Goal: Task Accomplishment & Management: Manage account settings

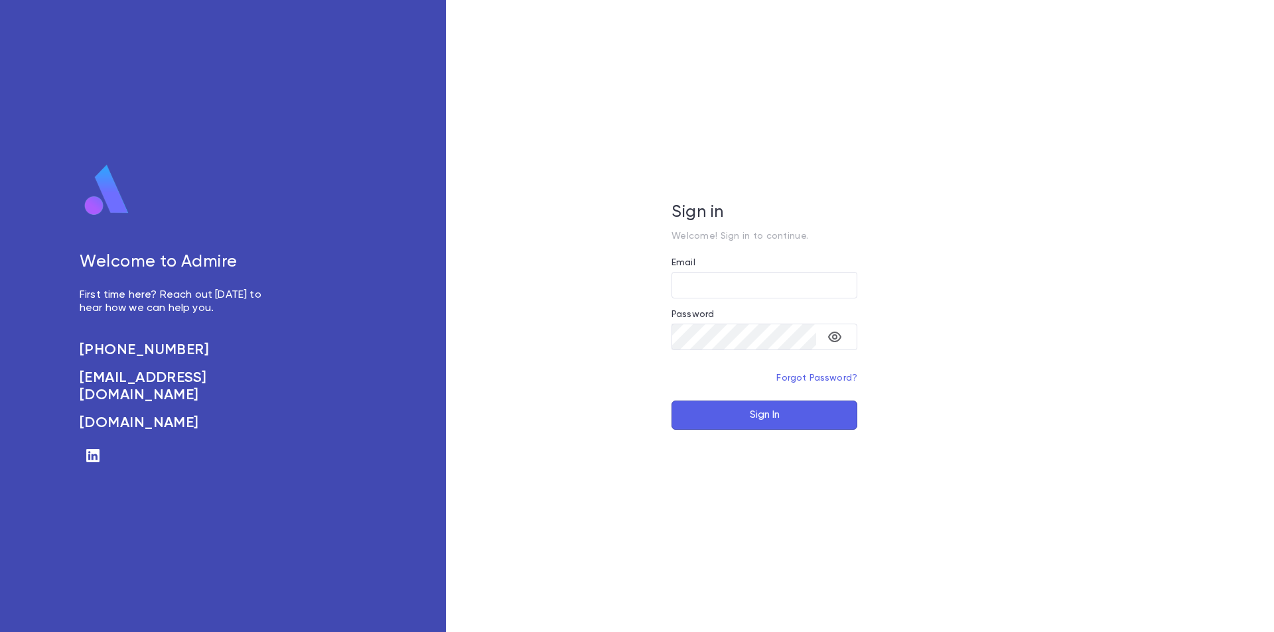
type input "**********"
click at [765, 419] on button "Sign In" at bounding box center [765, 415] width 186 height 29
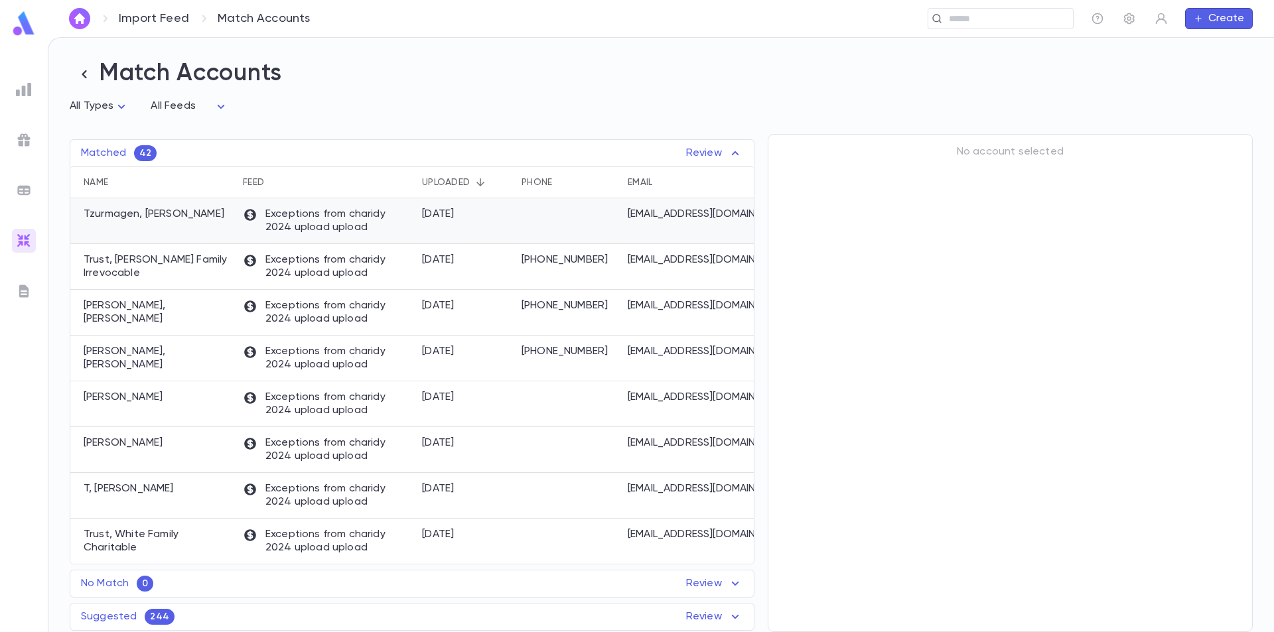
click at [176, 219] on p "Tzurmagen, [PERSON_NAME]" at bounding box center [154, 214] width 141 height 13
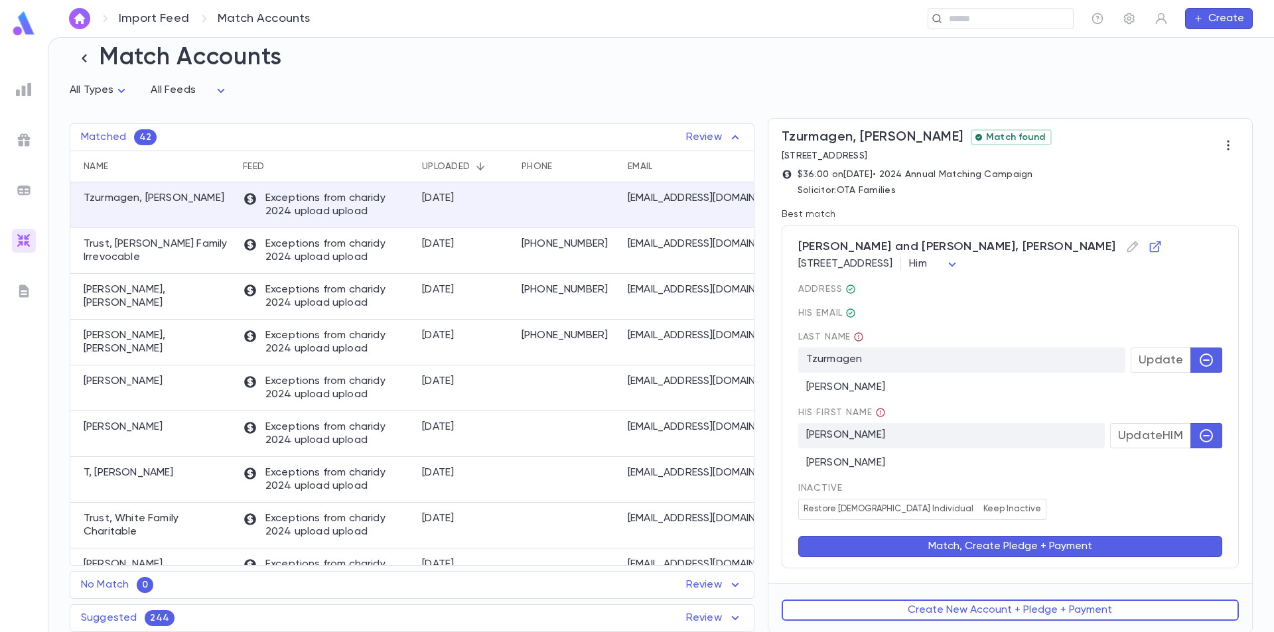
scroll to position [19, 0]
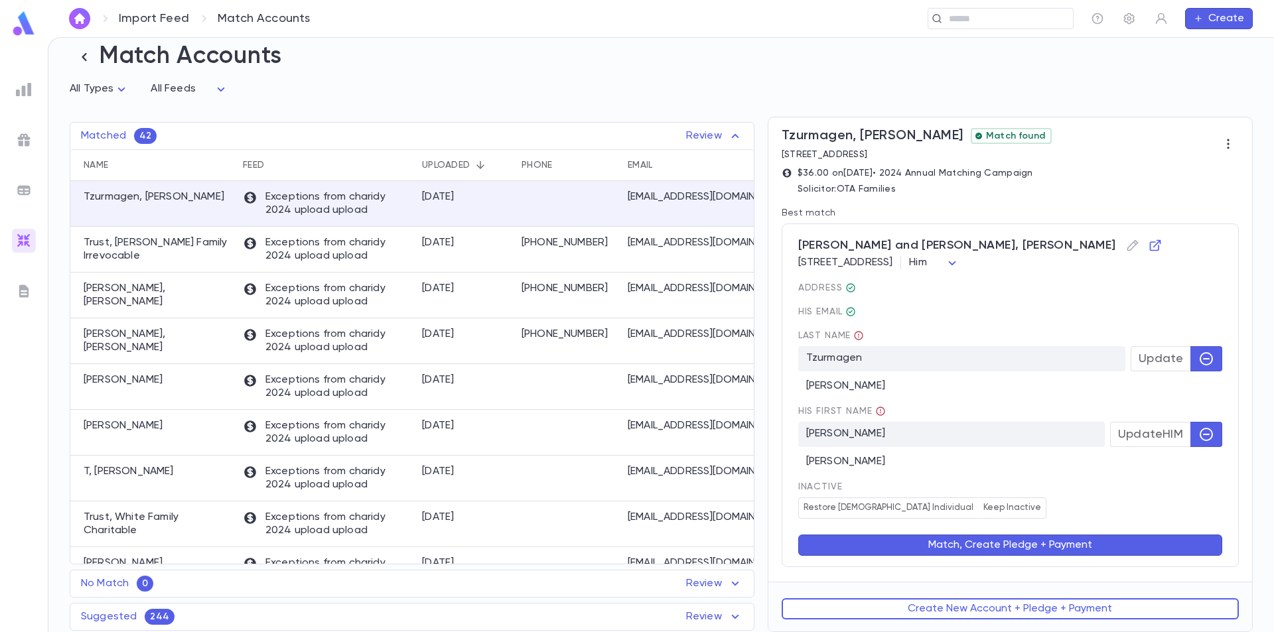
drag, startPoint x: 1033, startPoint y: 609, endPoint x: 1161, endPoint y: 195, distance: 433.0
click at [1155, 214] on form "Tzurmagen, Shimon Match found 6118 Huckleberry Avenue, Orlando FL 32819 US $36.…" at bounding box center [1011, 374] width 484 height 514
click at [1222, 143] on icon "button" at bounding box center [1228, 143] width 13 height 13
click at [1193, 137] on div at bounding box center [637, 316] width 1274 height 632
click at [1002, 606] on button "Create New Account + Pledge + Payment" at bounding box center [1010, 609] width 457 height 21
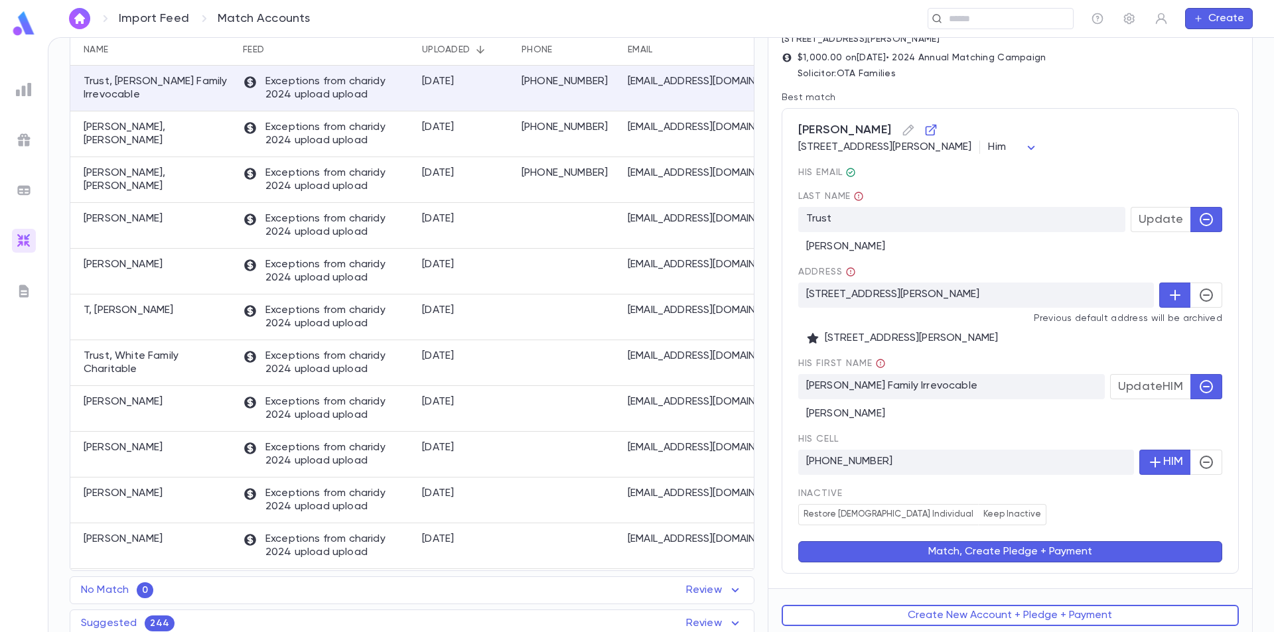
scroll to position [0, 0]
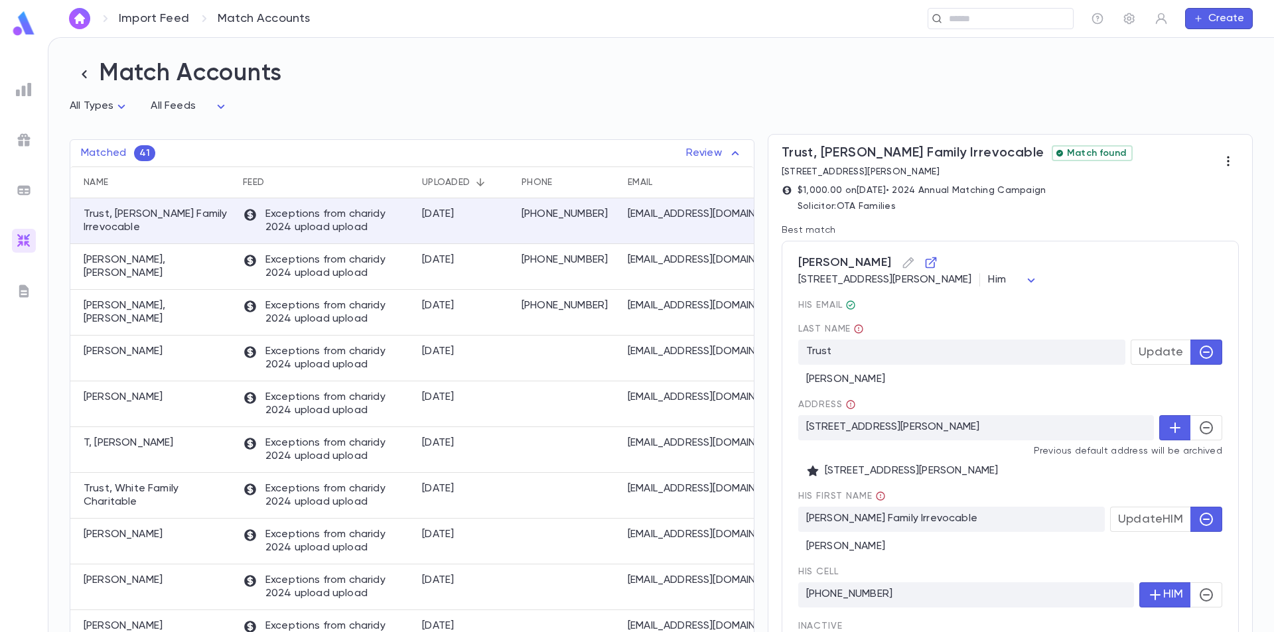
click at [1227, 160] on icon "button" at bounding box center [1228, 162] width 2 height 10
click at [1187, 158] on div at bounding box center [637, 316] width 1274 height 632
click at [1208, 284] on body "Import Feed Match Accounts ​ Create Match Accounts All Types * All Feeds * Matc…" at bounding box center [637, 334] width 1274 height 595
click at [1075, 315] on div at bounding box center [637, 316] width 1274 height 632
click at [902, 262] on icon "button" at bounding box center [908, 262] width 13 height 13
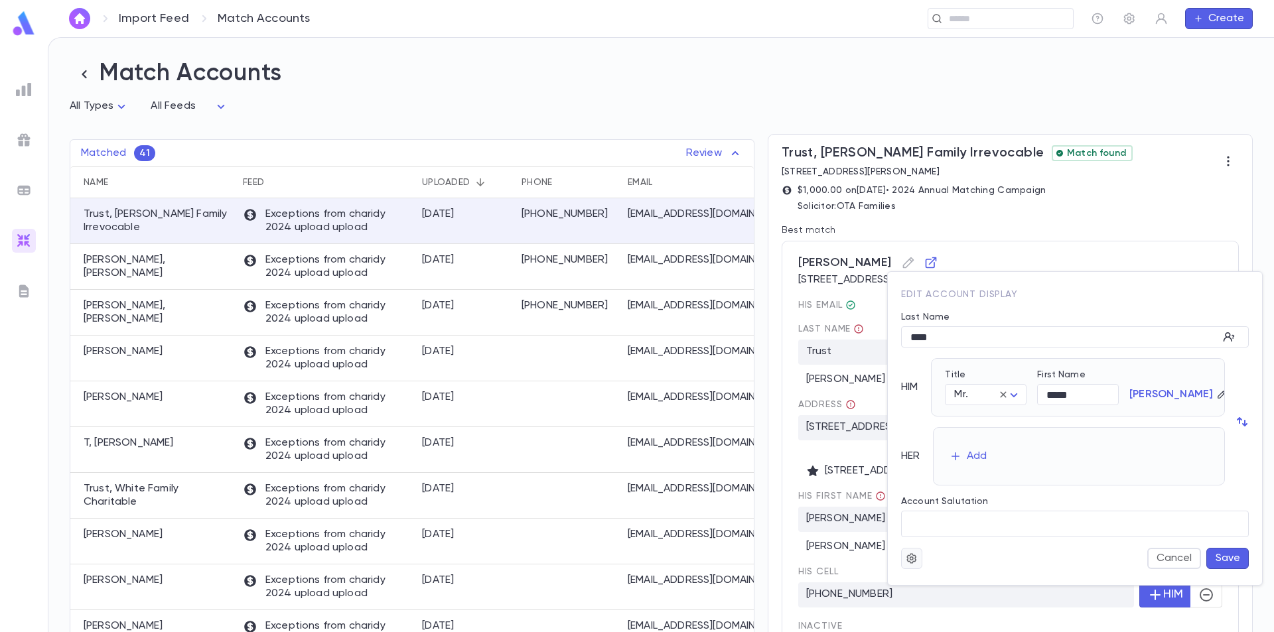
click at [912, 562] on icon "button" at bounding box center [912, 558] width 12 height 13
click at [1002, 299] on div at bounding box center [637, 316] width 1274 height 632
click at [1066, 245] on div at bounding box center [637, 316] width 1274 height 632
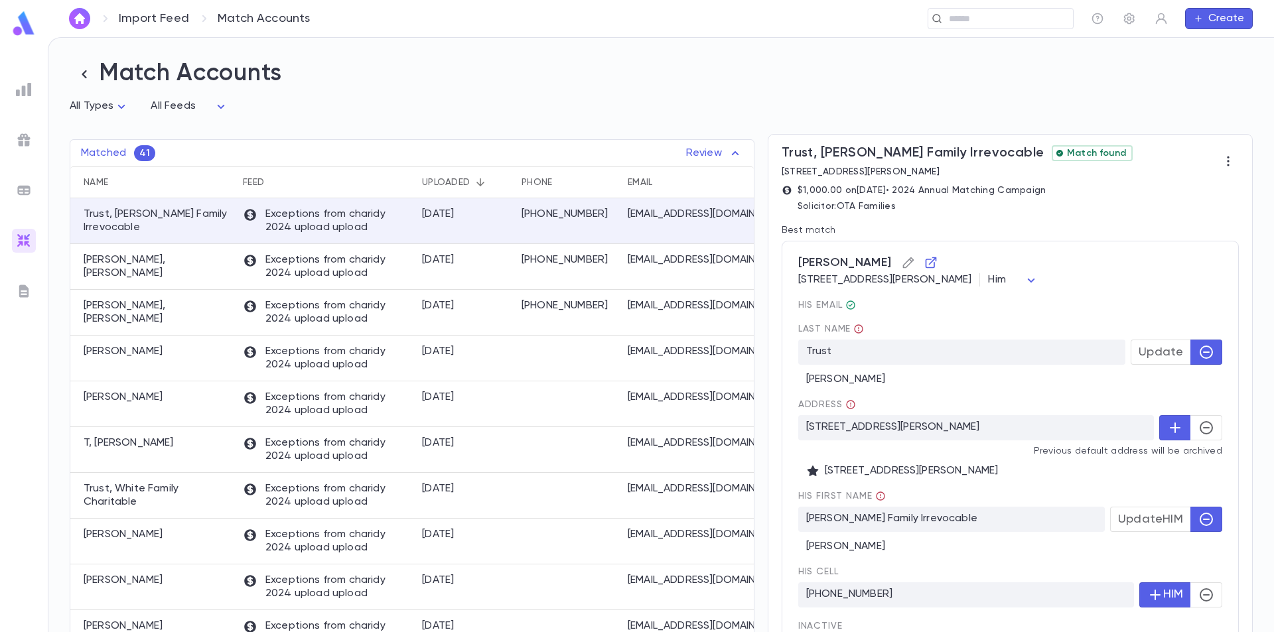
click at [903, 265] on icon "button" at bounding box center [908, 263] width 11 height 11
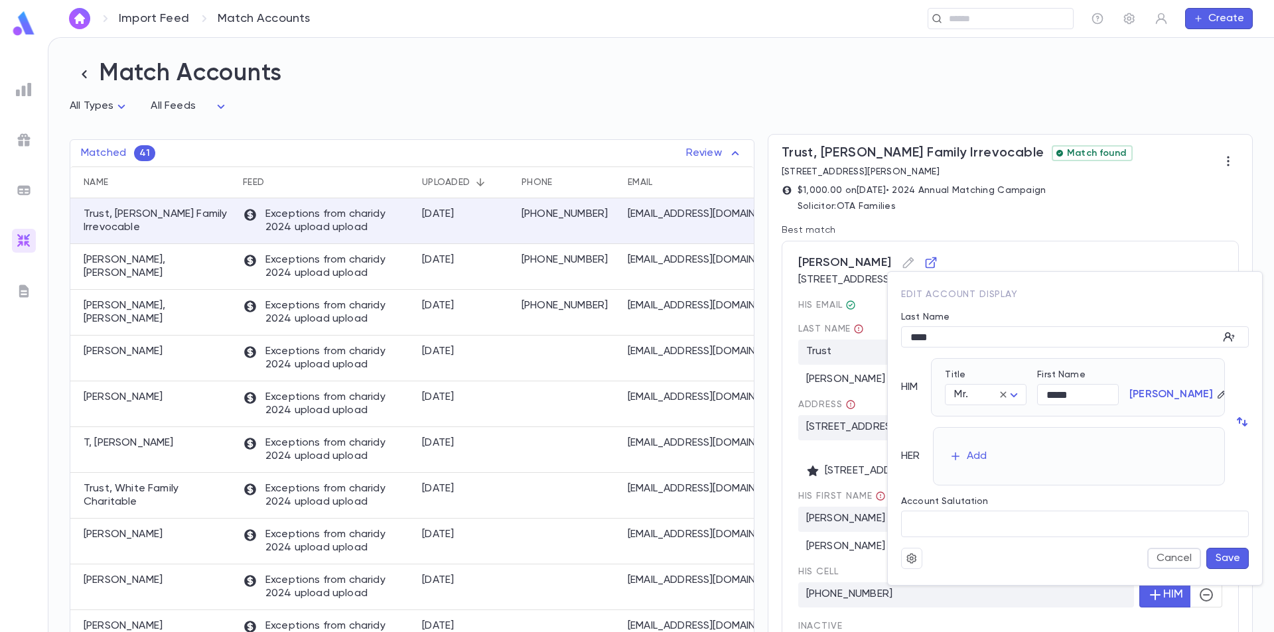
click at [1019, 256] on div at bounding box center [637, 316] width 1274 height 632
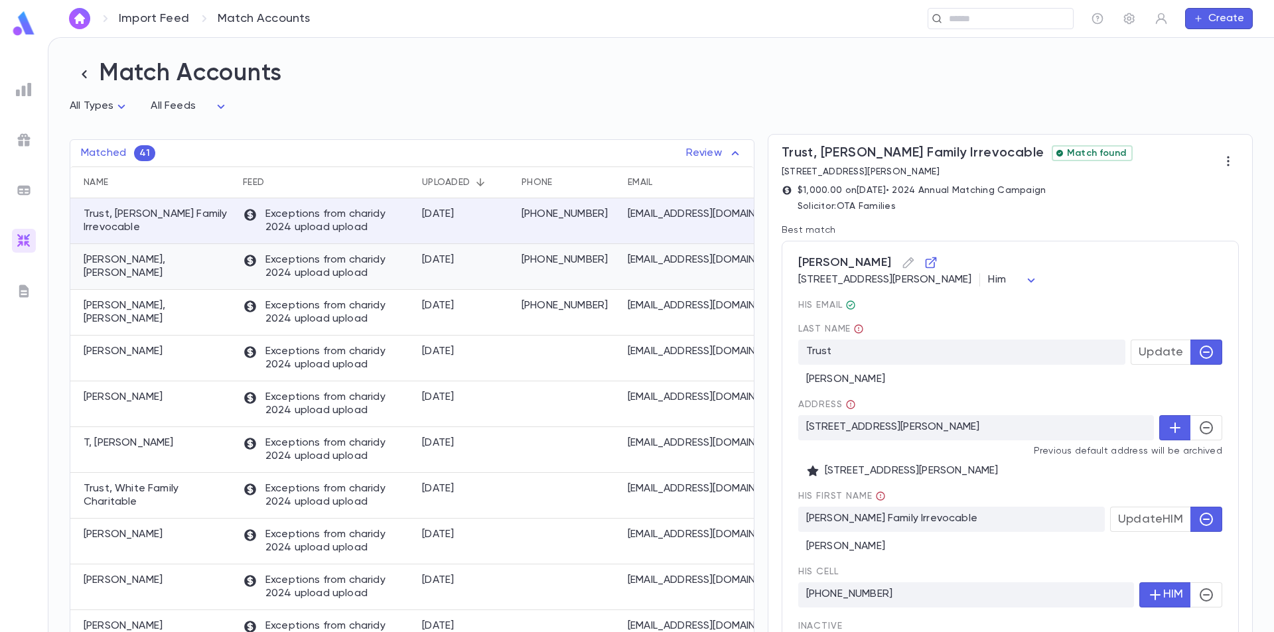
click at [287, 271] on p "Exceptions from charidy 2024 upload upload" at bounding box center [326, 267] width 166 height 27
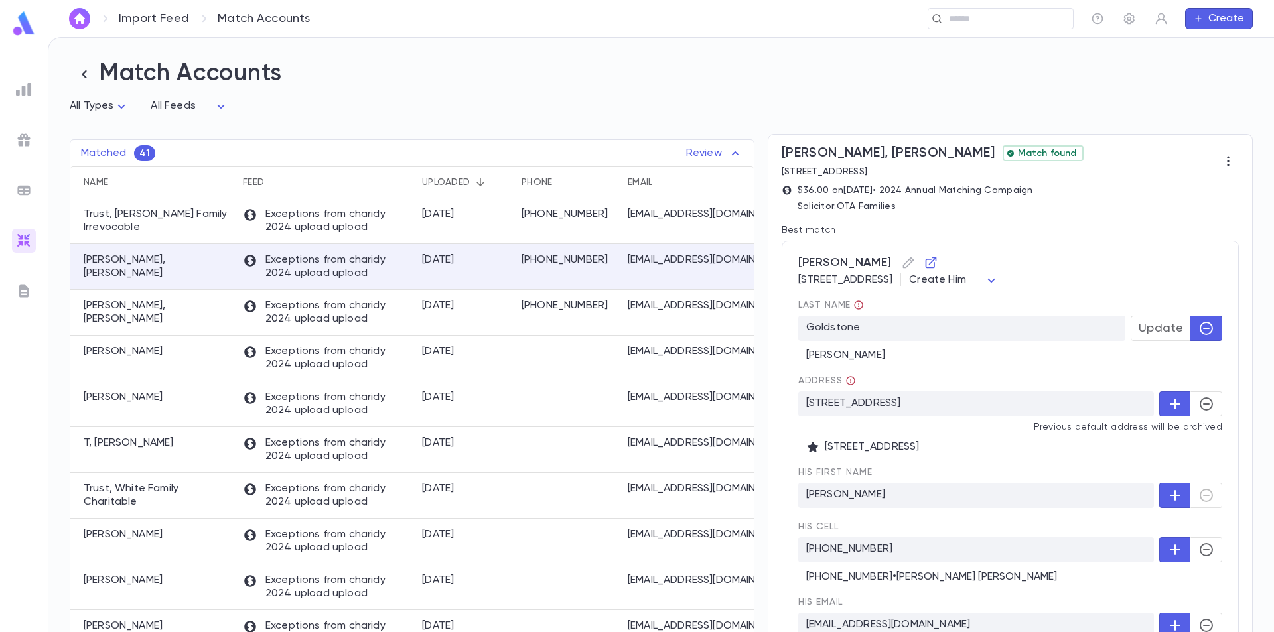
click at [1169, 334] on span "Update" at bounding box center [1161, 328] width 44 height 15
click at [1142, 281] on body "Import Feed Match Accounts ​ Create Match Accounts All Types * All Feeds * Matc…" at bounding box center [637, 334] width 1274 height 595
click at [1086, 333] on span "Her" at bounding box center [1109, 331] width 67 height 13
type input "***"
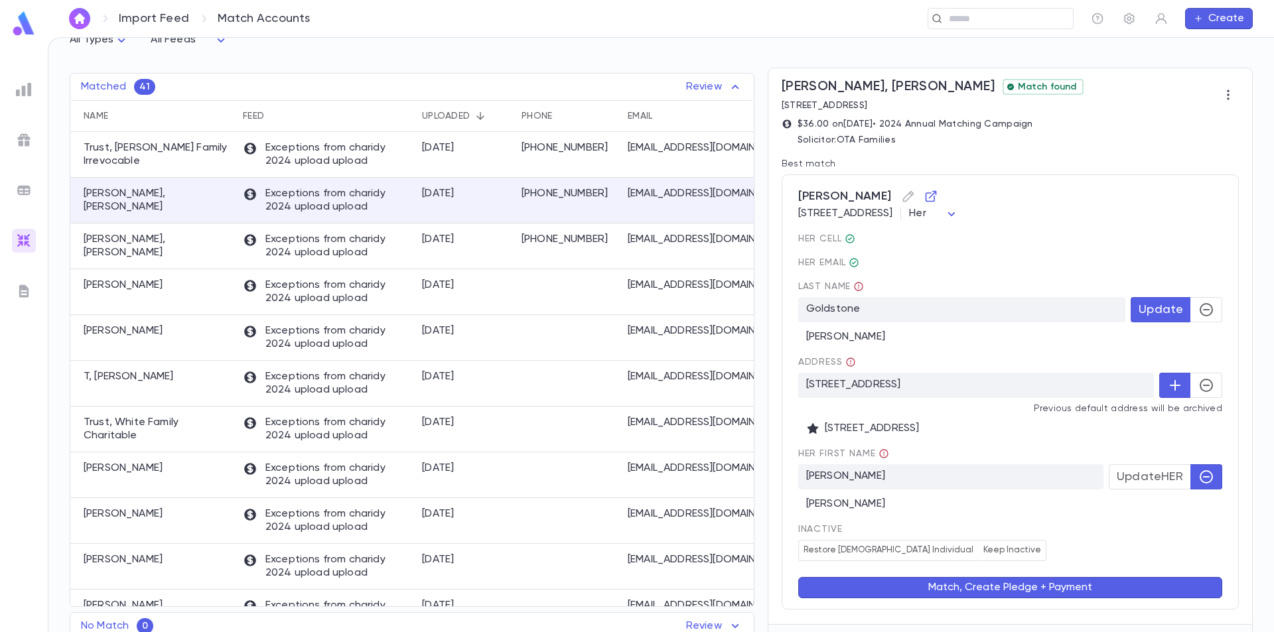
scroll to position [111, 0]
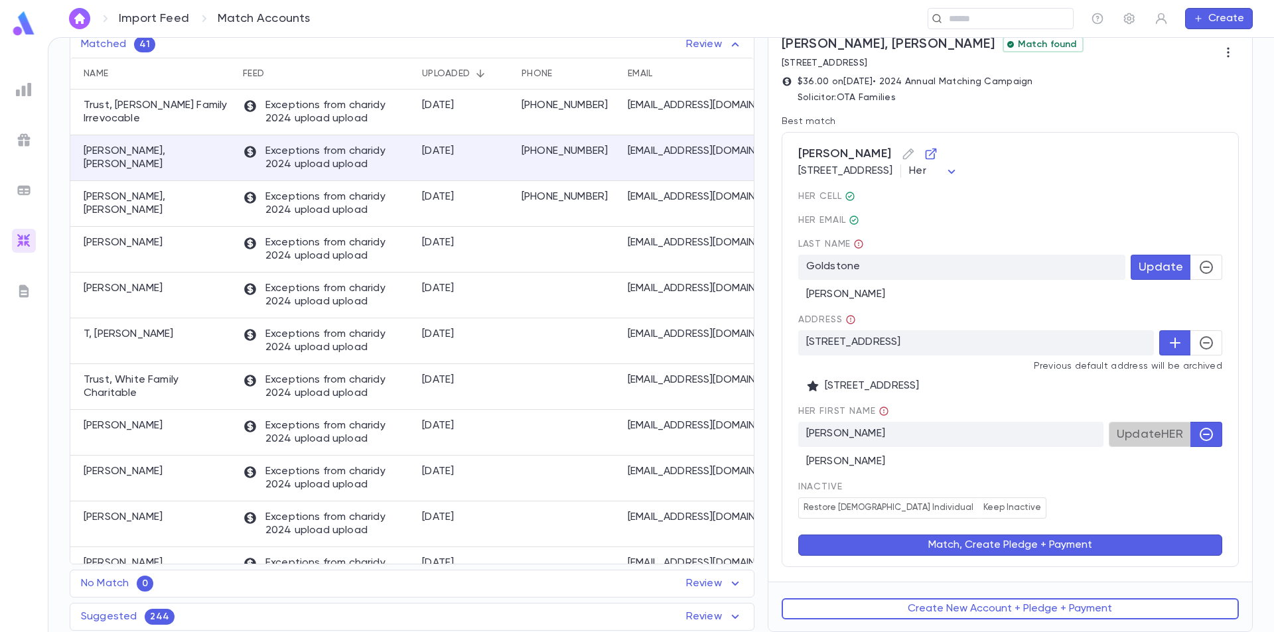
click at [1153, 435] on span "Update HER" at bounding box center [1150, 434] width 66 height 15
click at [1020, 546] on button "Match, Create Pledge + Payment" at bounding box center [1010, 545] width 424 height 21
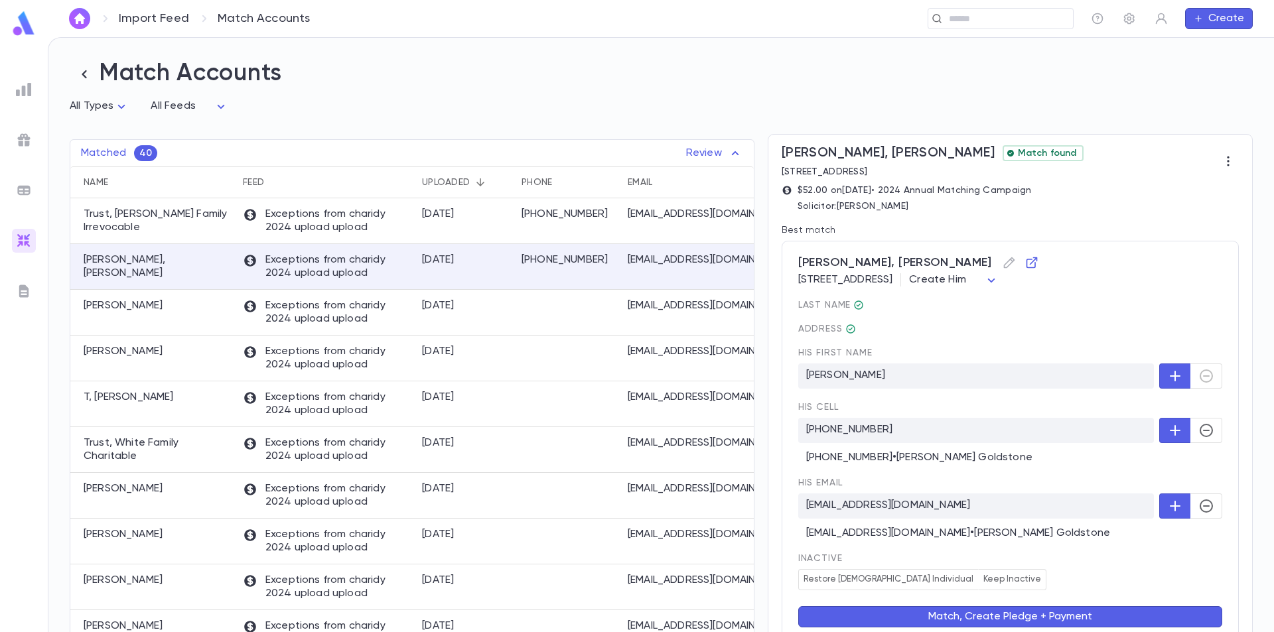
scroll to position [66, 0]
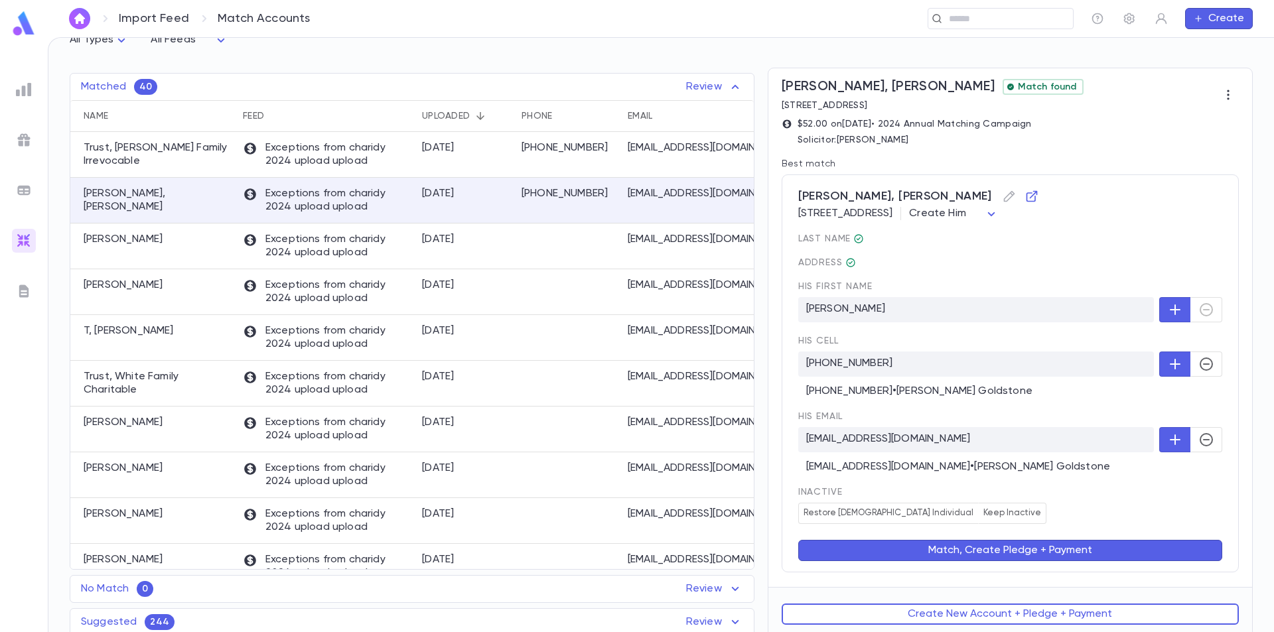
click at [1201, 315] on div at bounding box center [1190, 309] width 63 height 25
click at [1202, 317] on div at bounding box center [1190, 309] width 63 height 25
click at [1119, 212] on body "Import Feed Match Accounts ​ Create Match Accounts All Types * All Feeds * Matc…" at bounding box center [637, 334] width 1274 height 595
click at [1081, 262] on span "Her" at bounding box center [1086, 265] width 67 height 13
type input "***"
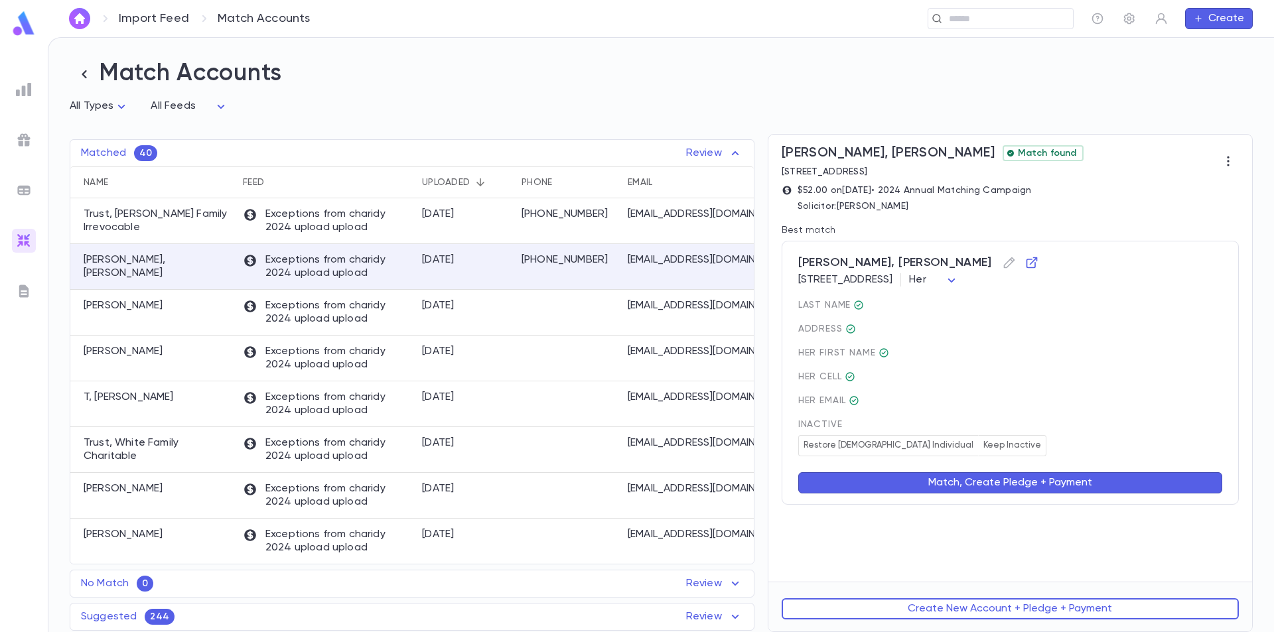
scroll to position [0, 0]
drag, startPoint x: 972, startPoint y: 479, endPoint x: 285, endPoint y: 704, distance: 723.0
click at [285, 632] on html "Import Feed Match Accounts ​ Create Match Accounts All Types * All Feeds * Matc…" at bounding box center [637, 316] width 1274 height 632
click at [1022, 486] on button "Match, Create Pledge + Payment" at bounding box center [1010, 483] width 424 height 21
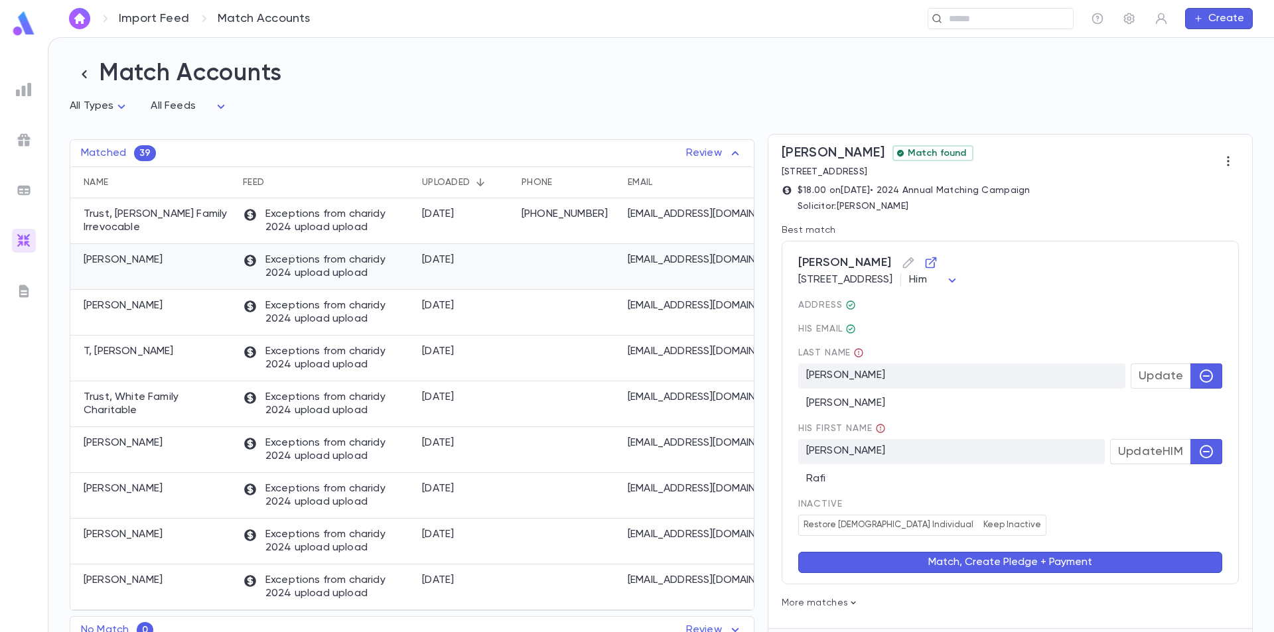
click at [210, 271] on div "Glassman, Yosef" at bounding box center [153, 267] width 166 height 46
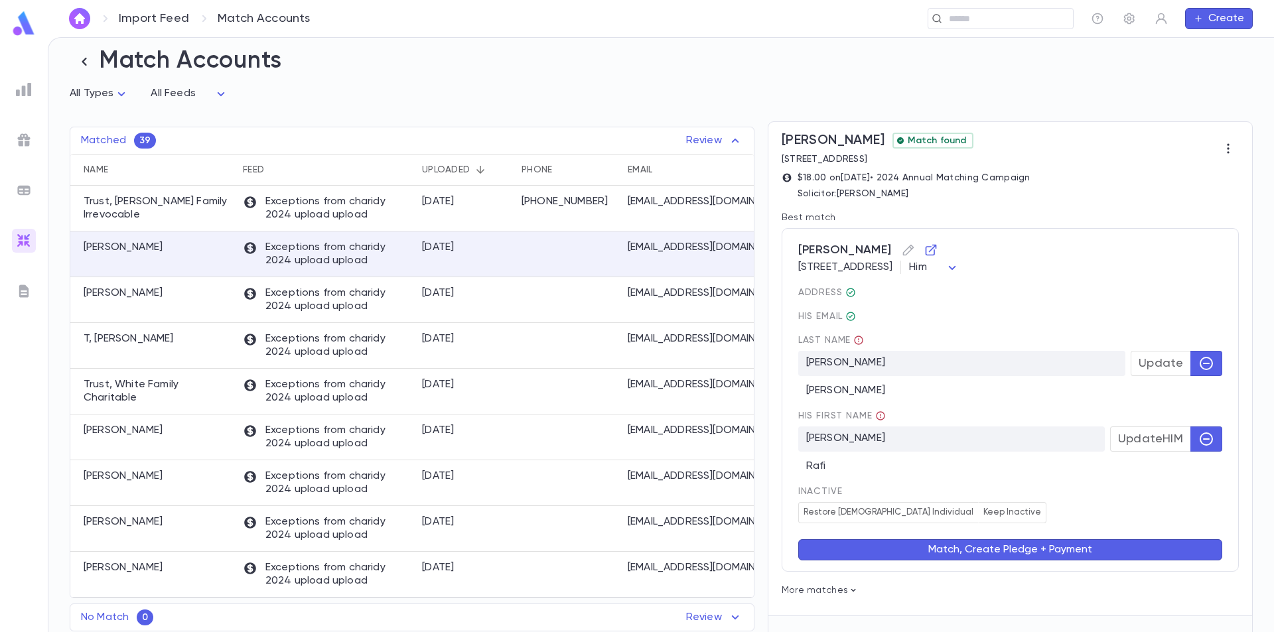
scroll to position [48, 0]
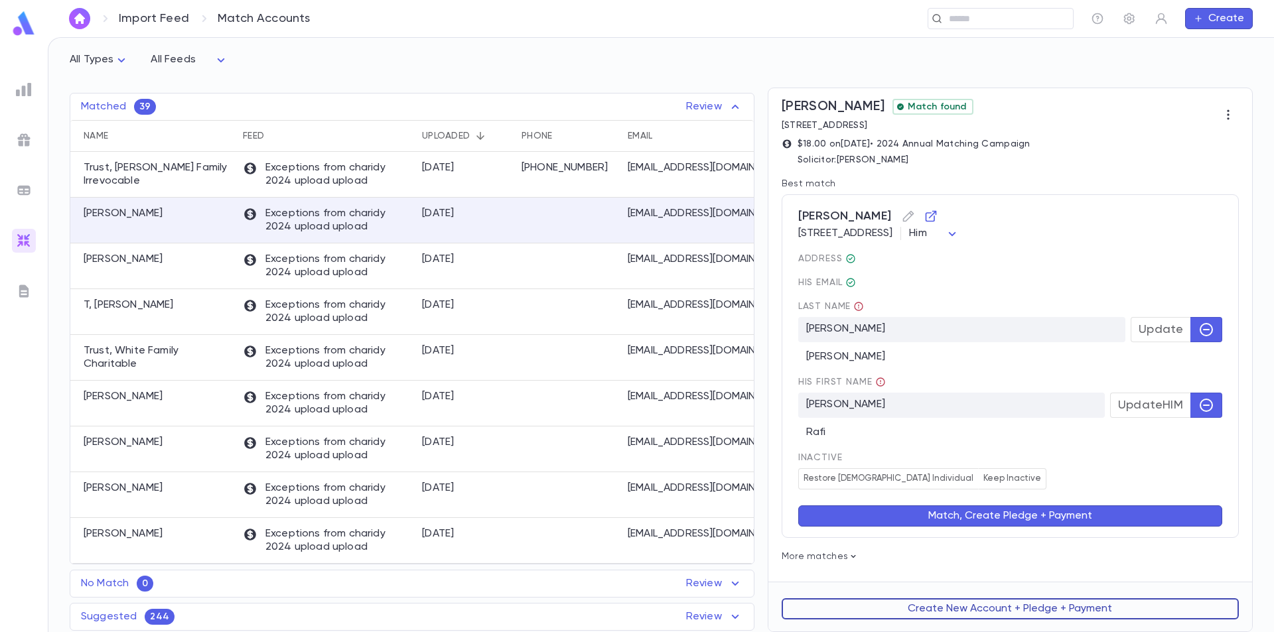
click at [936, 609] on button "Create New Account + Pledge + Payment" at bounding box center [1010, 609] width 457 height 21
click at [930, 607] on button "Create New Account + Pledge + Payment" at bounding box center [1010, 609] width 457 height 21
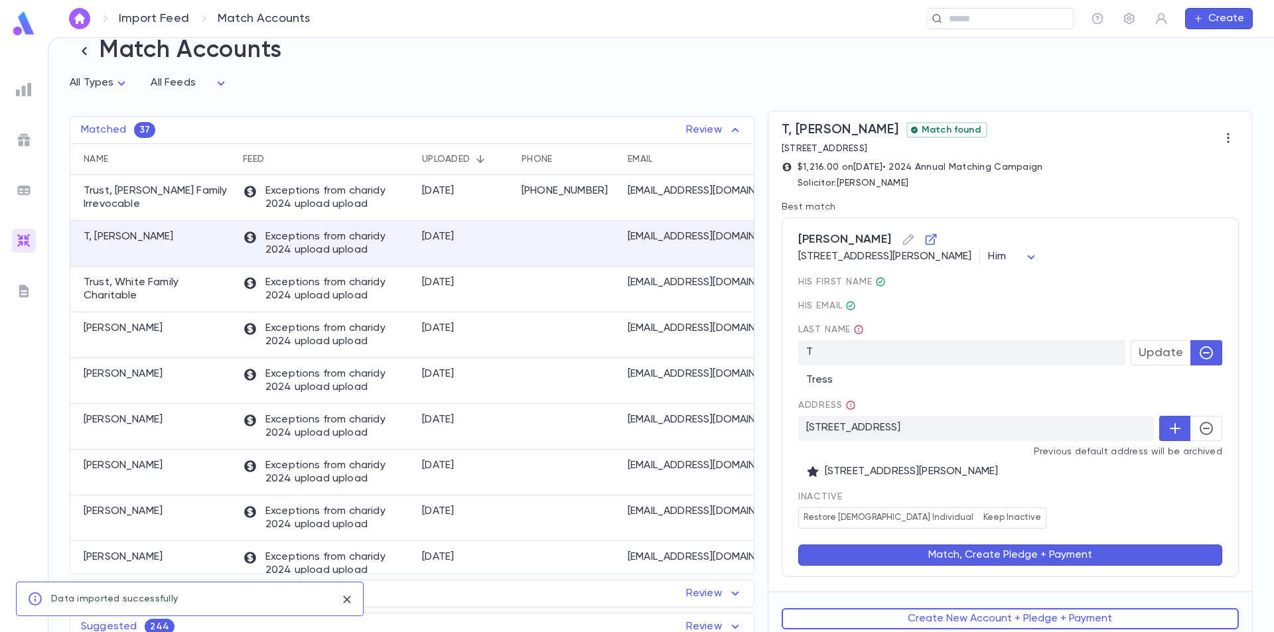
scroll to position [35, 0]
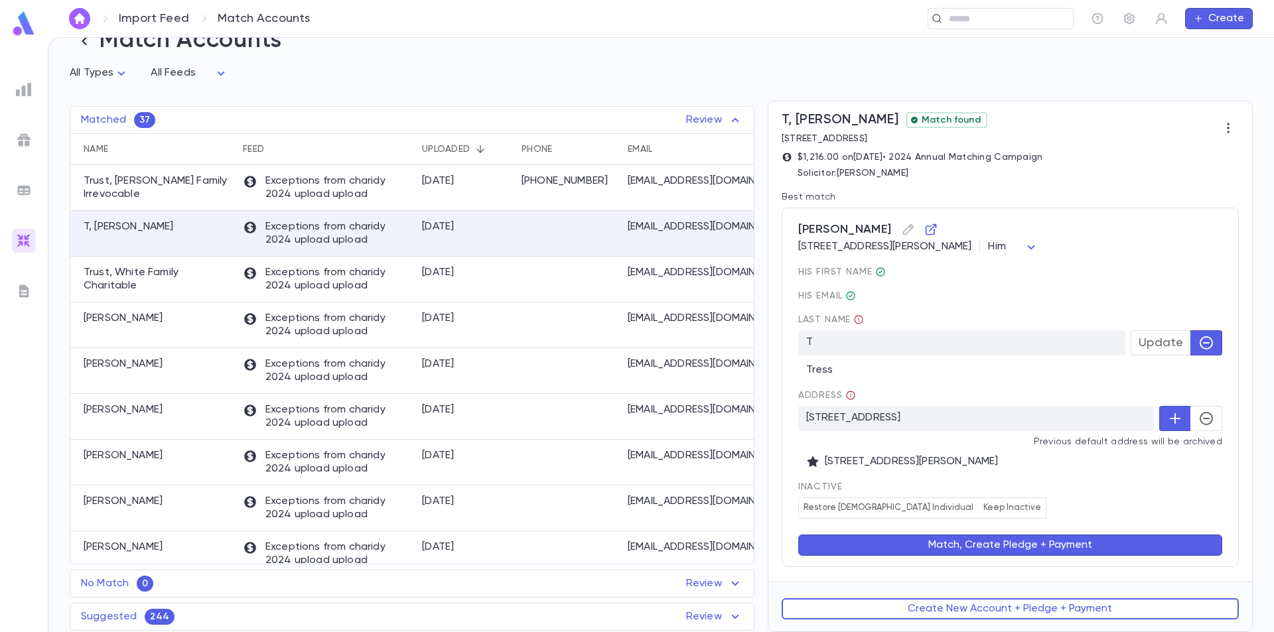
click at [1027, 548] on button "Match, Create Pledge + Payment" at bounding box center [1010, 545] width 424 height 21
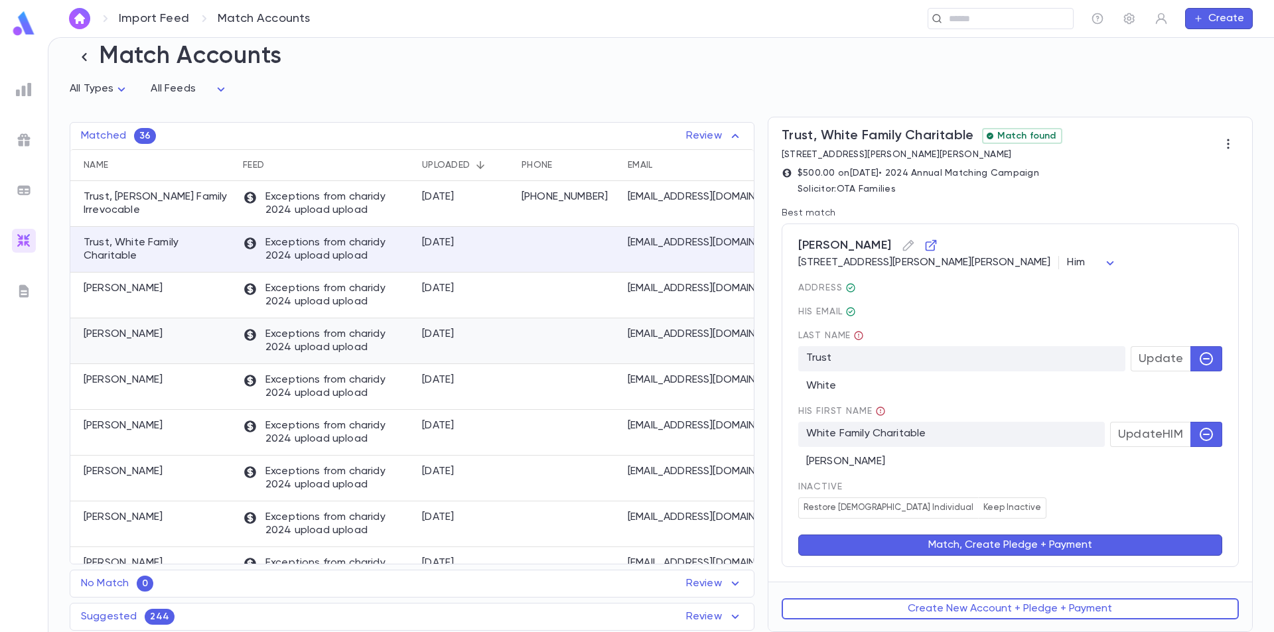
scroll to position [19, 0]
click at [451, 111] on div "Matched 36 Review Name Feed Uploaded Phone Email Address Amount Trust, David Sa…" at bounding box center [405, 368] width 698 height 529
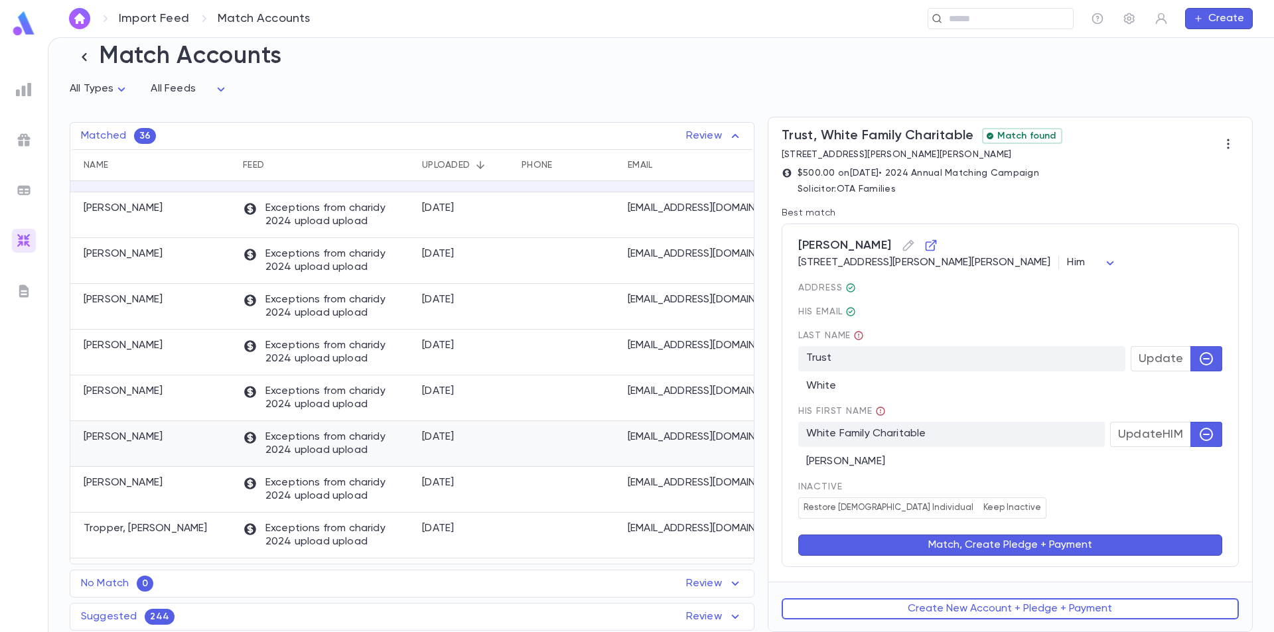
scroll to position [0, 0]
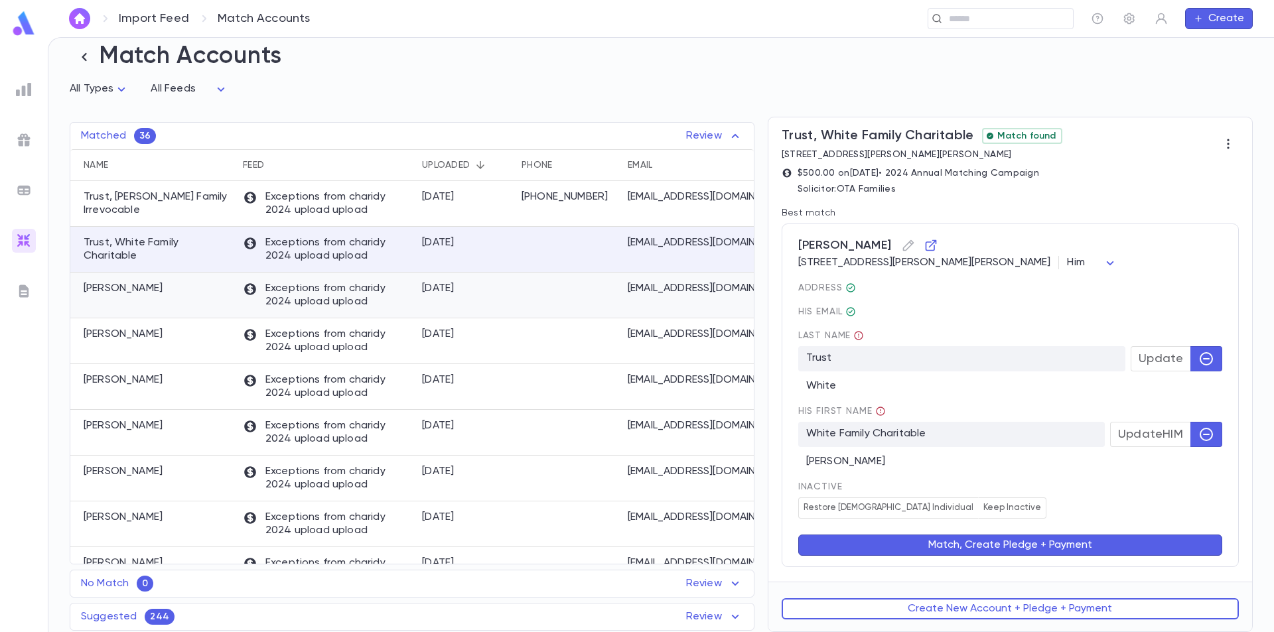
click at [543, 295] on div at bounding box center [568, 296] width 106 height 46
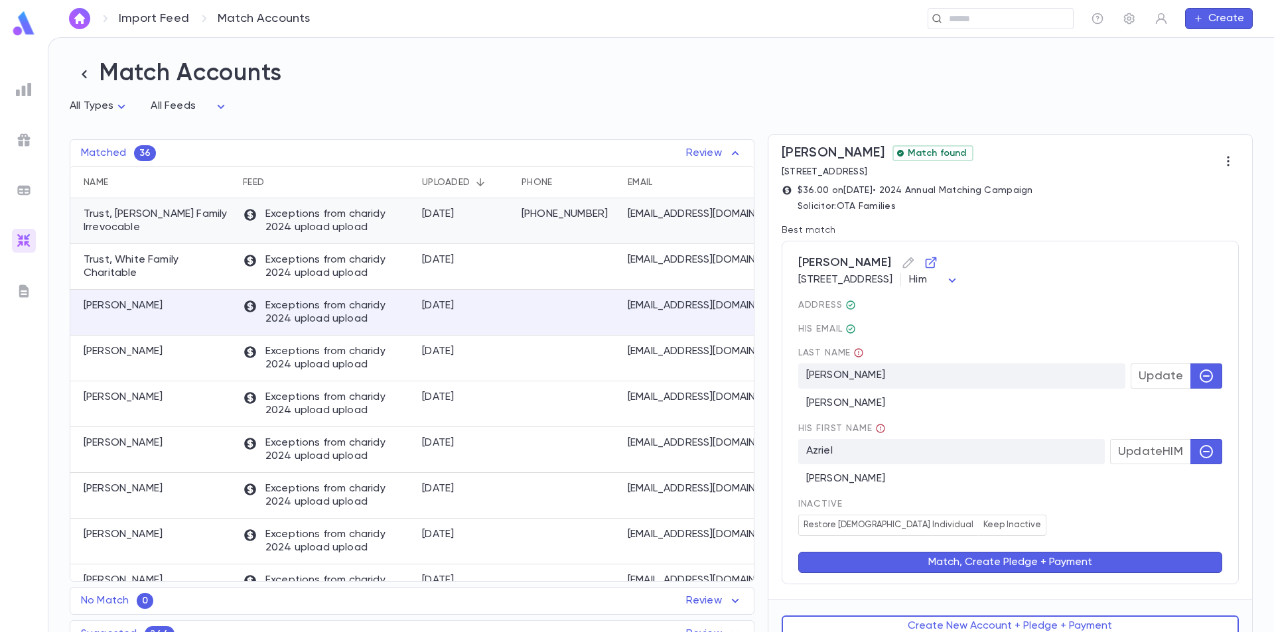
click at [175, 218] on p "Trust, David Saul Family Irrevocable" at bounding box center [157, 221] width 146 height 27
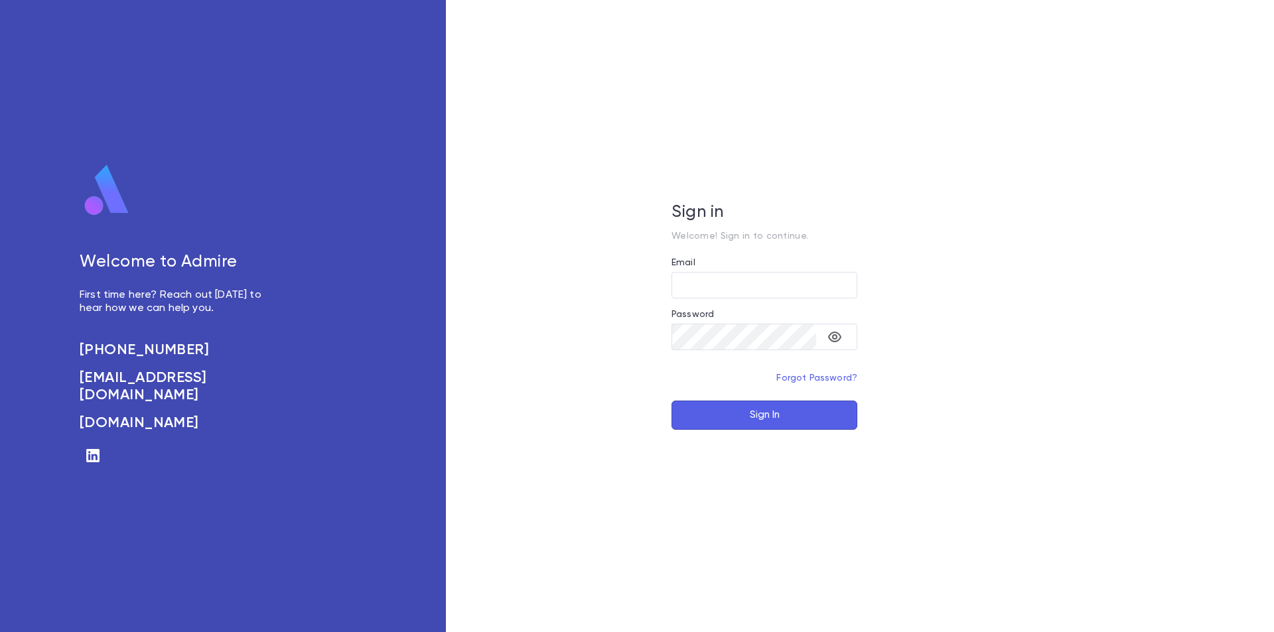
type input "**********"
click at [769, 411] on button "Sign In" at bounding box center [765, 415] width 186 height 29
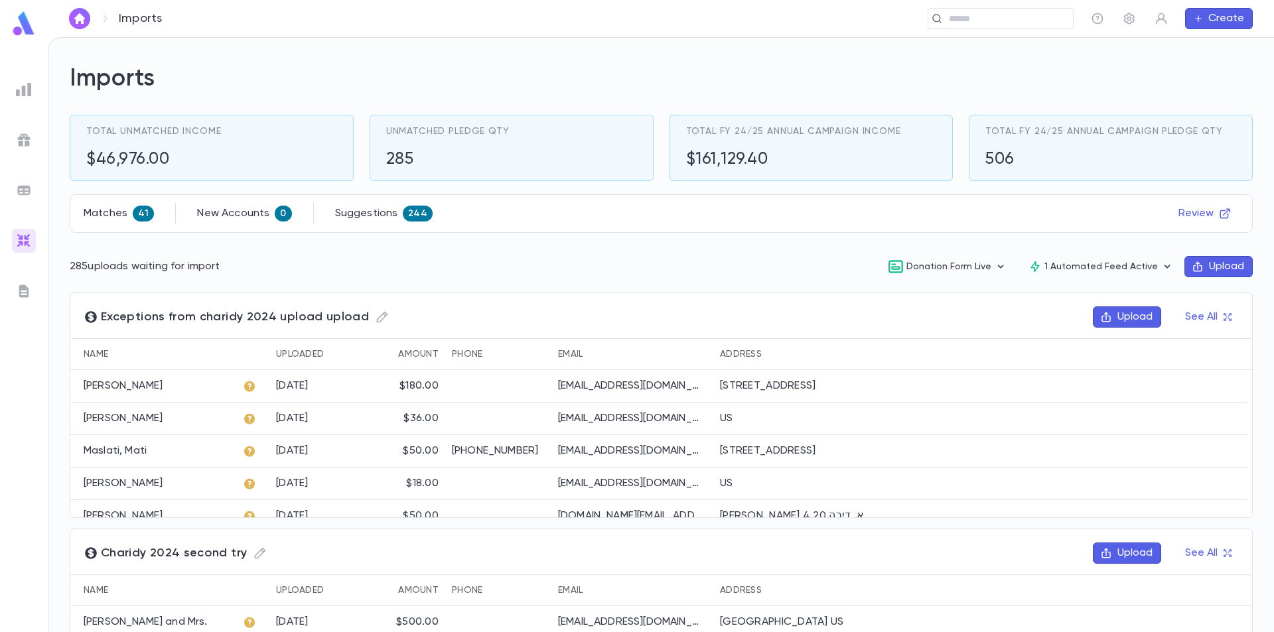
click at [13, 18] on img at bounding box center [24, 24] width 27 height 26
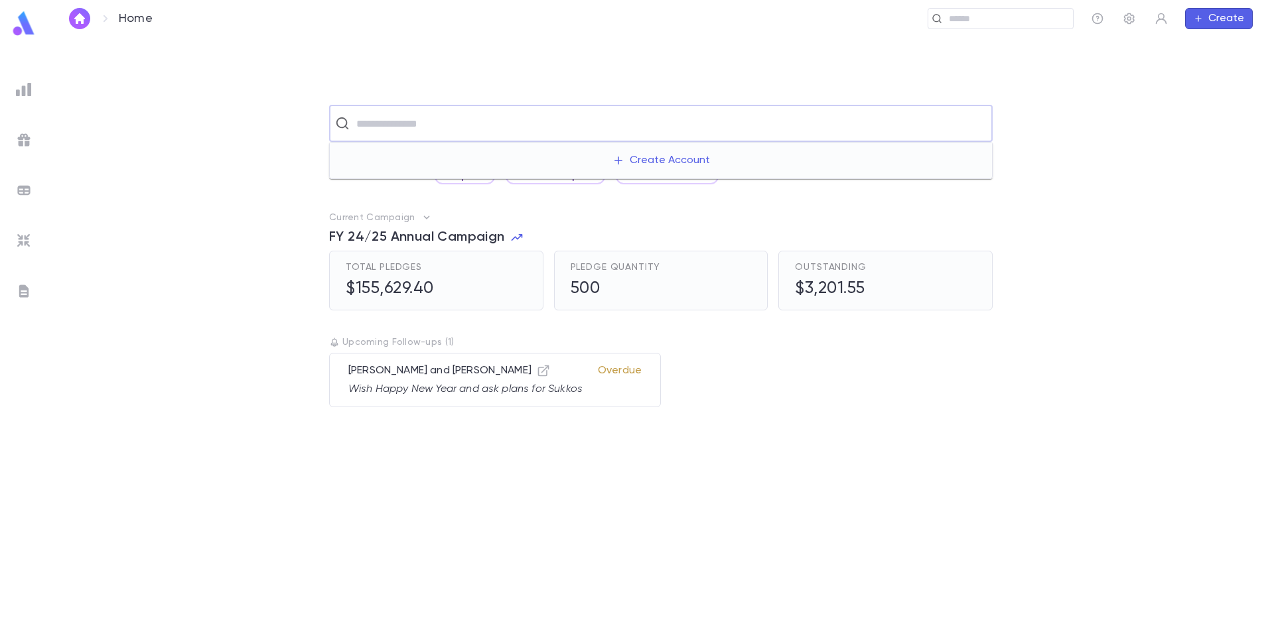
click at [454, 121] on input "text" at bounding box center [669, 123] width 634 height 25
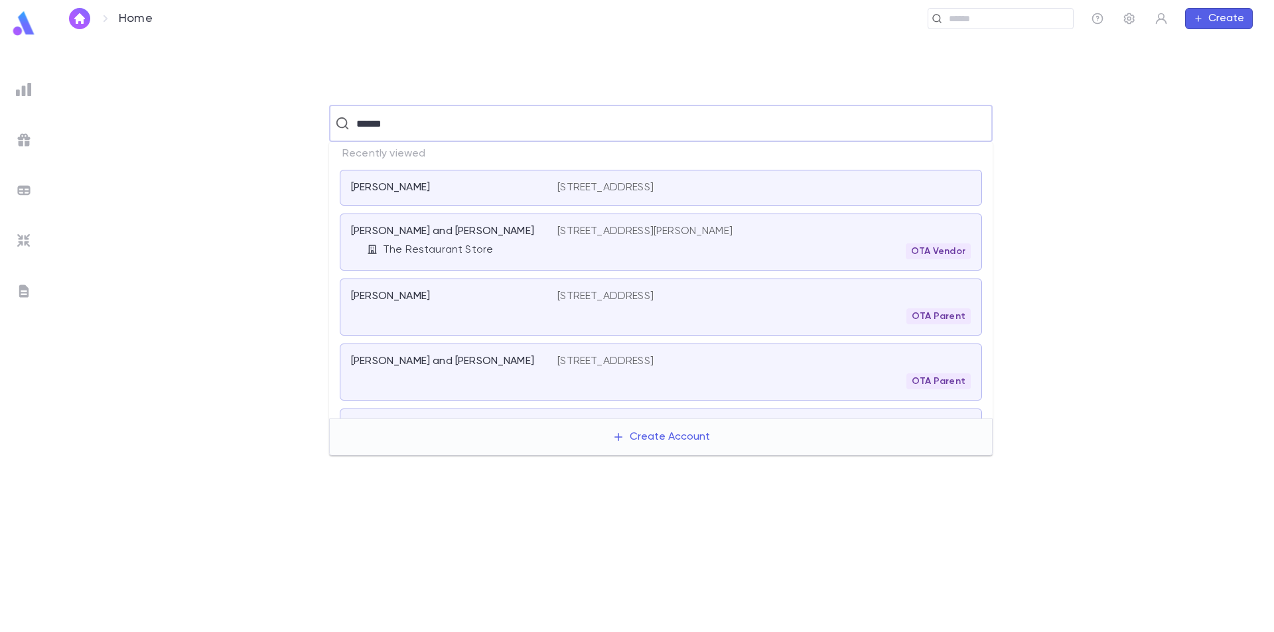
type input "*******"
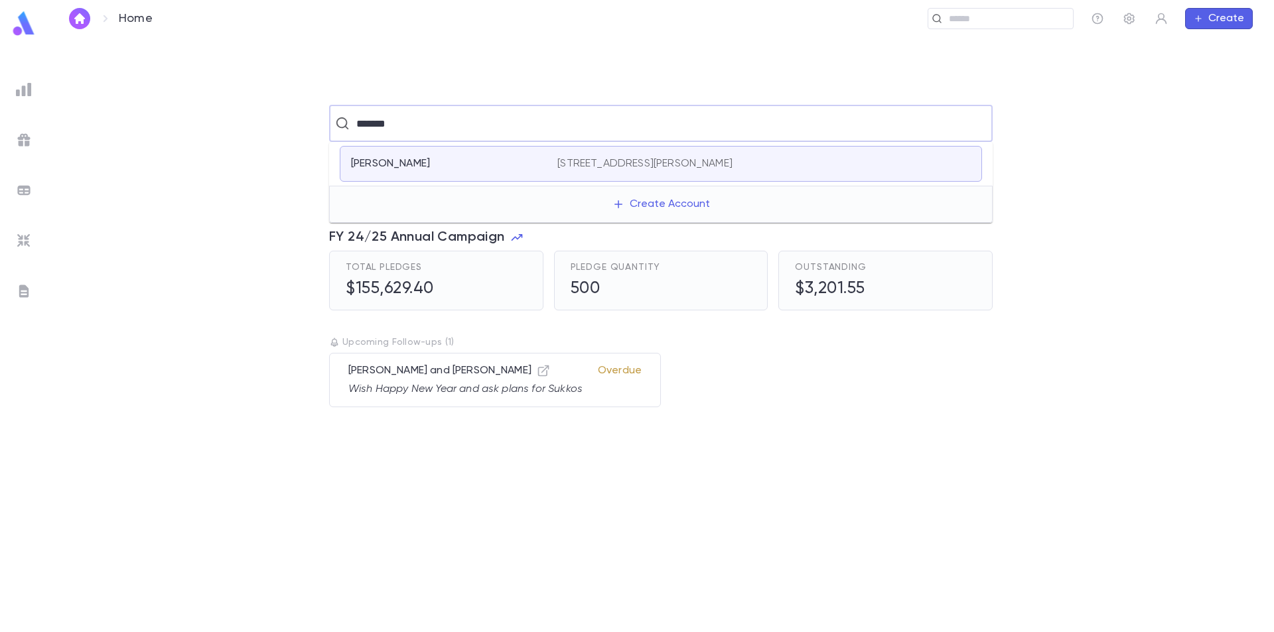
click at [477, 151] on div "Crane, Hal 3511 Bonfield Rd., Baltimore MD 21208-5633 United States" at bounding box center [661, 164] width 642 height 36
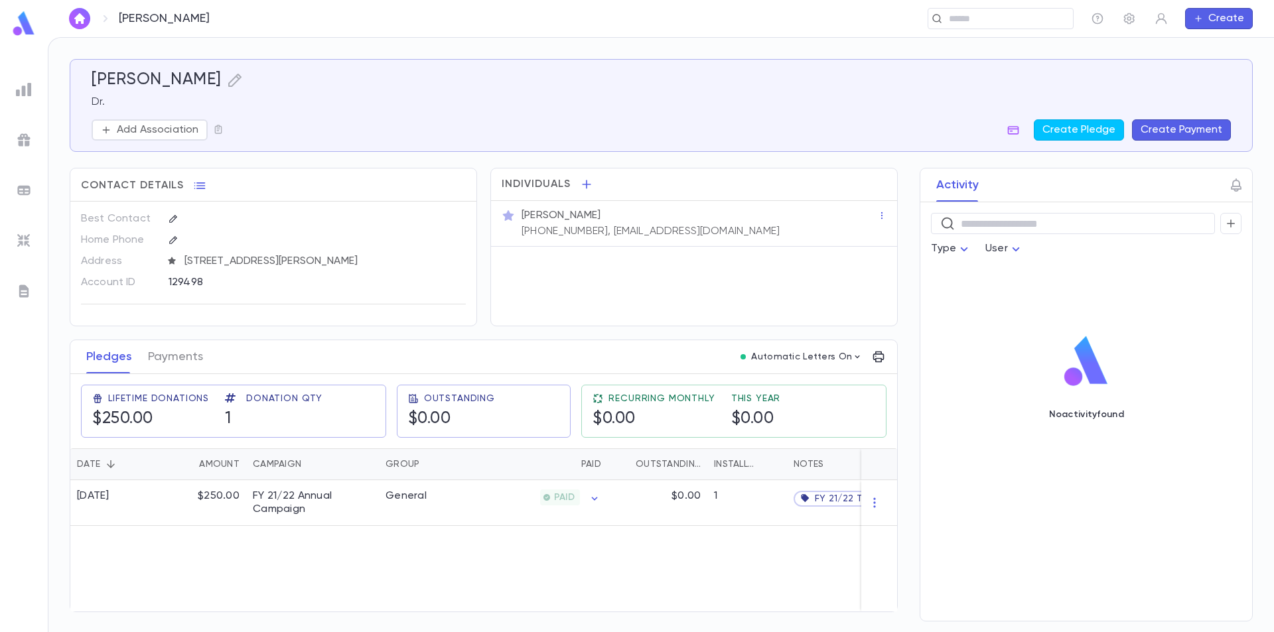
click at [11, 19] on div at bounding box center [24, 26] width 48 height 30
click at [23, 32] on img at bounding box center [24, 24] width 27 height 26
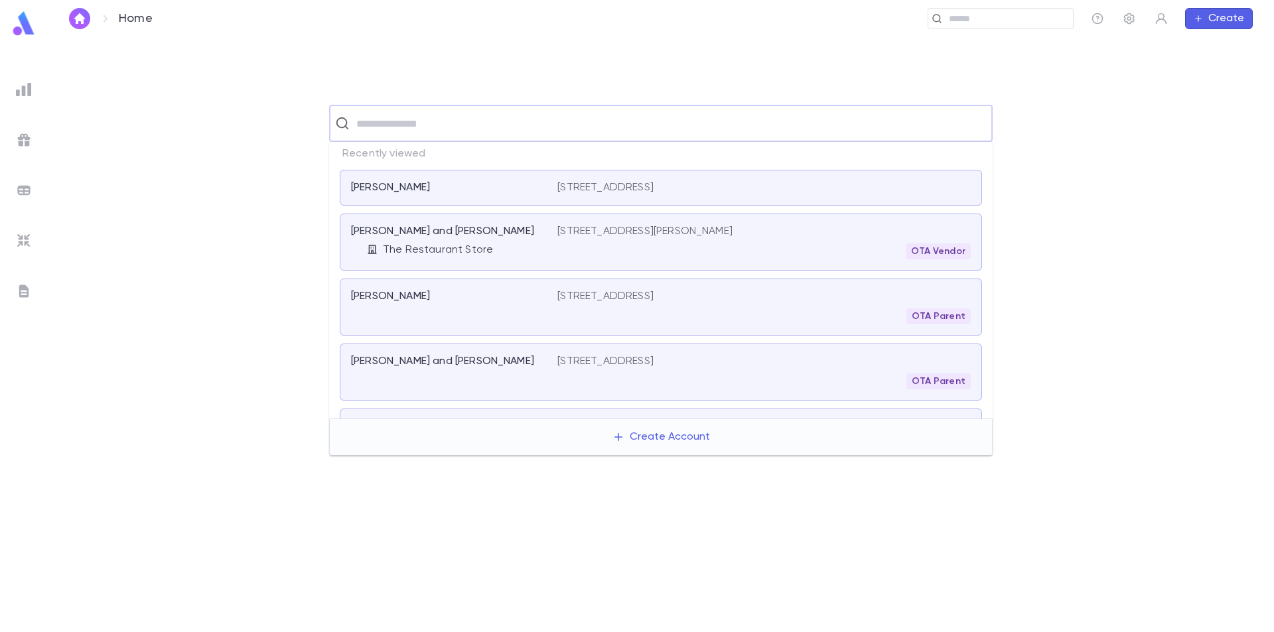
click at [421, 125] on input "text" at bounding box center [669, 123] width 634 height 25
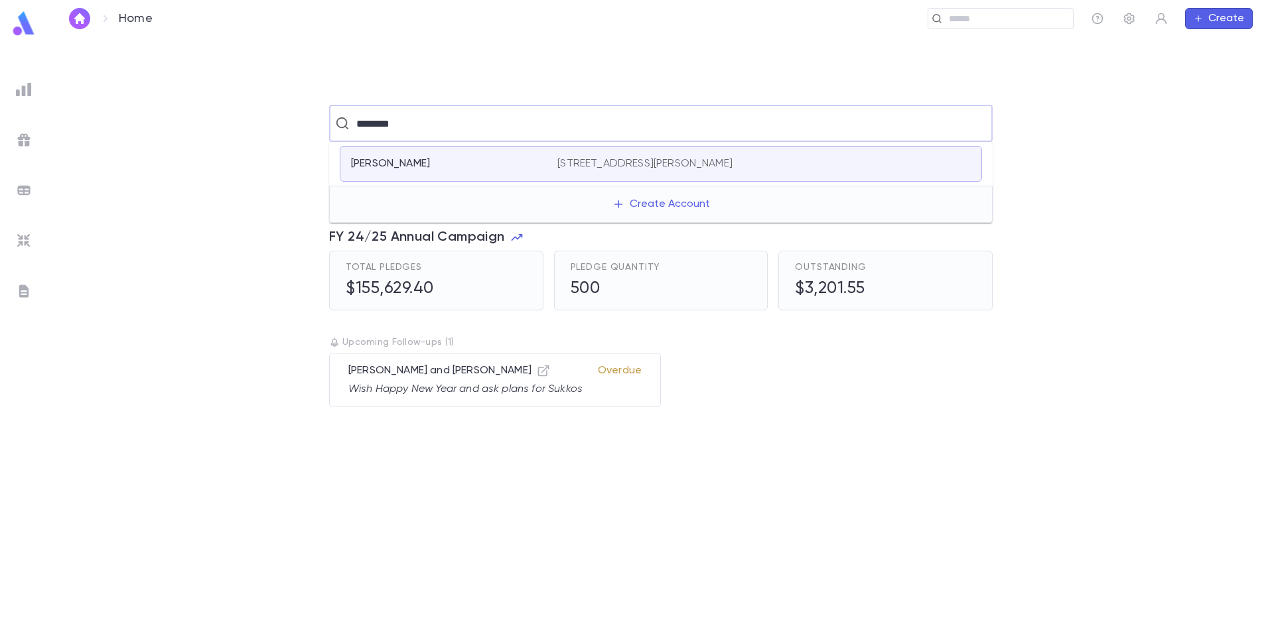
type input "********"
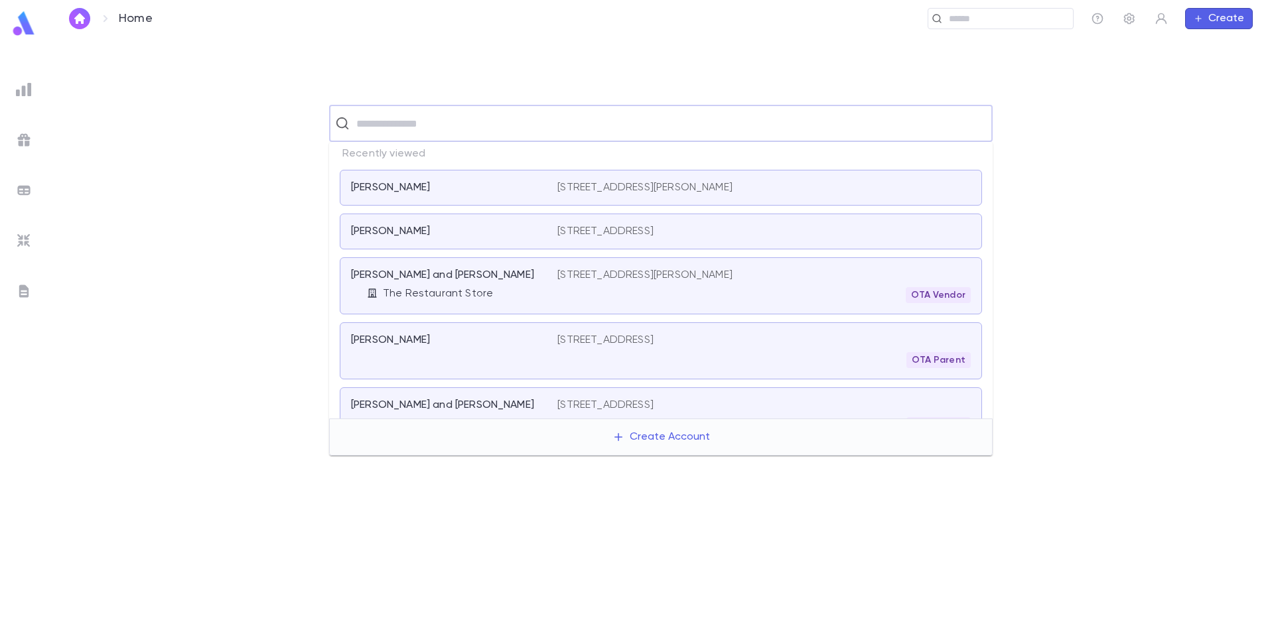
drag, startPoint x: 402, startPoint y: 114, endPoint x: 396, endPoint y: 117, distance: 6.8
click at [402, 116] on input "text" at bounding box center [669, 123] width 634 height 25
type input "**********"
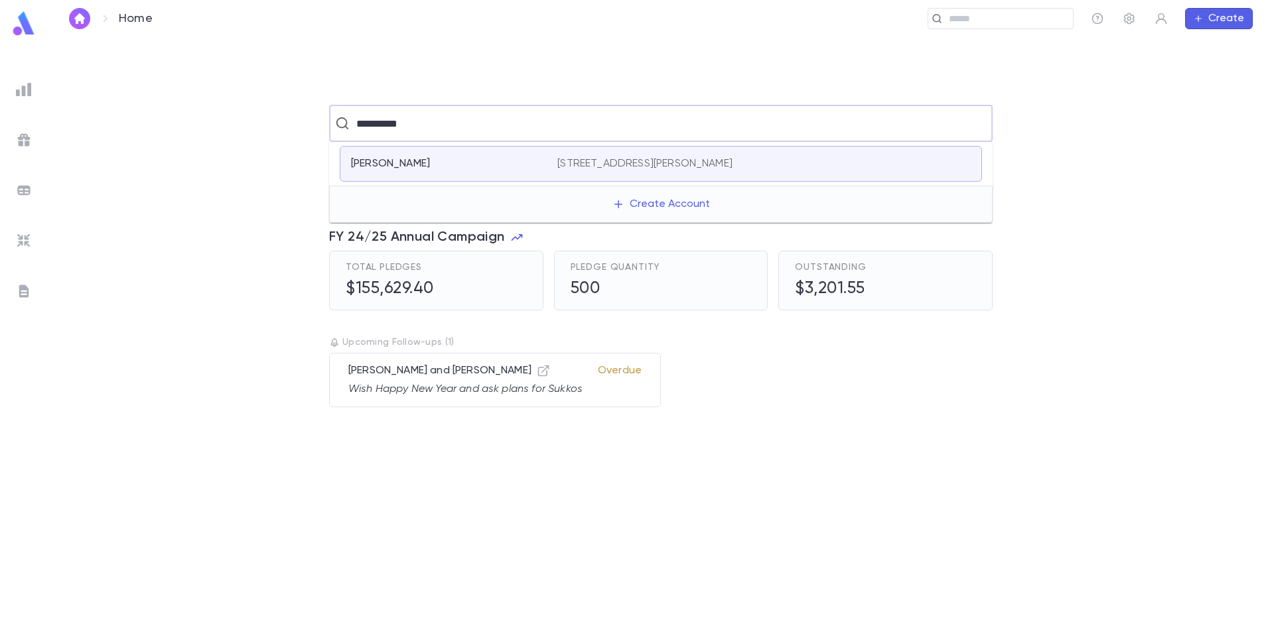
click at [449, 167] on div "Saul, David" at bounding box center [446, 163] width 190 height 13
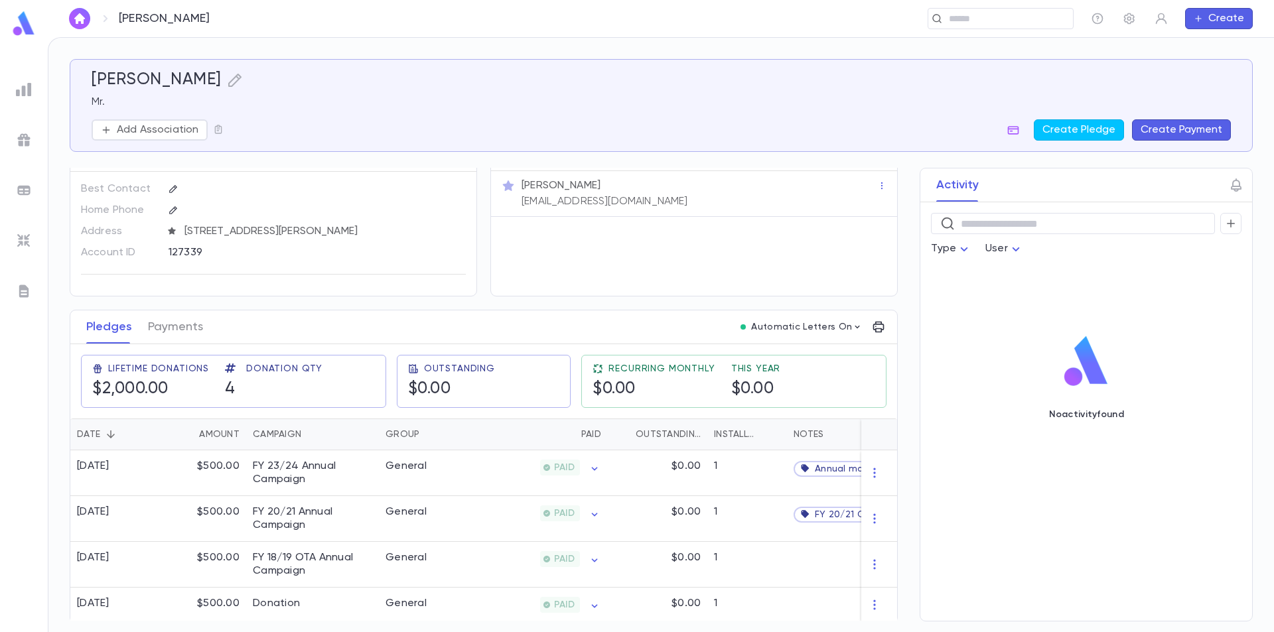
scroll to position [46, 0]
click at [25, 27] on img at bounding box center [24, 24] width 27 height 26
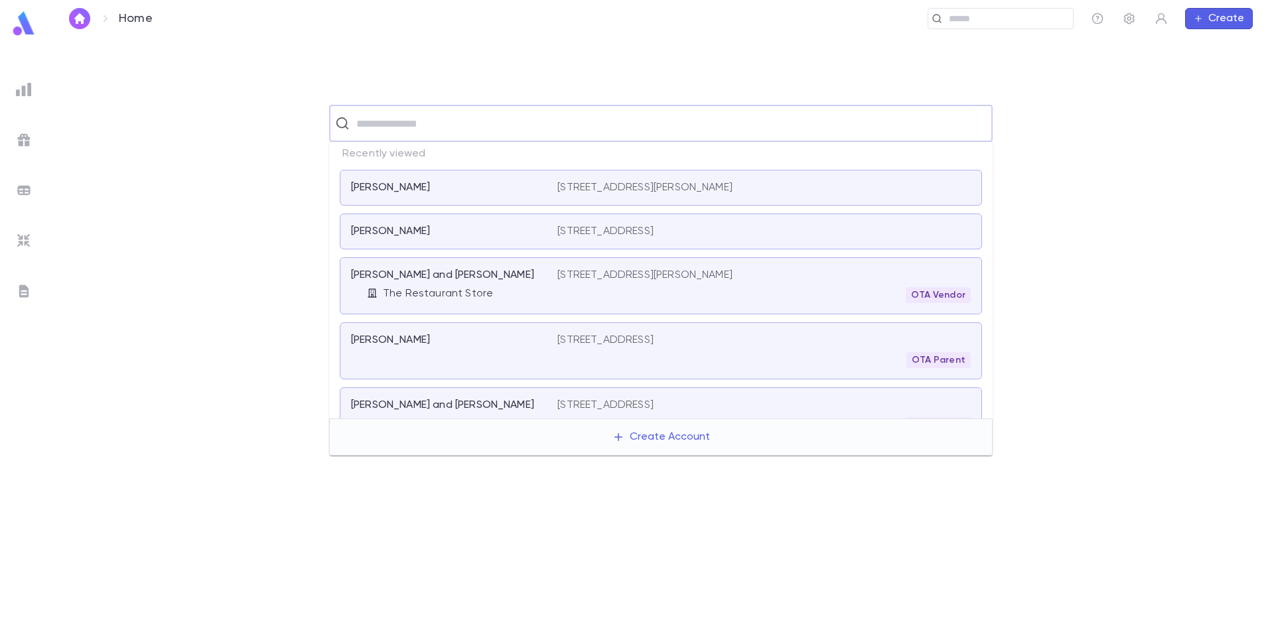
click at [543, 130] on input "text" at bounding box center [669, 123] width 634 height 25
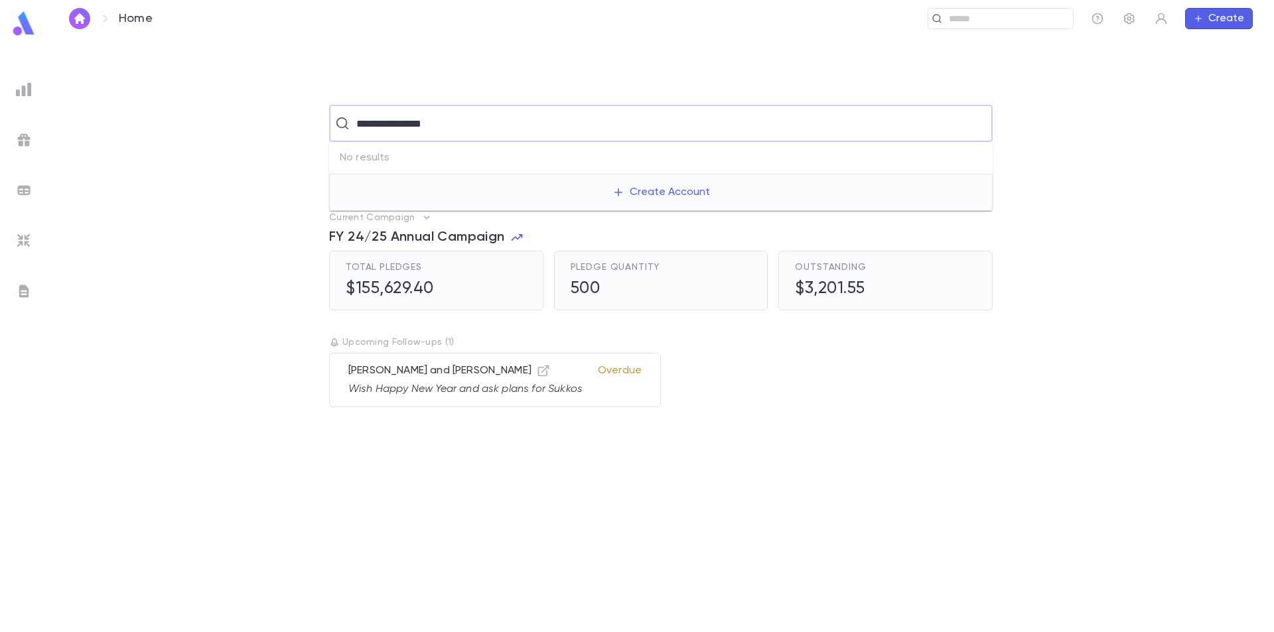
click at [536, 127] on input "**********" at bounding box center [659, 123] width 615 height 25
click at [429, 119] on input "**********" at bounding box center [659, 123] width 615 height 25
type input "**********"
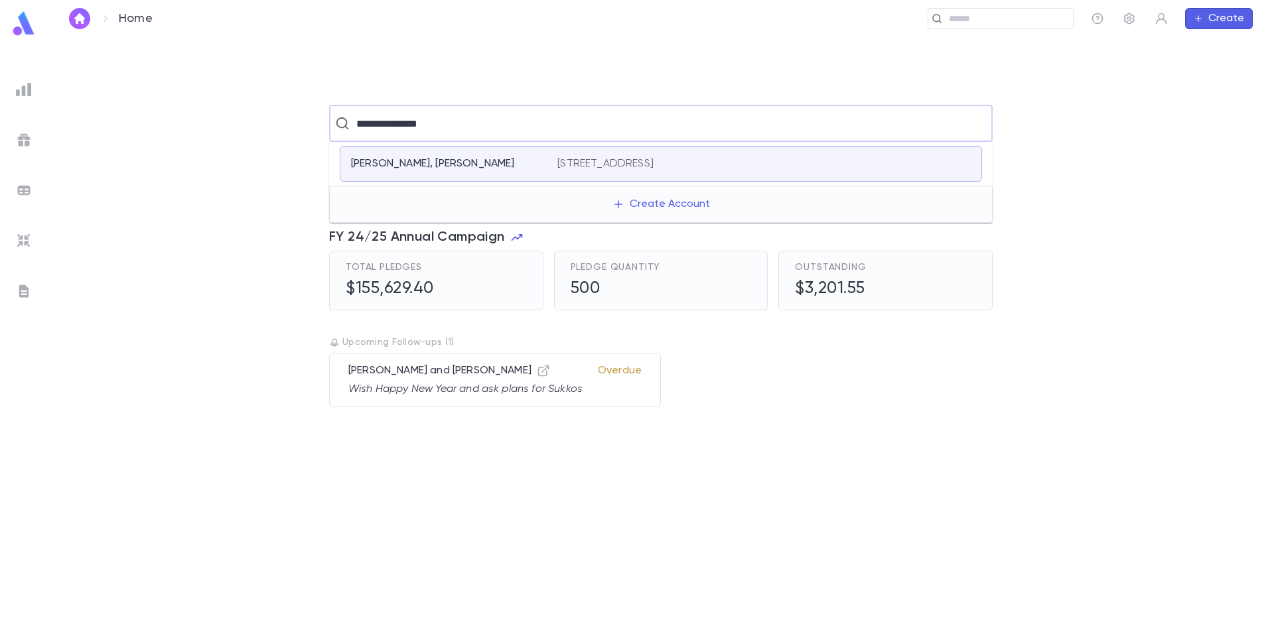
click at [463, 158] on p "Goldstone, Sarah Medina" at bounding box center [432, 163] width 163 height 13
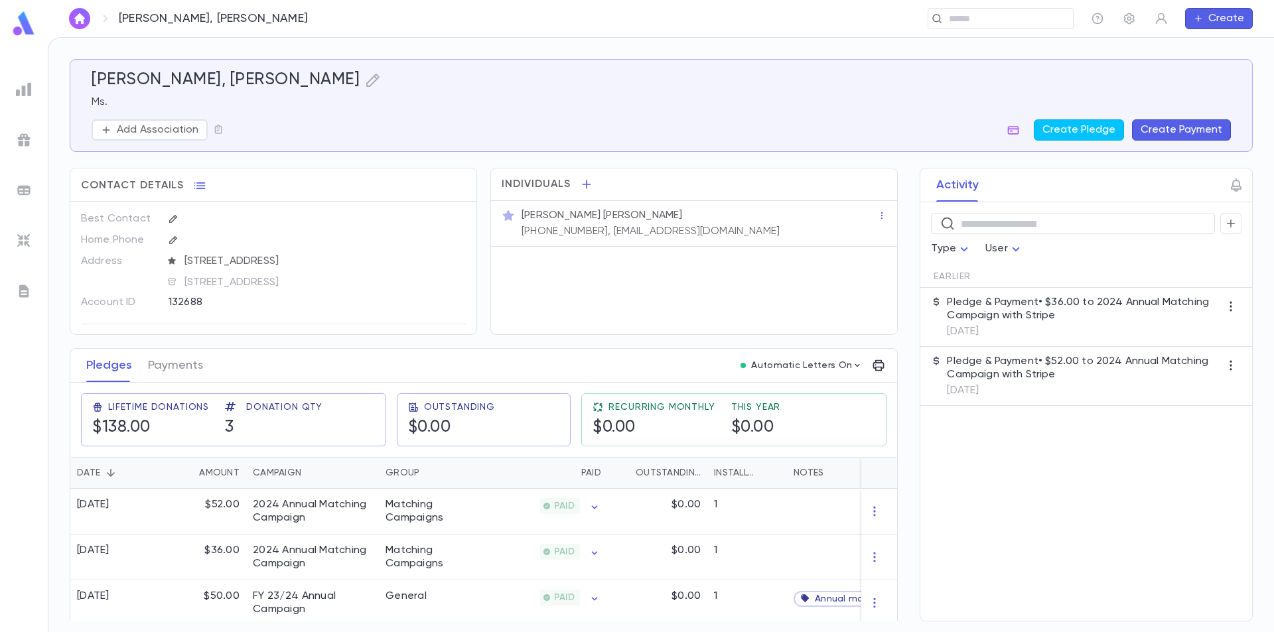
click at [13, 24] on img at bounding box center [24, 24] width 27 height 26
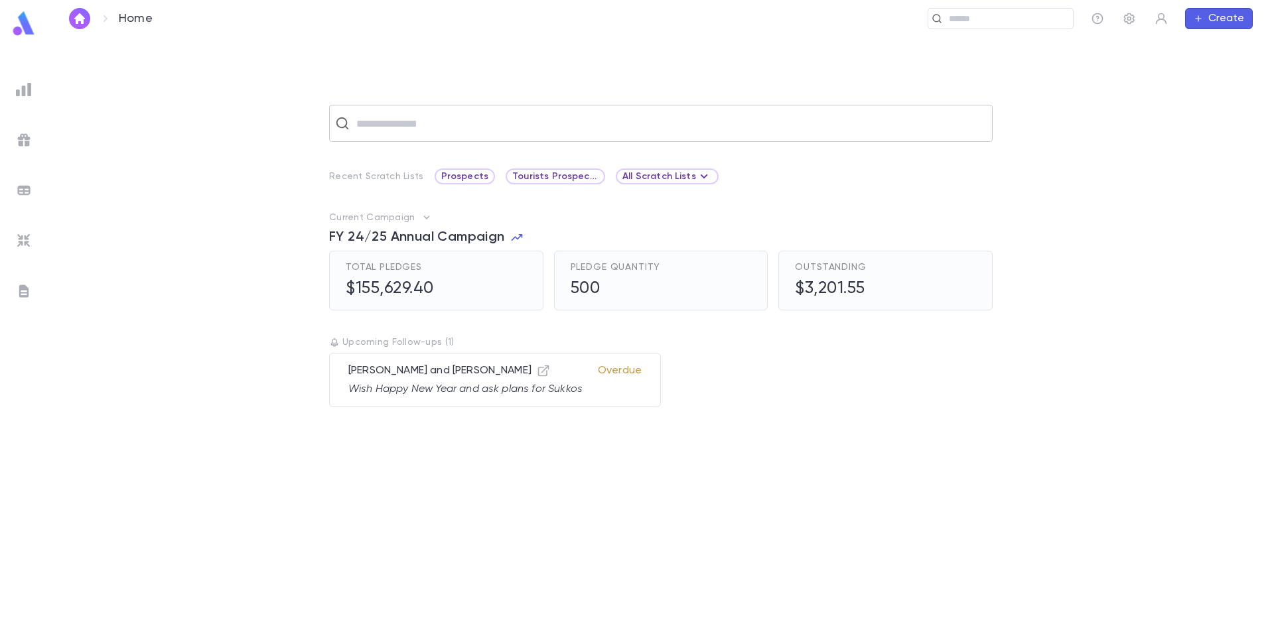
click at [460, 125] on input "text" at bounding box center [669, 123] width 634 height 25
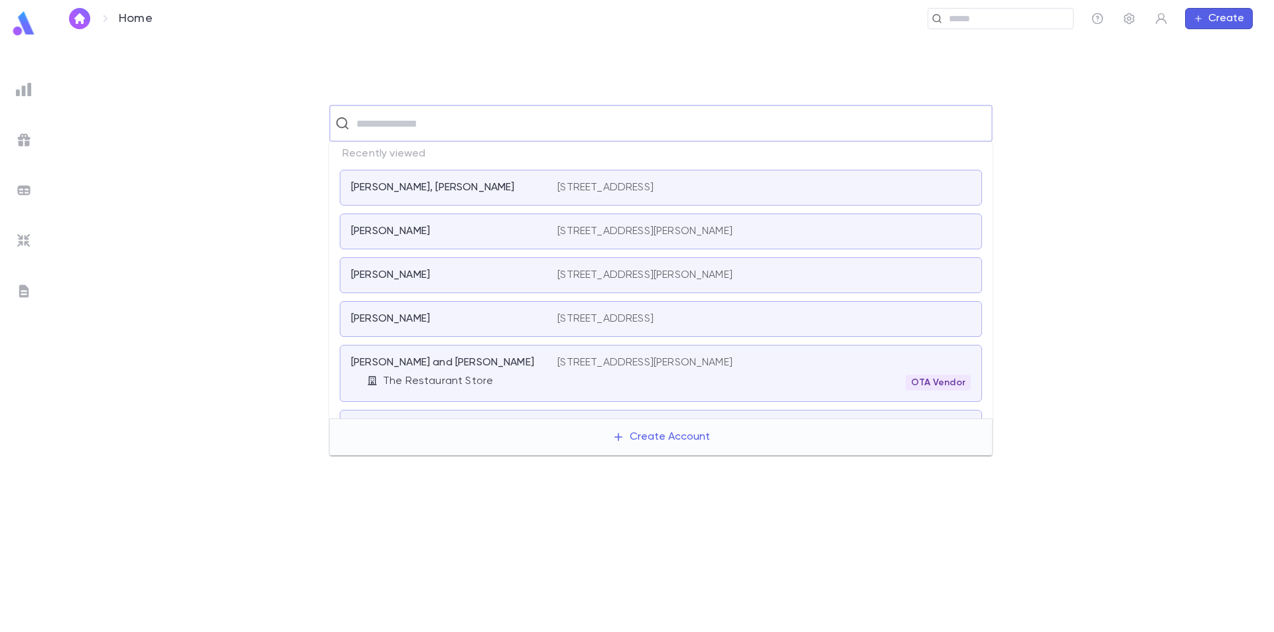
click at [467, 230] on div "[PERSON_NAME]" at bounding box center [446, 231] width 190 height 13
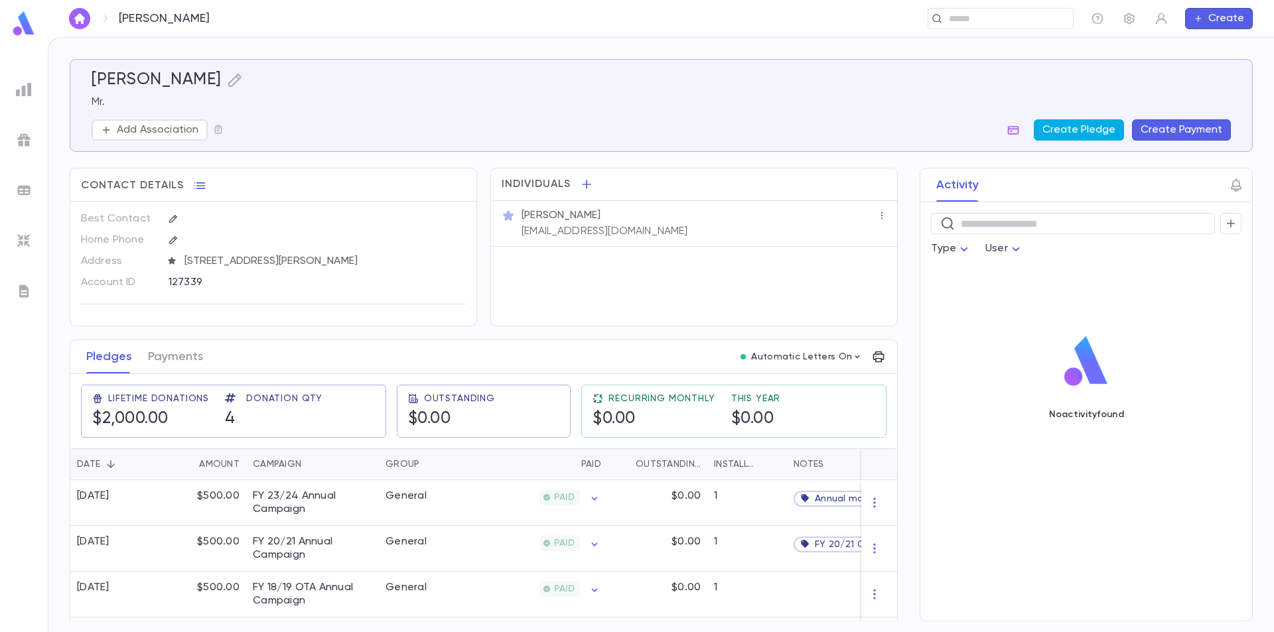
click at [1098, 128] on button "Create Pledge" at bounding box center [1079, 129] width 90 height 21
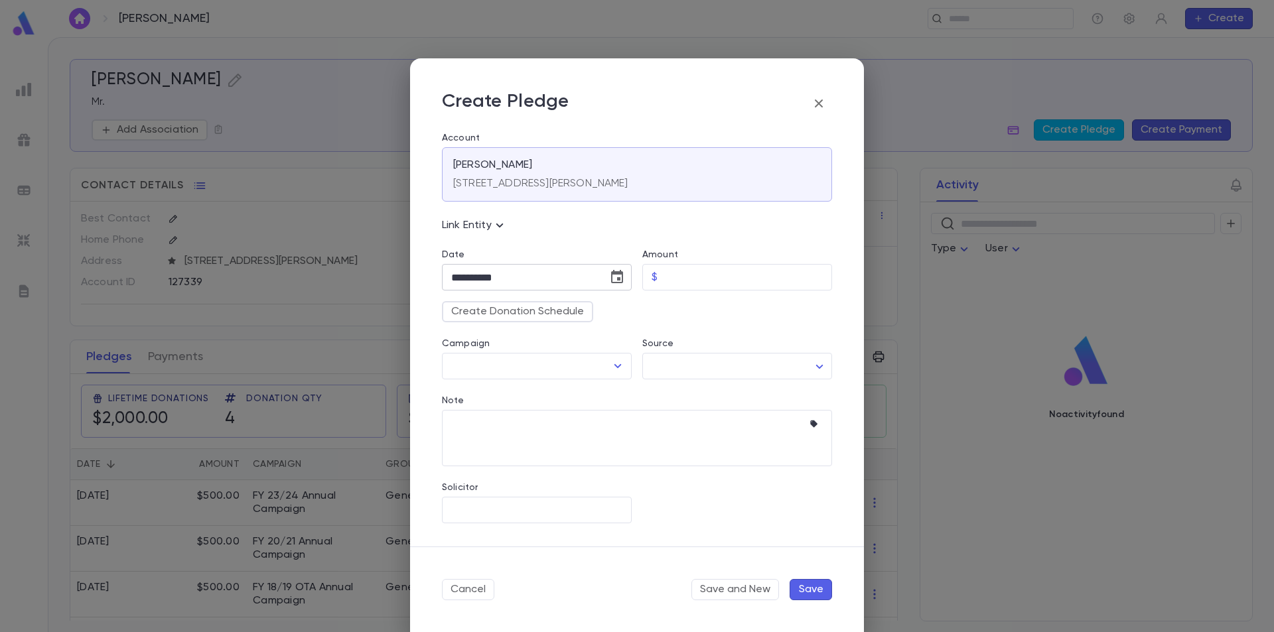
click at [611, 285] on icon "Choose date, selected date is Sep 11, 2025" at bounding box center [617, 277] width 16 height 16
click at [576, 318] on icon "Previous month" at bounding box center [573, 325] width 16 height 16
click at [575, 318] on icon "Previous month" at bounding box center [573, 325] width 16 height 16
click at [574, 319] on icon "Previous month" at bounding box center [573, 325] width 16 height 16
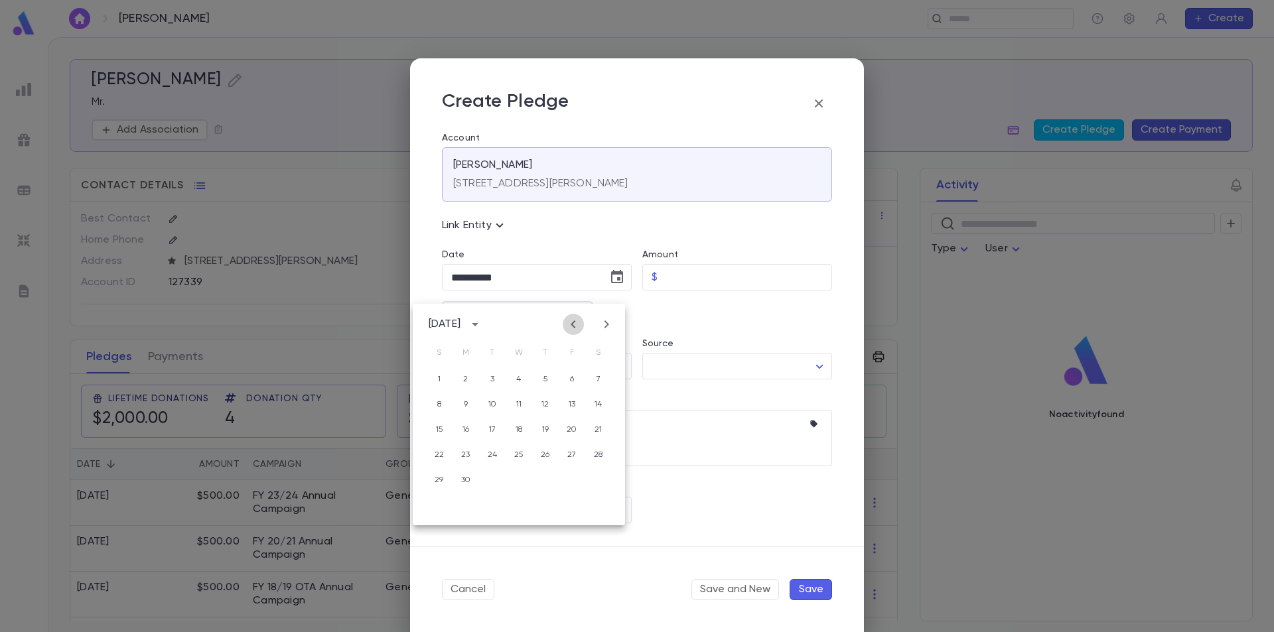
click at [574, 319] on icon "Previous month" at bounding box center [573, 325] width 16 height 16
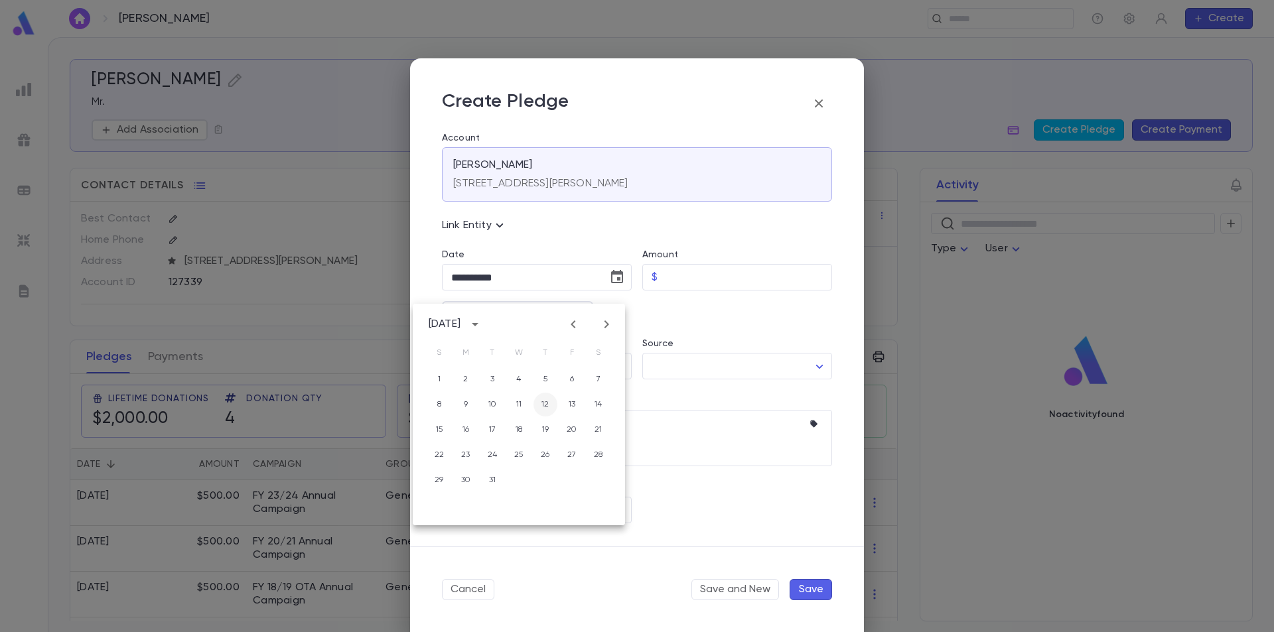
click at [544, 406] on button "12" at bounding box center [546, 405] width 24 height 24
type input "**********"
click at [668, 291] on input "Amount" at bounding box center [747, 278] width 169 height 26
type input "********"
click at [597, 379] on input "Campaign" at bounding box center [527, 366] width 158 height 25
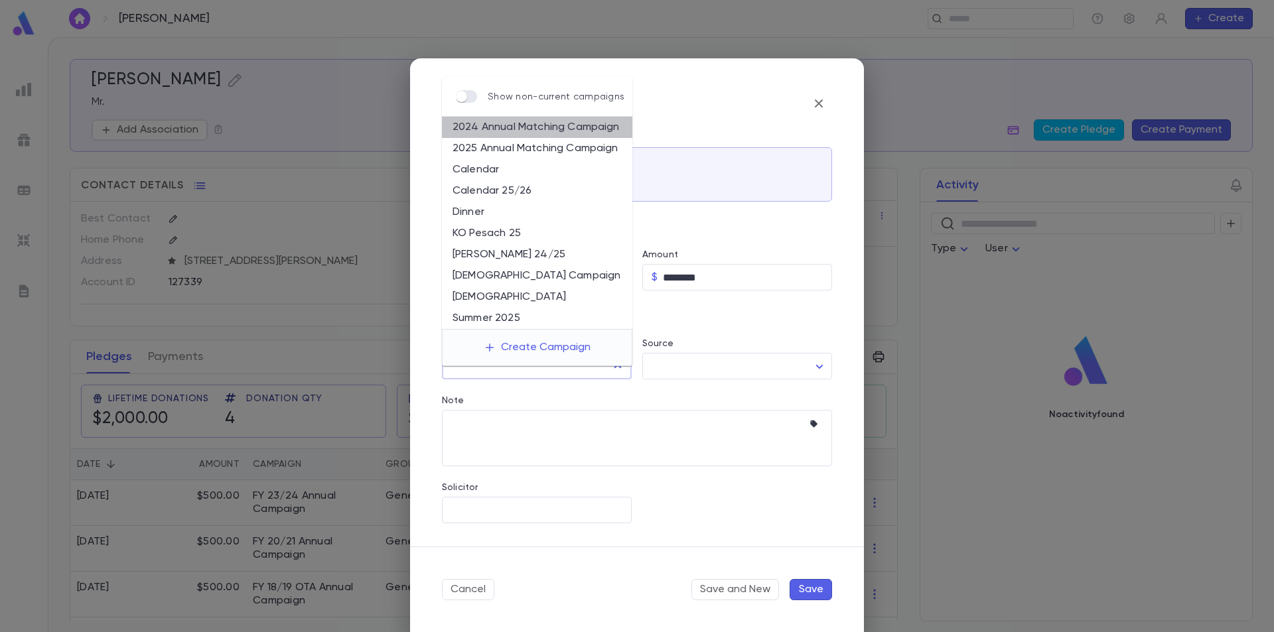
click at [542, 131] on li "2024 Annual Matching Campaign" at bounding box center [537, 127] width 190 height 21
type input "**********"
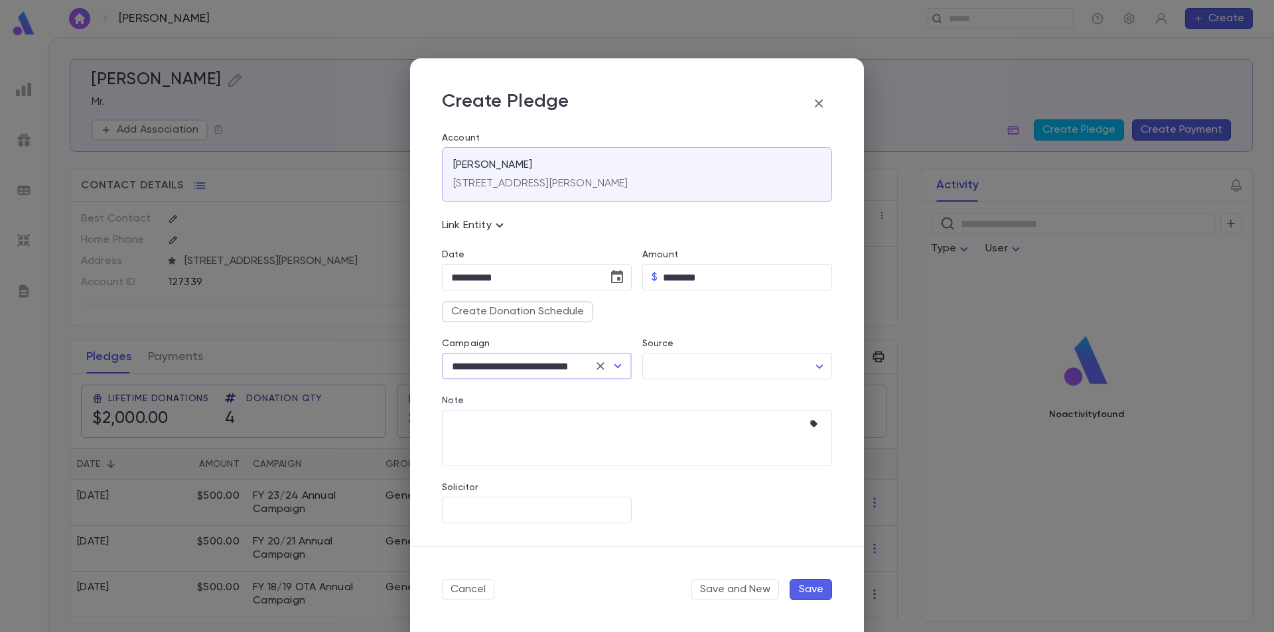
scroll to position [6, 0]
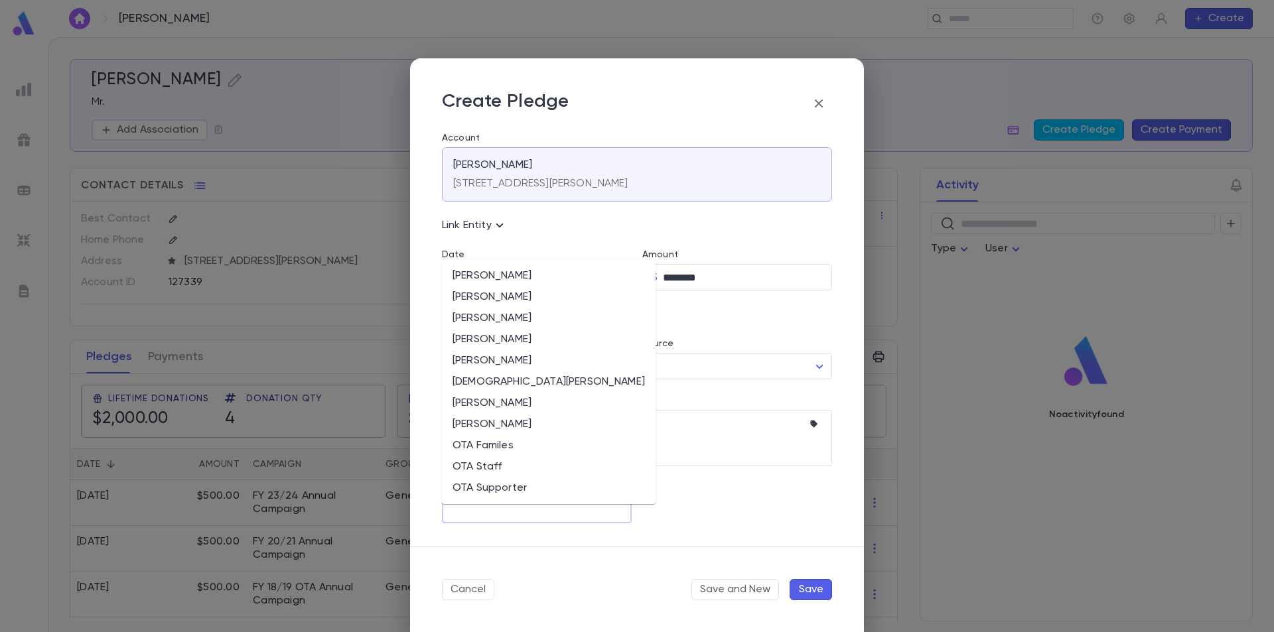
click at [587, 521] on input "Solicitor" at bounding box center [537, 510] width 178 height 25
click at [493, 451] on li "OTA Familes" at bounding box center [549, 445] width 214 height 21
type input "**********"
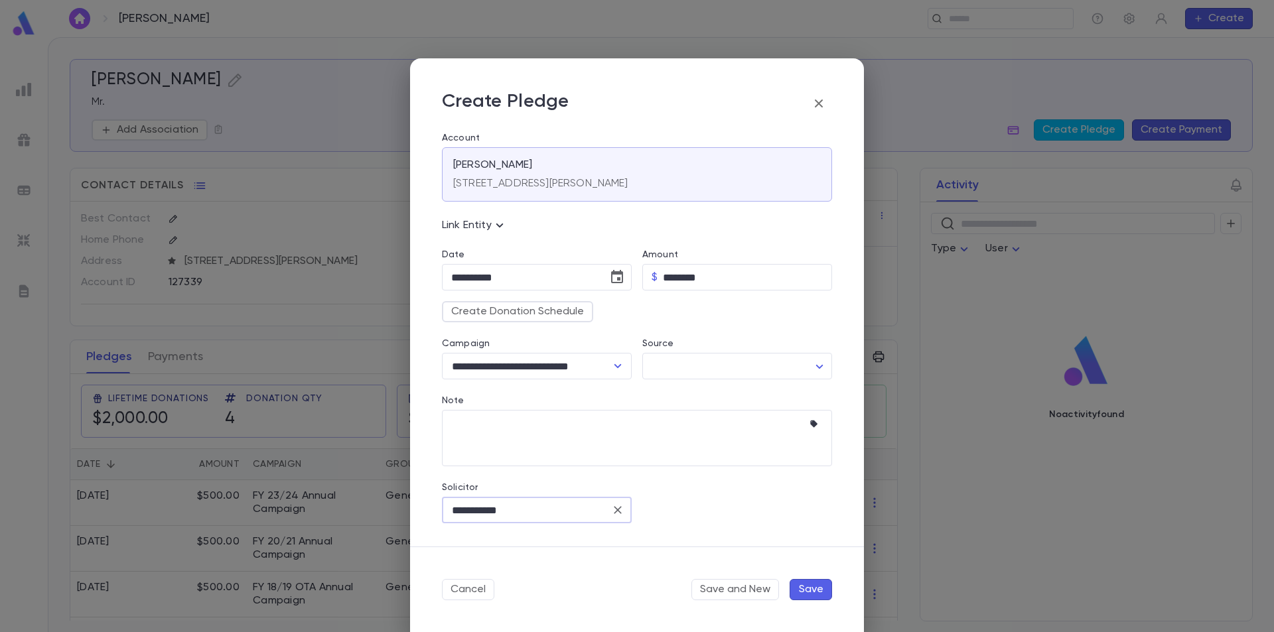
click at [810, 589] on button "Save" at bounding box center [811, 589] width 42 height 21
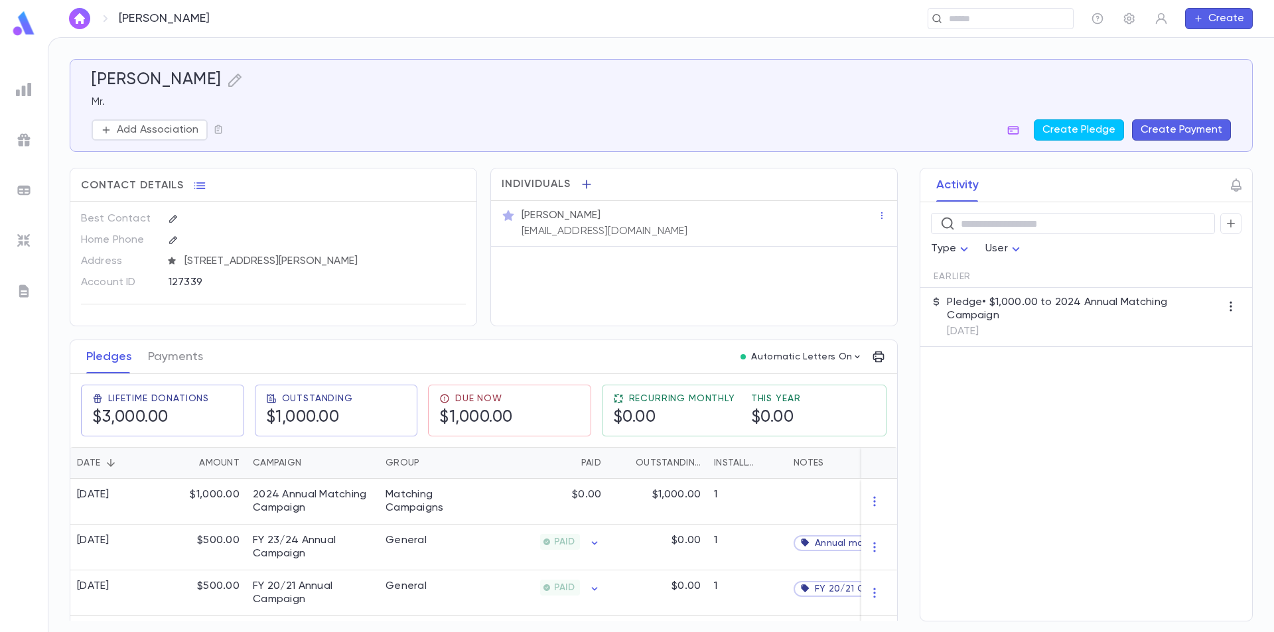
click at [581, 184] on icon "button" at bounding box center [586, 184] width 13 height 13
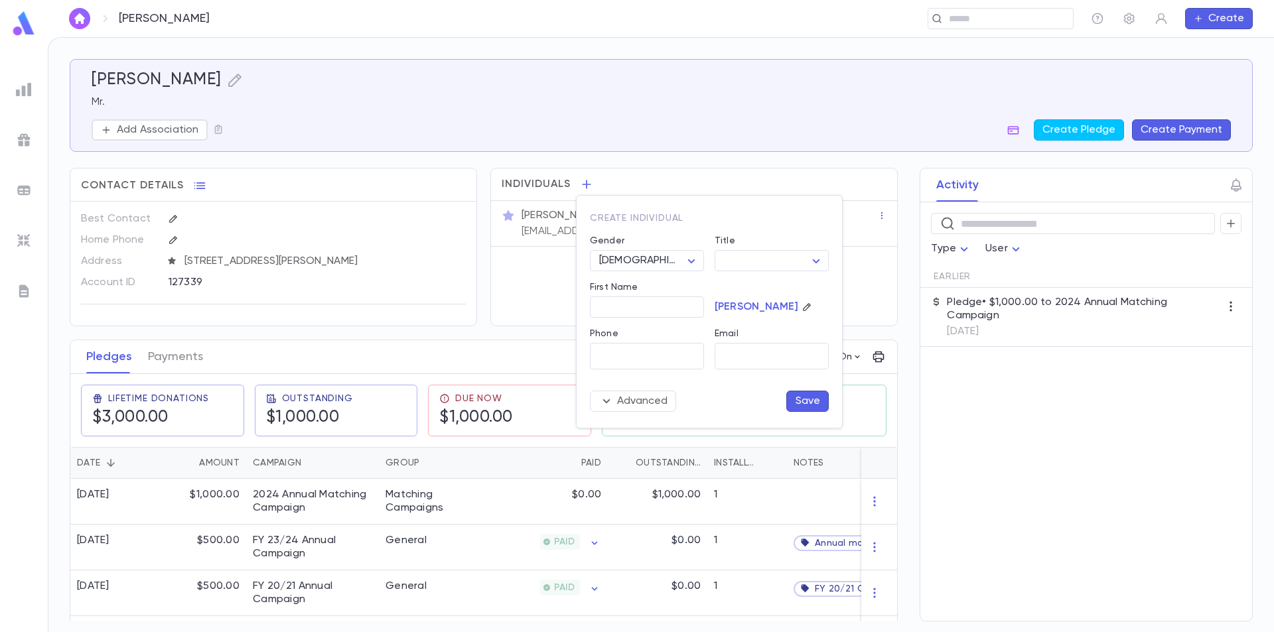
click at [615, 163] on div at bounding box center [637, 316] width 1274 height 632
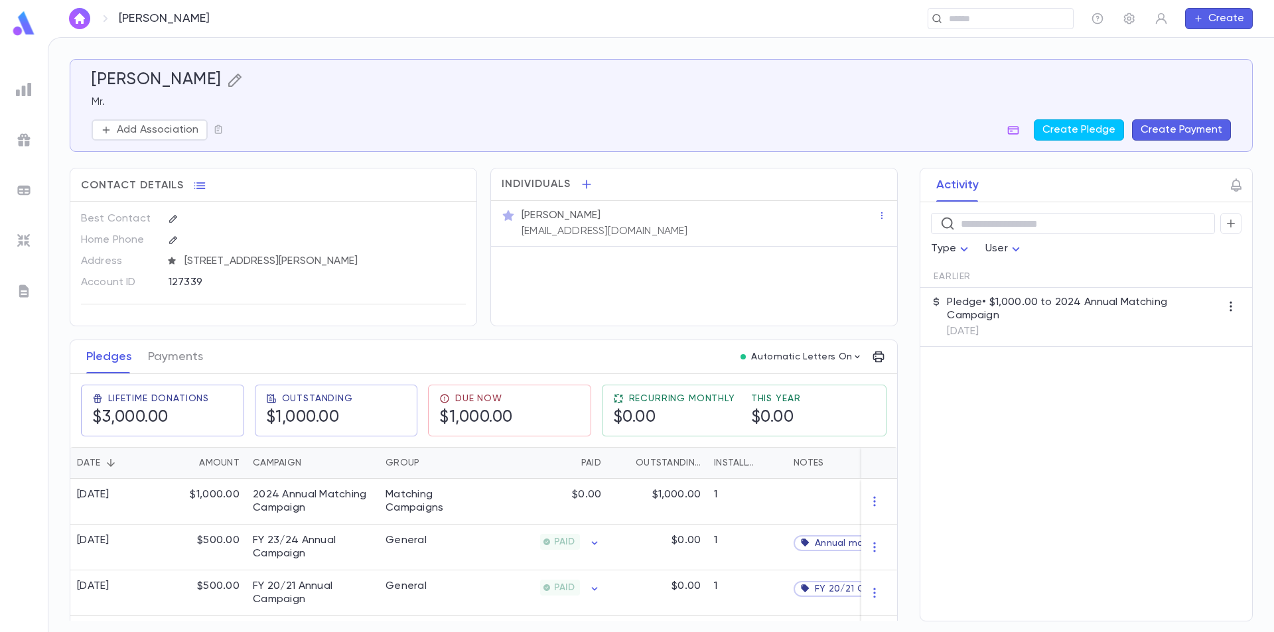
click at [227, 80] on icon "button" at bounding box center [235, 80] width 16 height 16
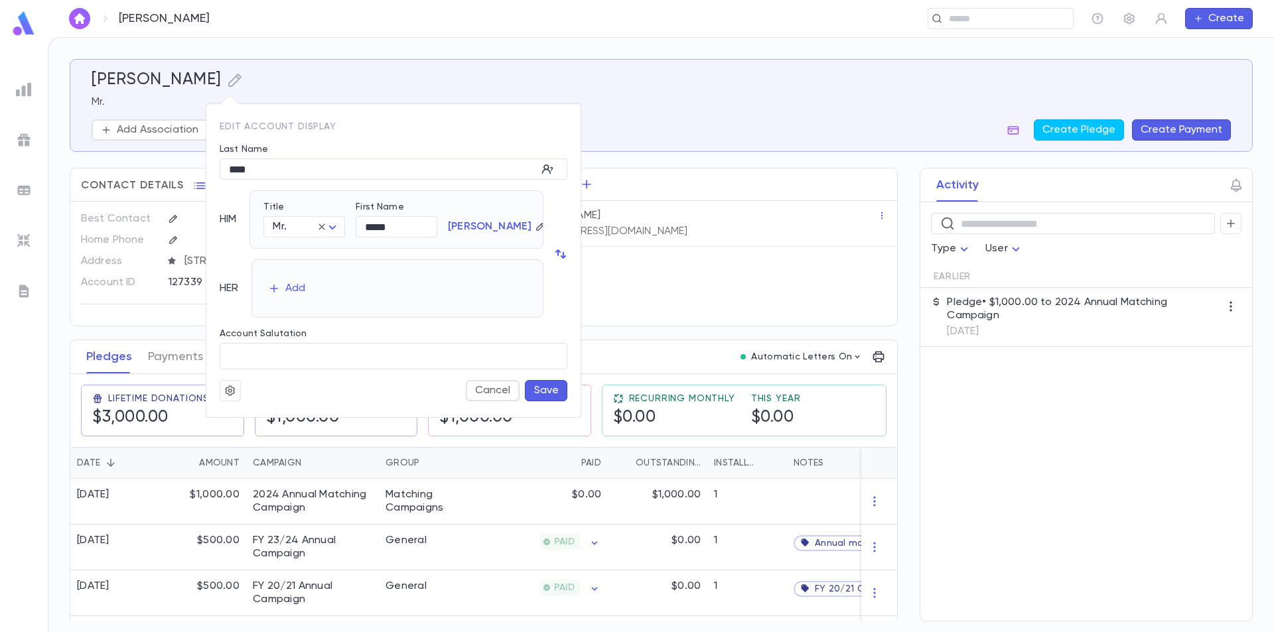
click at [234, 385] on button "button" at bounding box center [230, 390] width 21 height 21
click at [771, 162] on div at bounding box center [637, 316] width 1274 height 632
click at [763, 195] on div at bounding box center [637, 316] width 1274 height 632
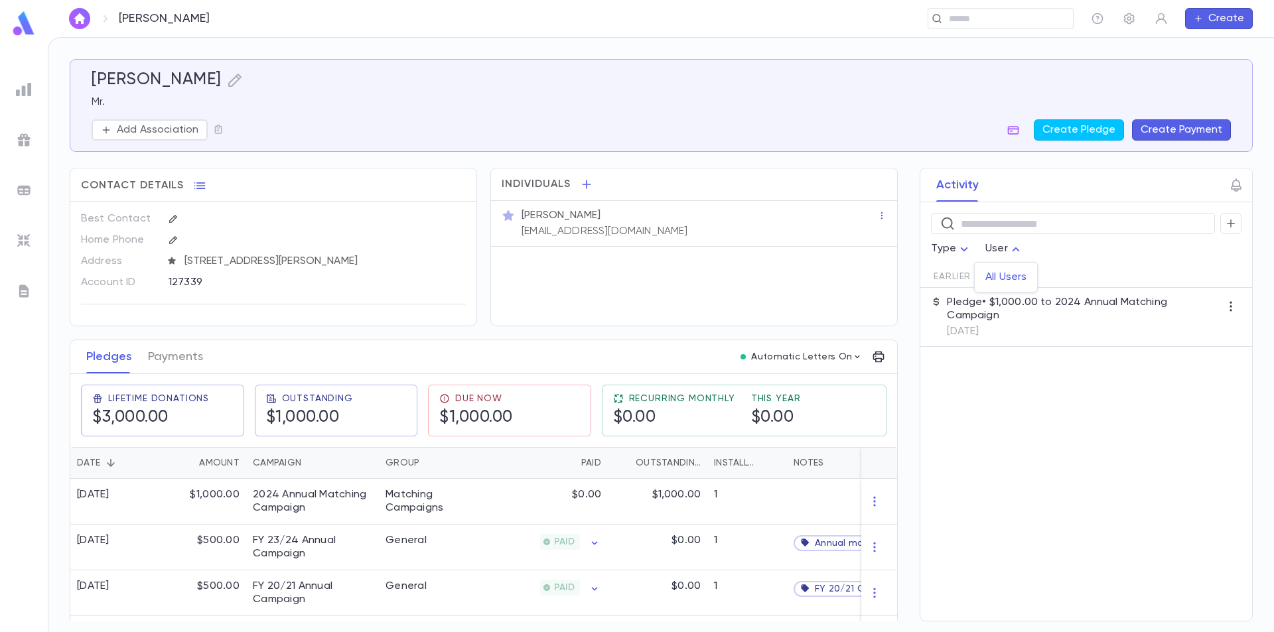
click at [1009, 248] on body "Saul, David ​ Create Saul, David Mr. Add Association Create Pledge Create Payme…" at bounding box center [637, 334] width 1274 height 595
click at [1019, 131] on div at bounding box center [637, 316] width 1274 height 632
click at [1017, 133] on icon "button" at bounding box center [1013, 129] width 13 height 13
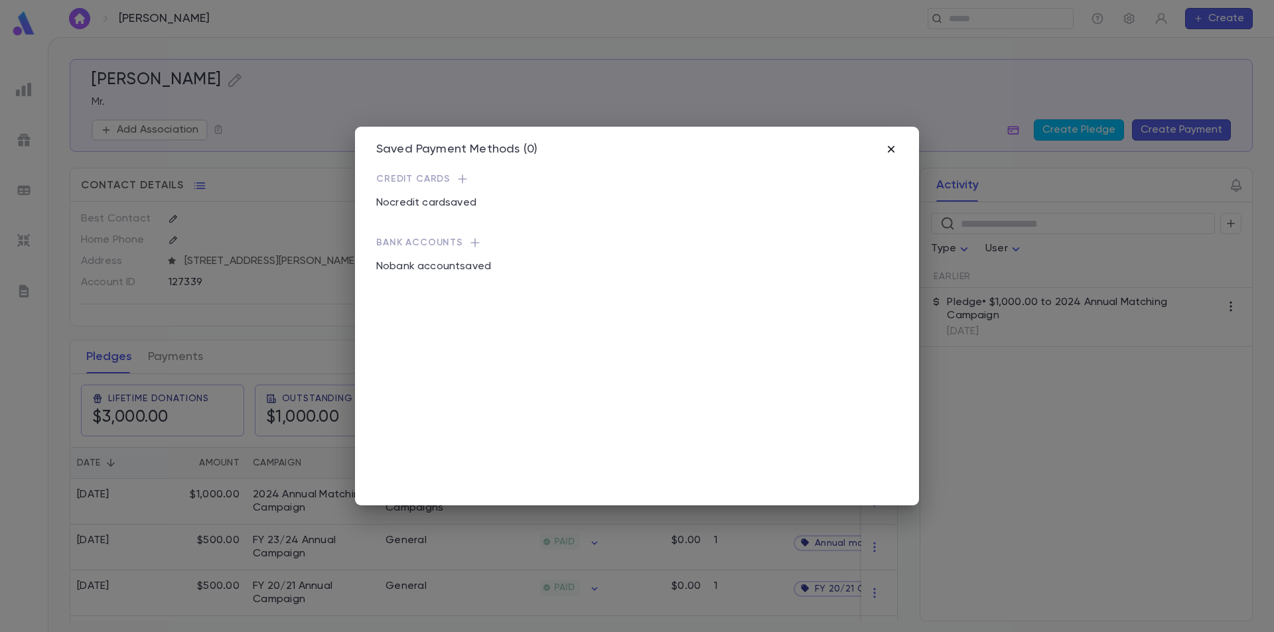
click at [887, 153] on icon "button" at bounding box center [891, 149] width 13 height 13
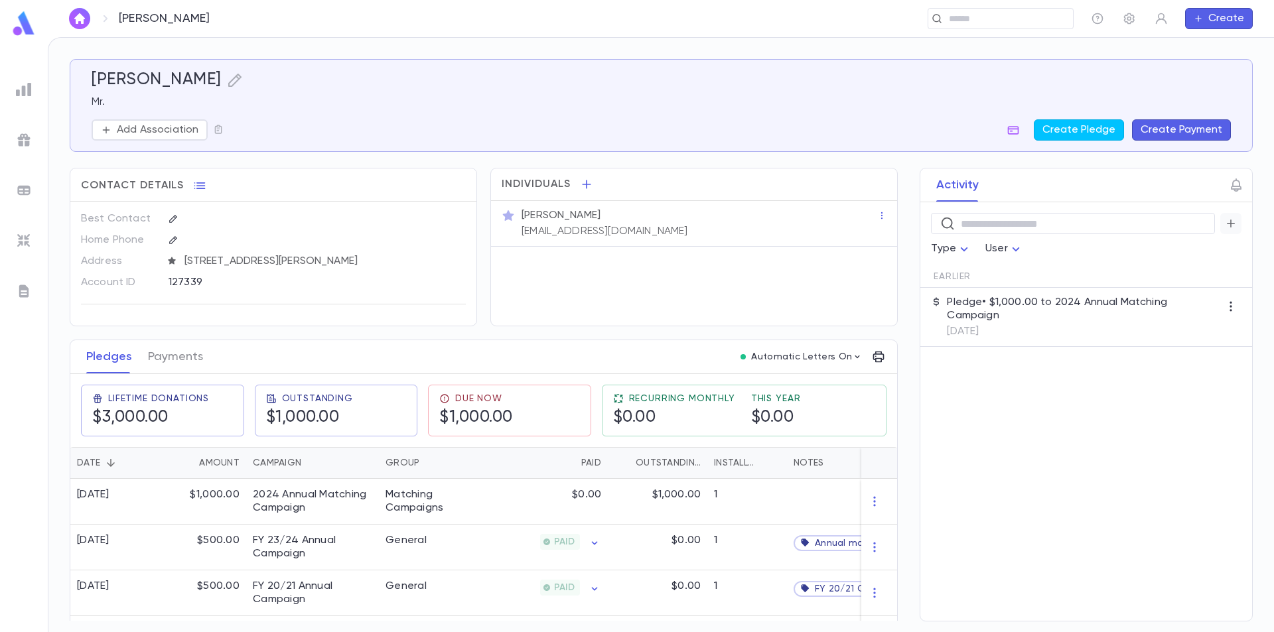
click at [1234, 225] on icon "button" at bounding box center [1231, 223] width 12 height 13
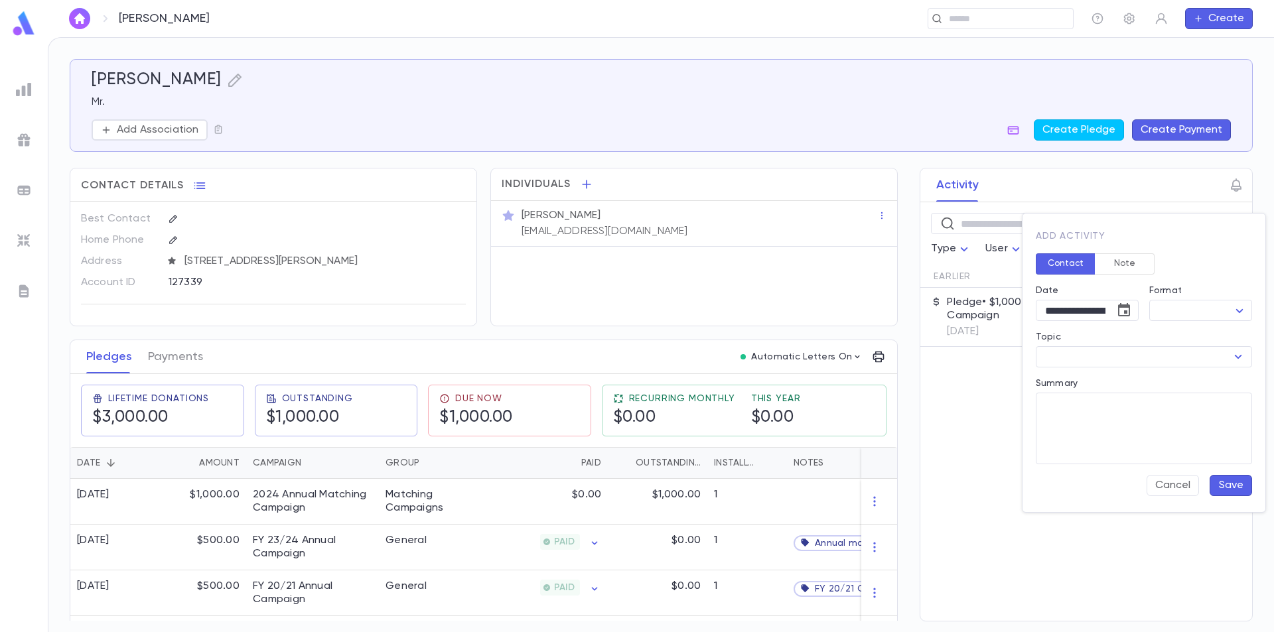
click at [1106, 200] on div at bounding box center [637, 316] width 1274 height 632
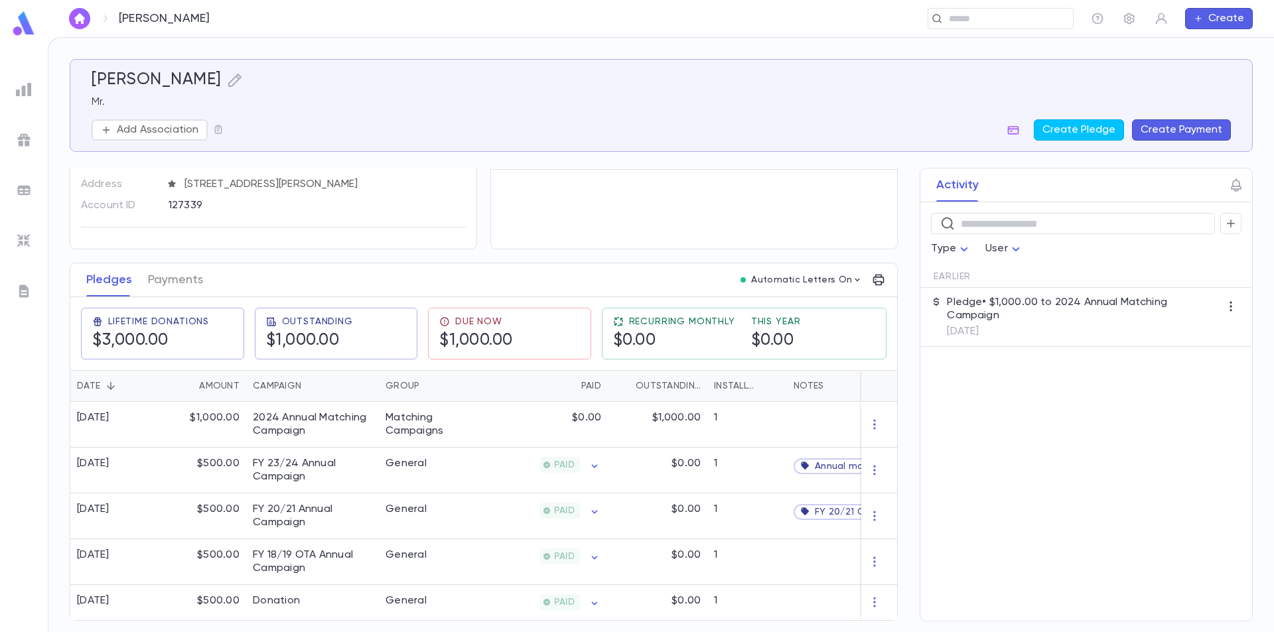
scroll to position [91, 0]
click at [471, 423] on div "Matching Campaigns" at bounding box center [429, 424] width 86 height 27
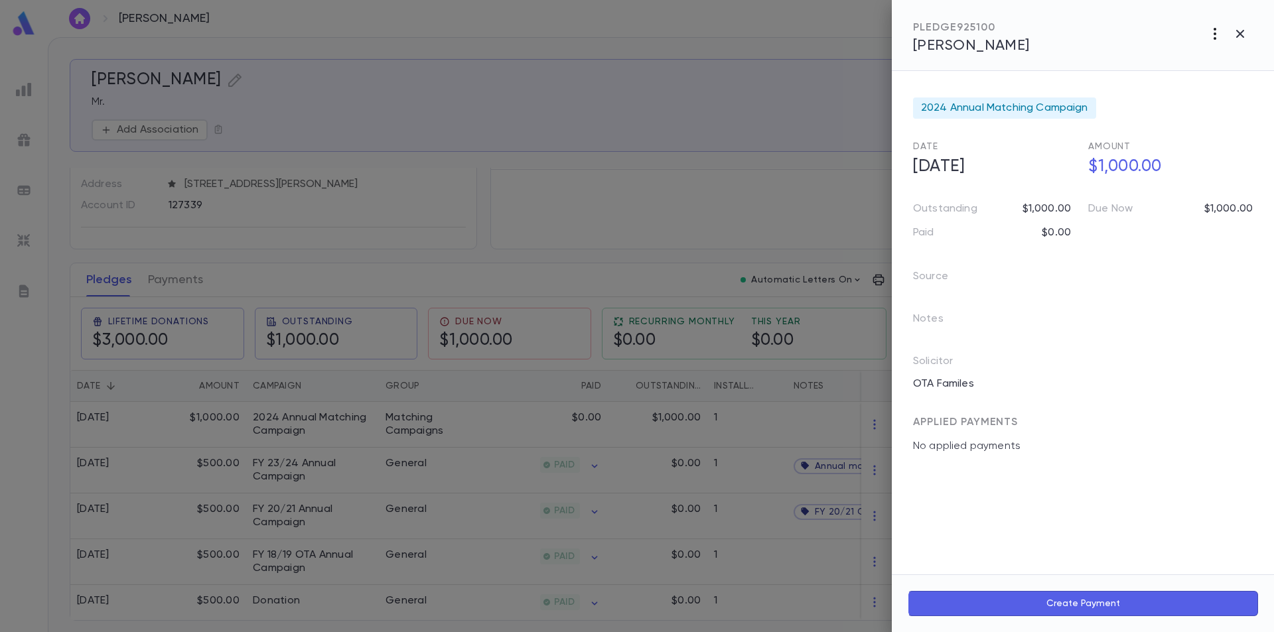
click at [1216, 34] on icon "button" at bounding box center [1215, 34] width 3 height 12
click at [1185, 105] on li "Link to Entity" at bounding box center [1185, 106] width 165 height 21
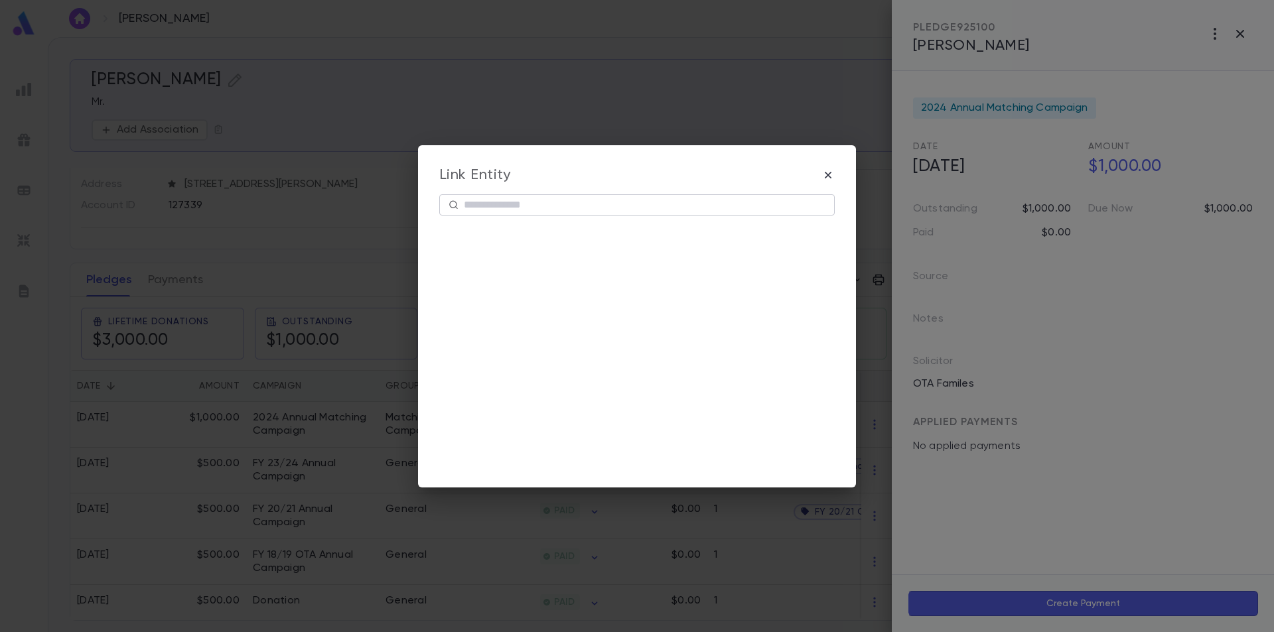
click at [529, 207] on input "text" at bounding box center [645, 204] width 362 height 21
type input "*"
type input "****"
click at [607, 445] on button "Create Entity" at bounding box center [637, 447] width 105 height 25
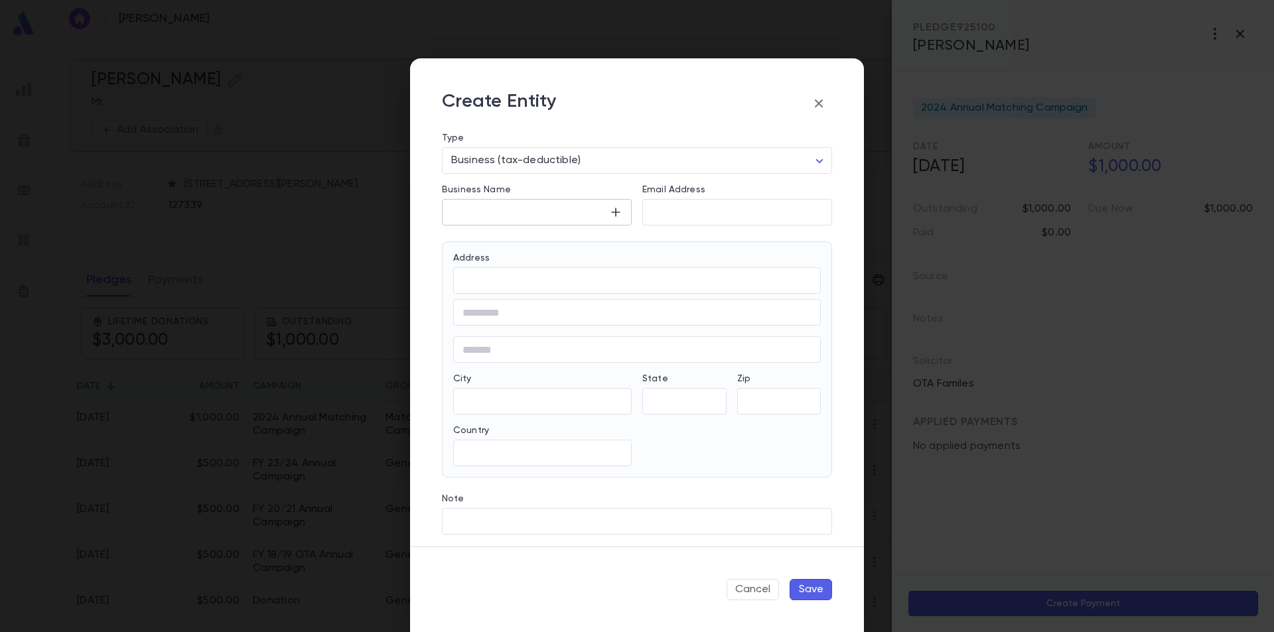
click at [553, 214] on input "Business Name" at bounding box center [525, 212] width 167 height 15
type input "**********"
click at [668, 221] on div "​" at bounding box center [737, 212] width 190 height 27
type input "**********"
click at [505, 285] on input "Address" at bounding box center [637, 280] width 368 height 15
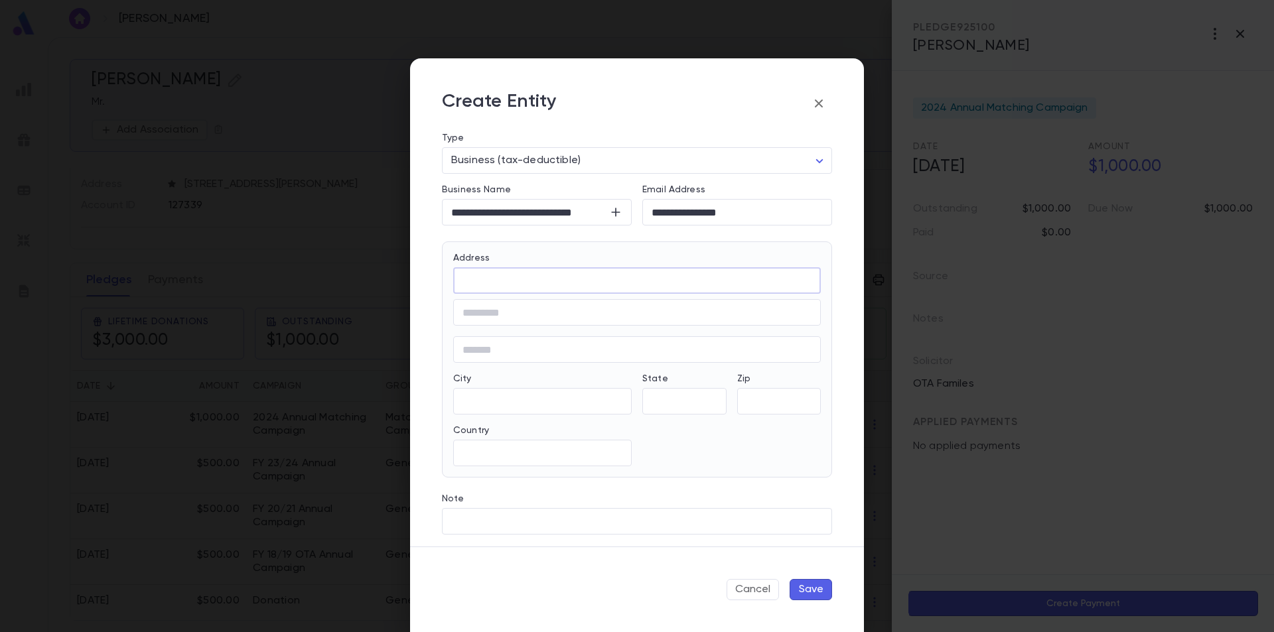
click at [568, 283] on input "Address" at bounding box center [637, 280] width 368 height 15
paste input "**********"
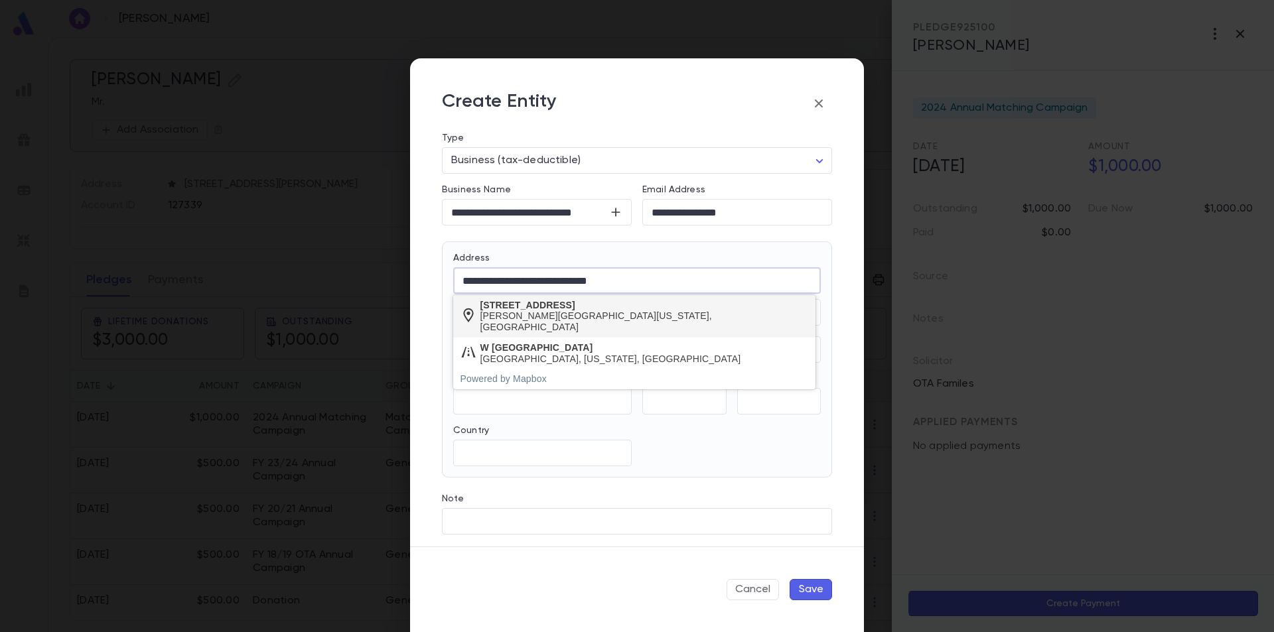
type input "**********"
click at [572, 305] on div "2850 West Horizon Ridge Parkway" at bounding box center [644, 305] width 329 height 11
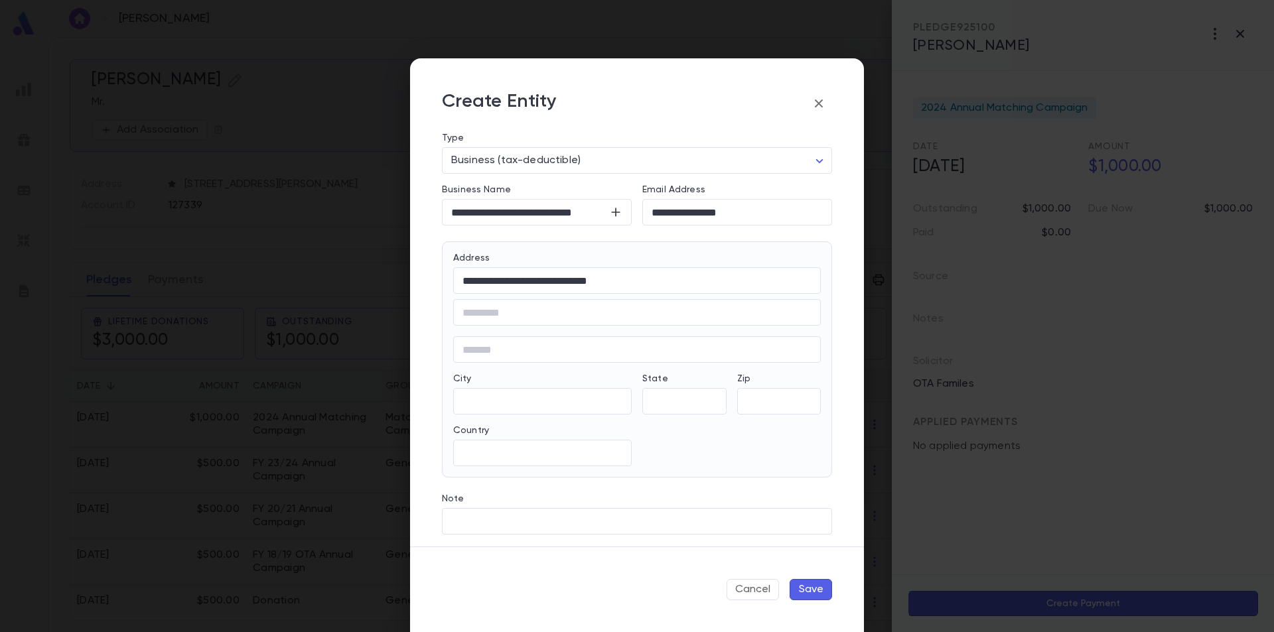
type input "**"
type input "*********"
type input "**********"
type input "*****"
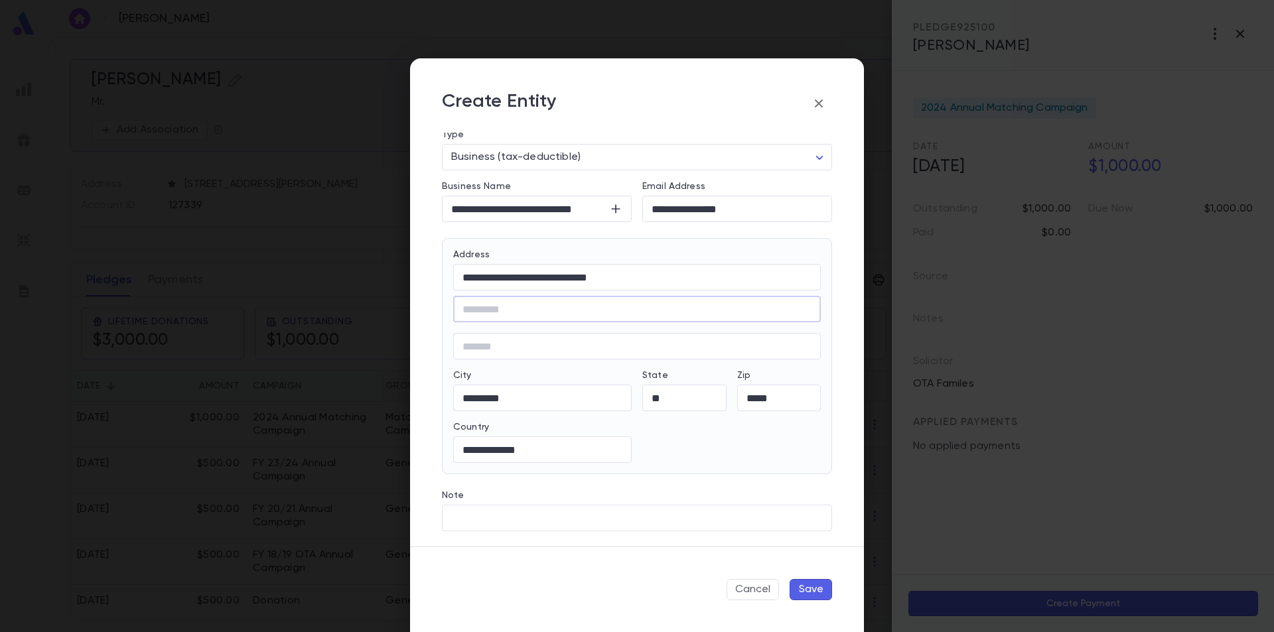
scroll to position [4, 0]
click at [814, 588] on button "Save" at bounding box center [811, 589] width 42 height 21
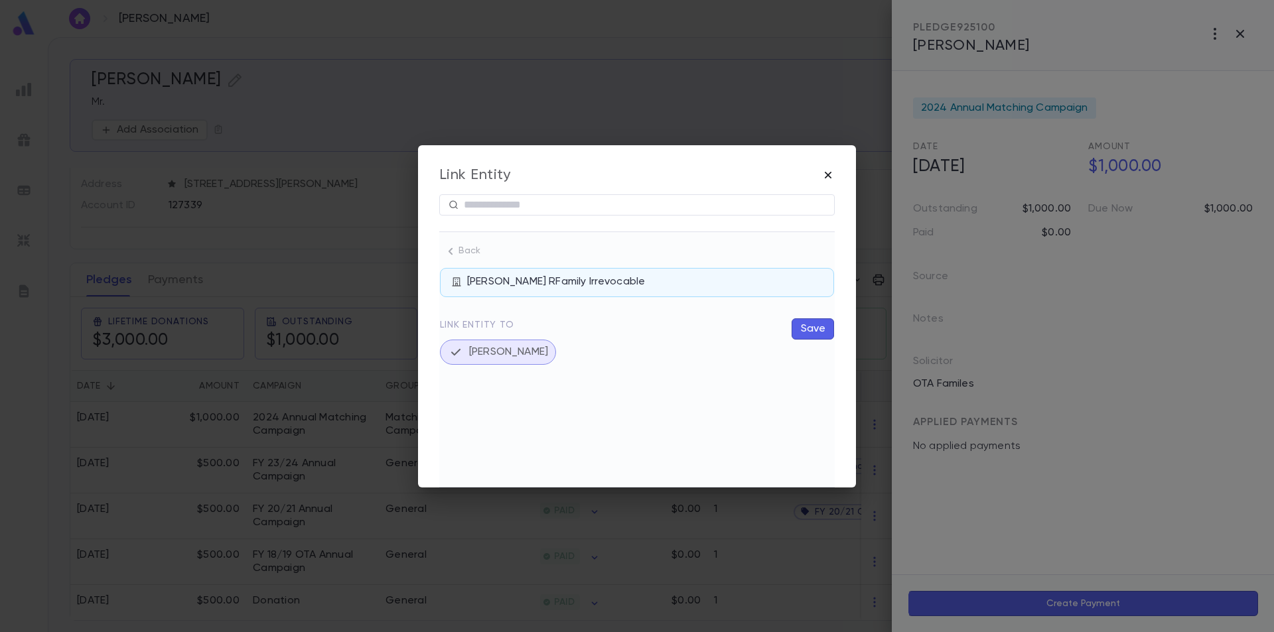
click at [824, 175] on icon "button" at bounding box center [828, 175] width 13 height 13
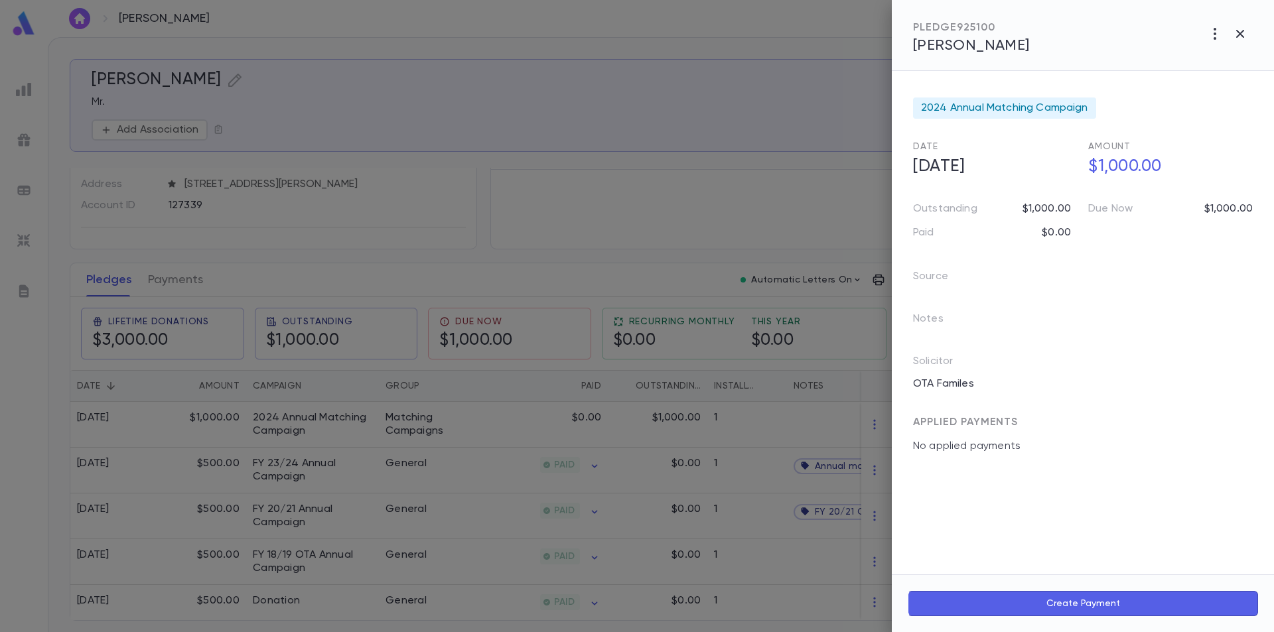
click at [756, 202] on div at bounding box center [637, 316] width 1274 height 632
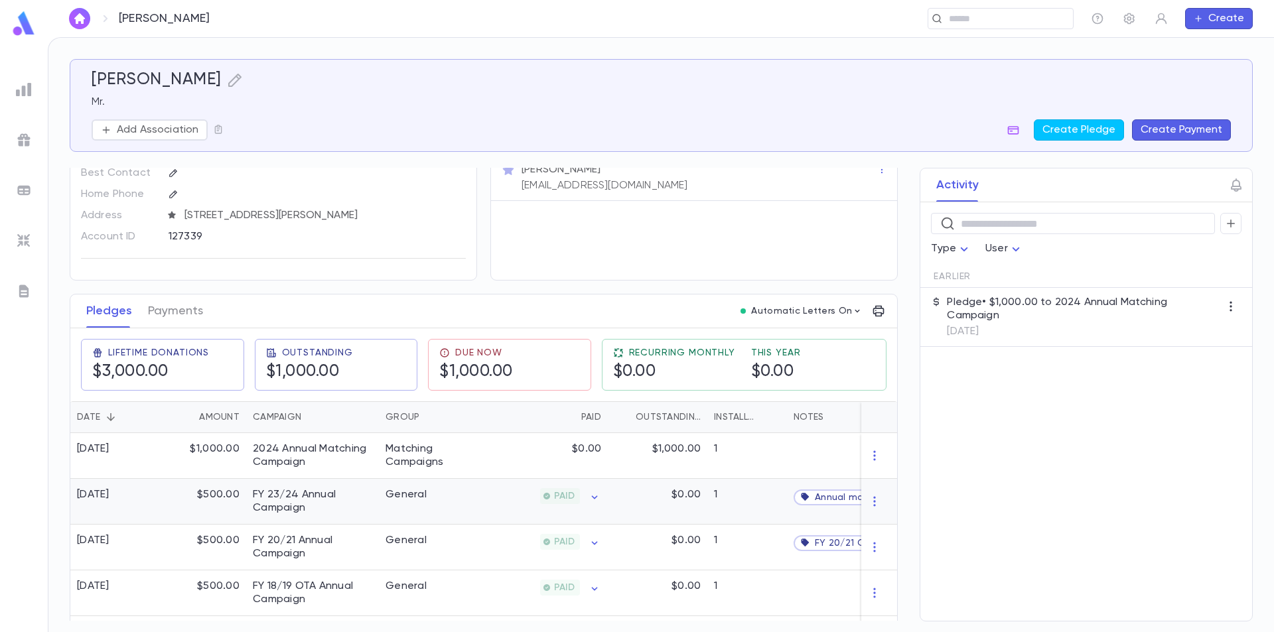
scroll to position [66, 0]
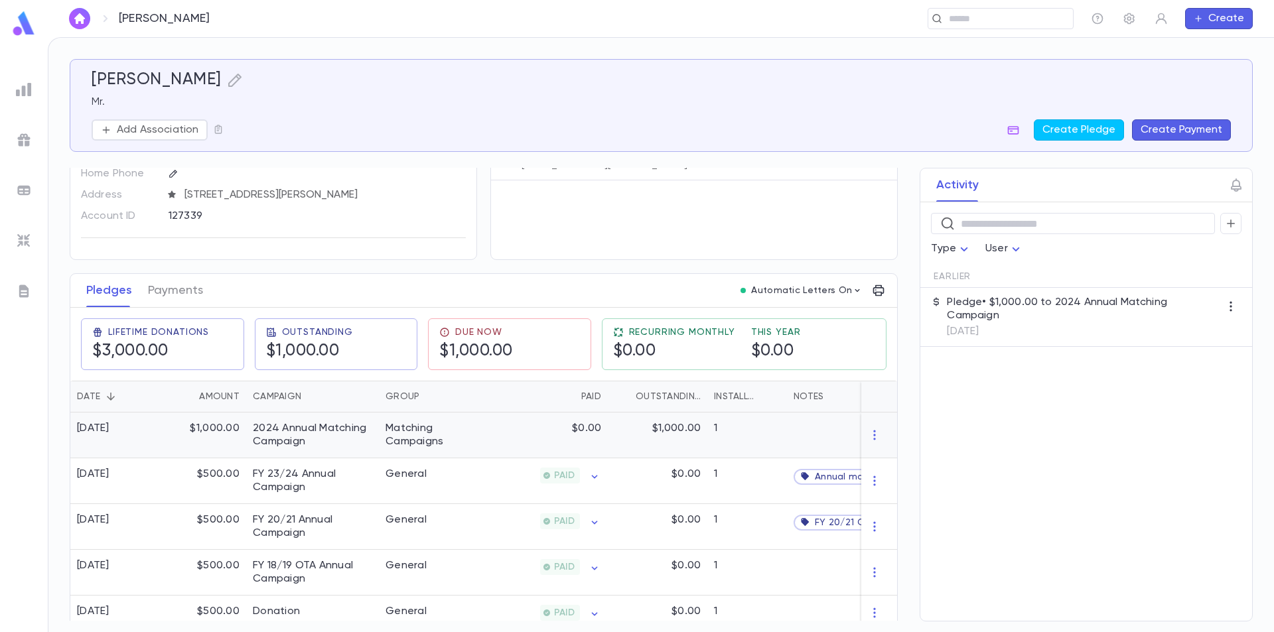
click at [481, 447] on div "$0.00" at bounding box center [543, 436] width 129 height 46
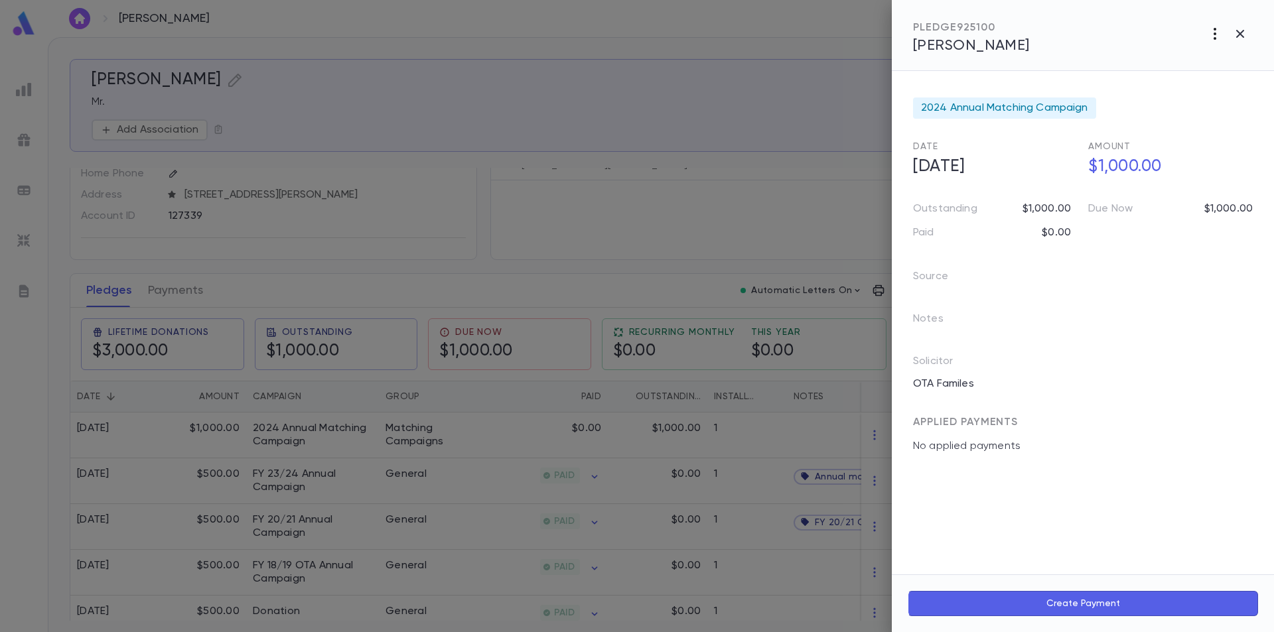
click at [1218, 31] on icon "button" at bounding box center [1215, 34] width 16 height 16
click at [1190, 104] on li "Link to Entity" at bounding box center [1185, 106] width 165 height 21
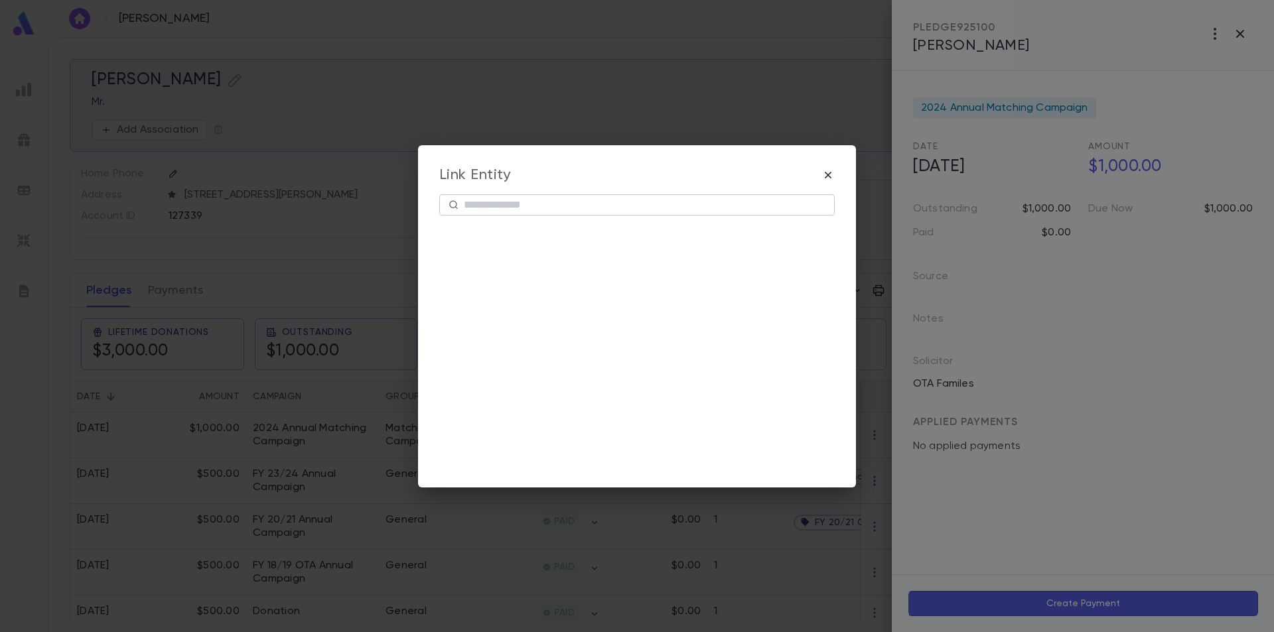
click at [580, 208] on input "text" at bounding box center [645, 204] width 362 height 21
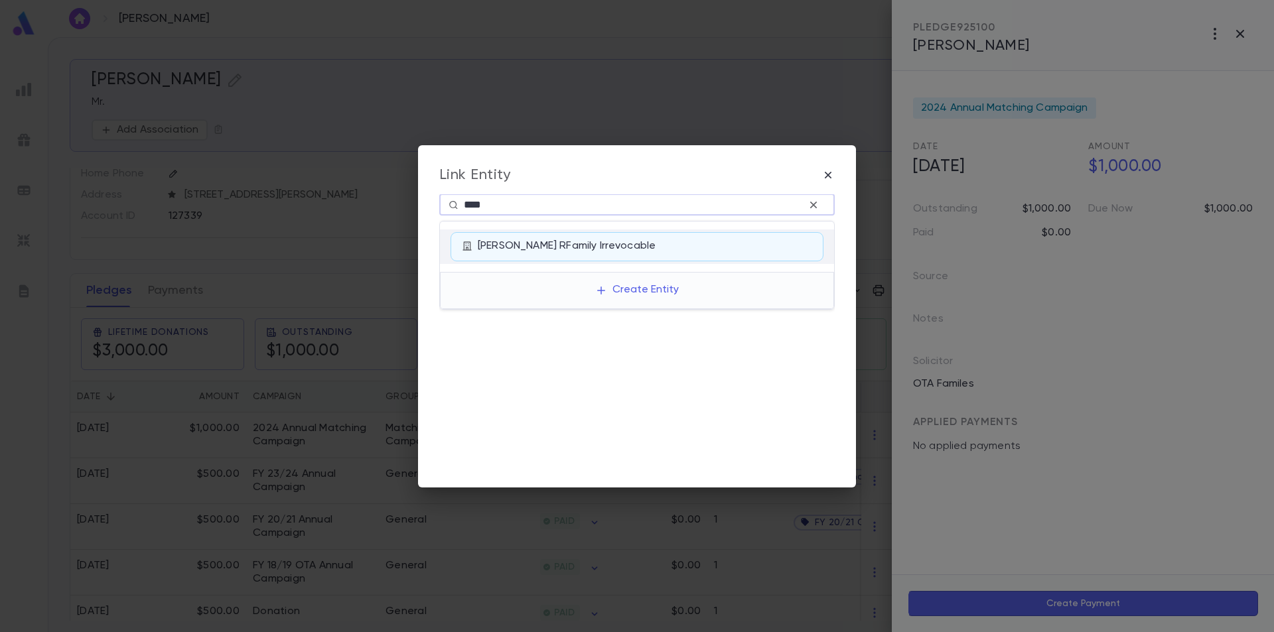
type input "****"
click at [562, 250] on div "David Saul RFamily Irrevocable" at bounding box center [645, 247] width 334 height 15
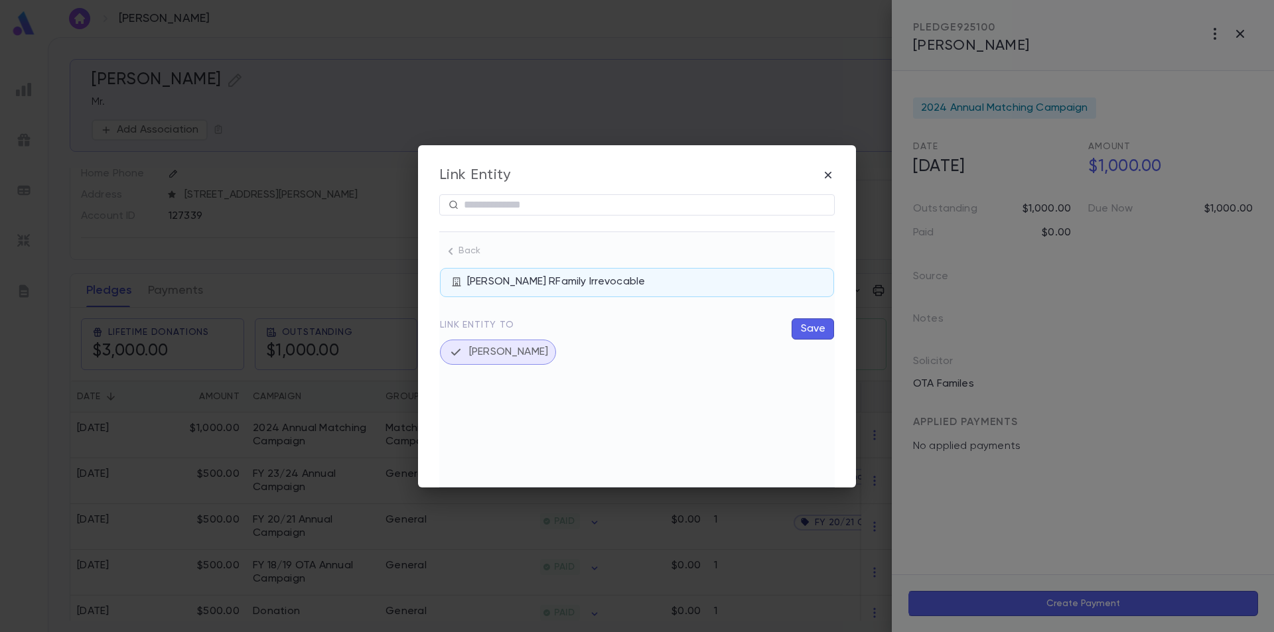
click at [524, 285] on div "David Saul RFamily Irrevocable" at bounding box center [645, 282] width 356 height 15
click at [830, 177] on icon "button" at bounding box center [828, 174] width 7 height 7
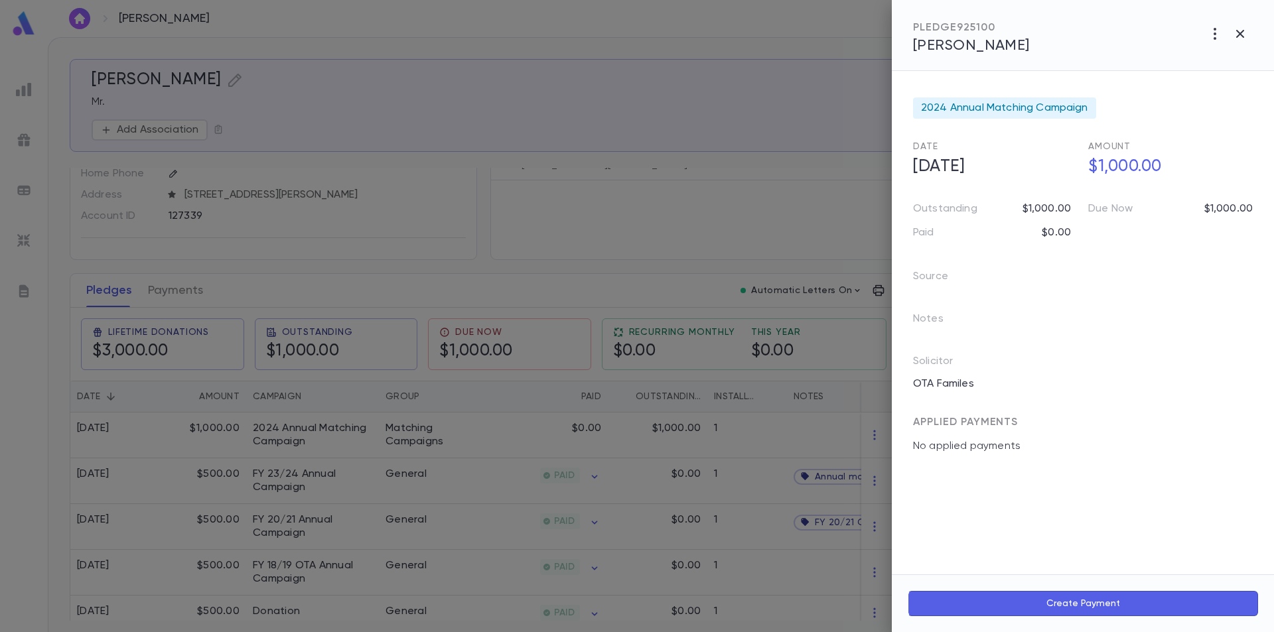
click at [197, 72] on div at bounding box center [637, 316] width 1274 height 632
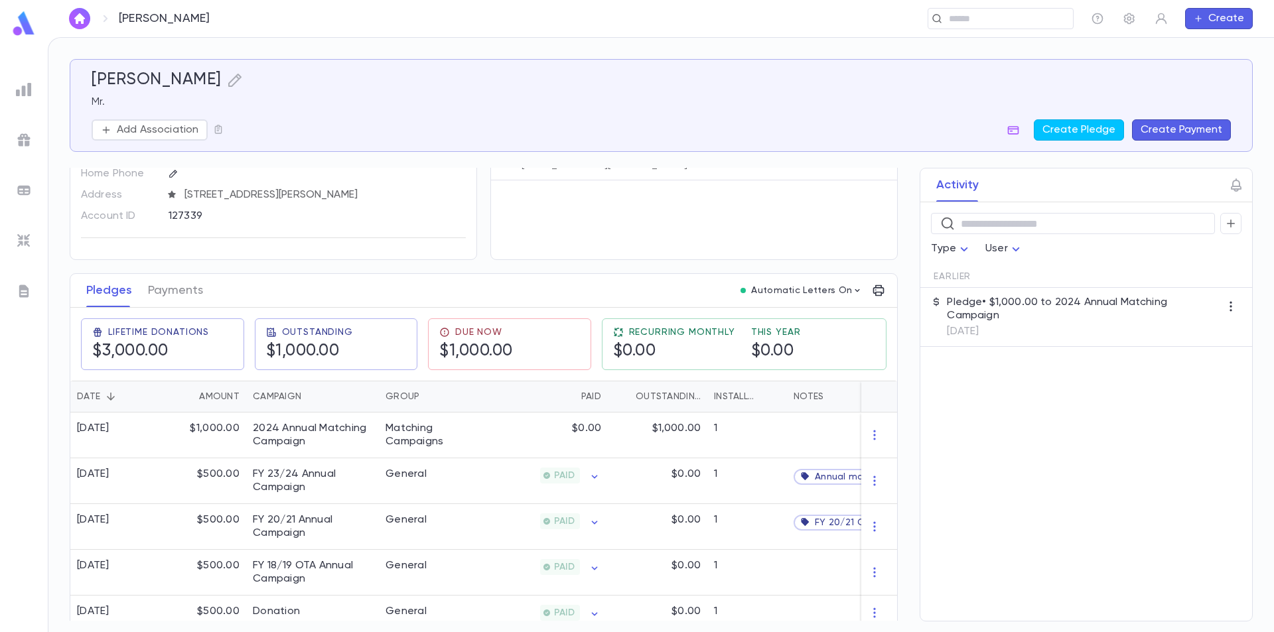
click at [22, 23] on img at bounding box center [24, 24] width 27 height 26
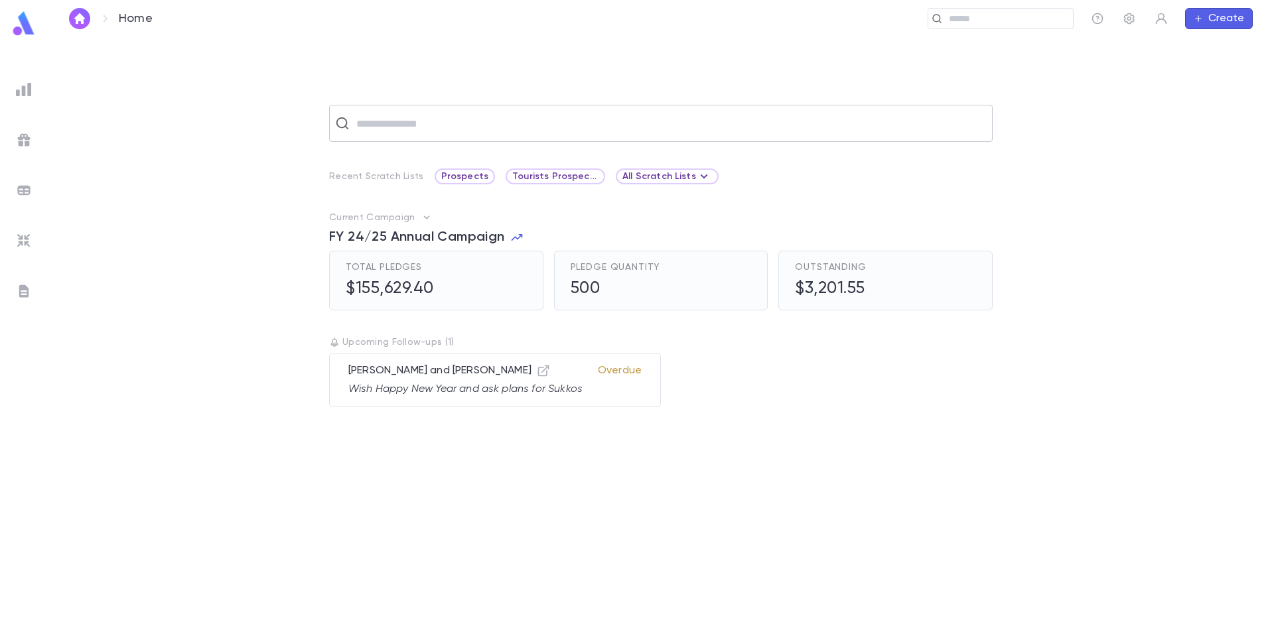
click at [424, 130] on input "text" at bounding box center [669, 123] width 634 height 25
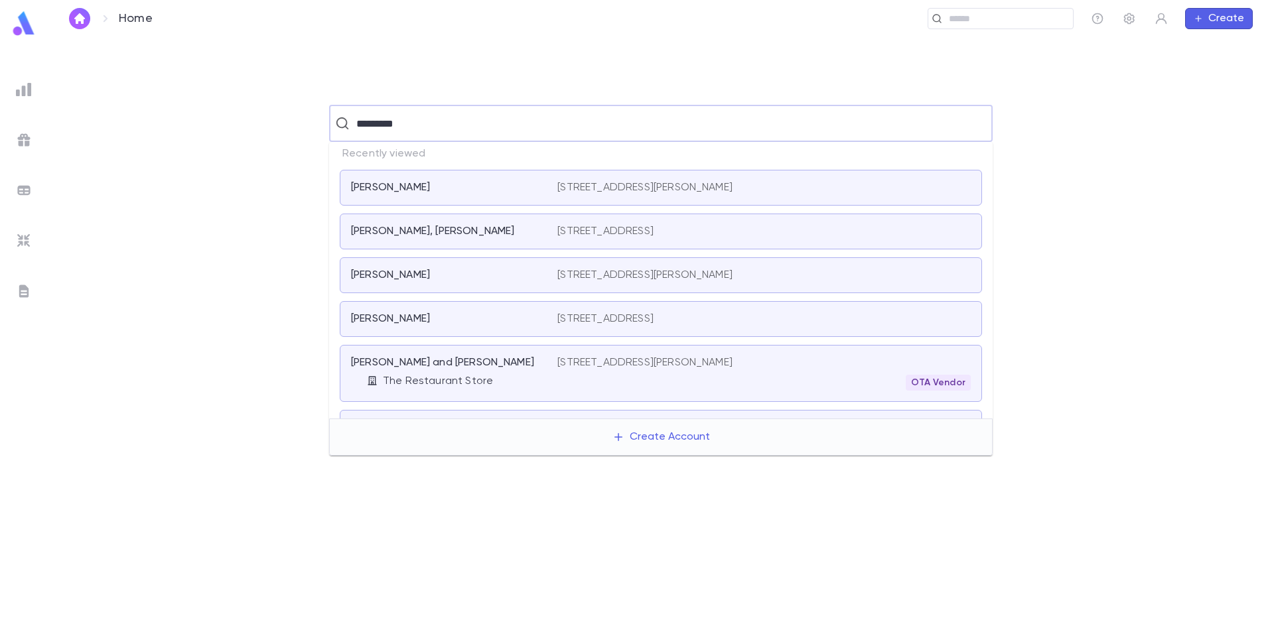
type input "**********"
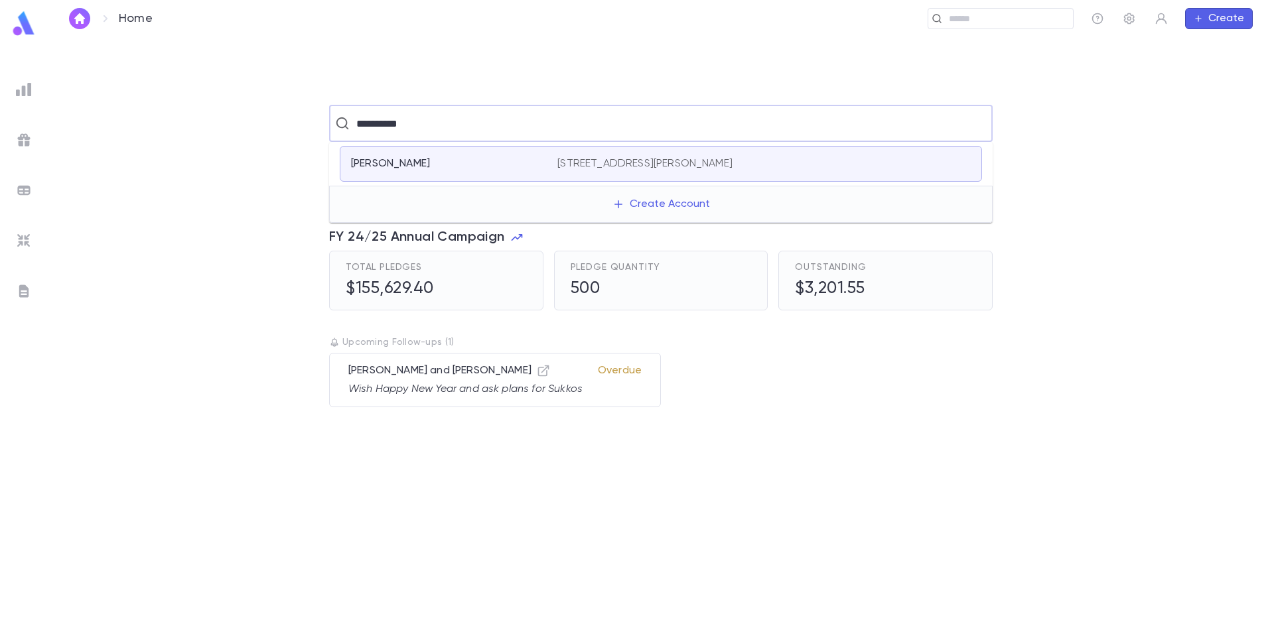
click at [447, 164] on div "Saul, David" at bounding box center [446, 163] width 190 height 13
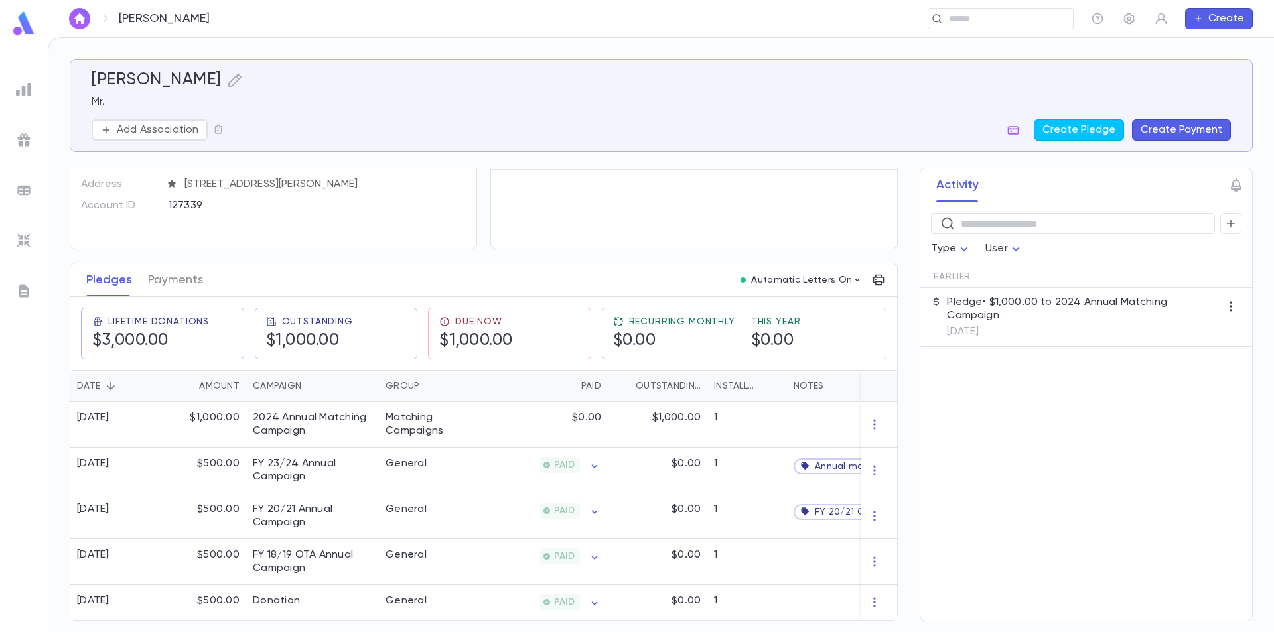
scroll to position [91, 0]
click at [177, 279] on button "Payments" at bounding box center [175, 279] width 55 height 33
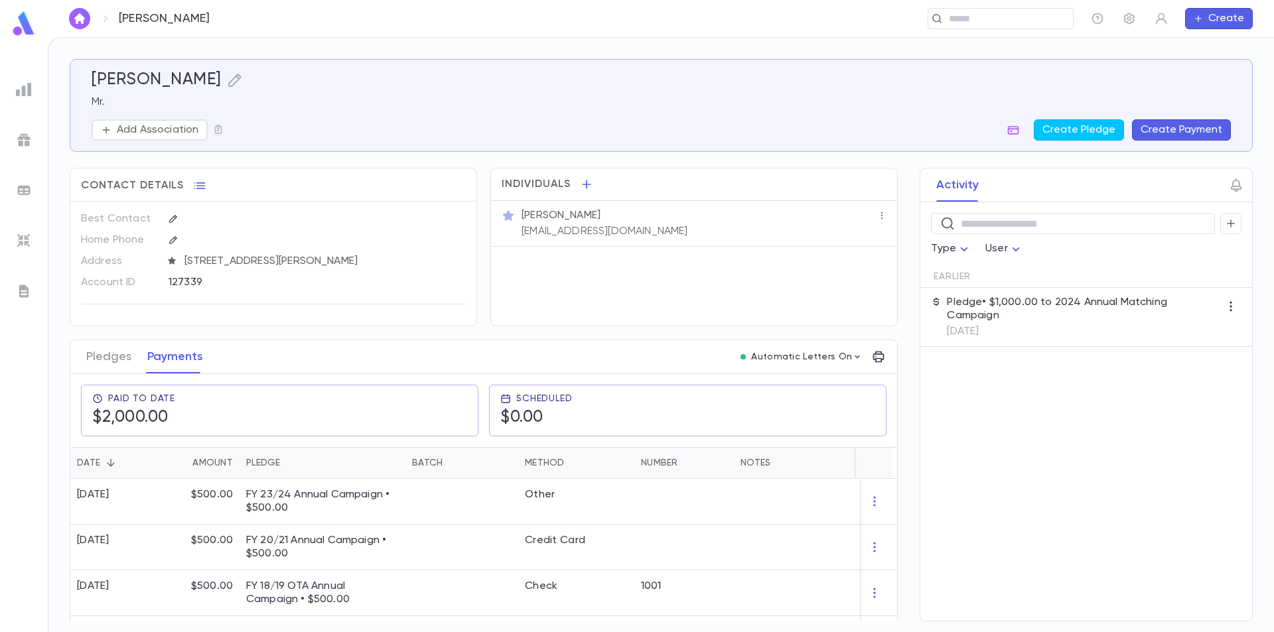
click at [98, 386] on div "Paid To Date $2,000.00" at bounding box center [274, 405] width 408 height 62
click at [110, 370] on button "Pledges" at bounding box center [108, 356] width 45 height 33
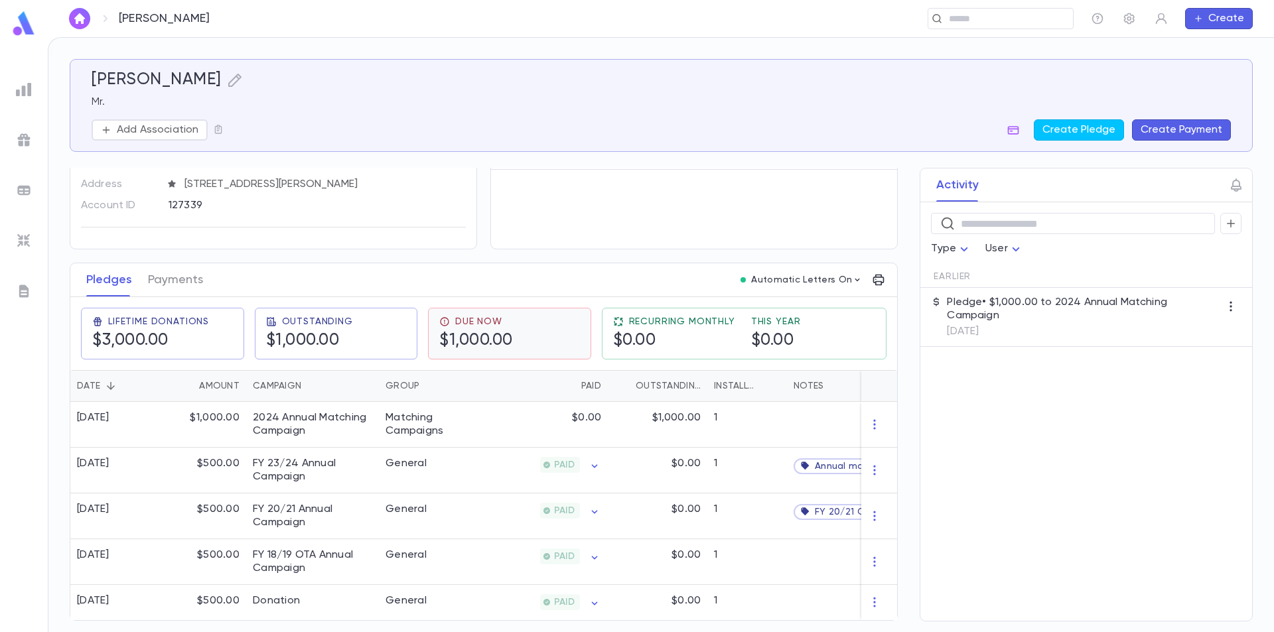
scroll to position [91, 0]
click at [698, 416] on p "$1,000.00" at bounding box center [676, 417] width 48 height 13
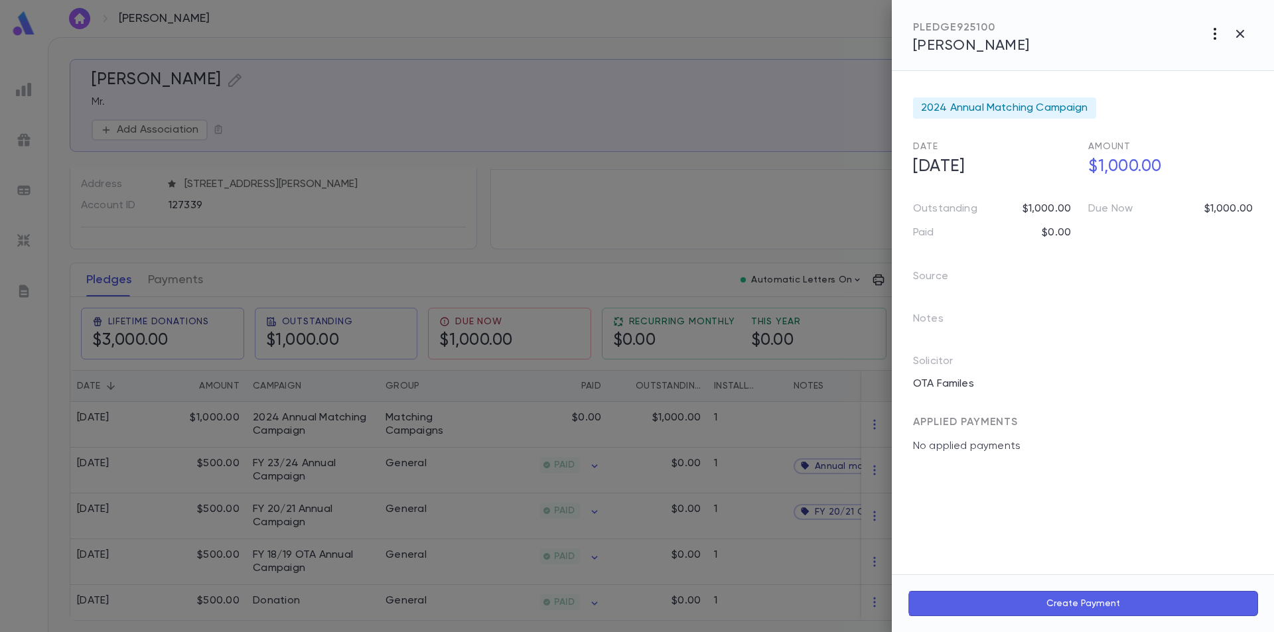
click at [1213, 34] on icon "button" at bounding box center [1215, 34] width 16 height 16
click at [1166, 107] on li "Link to Entity" at bounding box center [1185, 106] width 165 height 21
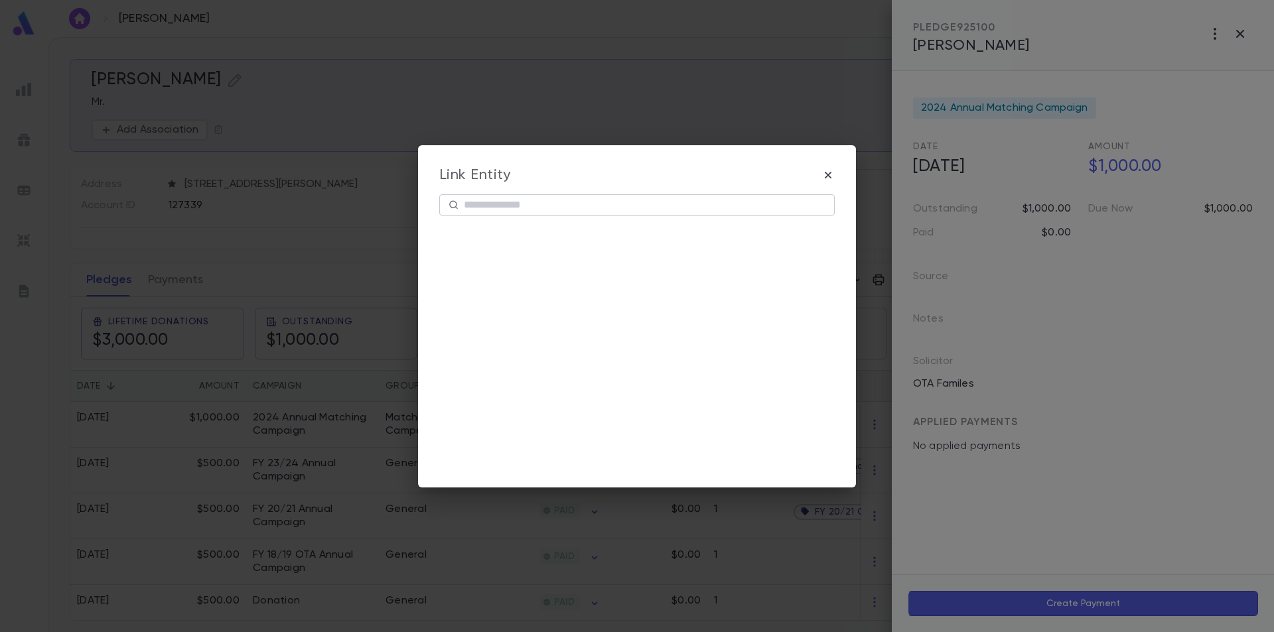
click at [575, 210] on input "text" at bounding box center [645, 204] width 362 height 21
type input "****"
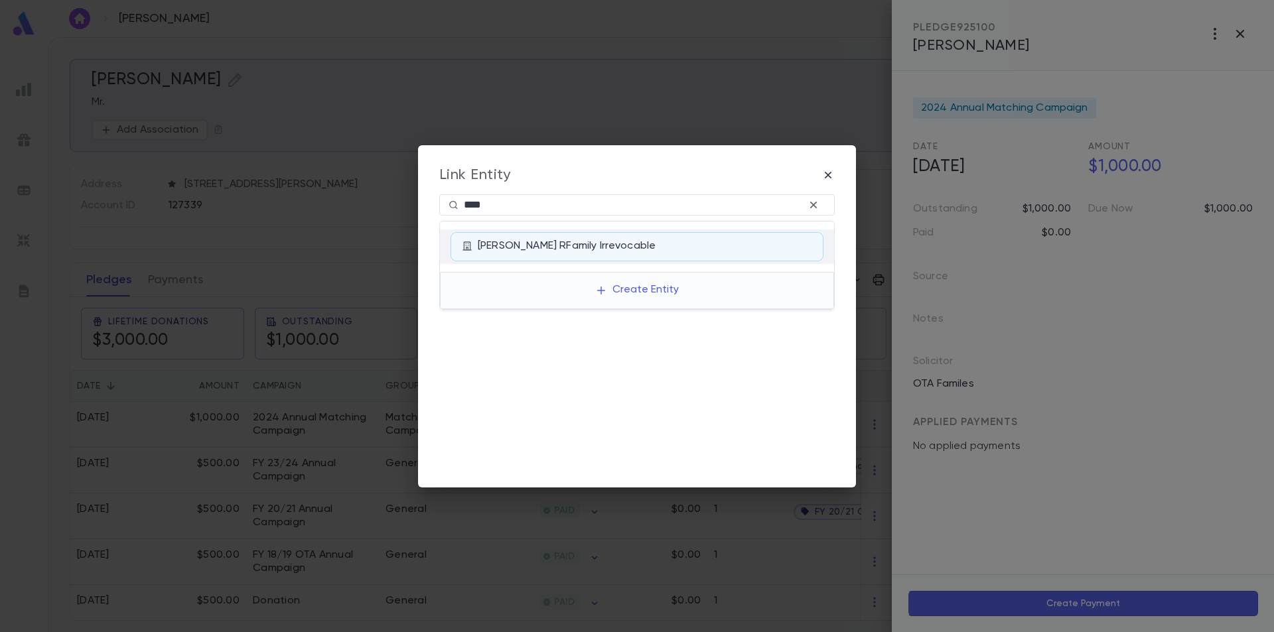
click at [563, 246] on div "David Saul RFamily Irrevocable" at bounding box center [645, 247] width 334 height 15
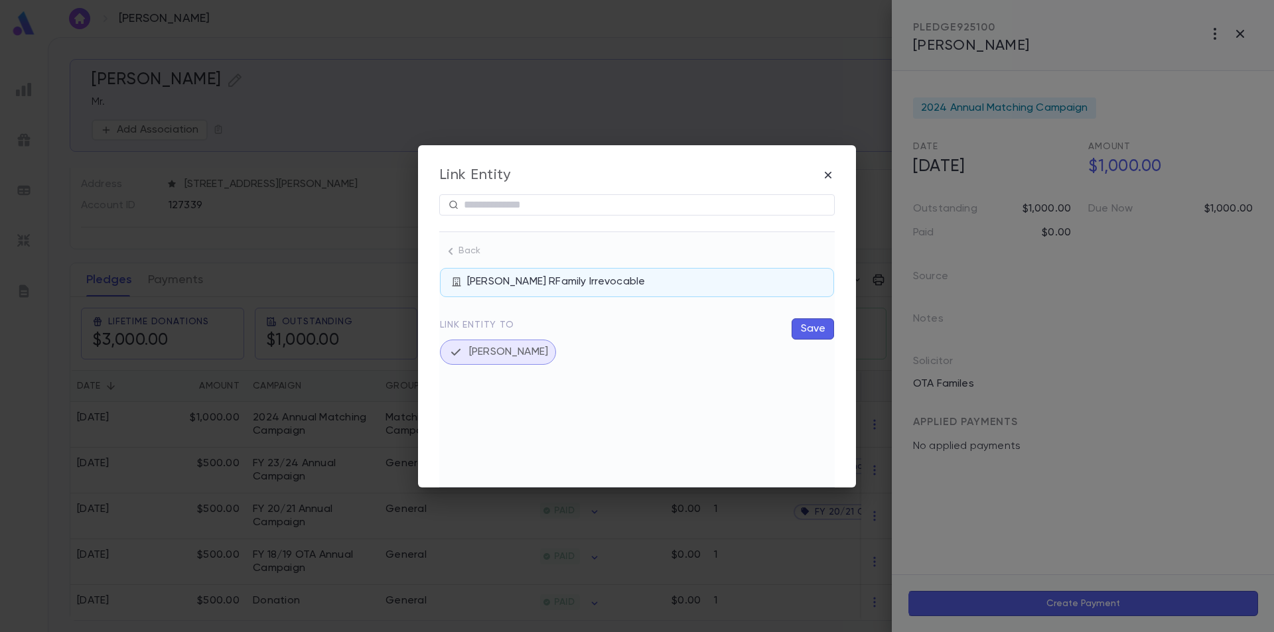
drag, startPoint x: 522, startPoint y: 282, endPoint x: 502, endPoint y: 282, distance: 20.6
click at [502, 282] on div "David Saul RFamily Irrevocable" at bounding box center [645, 282] width 356 height 15
click at [479, 281] on div "David Saul RFamily Irrevocable" at bounding box center [645, 282] width 356 height 15
click at [453, 281] on icon at bounding box center [456, 282] width 11 height 11
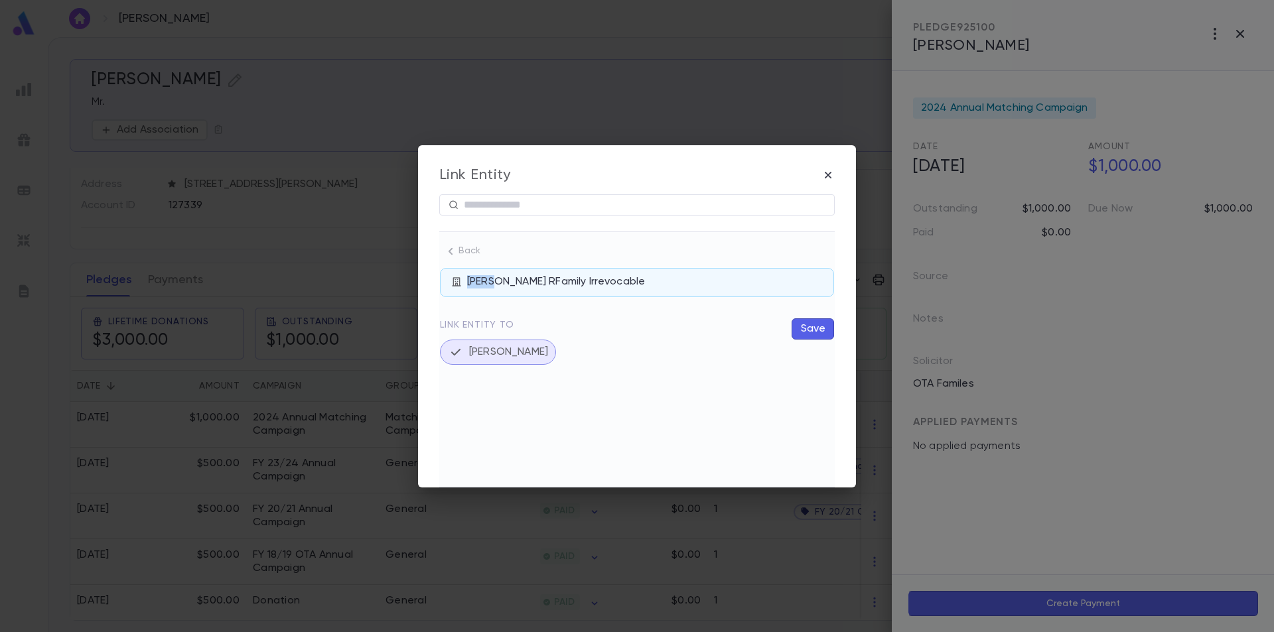
drag, startPoint x: 453, startPoint y: 281, endPoint x: 501, endPoint y: 281, distance: 48.4
click at [500, 282] on div "David Saul RFamily Irrevocable" at bounding box center [637, 282] width 372 height 15
drag, startPoint x: 634, startPoint y: 293, endPoint x: 673, endPoint y: 289, distance: 39.4
click at [670, 291] on div "David Saul RFamily Irrevocable" at bounding box center [637, 282] width 394 height 29
click at [807, 280] on div "David Saul RFamily Irrevocable" at bounding box center [645, 282] width 356 height 15
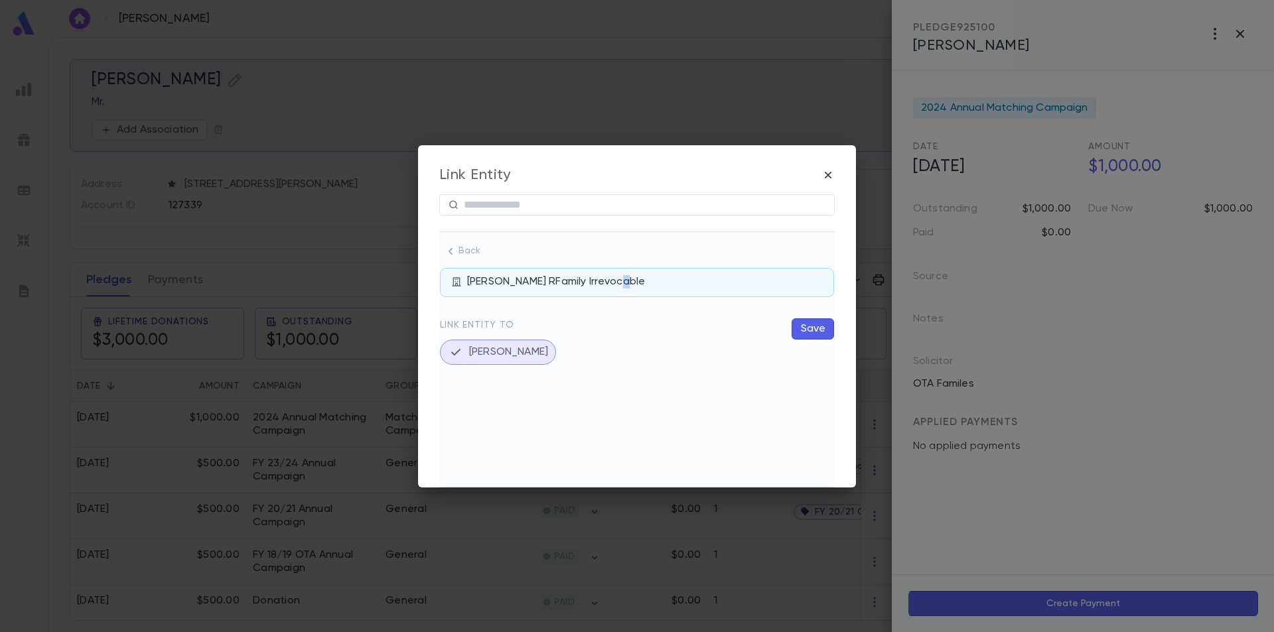
click at [719, 277] on div "David Saul RFamily Irrevocable" at bounding box center [645, 282] width 356 height 15
click at [802, 327] on button "Save" at bounding box center [813, 329] width 42 height 21
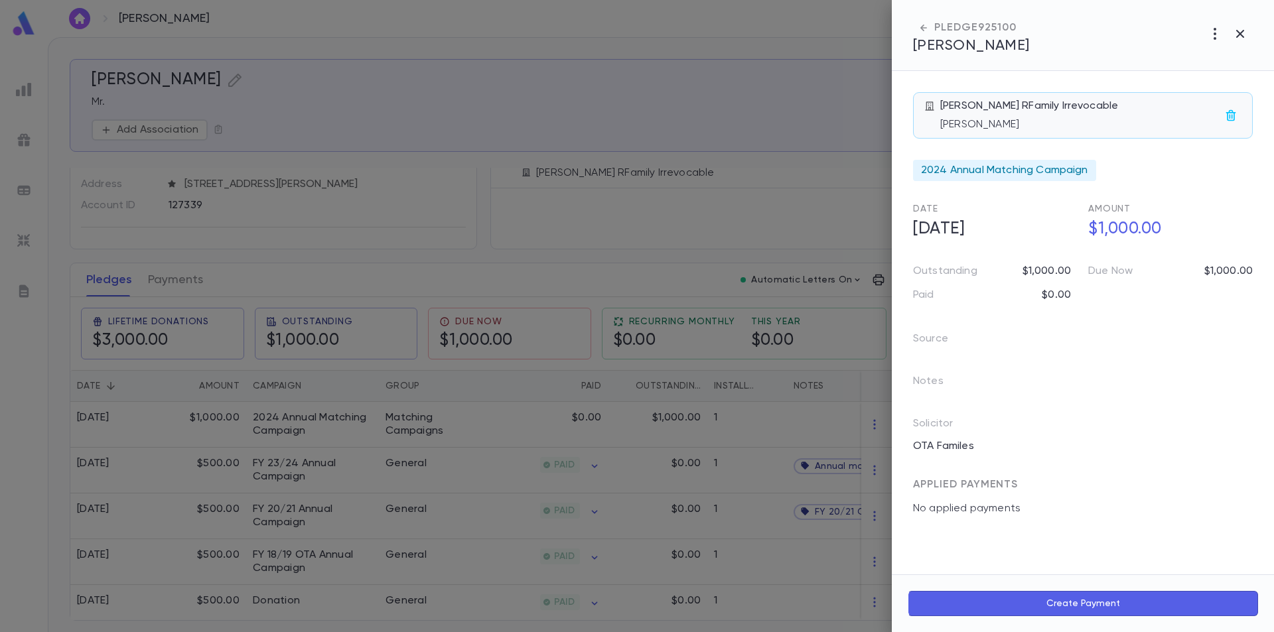
click at [1078, 117] on div "David Saul RFamily Irrevocable Mr. David Saul" at bounding box center [1080, 116] width 280 height 32
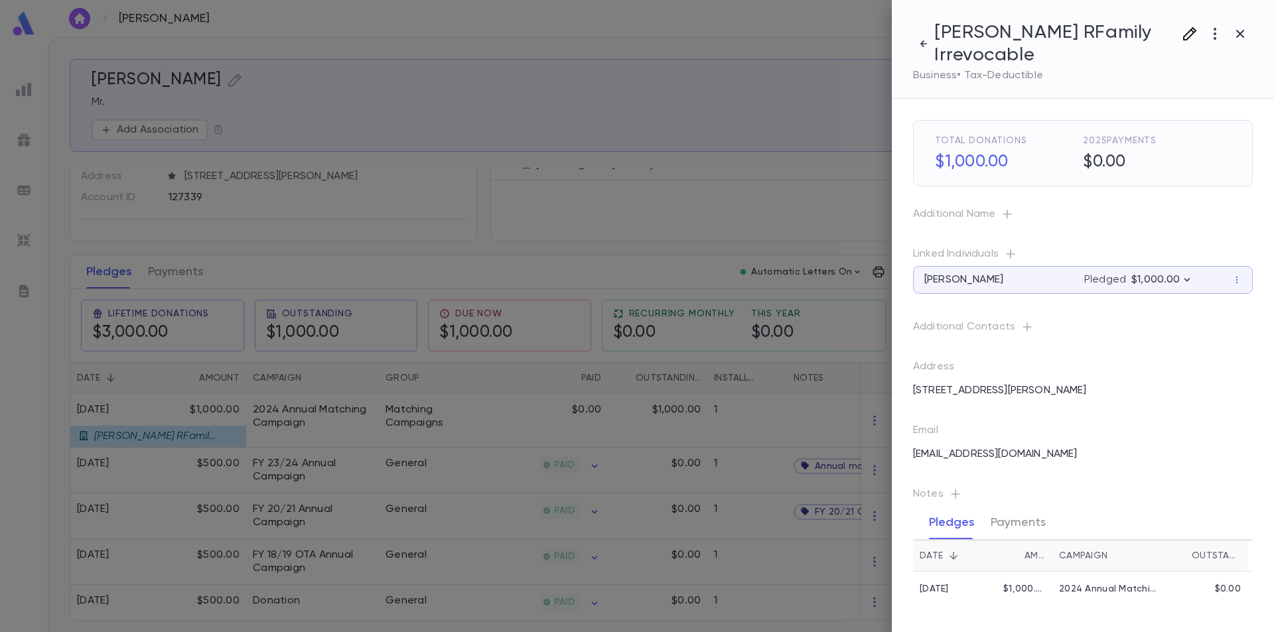
click at [1190, 32] on icon "button" at bounding box center [1189, 33] width 13 height 13
click at [1093, 163] on input "**********" at bounding box center [1136, 167] width 232 height 26
type input "**********"
click at [1220, 194] on button "Save" at bounding box center [1231, 200] width 42 height 21
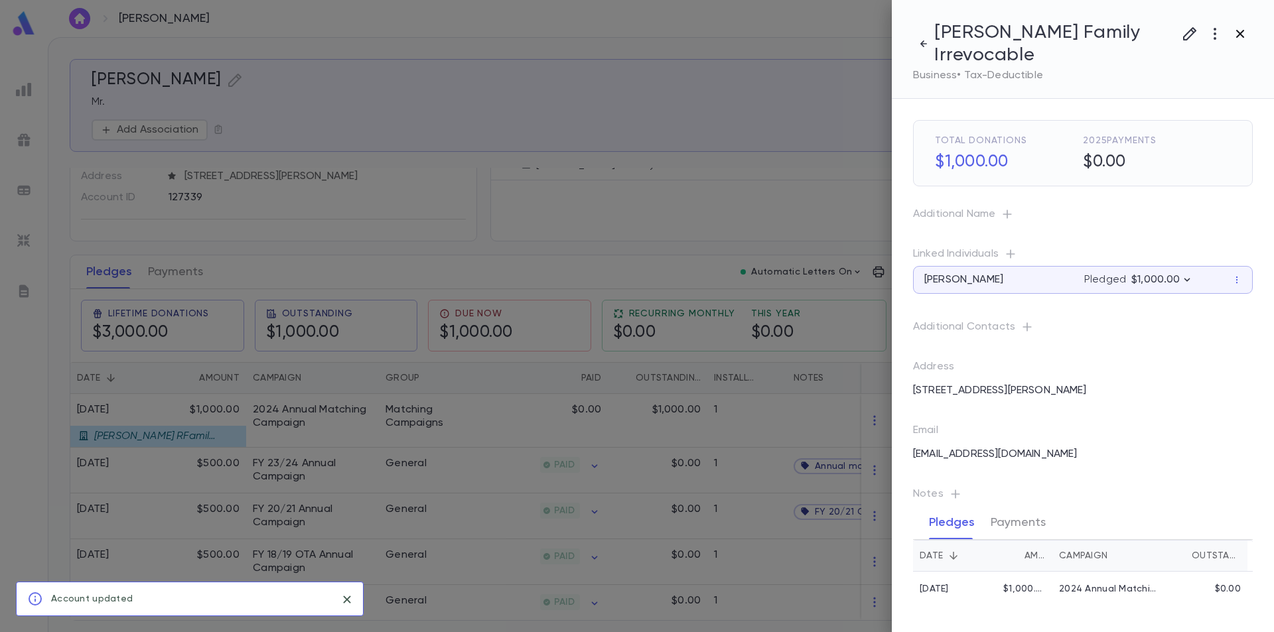
click at [1242, 33] on icon "button" at bounding box center [1240, 34] width 8 height 8
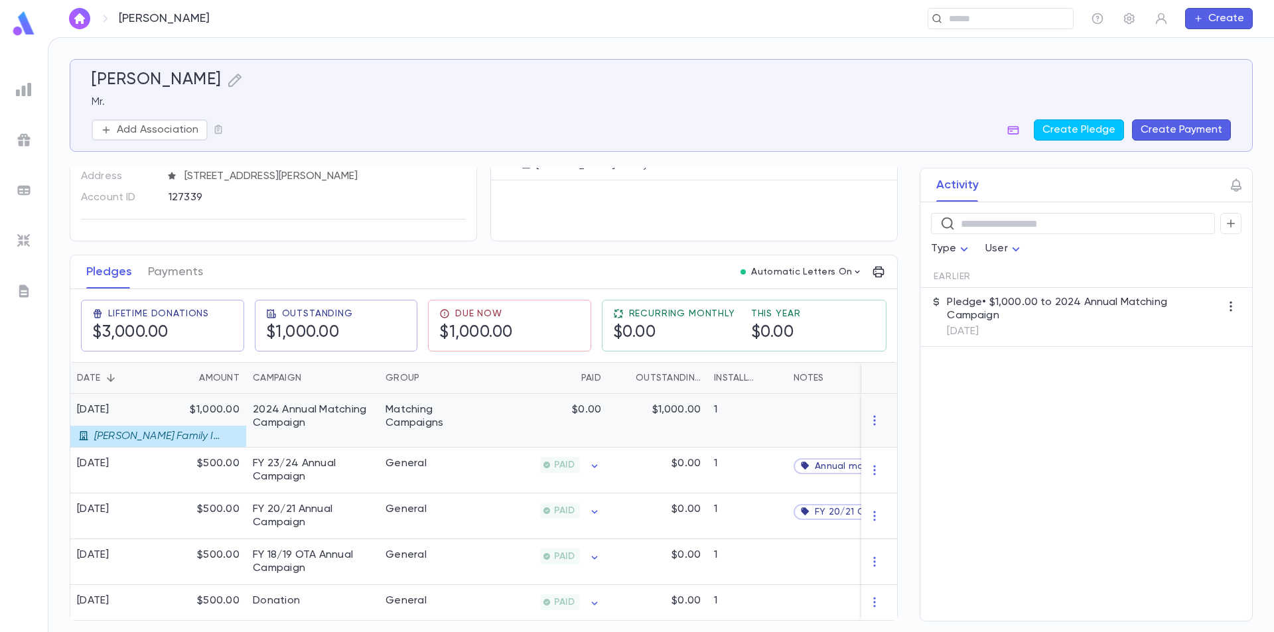
click at [329, 433] on div "2024 Annual Matching Campaign" at bounding box center [312, 421] width 133 height 54
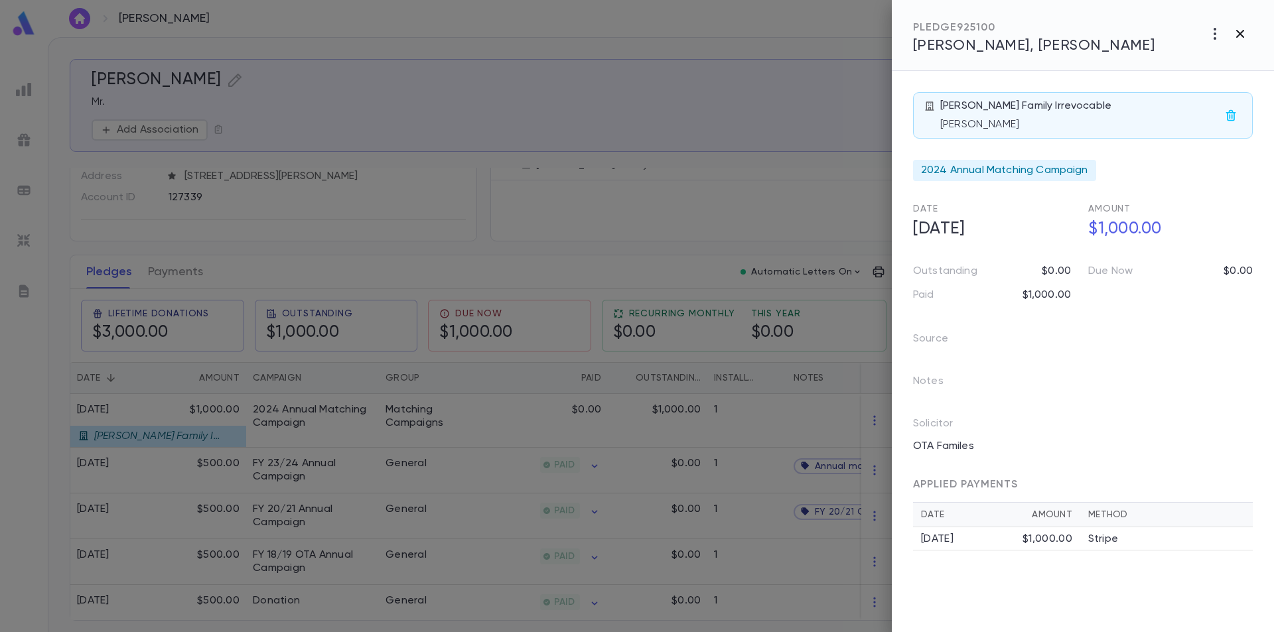
click at [1238, 29] on icon "button" at bounding box center [1240, 34] width 16 height 16
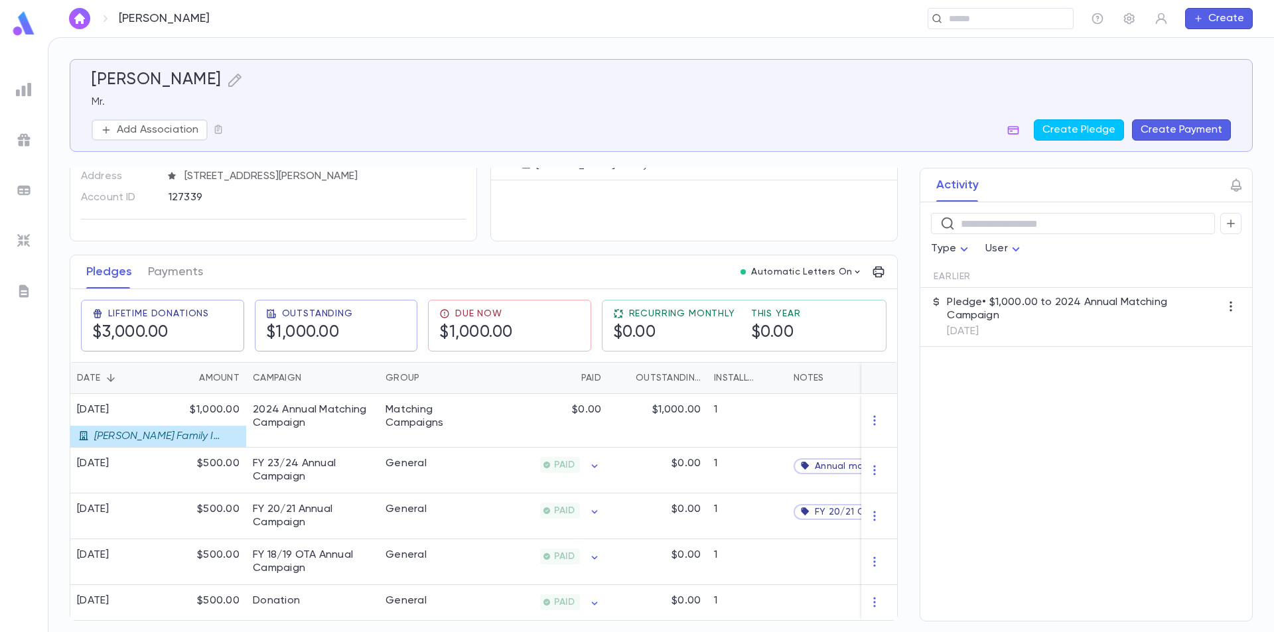
click at [25, 25] on img at bounding box center [24, 24] width 27 height 26
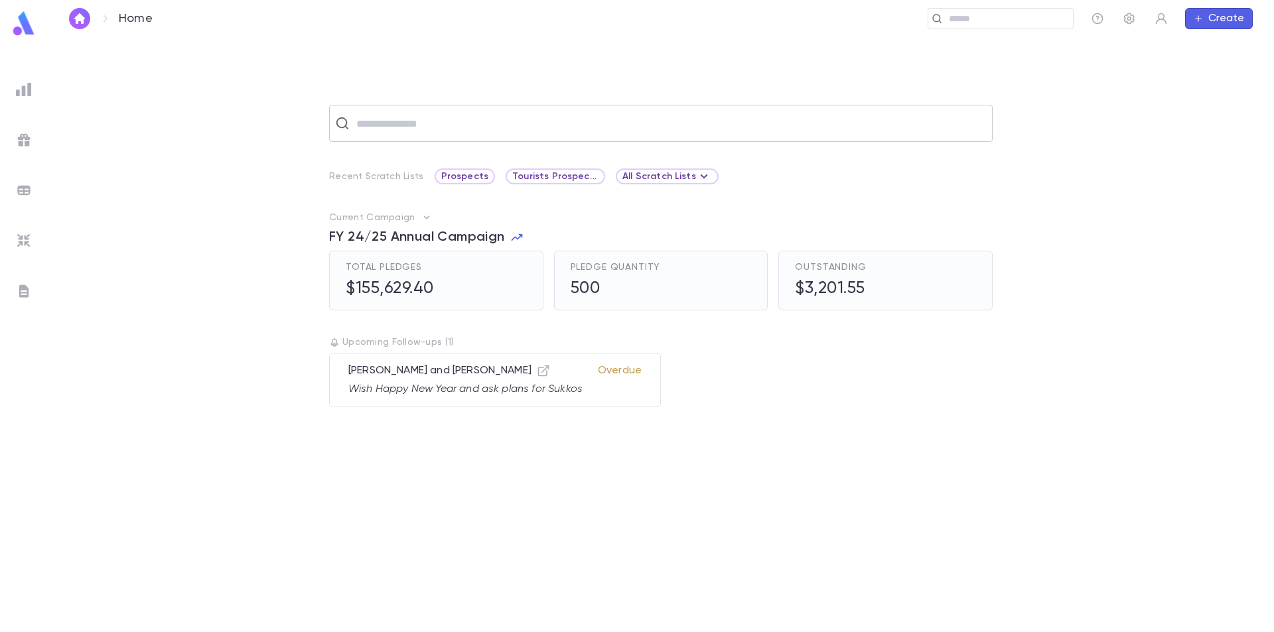
click at [392, 134] on input "text" at bounding box center [669, 123] width 634 height 25
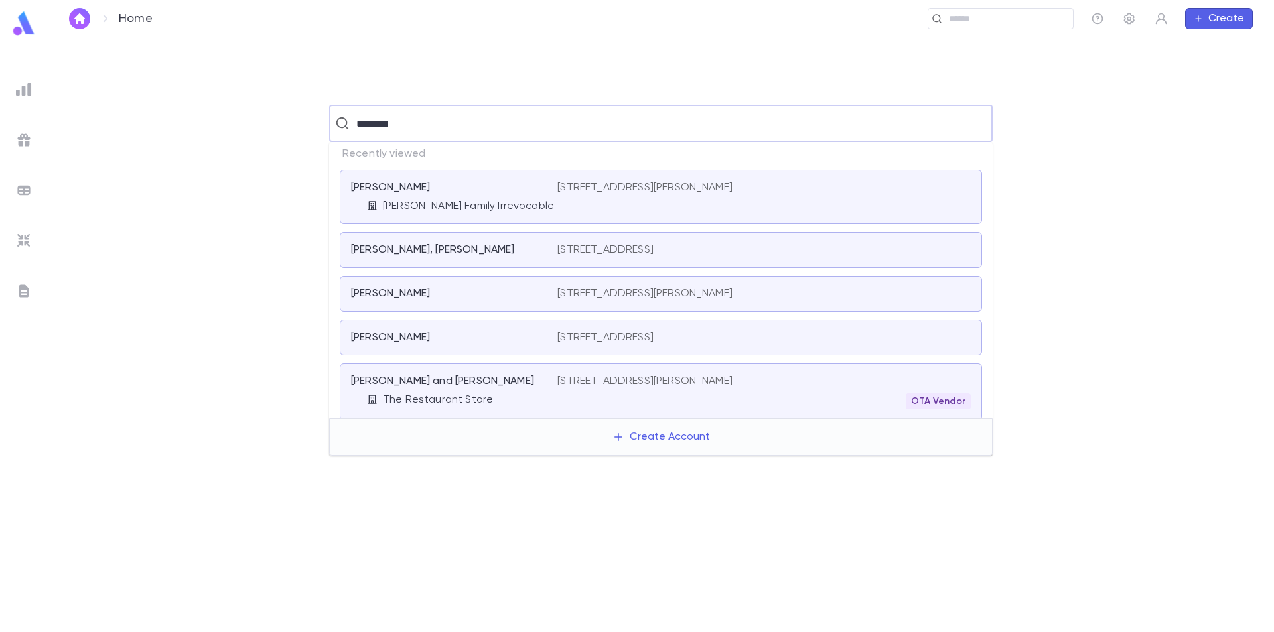
type input "*********"
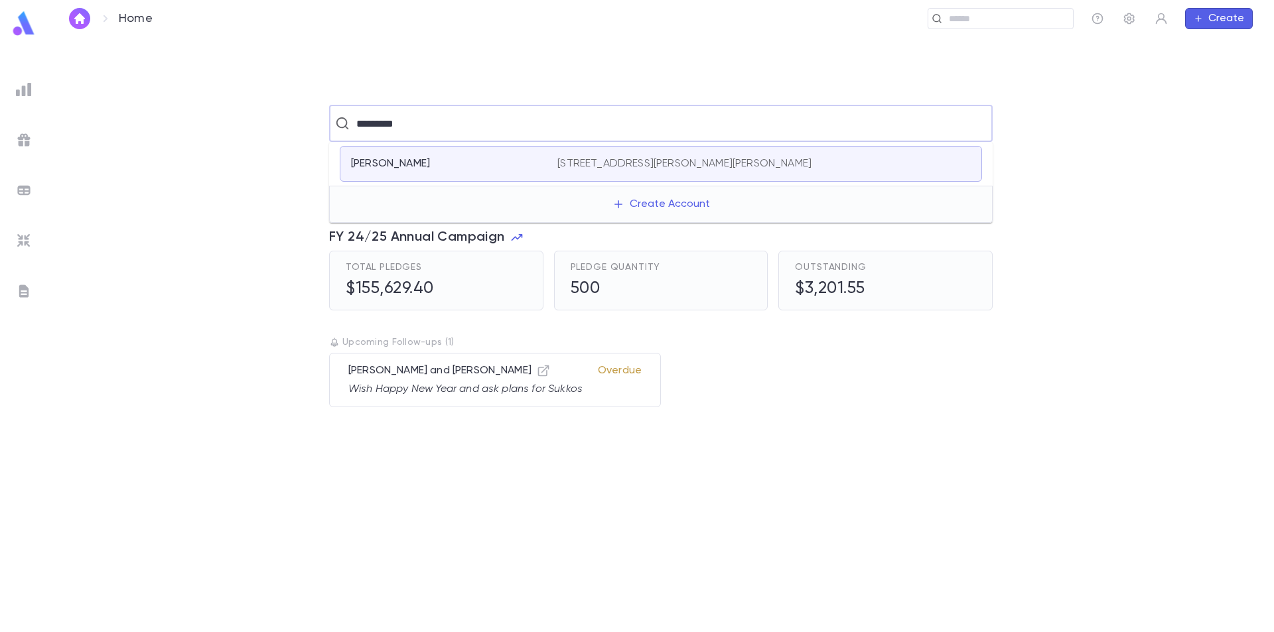
click at [437, 161] on div "White, Abe" at bounding box center [446, 163] width 190 height 13
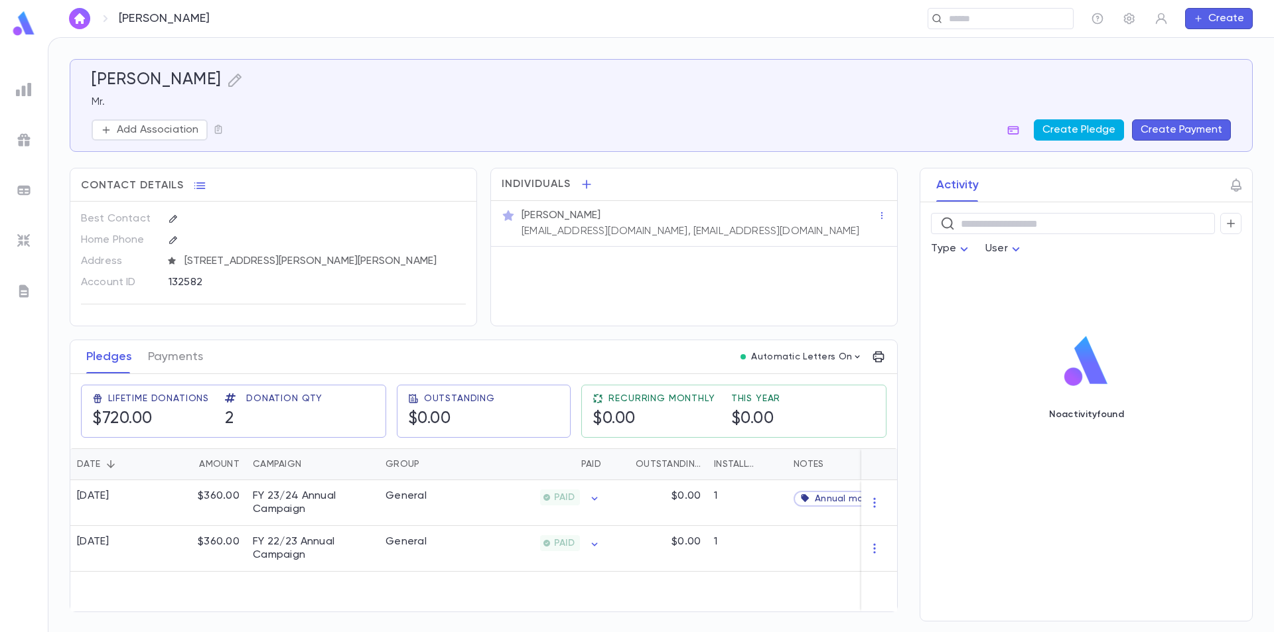
click at [1098, 121] on button "Create Pledge" at bounding box center [1079, 129] width 90 height 21
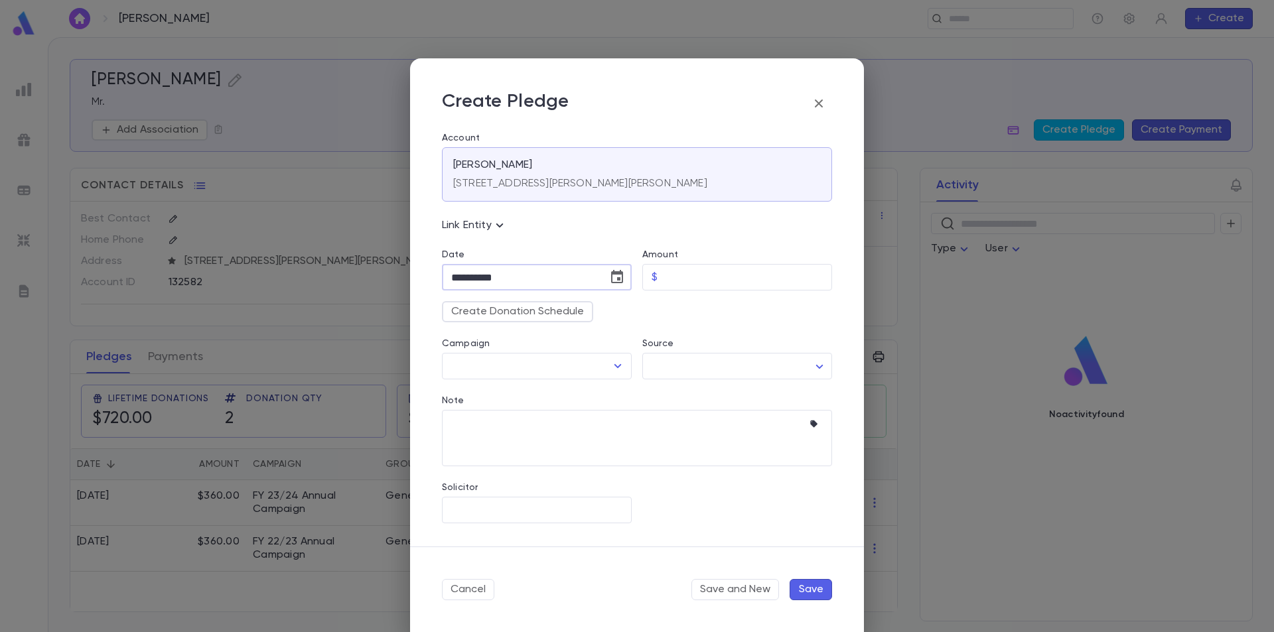
drag, startPoint x: 461, startPoint y: 275, endPoint x: 441, endPoint y: 276, distance: 19.3
click at [441, 276] on div "**********" at bounding box center [531, 262] width 200 height 57
drag, startPoint x: 462, startPoint y: 275, endPoint x: 450, endPoint y: 278, distance: 12.4
click at [450, 278] on input "**********" at bounding box center [520, 278] width 157 height 26
type input "**********"
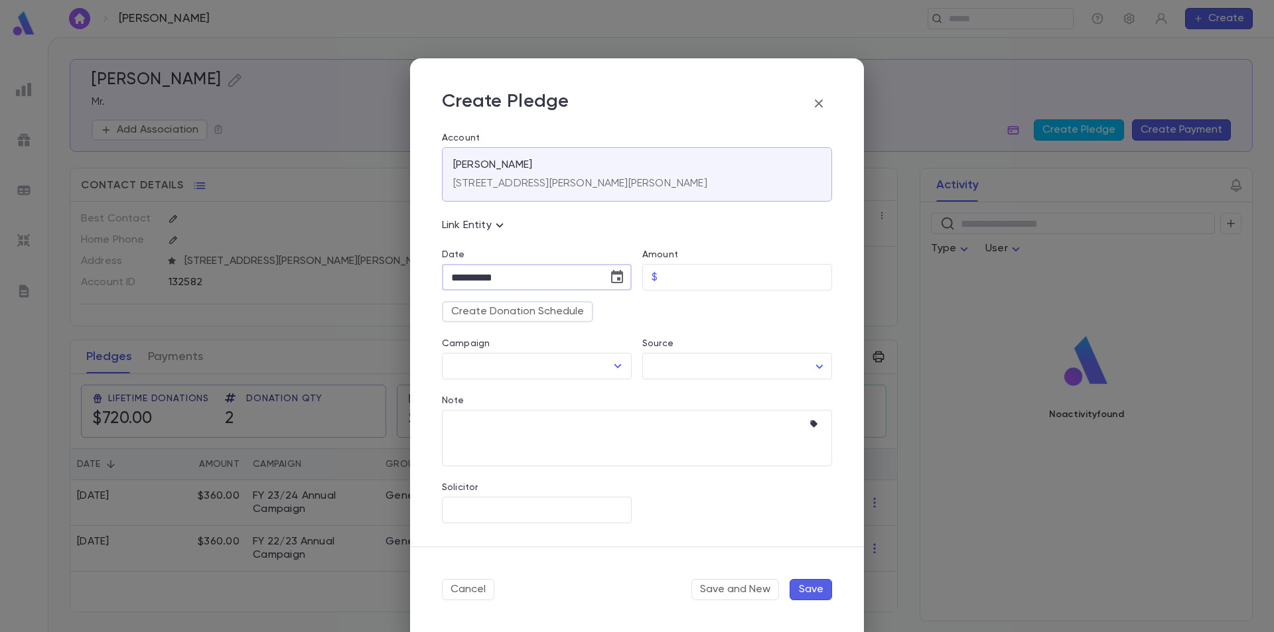
click at [621, 311] on div "Create Donation Schedule" at bounding box center [631, 307] width 401 height 32
click at [696, 277] on input "Amount" at bounding box center [747, 278] width 169 height 26
type input "******"
click at [677, 323] on div "Source ​ ​" at bounding box center [732, 351] width 200 height 57
click at [614, 364] on icon "Open" at bounding box center [618, 366] width 16 height 16
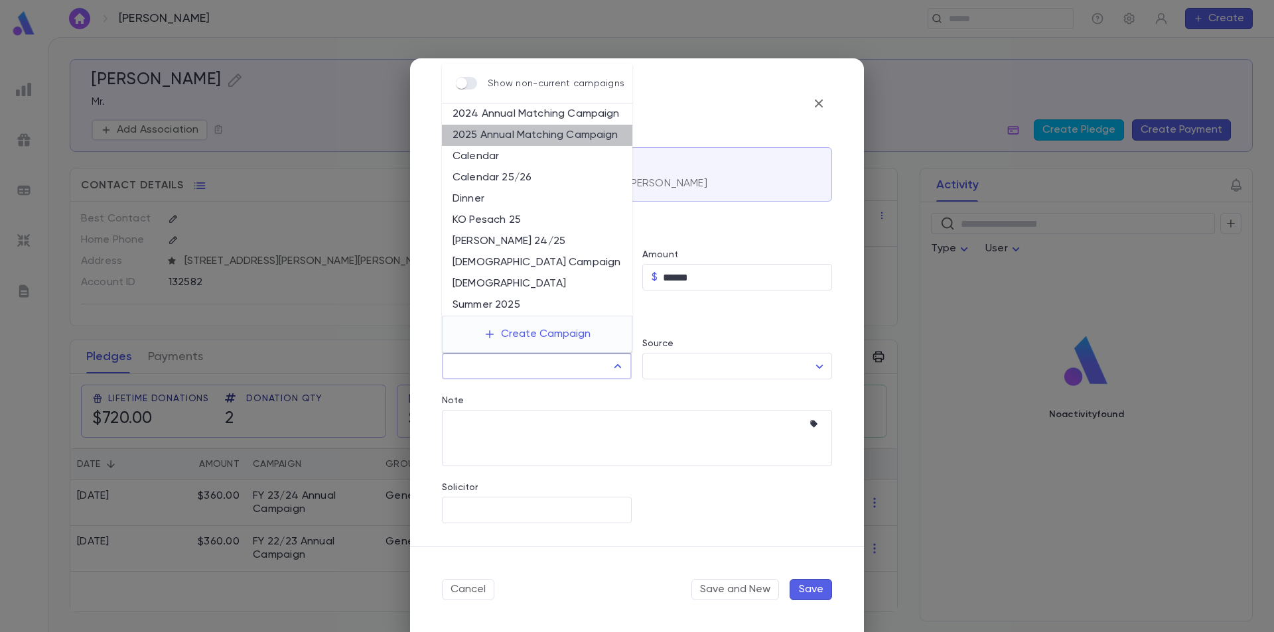
click at [546, 137] on li "2025 Annual Matching Campaign" at bounding box center [537, 135] width 190 height 21
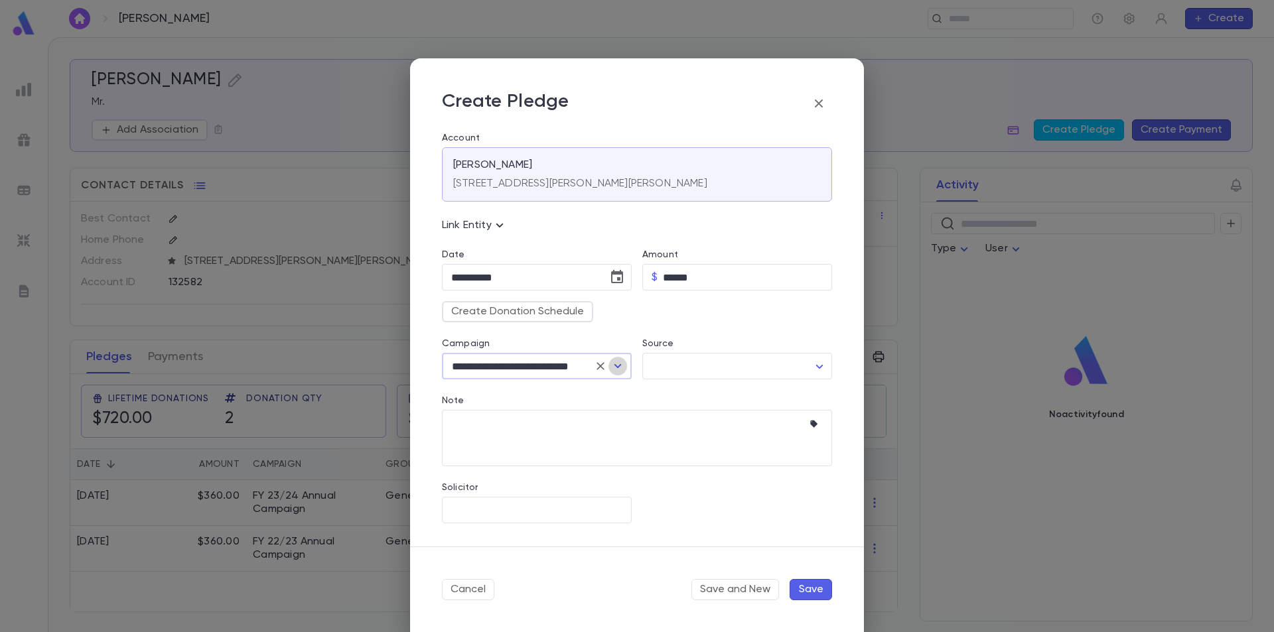
click at [626, 368] on button "Open" at bounding box center [618, 366] width 19 height 19
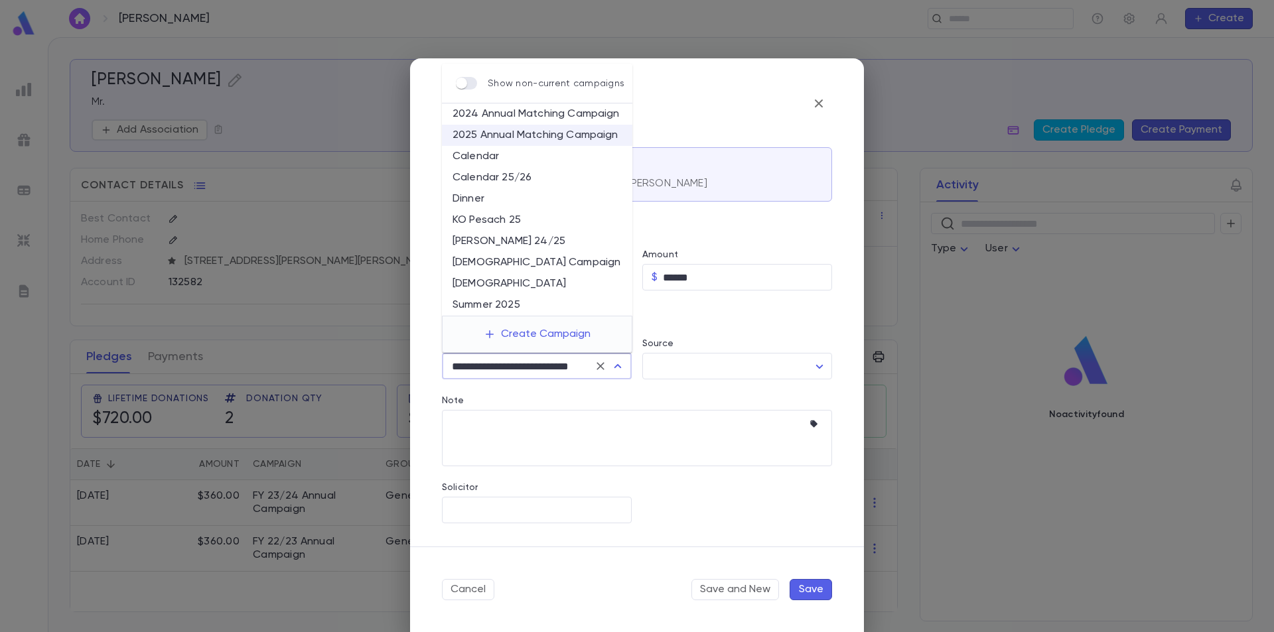
click at [550, 119] on li "2024 Annual Matching Campaign" at bounding box center [537, 114] width 190 height 21
type input "**********"
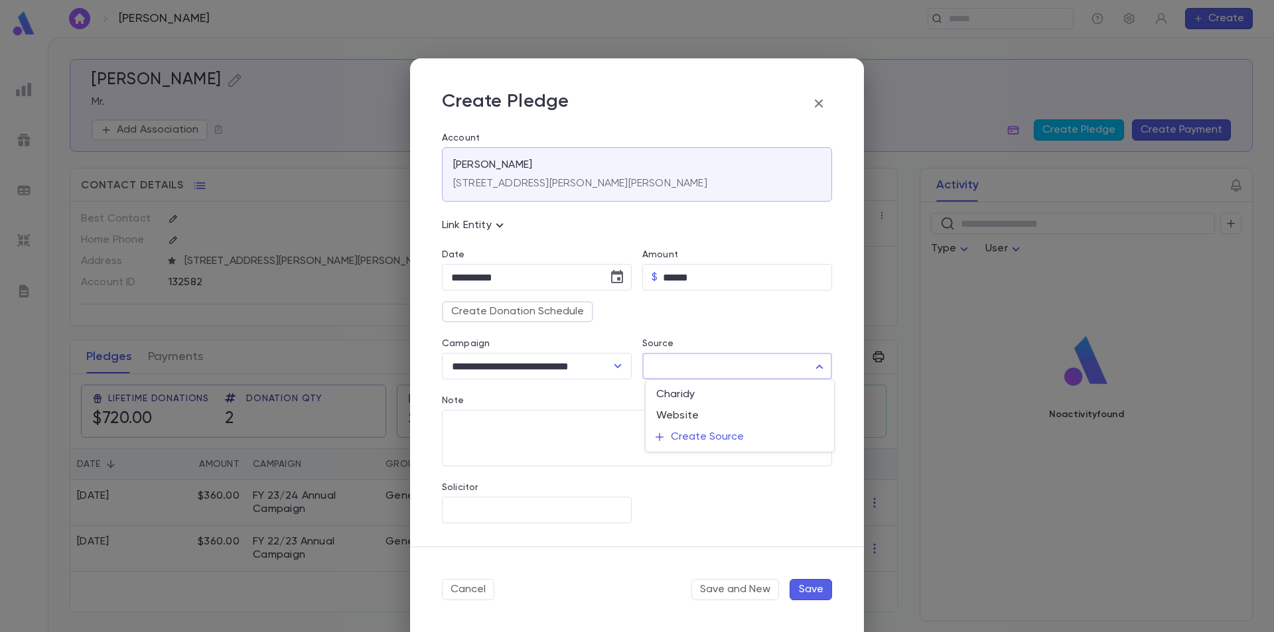
click at [703, 366] on body "**********" at bounding box center [637, 334] width 1274 height 595
click at [617, 398] on div at bounding box center [637, 316] width 1274 height 632
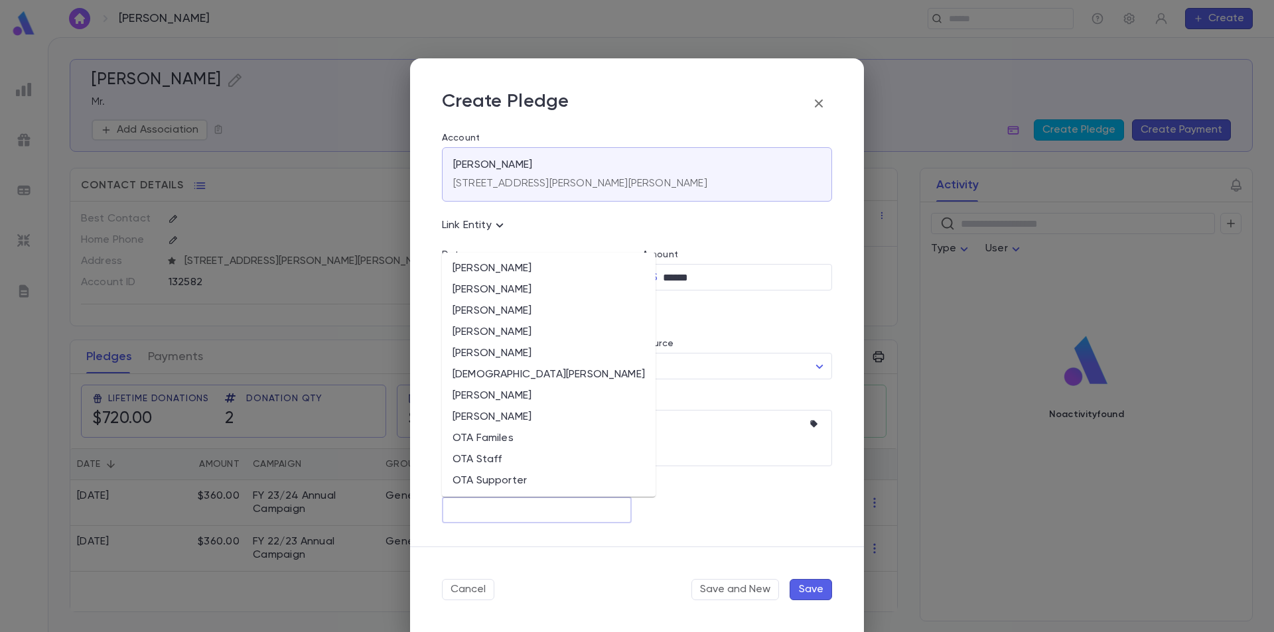
click at [500, 518] on input "Solicitor" at bounding box center [537, 510] width 178 height 25
click at [519, 444] on li "OTA Familes" at bounding box center [549, 438] width 214 height 21
type input "**********"
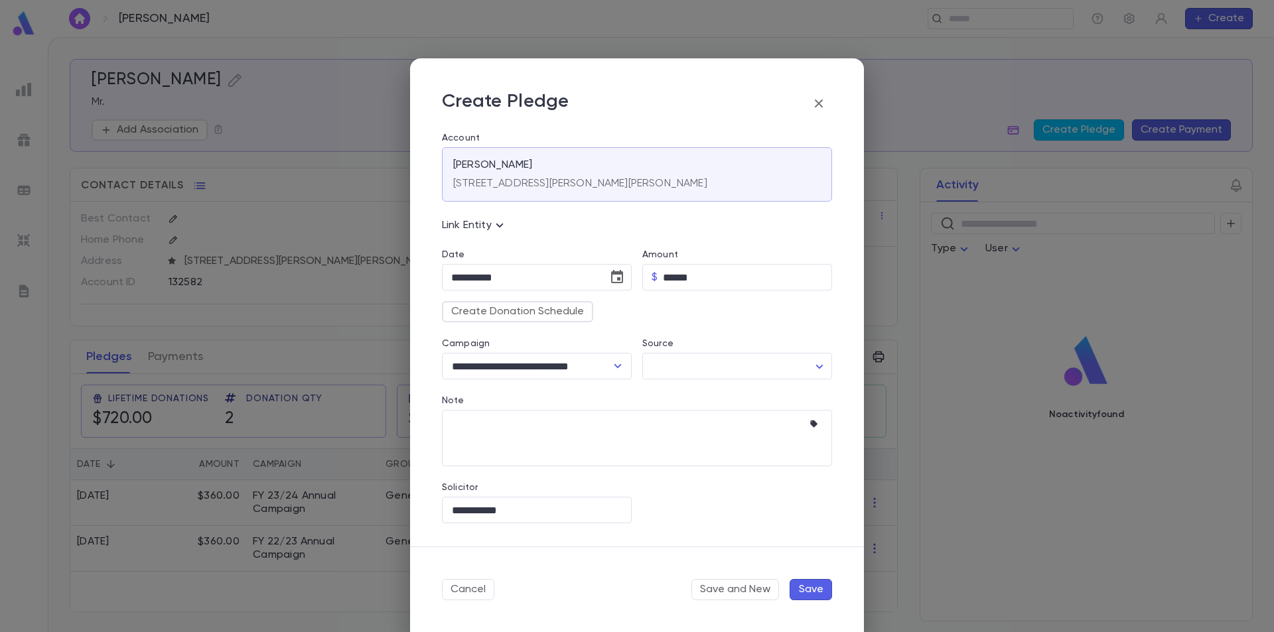
click at [815, 595] on button "Save" at bounding box center [811, 589] width 42 height 21
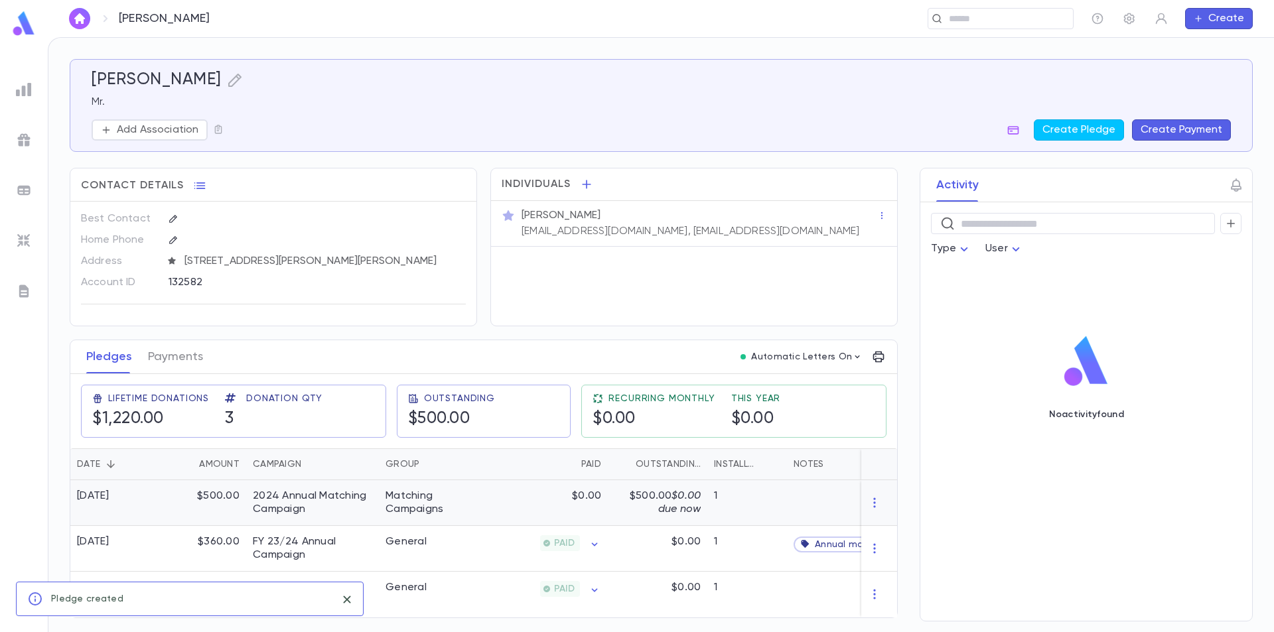
click at [136, 492] on div "12/11/2025" at bounding box center [115, 503] width 90 height 46
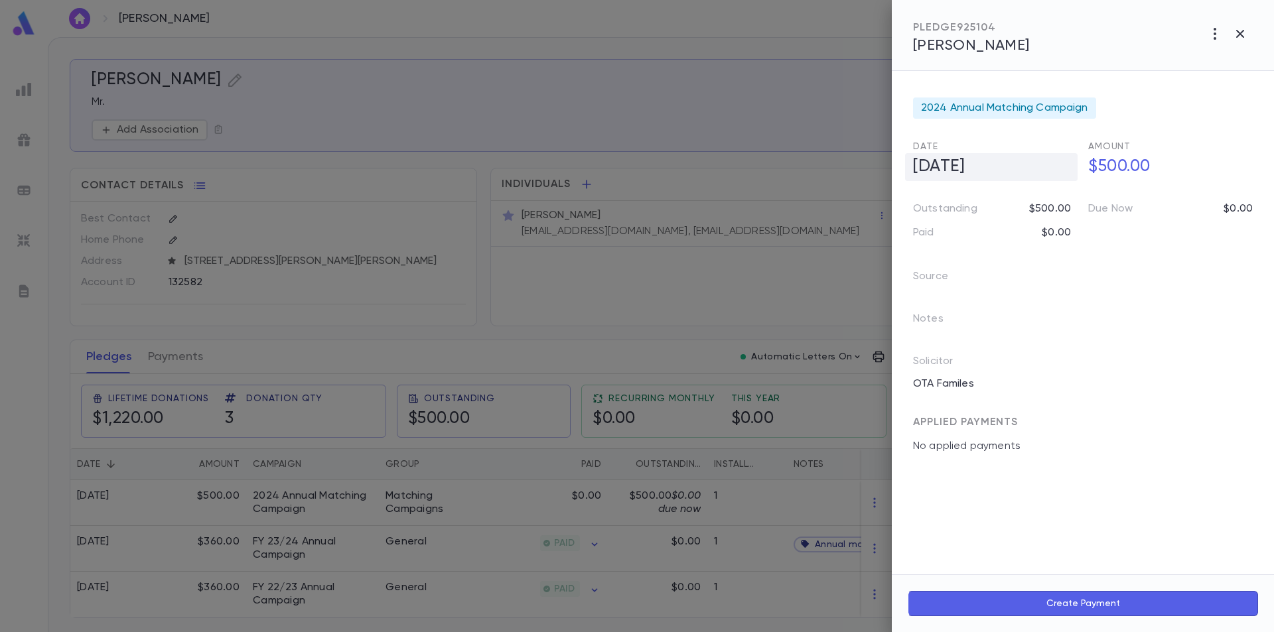
click at [995, 167] on h5 "12/11/2025" at bounding box center [991, 167] width 173 height 28
click at [994, 167] on input "**********" at bounding box center [978, 167] width 131 height 26
type input "**********"
click at [1065, 192] on icon "button" at bounding box center [1067, 195] width 12 height 13
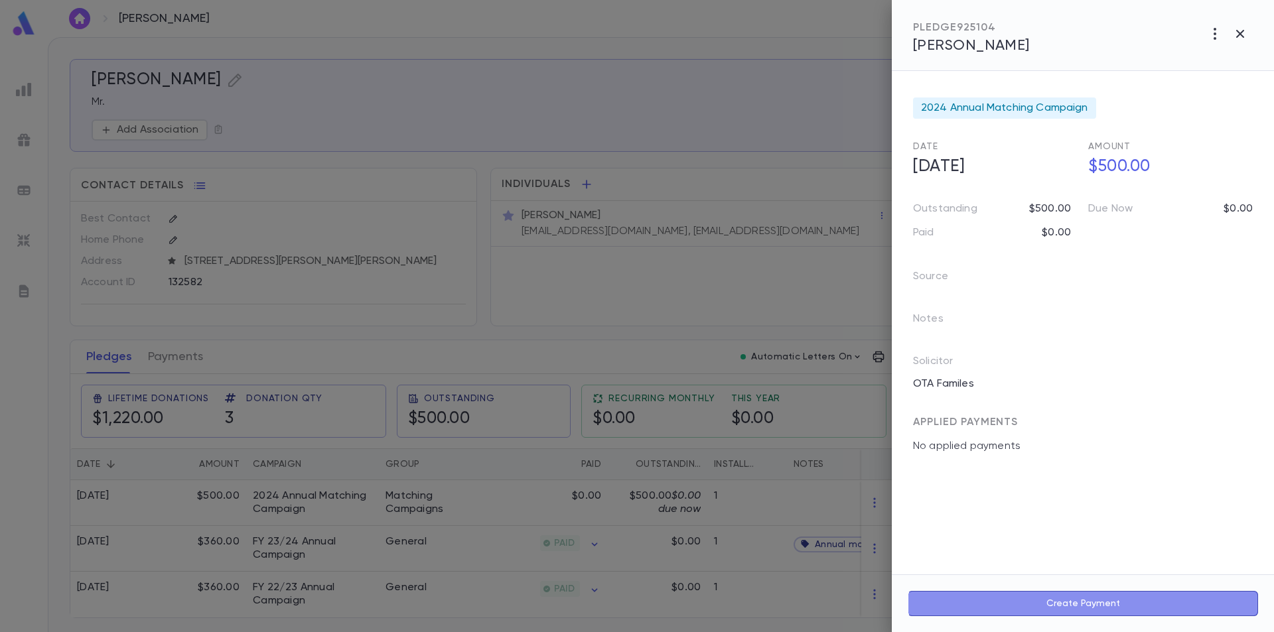
click at [1059, 603] on button "Create Payment" at bounding box center [1083, 603] width 350 height 25
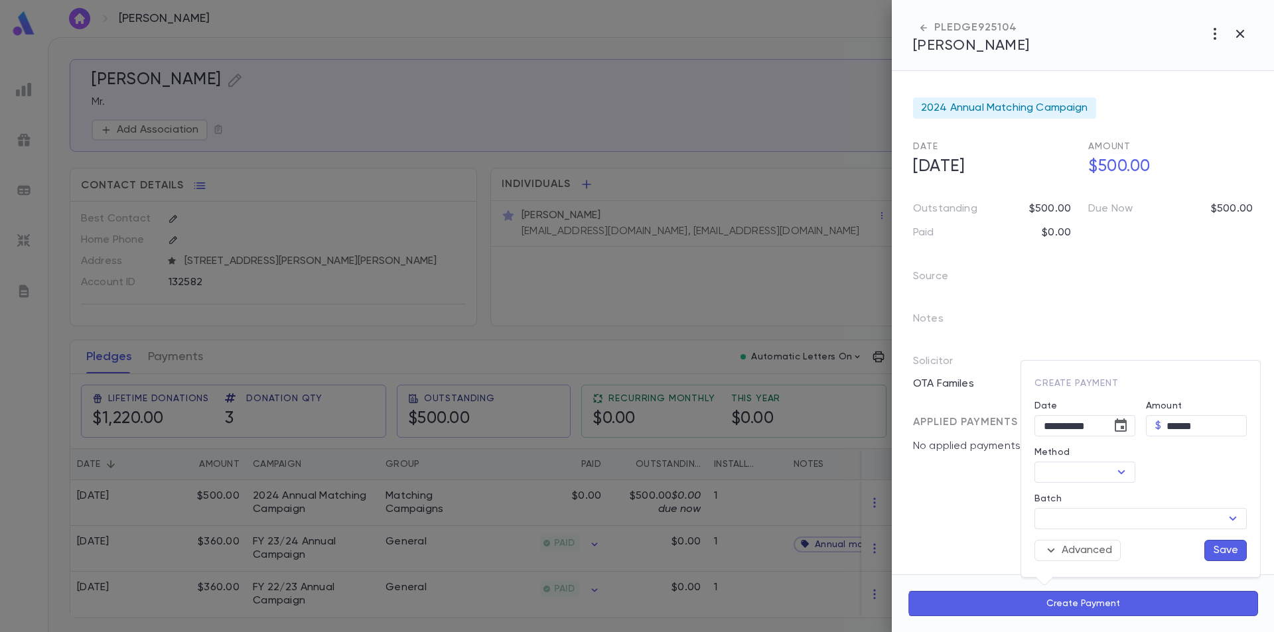
click at [940, 489] on div at bounding box center [637, 316] width 1274 height 632
click at [1237, 35] on icon "button" at bounding box center [1240, 34] width 16 height 16
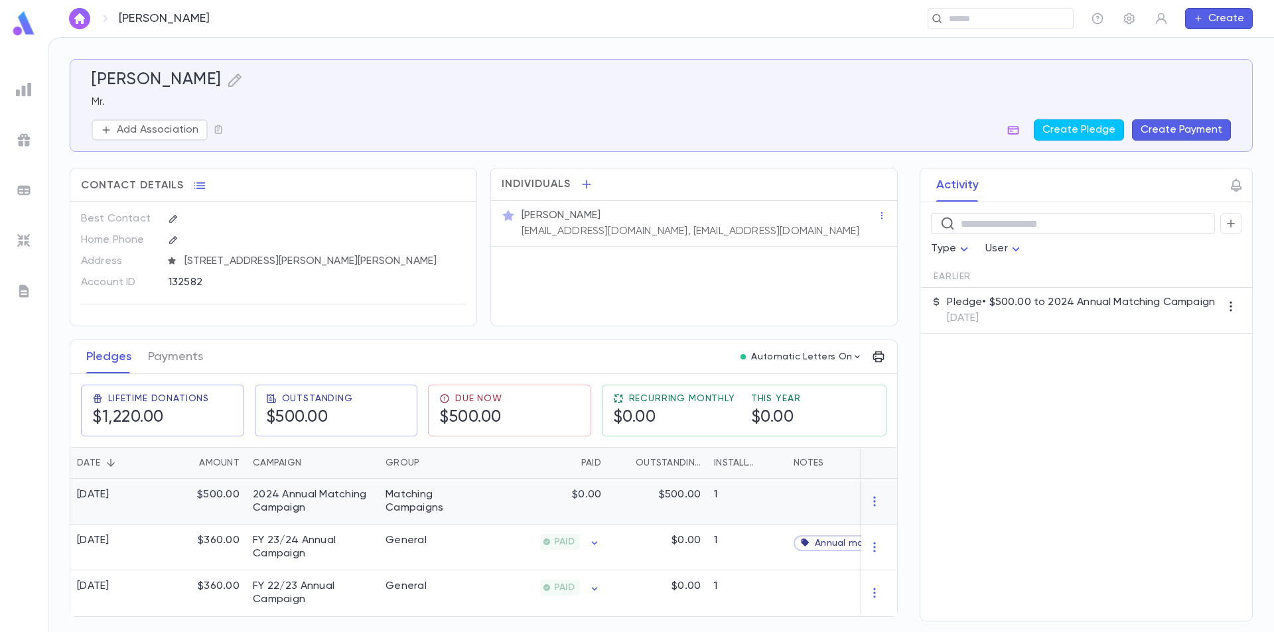
click at [497, 503] on div "$0.00" at bounding box center [543, 502] width 129 height 46
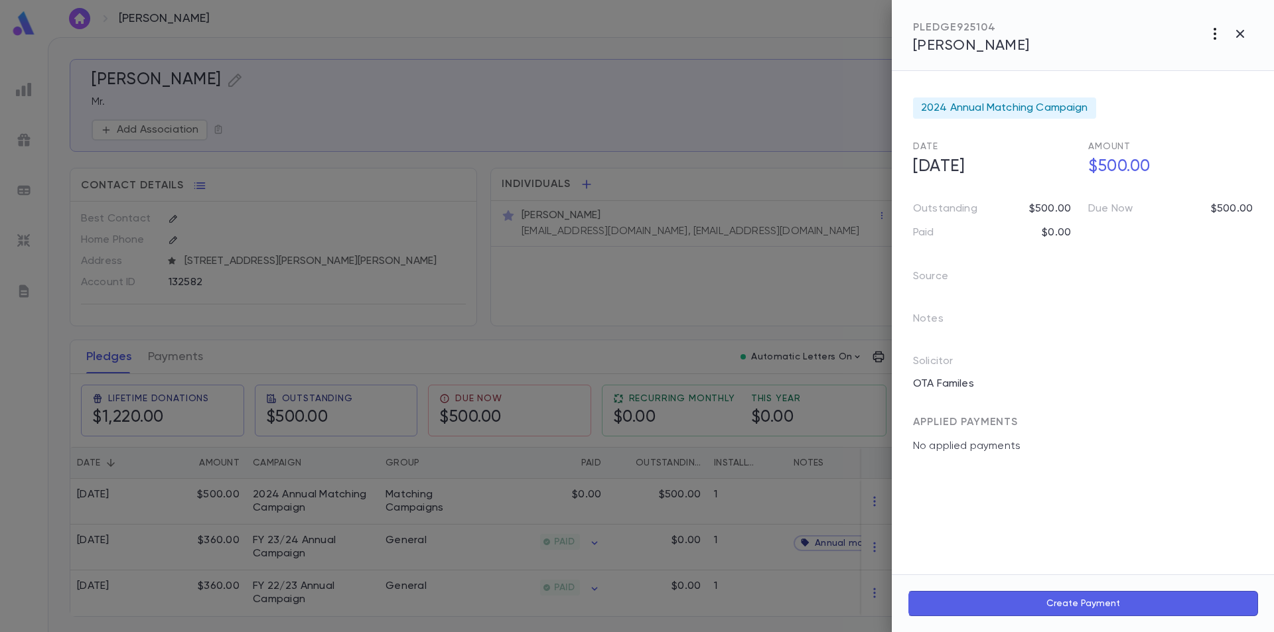
click at [1215, 29] on icon "button" at bounding box center [1215, 34] width 3 height 12
click at [1183, 101] on li "Link to Entity" at bounding box center [1185, 106] width 165 height 21
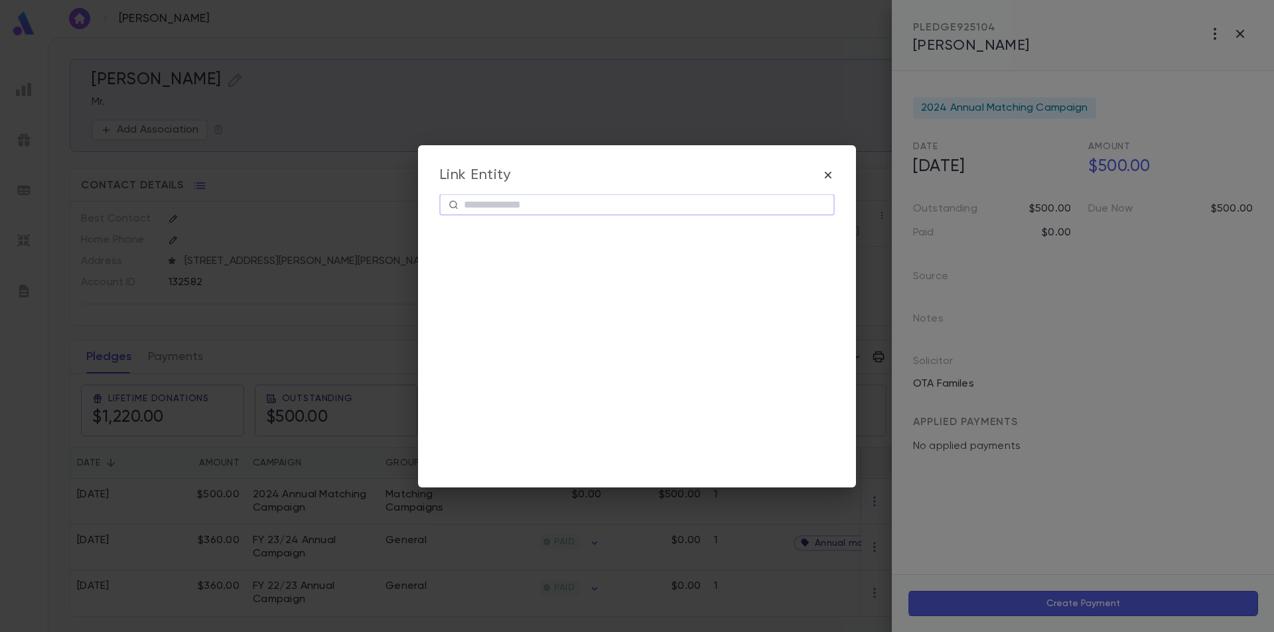
click at [549, 214] on input "text" at bounding box center [645, 204] width 362 height 21
type input "*****"
click at [628, 439] on button "Create Entity" at bounding box center [637, 447] width 105 height 25
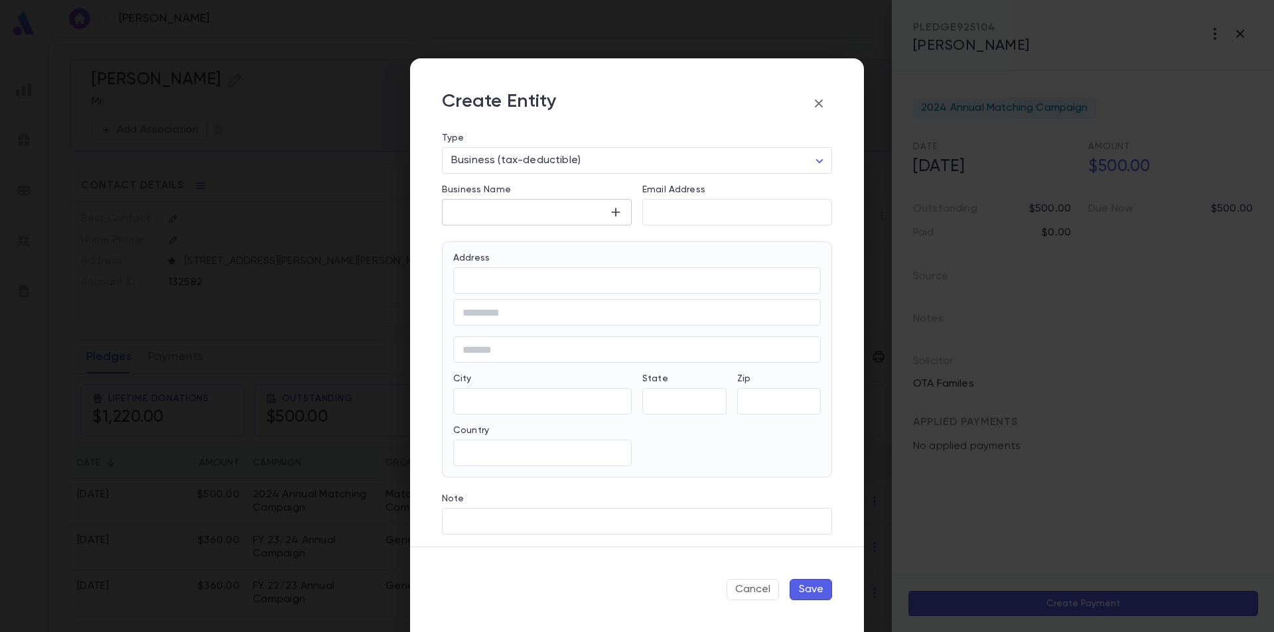
click at [520, 220] on div "​" at bounding box center [537, 212] width 190 height 27
type input "**********"
click at [672, 218] on input "Email Address" at bounding box center [737, 212] width 190 height 15
click at [731, 209] on input "Email Address" at bounding box center [737, 212] width 190 height 15
paste input "**********"
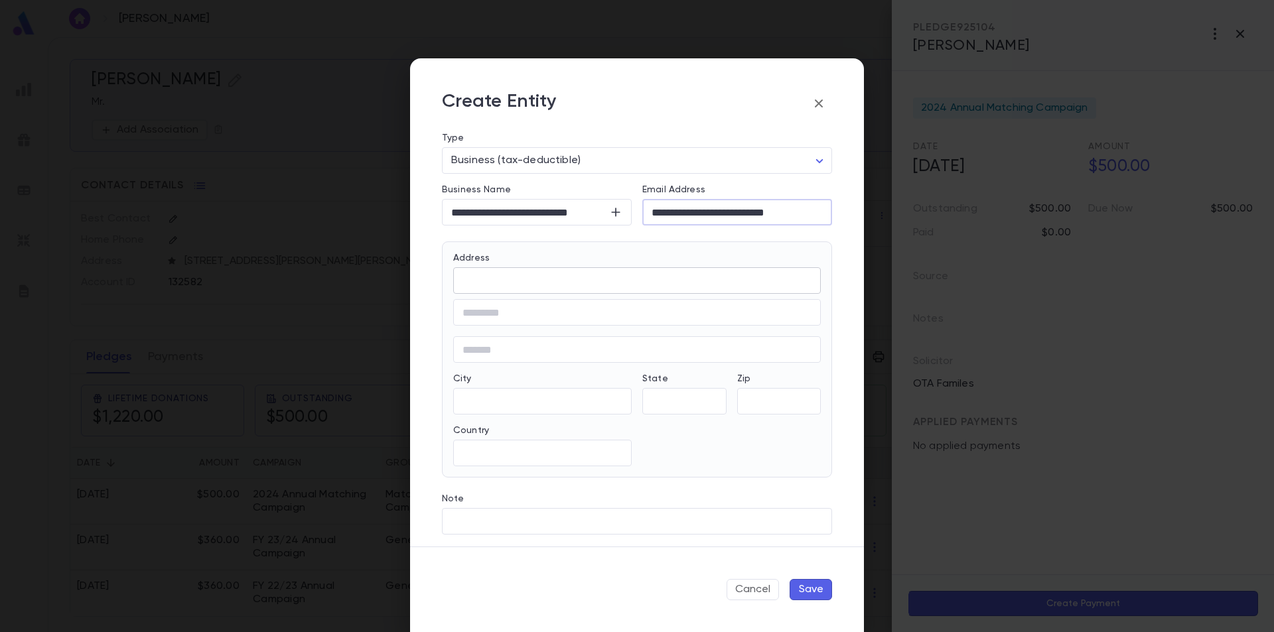
type input "**********"
click at [534, 277] on input "Address" at bounding box center [637, 280] width 368 height 15
click at [523, 288] on input "Address" at bounding box center [637, 280] width 368 height 15
paste input "**********"
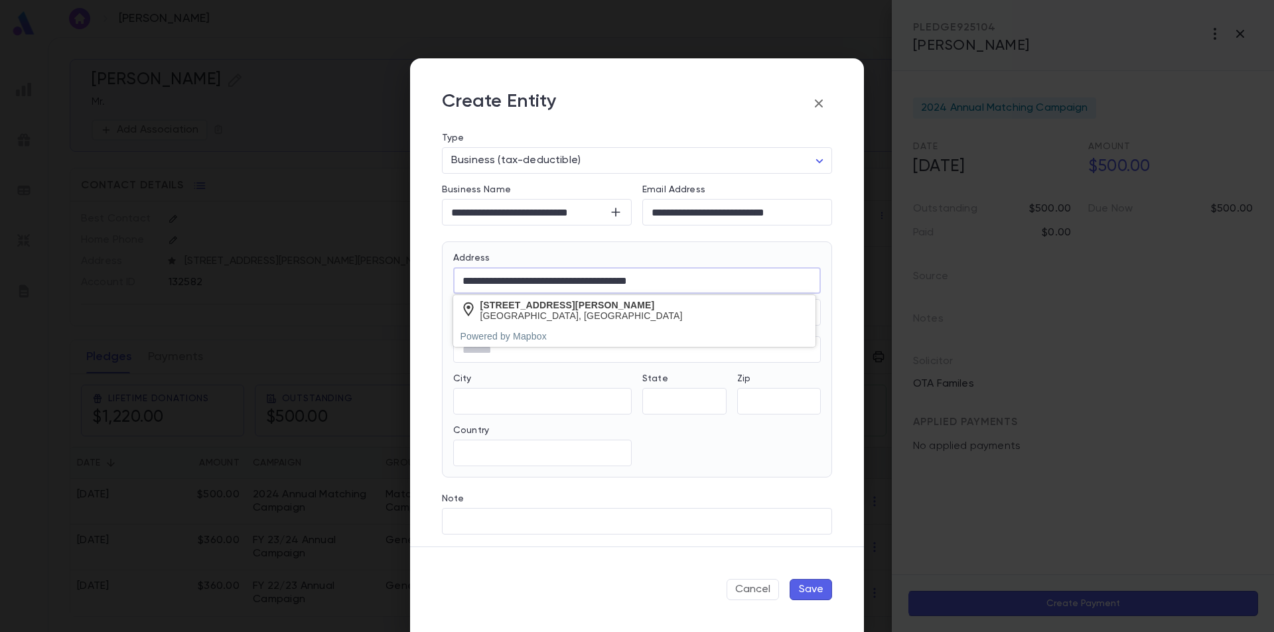
click at [690, 288] on input "**********" at bounding box center [637, 280] width 368 height 15
type input "**********"
drag, startPoint x: 686, startPoint y: 281, endPoint x: 445, endPoint y: 290, distance: 241.1
click at [445, 290] on div "**********" at bounding box center [632, 284] width 378 height 84
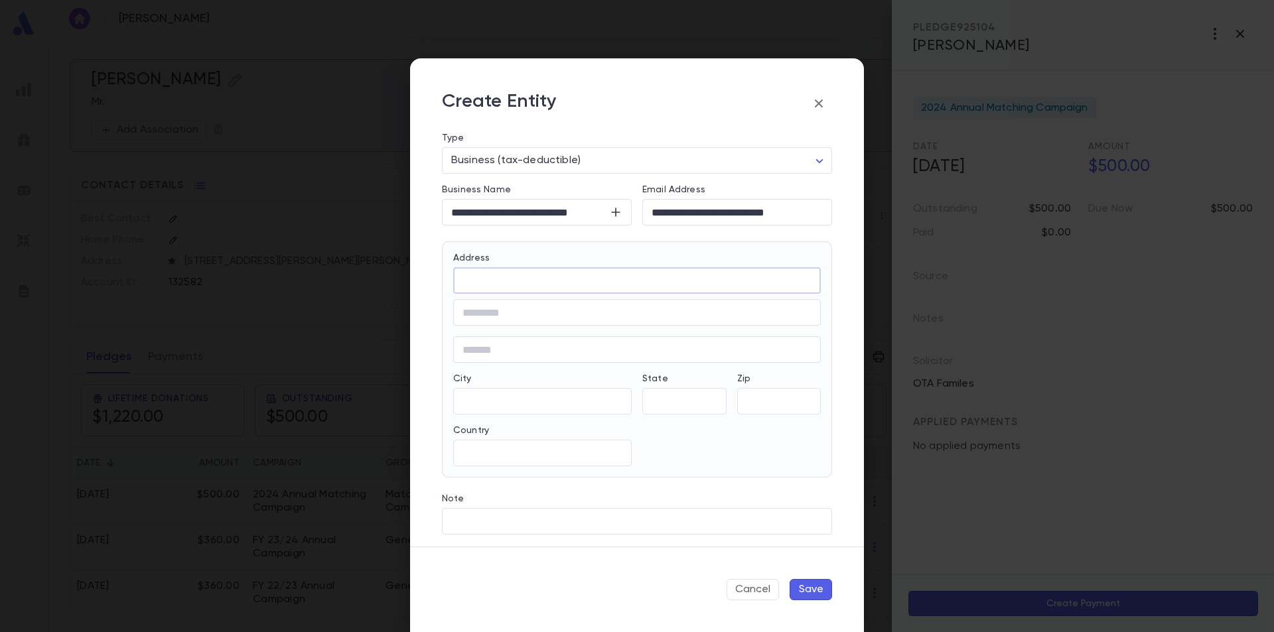
paste input "**********"
click at [524, 315] on div "Caulfield North Victoria 3161, Australia" at bounding box center [581, 316] width 202 height 11
type input "**********"
type input "********"
type input "**********"
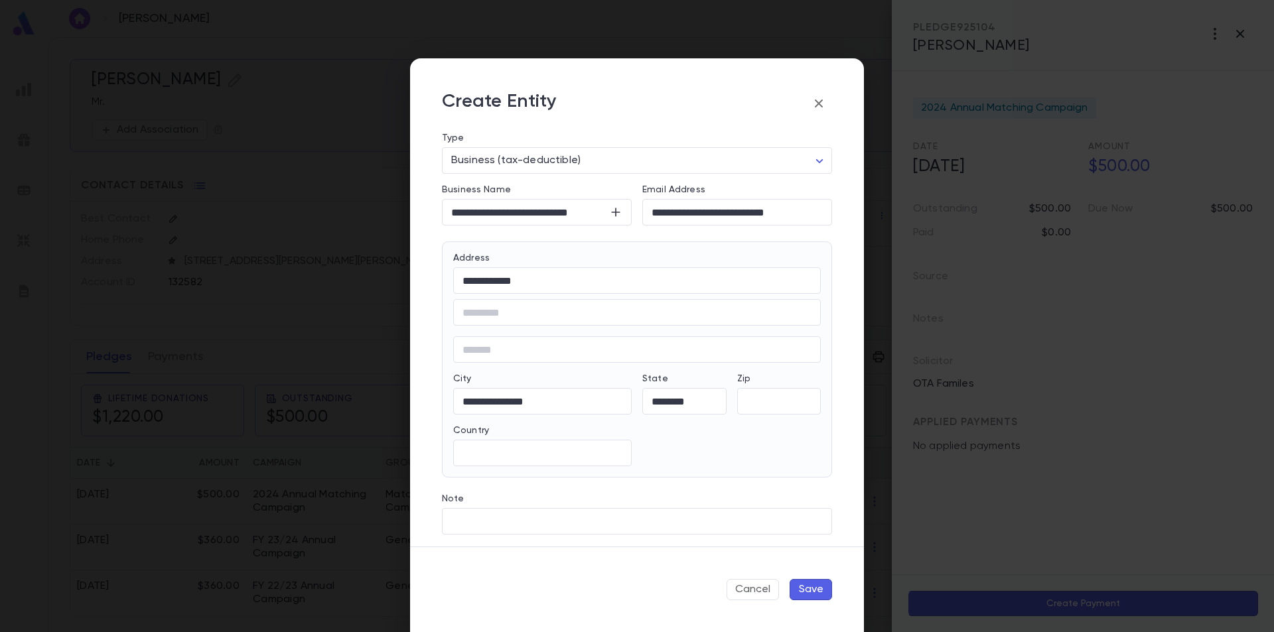
type input "*********"
type input "****"
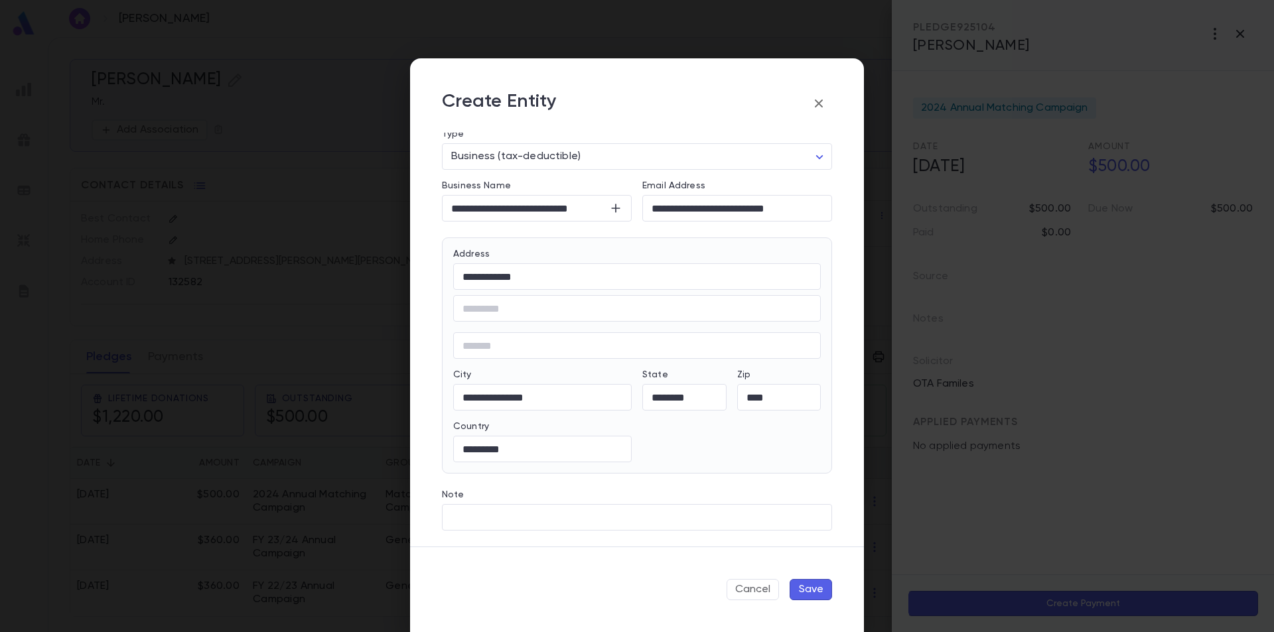
click at [803, 593] on button "Save" at bounding box center [811, 589] width 42 height 21
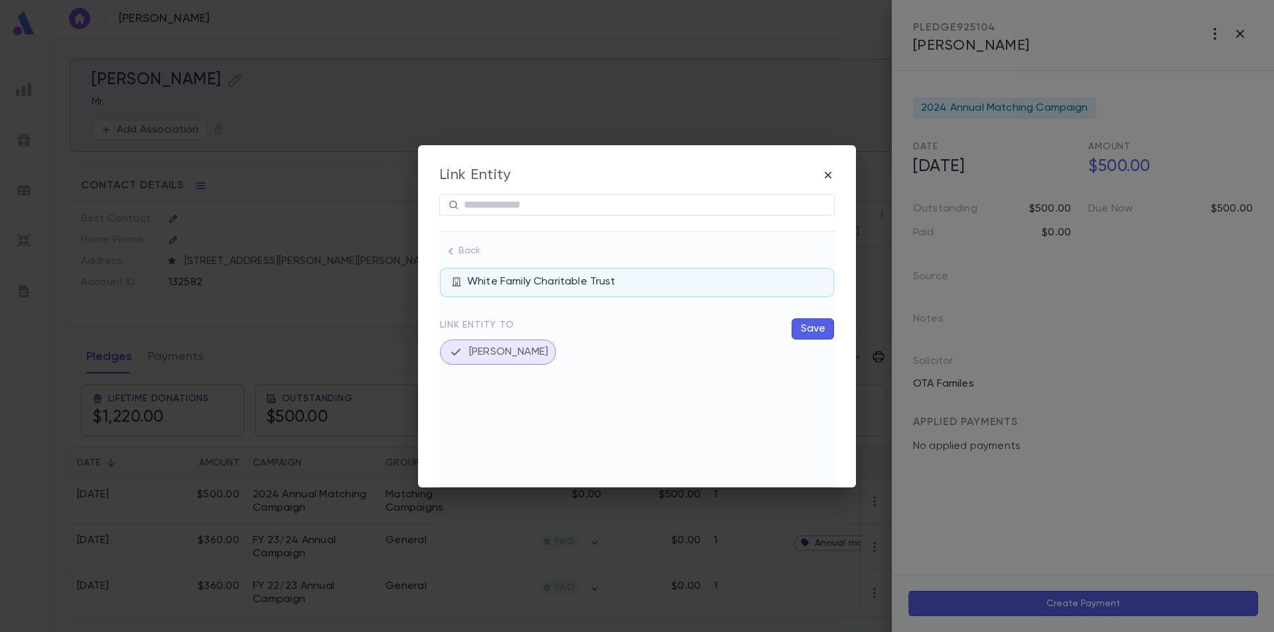
click at [802, 332] on button "Save" at bounding box center [813, 329] width 42 height 21
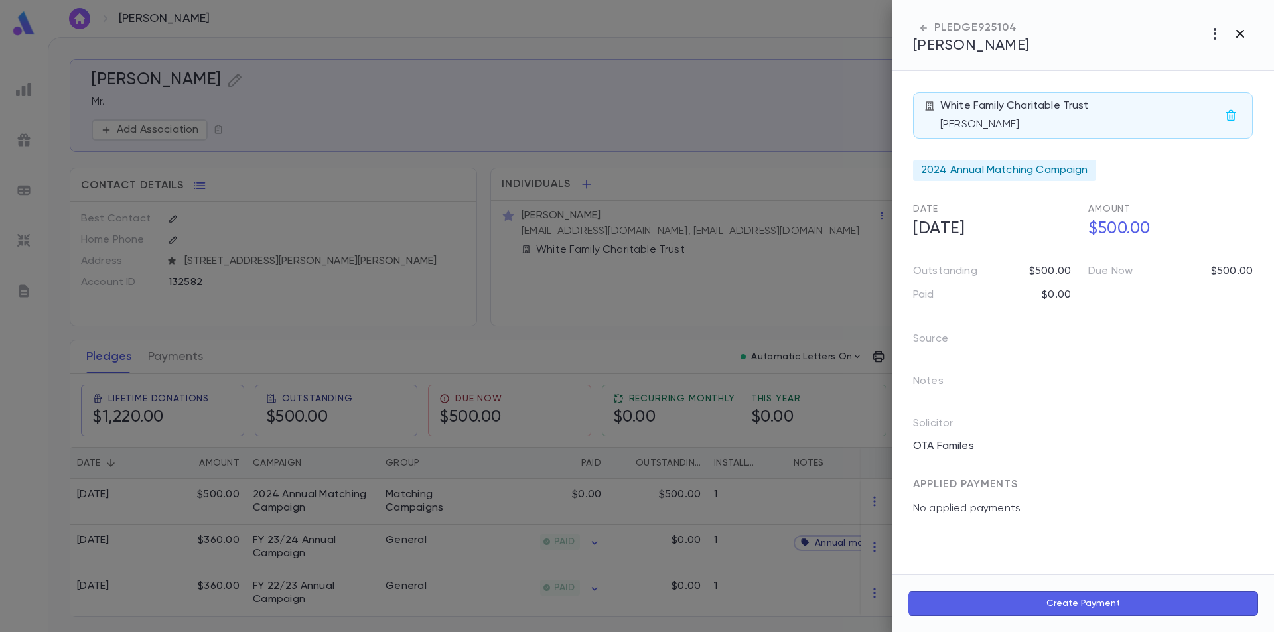
click at [1244, 34] on icon "button" at bounding box center [1240, 34] width 16 height 16
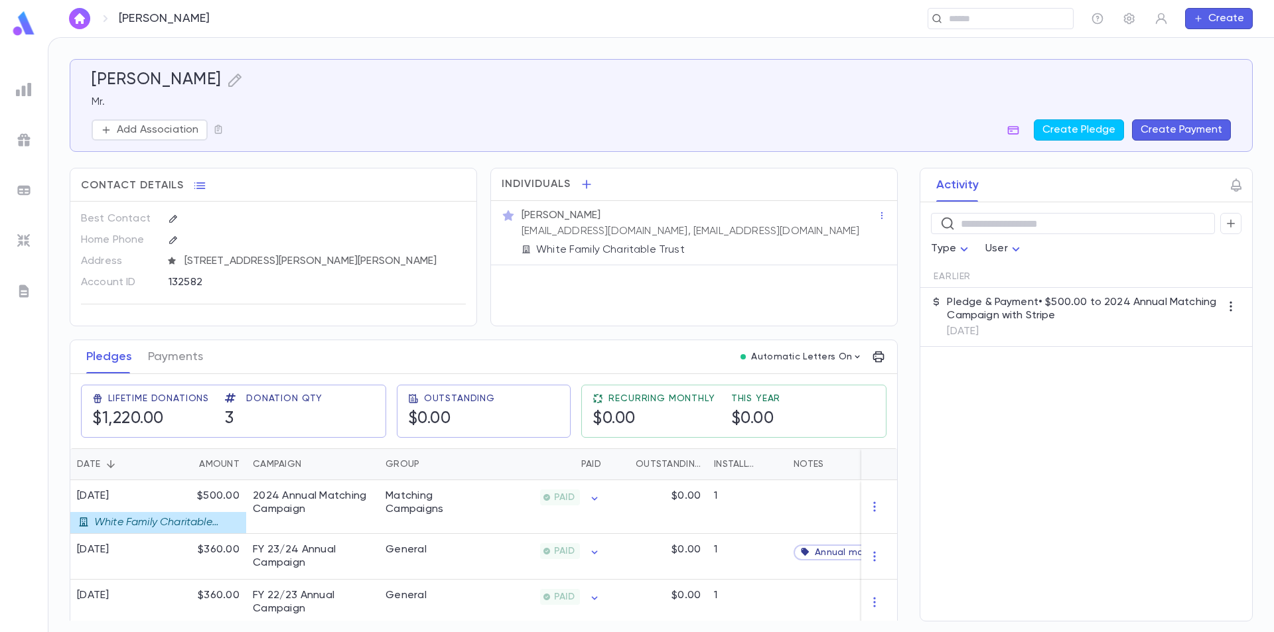
click at [21, 21] on img at bounding box center [24, 24] width 27 height 26
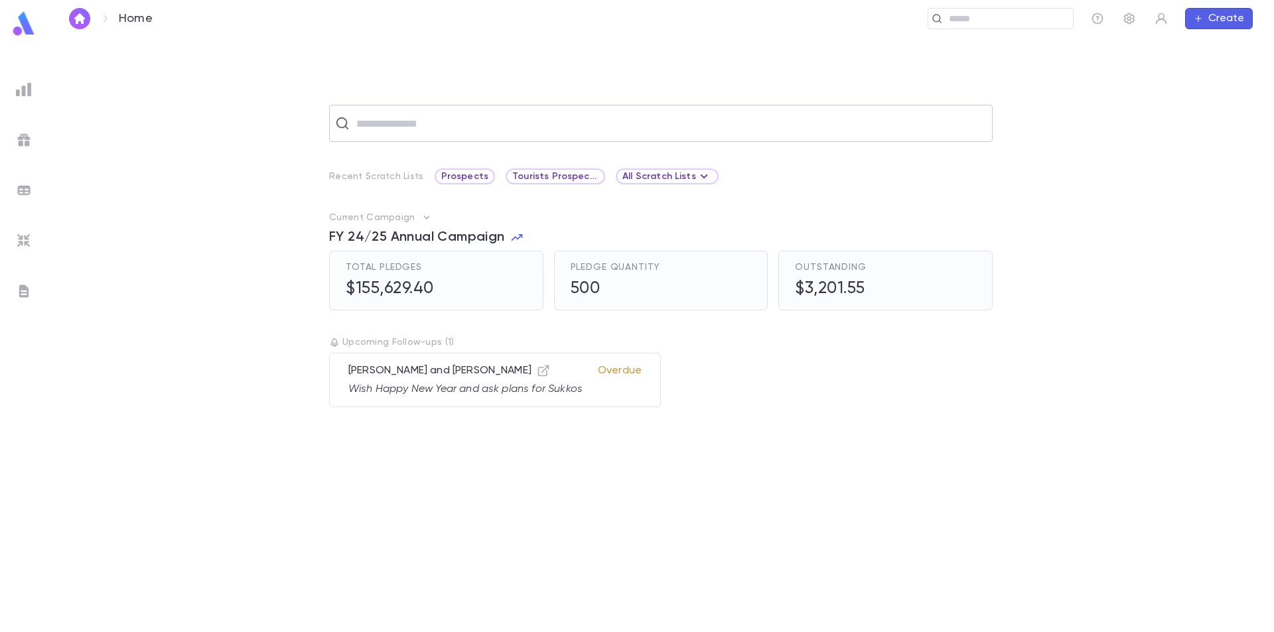
click at [421, 129] on input "text" at bounding box center [669, 123] width 634 height 25
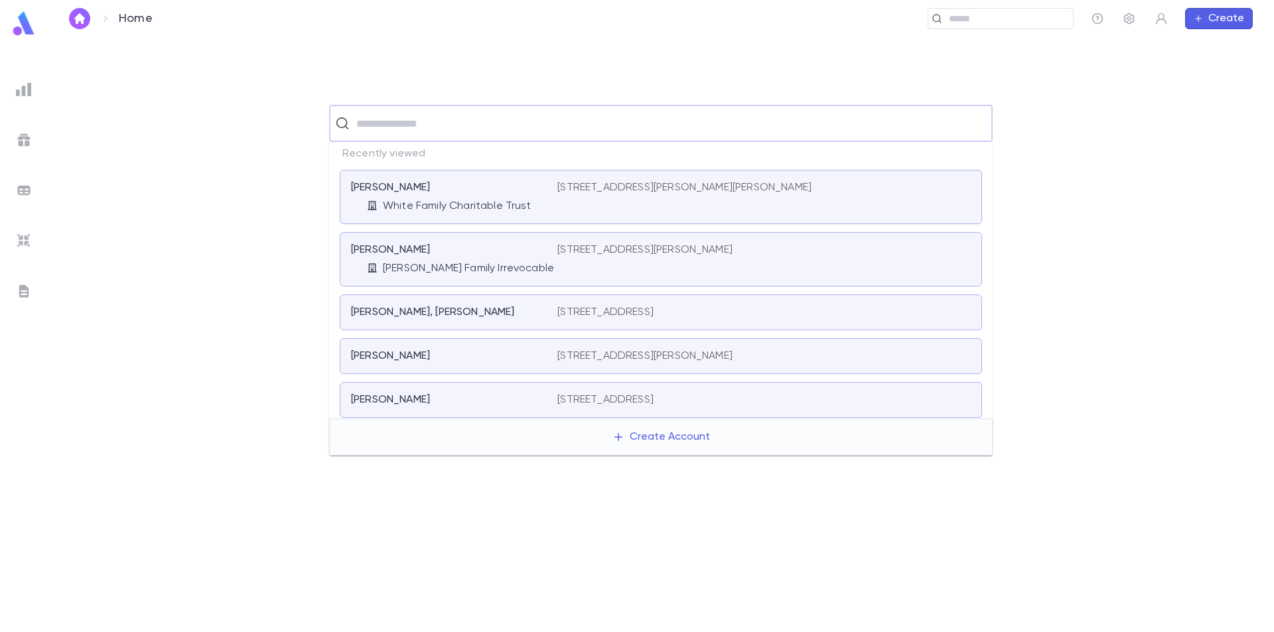
paste input "**********"
type input "**********"
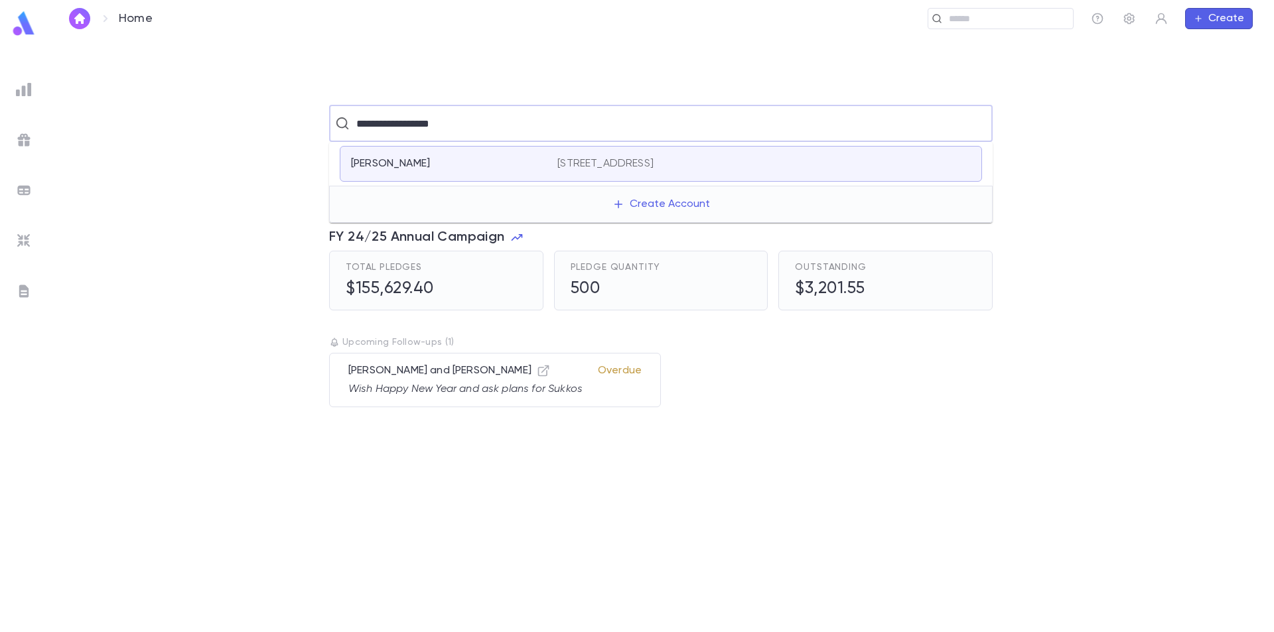
click at [430, 159] on p "Berenstein, Yaakov" at bounding box center [390, 163] width 79 height 13
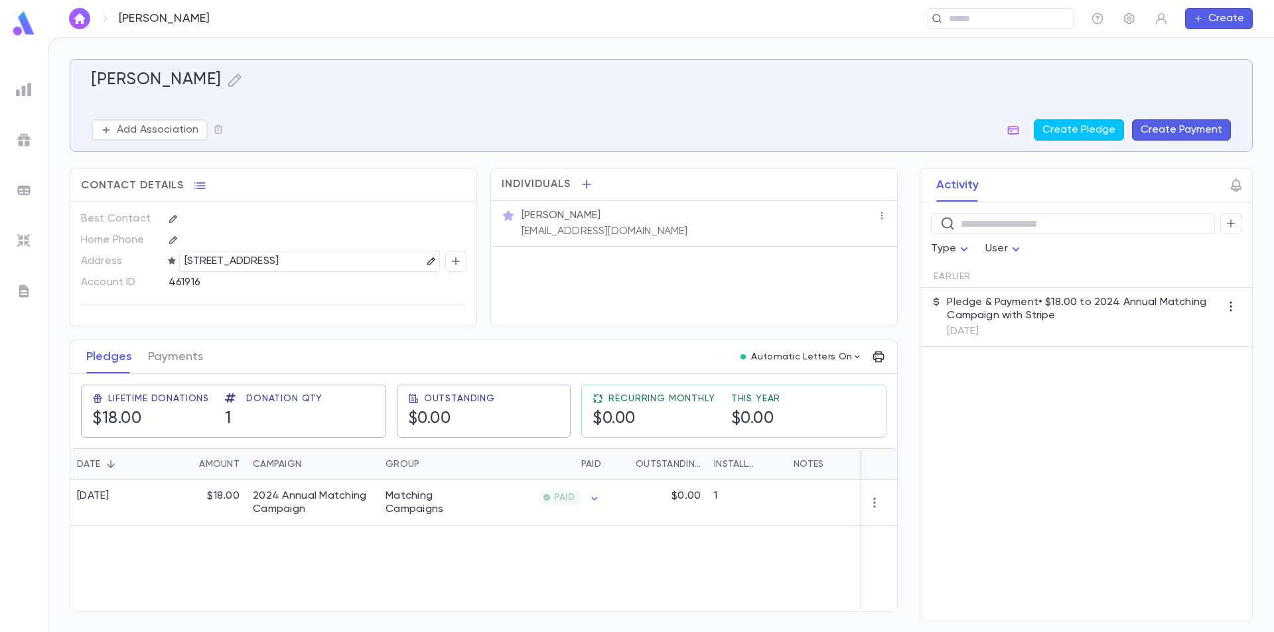
click at [430, 265] on icon "button" at bounding box center [431, 261] width 9 height 9
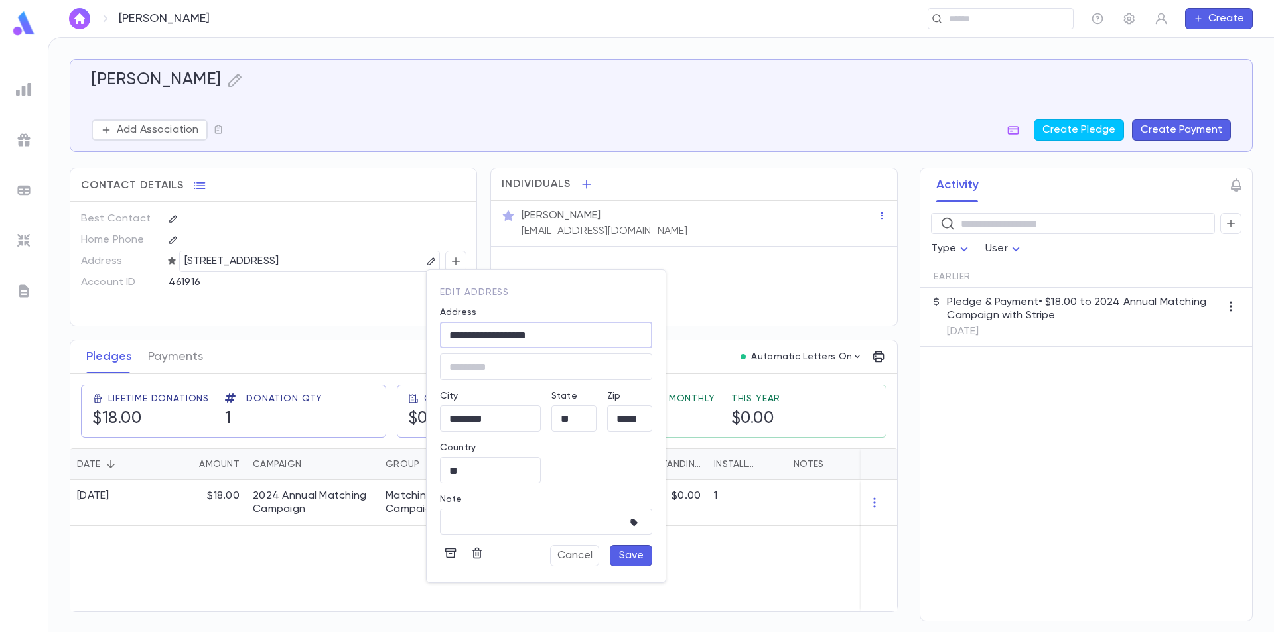
click at [483, 333] on input "**********" at bounding box center [546, 335] width 212 height 15
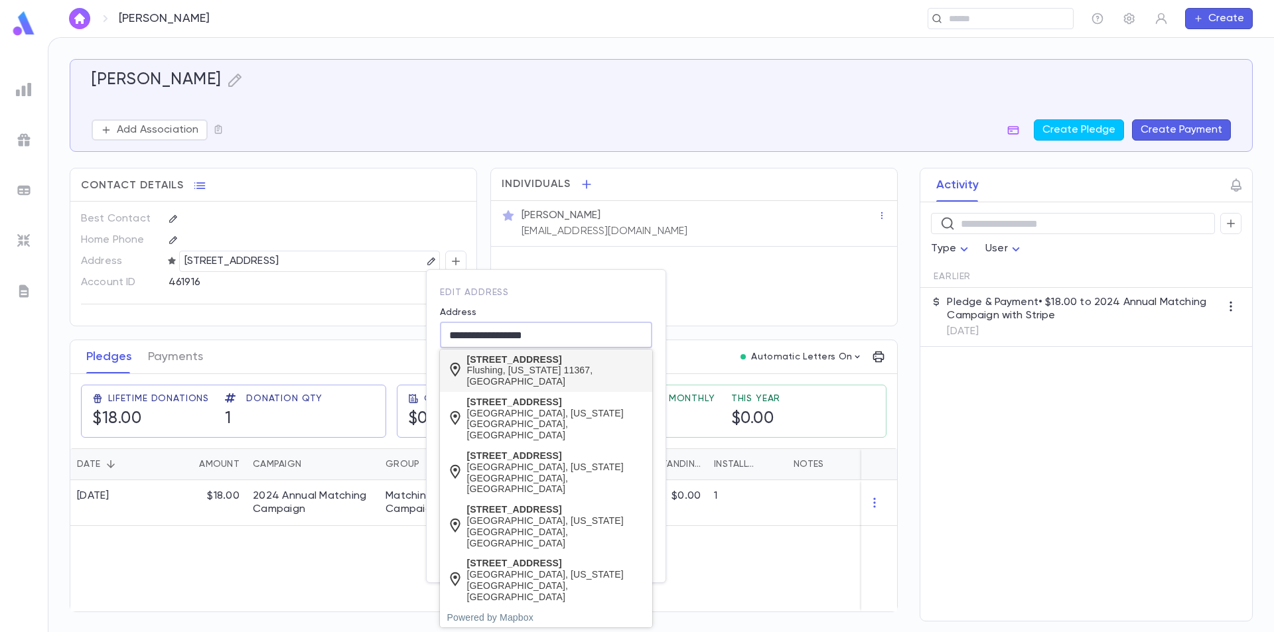
type input "**********"
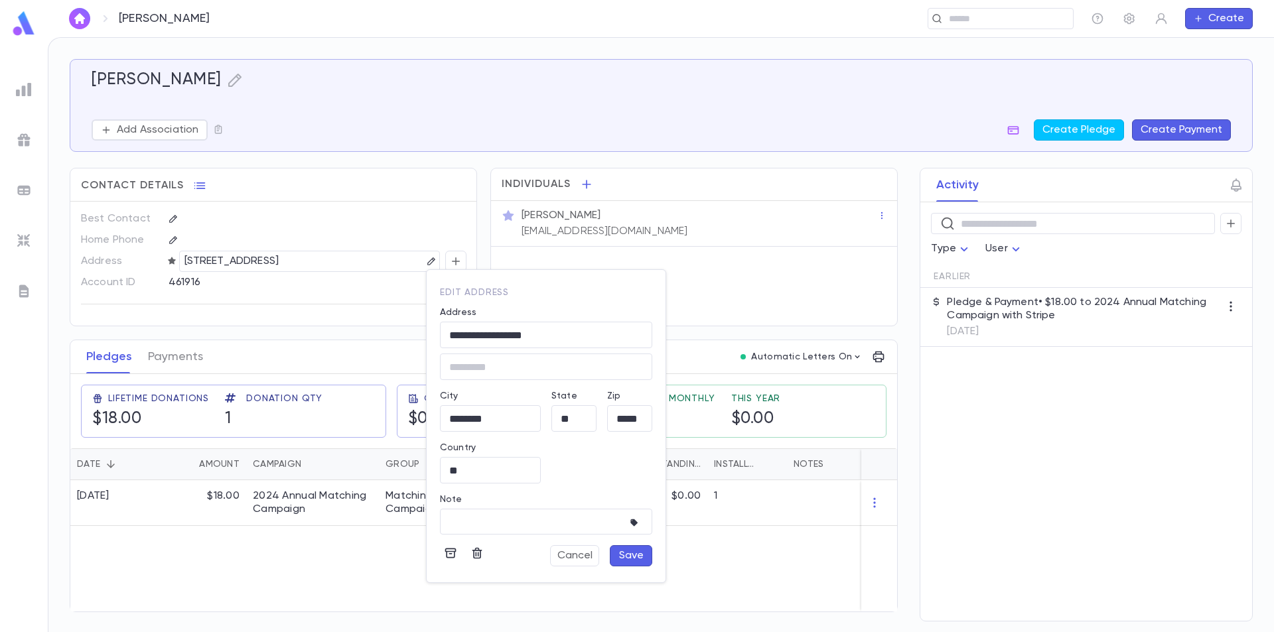
click at [555, 368] on div "Flushing, New York 11367, United States" at bounding box center [556, 376] width 179 height 23
type input "**********"
click at [643, 559] on button "Save" at bounding box center [631, 556] width 42 height 21
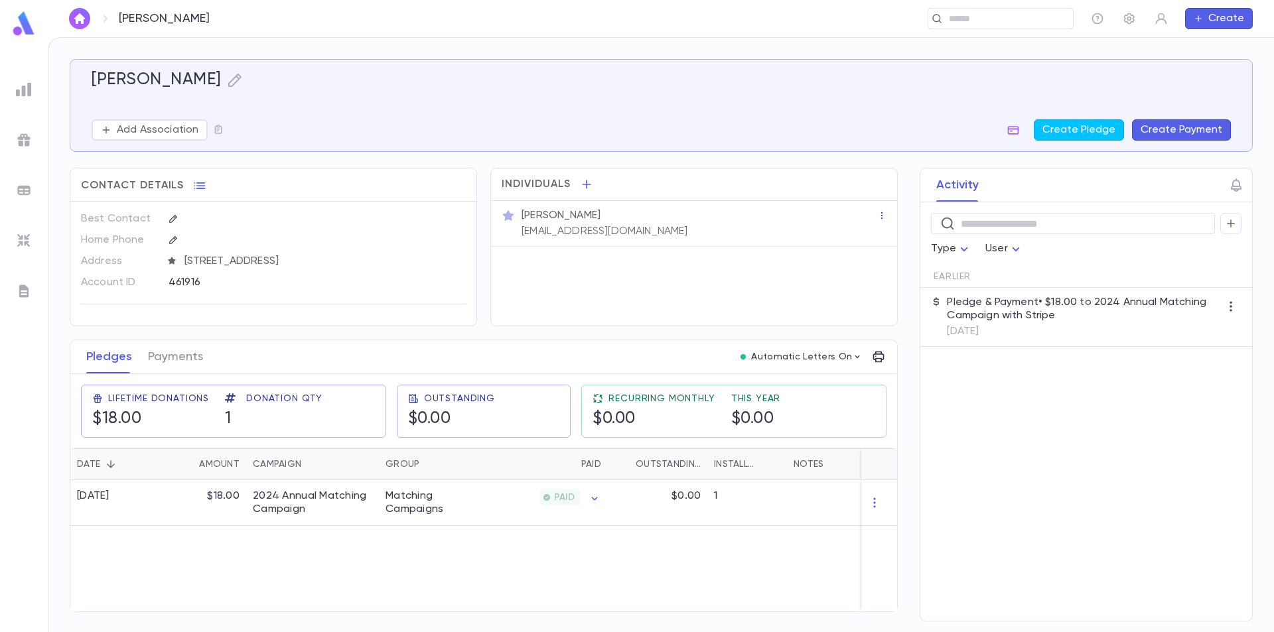
click at [881, 218] on icon "button" at bounding box center [881, 215] width 9 height 9
click at [794, 236] on div at bounding box center [637, 316] width 1274 height 632
drag, startPoint x: 698, startPoint y: 236, endPoint x: 639, endPoint y: 230, distance: 58.6
click at [639, 230] on div "Yaakov Berenstein naftaliharris1@gmail.com" at bounding box center [698, 222] width 358 height 32
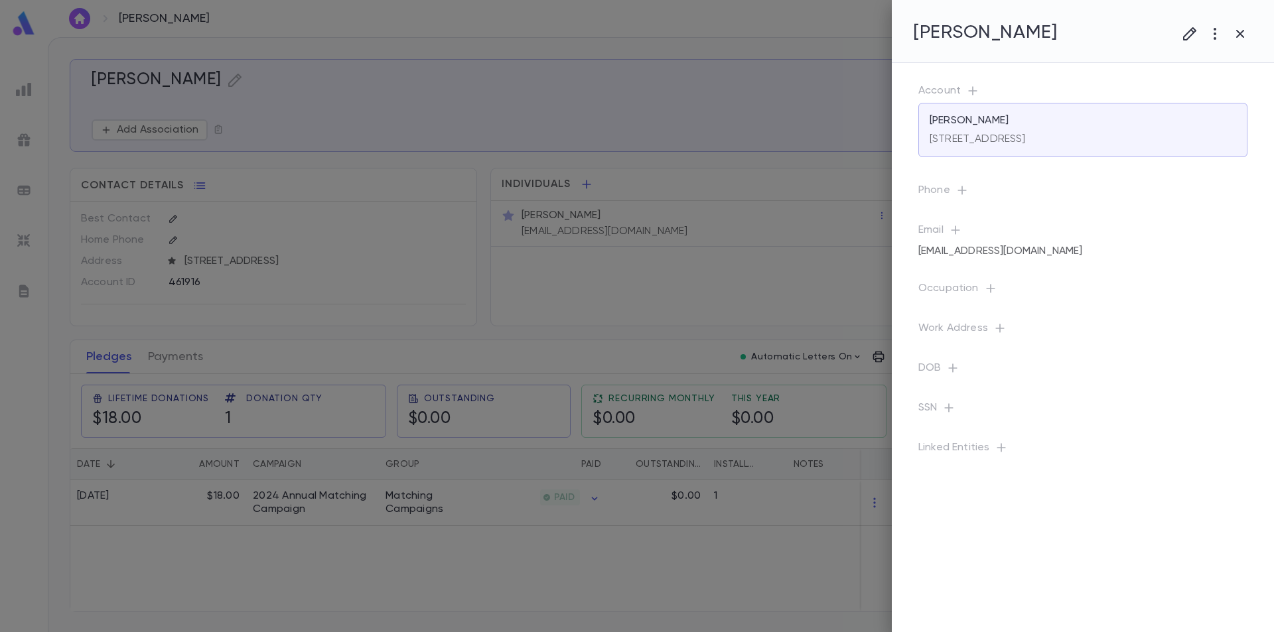
click at [594, 183] on div at bounding box center [637, 316] width 1274 height 632
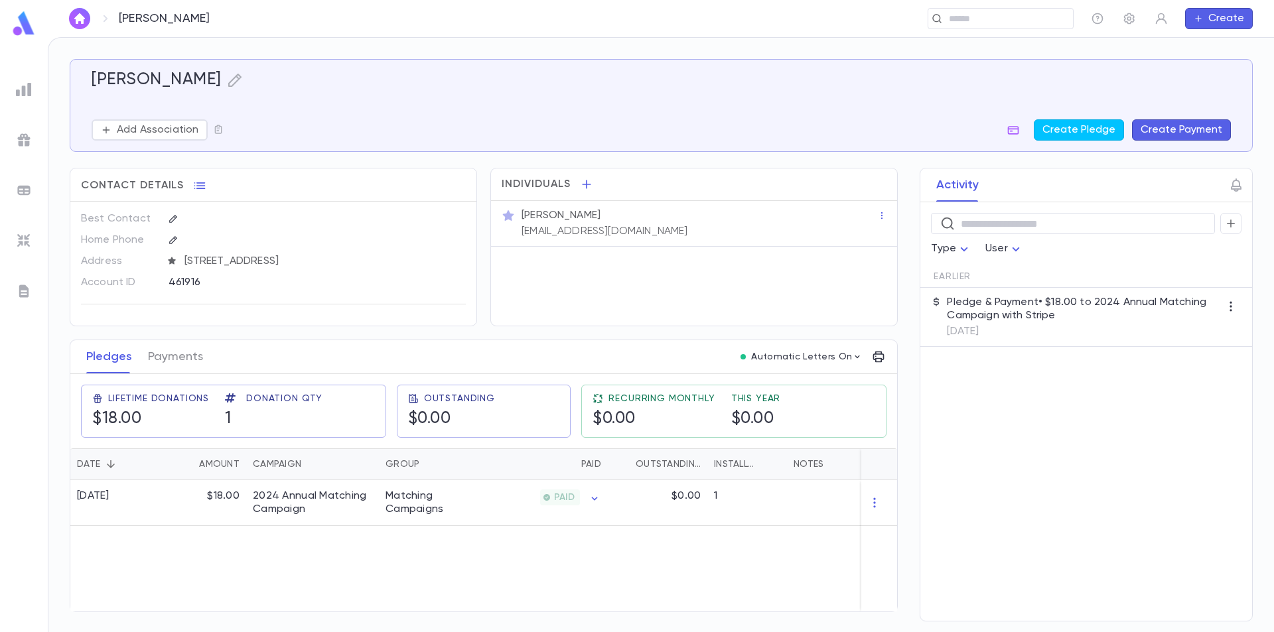
click at [601, 212] on p "Yaakov Berenstein" at bounding box center [561, 215] width 79 height 13
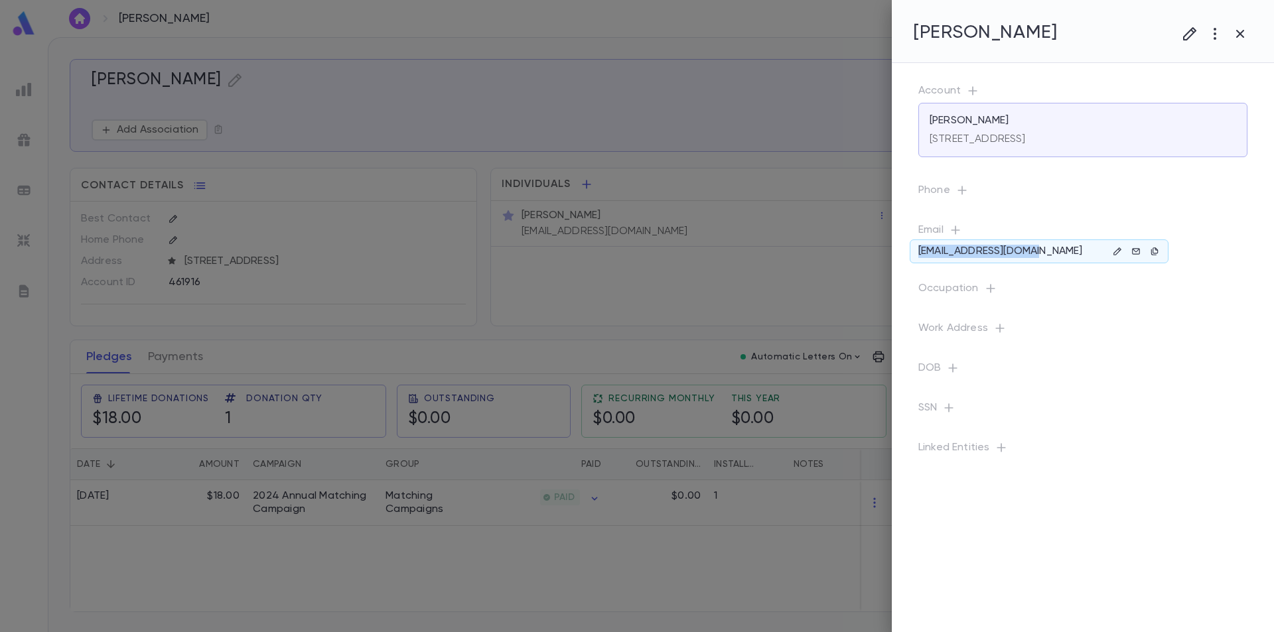
click at [1021, 255] on div "naftaliharris1@gmail.com" at bounding box center [1083, 251] width 329 height 19
click at [1114, 252] on div "naftaliharris1@gmail.com" at bounding box center [1083, 251] width 329 height 19
click at [1049, 255] on div "naftaliharris1@gmail.com" at bounding box center [1083, 251] width 329 height 19
click at [1019, 253] on p "naftaliharris1@gmail.com" at bounding box center [1001, 251] width 164 height 13
click at [1115, 249] on icon "button" at bounding box center [1117, 251] width 9 height 9
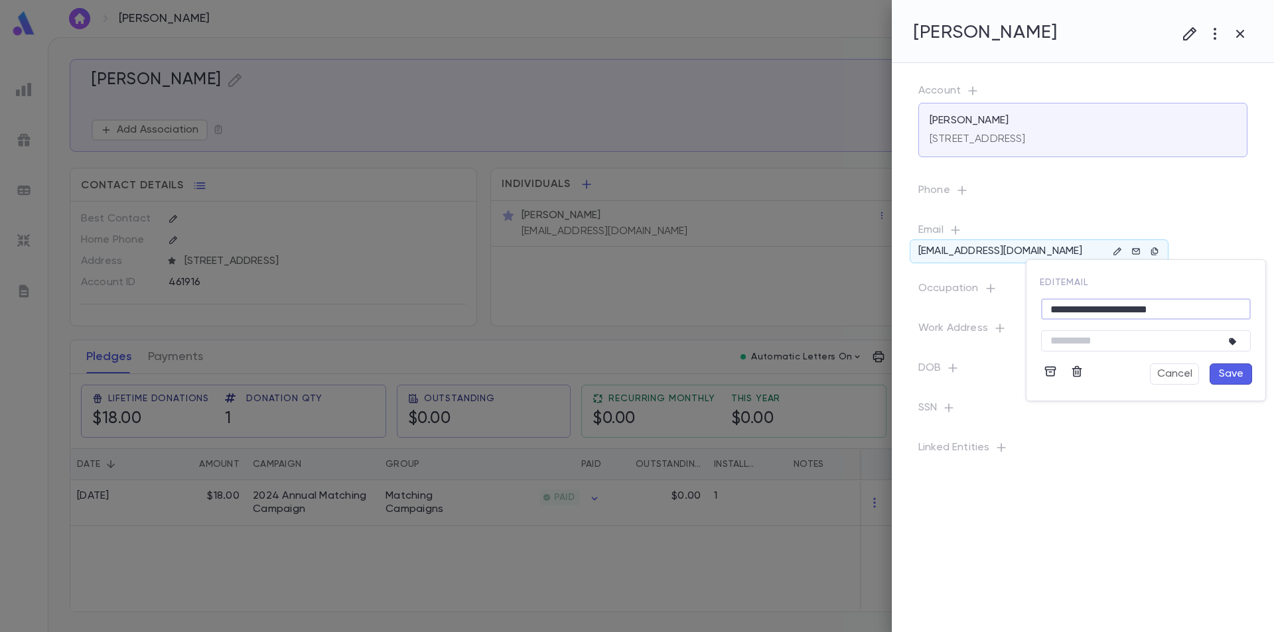
drag, startPoint x: 1186, startPoint y: 314, endPoint x: 964, endPoint y: 329, distance: 222.1
click at [964, 329] on div "**********" at bounding box center [637, 316] width 1274 height 632
click at [1236, 371] on button "Save" at bounding box center [1231, 374] width 42 height 21
click at [1076, 388] on icon "button" at bounding box center [1076, 384] width 13 height 13
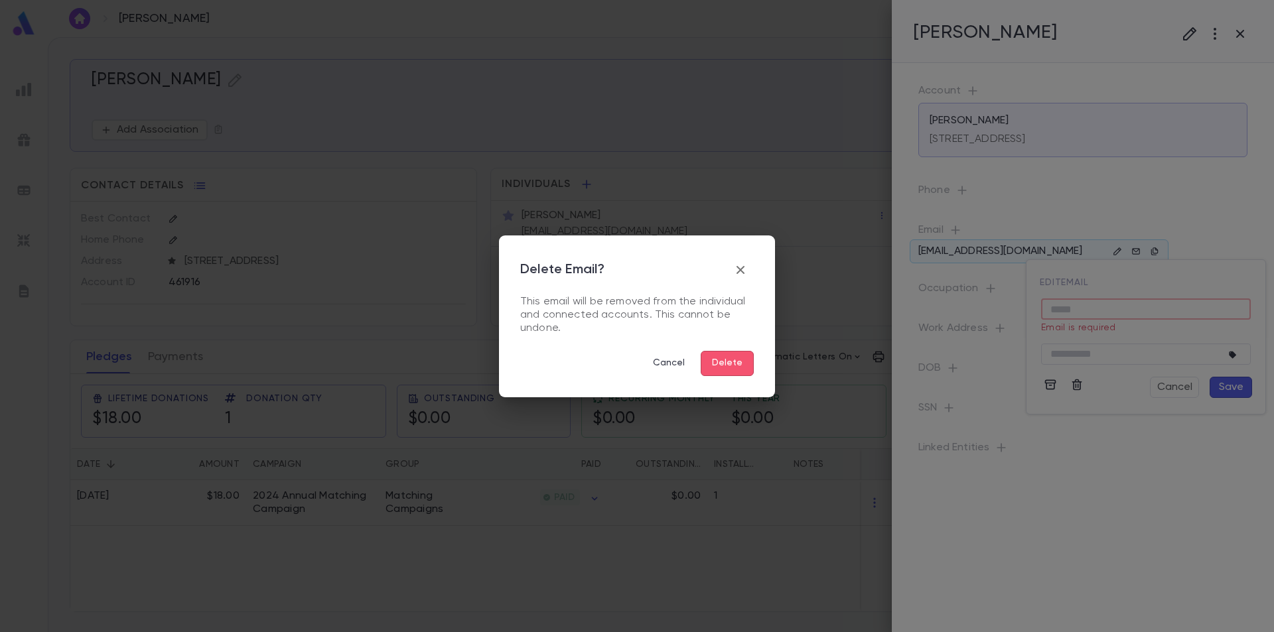
click at [743, 362] on button "Delete" at bounding box center [727, 363] width 53 height 25
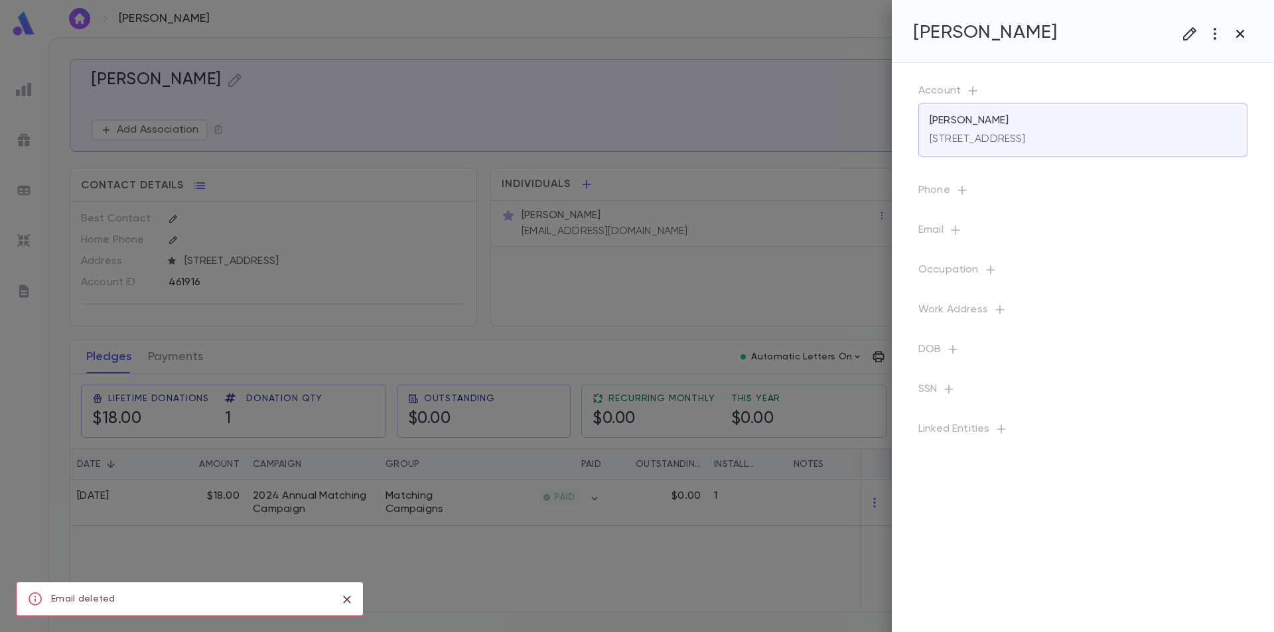
click at [1235, 32] on icon "button" at bounding box center [1240, 34] width 16 height 16
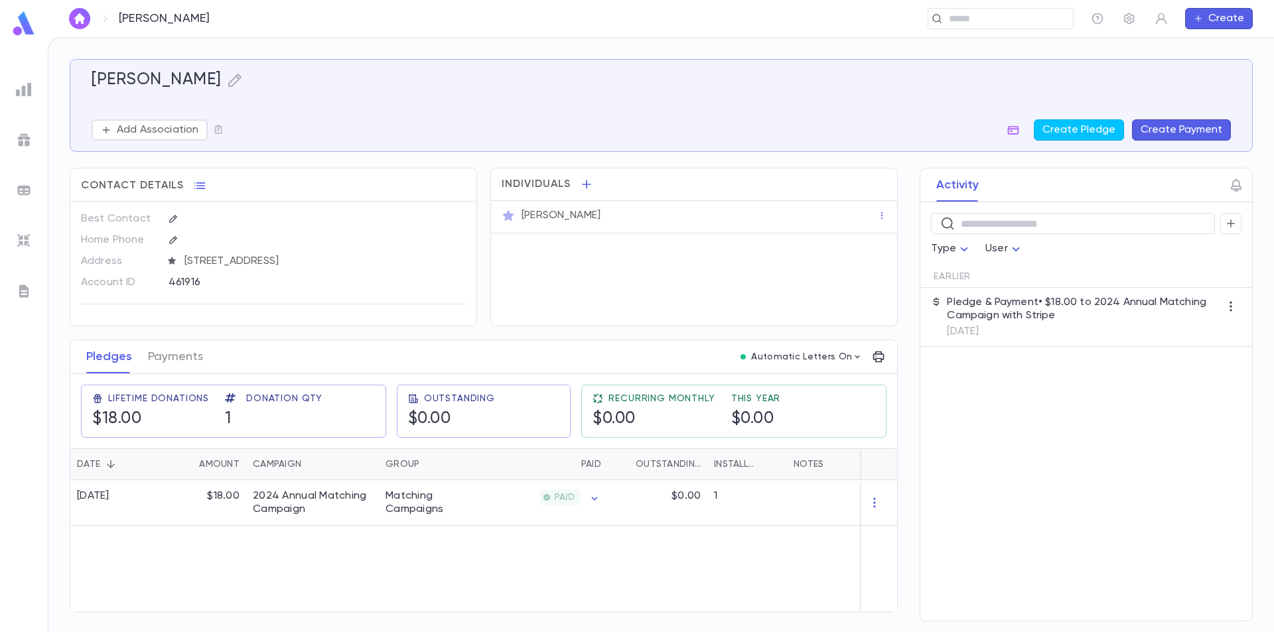
click at [23, 31] on img at bounding box center [24, 24] width 27 height 26
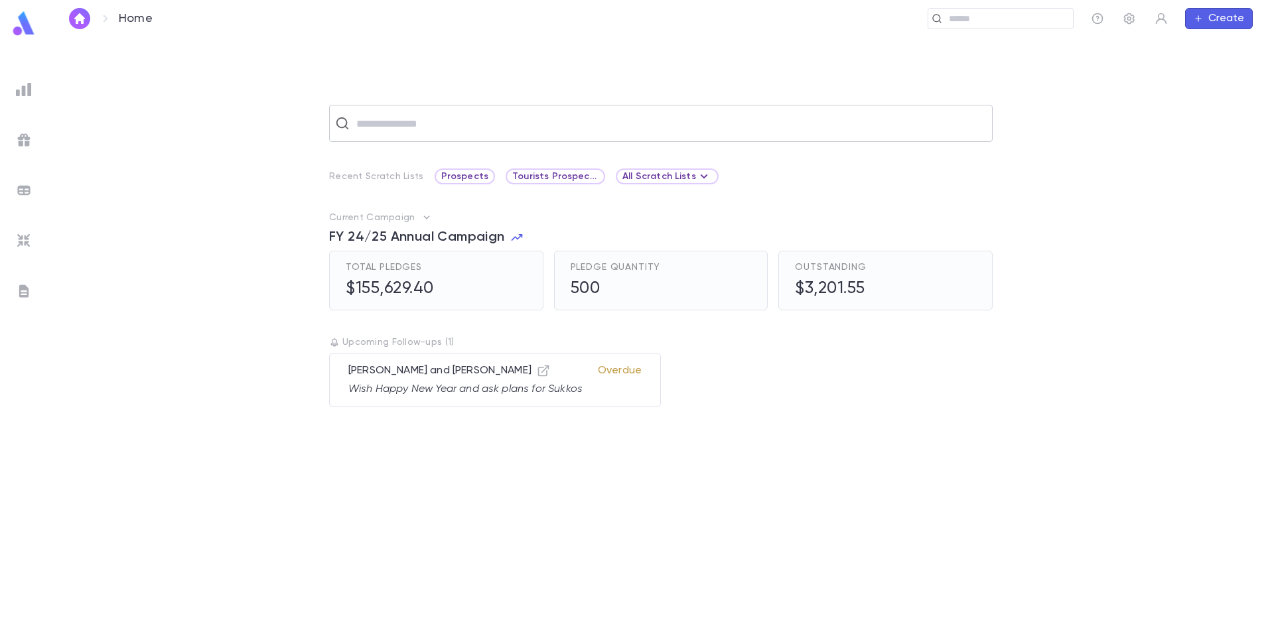
click at [465, 130] on input "text" at bounding box center [669, 123] width 634 height 25
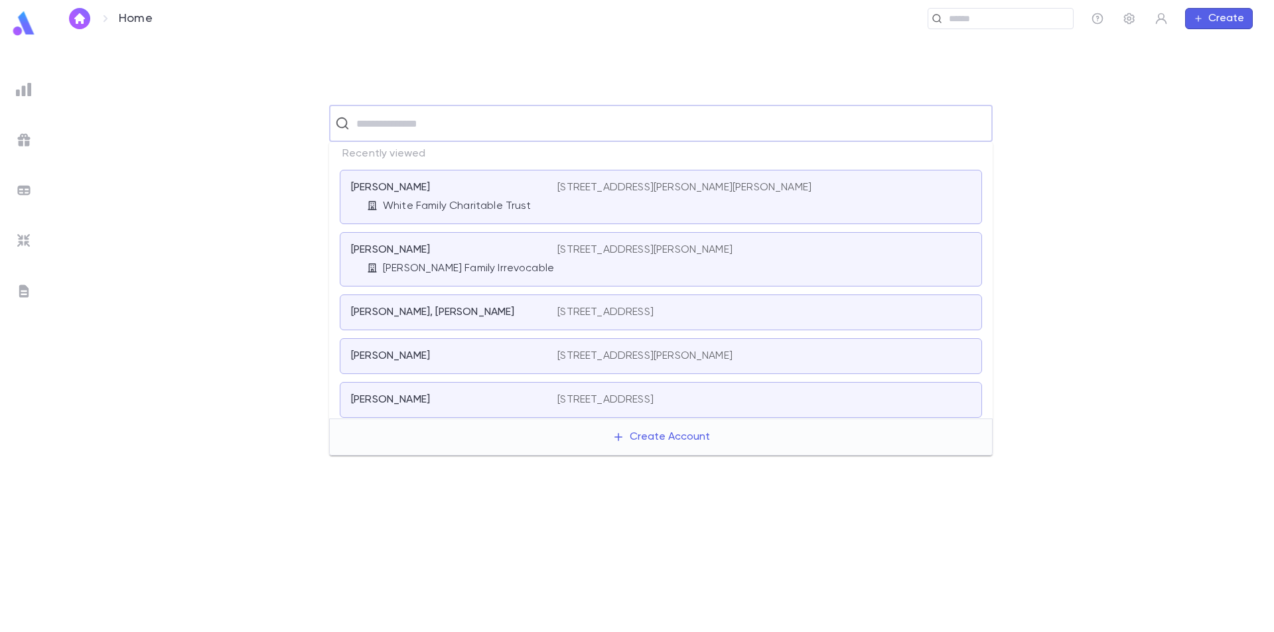
paste input "**********"
type input "**********"
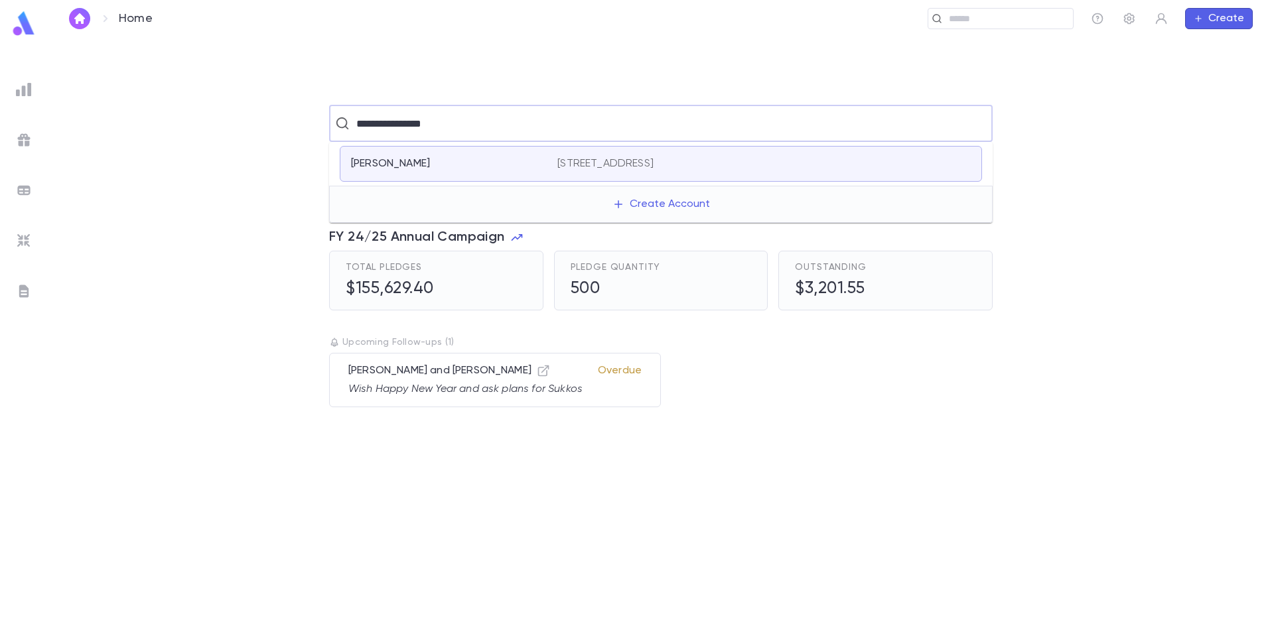
click at [516, 165] on div "Rambod, Yitzchak" at bounding box center [446, 163] width 190 height 13
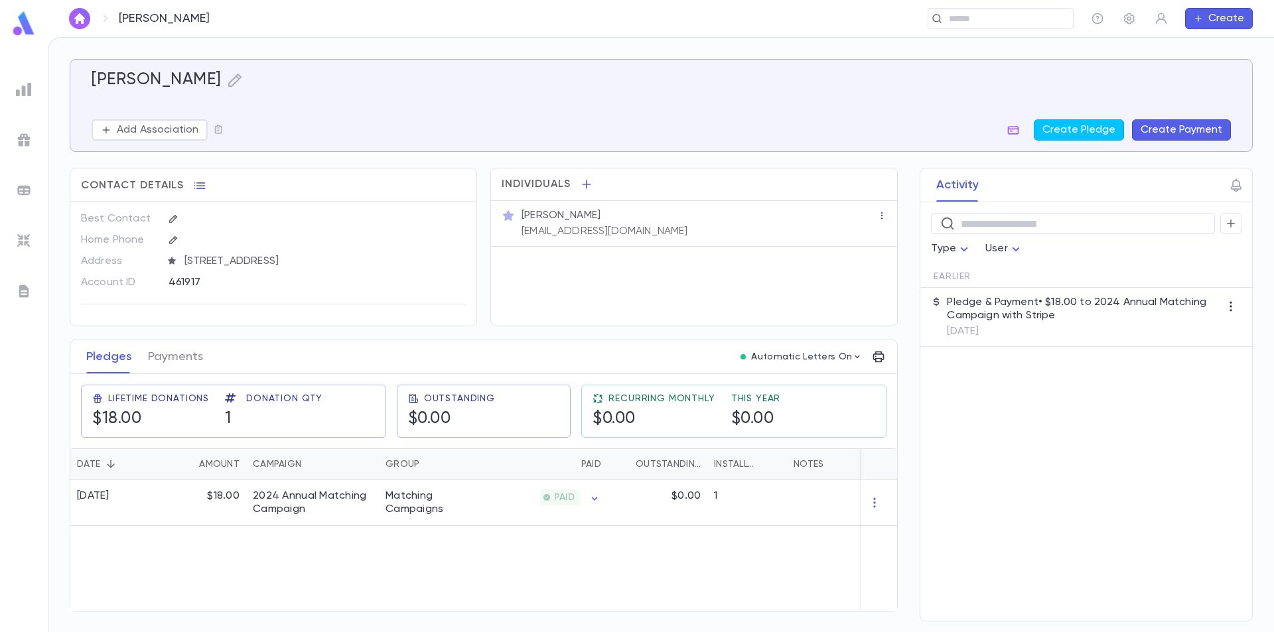
click at [882, 214] on icon "button" at bounding box center [881, 215] width 1 height 7
click at [749, 222] on div at bounding box center [637, 316] width 1274 height 632
click at [589, 214] on p "Yitzchak Rambod" at bounding box center [561, 215] width 79 height 13
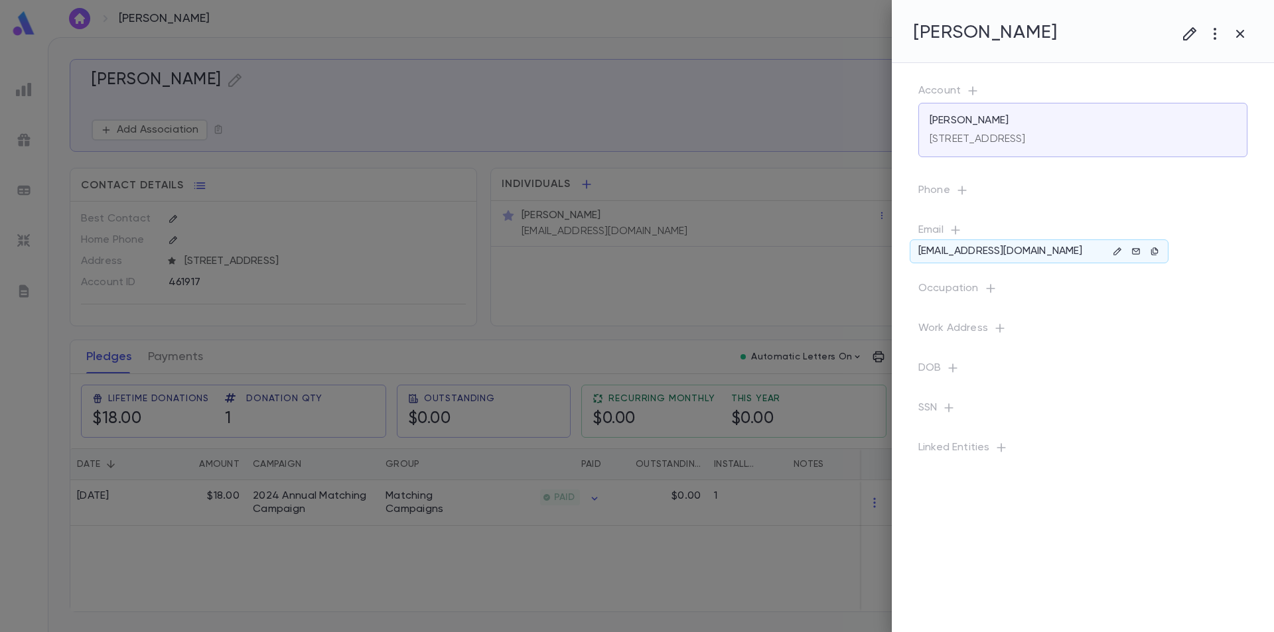
click at [1033, 250] on p "naftaliharris1@gmail.com" at bounding box center [1001, 251] width 164 height 13
click at [1118, 253] on icon "button" at bounding box center [1117, 251] width 7 height 7
click at [1074, 366] on icon "button" at bounding box center [1076, 371] width 13 height 13
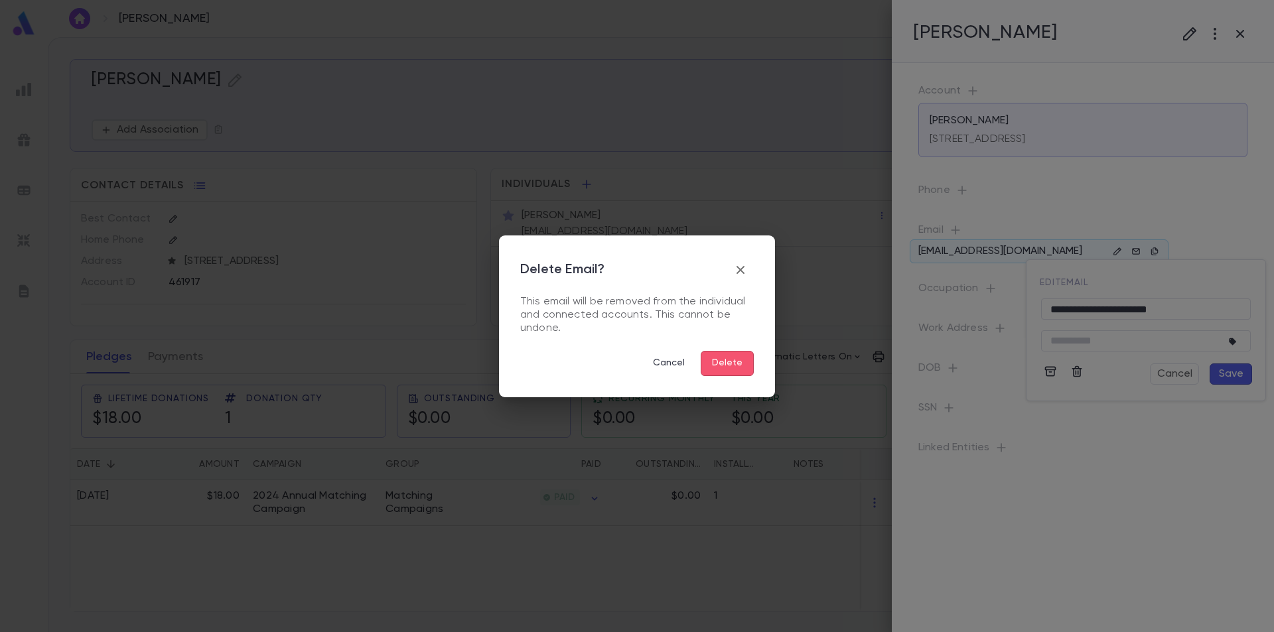
click at [735, 361] on button "Delete" at bounding box center [727, 363] width 53 height 25
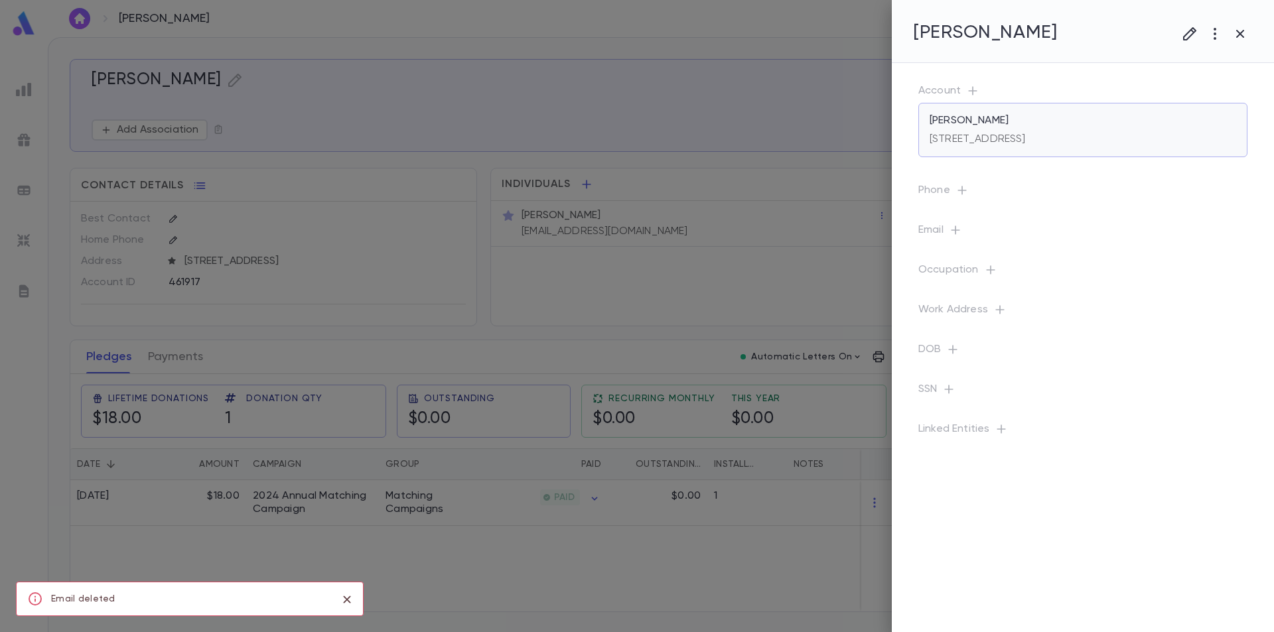
click at [960, 133] on p "147-147 76th Avenue, Flushing NY 11367 US" at bounding box center [978, 139] width 96 height 13
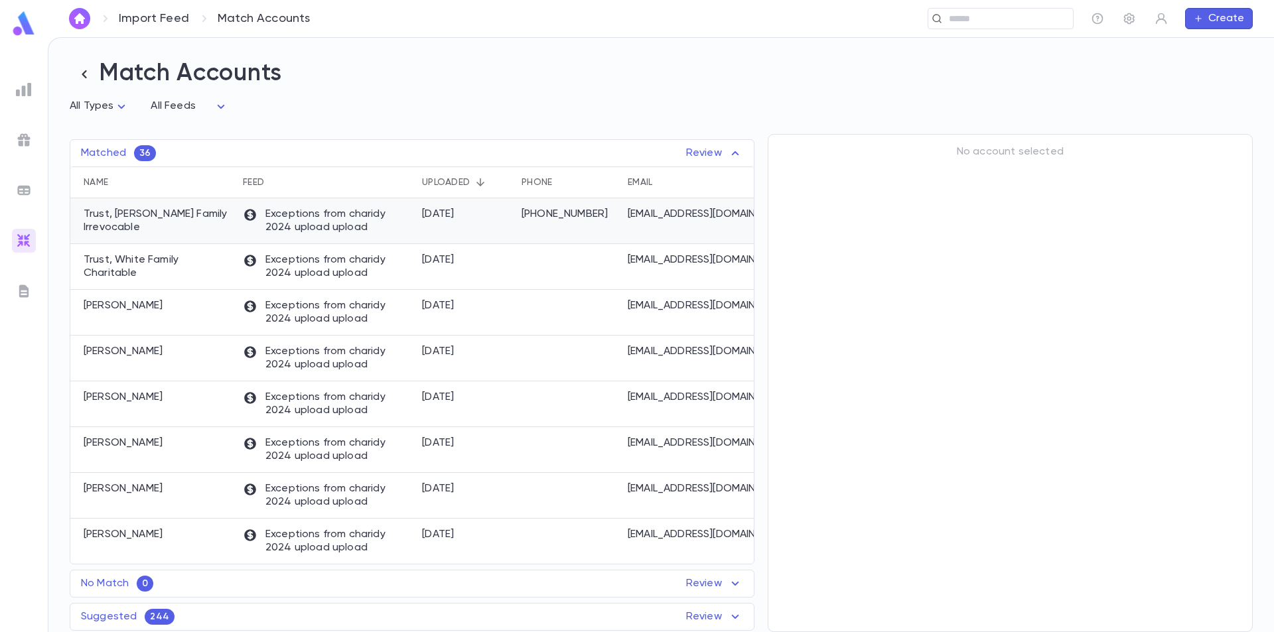
click at [325, 216] on p "Exceptions from charidy 2024 upload upload" at bounding box center [326, 221] width 166 height 27
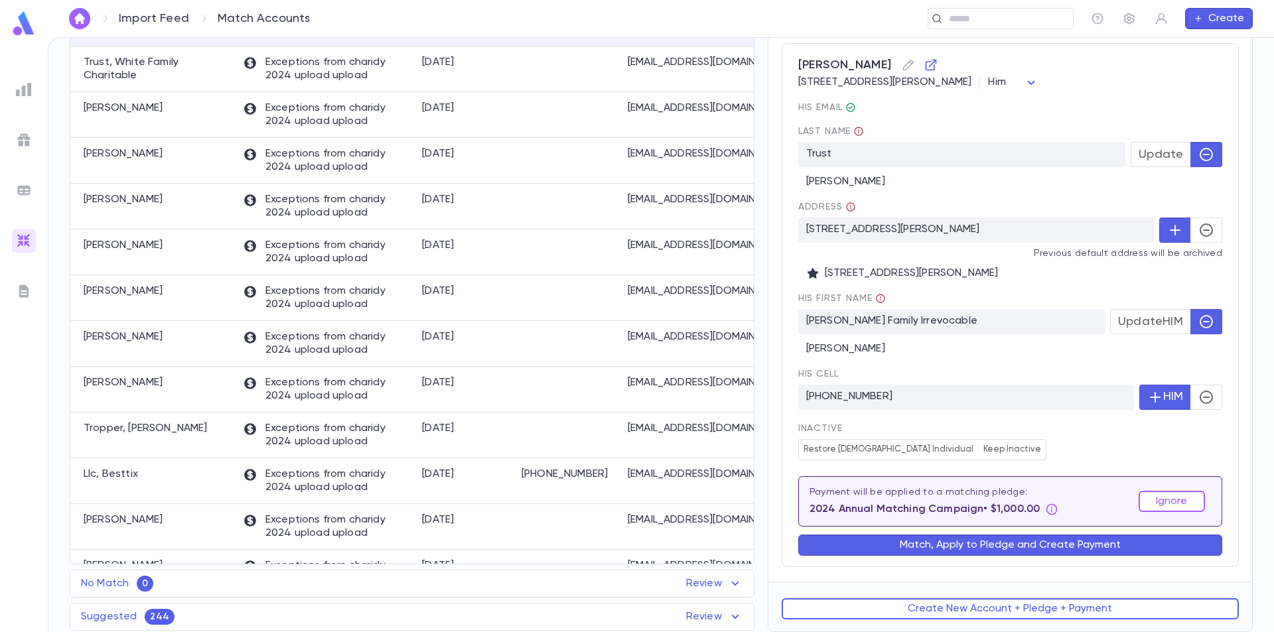
scroll to position [213, 0]
click at [990, 502] on div "Payment will be applied to a matching pledge: 2024 Annual Matching Campaign • $…" at bounding box center [934, 501] width 249 height 29
drag, startPoint x: 986, startPoint y: 544, endPoint x: 974, endPoint y: 511, distance: 35.5
click at [997, 506] on div "Saul, David 2850 W Horizon Ridge Pkwy, Ste 200, Henderson NV 89052-4395 United …" at bounding box center [1010, 305] width 457 height 524
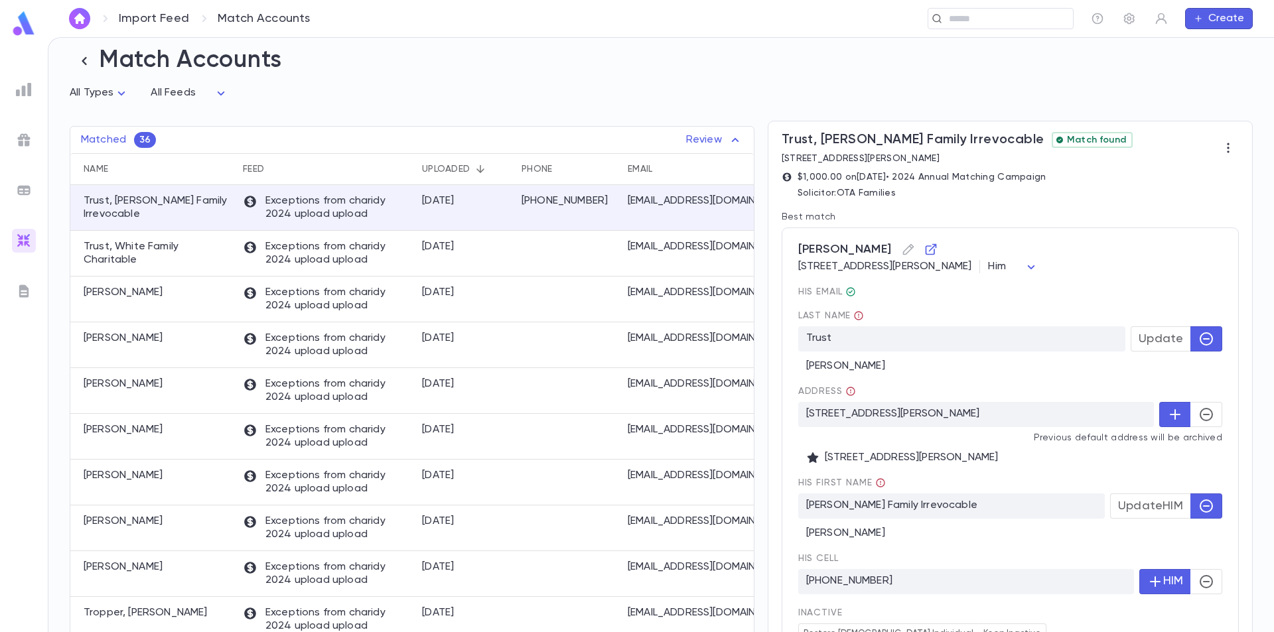
scroll to position [0, 0]
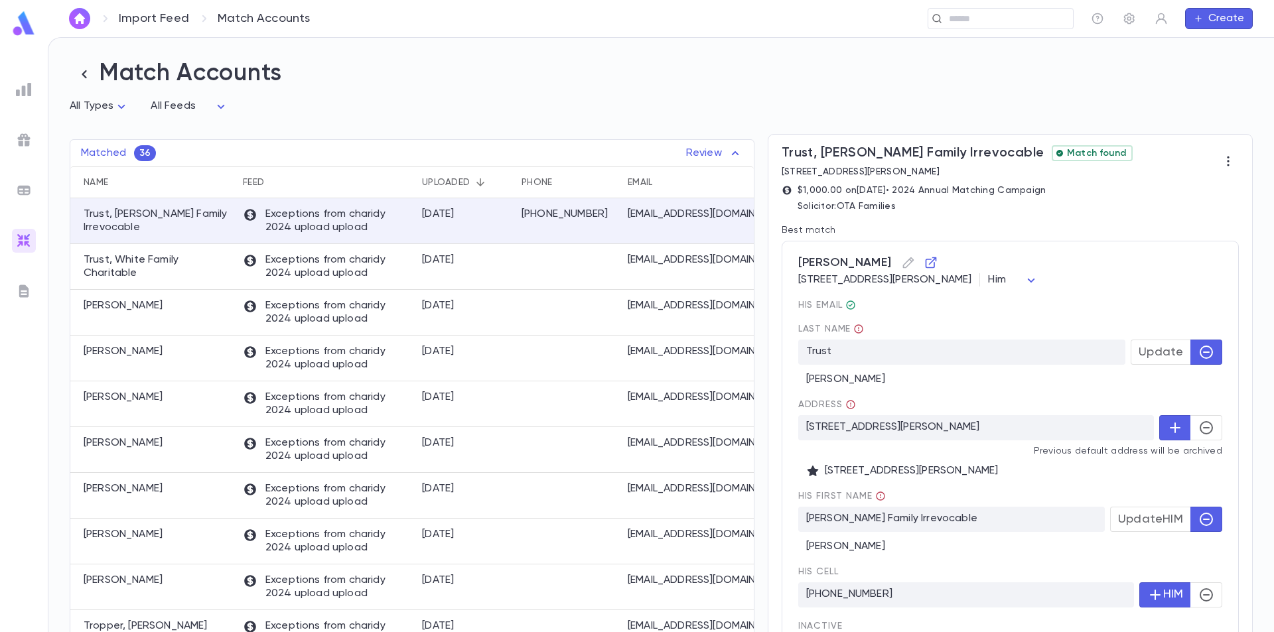
drag, startPoint x: 778, startPoint y: 174, endPoint x: 929, endPoint y: 172, distance: 151.3
click at [929, 172] on div "Trust, David Saul Family Irrevocable Match found 2850 West Horizon Ridge Parkwa…" at bounding box center [1011, 457] width 484 height 645
copy p "[STREET_ADDRESS]"
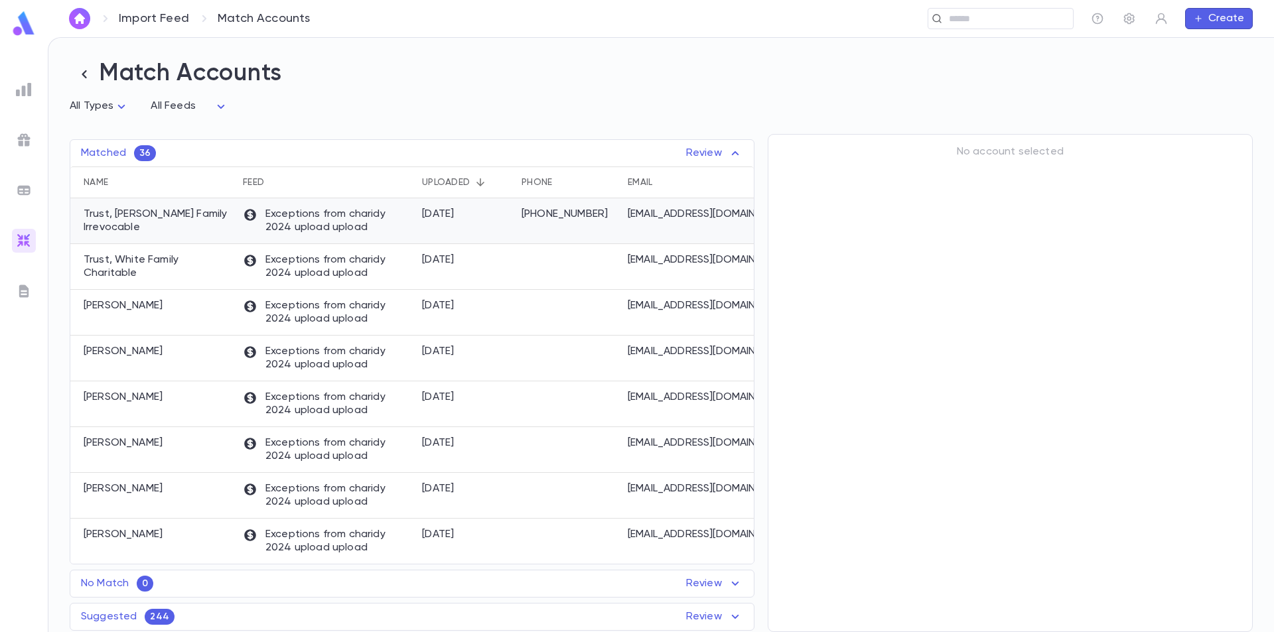
click at [214, 214] on p "Trust, [PERSON_NAME] Family Irrevocable" at bounding box center [157, 221] width 146 height 27
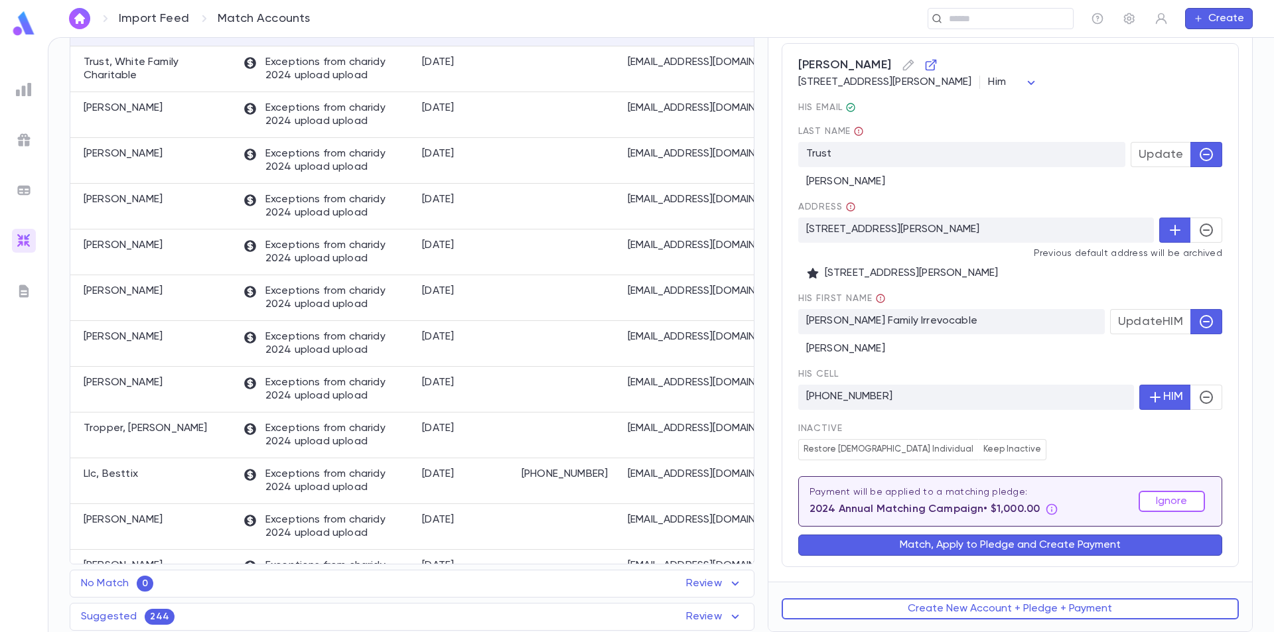
scroll to position [213, 0]
click at [1003, 546] on button "Match, Apply to Pledge and Create Payment" at bounding box center [1010, 545] width 424 height 21
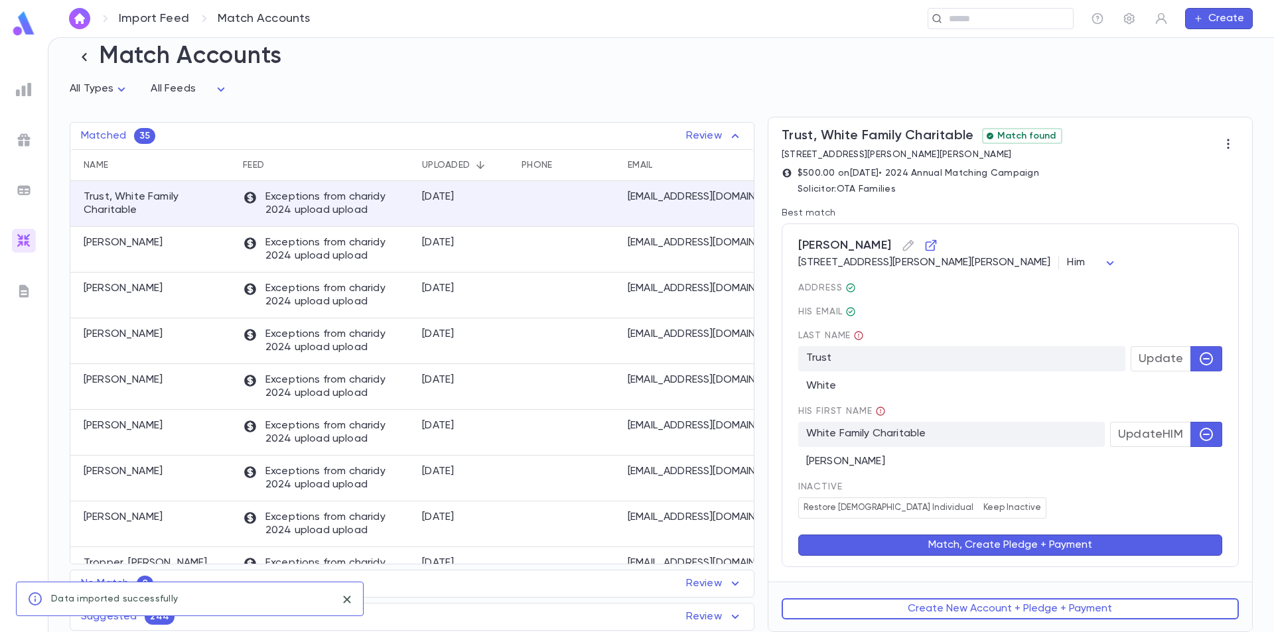
scroll to position [0, 0]
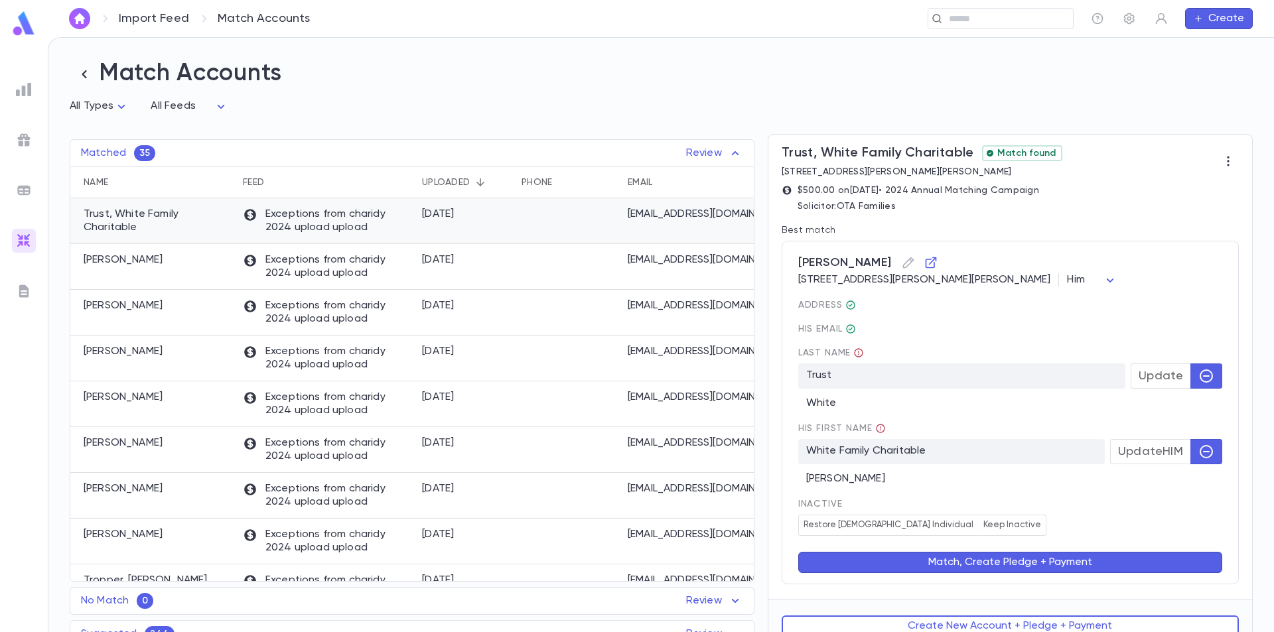
click at [206, 219] on p "Trust, White Family Charitable" at bounding box center [157, 221] width 146 height 27
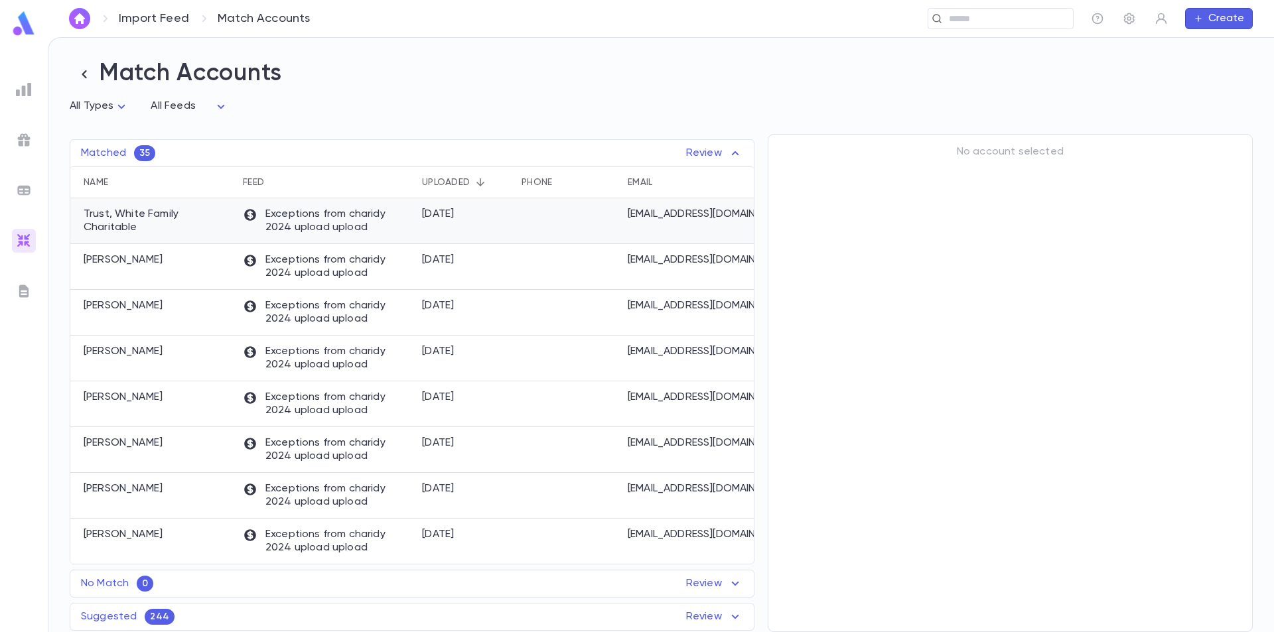
click at [520, 209] on div at bounding box center [568, 221] width 106 height 46
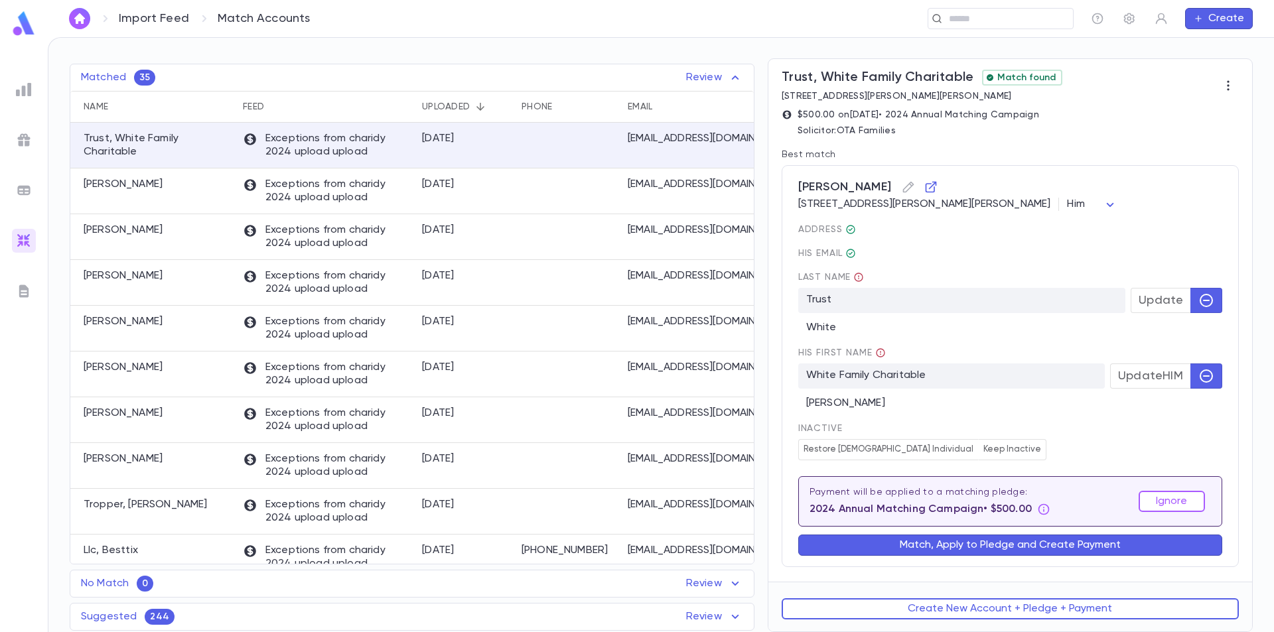
scroll to position [78, 0]
drag, startPoint x: 1019, startPoint y: 548, endPoint x: 1064, endPoint y: 431, distance: 125.2
click at [1064, 431] on div "White, Abe 1A Hume Road, Caulfield North ON 3161 Canada Him *** Address His ema…" at bounding box center [1010, 366] width 457 height 402
drag, startPoint x: 1001, startPoint y: 543, endPoint x: 1068, endPoint y: 435, distance: 126.7
click at [1067, 436] on div "White, Abe 1A Hume Road, Caulfield North ON 3161 Canada Him *** Address His ema…" at bounding box center [1010, 366] width 457 height 402
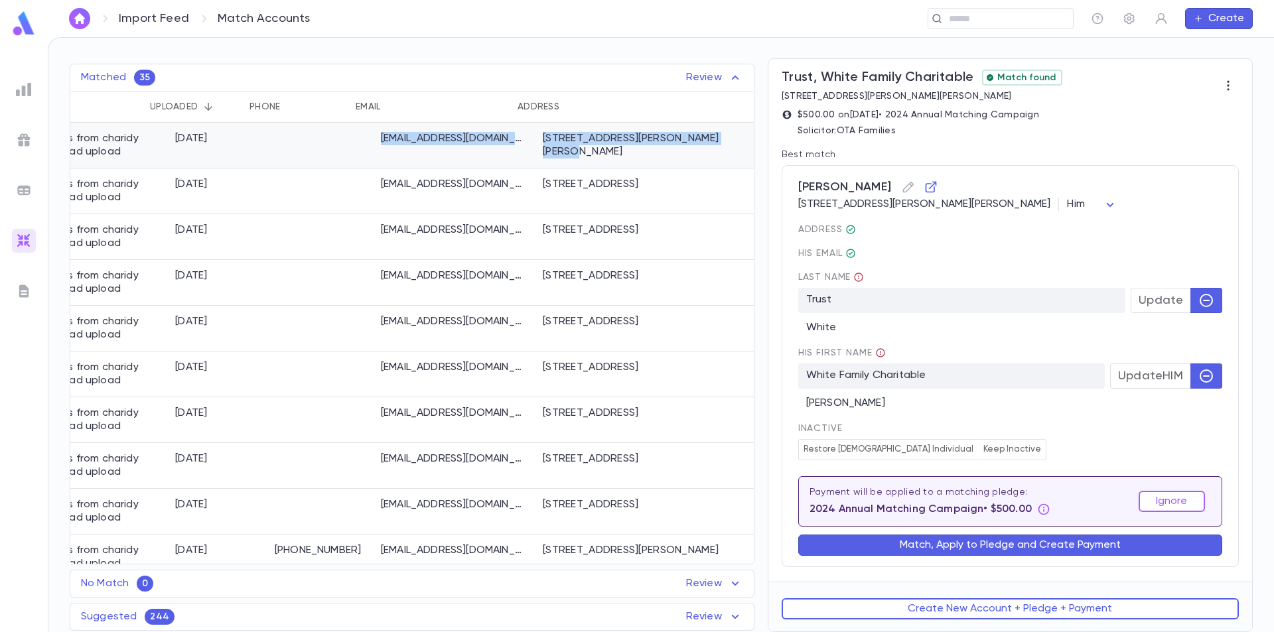
scroll to position [0, 272]
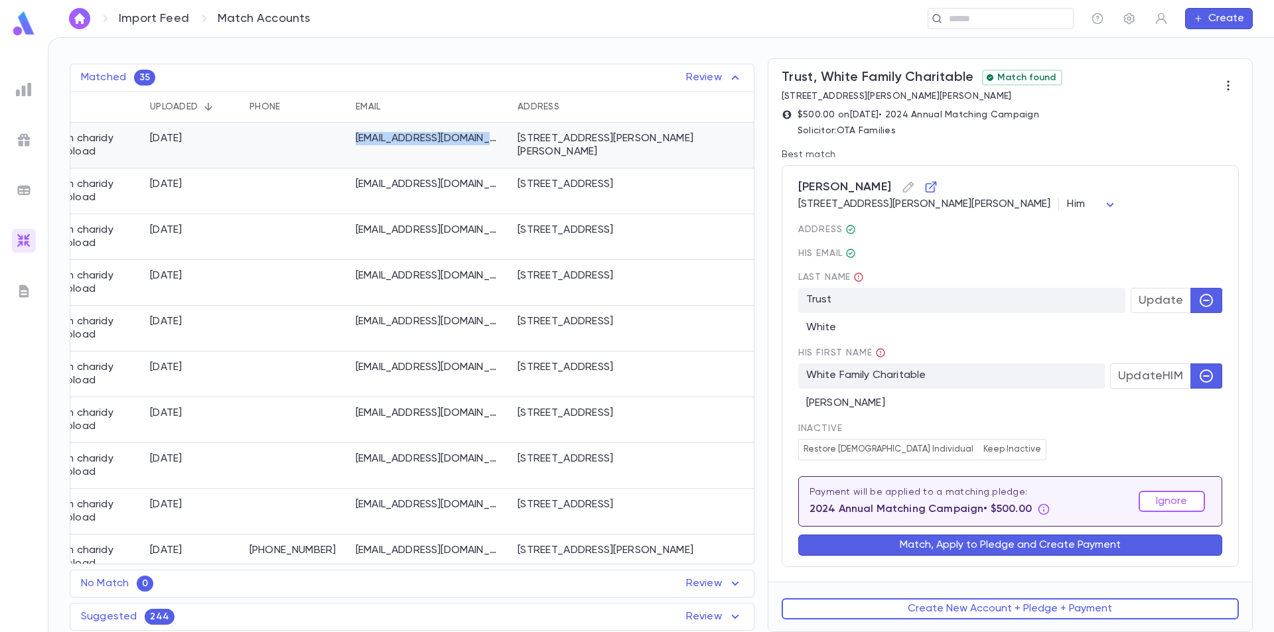
drag, startPoint x: 628, startPoint y: 138, endPoint x: 506, endPoint y: 141, distance: 122.8
click at [506, 141] on div "whitefamilycharity@gmail.com" at bounding box center [430, 146] width 162 height 46
copy p "whitefamilycharity@gmail.com"
drag, startPoint x: 517, startPoint y: 137, endPoint x: 730, endPoint y: 143, distance: 213.1
click at [730, 143] on div "1a Hume Road, Caulfield North VIC 3161 AU" at bounding box center [627, 146] width 232 height 46
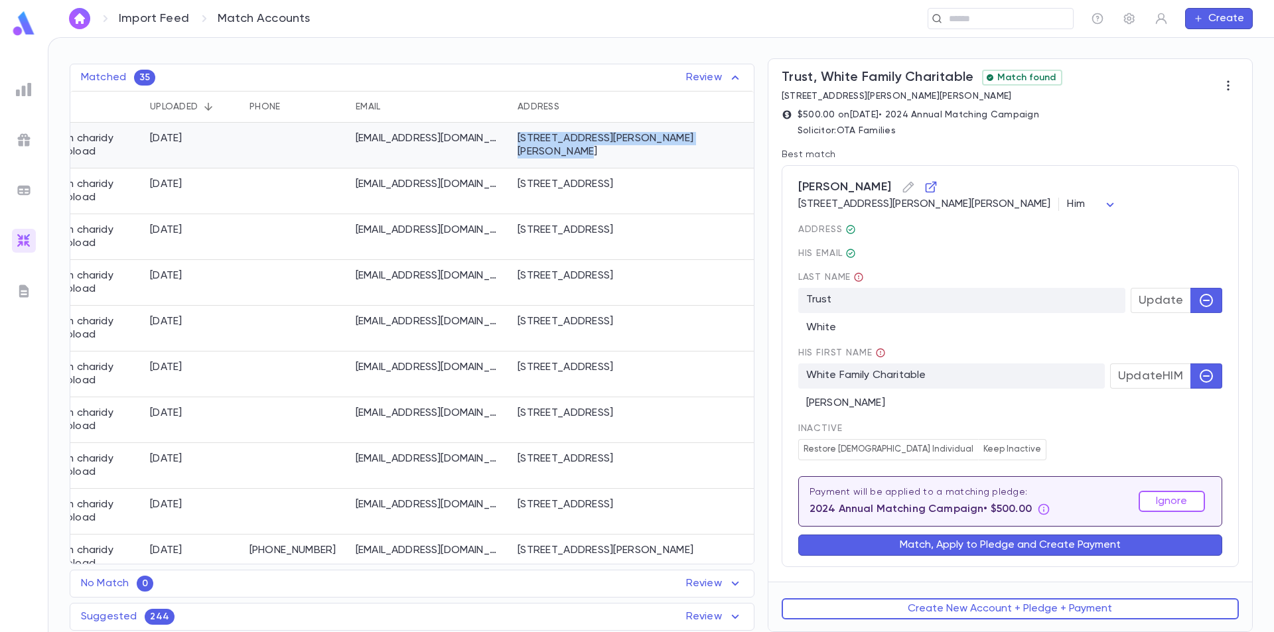
copy div "1a Hume Road, Caulfield North VIC 3161 AU"
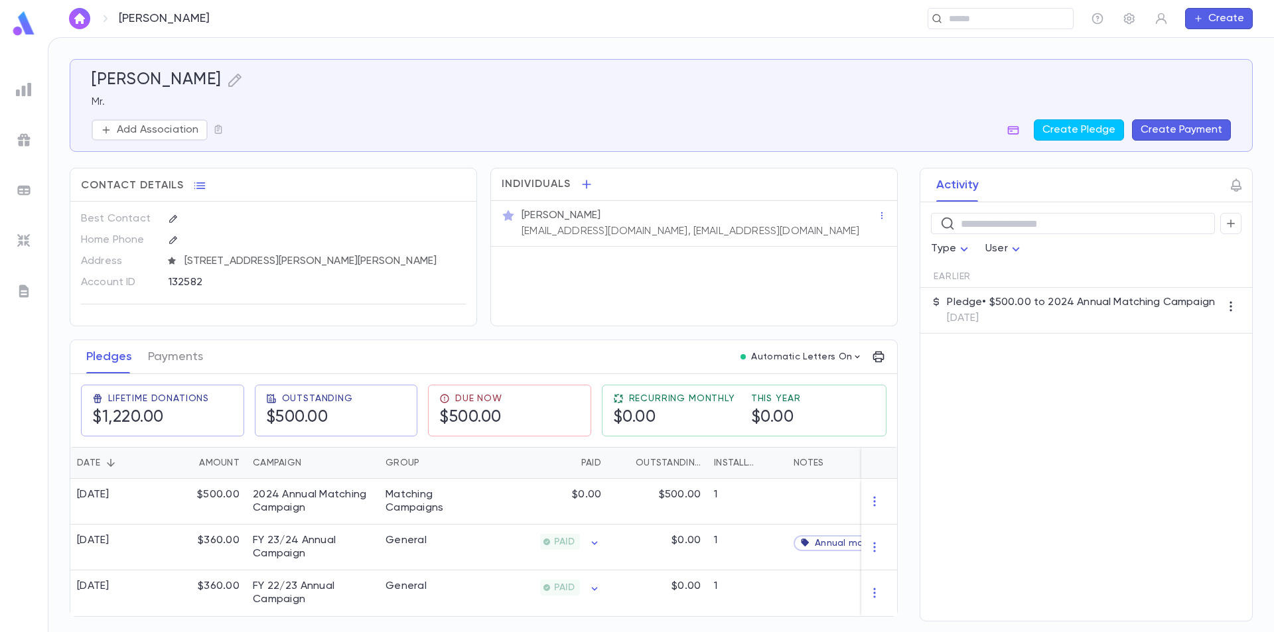
click at [24, 26] on img at bounding box center [24, 24] width 27 height 26
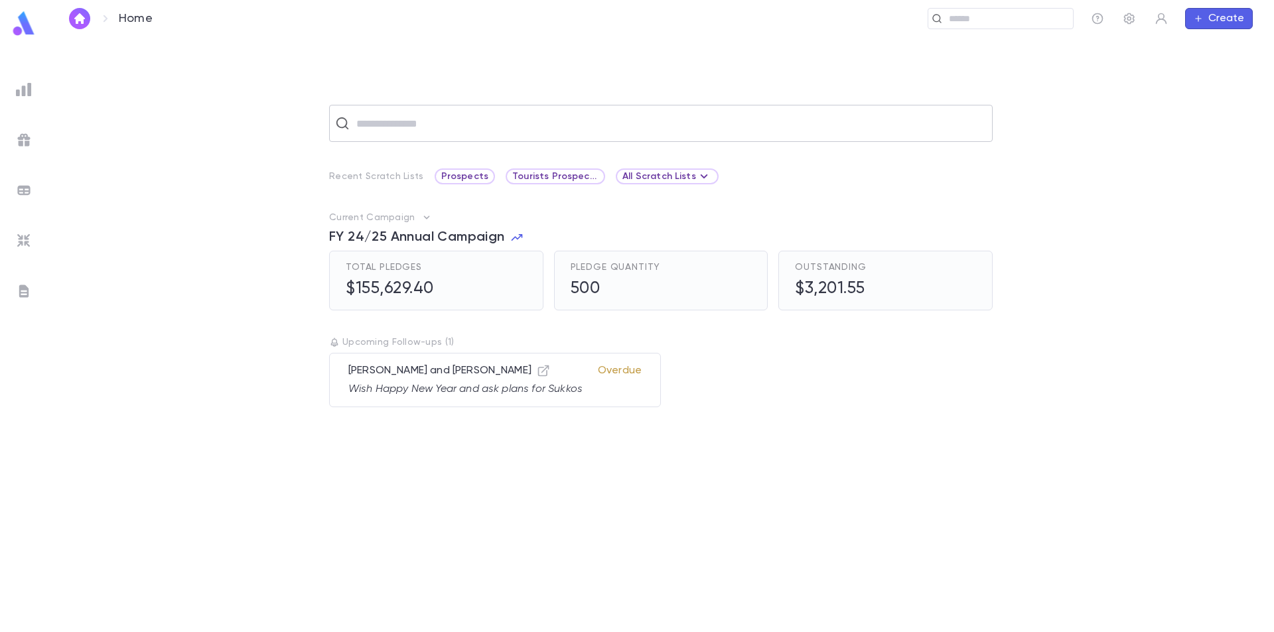
click at [398, 123] on input "text" at bounding box center [669, 123] width 634 height 25
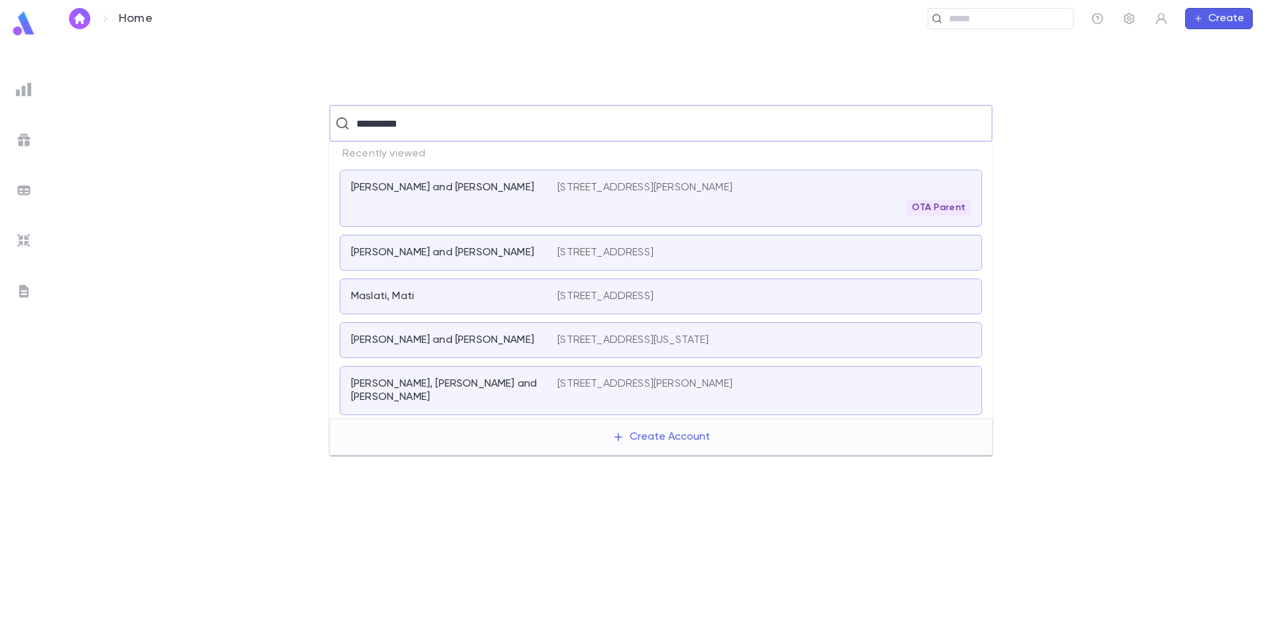
type input "**********"
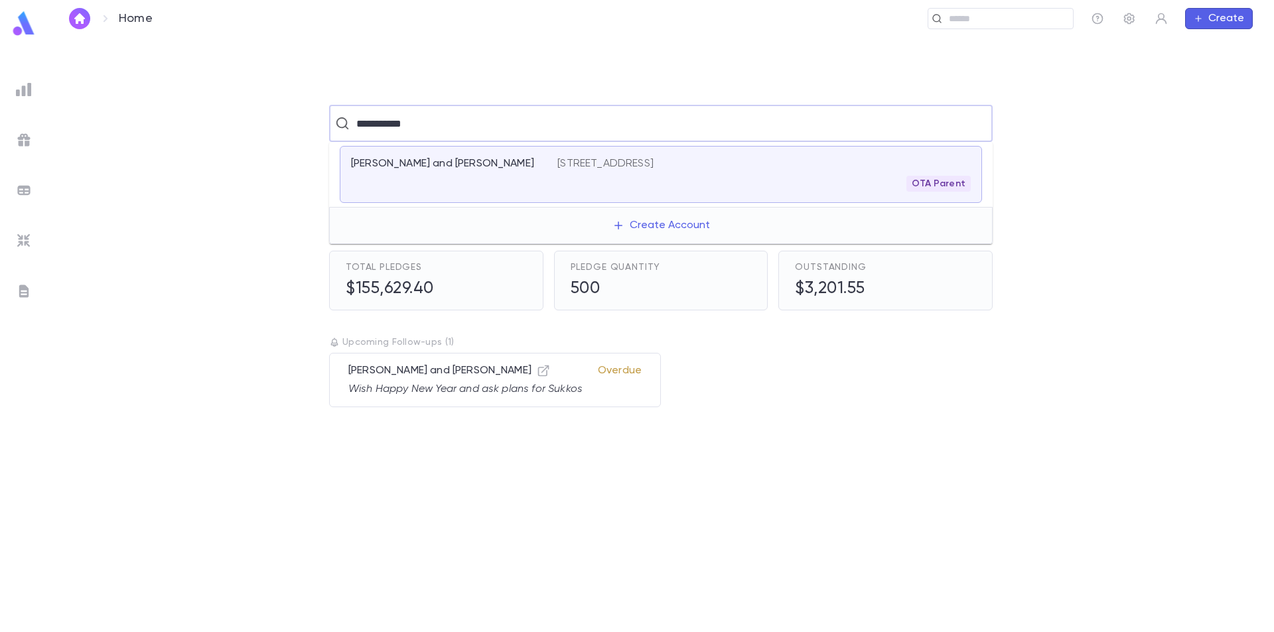
click at [463, 204] on li "[GEOGRAPHIC_DATA][PERSON_NAME] and [PERSON_NAME] [STREET_ADDRESS] OTA Parent" at bounding box center [661, 174] width 664 height 65
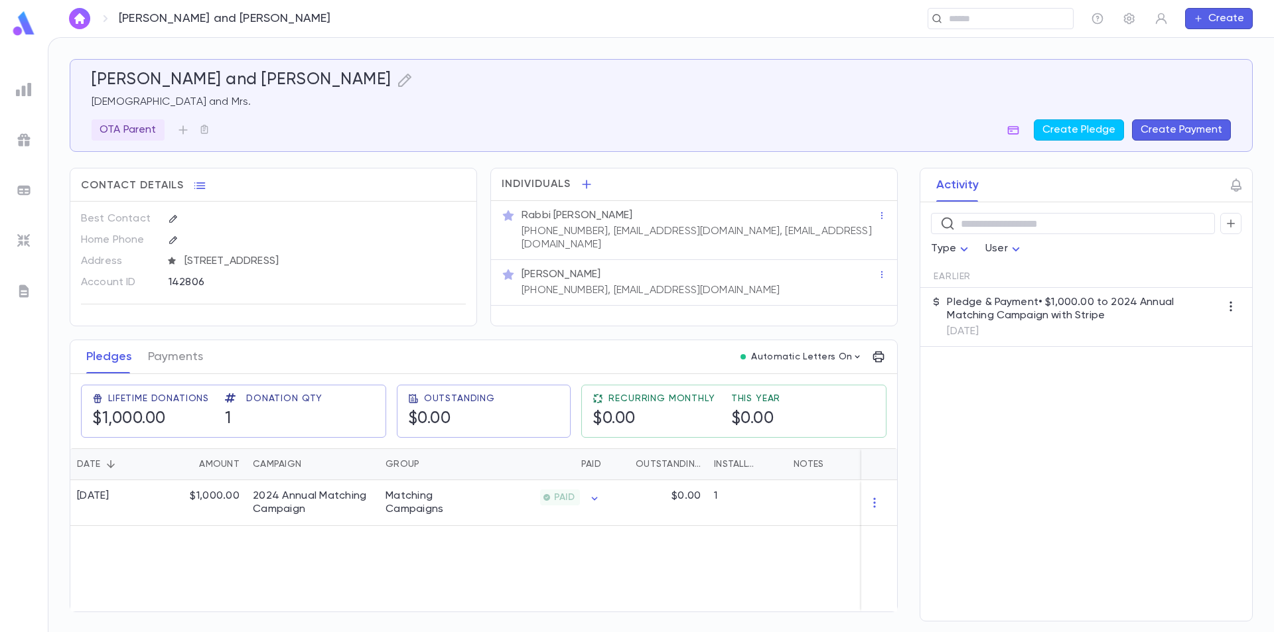
click at [1088, 313] on p "Pledge & Payment • $1,000.00 to 2024 Annual Matching Campaign with Stripe" at bounding box center [1083, 309] width 273 height 27
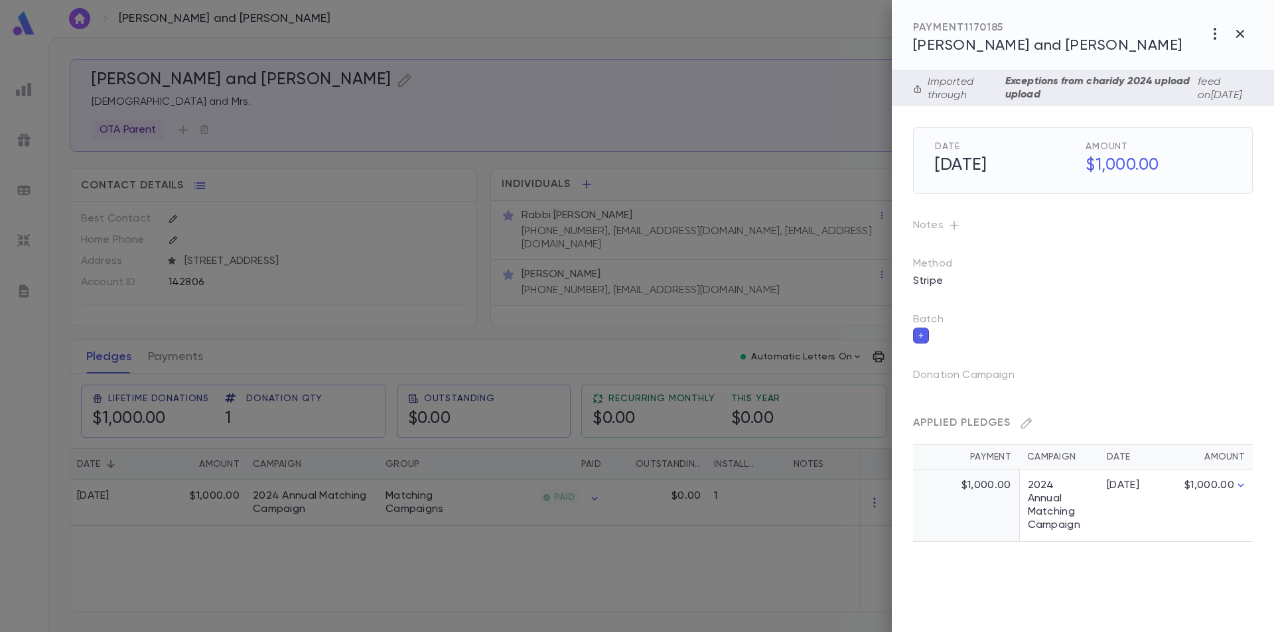
click at [510, 503] on div at bounding box center [637, 316] width 1274 height 632
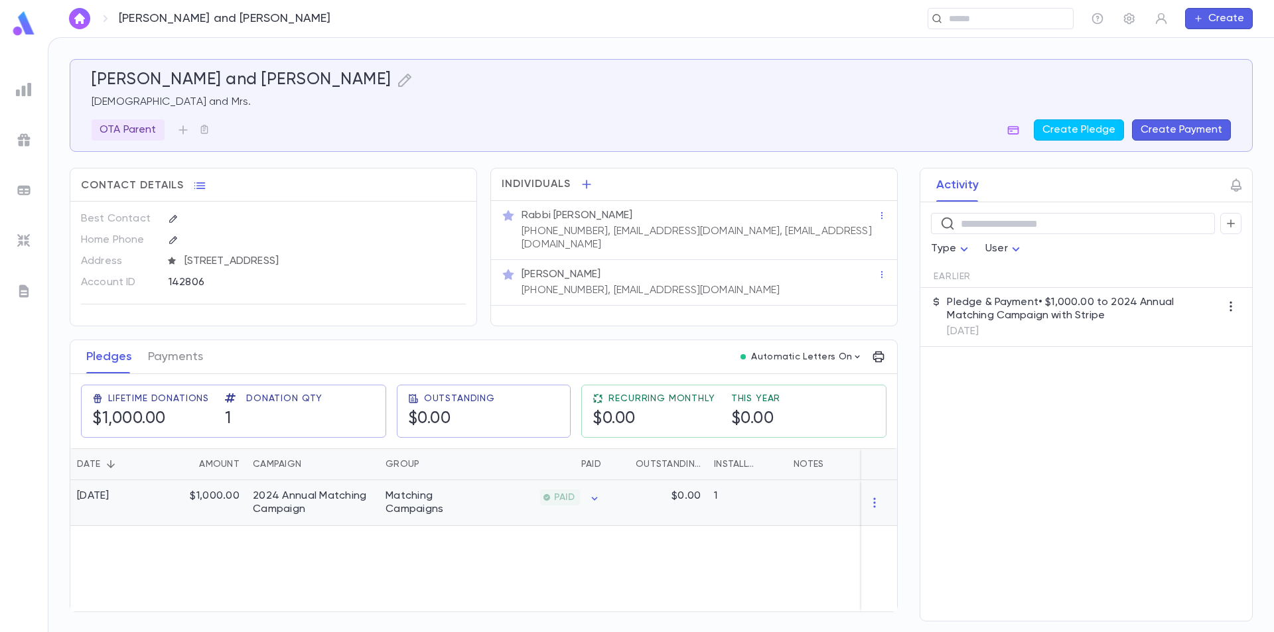
click at [503, 507] on div "PAID" at bounding box center [543, 503] width 129 height 46
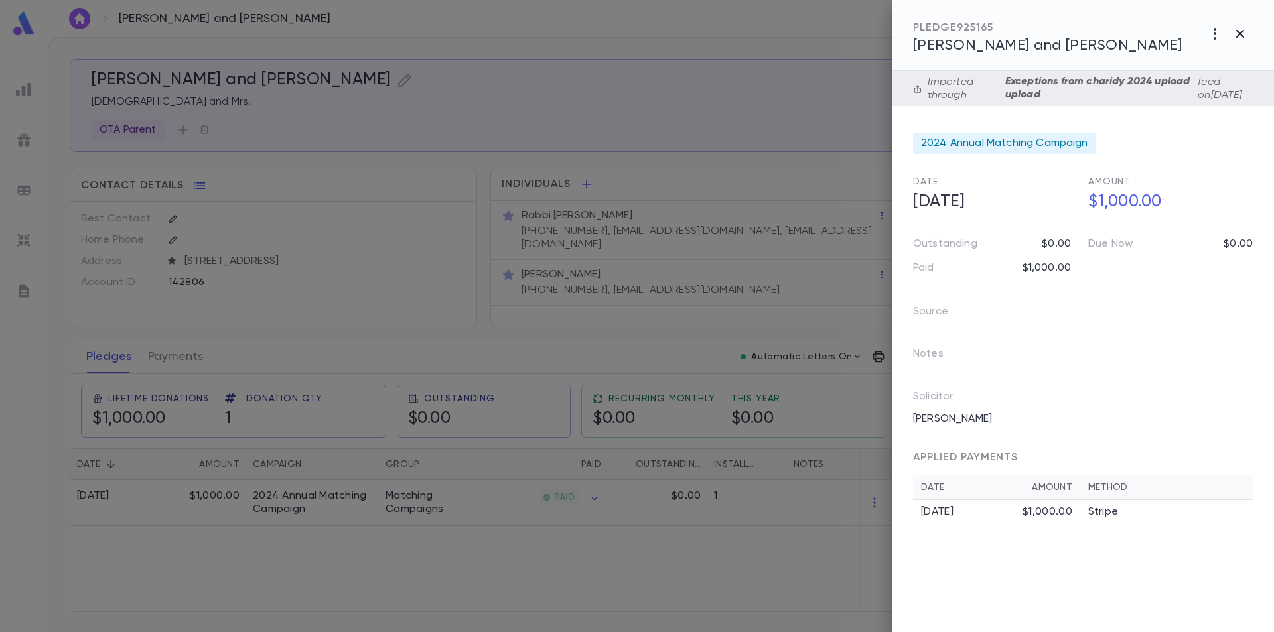
click at [1241, 35] on icon "button" at bounding box center [1240, 34] width 8 height 8
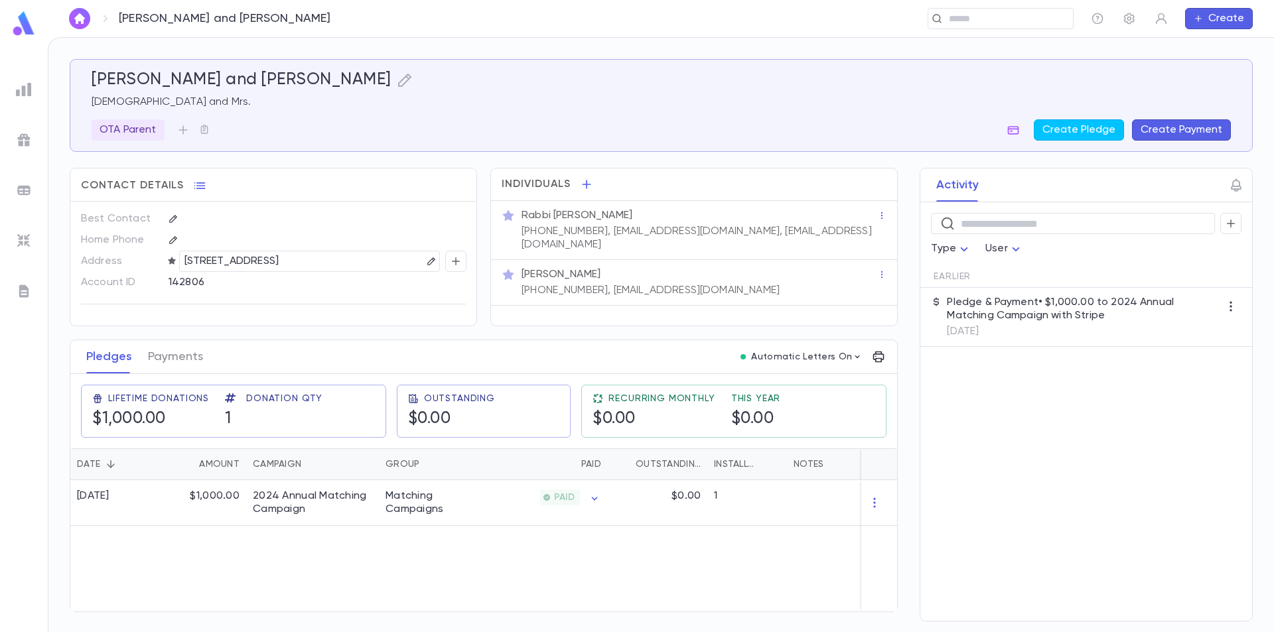
click at [24, 33] on img at bounding box center [24, 24] width 27 height 26
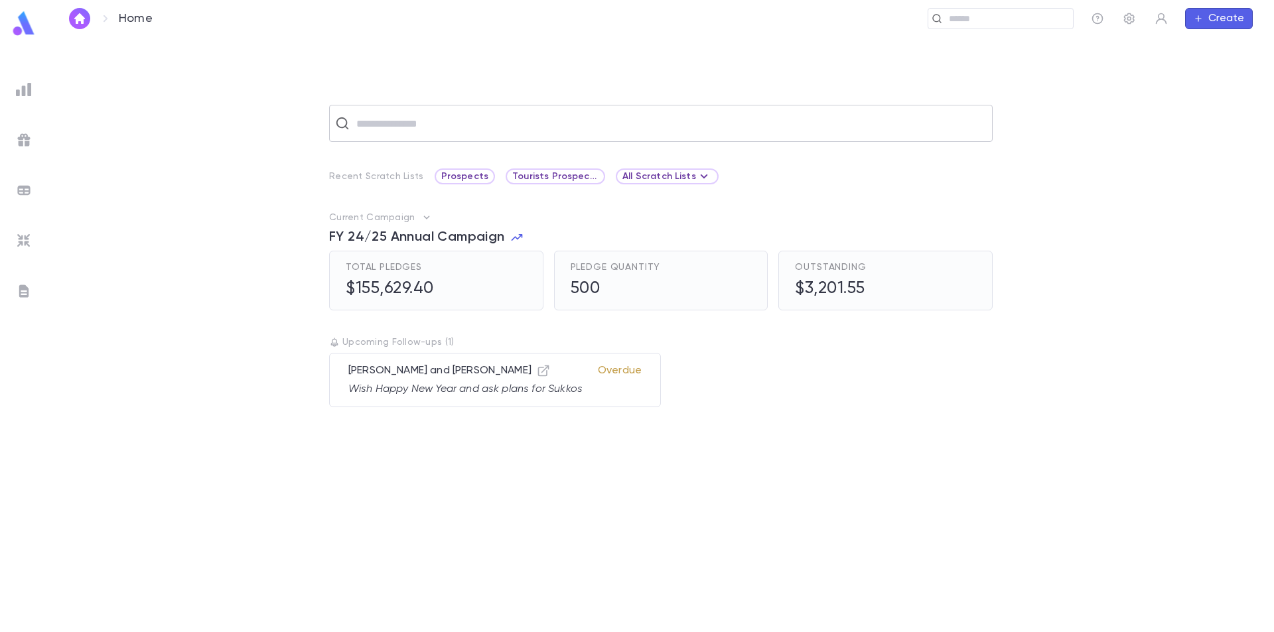
click at [427, 119] on input "text" at bounding box center [669, 123] width 634 height 25
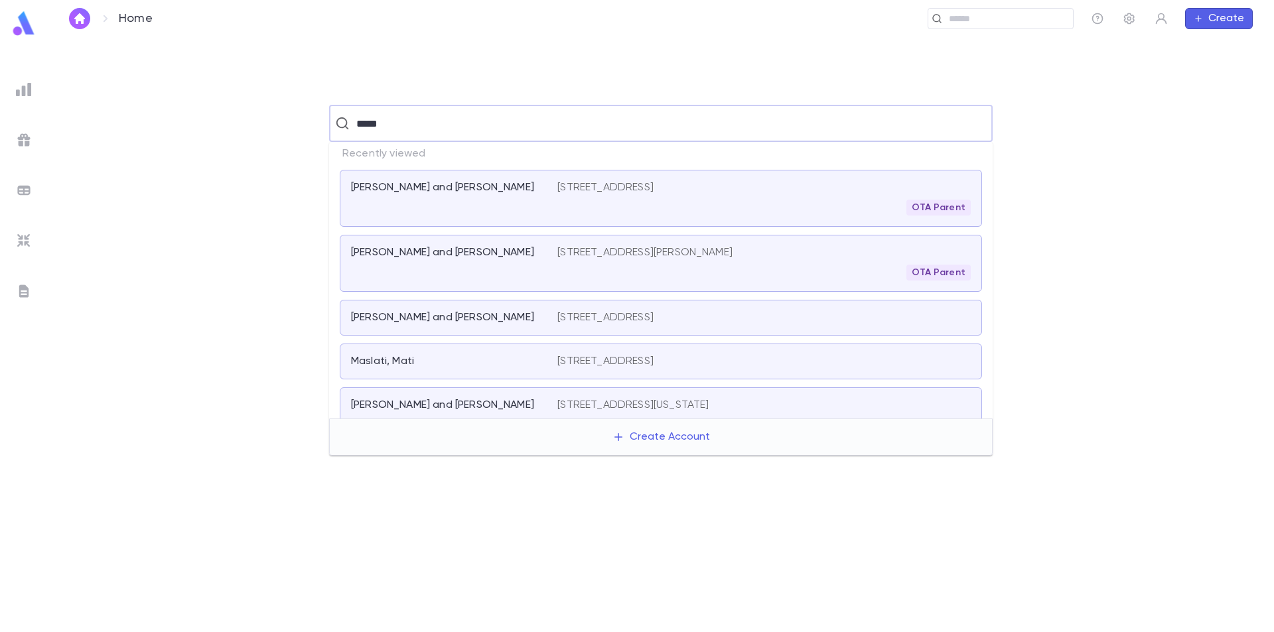
type input "******"
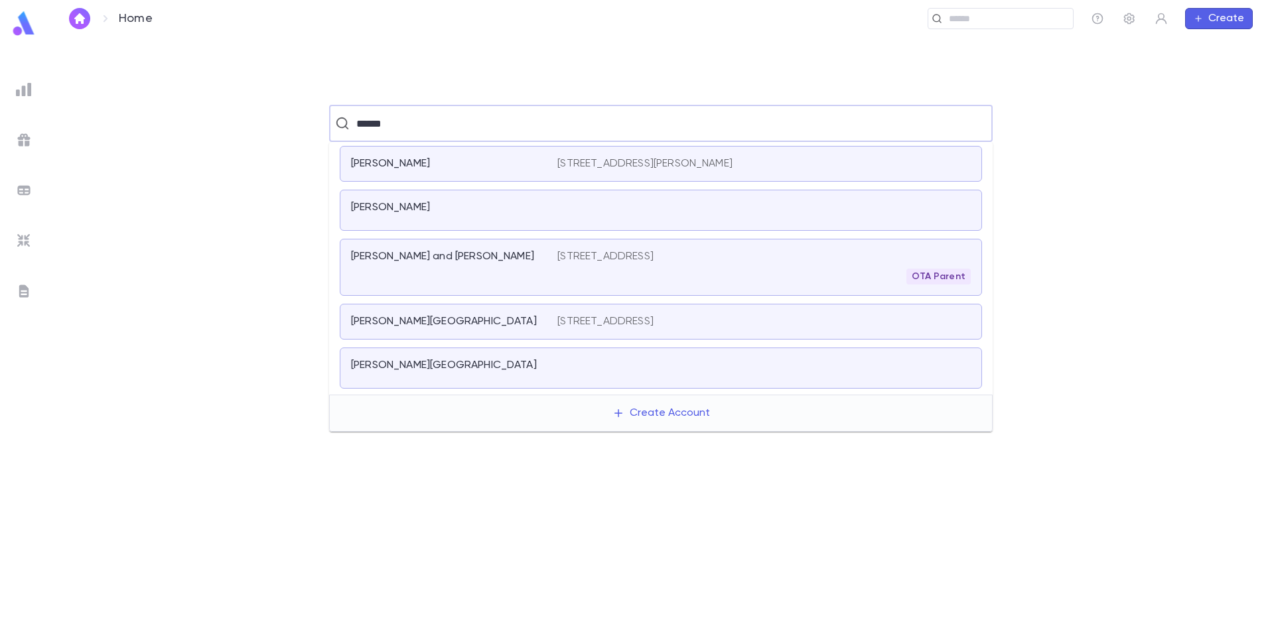
click at [529, 265] on div "Attias, Yoram and Maritza" at bounding box center [454, 267] width 206 height 35
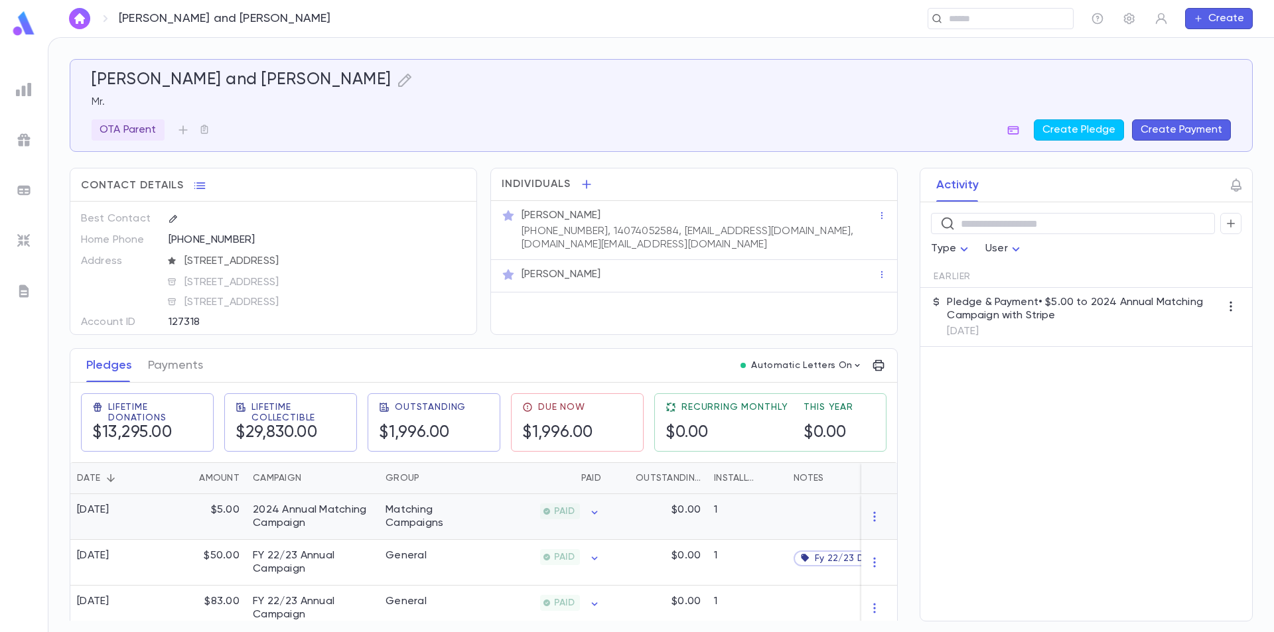
click at [264, 518] on div "2024 Annual Matching Campaign" at bounding box center [312, 517] width 119 height 27
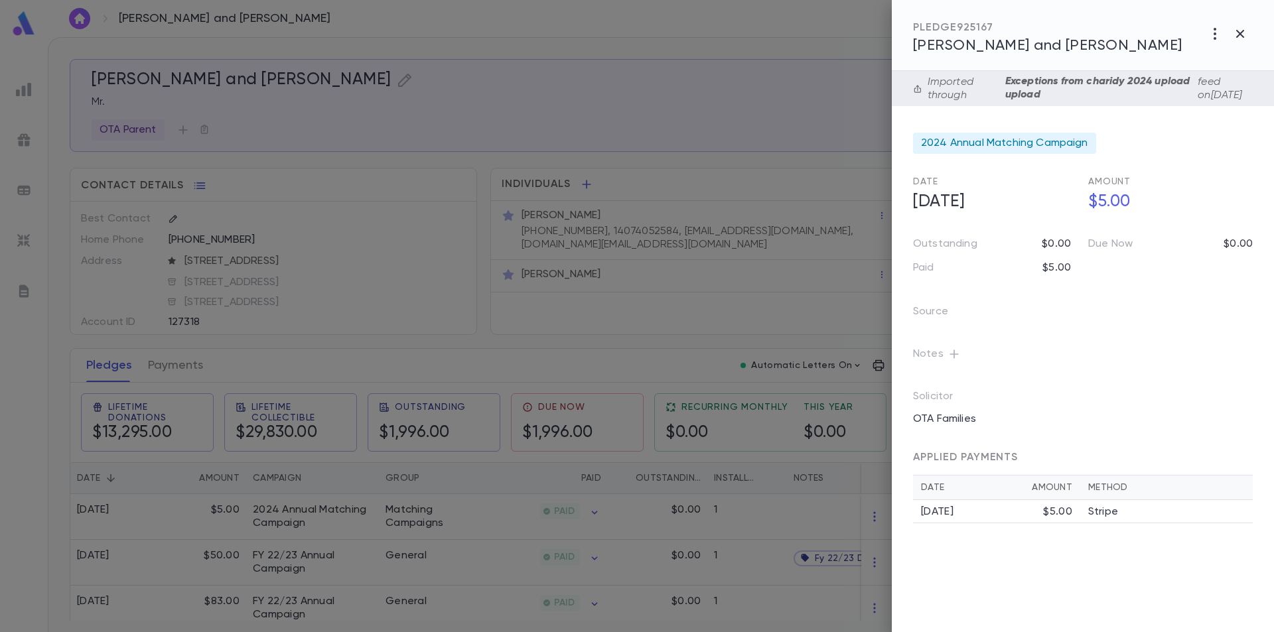
click at [960, 356] on button "button" at bounding box center [954, 354] width 21 height 21
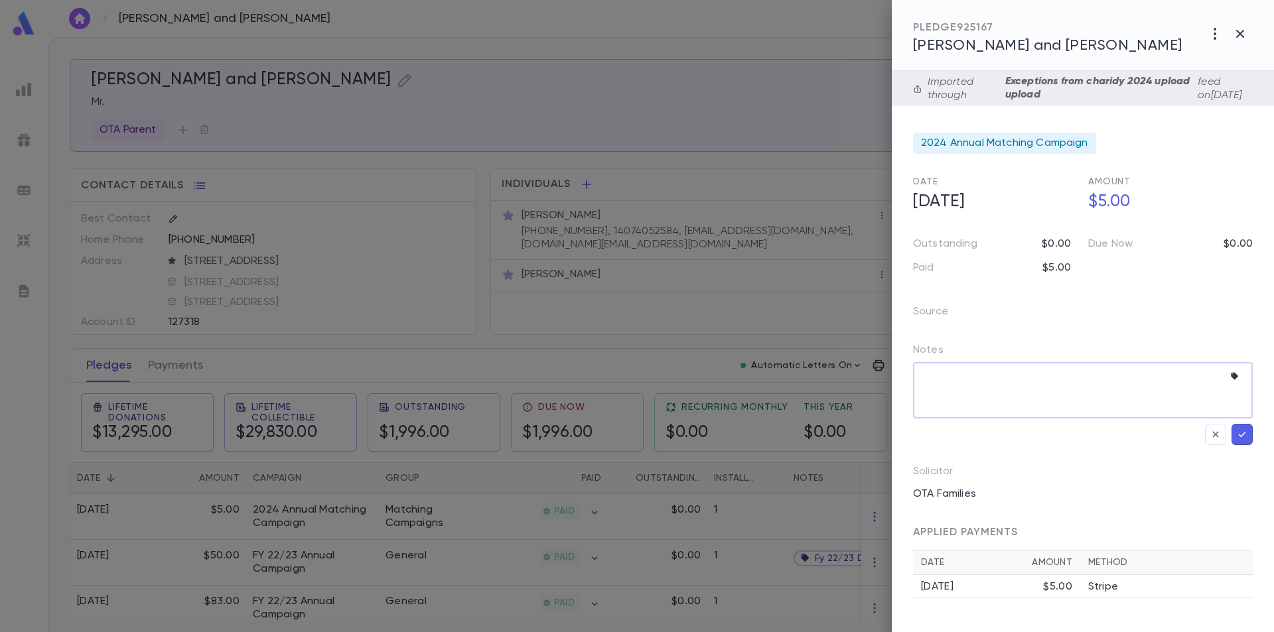
click at [958, 376] on textarea at bounding box center [1072, 390] width 301 height 56
type textarea "**********"
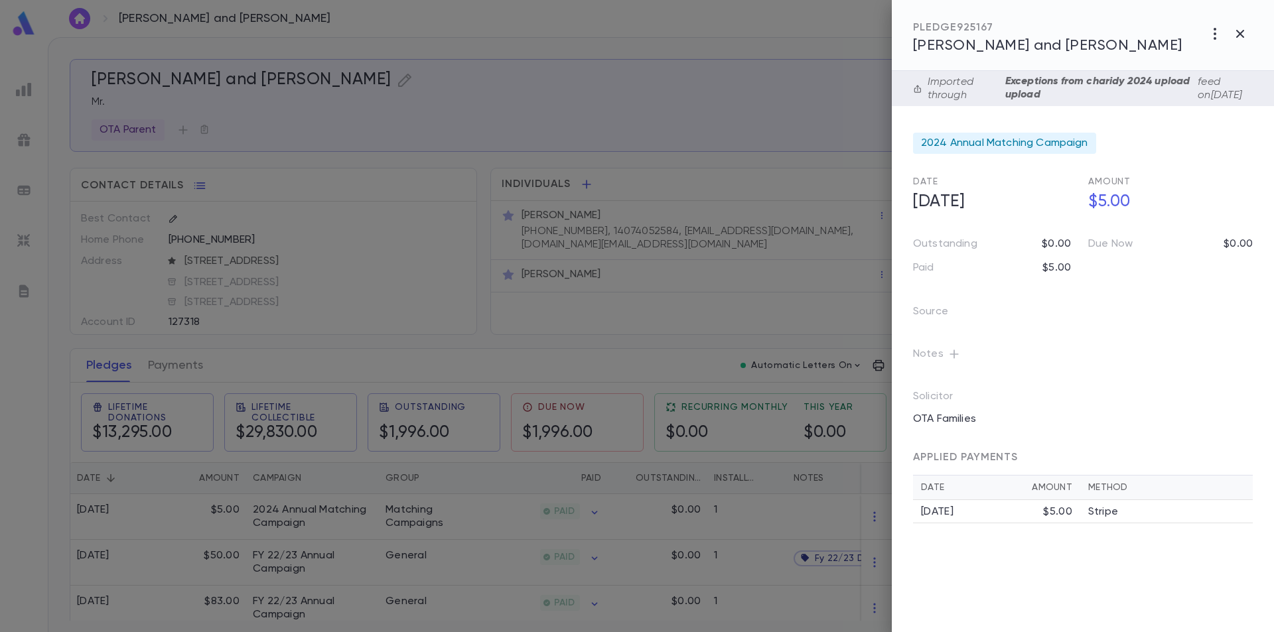
click at [1255, 440] on div "Imported through Exceptions from charidy 2024 upload upload feed on 9/11/2025 2…" at bounding box center [1083, 351] width 382 height 561
click at [932, 353] on p "Notes" at bounding box center [939, 357] width 52 height 27
click at [949, 354] on icon "button" at bounding box center [954, 354] width 13 height 13
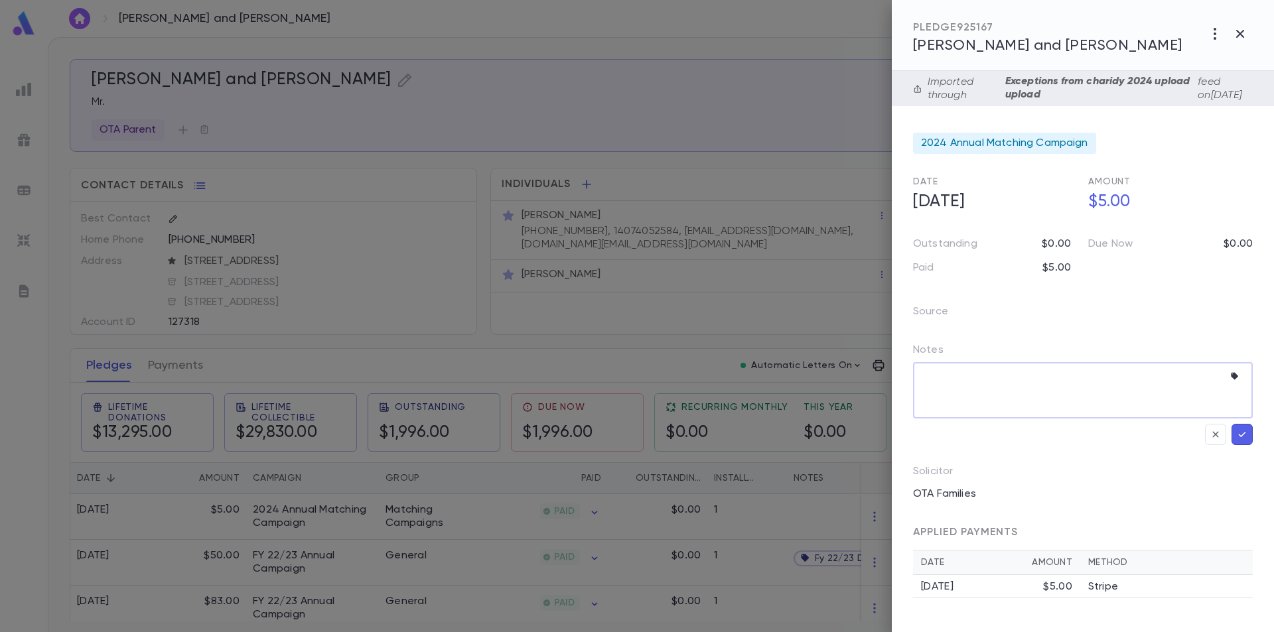
click at [988, 388] on textarea at bounding box center [1072, 390] width 301 height 56
type textarea "**********"
click at [1236, 433] on button "button" at bounding box center [1242, 434] width 21 height 21
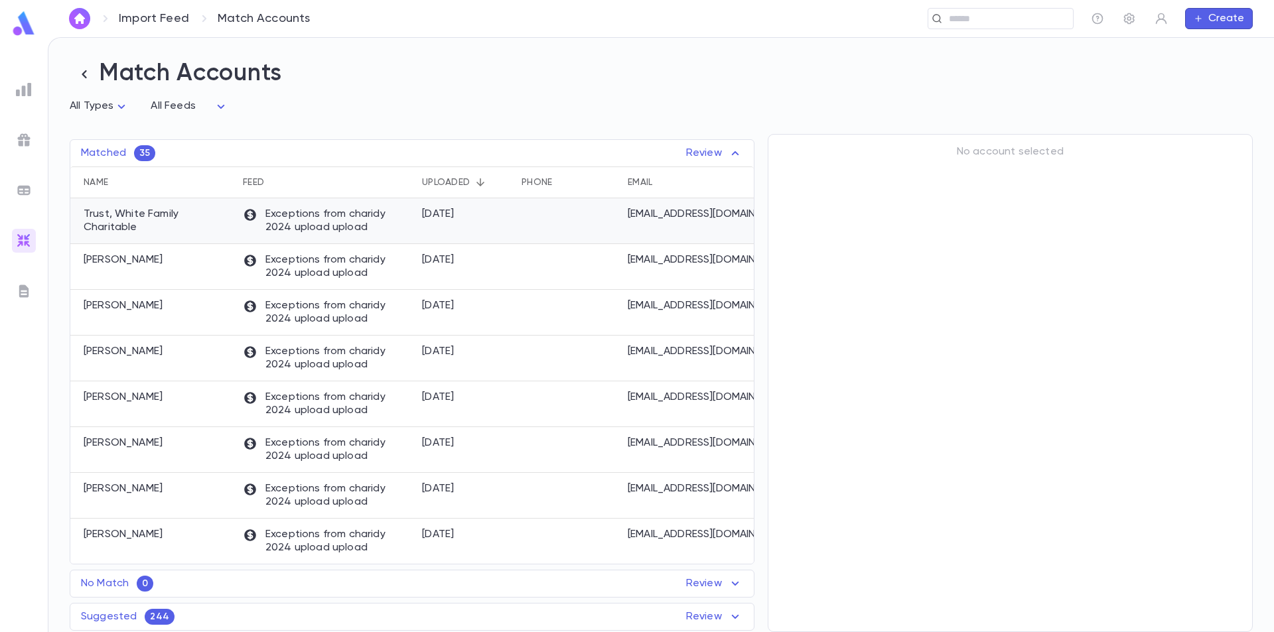
click at [202, 228] on p "Trust, White Family Charitable" at bounding box center [157, 221] width 146 height 27
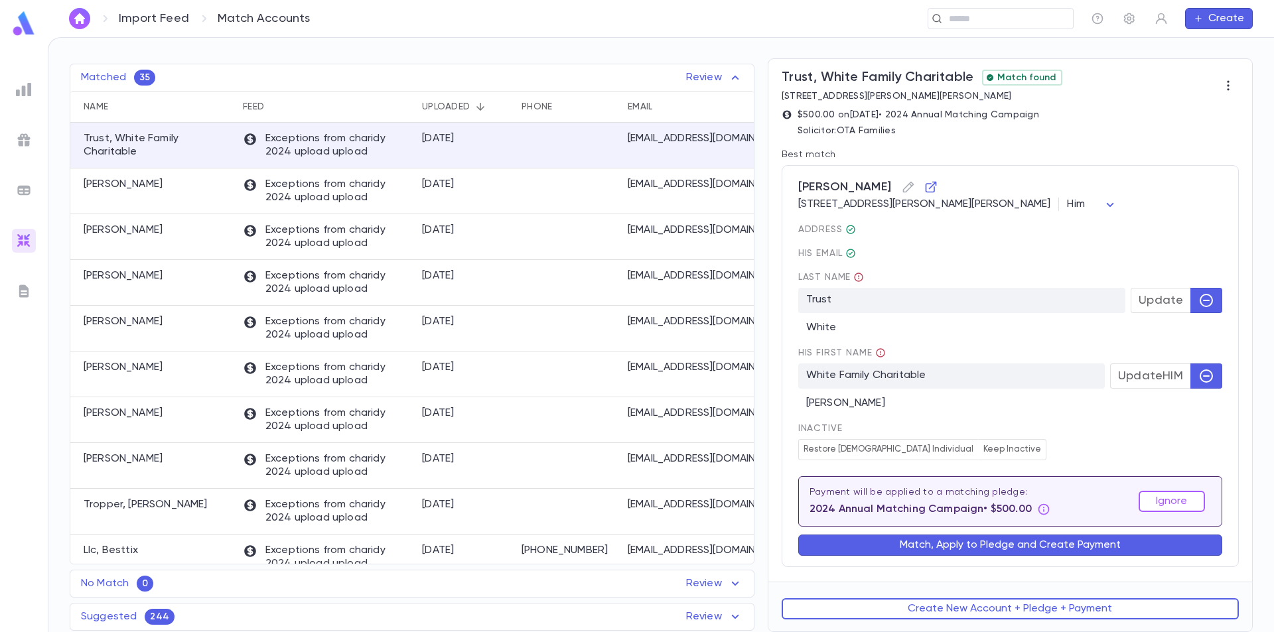
scroll to position [78, 0]
click at [972, 550] on button "Match, Apply to Pledge and Create Payment" at bounding box center [1010, 545] width 424 height 21
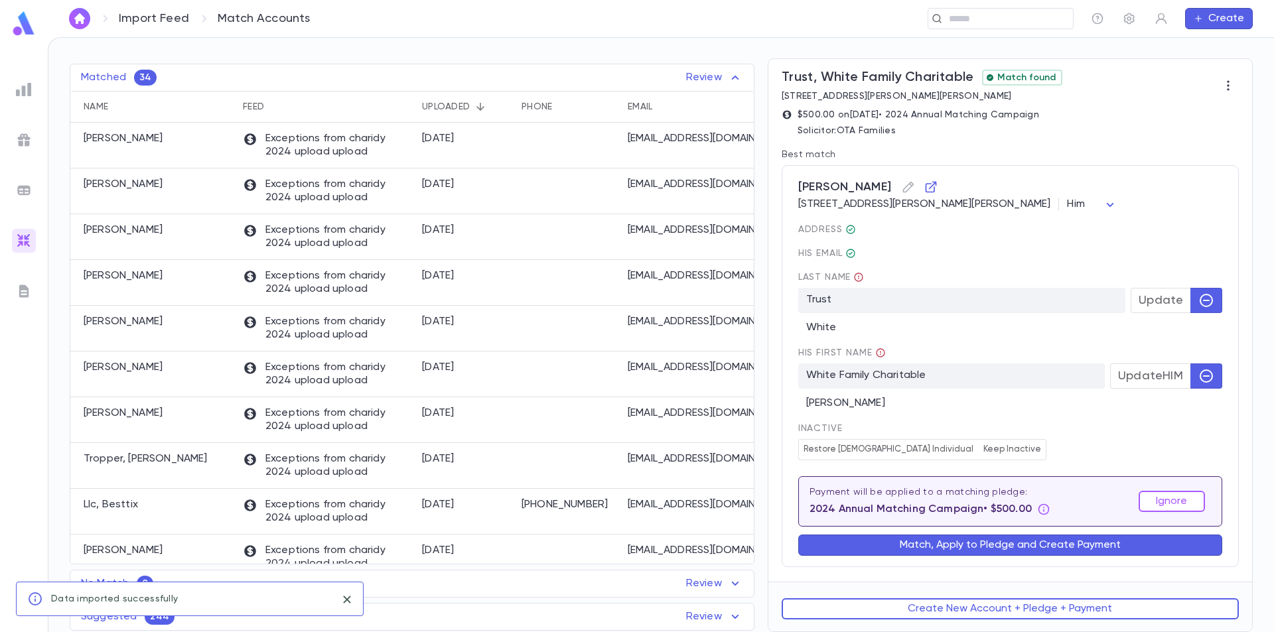
scroll to position [0, 0]
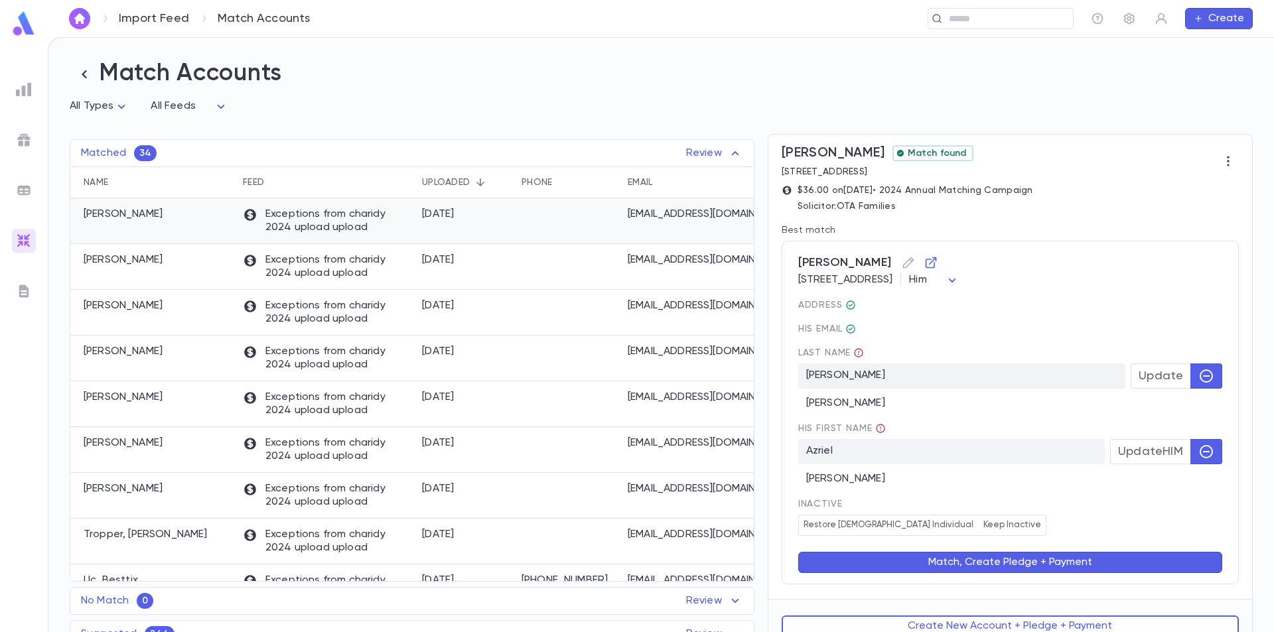
click at [374, 222] on p "Exceptions from charidy 2024 upload upload" at bounding box center [326, 221] width 166 height 27
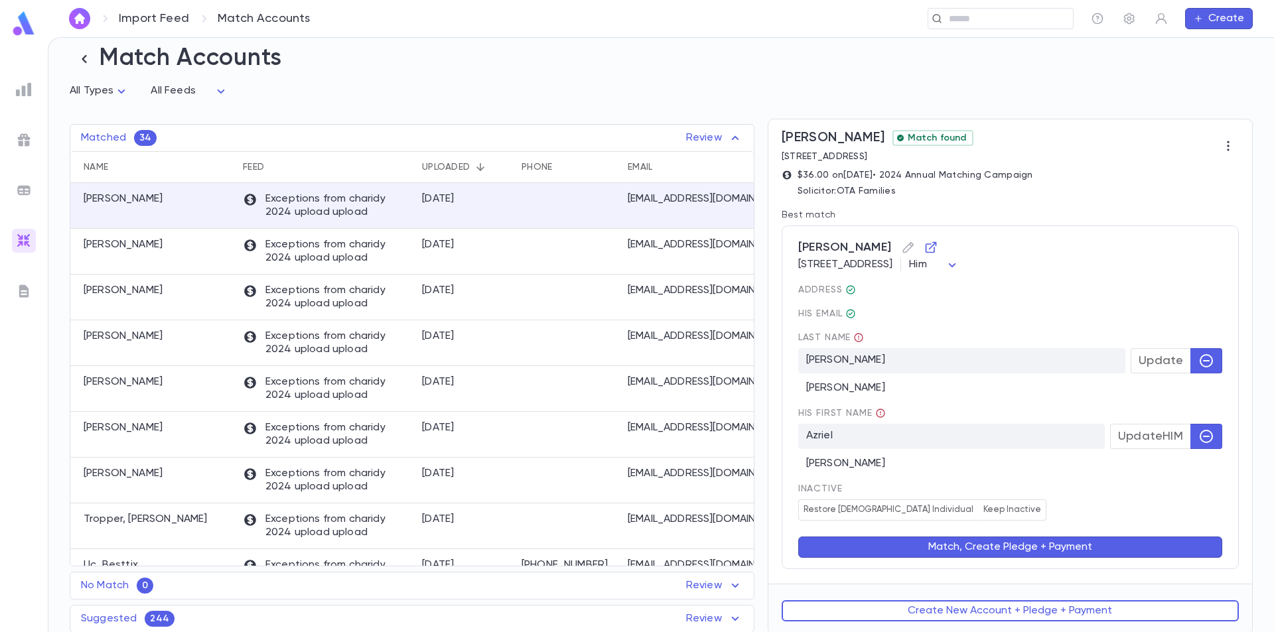
scroll to position [19, 0]
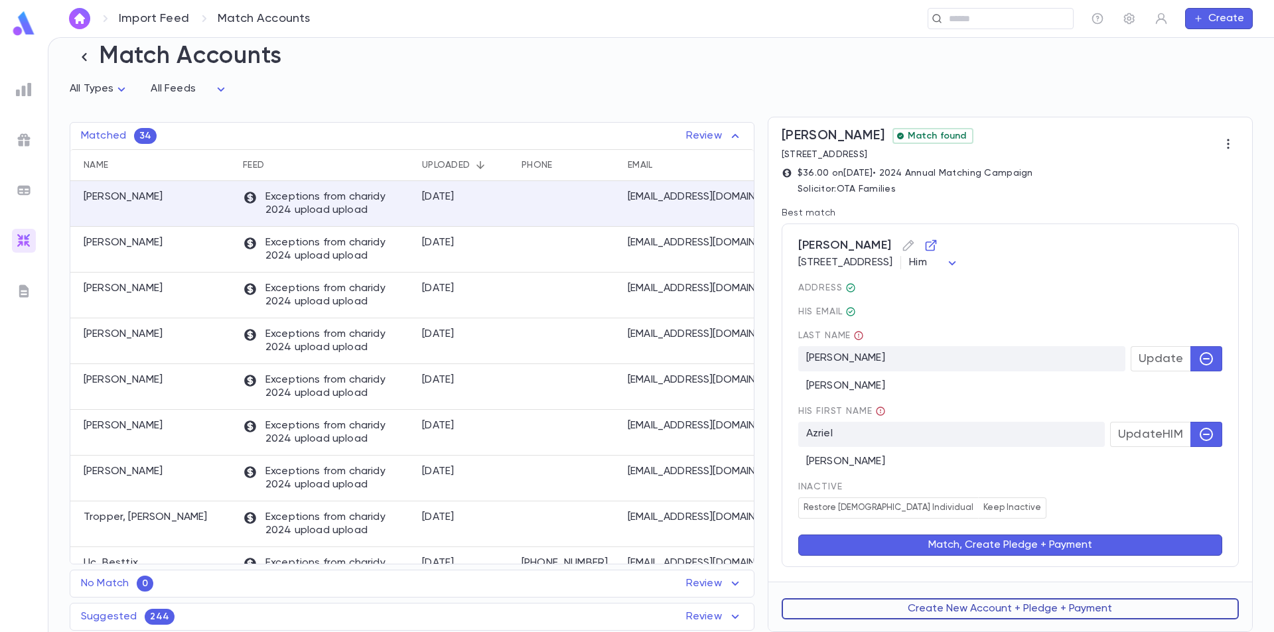
click at [981, 613] on button "Create New Account + Pledge + Payment" at bounding box center [1010, 609] width 457 height 21
click at [990, 613] on button "Create New Account + Pledge + Payment" at bounding box center [1010, 609] width 457 height 21
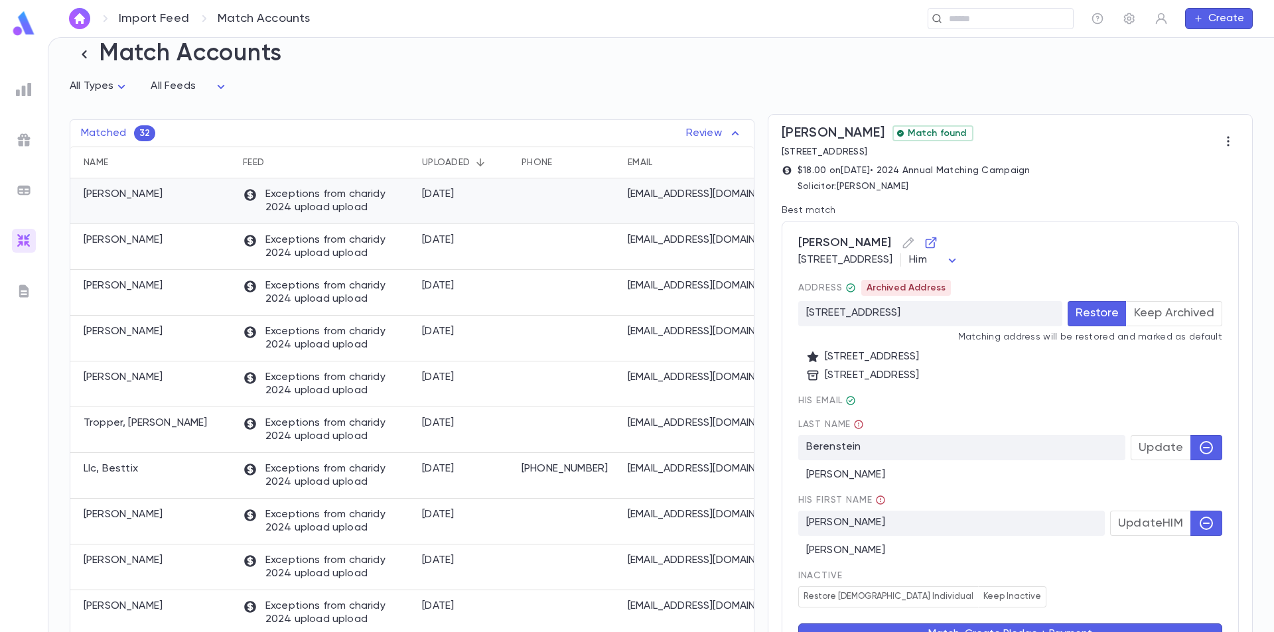
scroll to position [0, 0]
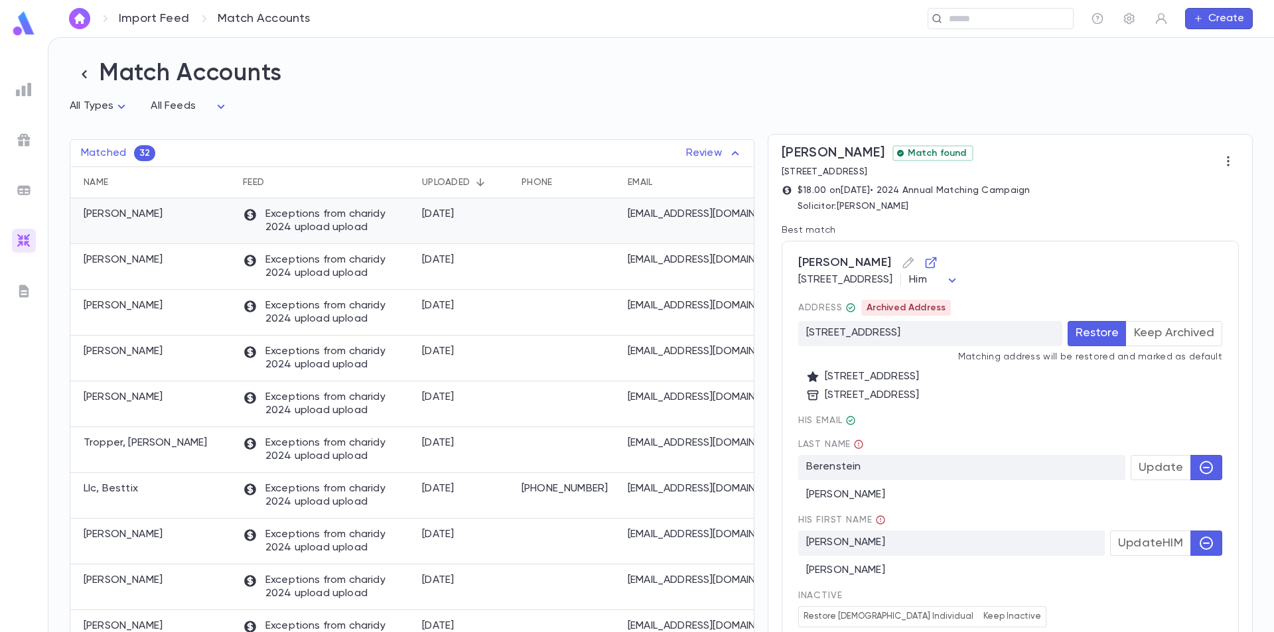
drag, startPoint x: 190, startPoint y: 212, endPoint x: 80, endPoint y: 214, distance: 110.2
click at [80, 214] on div "[PERSON_NAME]" at bounding box center [153, 221] width 166 height 46
copy p "[PERSON_NAME]"
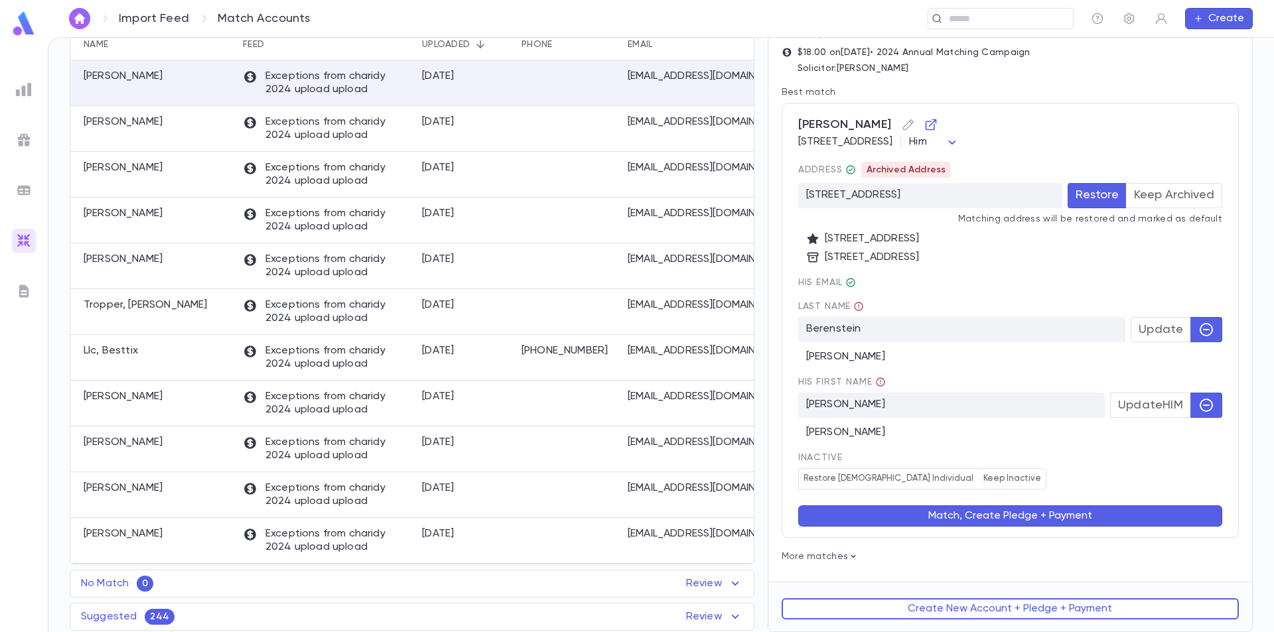
scroll to position [140, 0]
click at [956, 607] on button "Create New Account + Pledge + Payment" at bounding box center [1010, 609] width 457 height 21
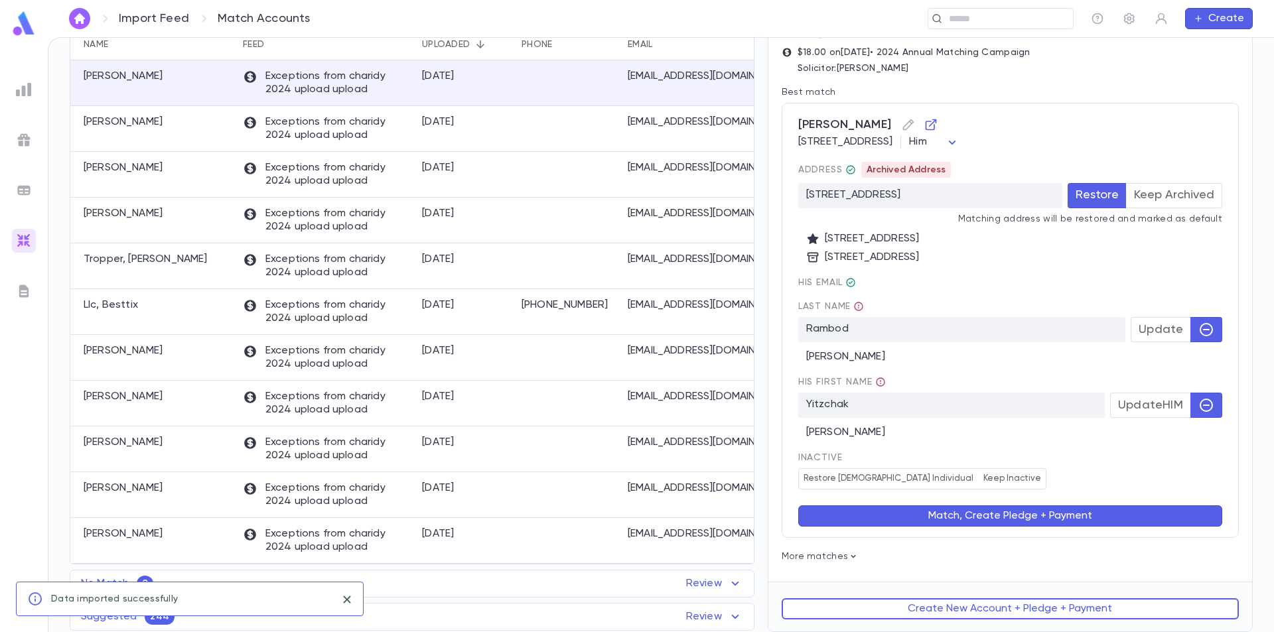
scroll to position [0, 0]
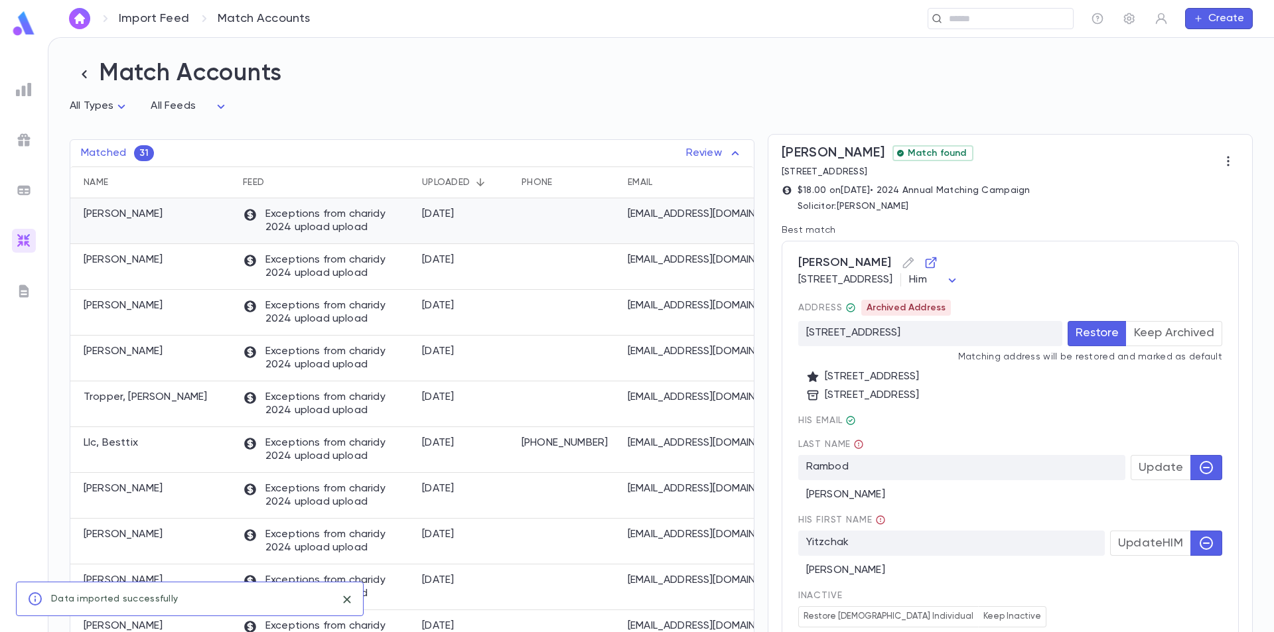
click at [409, 223] on div "Exceptions from charidy 2024 upload upload" at bounding box center [325, 221] width 179 height 46
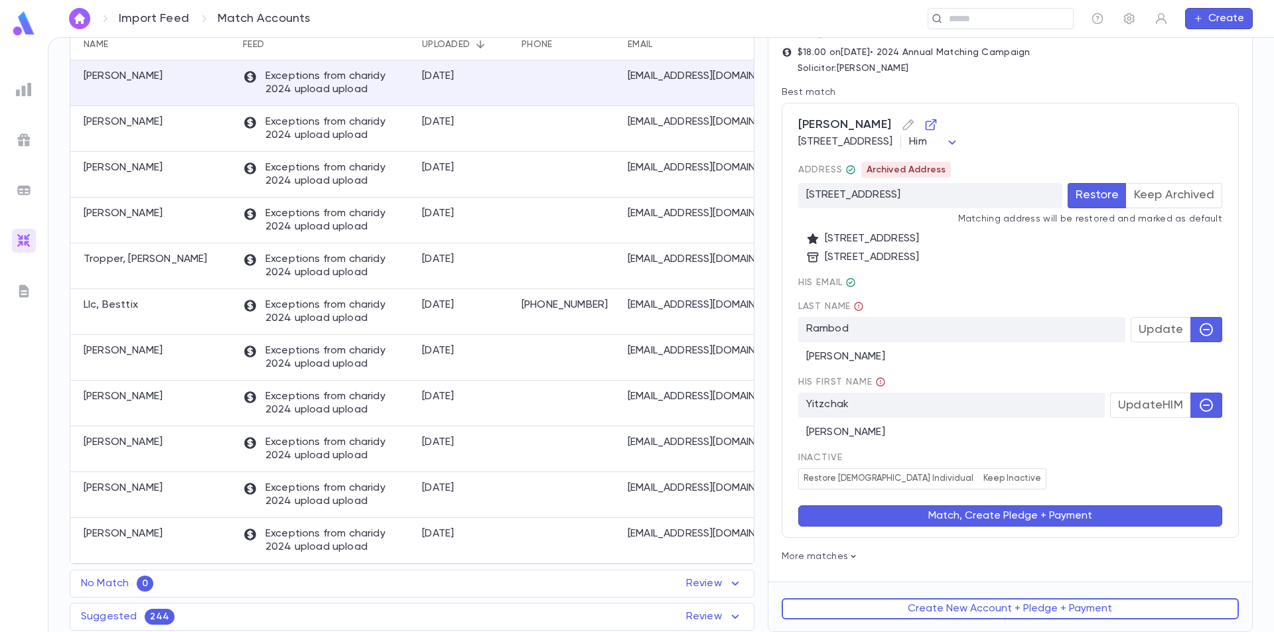
scroll to position [140, 0]
drag, startPoint x: 176, startPoint y: 70, endPoint x: 58, endPoint y: 79, distance: 118.4
click at [58, 79] on div "Matched 31 Review Name Feed Uploaded Phone Email Address [PERSON_NAME] Exceptio…" at bounding box center [405, 308] width 698 height 650
copy p "[PERSON_NAME]"
click at [889, 612] on button "Create New Account + Pledge + Payment" at bounding box center [1010, 609] width 457 height 21
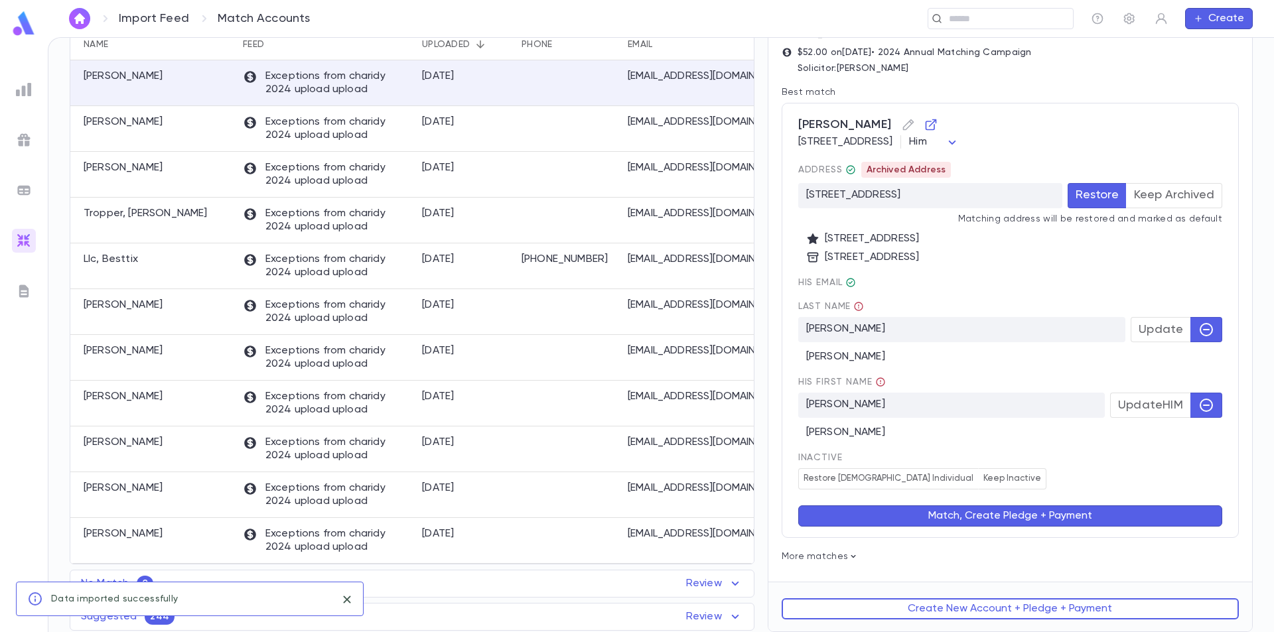
scroll to position [0, 0]
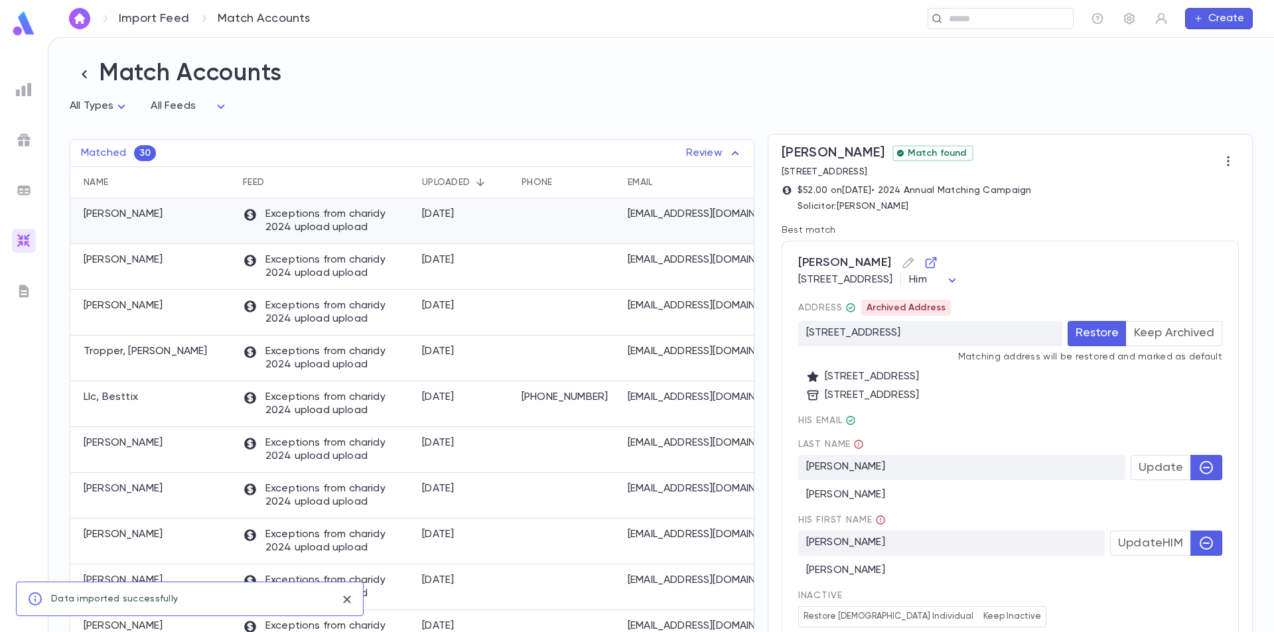
click at [270, 221] on p "Exceptions from charidy 2024 upload upload" at bounding box center [326, 221] width 166 height 27
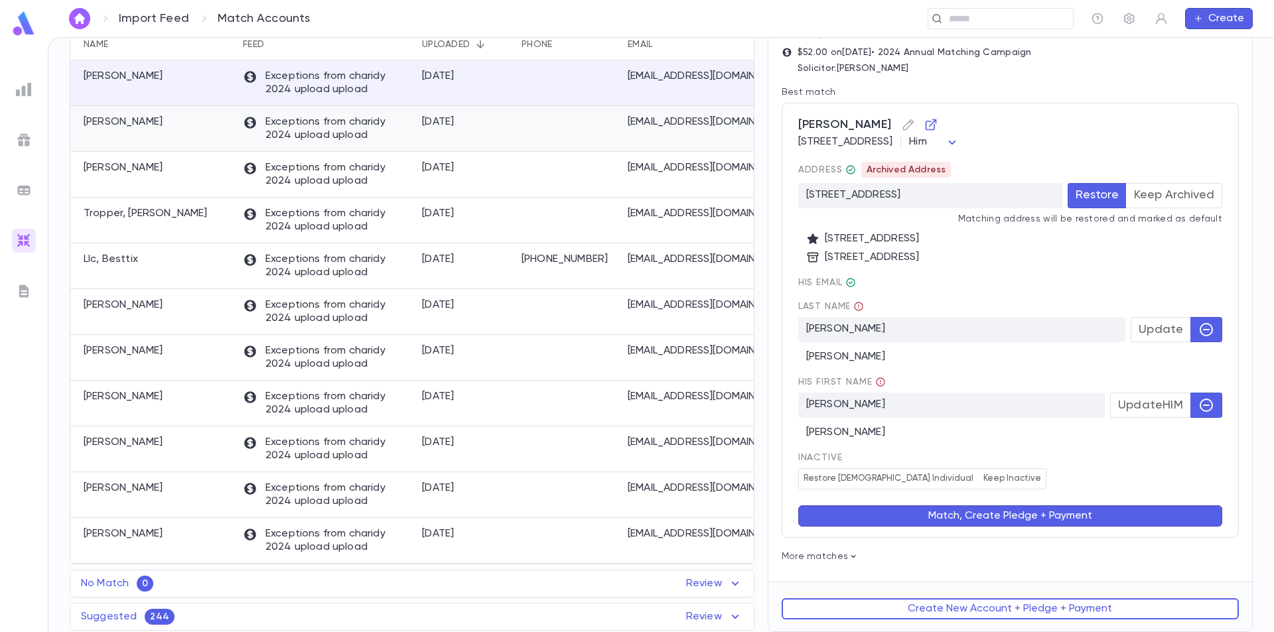
click at [188, 127] on div "[PERSON_NAME]" at bounding box center [153, 129] width 166 height 46
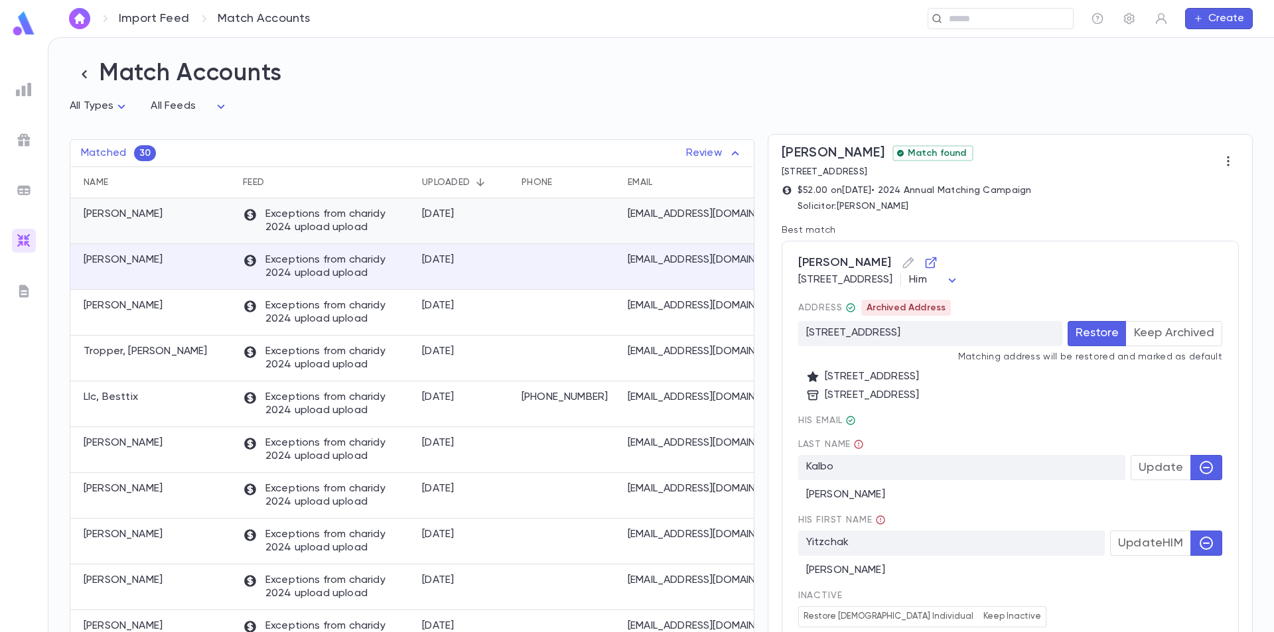
click at [163, 218] on p "[PERSON_NAME]" at bounding box center [123, 214] width 79 height 13
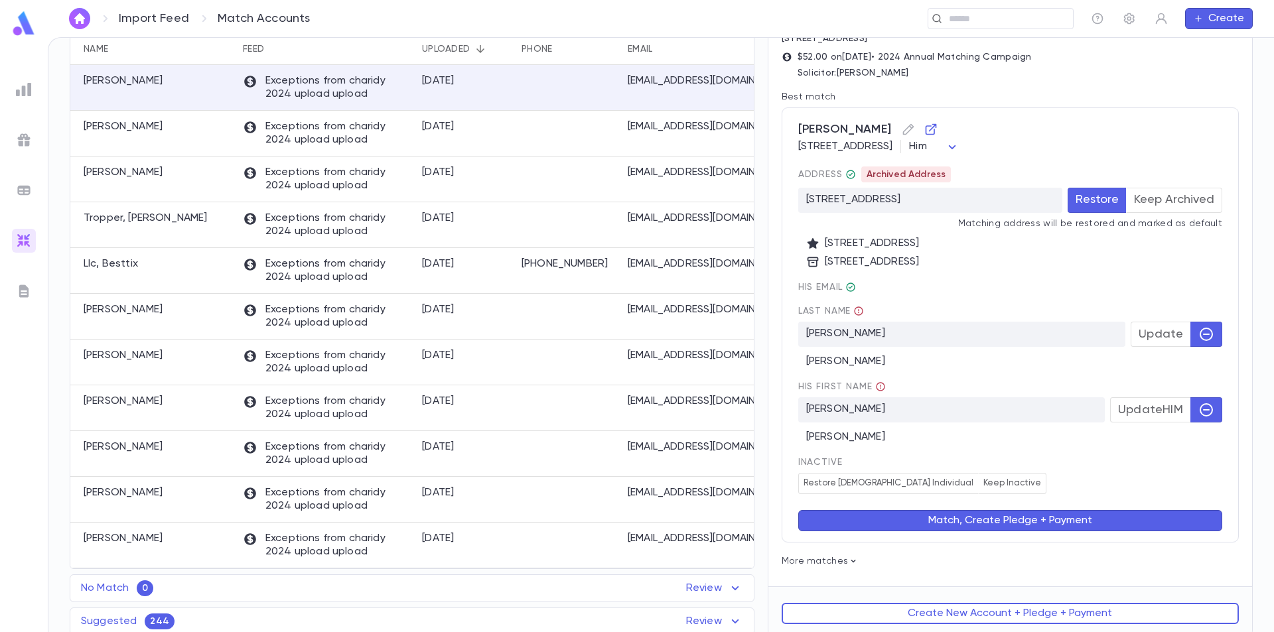
scroll to position [140, 0]
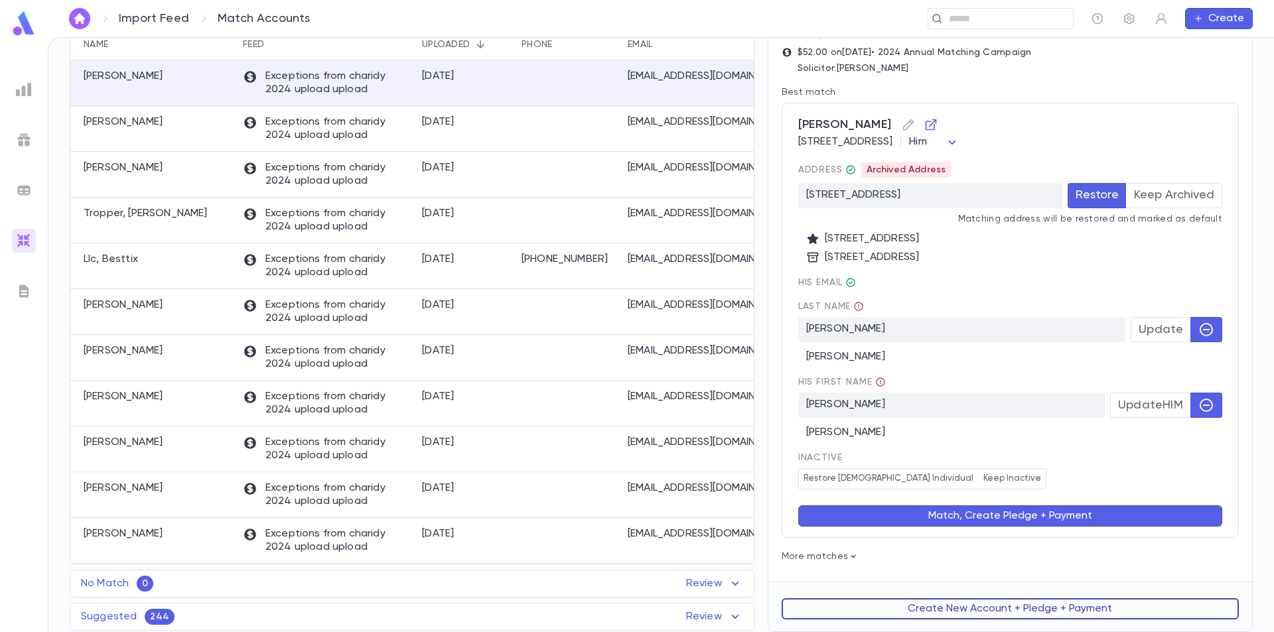
click at [1015, 611] on button "Create New Account + Pledge + Payment" at bounding box center [1010, 609] width 457 height 21
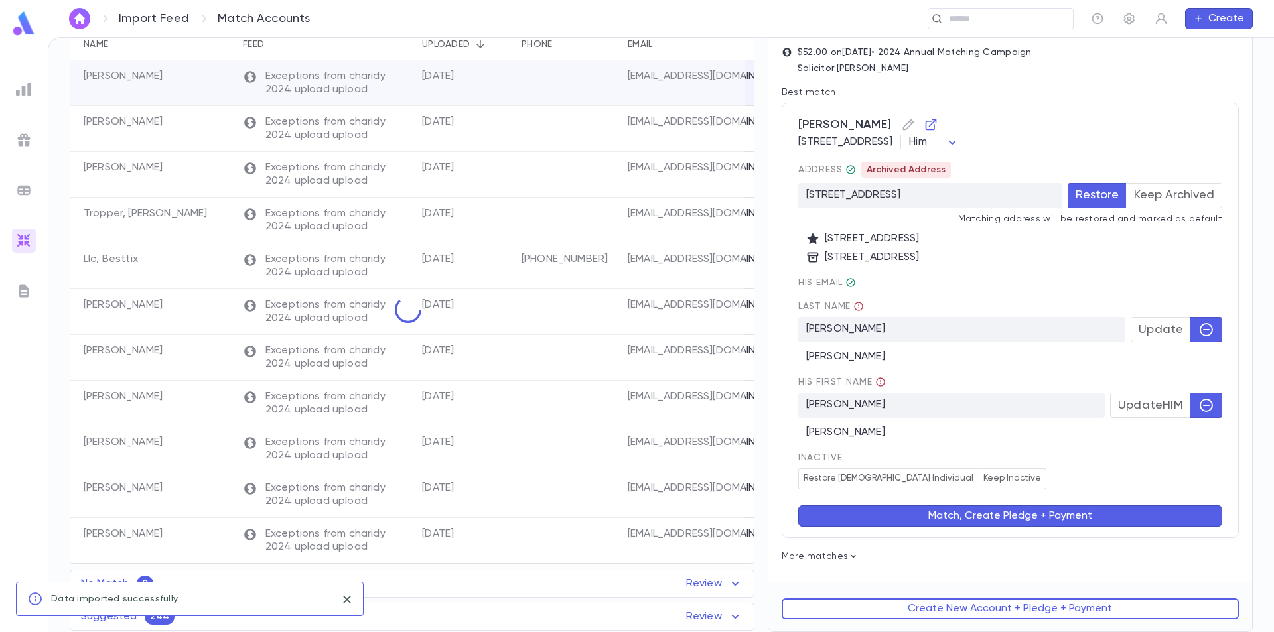
scroll to position [0, 0]
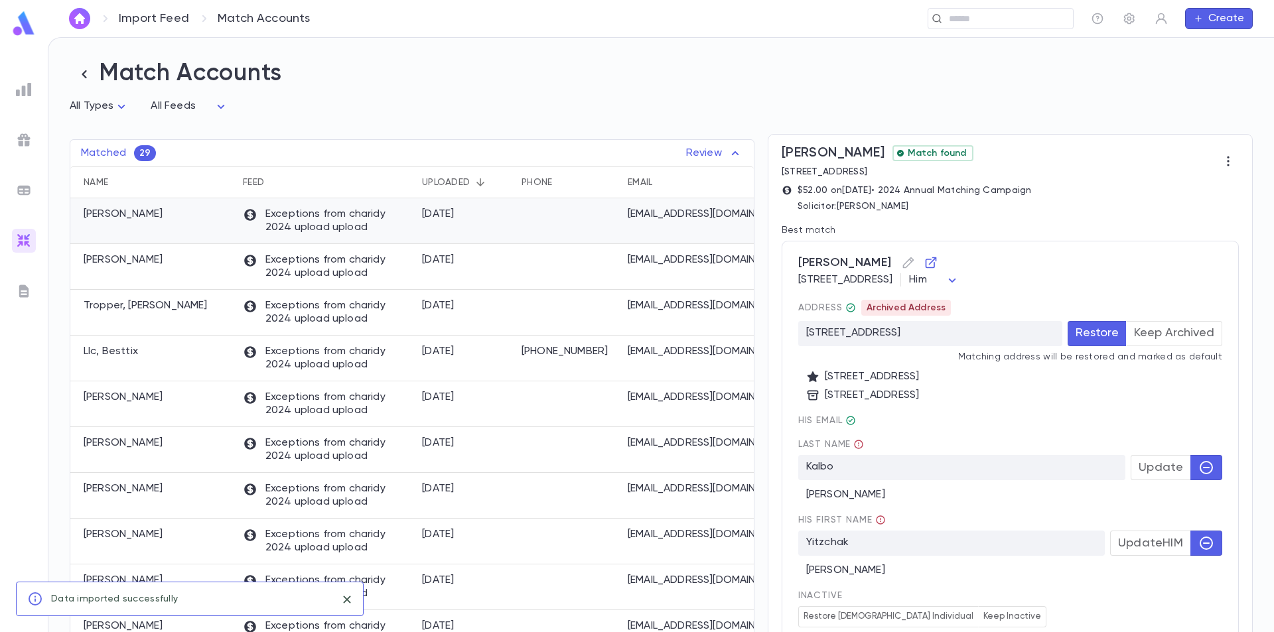
click at [504, 229] on div "[DATE]" at bounding box center [465, 221] width 100 height 46
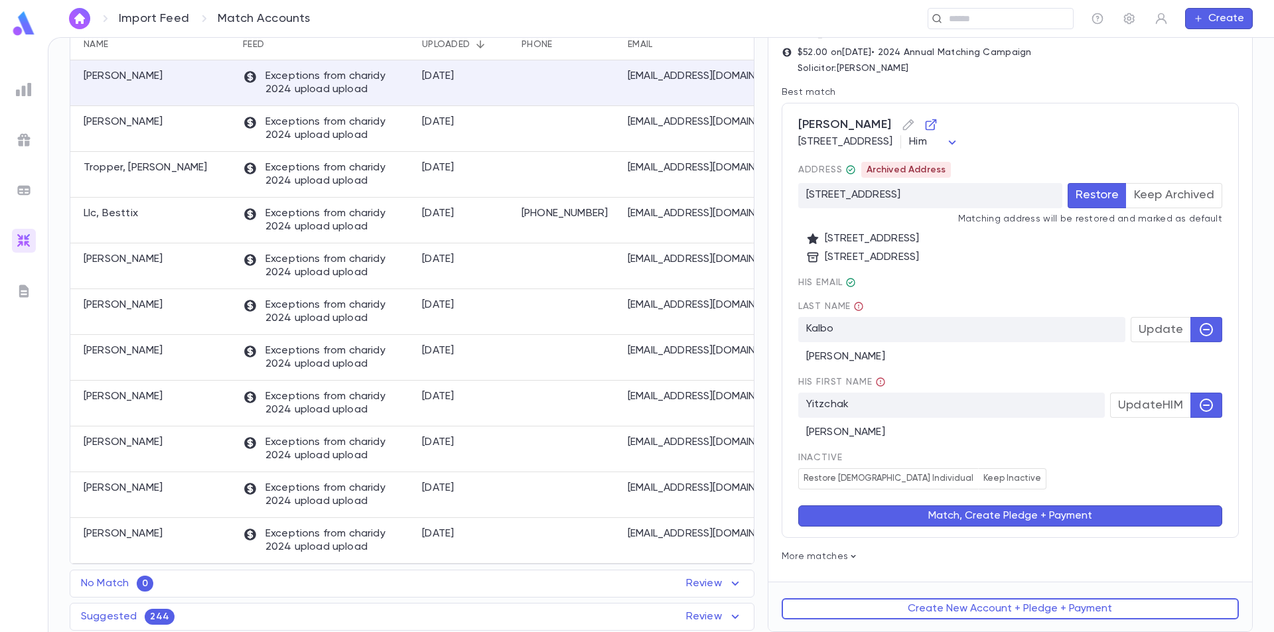
scroll to position [140, 0]
click at [974, 604] on button "Create New Account + Pledge + Payment" at bounding box center [1010, 609] width 457 height 21
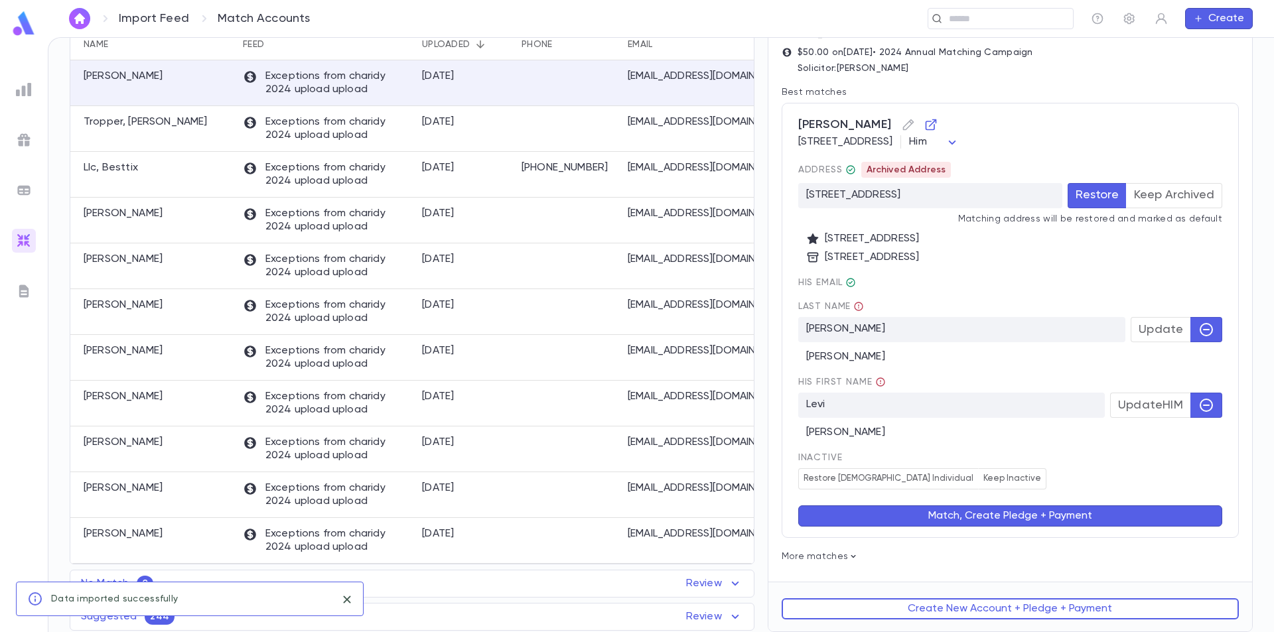
scroll to position [0, 0]
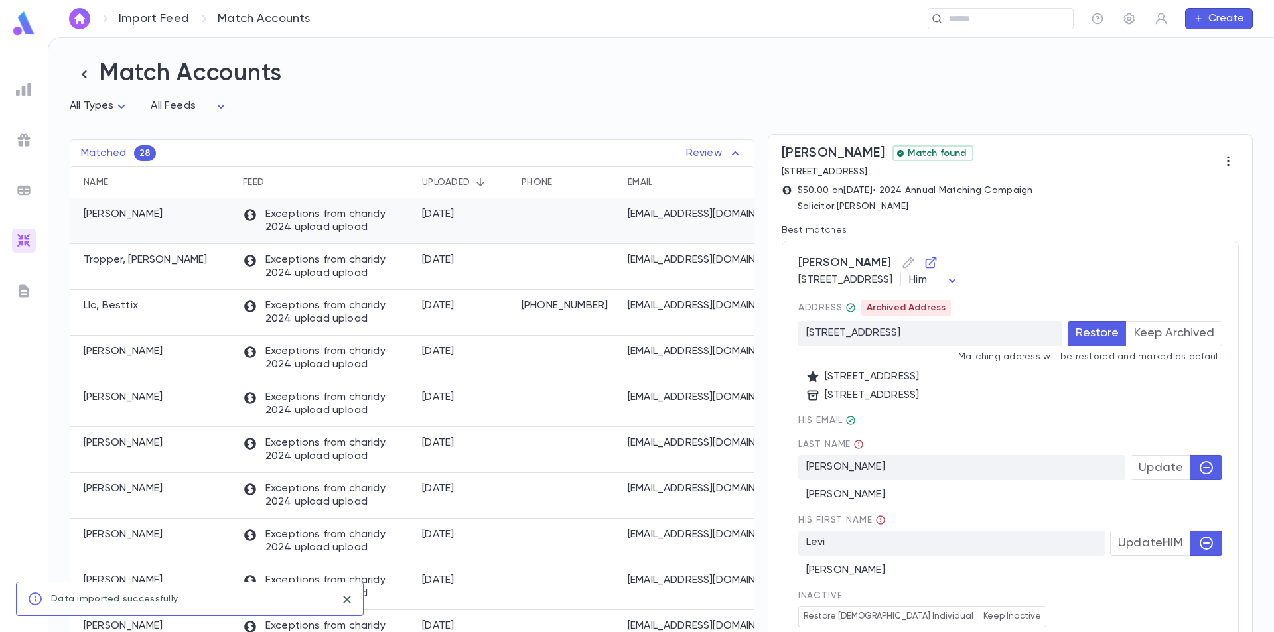
click at [497, 222] on div "[DATE]" at bounding box center [465, 221] width 100 height 46
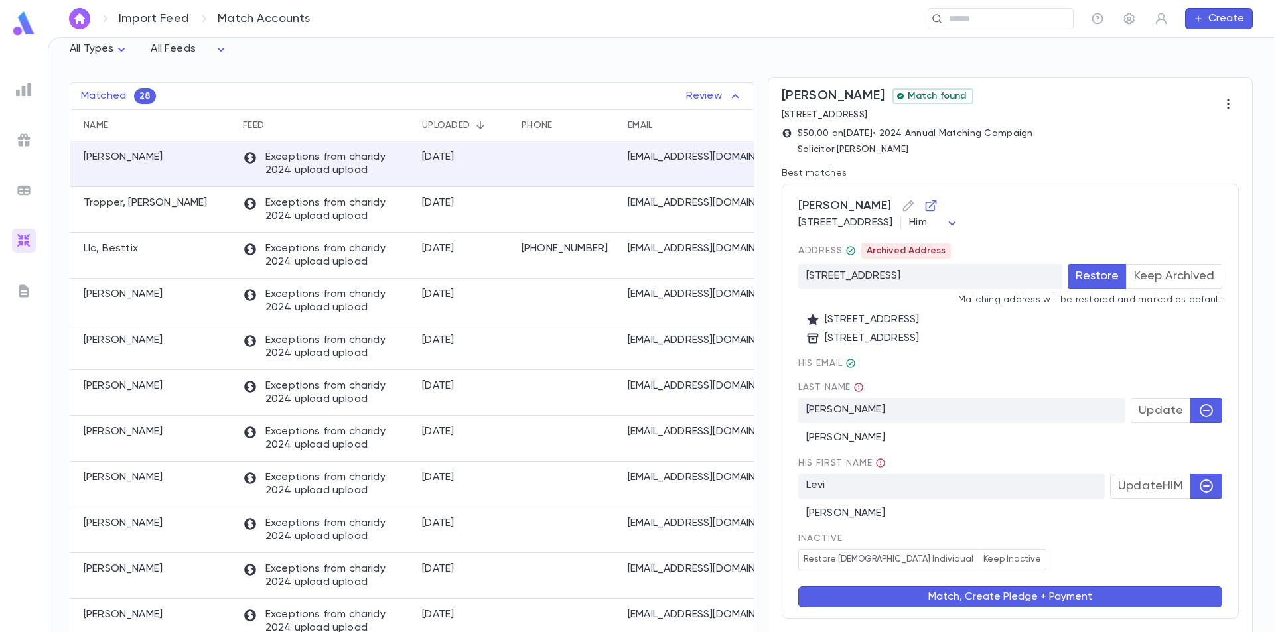
scroll to position [140, 0]
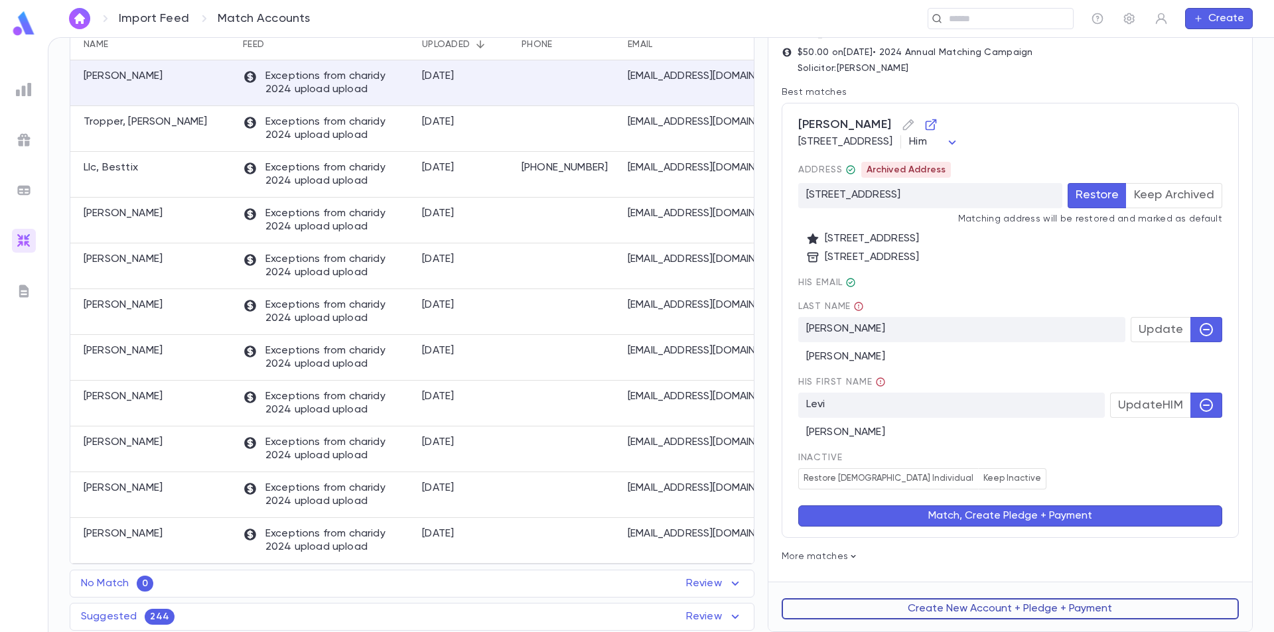
click at [1013, 609] on button "Create New Account + Pledge + Payment" at bounding box center [1010, 609] width 457 height 21
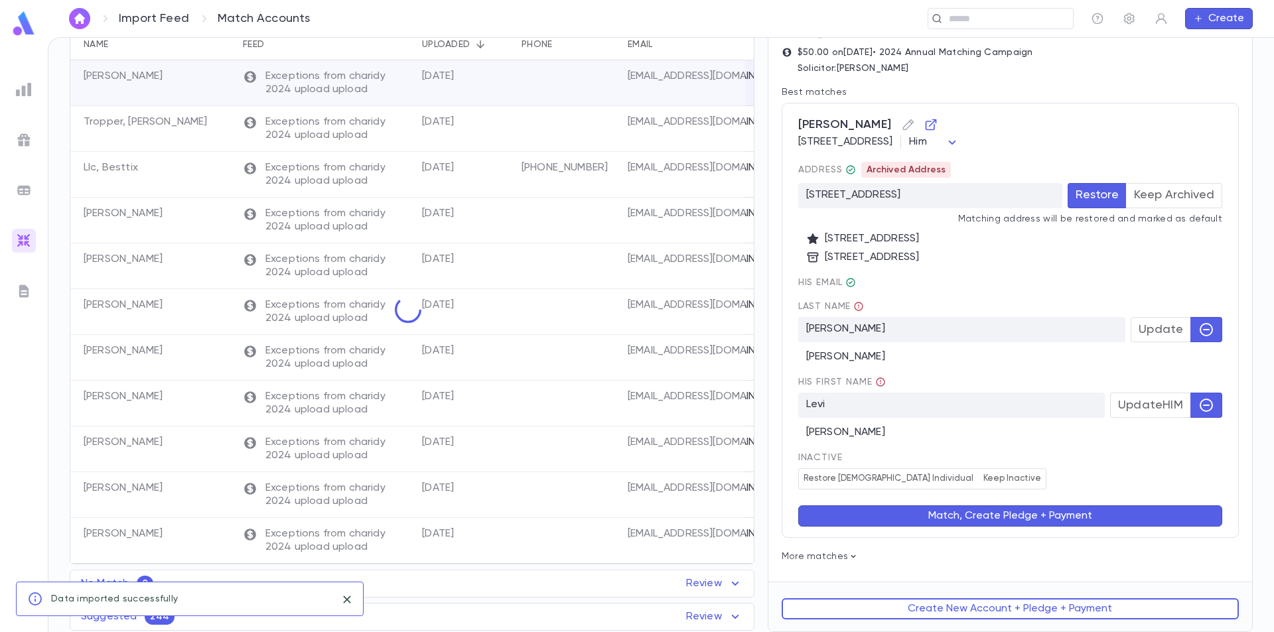
scroll to position [0, 0]
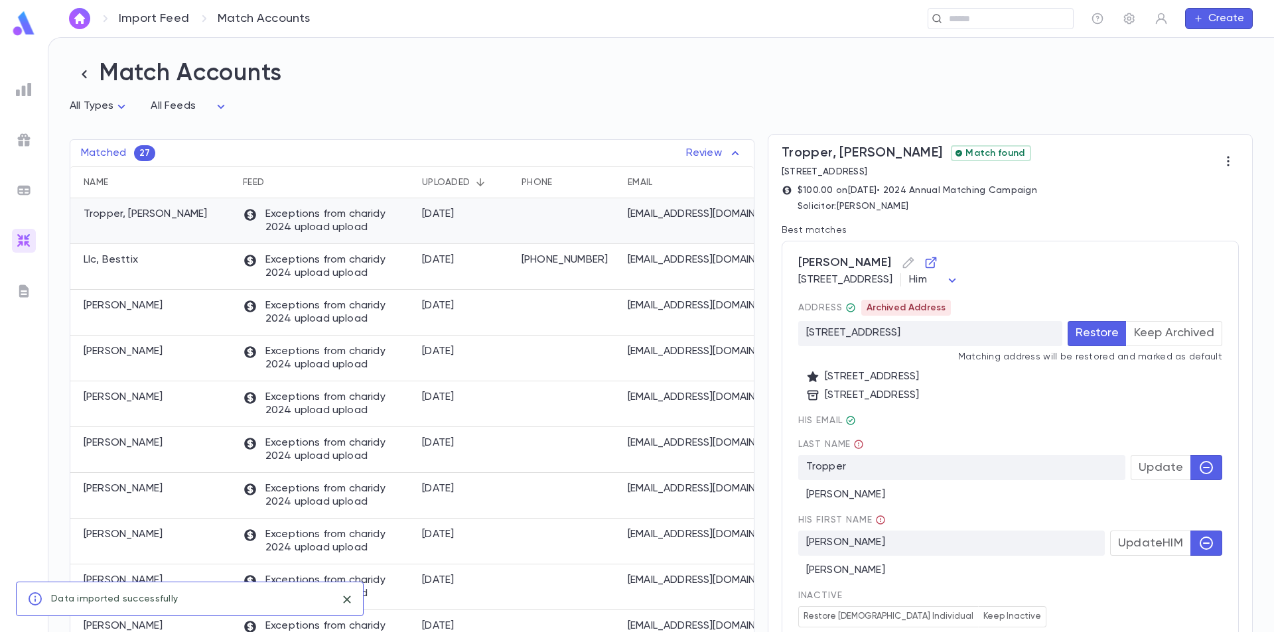
click at [573, 226] on div at bounding box center [568, 221] width 106 height 46
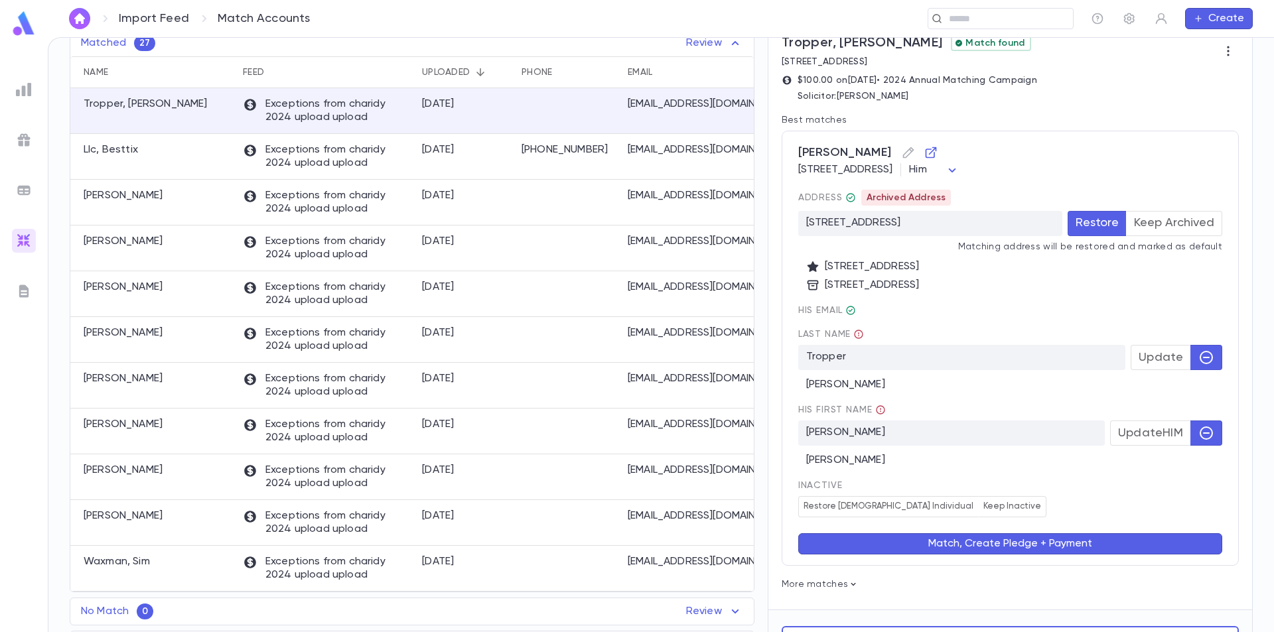
scroll to position [140, 0]
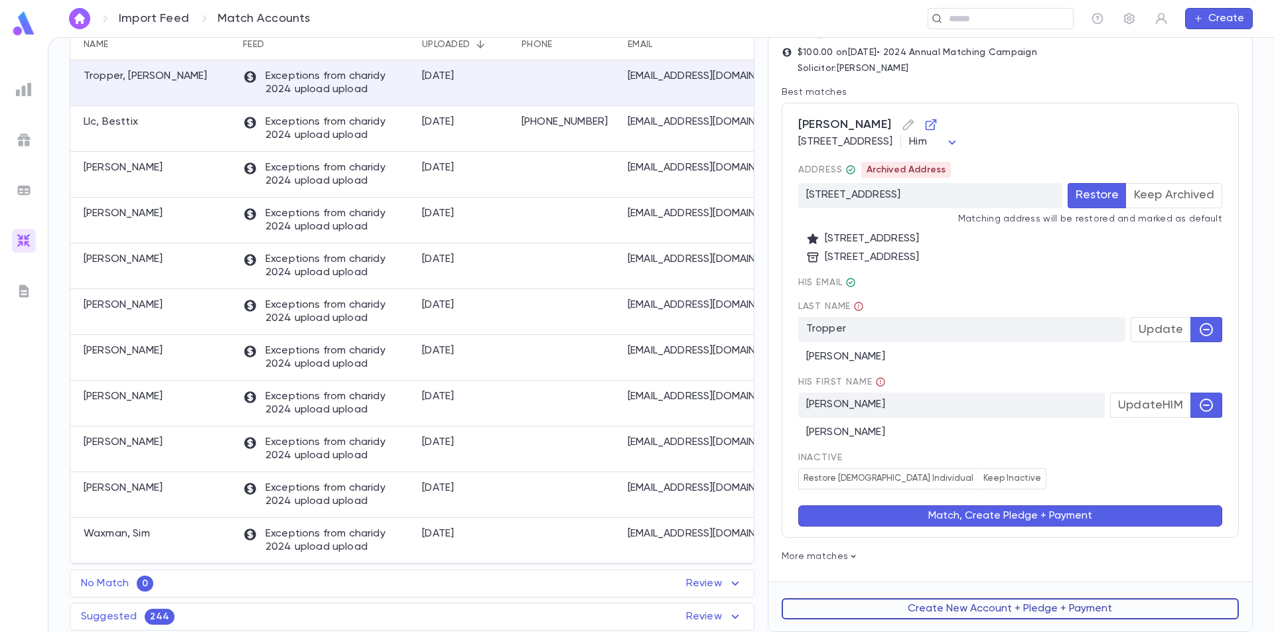
click at [959, 609] on button "Create New Account + Pledge + Payment" at bounding box center [1010, 609] width 457 height 21
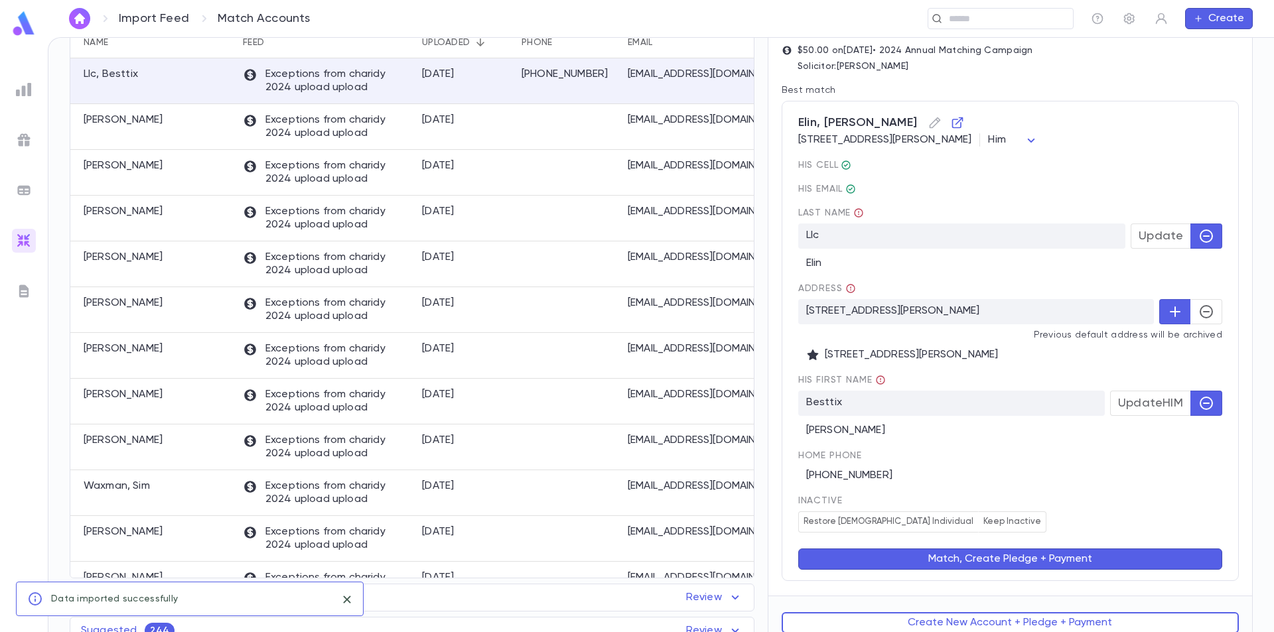
scroll to position [0, 0]
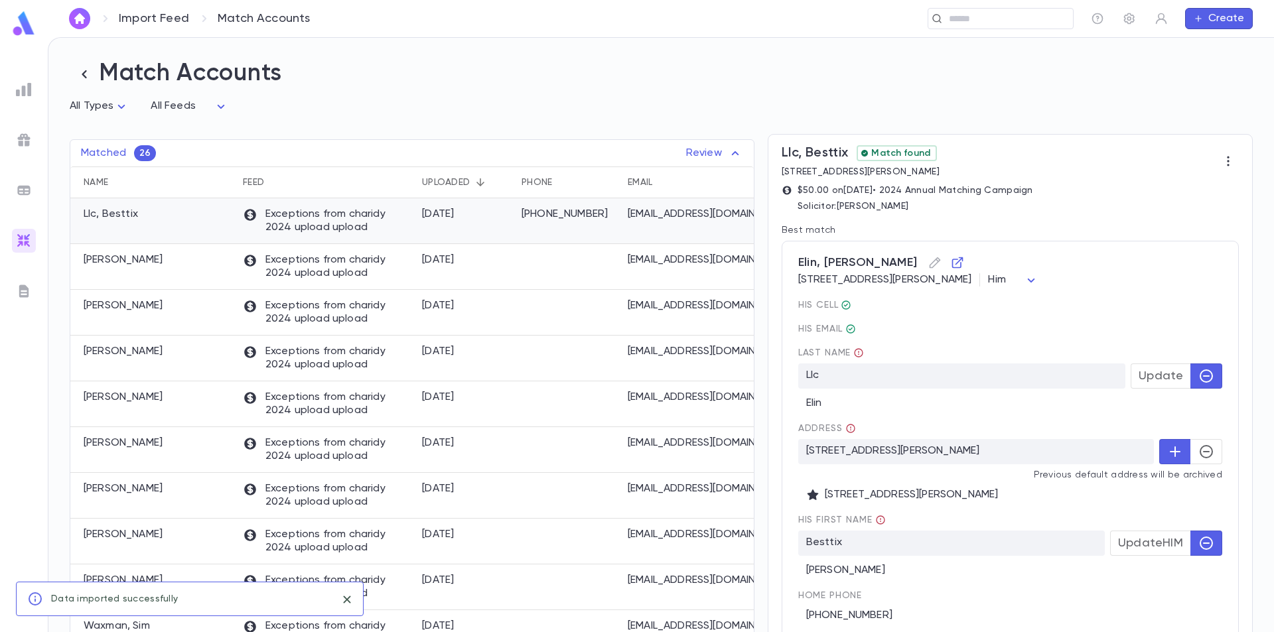
click at [401, 229] on p "Exceptions from charidy 2024 upload upload" at bounding box center [326, 221] width 166 height 27
drag, startPoint x: 796, startPoint y: 267, endPoint x: 868, endPoint y: 269, distance: 72.4
click at [868, 269] on span "Elin, [PERSON_NAME]" at bounding box center [1010, 262] width 424 height 21
copy span "Elin, [PERSON_NAME]"
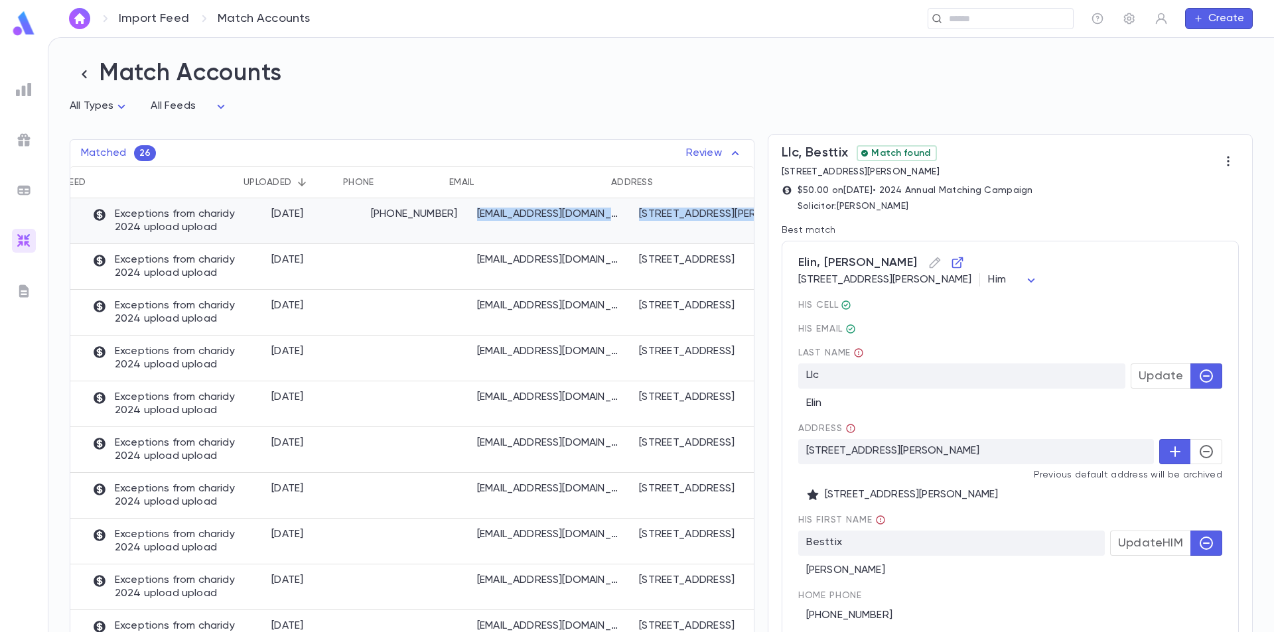
scroll to position [0, 179]
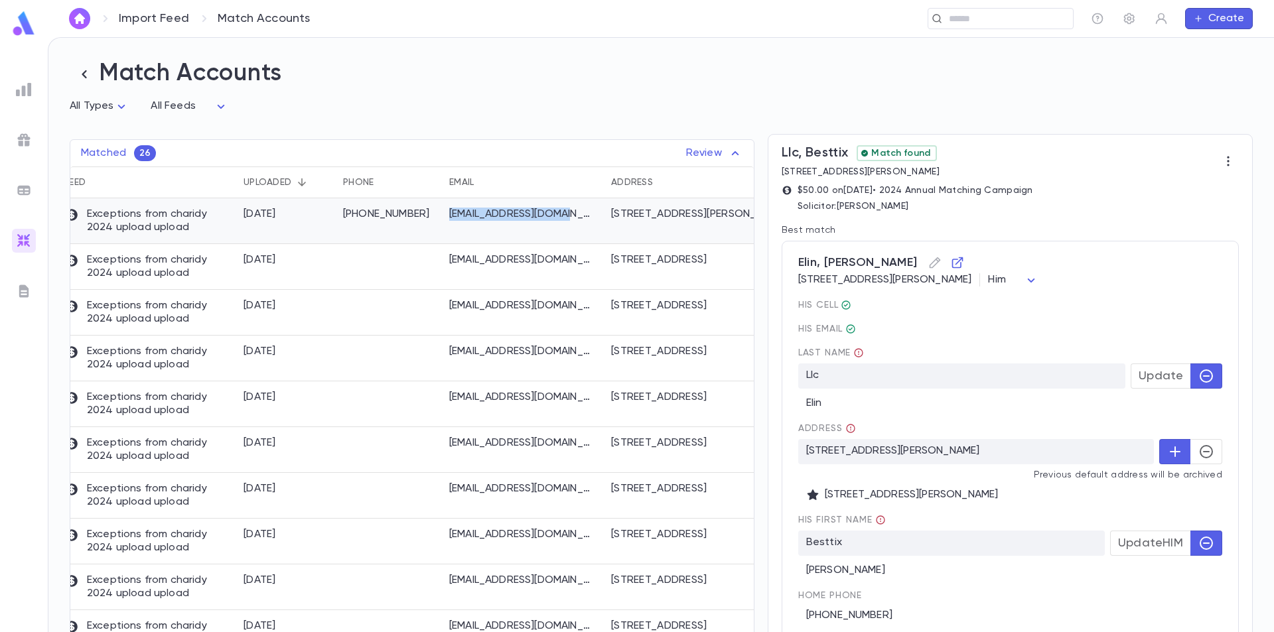
drag, startPoint x: 625, startPoint y: 216, endPoint x: 586, endPoint y: 219, distance: 38.6
click at [586, 219] on div "[EMAIL_ADDRESS][DOMAIN_NAME]" at bounding box center [524, 221] width 162 height 46
copy p "[EMAIL_ADDRESS][DOMAIN_NAME]"
drag, startPoint x: 609, startPoint y: 210, endPoint x: 692, endPoint y: 240, distance: 88.2
click at [692, 240] on div "[STREET_ADDRESS][PERSON_NAME]" at bounding box center [721, 221] width 232 height 46
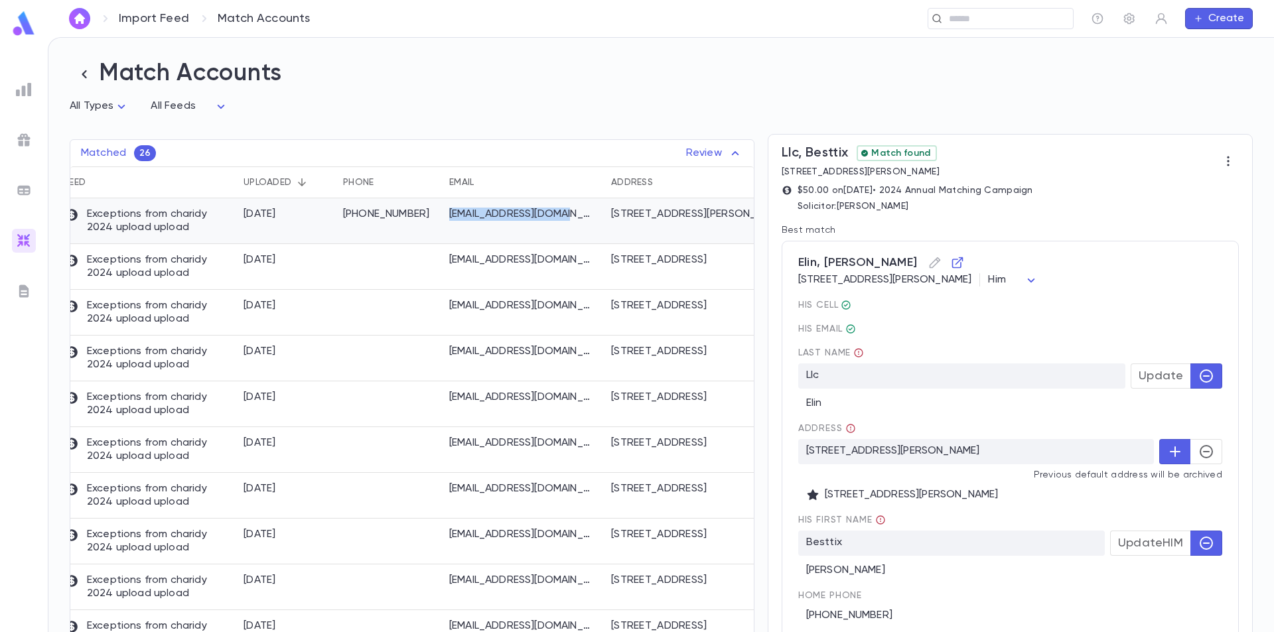
copy div "[STREET_ADDRESS][PERSON_NAME]"
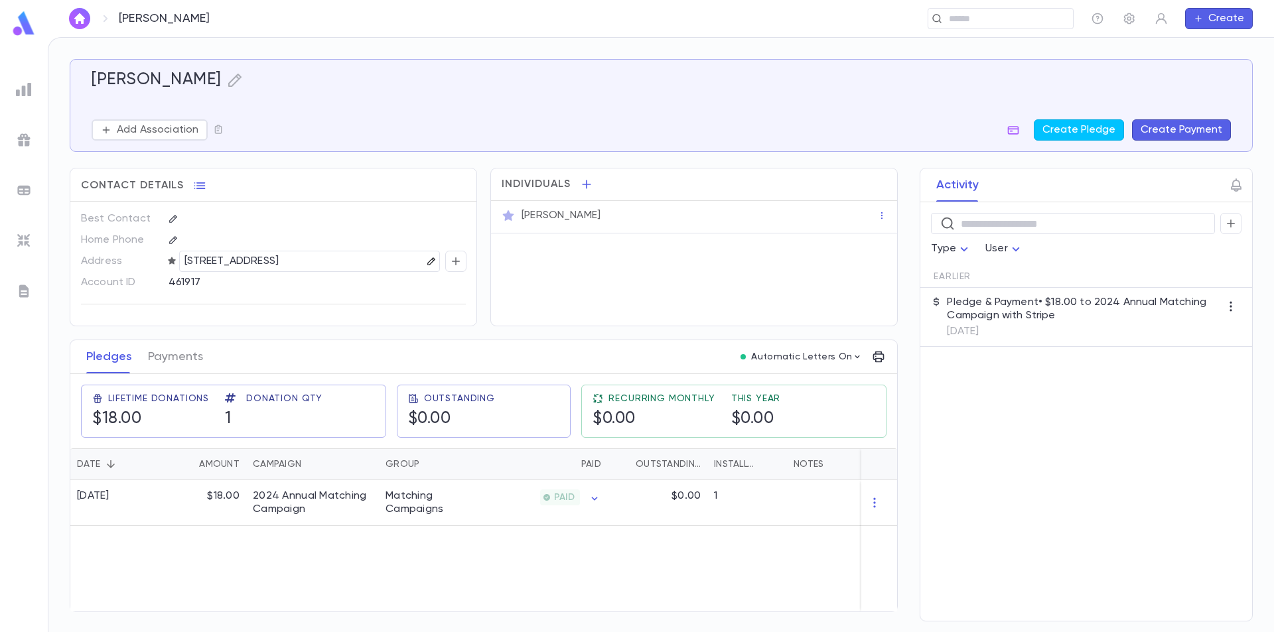
click at [427, 262] on icon "button" at bounding box center [431, 261] width 9 height 9
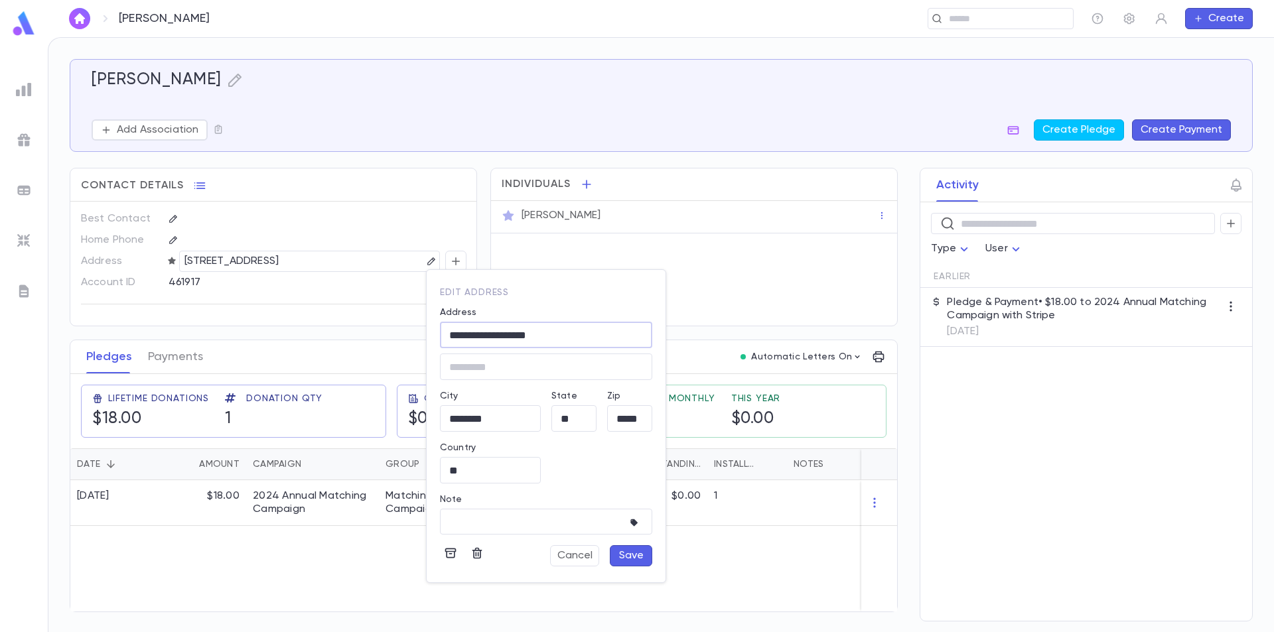
click at [480, 331] on input "**********" at bounding box center [546, 335] width 212 height 15
drag, startPoint x: 484, startPoint y: 334, endPoint x: 475, endPoint y: 334, distance: 9.3
click at [475, 334] on input "**********" at bounding box center [546, 335] width 212 height 15
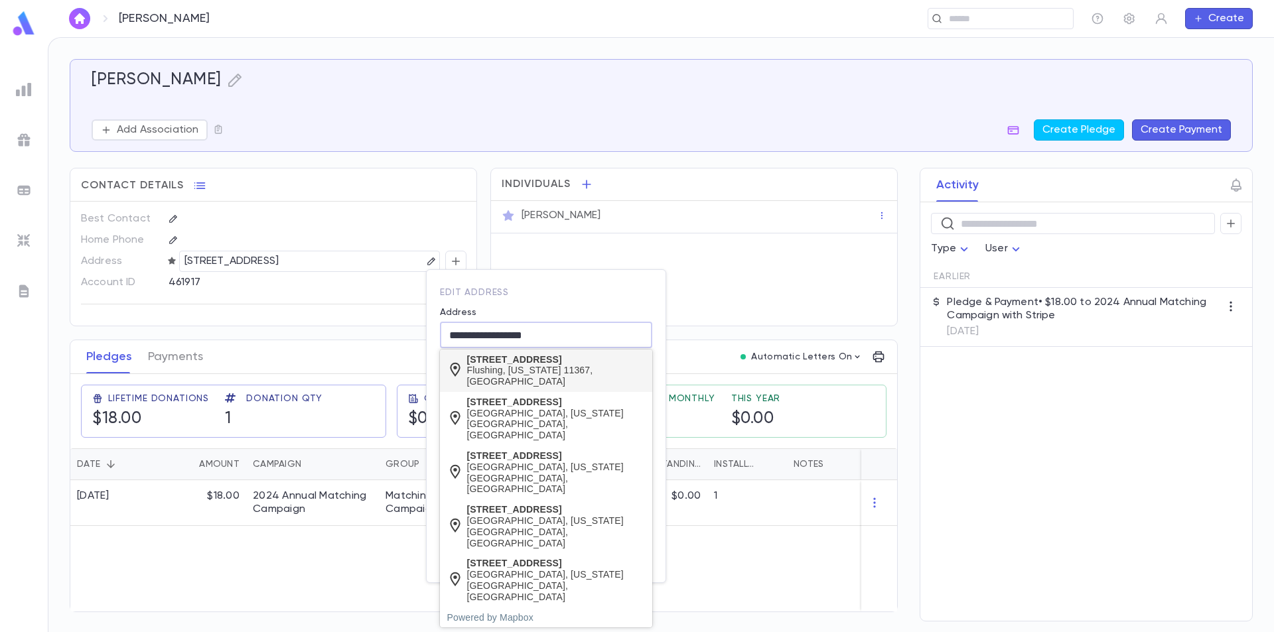
type input "**********"
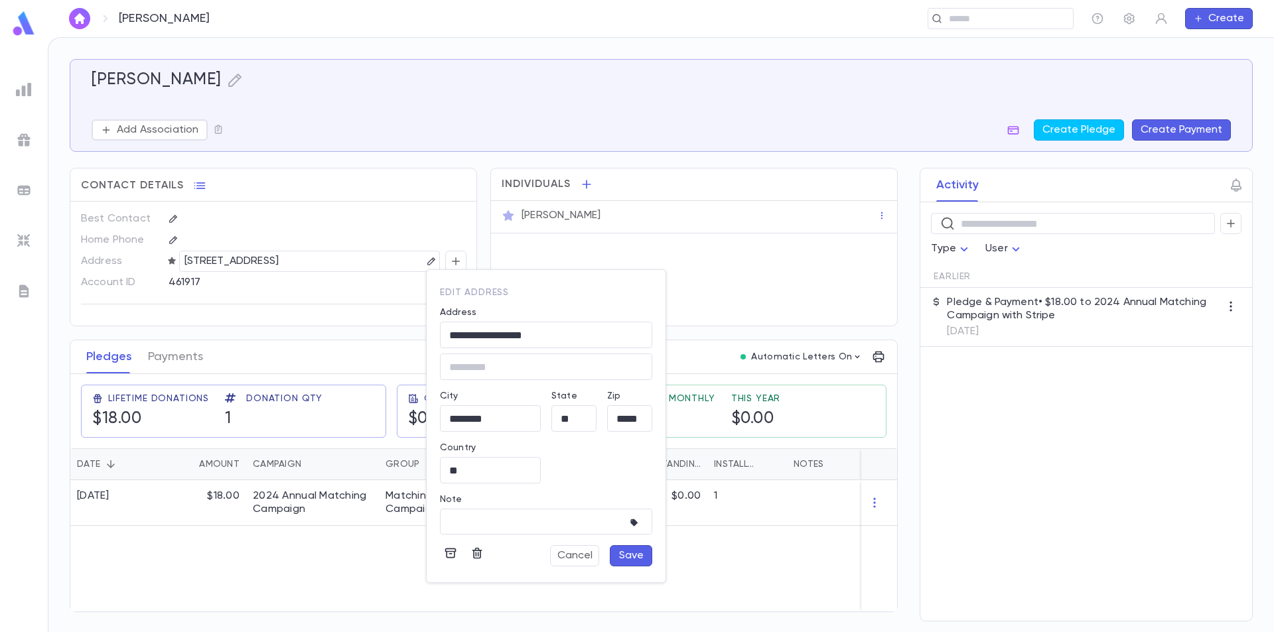
click at [567, 365] on div "Flushing, New York 11367, United States" at bounding box center [556, 376] width 179 height 23
type input "**********"
click at [627, 555] on button "Save" at bounding box center [631, 556] width 42 height 21
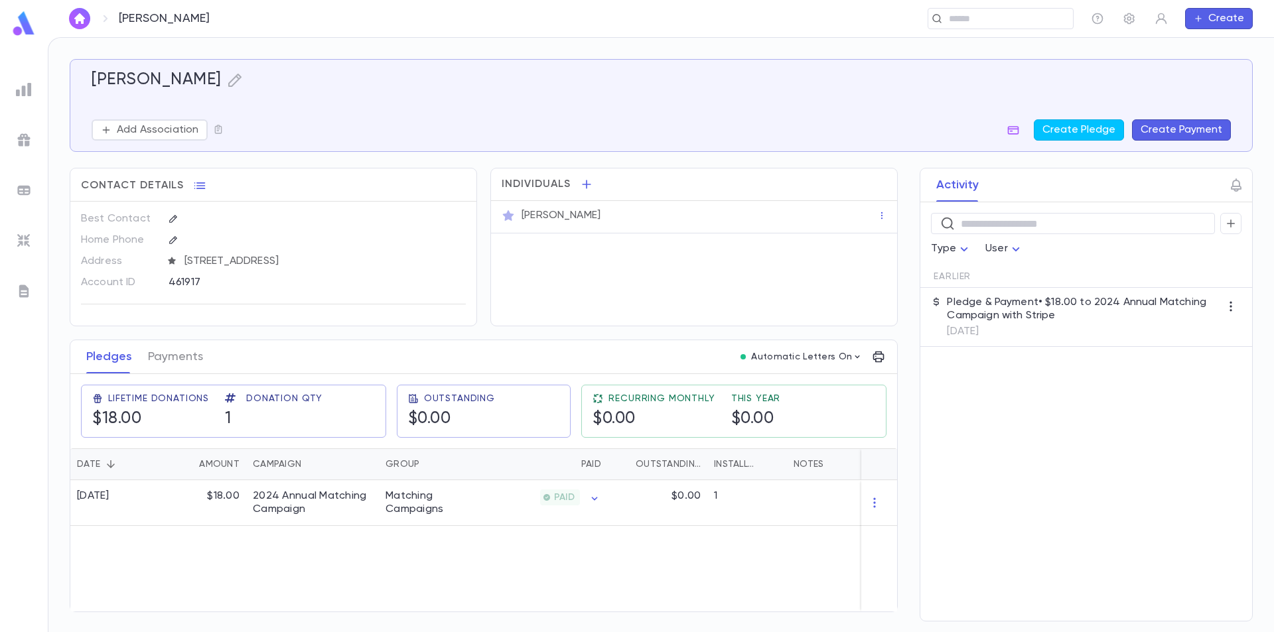
drag, startPoint x: 19, startPoint y: 23, endPoint x: 23, endPoint y: 35, distance: 12.4
click at [21, 23] on img at bounding box center [24, 24] width 27 height 26
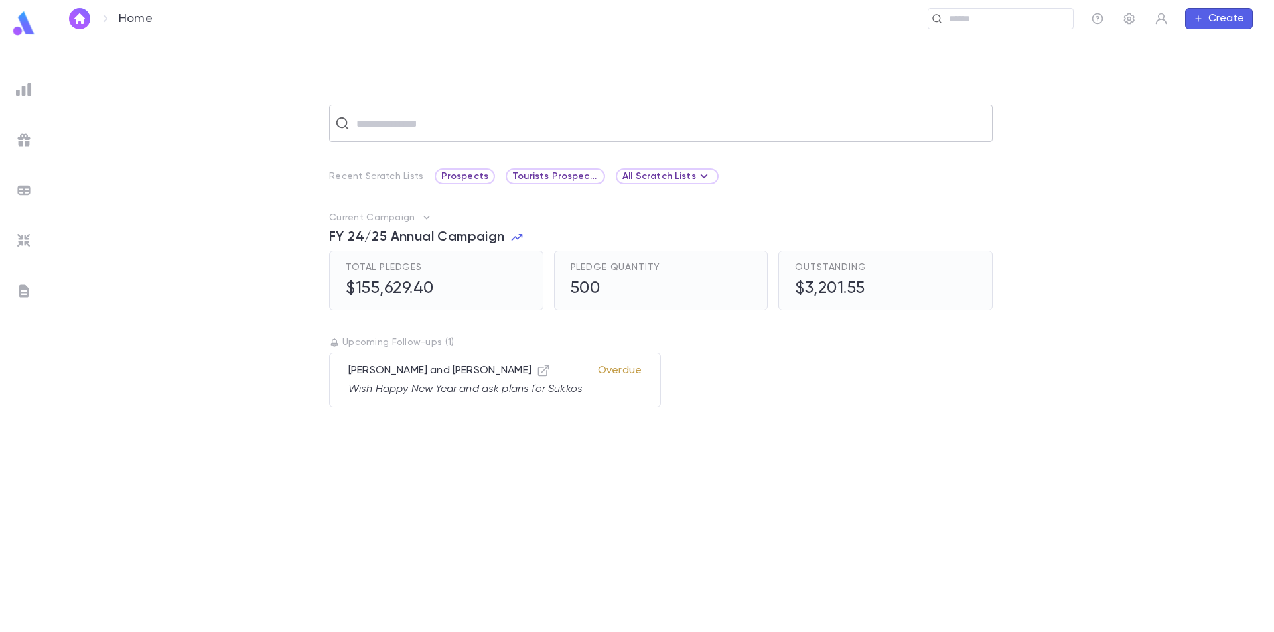
click at [389, 125] on input "text" at bounding box center [669, 123] width 634 height 25
paste input "**********"
type input "**********"
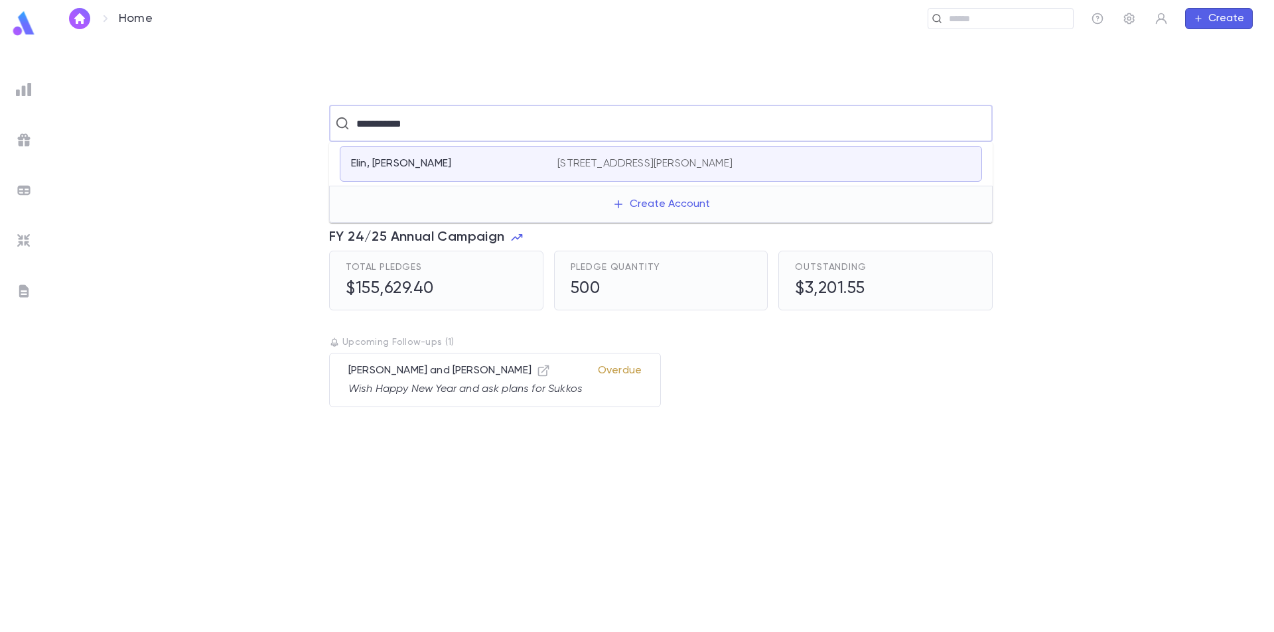
click at [421, 152] on div "Elin, Mendy 104 Randolph Ave, Waterbury CT 06710-1623 United States" at bounding box center [661, 164] width 642 height 36
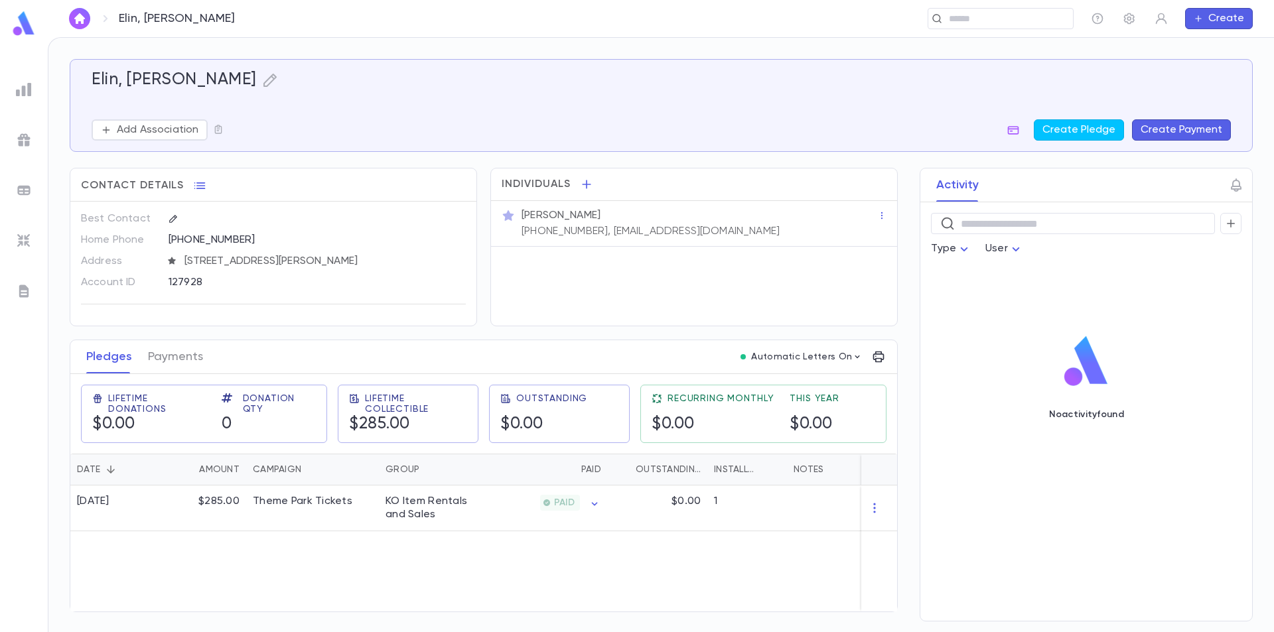
scroll to position [3, 0]
click at [1084, 135] on button "Create Pledge" at bounding box center [1079, 129] width 90 height 21
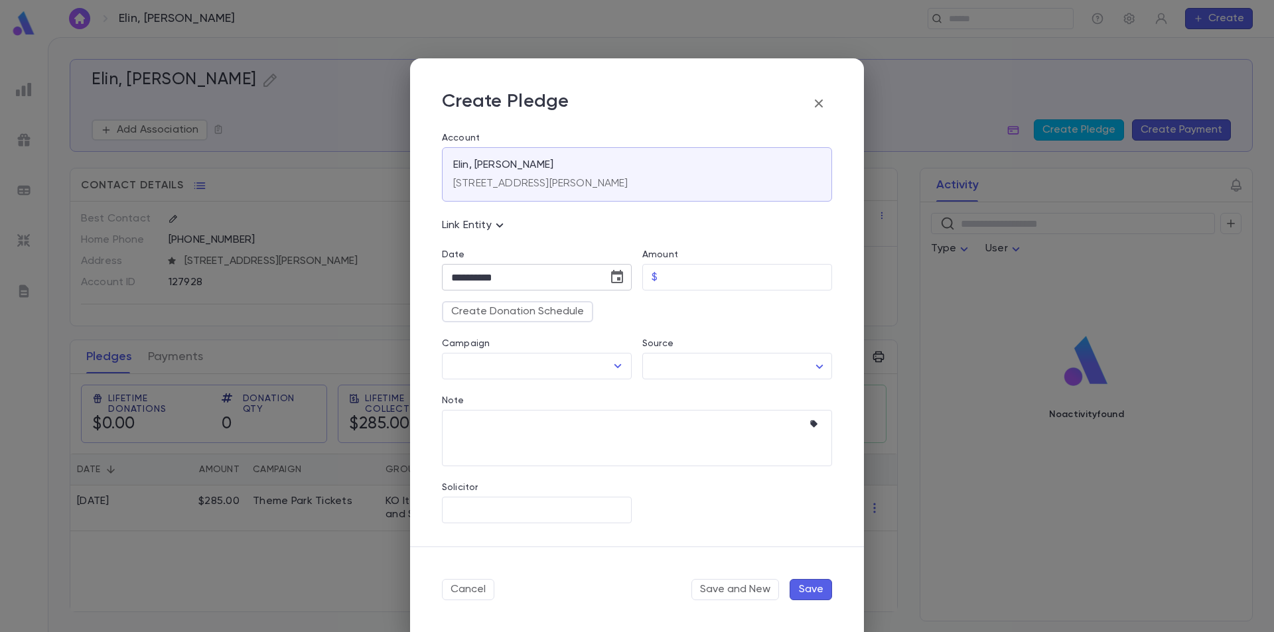
click at [576, 277] on input "**********" at bounding box center [520, 278] width 157 height 26
drag, startPoint x: 463, startPoint y: 277, endPoint x: 452, endPoint y: 273, distance: 11.3
click at [452, 273] on input "**********" at bounding box center [520, 278] width 157 height 26
click at [525, 273] on input "**********" at bounding box center [520, 278] width 157 height 26
type input "**********"
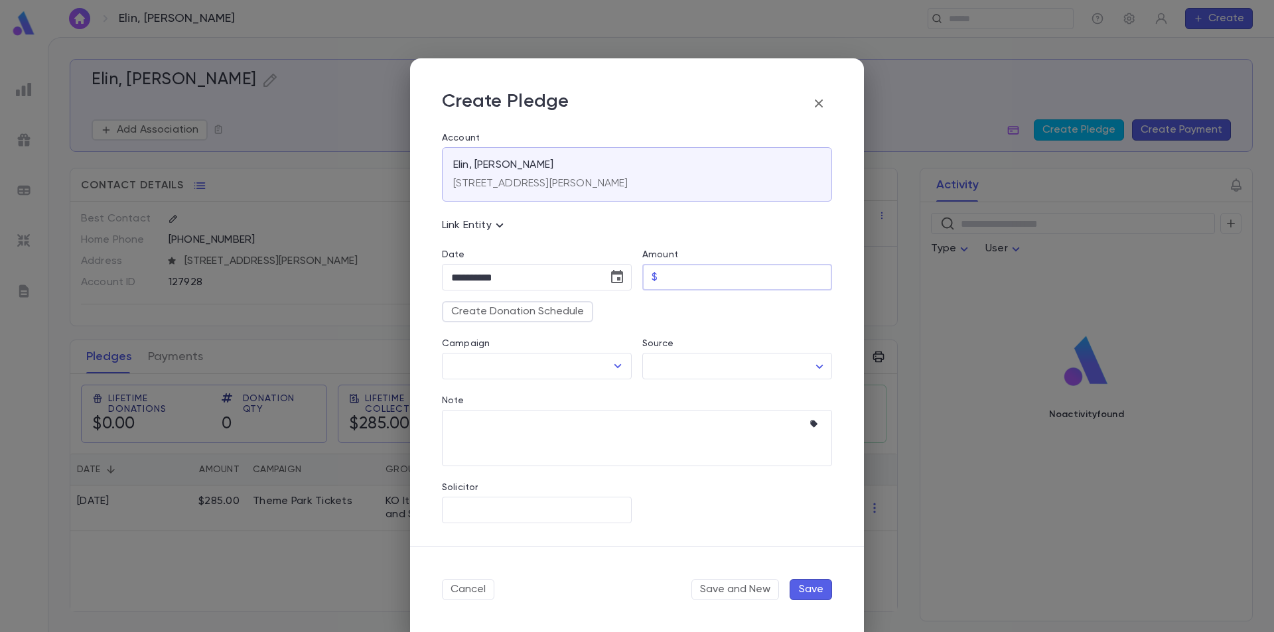
click at [680, 282] on input "Amount" at bounding box center [747, 278] width 169 height 26
type input "*****"
click at [678, 317] on div "Create Donation Schedule" at bounding box center [631, 307] width 401 height 32
click at [613, 364] on icon "Open" at bounding box center [618, 366] width 16 height 16
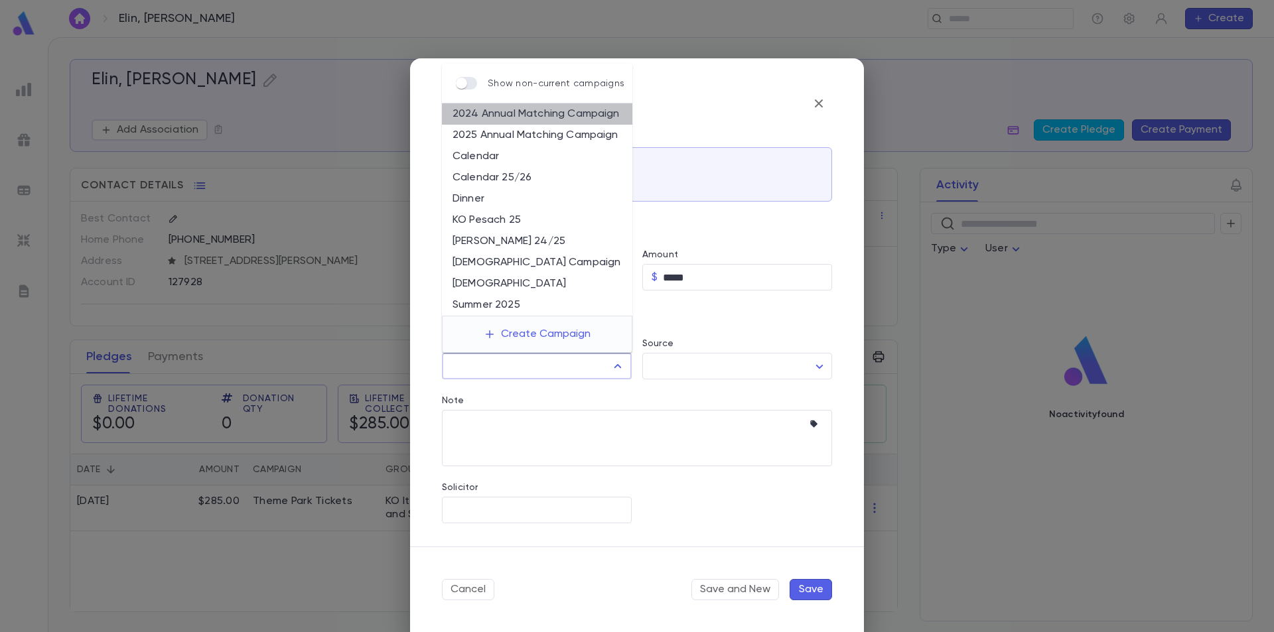
click at [526, 118] on li "2024 Annual Matching Campaign" at bounding box center [537, 114] width 190 height 21
type input "**********"
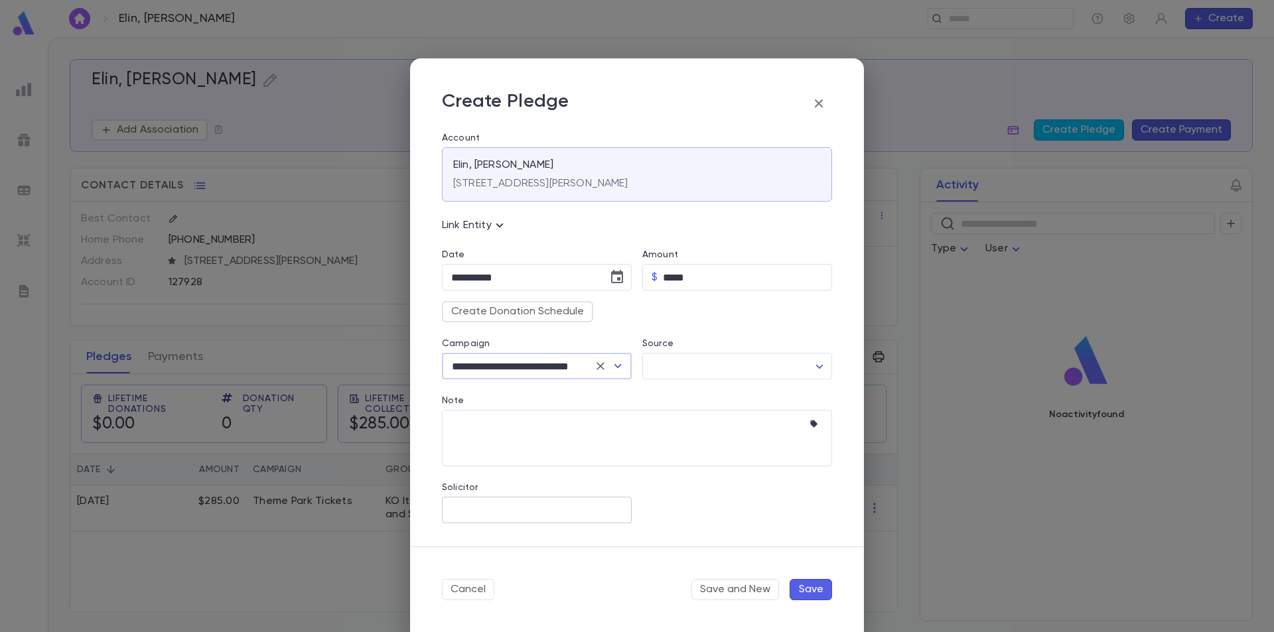
click at [539, 511] on input "Solicitor" at bounding box center [537, 510] width 178 height 25
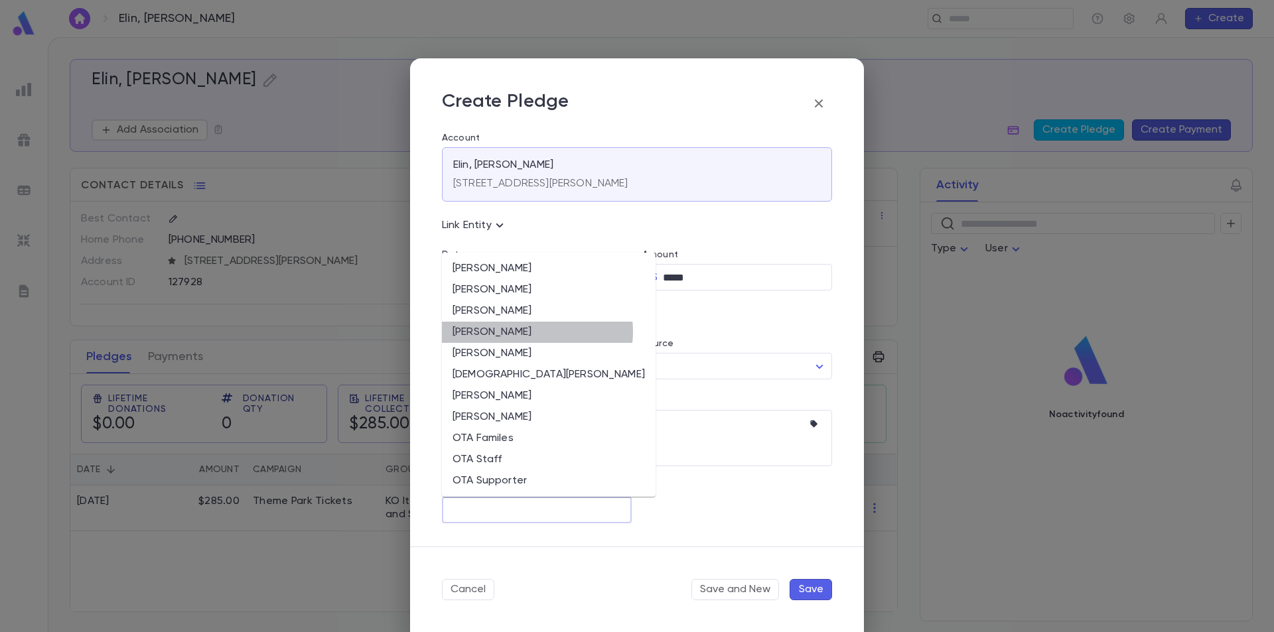
click at [537, 332] on li "[PERSON_NAME]" at bounding box center [549, 332] width 214 height 21
type input "**********"
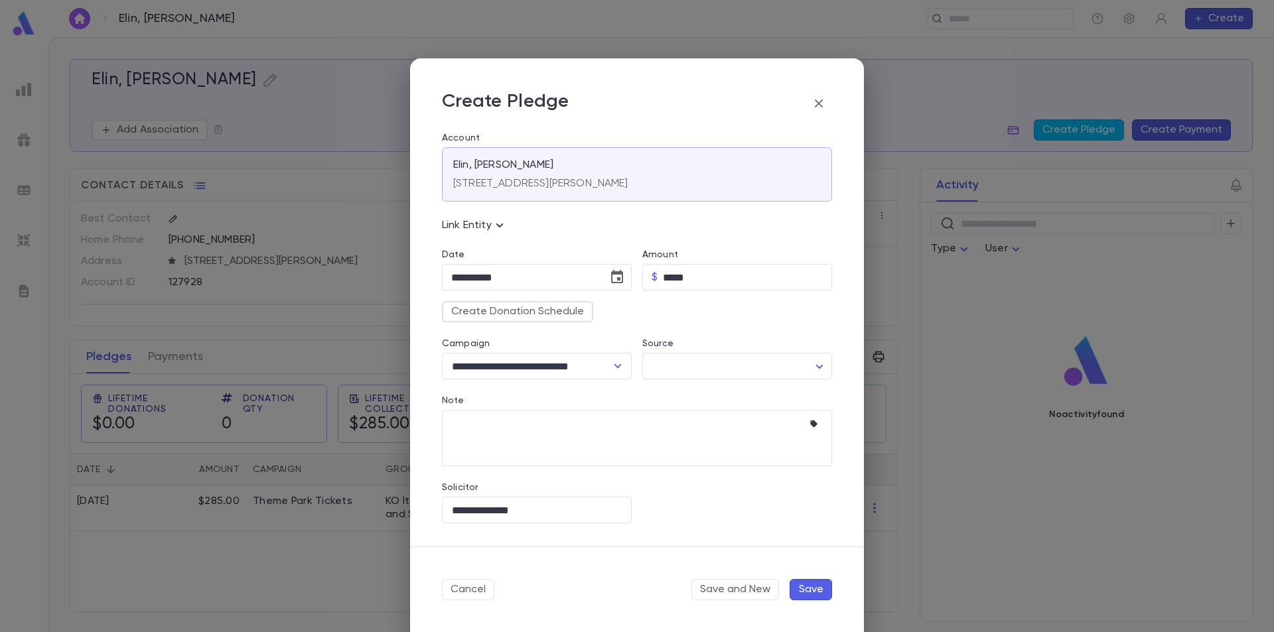
click at [503, 222] on icon at bounding box center [500, 226] width 16 height 16
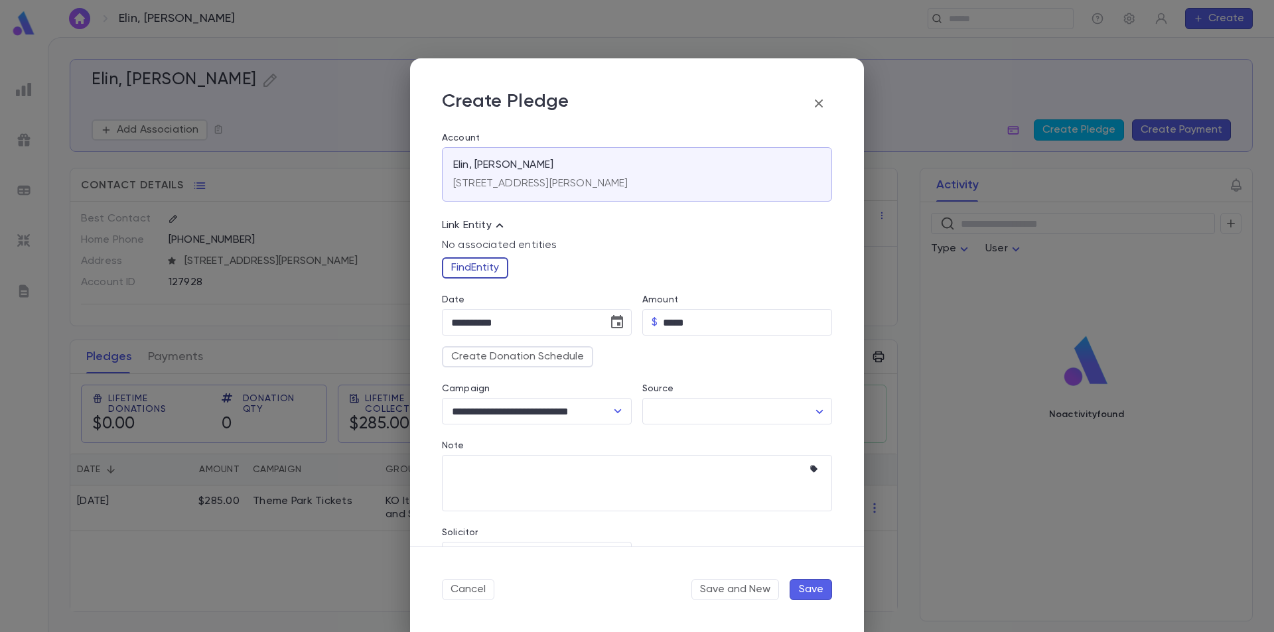
click at [483, 269] on button "Find Entity" at bounding box center [475, 268] width 66 height 21
click at [500, 344] on input "text" at bounding box center [635, 342] width 310 height 21
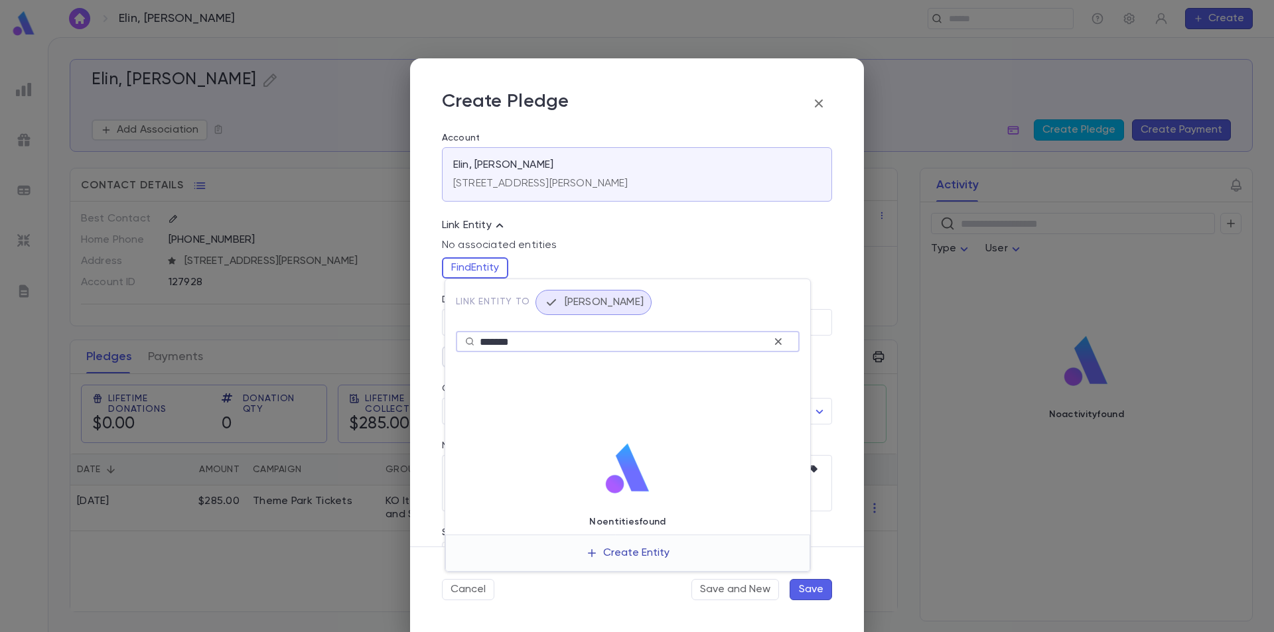
type input "*******"
click at [609, 557] on button "Create Entity" at bounding box center [627, 553] width 105 height 25
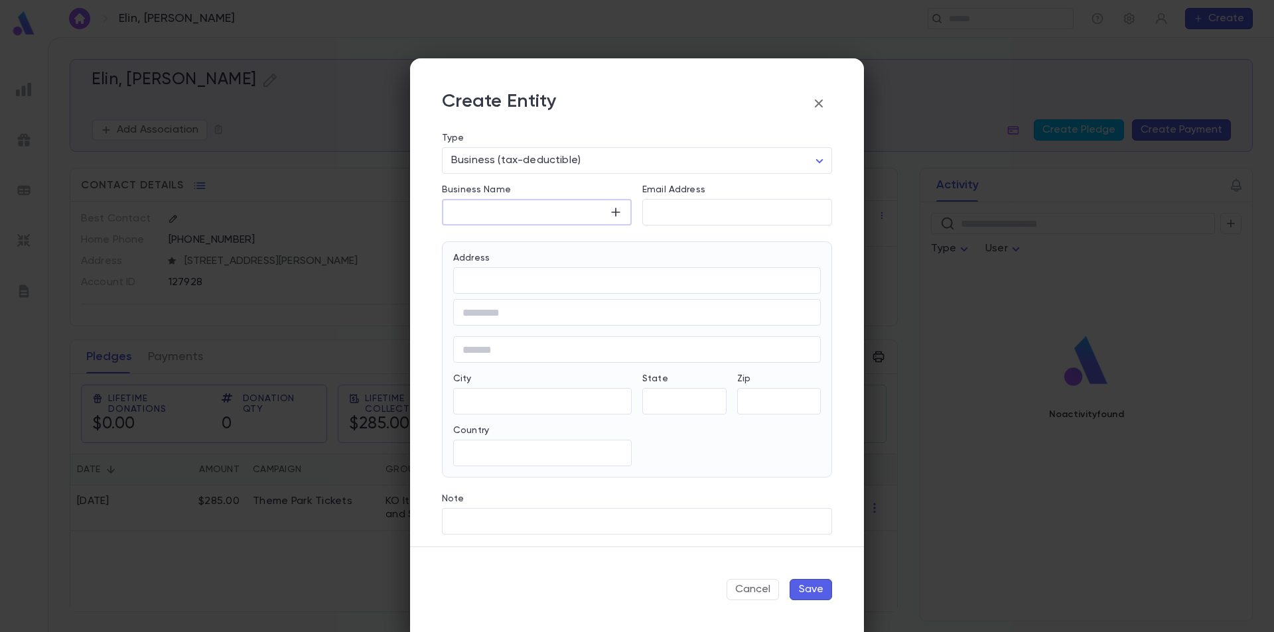
click at [571, 214] on input "Business Name" at bounding box center [525, 212] width 167 height 15
type input "**********"
click at [694, 218] on input "Email Address" at bounding box center [737, 212] width 190 height 15
click at [677, 220] on div "​" at bounding box center [737, 212] width 190 height 27
paste input "**********"
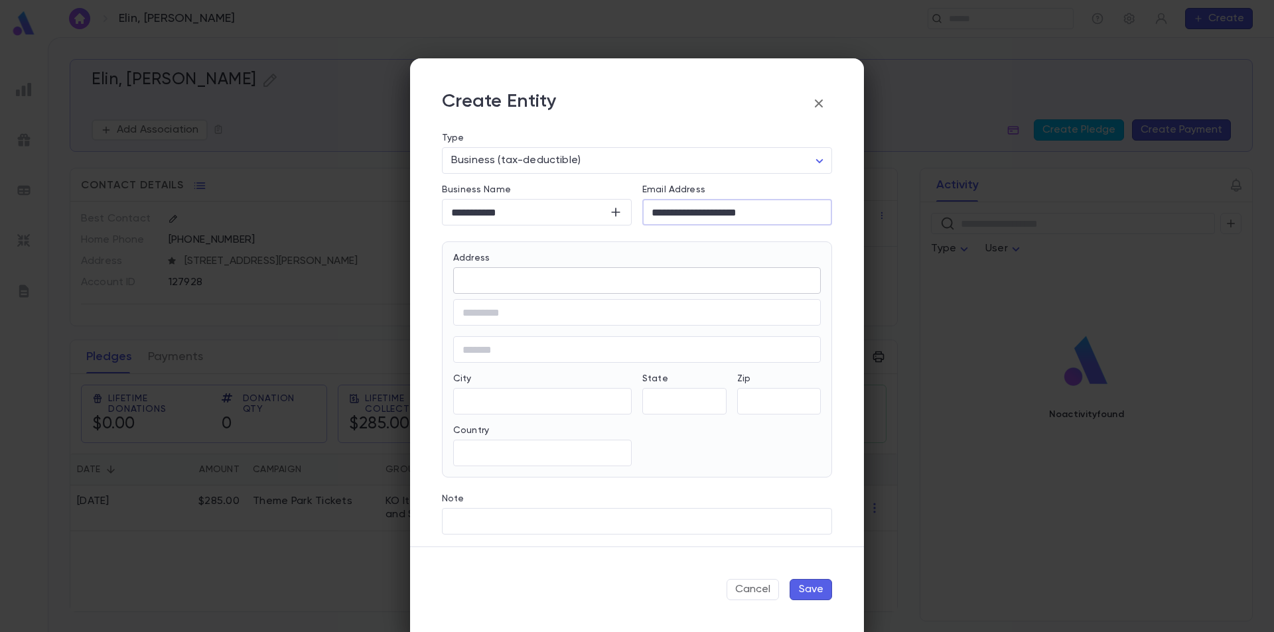
type input "**********"
click at [587, 283] on input "Address" at bounding box center [637, 280] width 368 height 15
click at [502, 283] on input "Address" at bounding box center [637, 280] width 368 height 15
paste input "**********"
click at [583, 316] on body "**********" at bounding box center [637, 334] width 1274 height 595
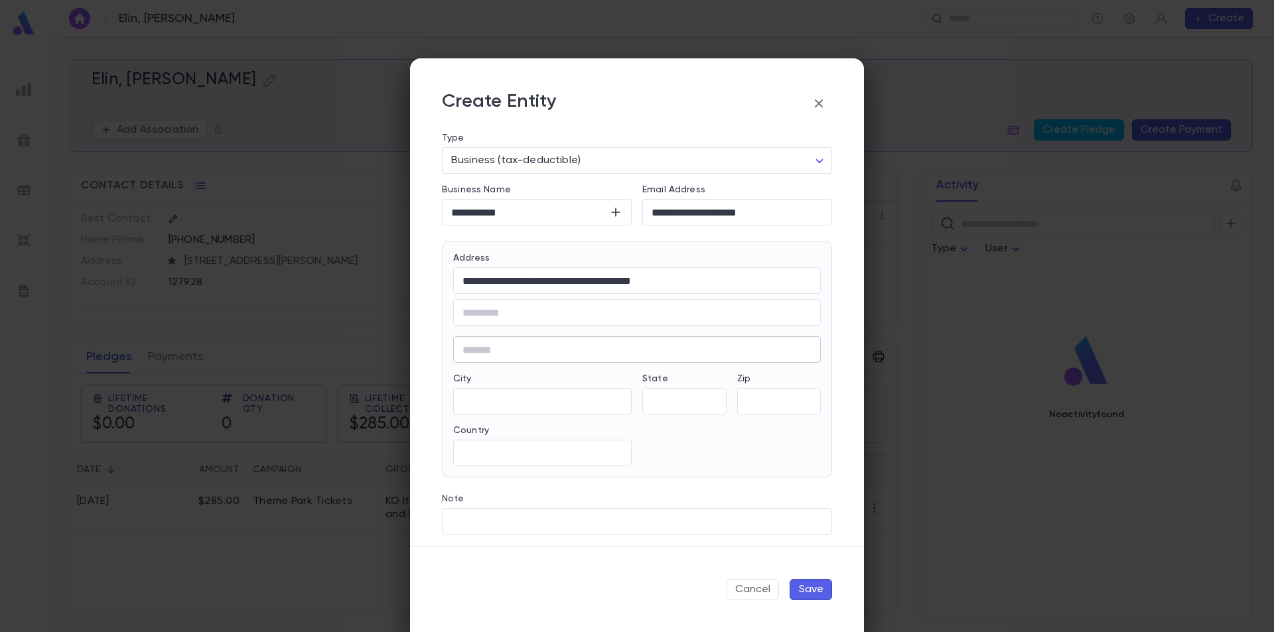
scroll to position [4, 0]
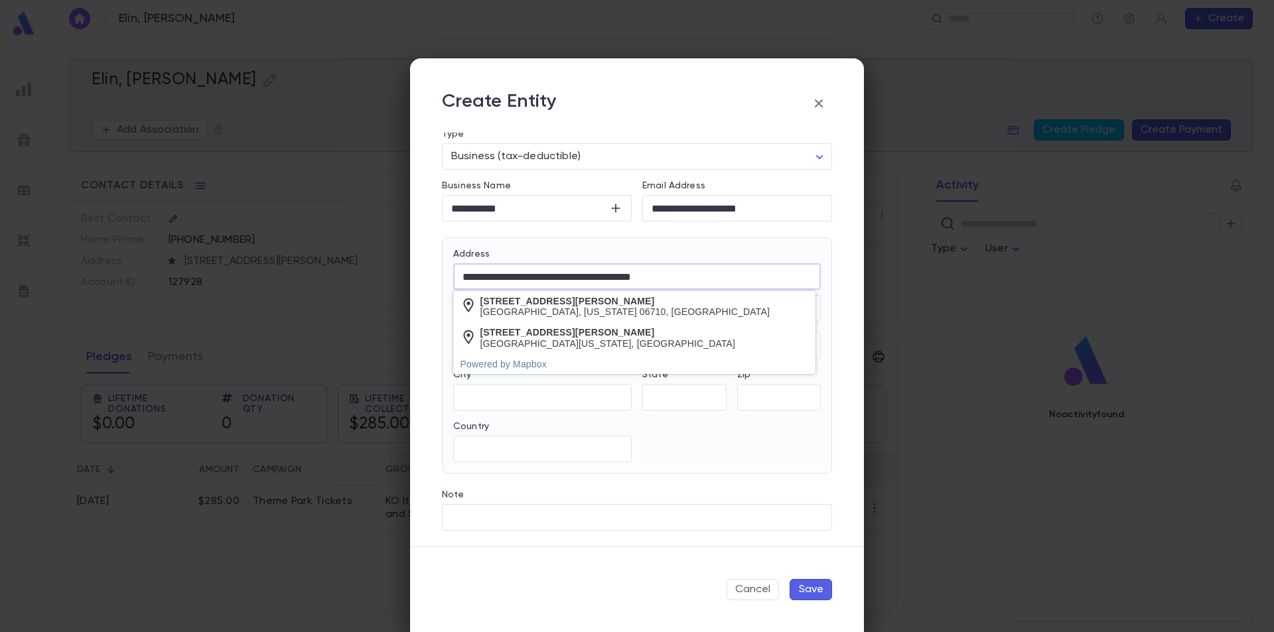
drag, startPoint x: 570, startPoint y: 277, endPoint x: 705, endPoint y: 273, distance: 135.4
click at [703, 275] on input "**********" at bounding box center [637, 276] width 368 height 15
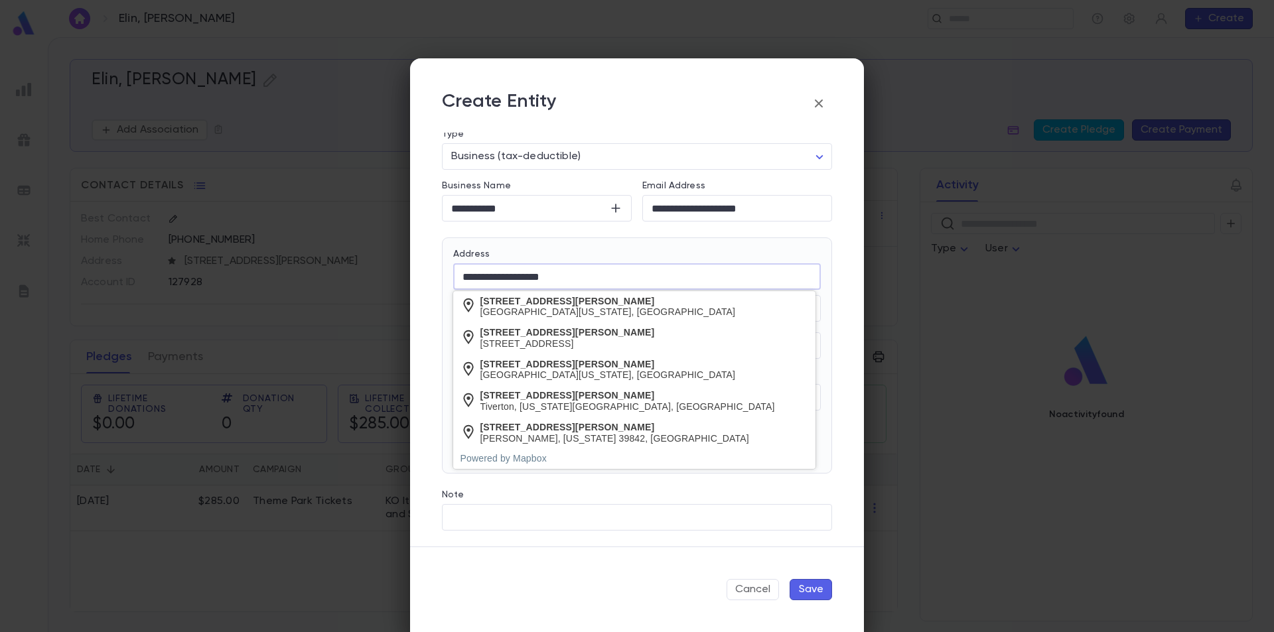
type input "**********"
click at [682, 495] on div "Note" at bounding box center [637, 497] width 390 height 15
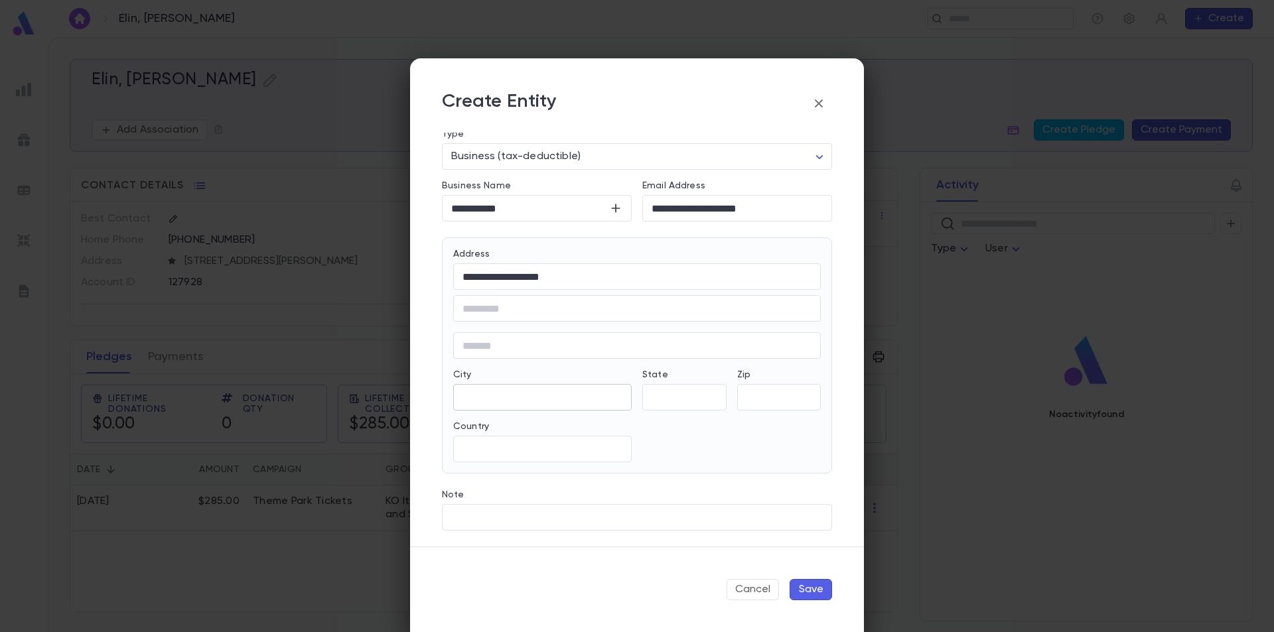
click at [550, 405] on div "​" at bounding box center [542, 397] width 179 height 27
type input "*********"
type input "**"
click at [570, 285] on div "**********" at bounding box center [637, 276] width 368 height 27
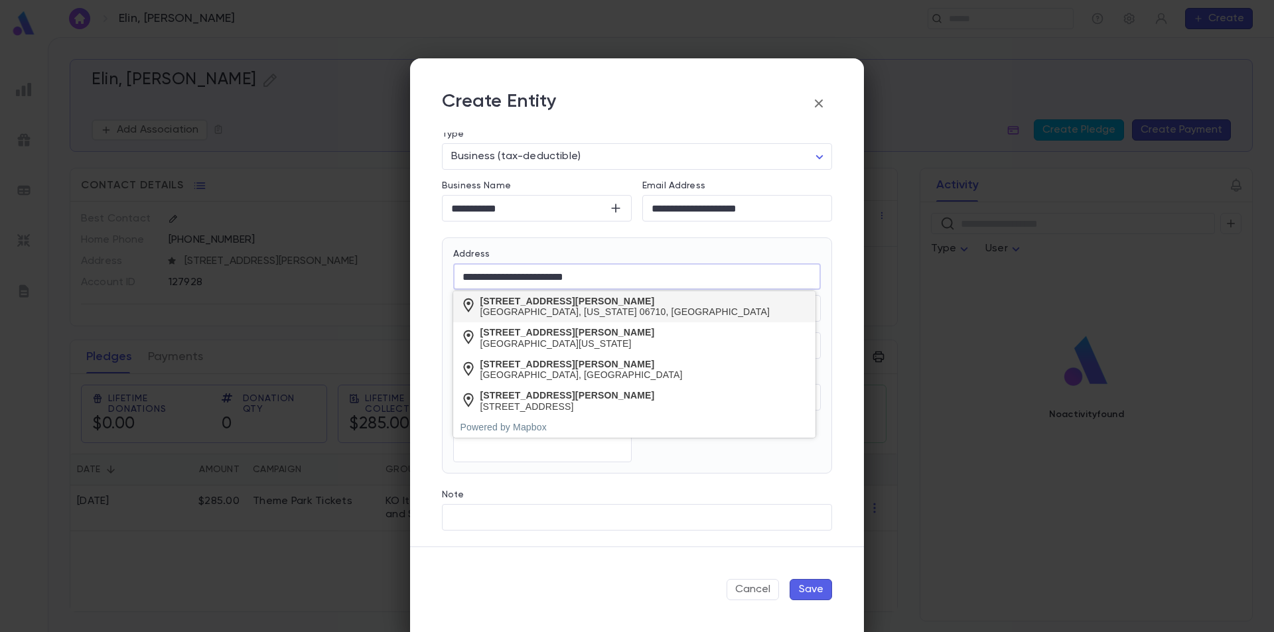
click at [605, 307] on div "Waterbury, Connecticut 06710, United States" at bounding box center [625, 312] width 290 height 11
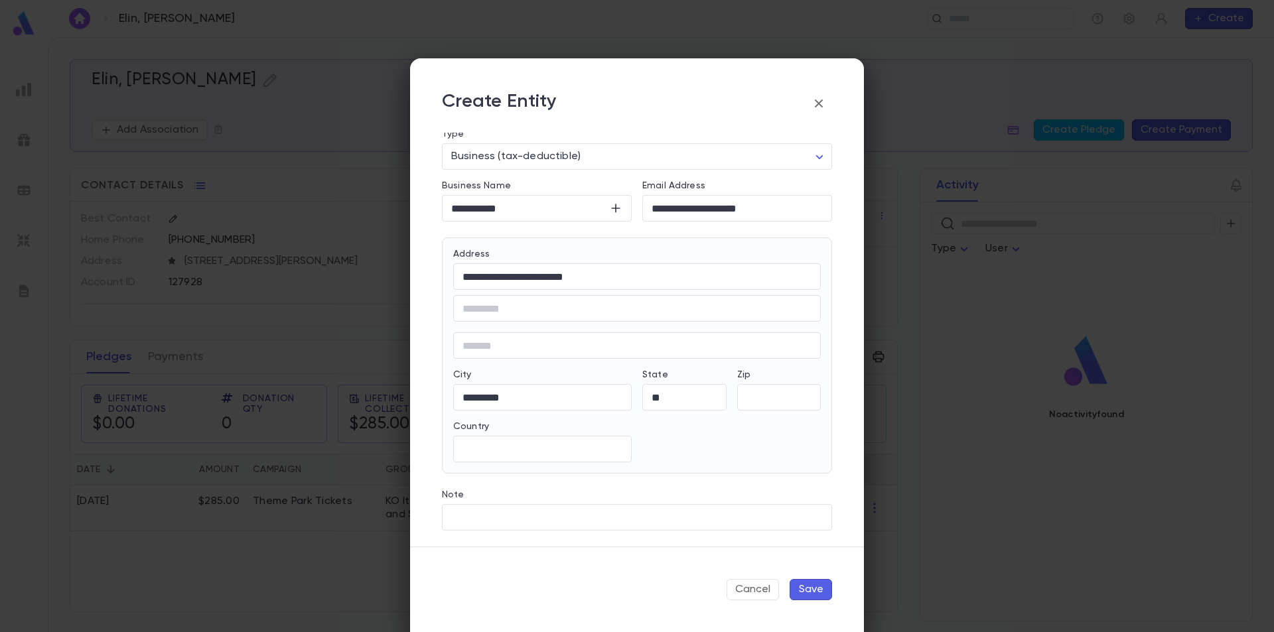
type input "**********"
type input "*****"
click at [819, 594] on button "Save" at bounding box center [811, 589] width 42 height 21
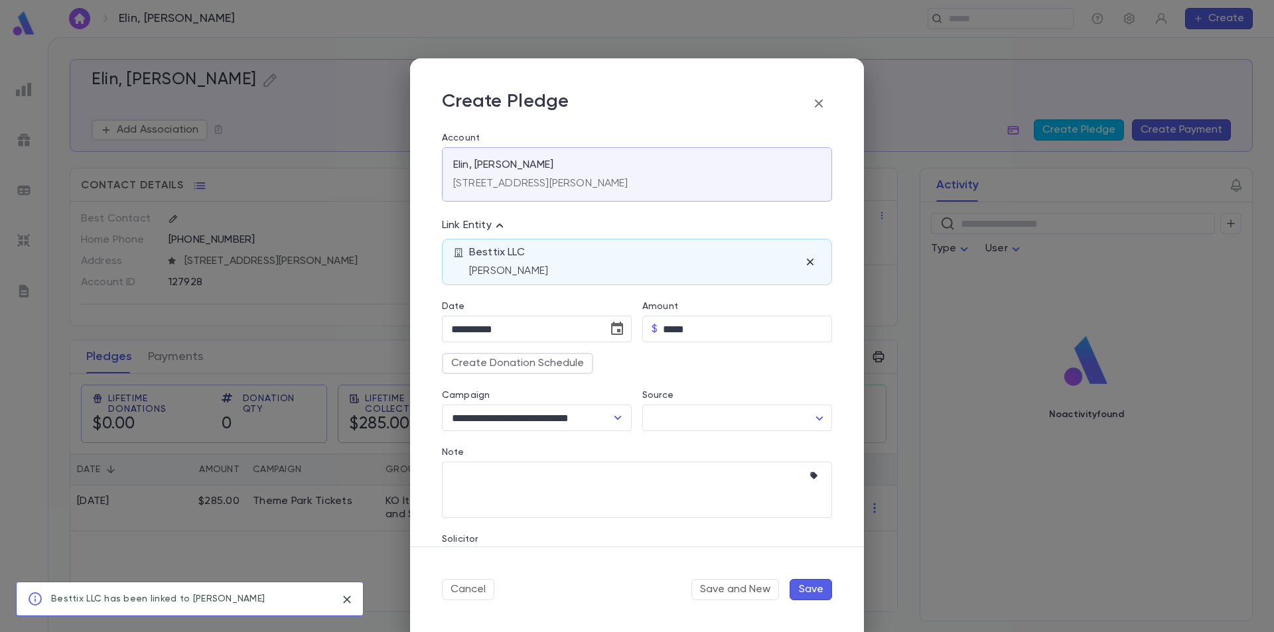
click at [820, 593] on button "Save" at bounding box center [811, 589] width 42 height 21
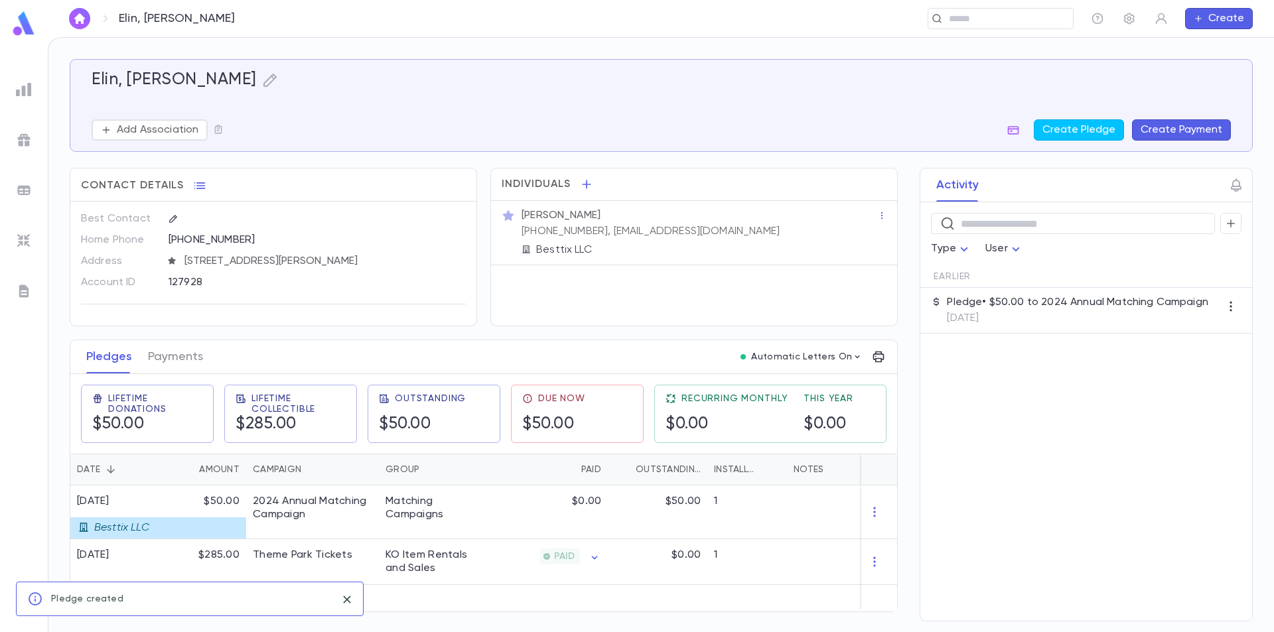
click at [26, 25] on img at bounding box center [24, 24] width 27 height 26
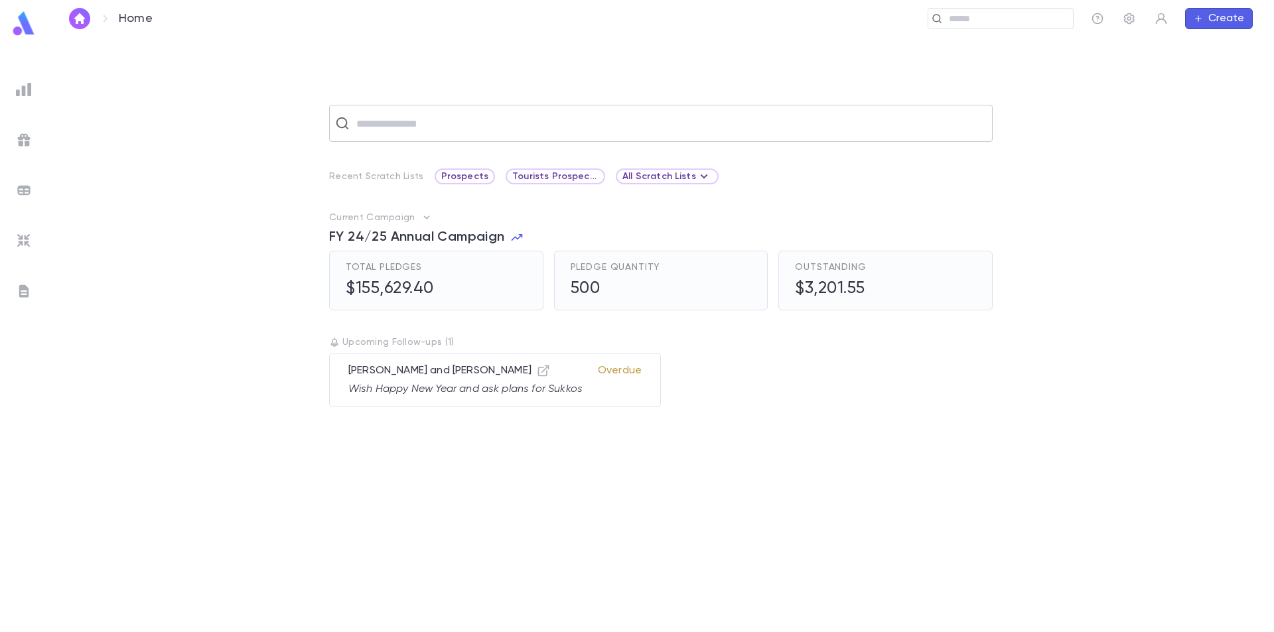
click at [415, 132] on input "text" at bounding box center [669, 123] width 634 height 25
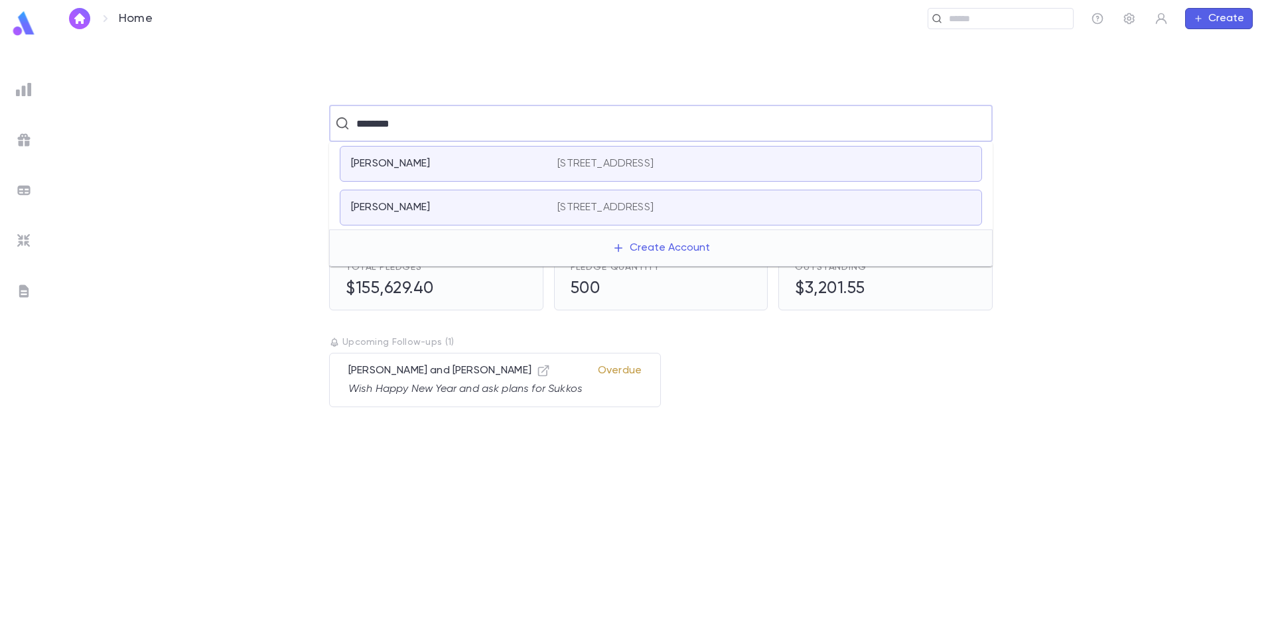
click at [356, 130] on input "********" at bounding box center [659, 123] width 615 height 25
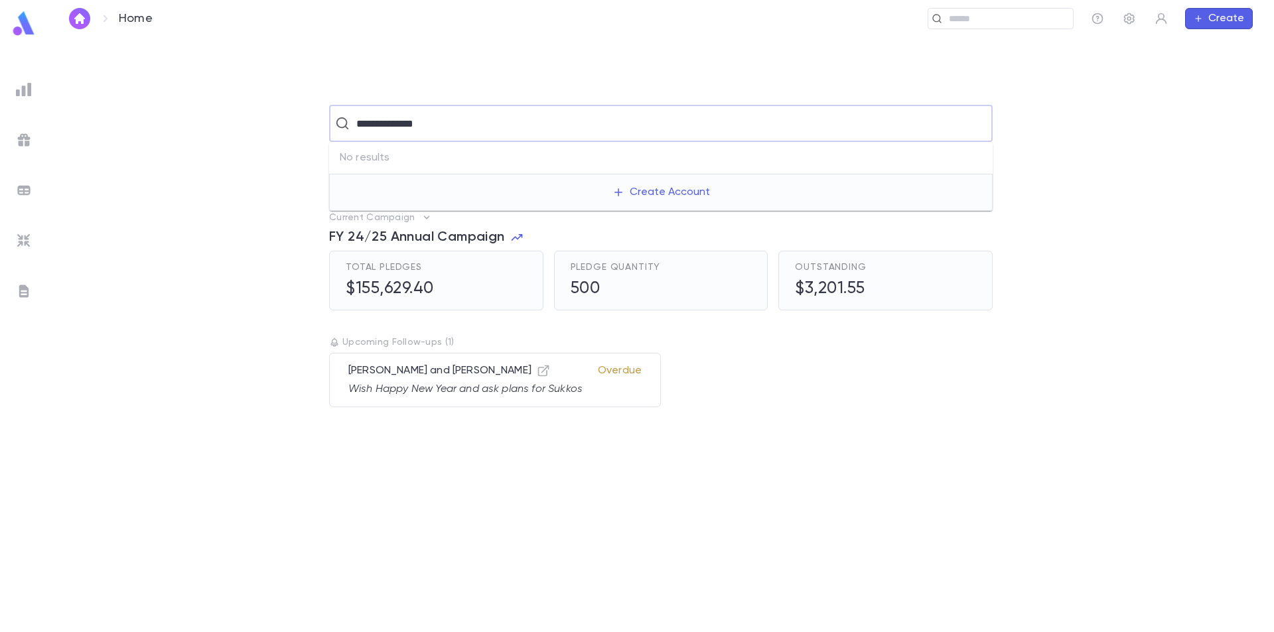
drag, startPoint x: 384, startPoint y: 123, endPoint x: 349, endPoint y: 127, distance: 34.8
click at [349, 127] on div "**********" at bounding box center [661, 123] width 664 height 37
click at [465, 126] on input "********" at bounding box center [659, 123] width 615 height 25
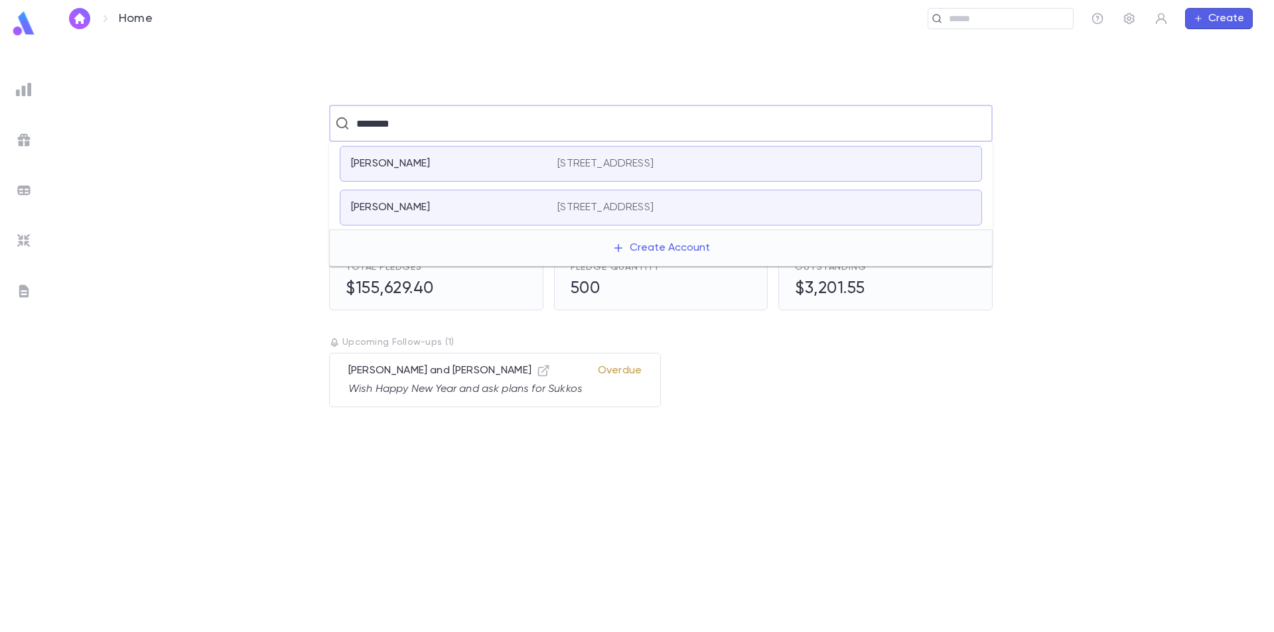
type input "********"
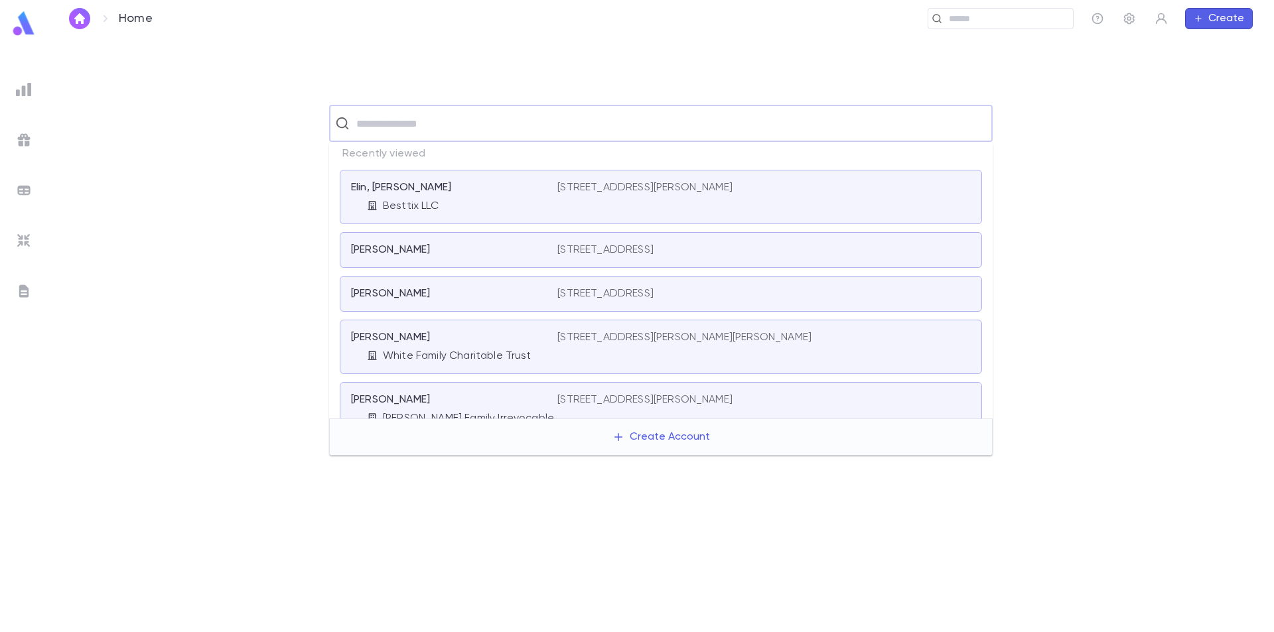
click at [413, 127] on input "text" at bounding box center [669, 123] width 634 height 25
paste input "**********"
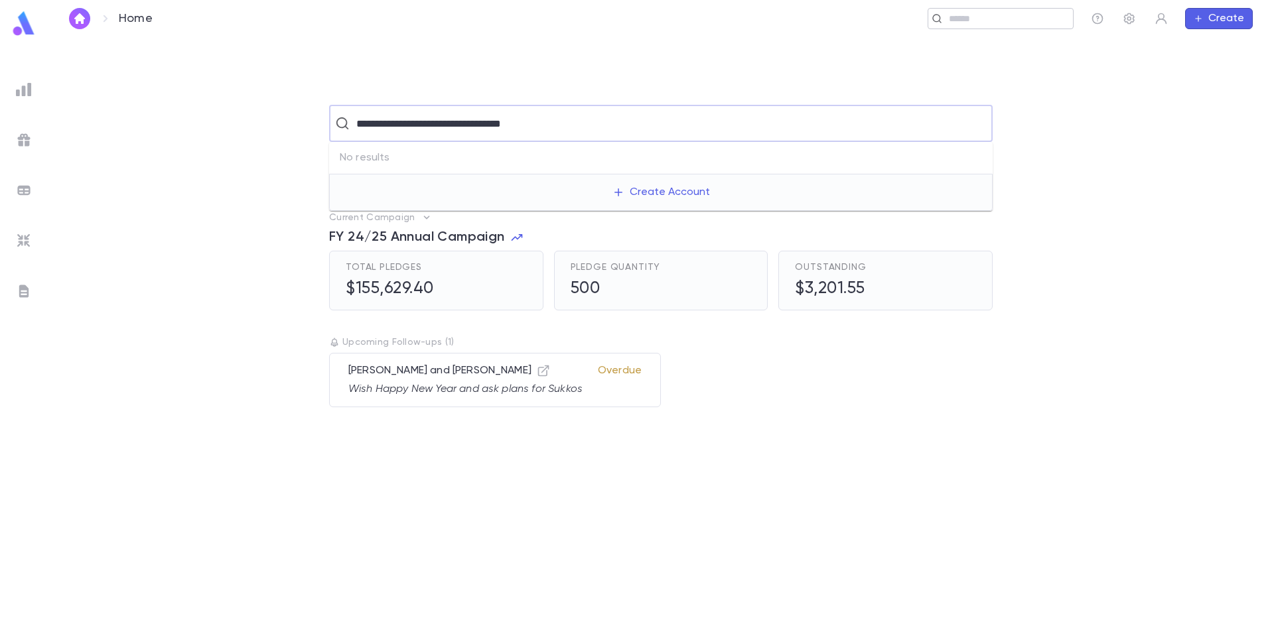
type input "**********"
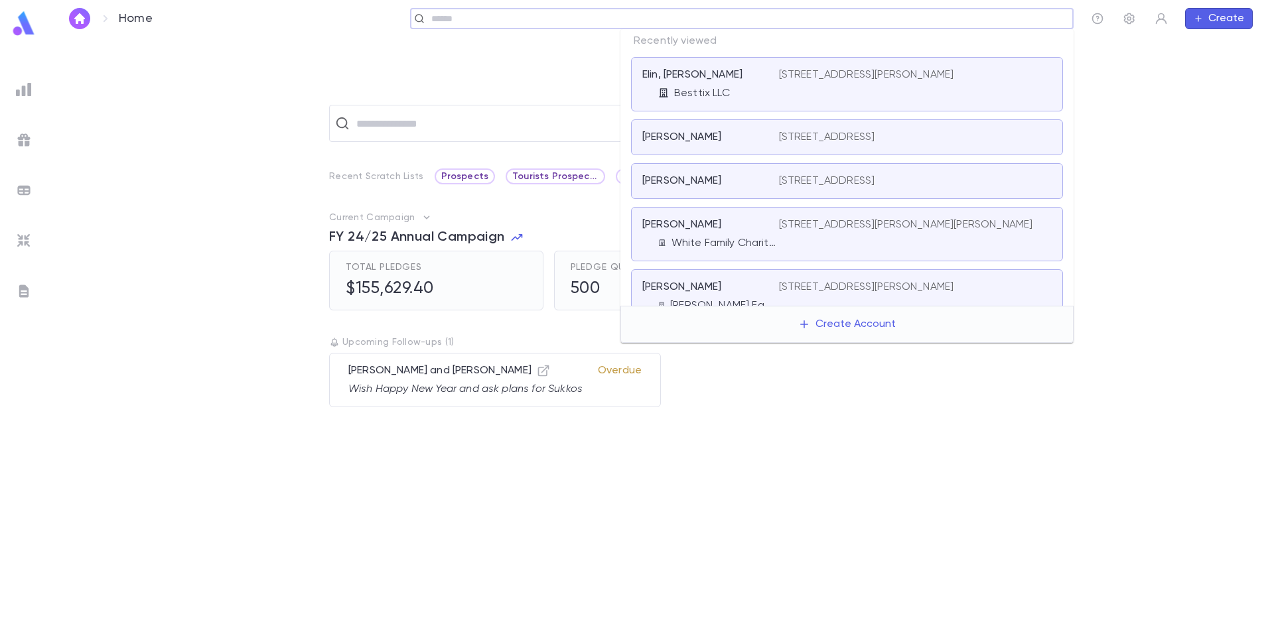
click at [969, 13] on input "text" at bounding box center [747, 19] width 640 height 13
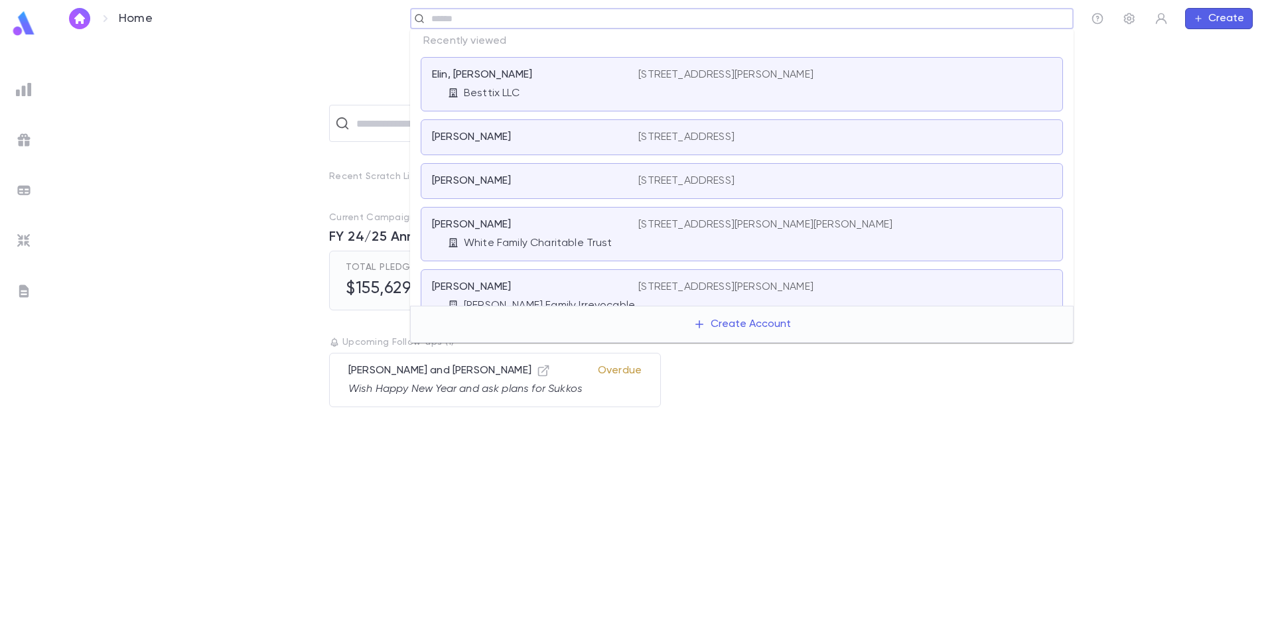
paste input "**********"
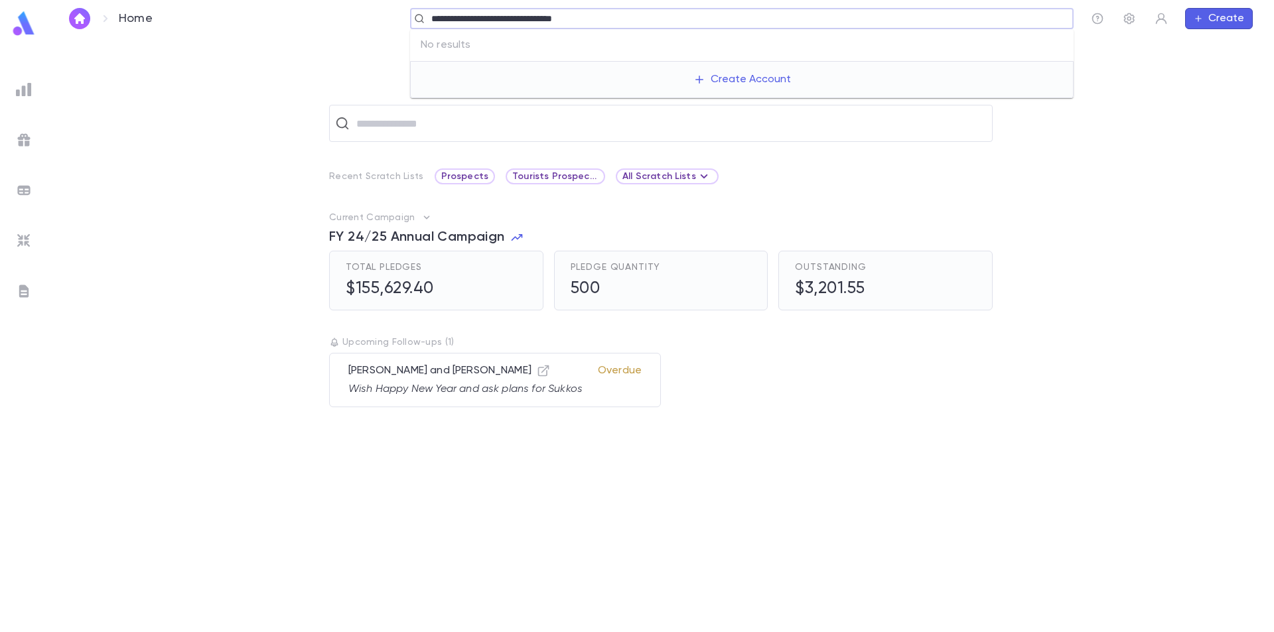
type input "**********"
click at [1158, 48] on div "​ Recent Scratch Lists Prospects Tourists Prospects and VIP All Scratch Lists C…" at bounding box center [661, 334] width 1226 height 595
click at [444, 129] on input "text" at bounding box center [669, 123] width 634 height 25
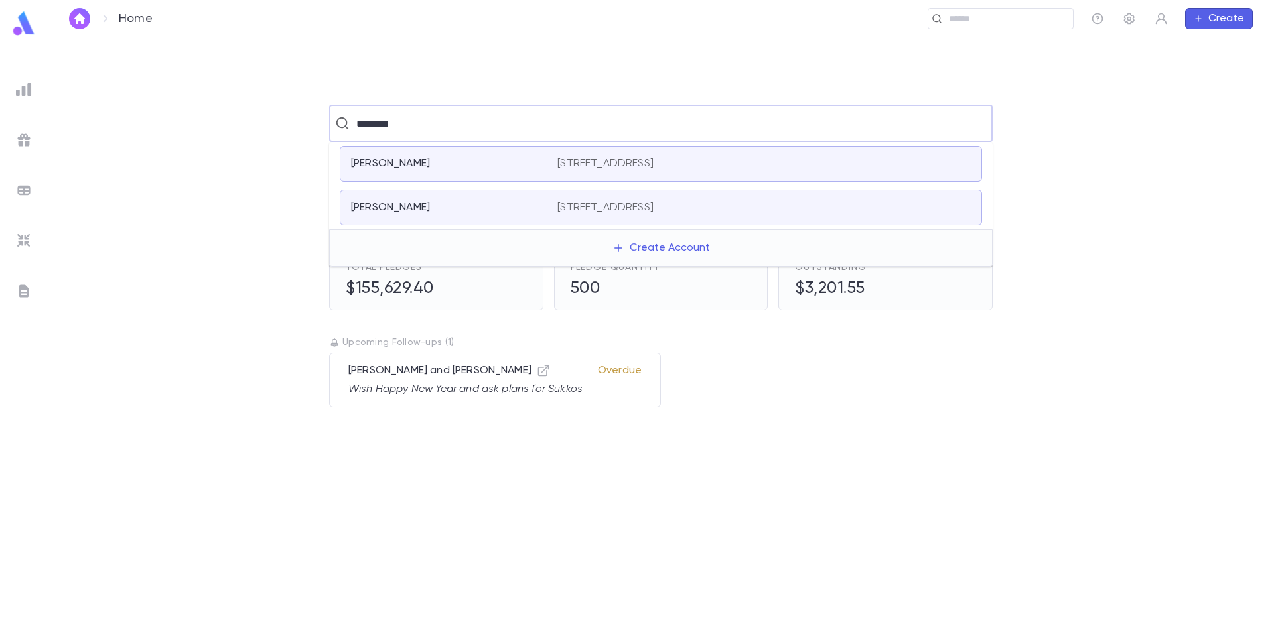
type input "********"
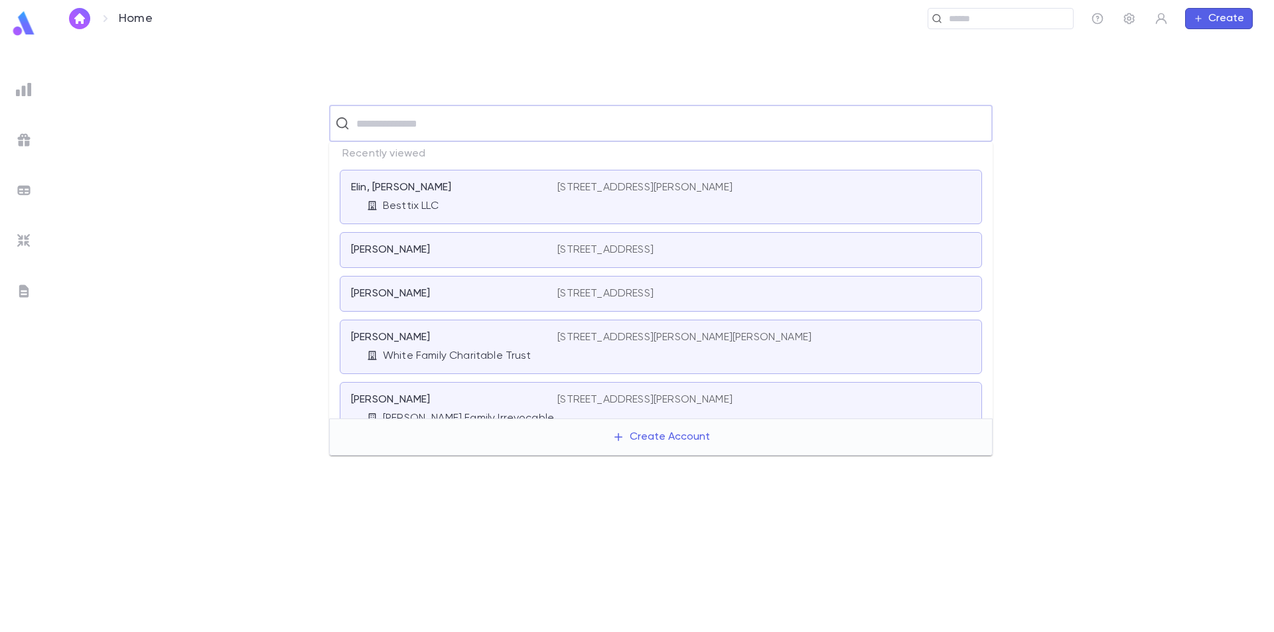
click at [434, 121] on input "text" at bounding box center [669, 123] width 634 height 25
type input "*******"
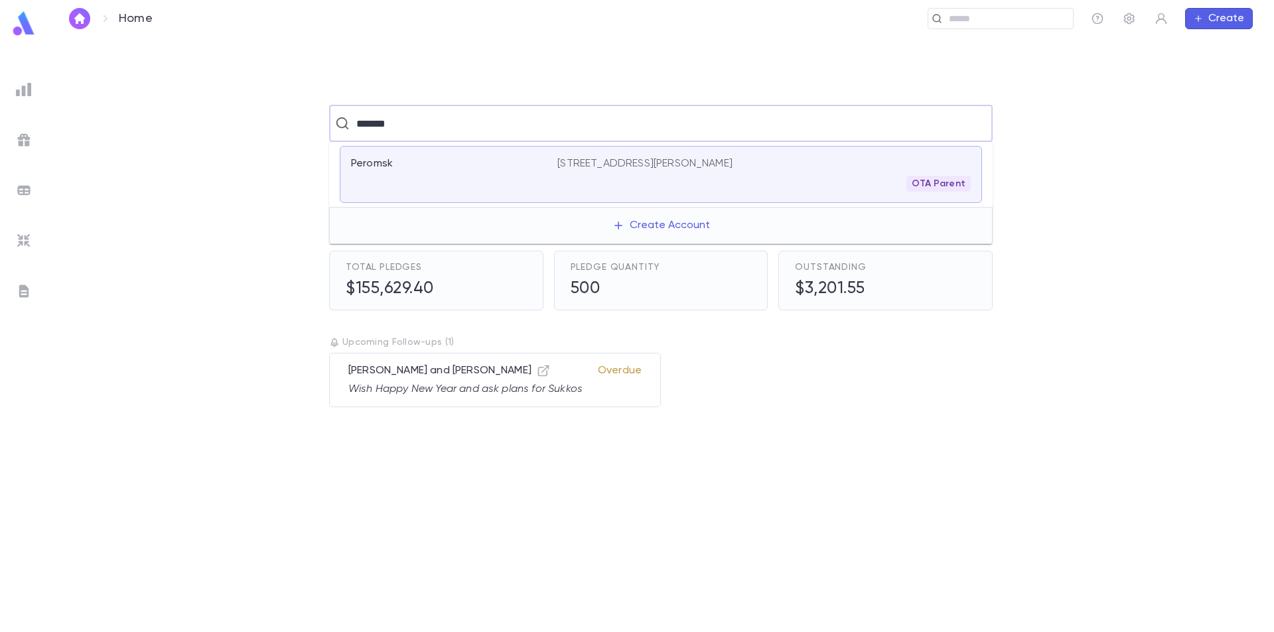
click at [492, 173] on div "Peromsk" at bounding box center [454, 174] width 206 height 35
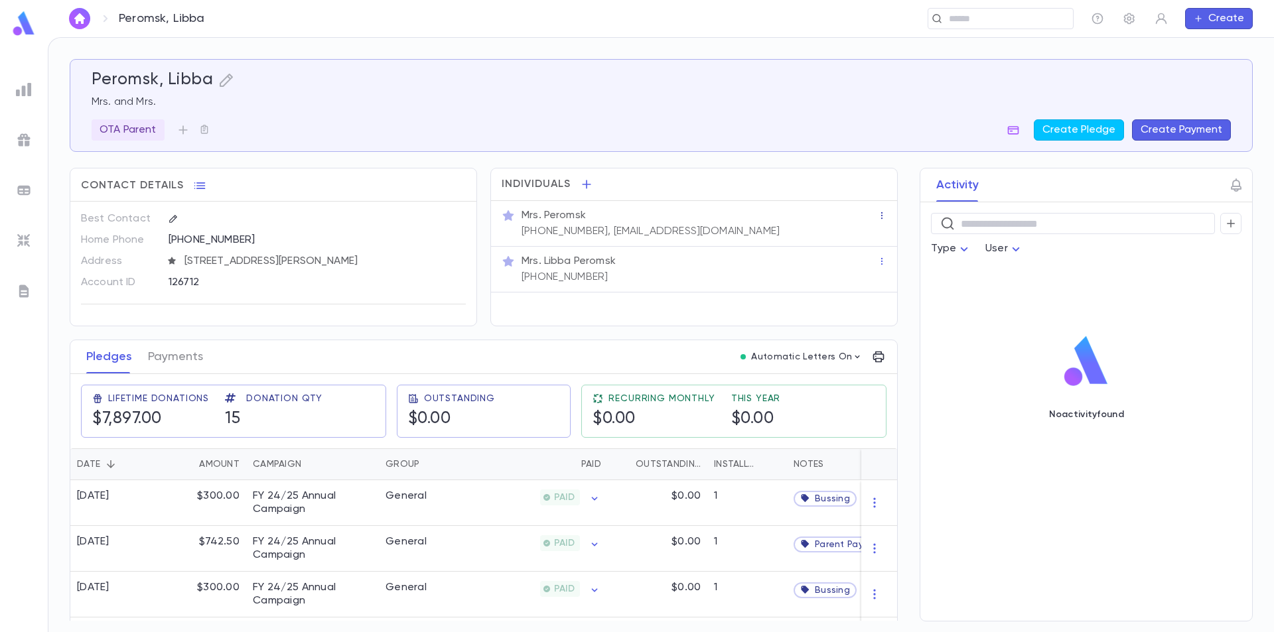
click at [877, 220] on icon "button" at bounding box center [881, 215] width 9 height 9
click at [891, 240] on ul "Remove" at bounding box center [906, 236] width 62 height 29
click at [909, 234] on ul "Remove" at bounding box center [906, 236] width 62 height 29
click at [823, 225] on div at bounding box center [637, 316] width 1274 height 632
click at [570, 216] on p "Mrs. Peromsk" at bounding box center [554, 215] width 64 height 13
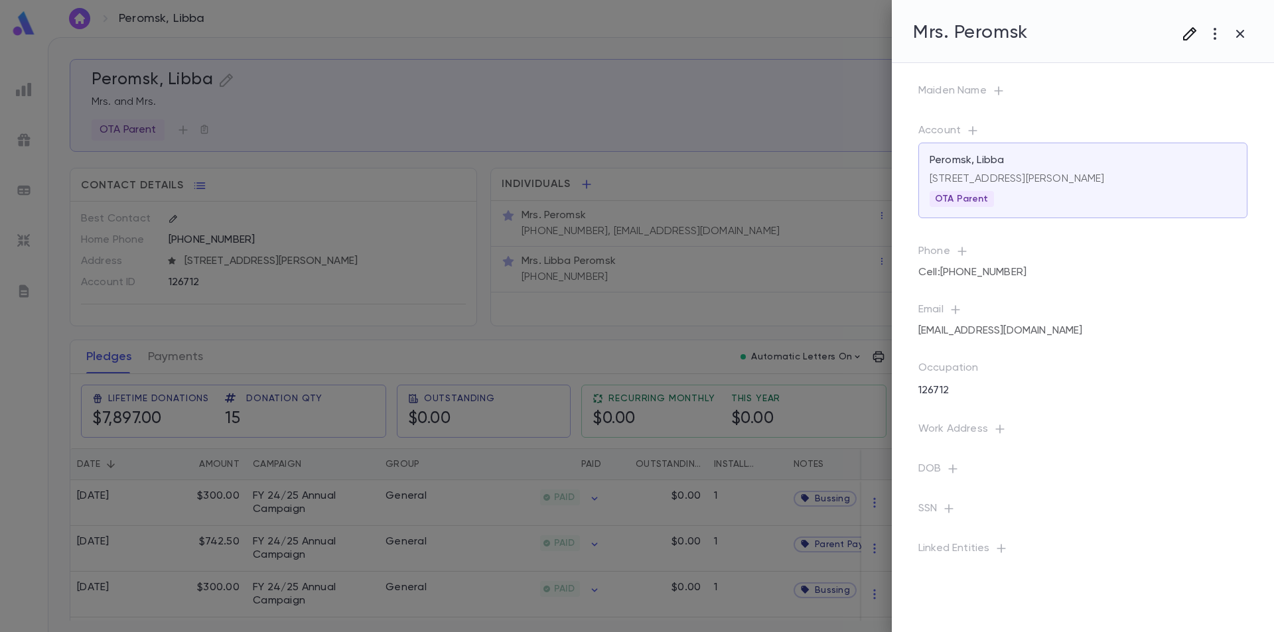
click at [1185, 31] on icon "button" at bounding box center [1190, 34] width 16 height 16
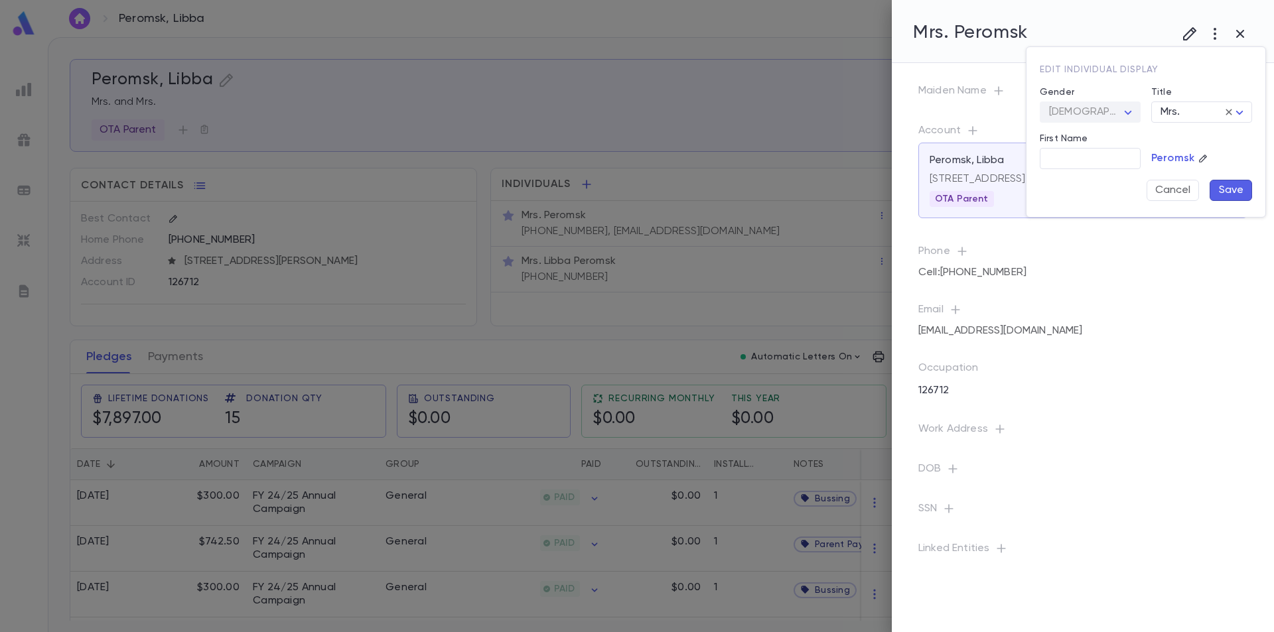
click at [1217, 32] on div at bounding box center [637, 316] width 1274 height 632
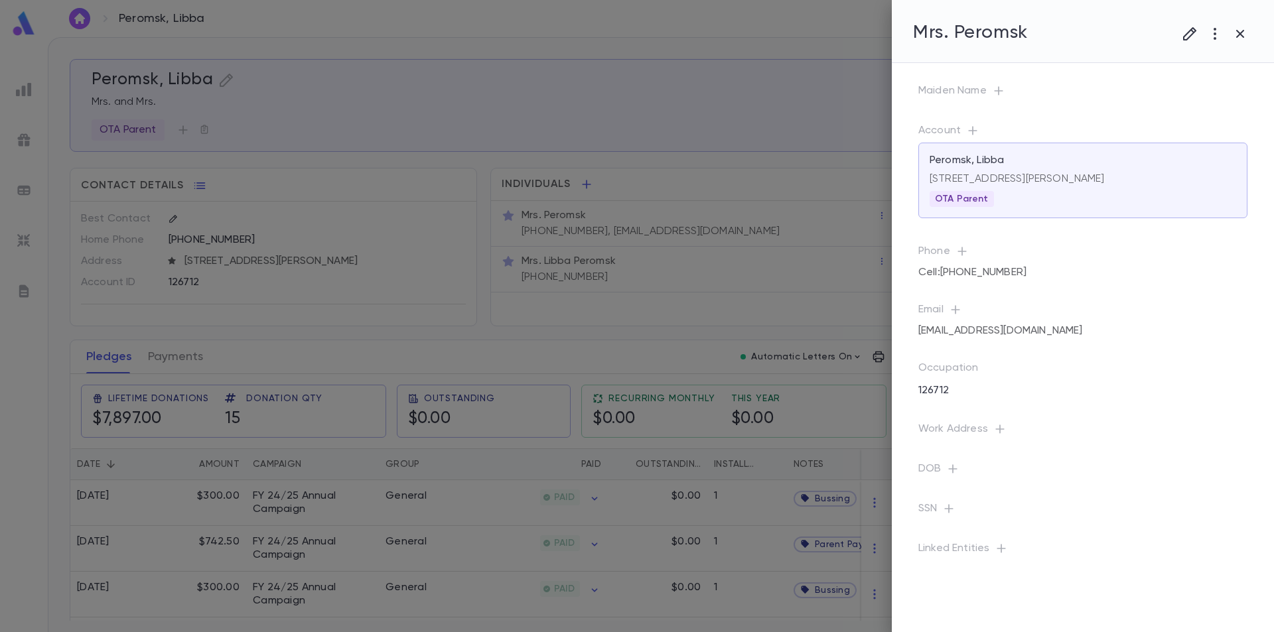
click at [1214, 35] on icon "button" at bounding box center [1215, 34] width 16 height 16
click at [1171, 101] on li "Delete" at bounding box center [1202, 104] width 132 height 21
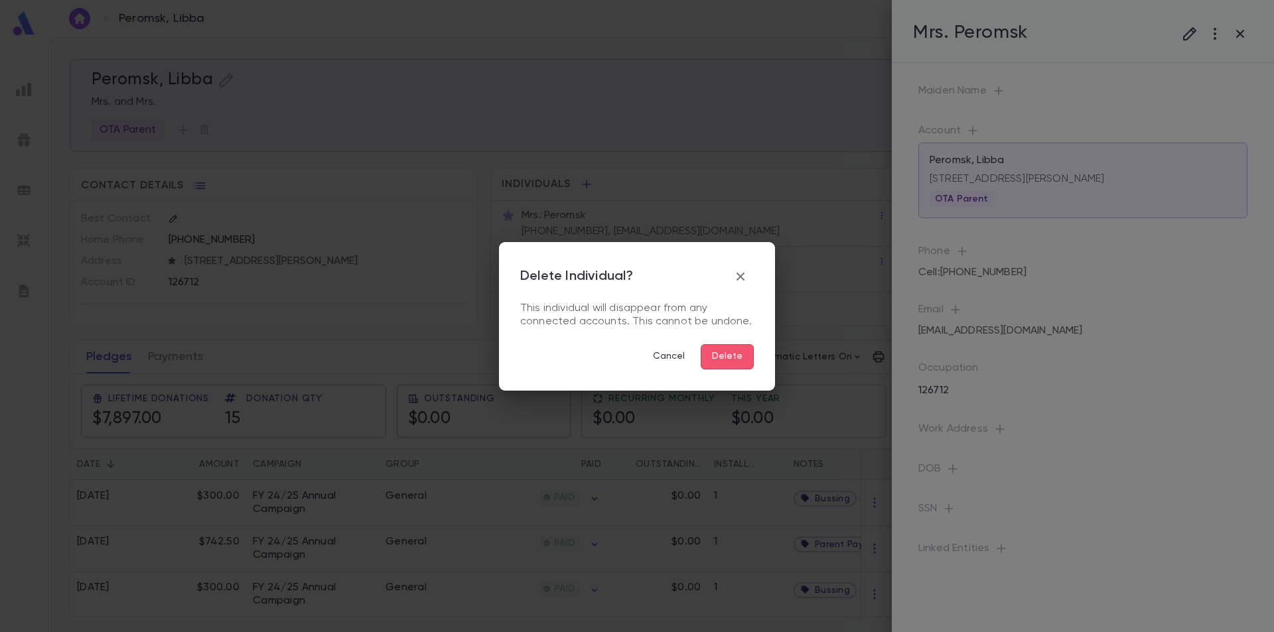
click at [730, 360] on button "Delete" at bounding box center [727, 356] width 53 height 25
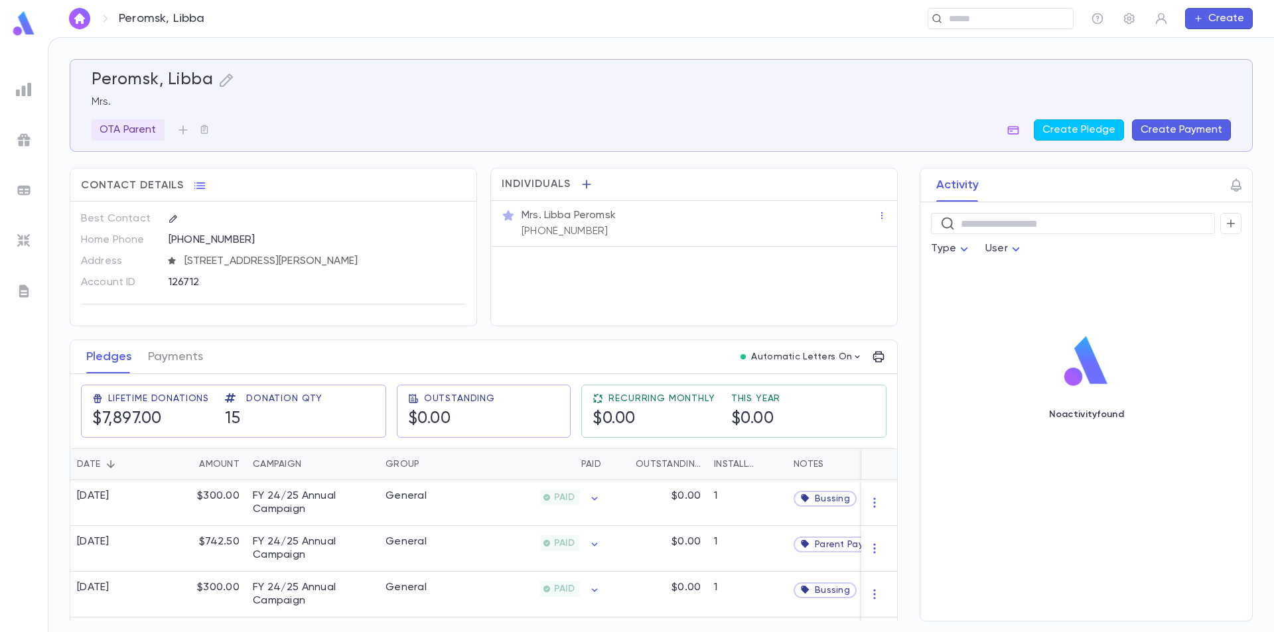
click at [583, 186] on icon "button" at bounding box center [586, 184] width 13 height 13
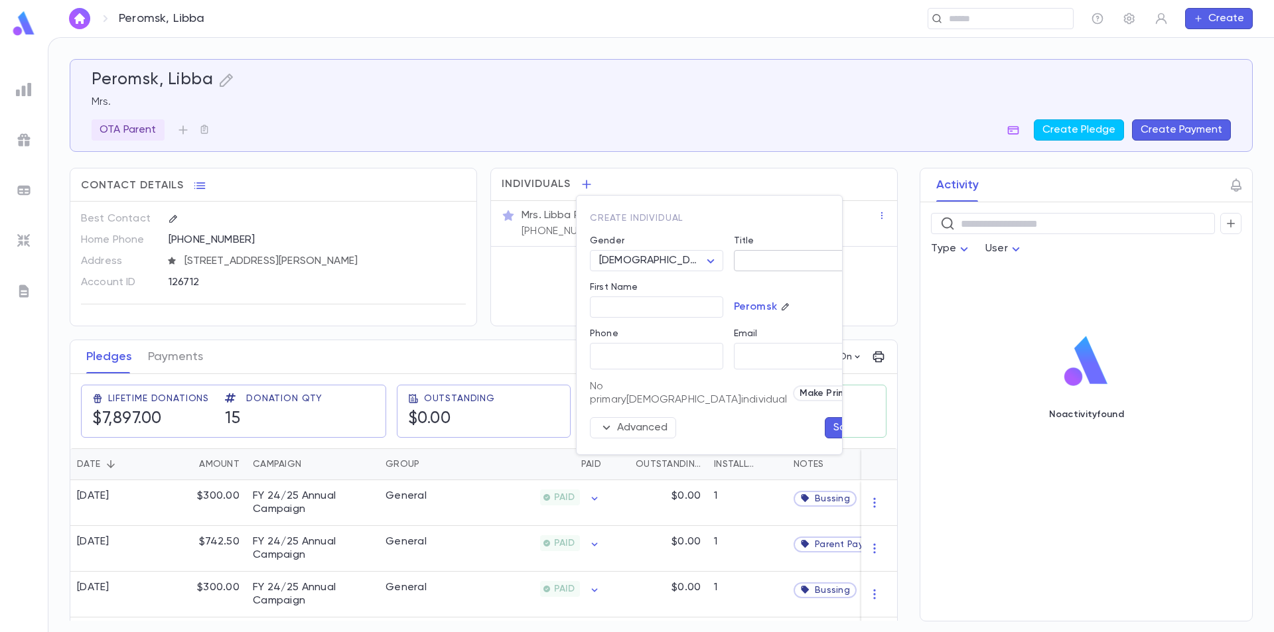
click at [744, 259] on body "Peromsk, Libba ​ Create Peromsk, Libba Mrs. OTA Parent Create Pledge Create Pay…" at bounding box center [637, 334] width 1274 height 595
click at [750, 285] on span "Mr." at bounding box center [785, 286] width 113 height 13
type input "***"
click at [794, 392] on span "Make Primary" at bounding box center [830, 393] width 72 height 11
click at [814, 419] on button "Save" at bounding box center [835, 427] width 42 height 21
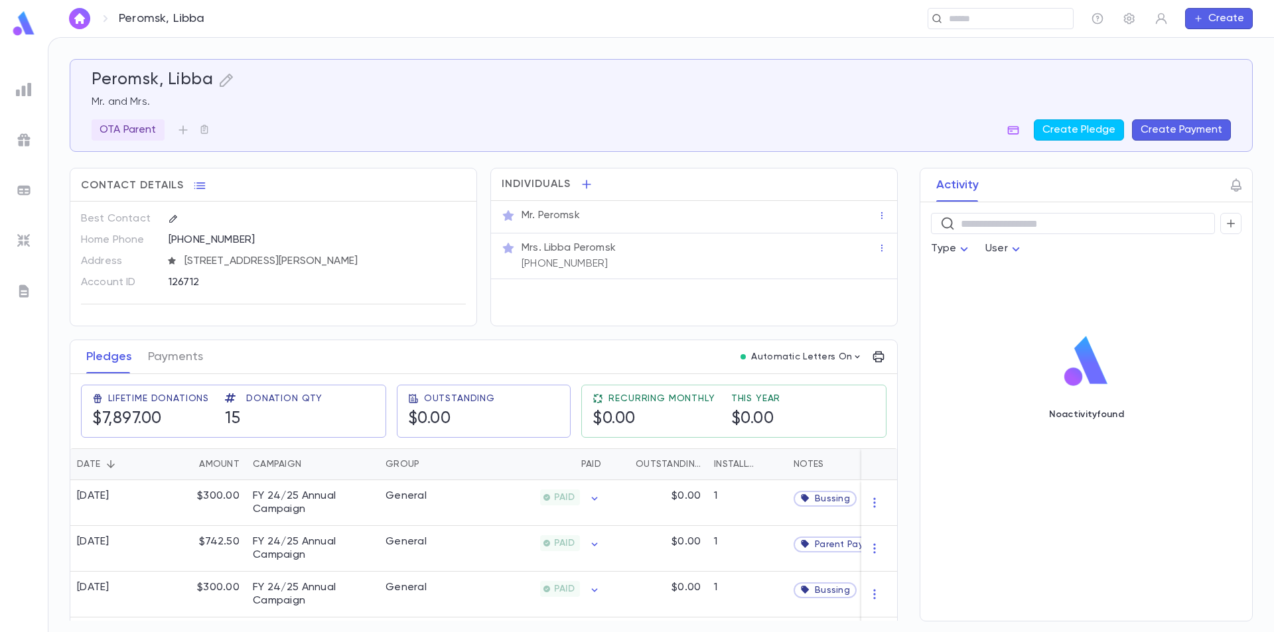
click at [17, 28] on img at bounding box center [24, 24] width 27 height 26
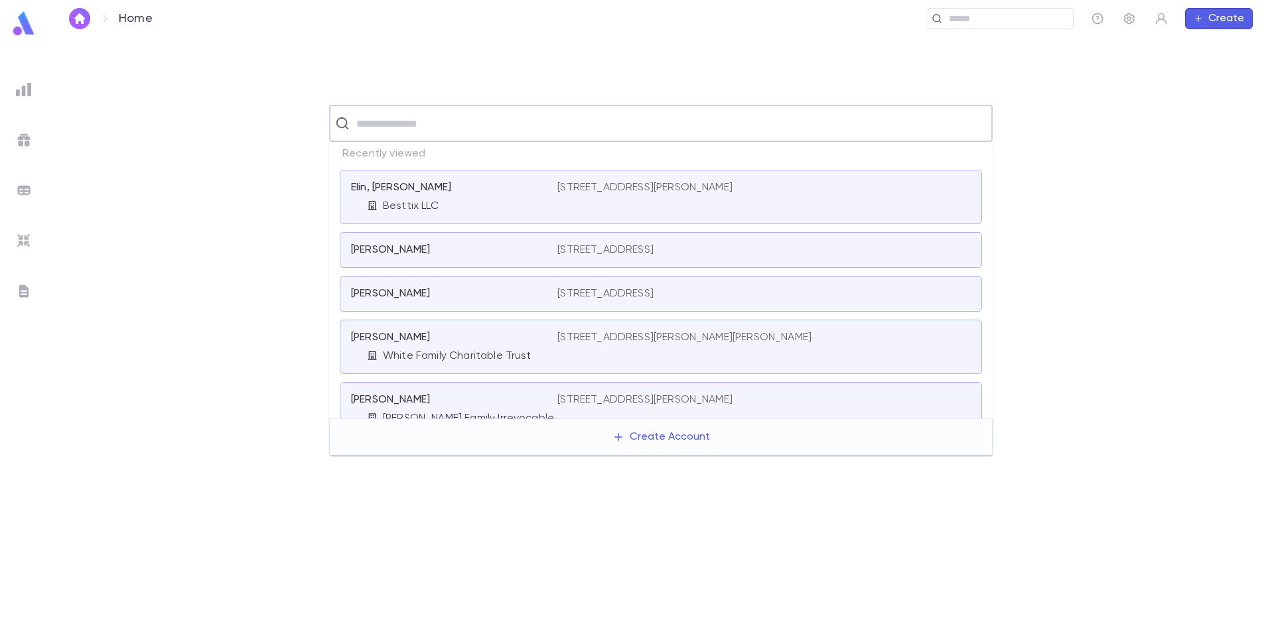
click at [415, 124] on input "text" at bounding box center [669, 123] width 634 height 25
paste input "**********"
type input "**********"
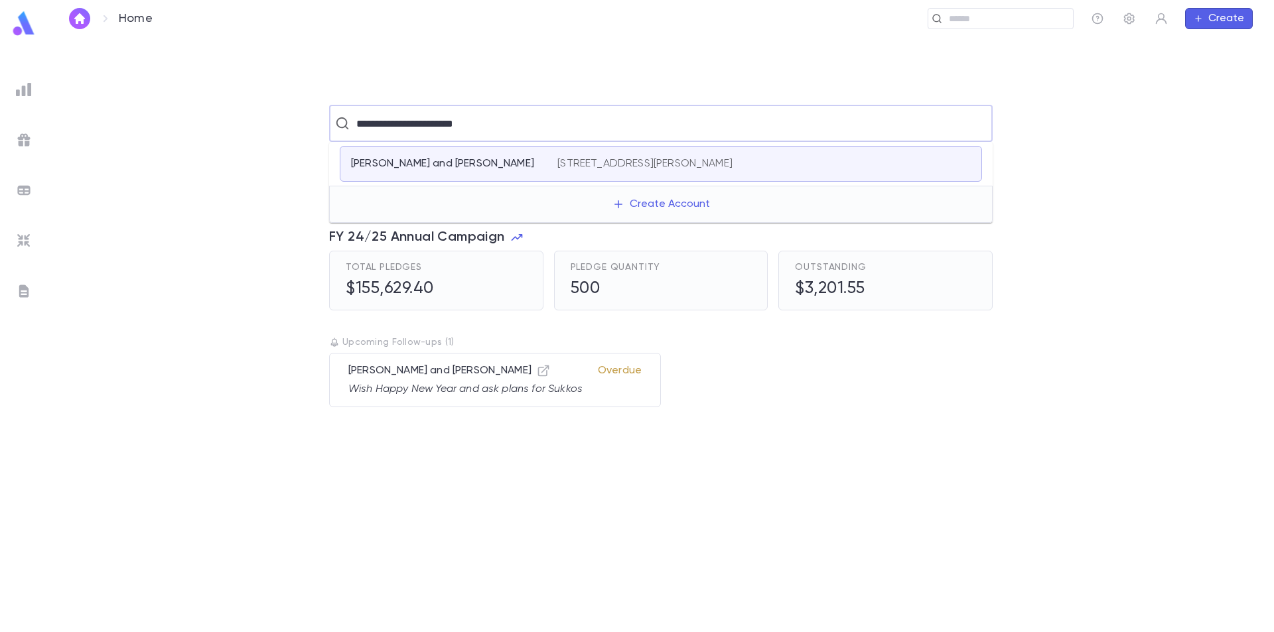
click at [453, 153] on div "Layish, Daniel and Nancy 836 Lake Catherine Ct, Maitland FL 32751-5567 United S…" at bounding box center [661, 164] width 642 height 36
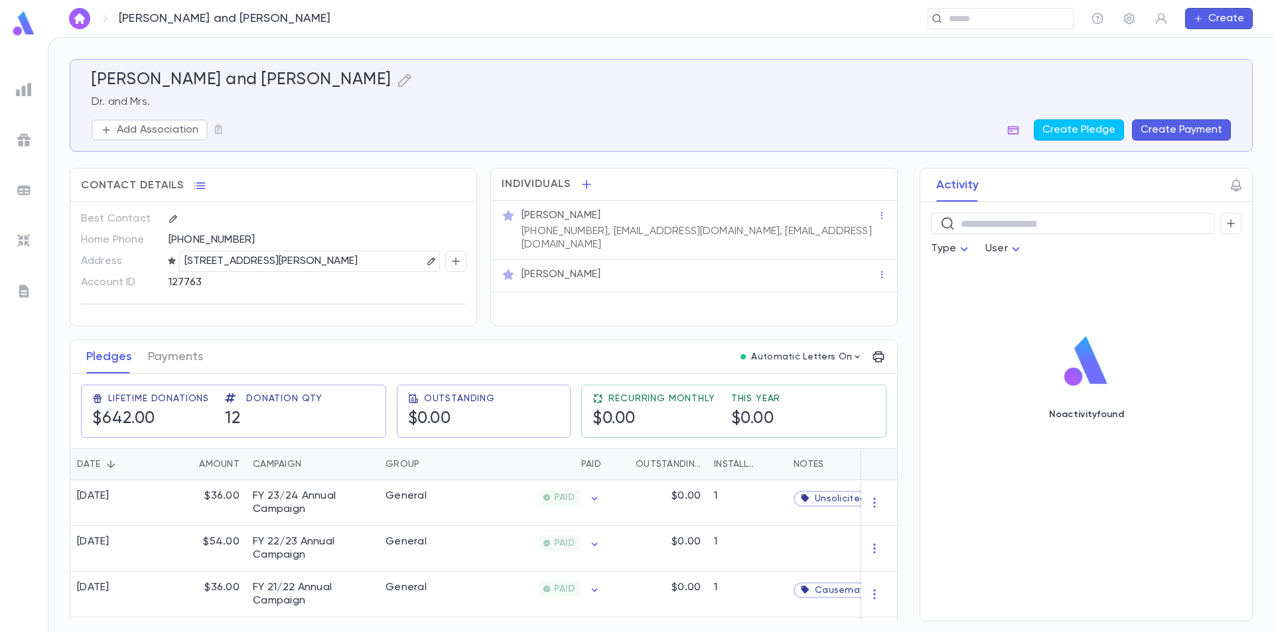
click at [27, 27] on img at bounding box center [24, 24] width 27 height 26
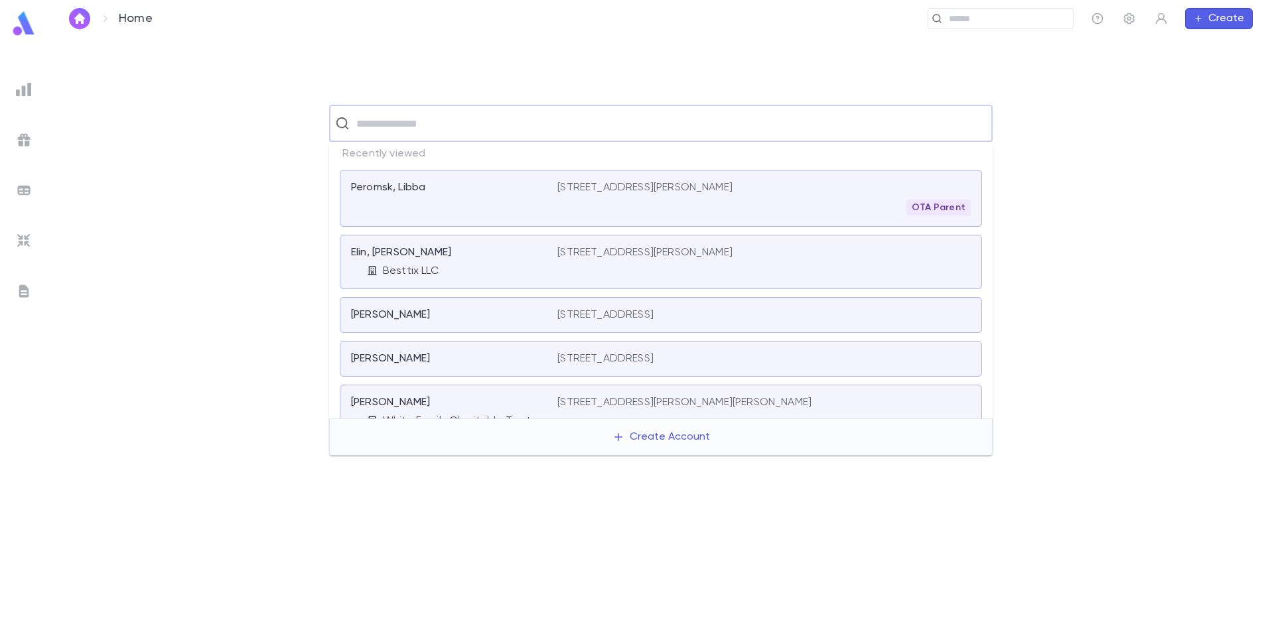
click at [426, 119] on input "text" at bounding box center [669, 123] width 634 height 25
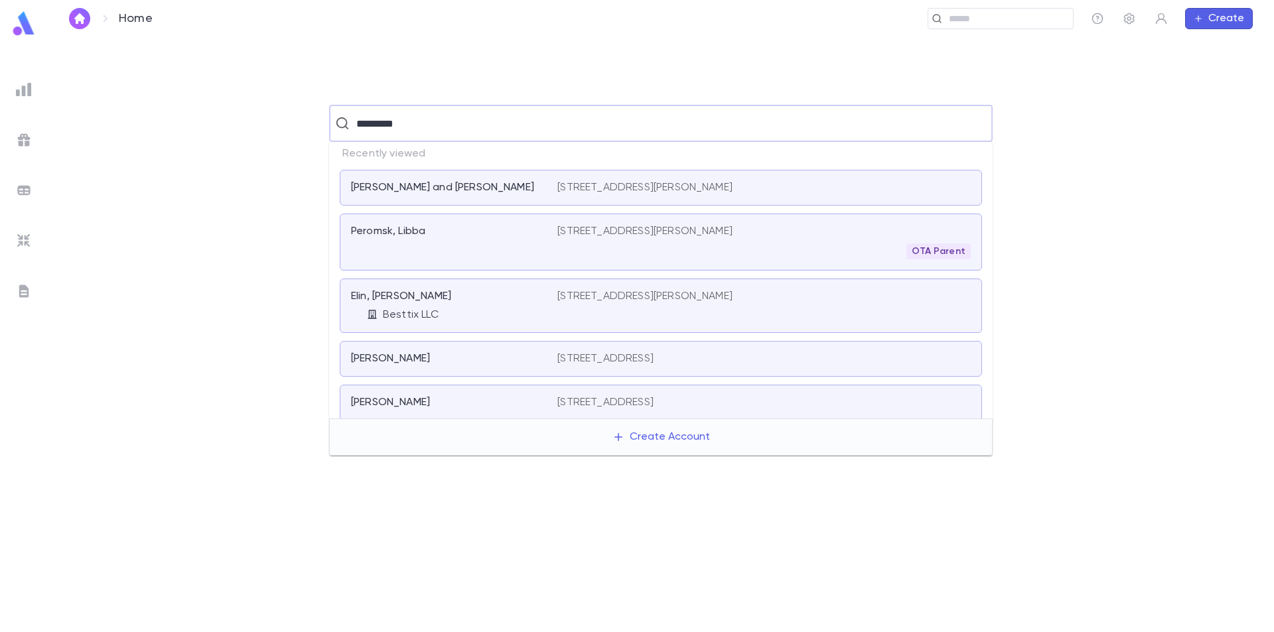
type input "**********"
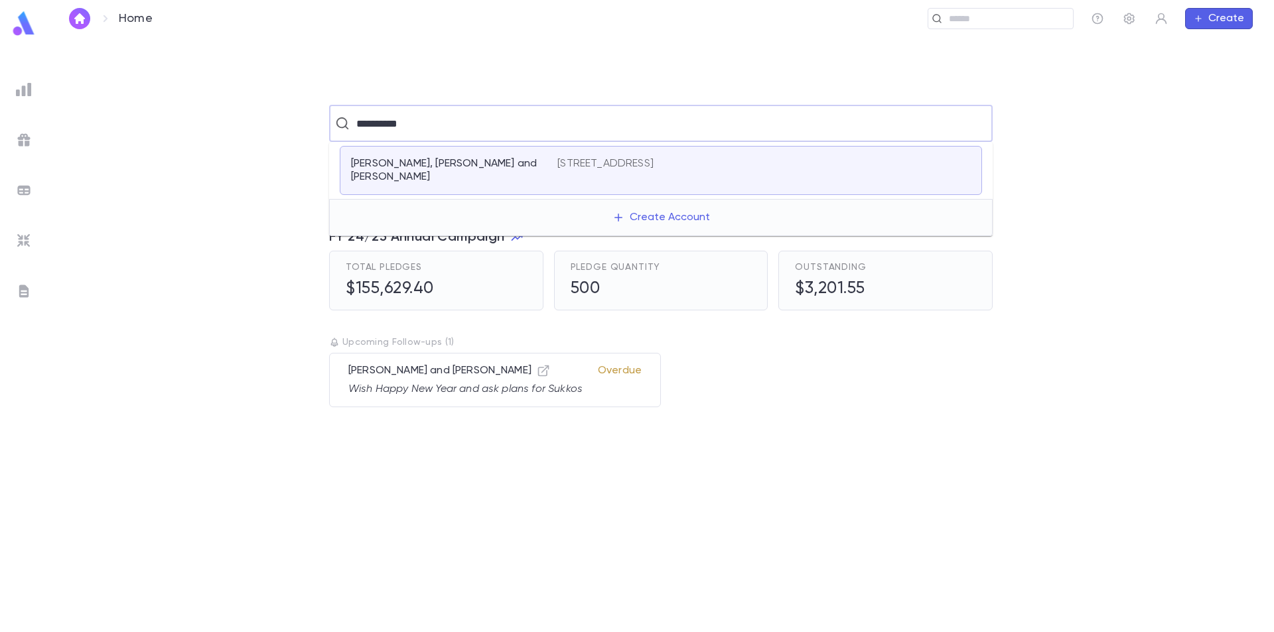
click at [463, 157] on p "Dovid, Moshe and Ganz, Shaindy" at bounding box center [446, 170] width 190 height 27
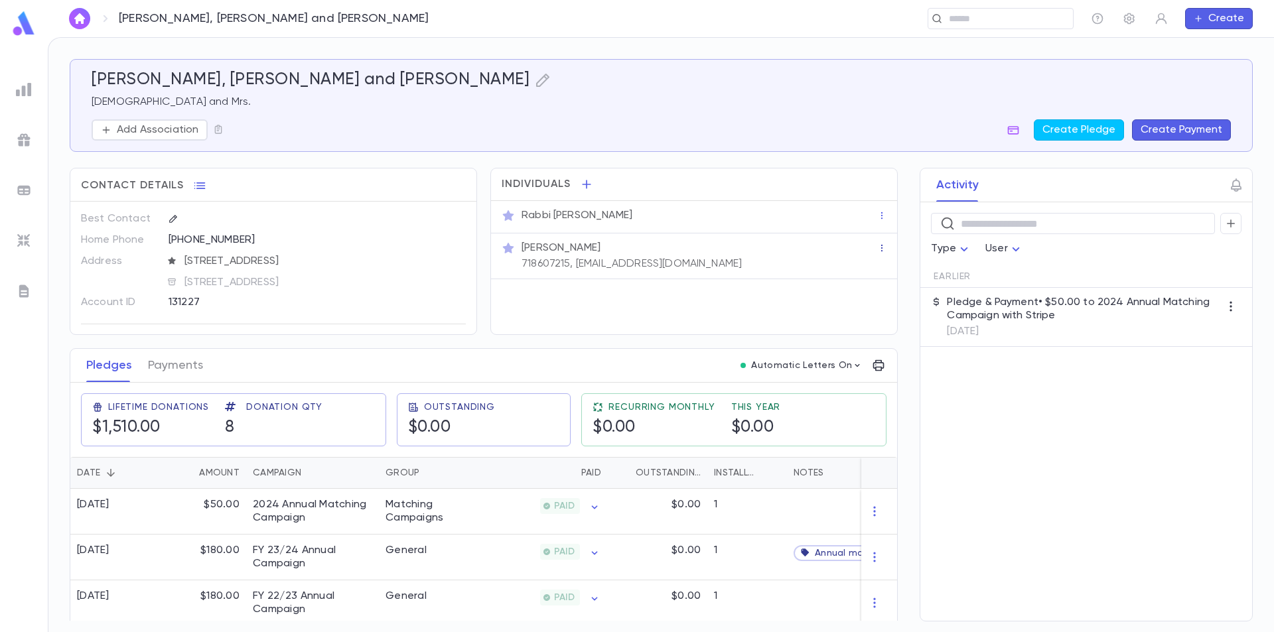
click at [877, 250] on icon "button" at bounding box center [881, 248] width 9 height 9
click at [797, 250] on div at bounding box center [637, 316] width 1274 height 632
click at [594, 245] on p "Mrs. Shaindy Ganz" at bounding box center [561, 248] width 79 height 13
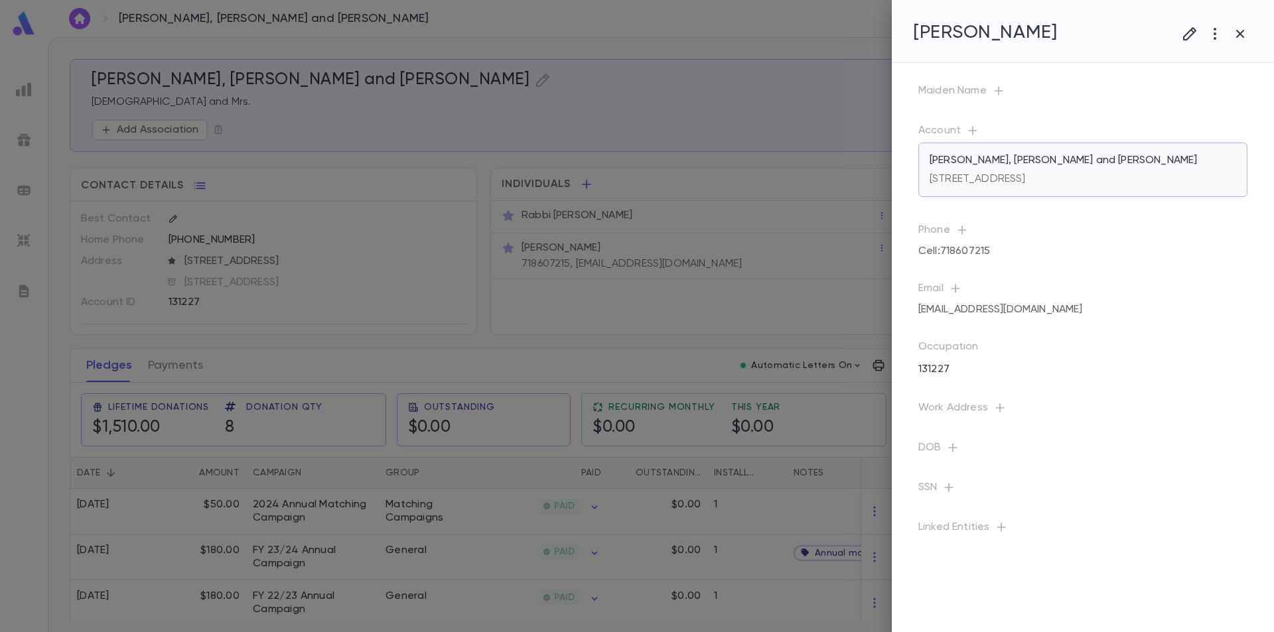
click at [990, 158] on p "Dovid, Moshe and Ganz, Shaindy" at bounding box center [1063, 160] width 267 height 13
click at [25, 18] on div at bounding box center [637, 316] width 1274 height 632
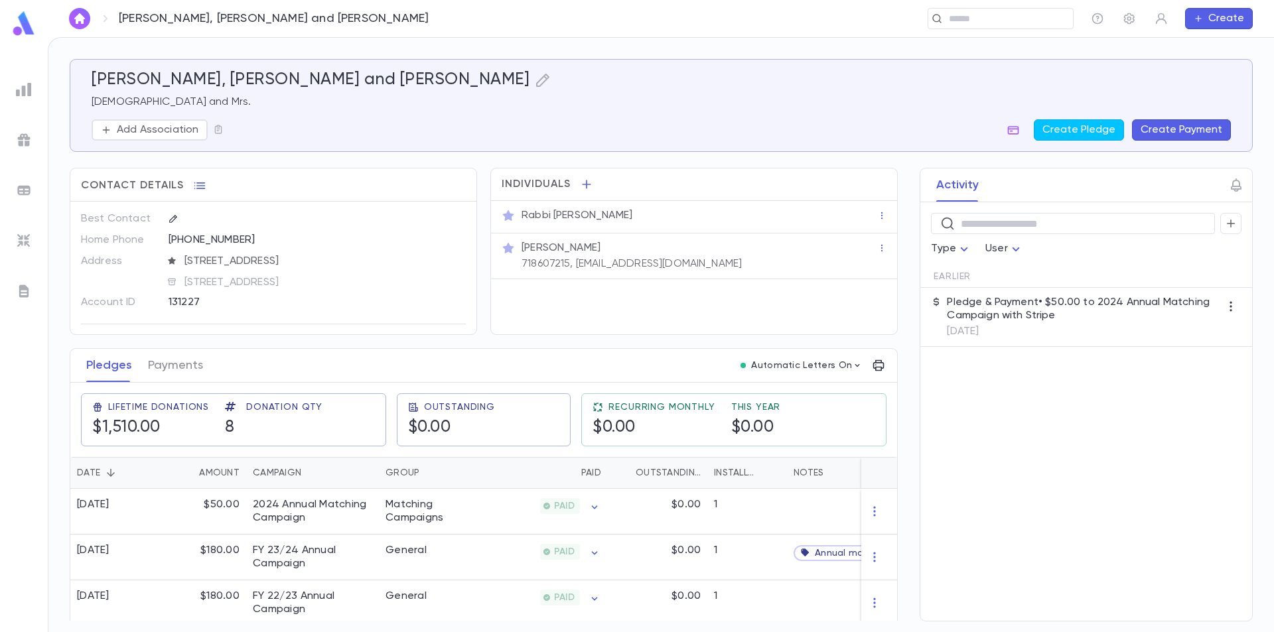
click at [20, 24] on img at bounding box center [24, 24] width 27 height 26
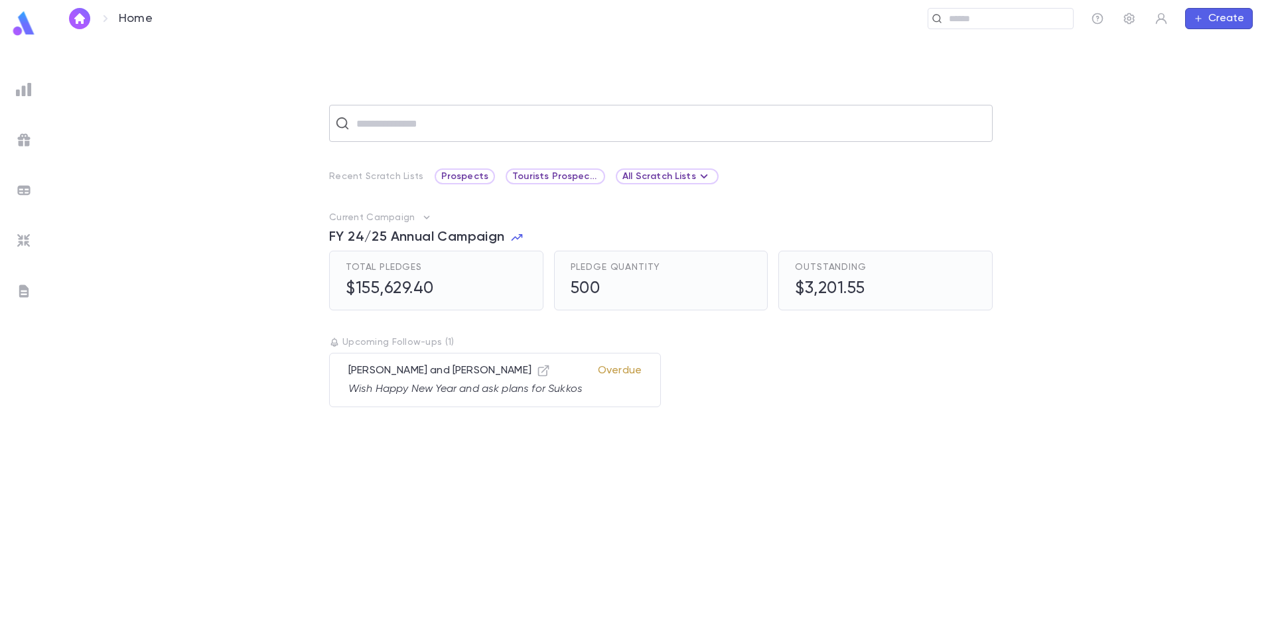
click at [392, 119] on input "text" at bounding box center [669, 123] width 634 height 25
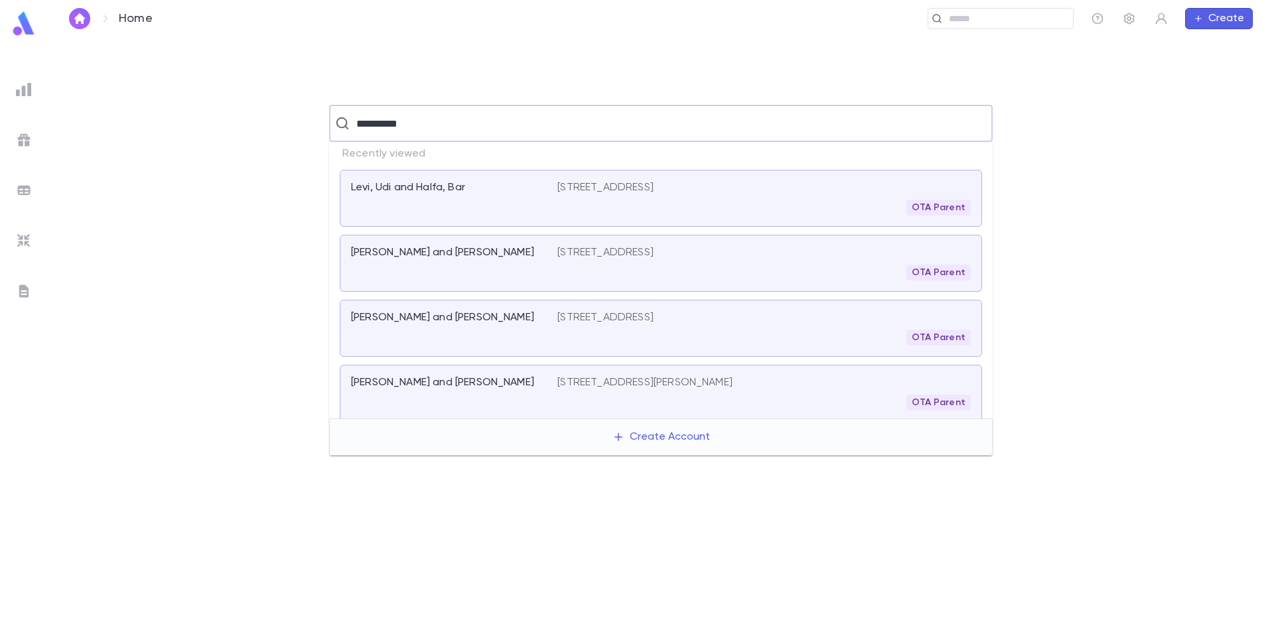
type input "**********"
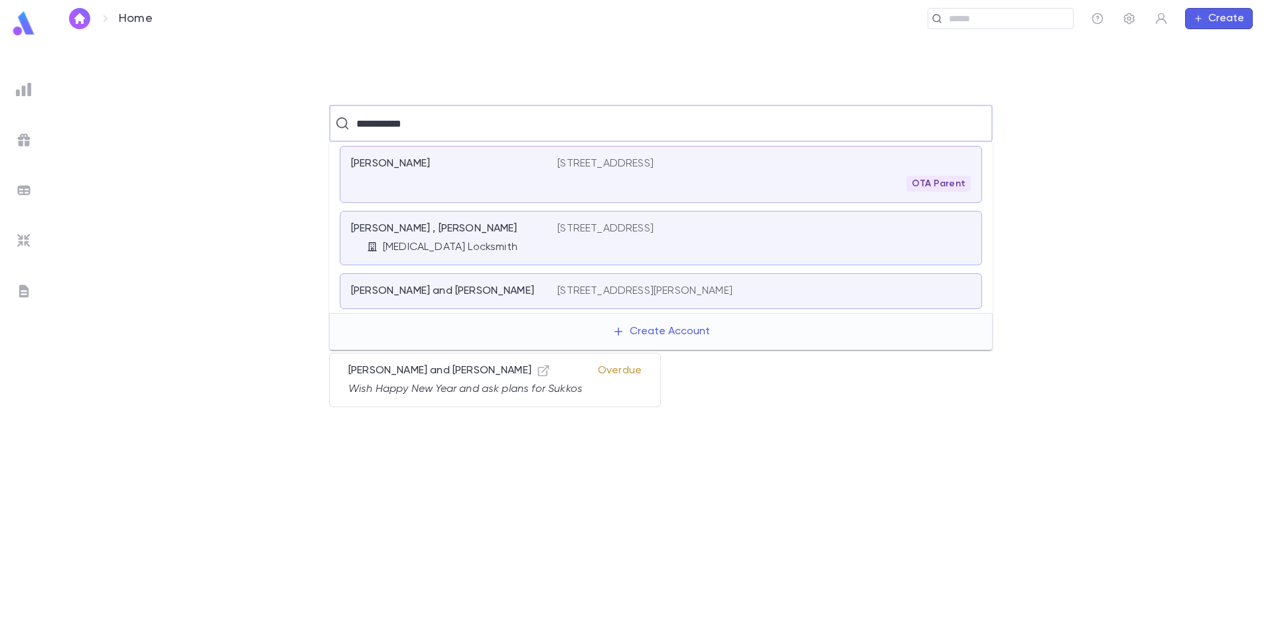
click at [520, 163] on div "BEN SHOSHAN, YITZHAK" at bounding box center [446, 163] width 190 height 13
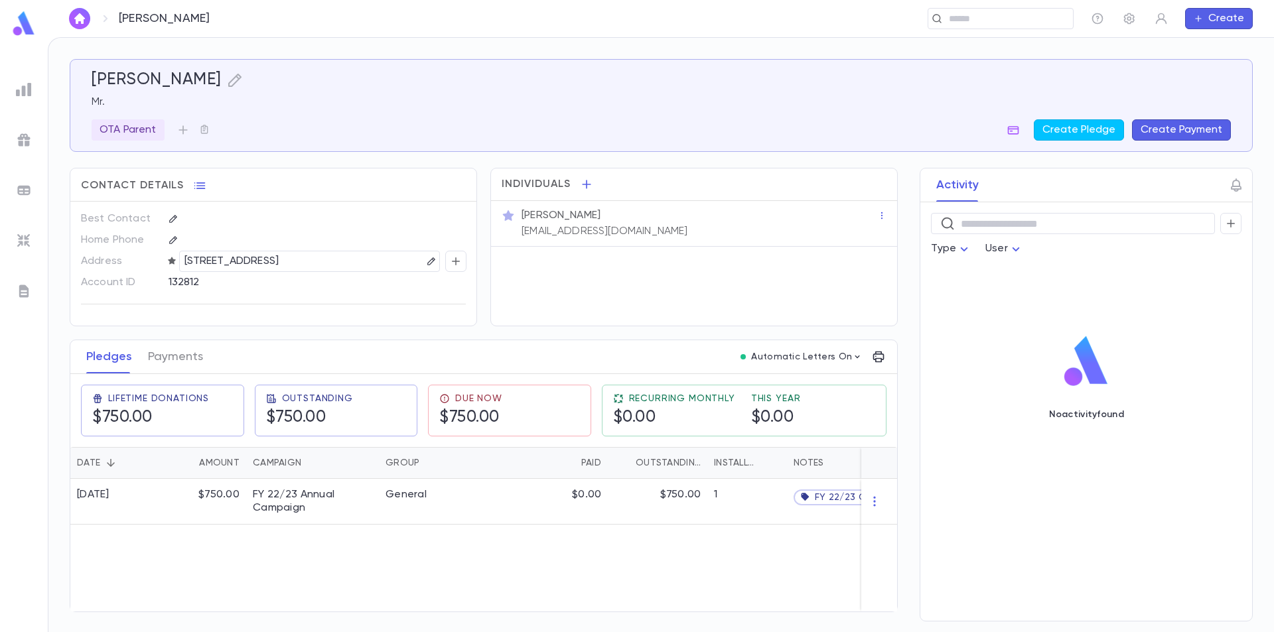
click at [21, 28] on img at bounding box center [24, 24] width 27 height 26
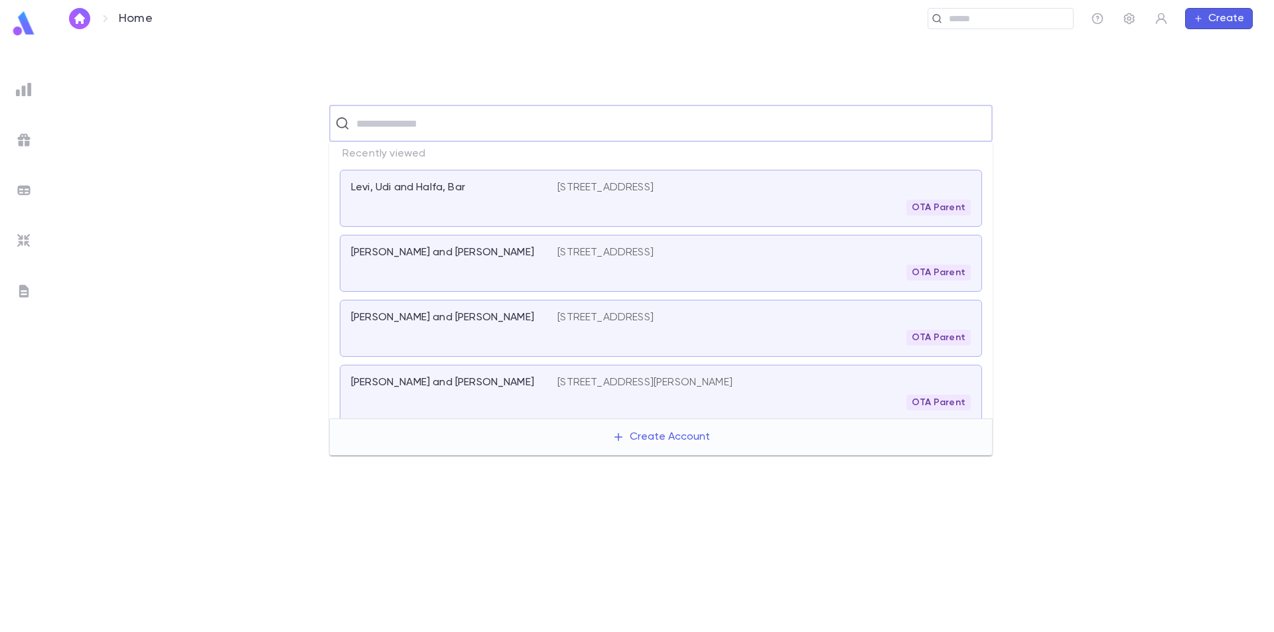
click at [451, 127] on input "text" at bounding box center [669, 123] width 634 height 25
type input "**********"
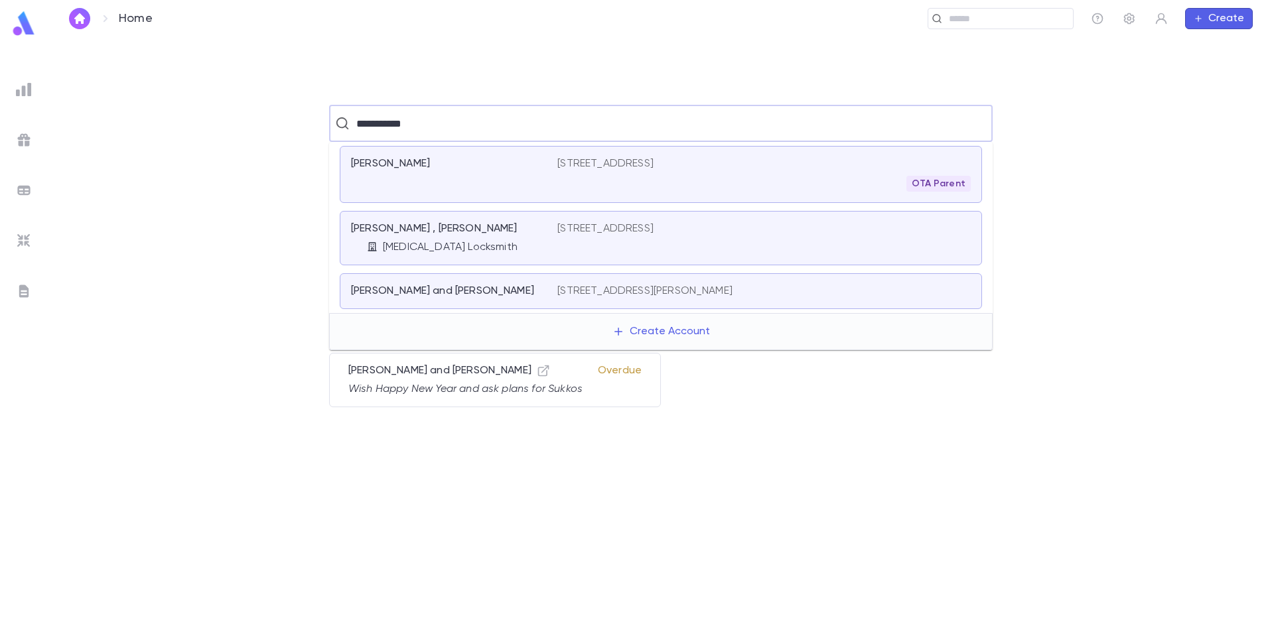
click at [518, 237] on div "Ben Shoshan , Yitzchak IBS Locksmith" at bounding box center [454, 238] width 206 height 32
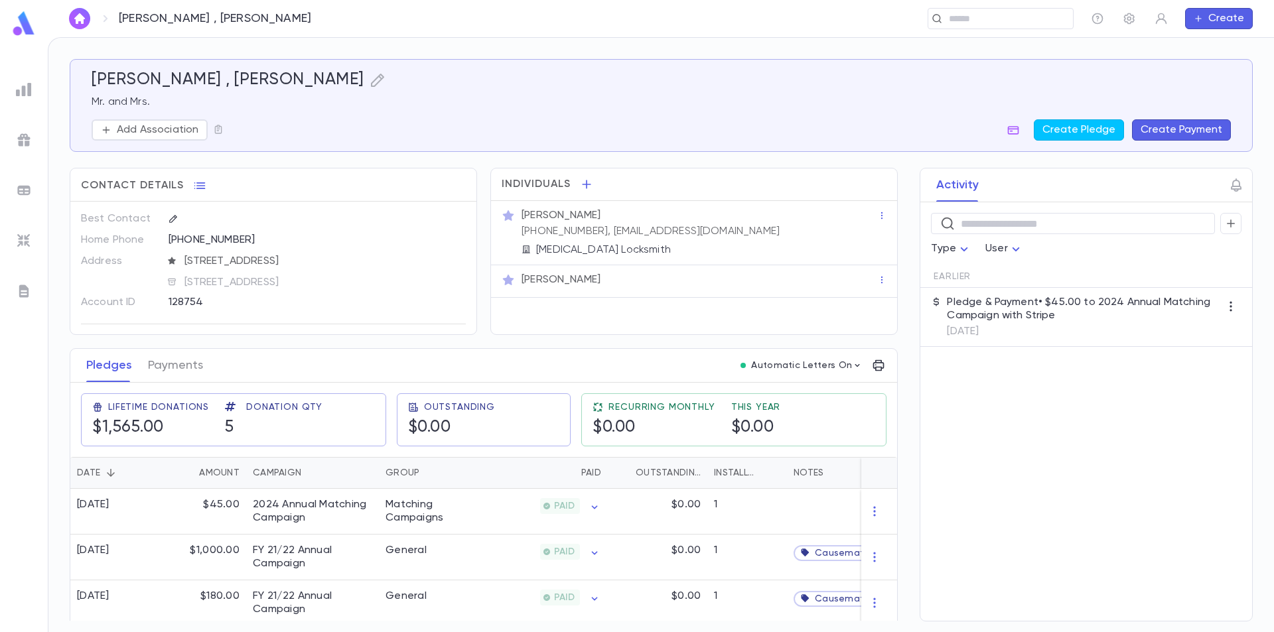
scroll to position [66, 0]
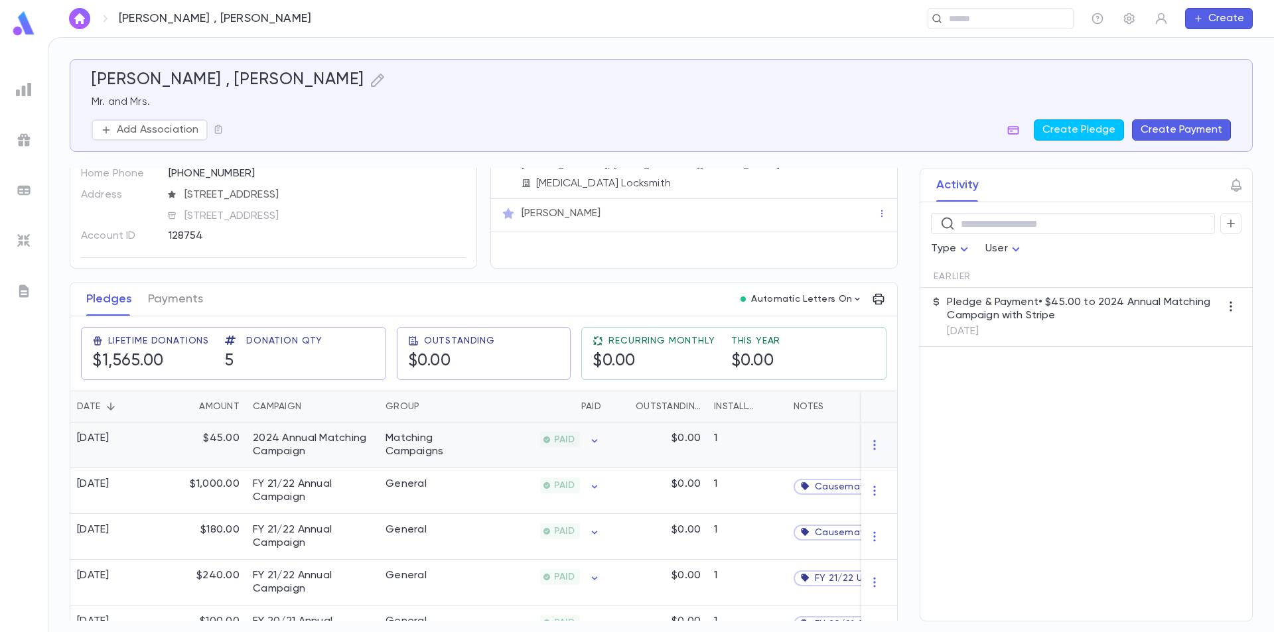
click at [488, 444] on div "PAID" at bounding box center [543, 446] width 129 height 46
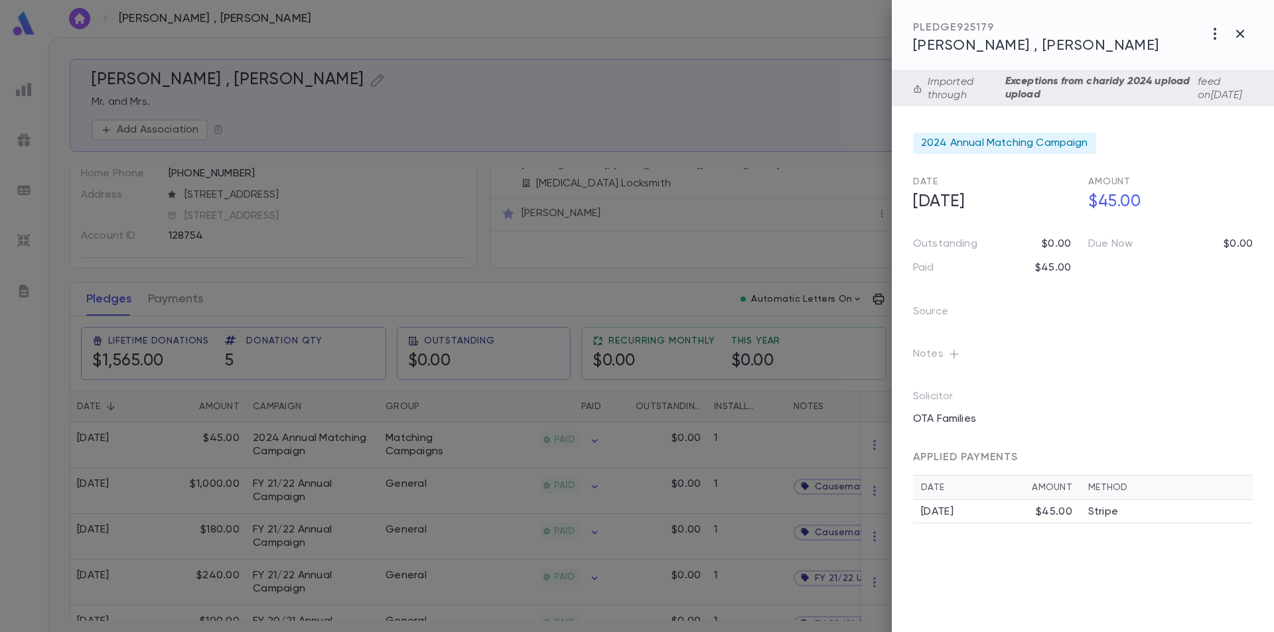
click at [954, 354] on icon "button" at bounding box center [954, 354] width 9 height 9
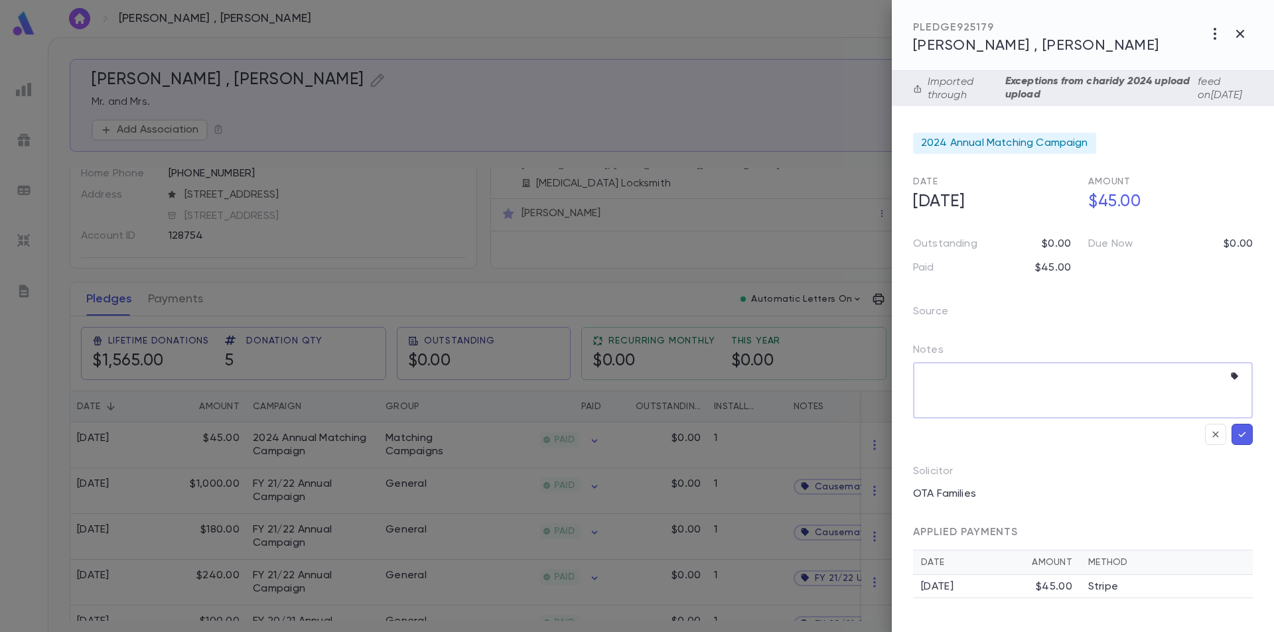
click at [957, 379] on textarea at bounding box center [1072, 390] width 301 height 56
type textarea "**********"
click at [1243, 435] on icon "button" at bounding box center [1242, 434] width 7 height 5
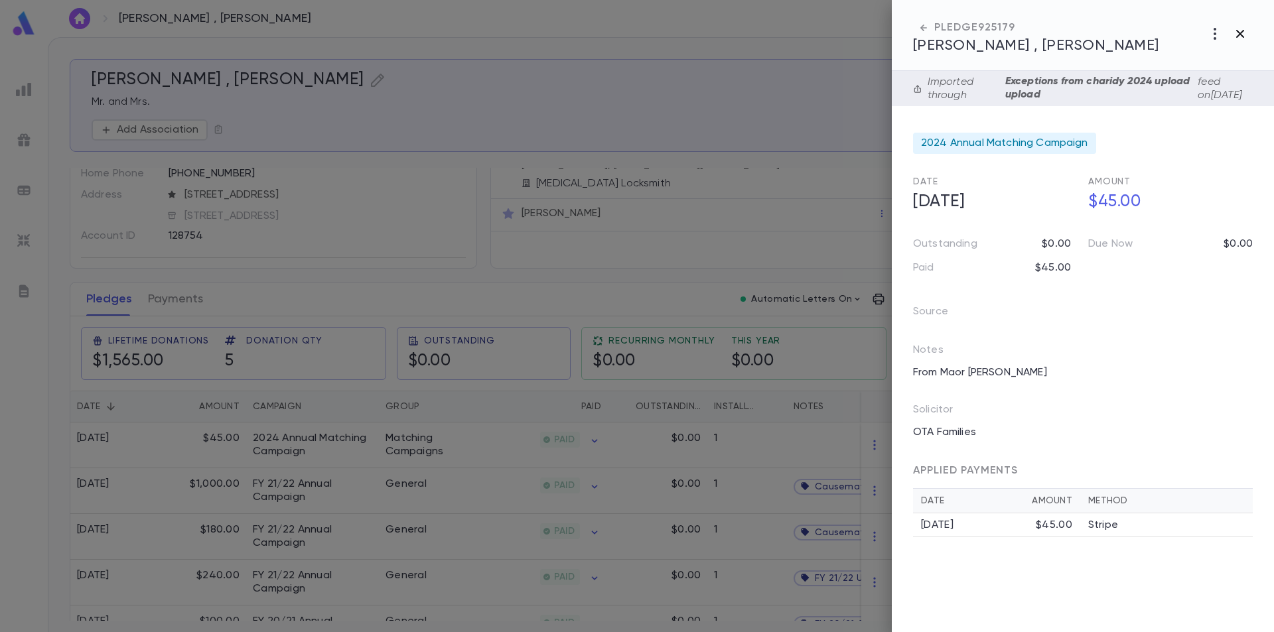
click at [1240, 33] on icon "button" at bounding box center [1240, 34] width 8 height 8
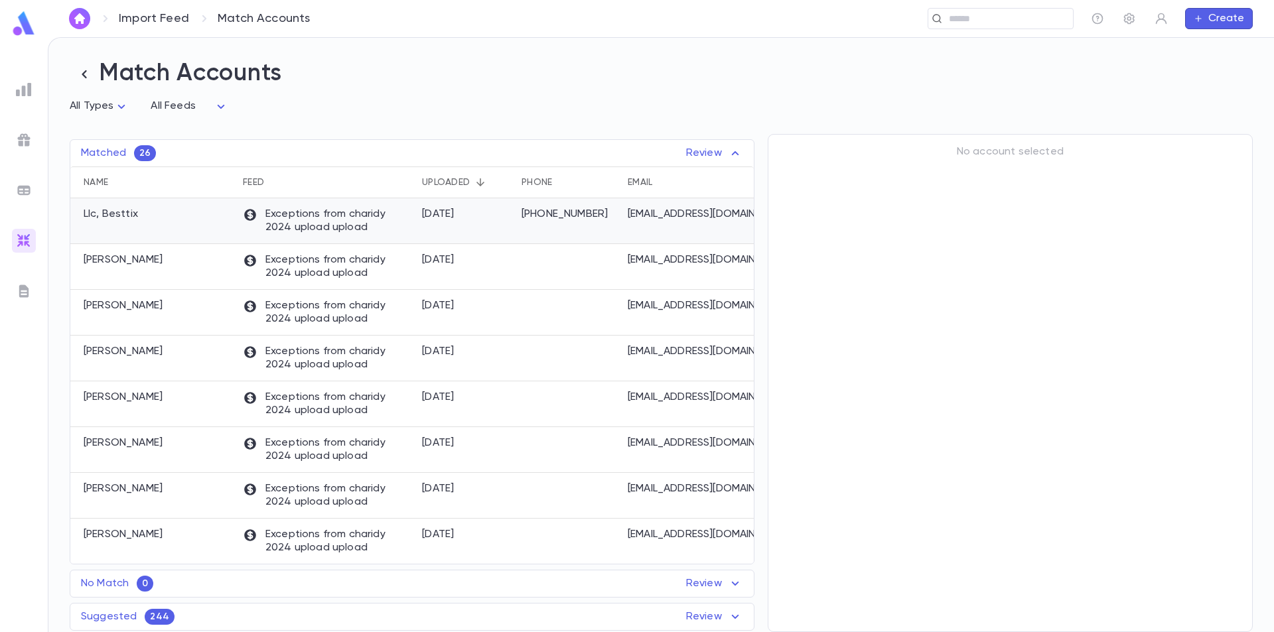
click at [362, 224] on p "Exceptions from charidy 2024 upload upload" at bounding box center [326, 221] width 166 height 27
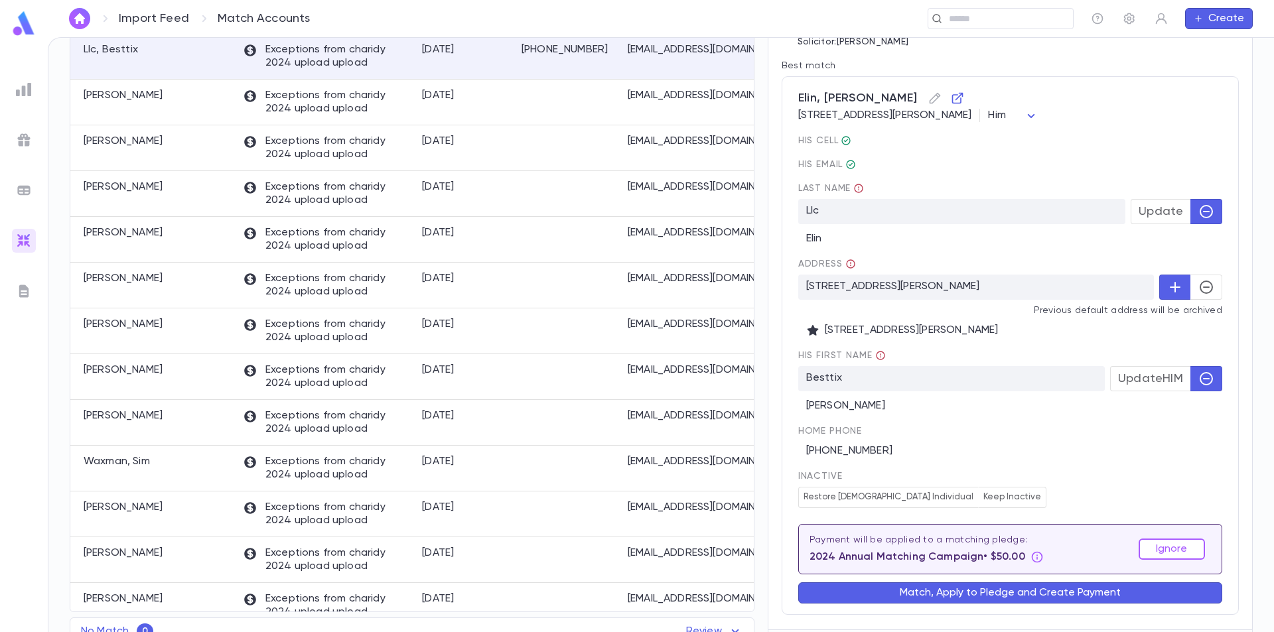
scroll to position [199, 0]
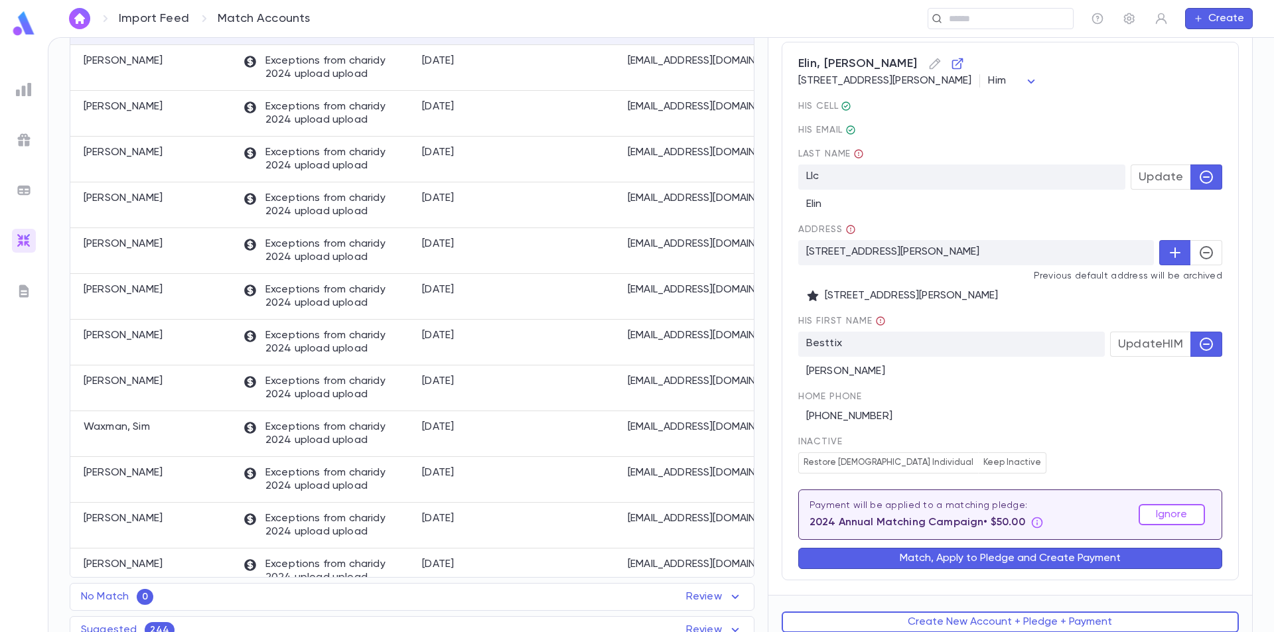
click at [997, 557] on button "Match, Apply to Pledge and Create Payment" at bounding box center [1010, 558] width 424 height 21
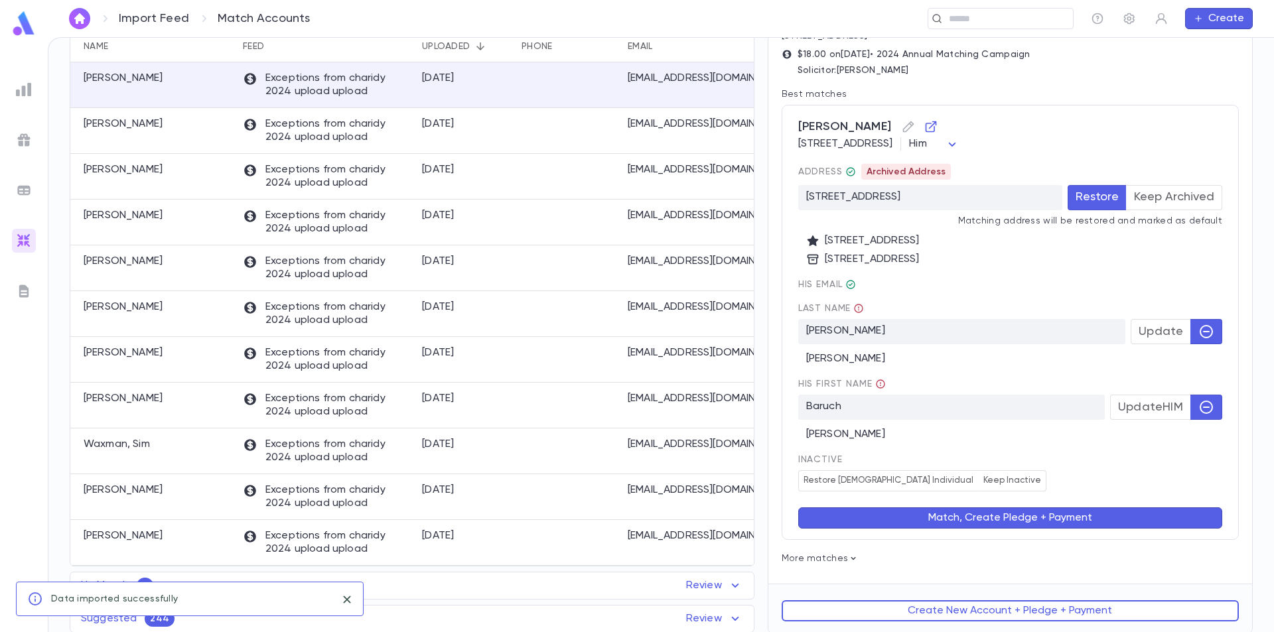
scroll to position [140, 0]
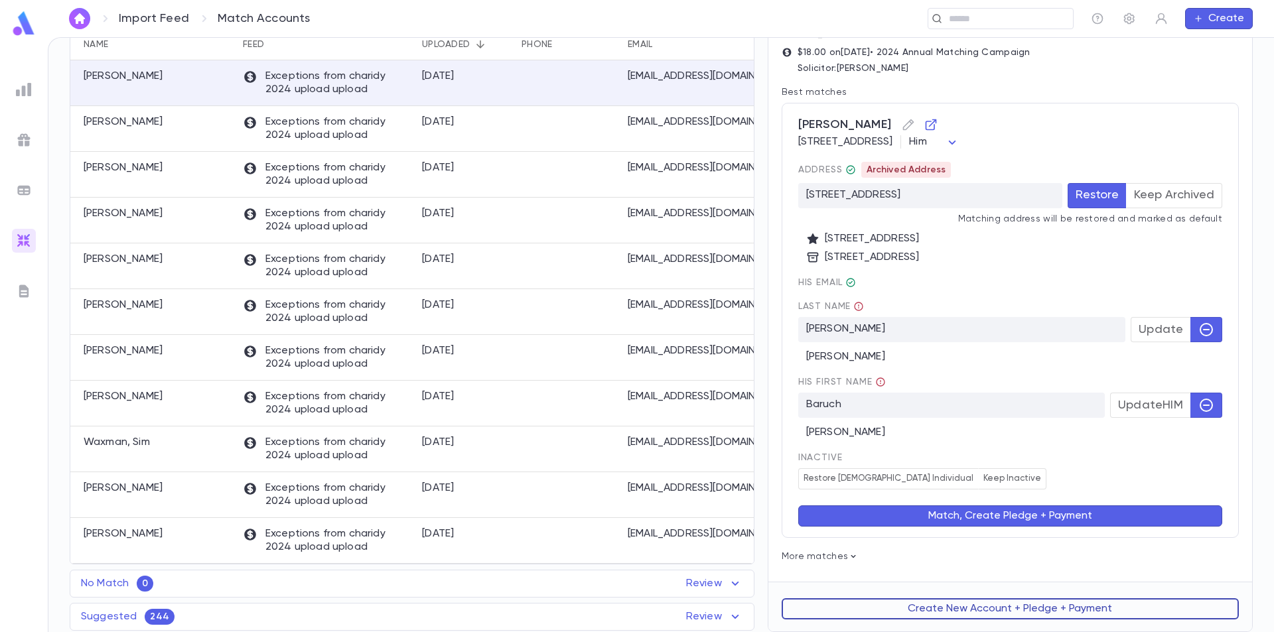
click at [968, 603] on button "Create New Account + Pledge + Payment" at bounding box center [1010, 609] width 457 height 21
click at [966, 611] on button "Create New Account + Pledge + Payment" at bounding box center [1010, 609] width 457 height 21
click at [980, 605] on button "Create New Account + Pledge + Payment" at bounding box center [1010, 609] width 457 height 21
click at [1001, 611] on button "Create New Account + Pledge + Payment" at bounding box center [1010, 609] width 457 height 21
click at [1003, 603] on button "Create New Account + Pledge + Payment" at bounding box center [1010, 609] width 457 height 21
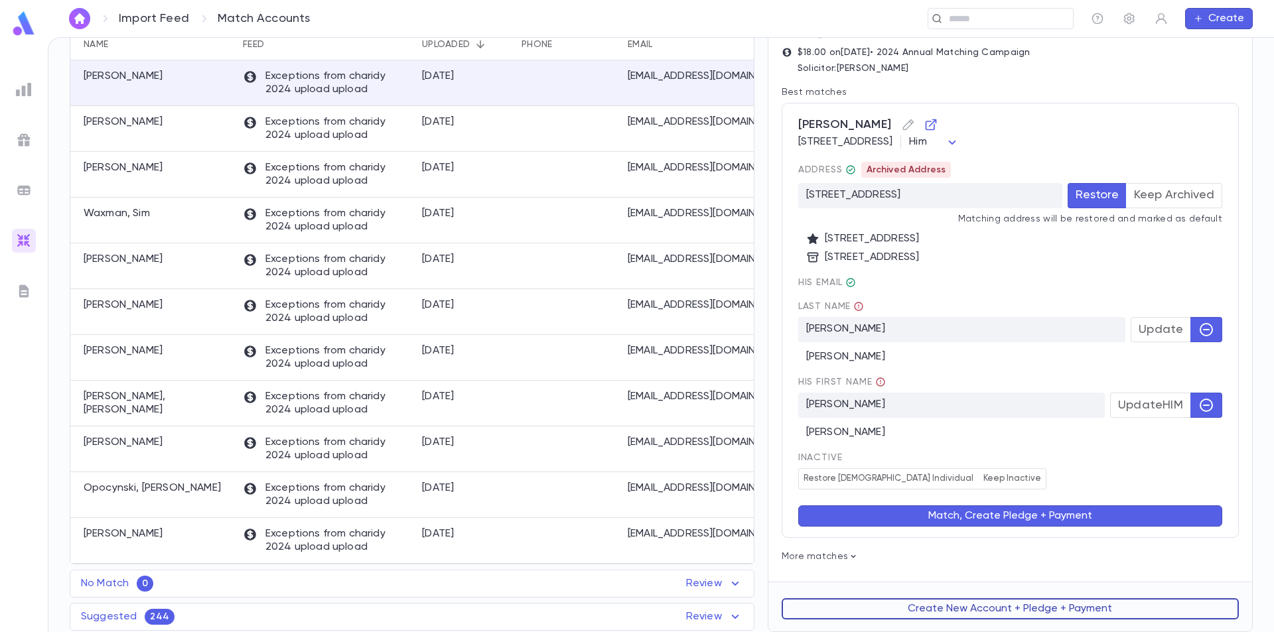
click at [970, 610] on button "Create New Account + Pledge + Payment" at bounding box center [1010, 609] width 457 height 21
click at [982, 607] on button "Create New Account + Pledge + Payment" at bounding box center [1010, 609] width 457 height 21
click at [988, 613] on button "Create New Account + Pledge + Payment" at bounding box center [1010, 609] width 457 height 21
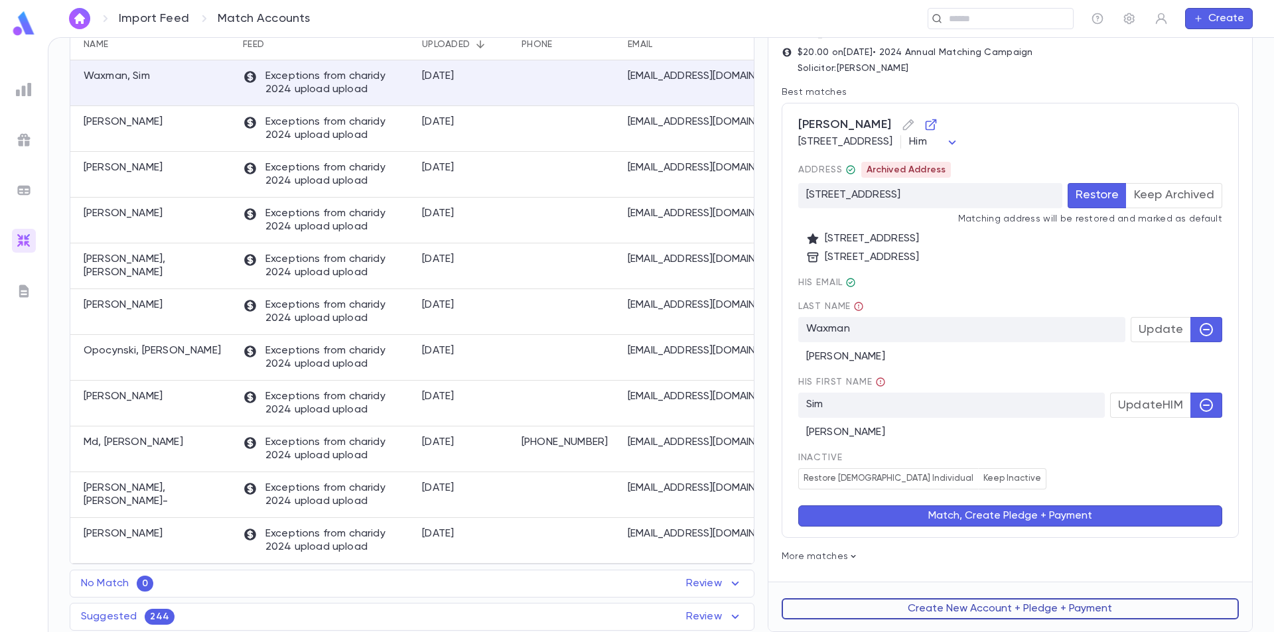
click at [972, 613] on button "Create New Account + Pledge + Payment" at bounding box center [1010, 609] width 457 height 21
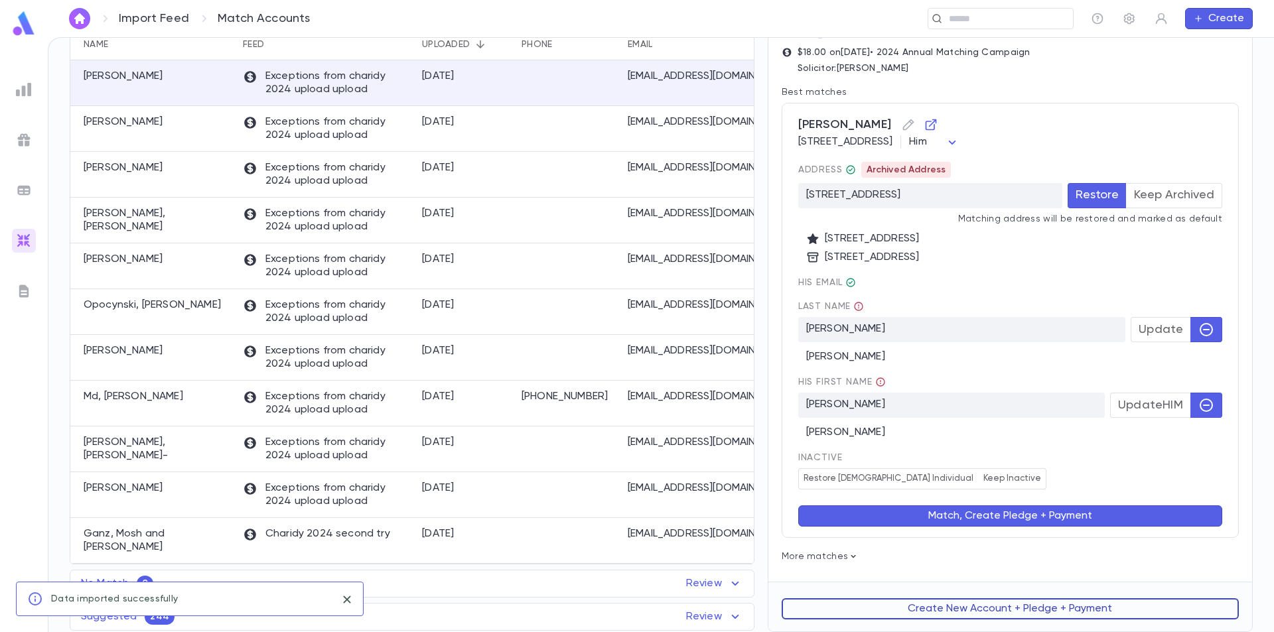
click at [986, 610] on button "Create New Account + Pledge + Payment" at bounding box center [1010, 609] width 457 height 21
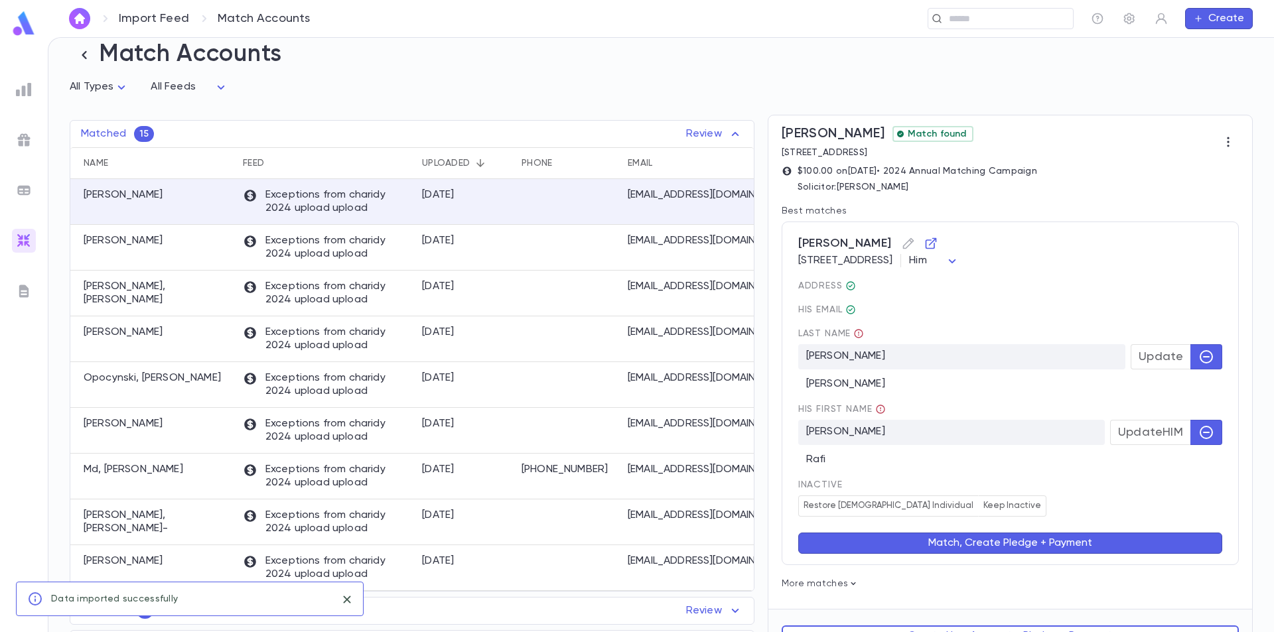
scroll to position [48, 0]
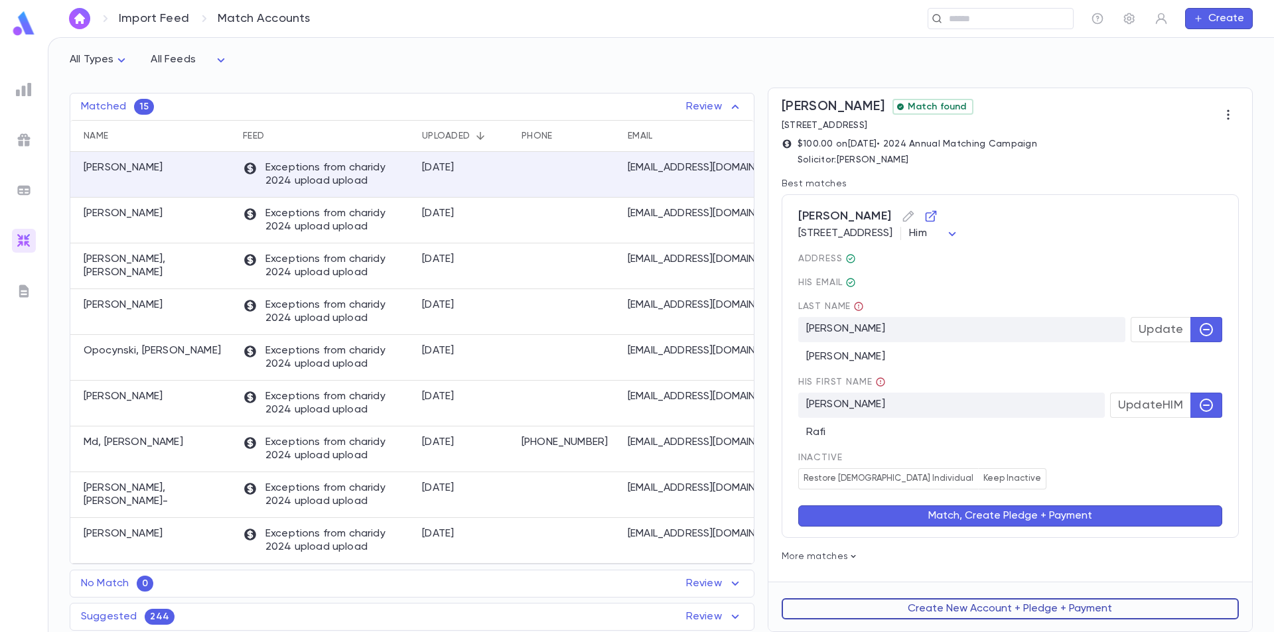
click at [975, 613] on button "Create New Account + Pledge + Payment" at bounding box center [1010, 609] width 457 height 21
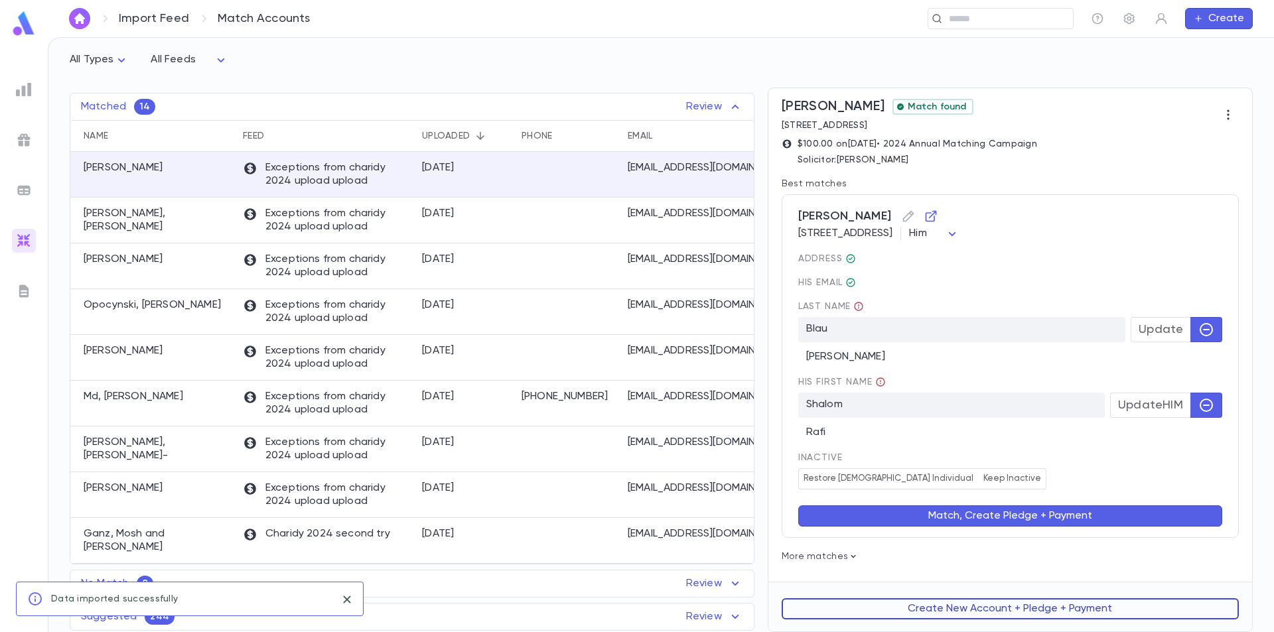
click at [952, 612] on button "Create New Account + Pledge + Payment" at bounding box center [1010, 609] width 457 height 21
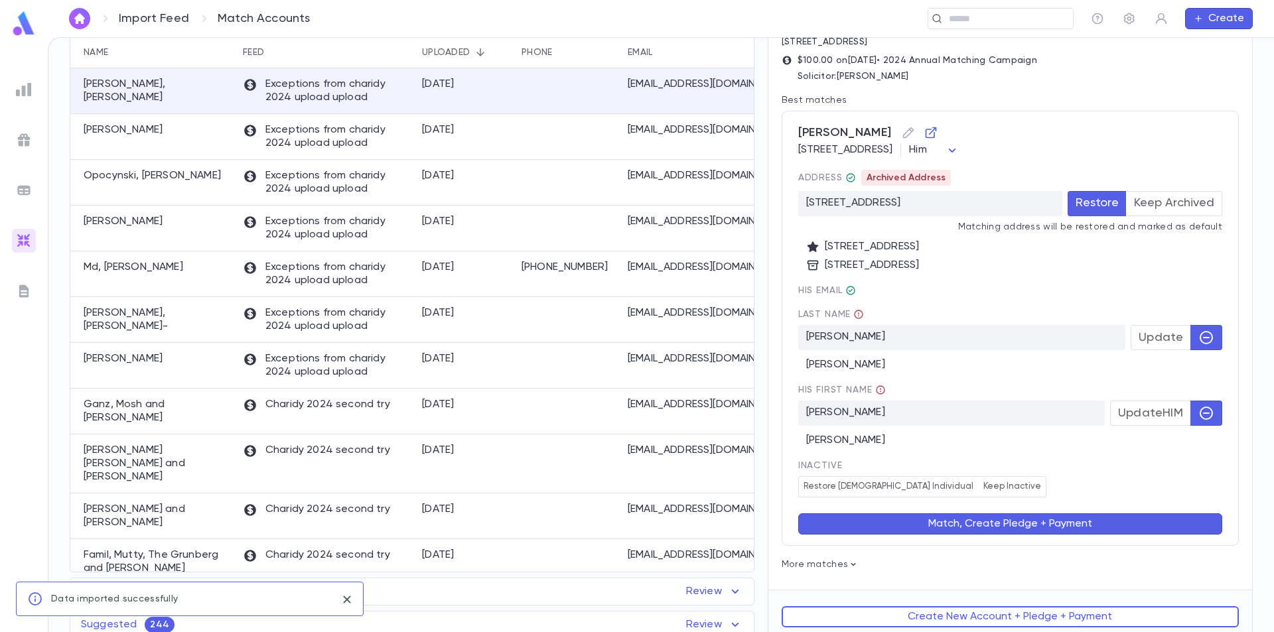
scroll to position [140, 0]
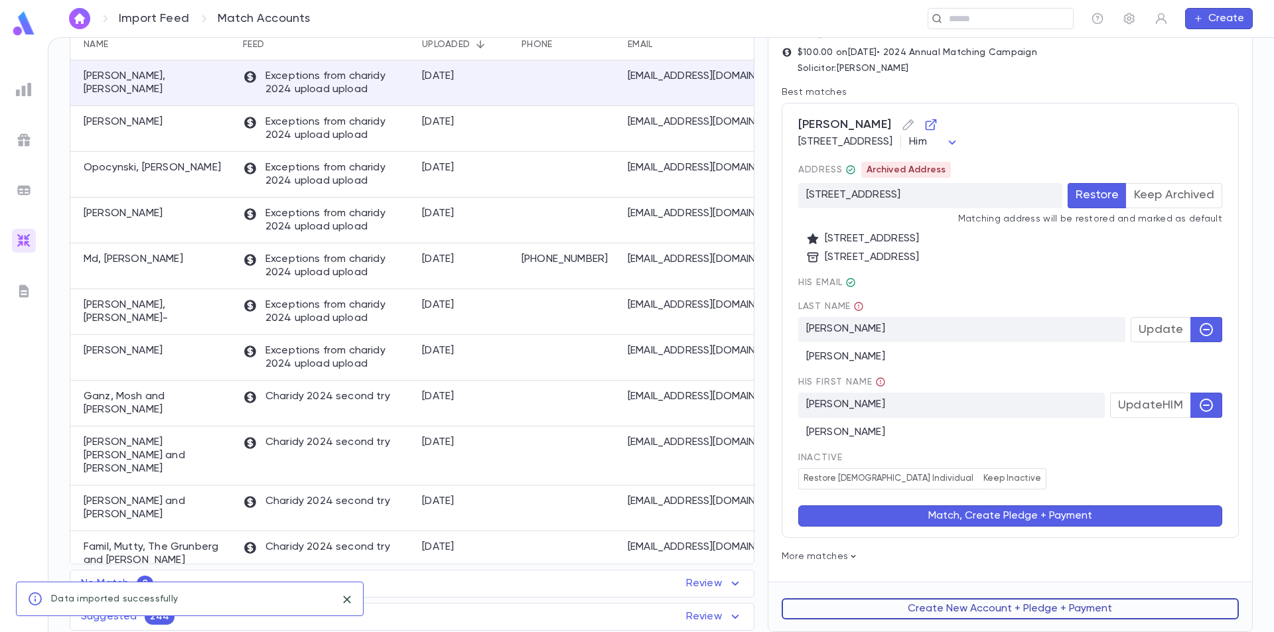
click at [953, 607] on button "Create New Account + Pledge + Payment" at bounding box center [1010, 609] width 457 height 21
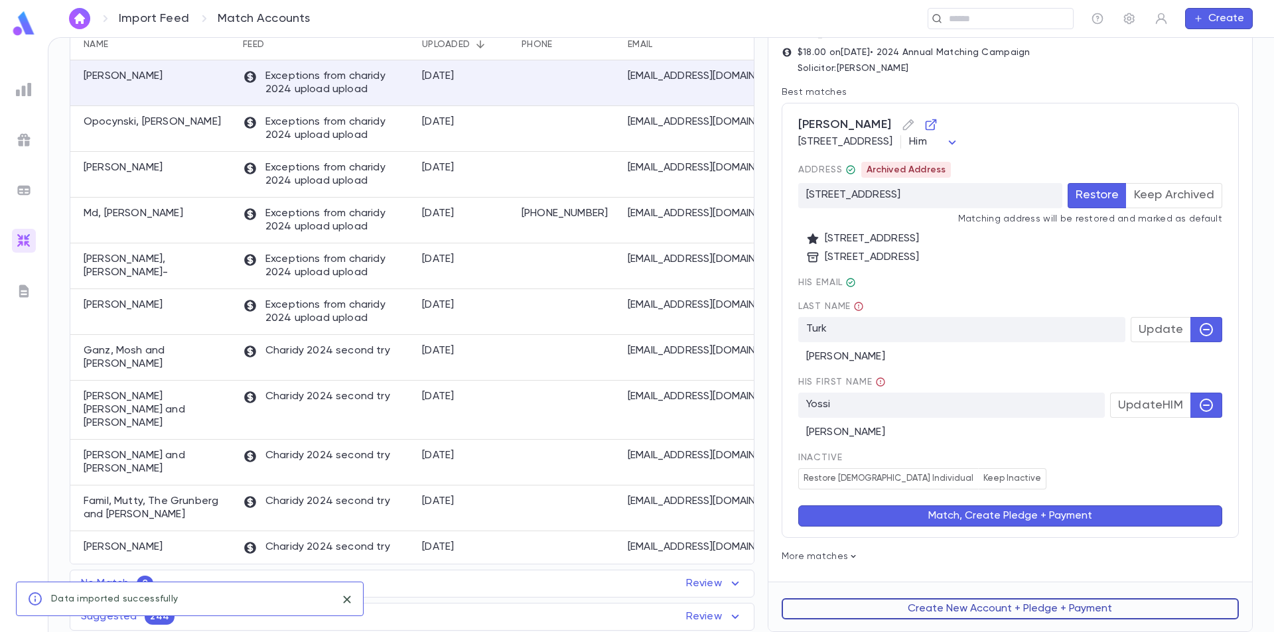
click at [968, 610] on button "Create New Account + Pledge + Payment" at bounding box center [1010, 609] width 457 height 21
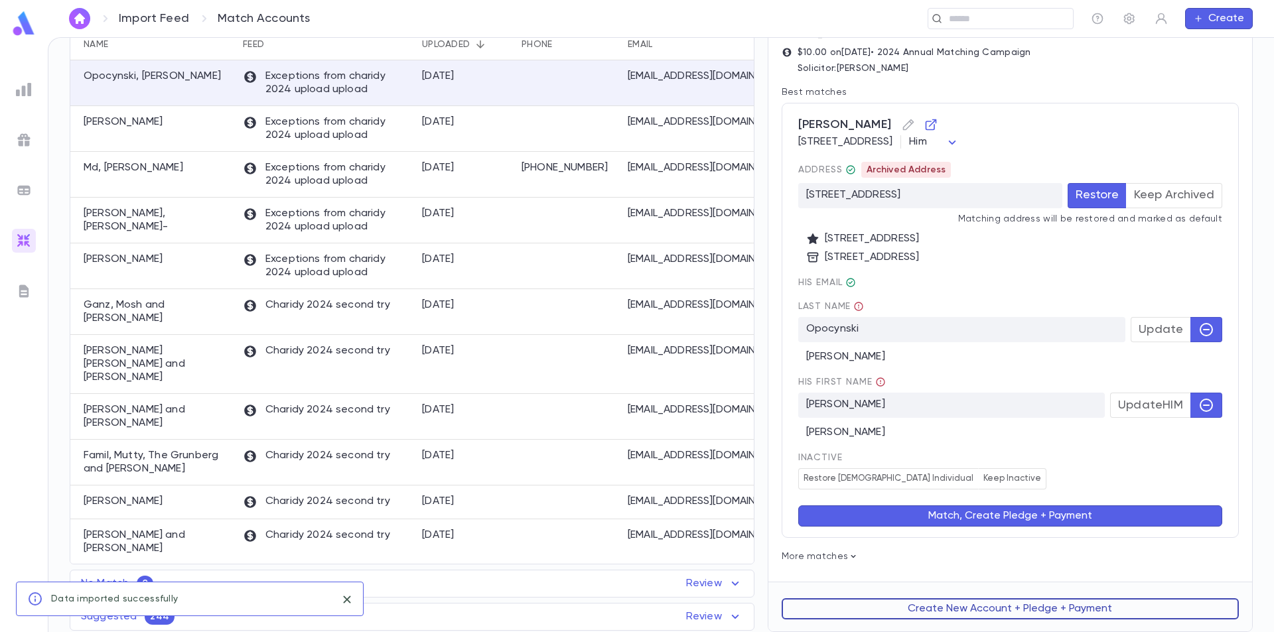
click at [959, 603] on button "Create New Account + Pledge + Payment" at bounding box center [1010, 609] width 457 height 21
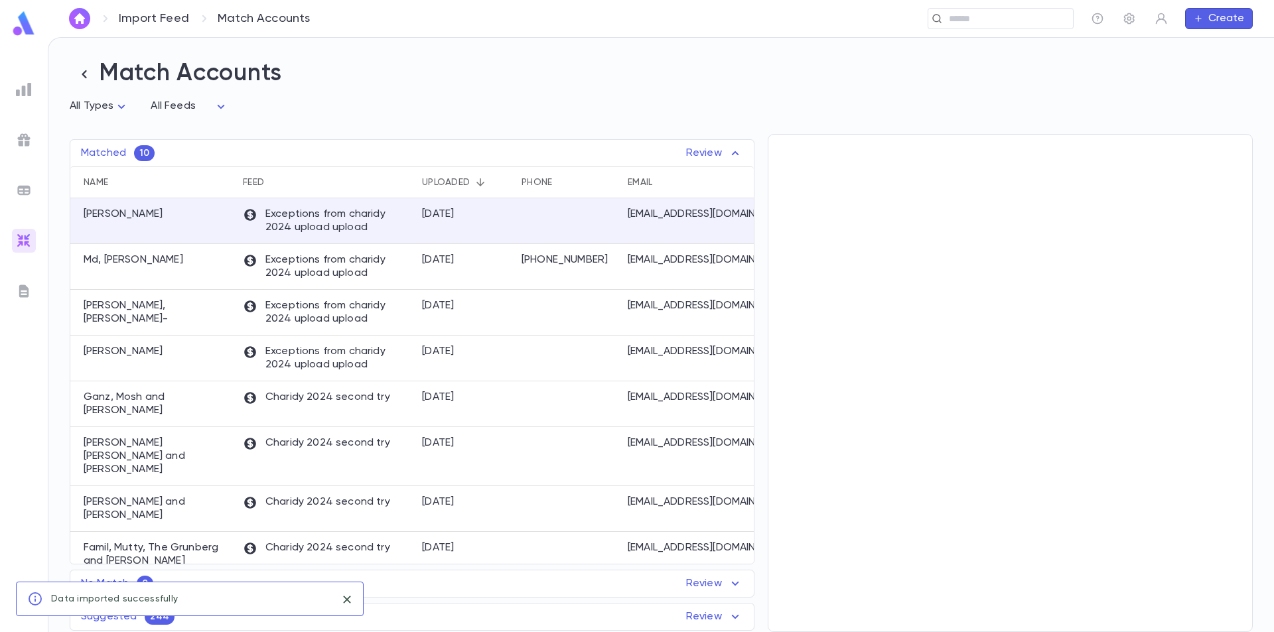
scroll to position [0, 0]
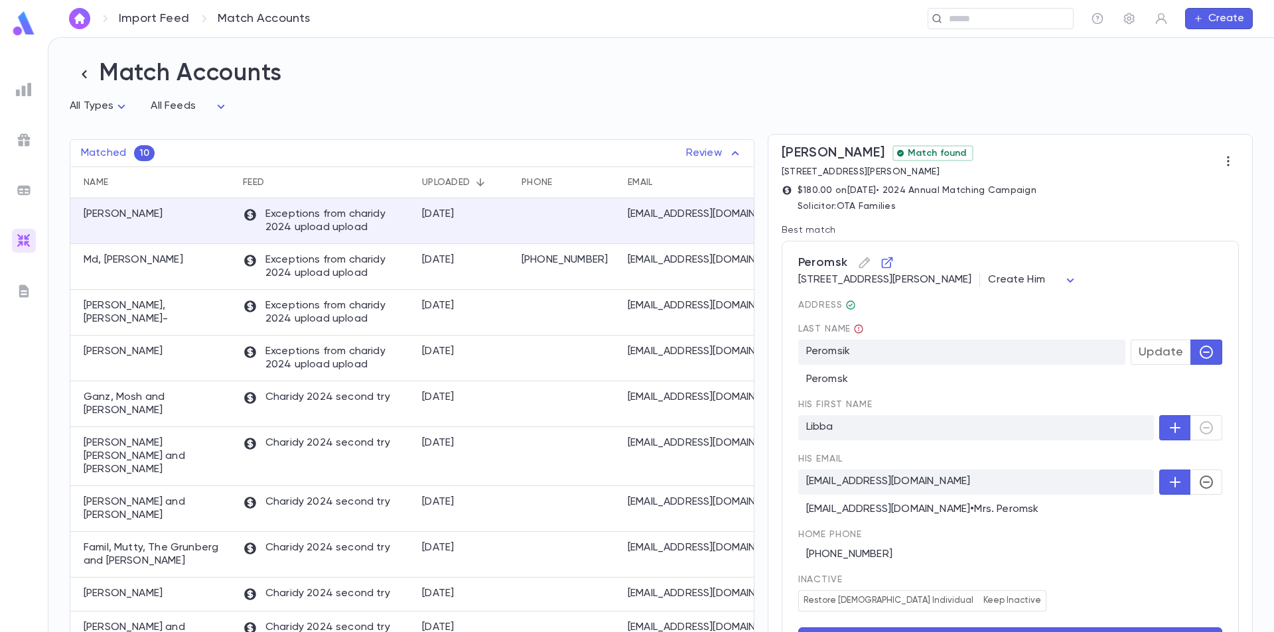
click at [1142, 279] on body "Import Feed Match Accounts ​ Create Match Accounts All Types * All Feeds * Matc…" at bounding box center [637, 334] width 1274 height 595
click at [1104, 327] on span "Her" at bounding box center [1109, 331] width 67 height 13
type input "***"
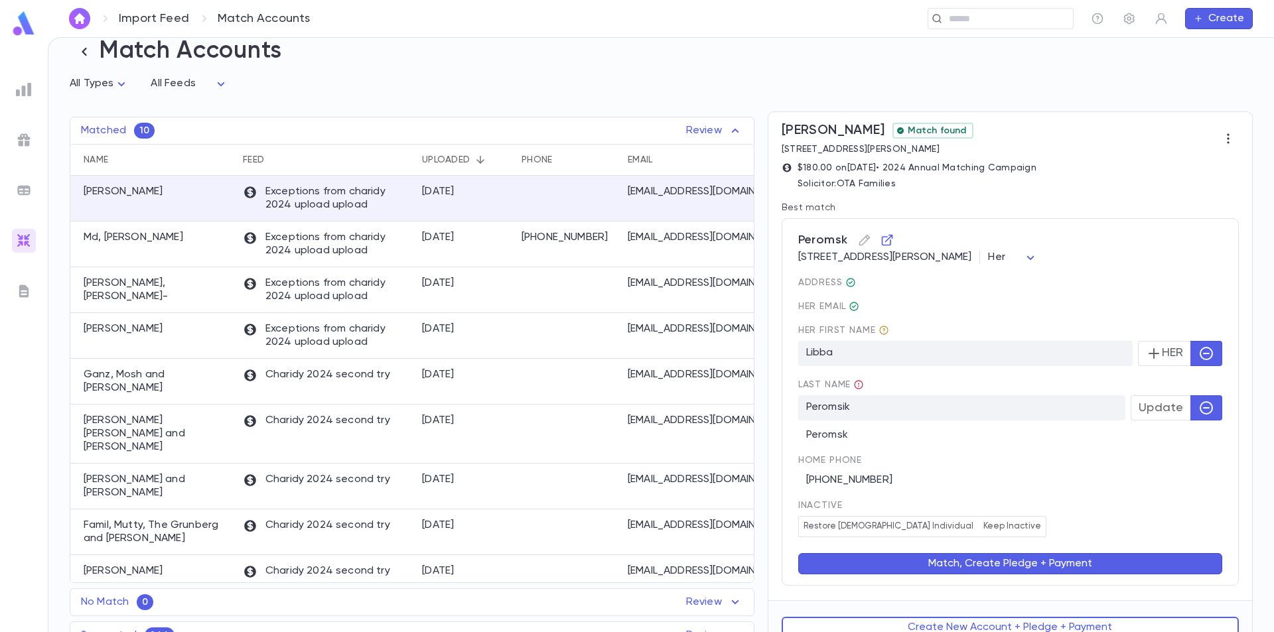
scroll to position [43, 0]
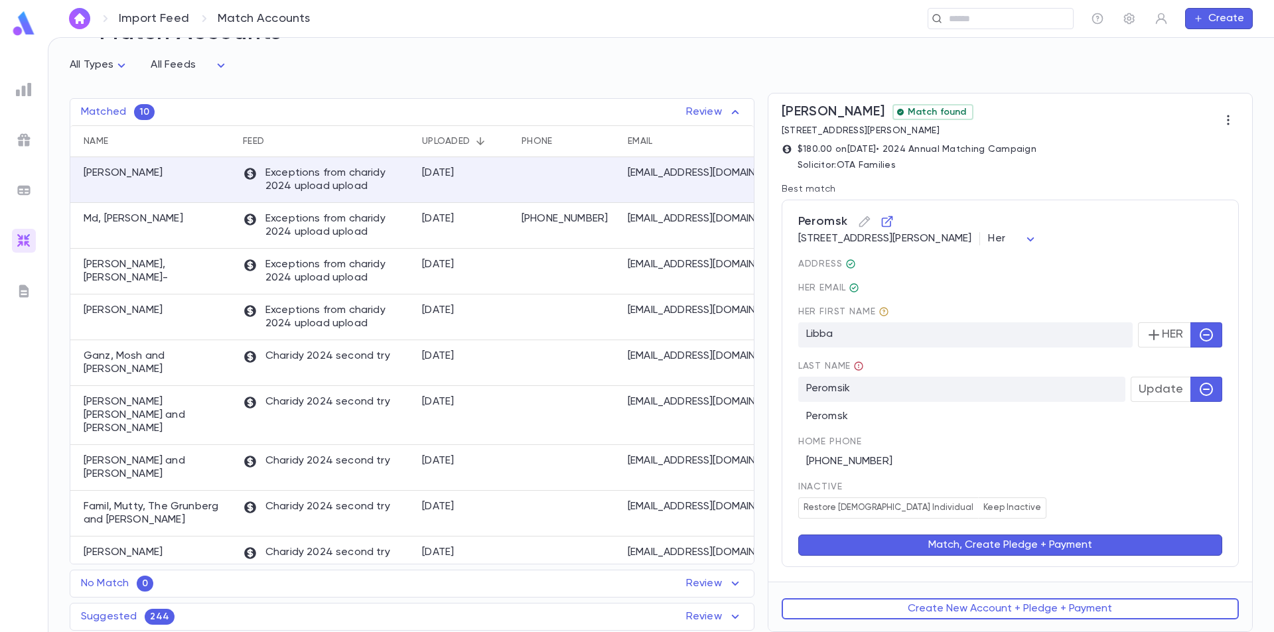
drag, startPoint x: 796, startPoint y: 238, endPoint x: 978, endPoint y: 237, distance: 181.8
click at [979, 237] on div "8406 Glen View Ct, Orlando FL 32819 United States Her ***" at bounding box center [1010, 238] width 424 height 13
copy div "8406 Glen View Ct, Orlando FL 32819"
click at [940, 283] on span "Her email" at bounding box center [1010, 288] width 424 height 11
click at [1164, 339] on button "HER" at bounding box center [1164, 335] width 53 height 25
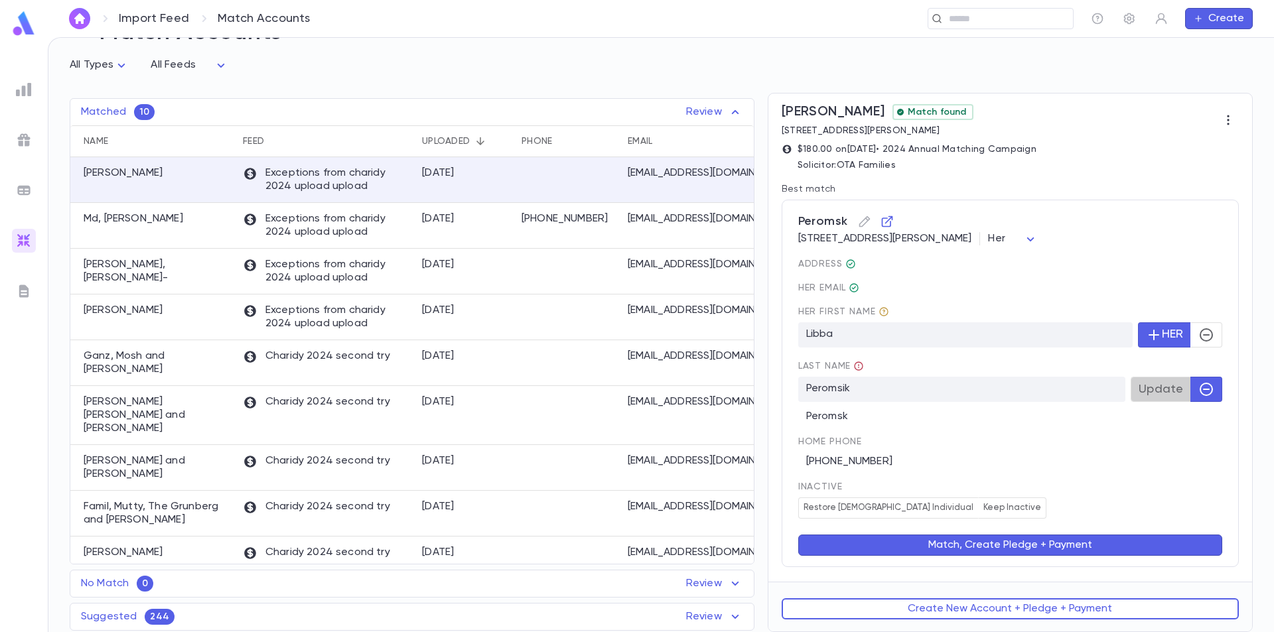
click at [1142, 399] on button "Update" at bounding box center [1161, 389] width 60 height 25
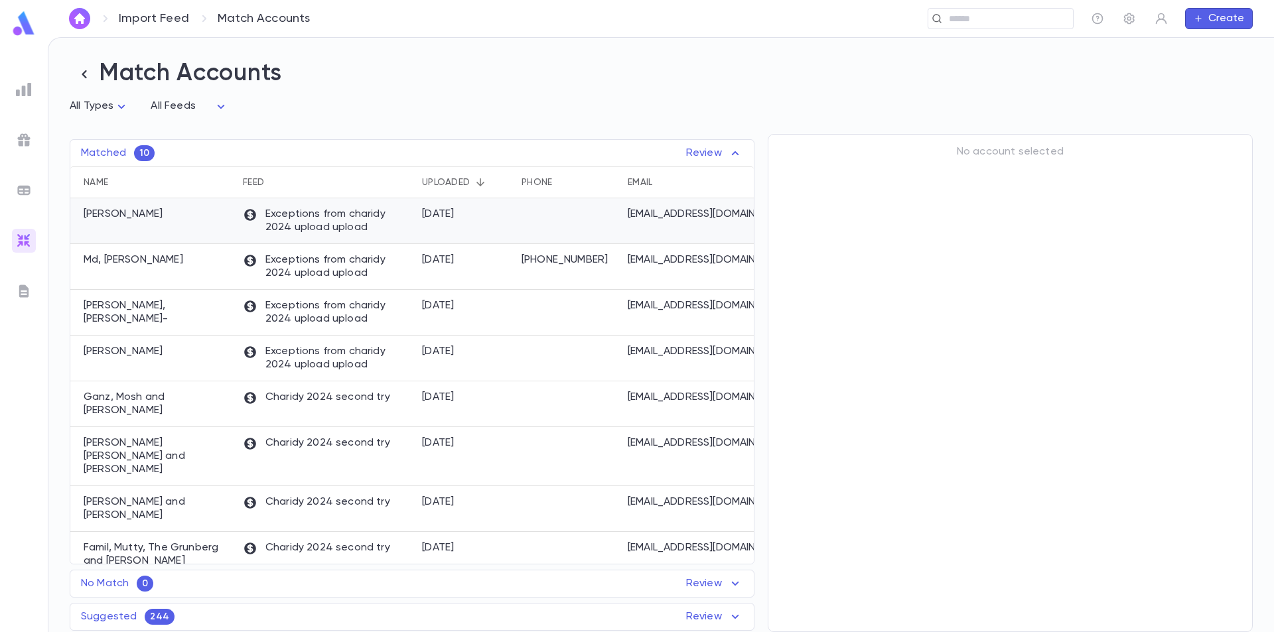
click at [270, 232] on p "Exceptions from charidy 2024 upload upload" at bounding box center [326, 221] width 166 height 27
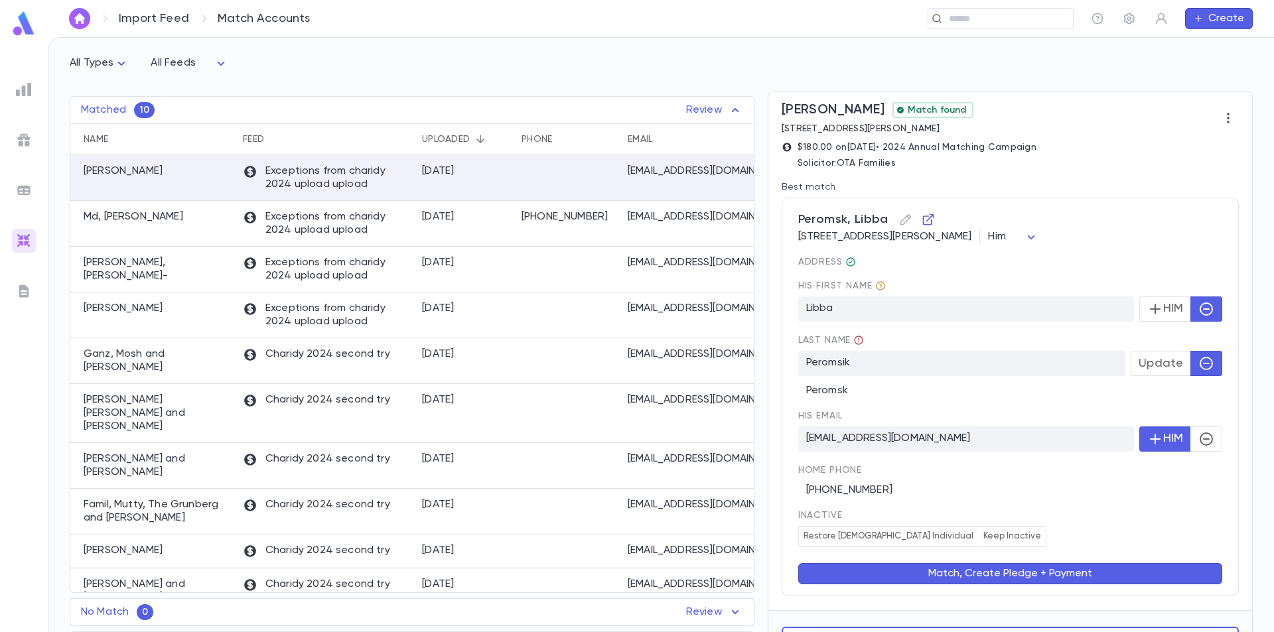
scroll to position [66, 0]
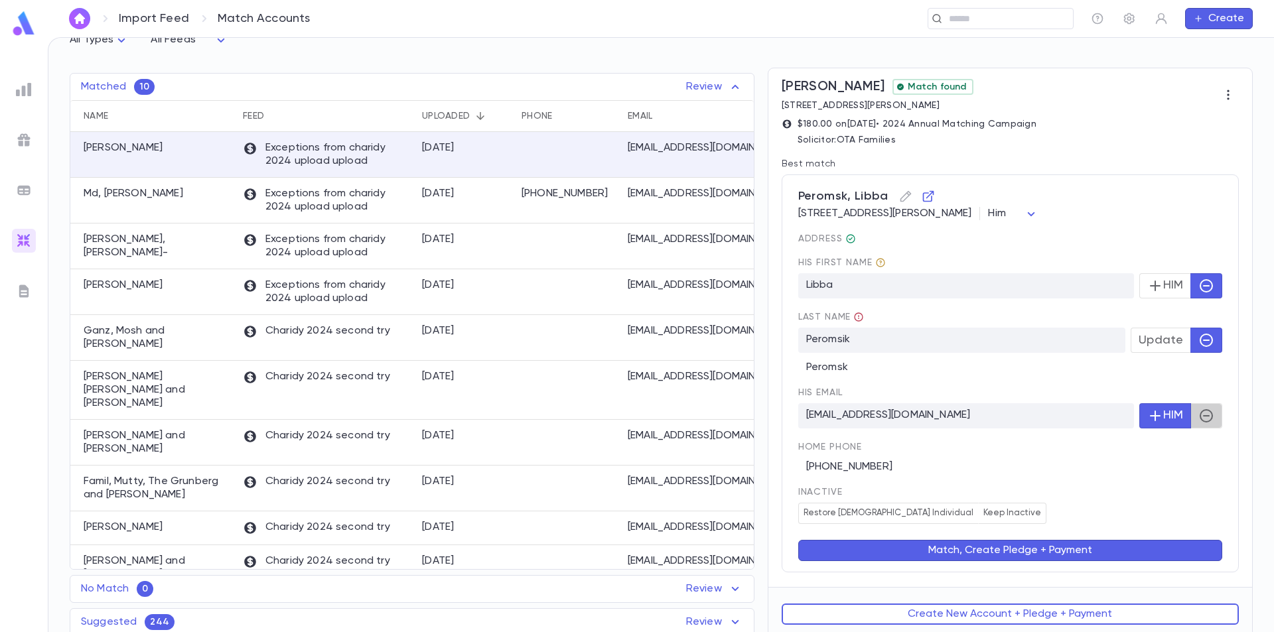
click at [1209, 413] on button "button" at bounding box center [1207, 416] width 32 height 25
click at [1109, 218] on body "Import Feed Match Accounts ​ Create Match Accounts All Types * All Feeds * Matc…" at bounding box center [637, 334] width 1274 height 595
click at [1098, 257] on li "Her" at bounding box center [1092, 265] width 50 height 21
type input "***"
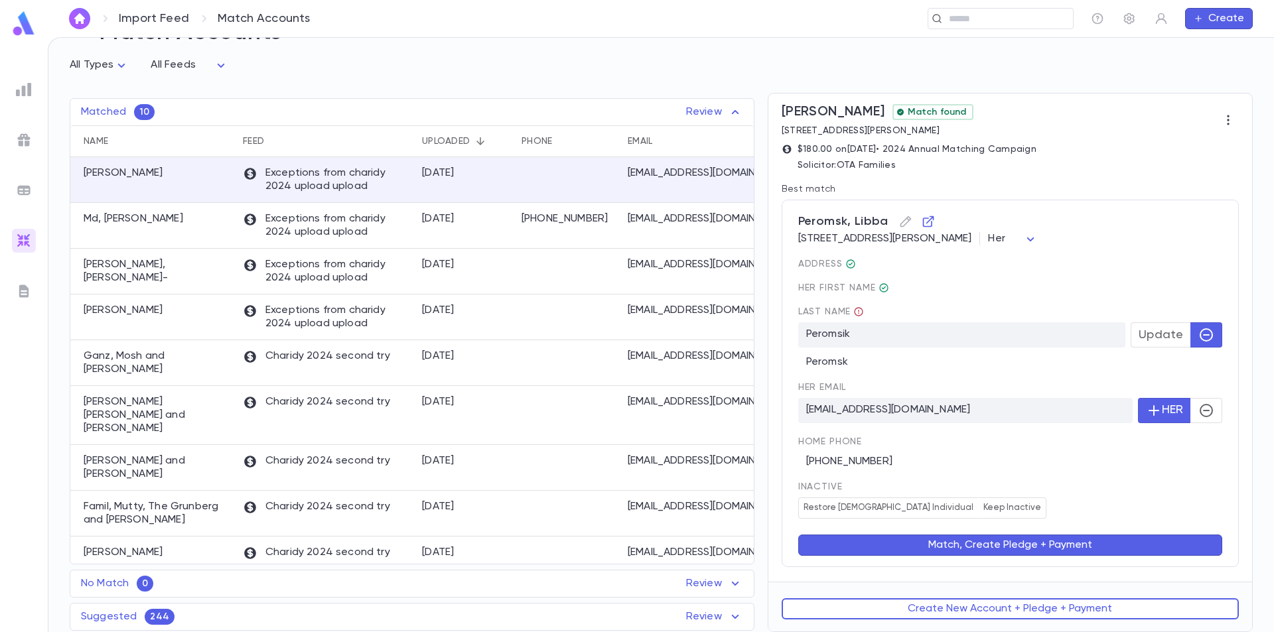
click at [1023, 548] on button "Match, Create Pledge + Payment" at bounding box center [1010, 545] width 424 height 21
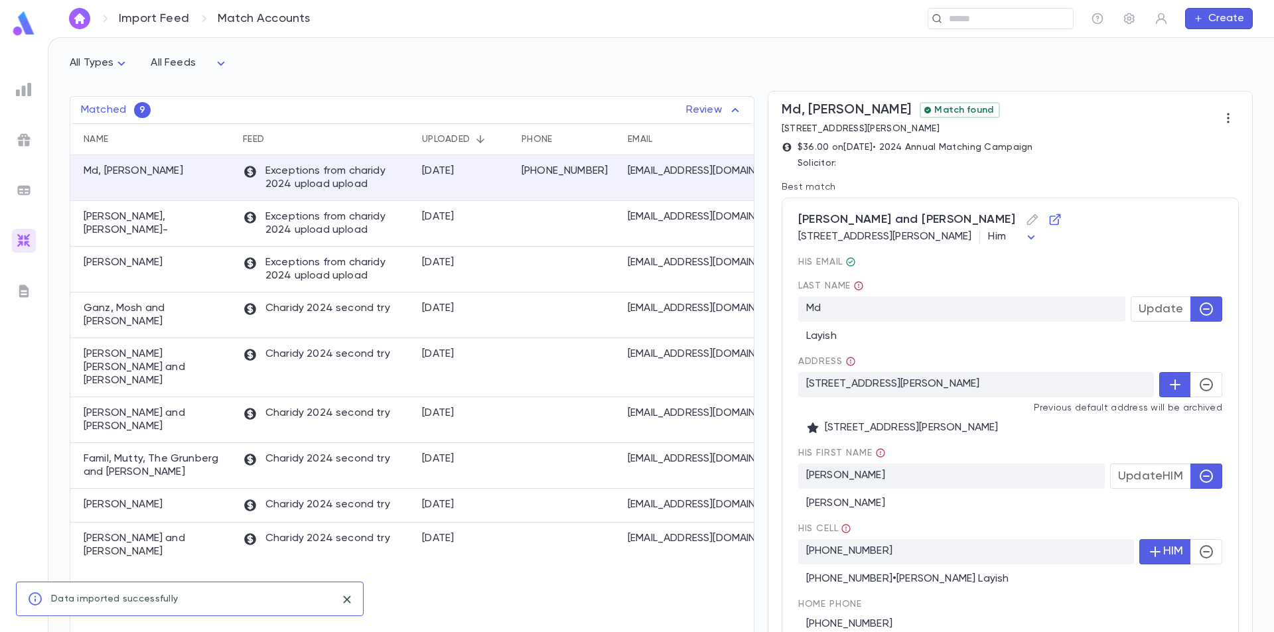
scroll to position [0, 0]
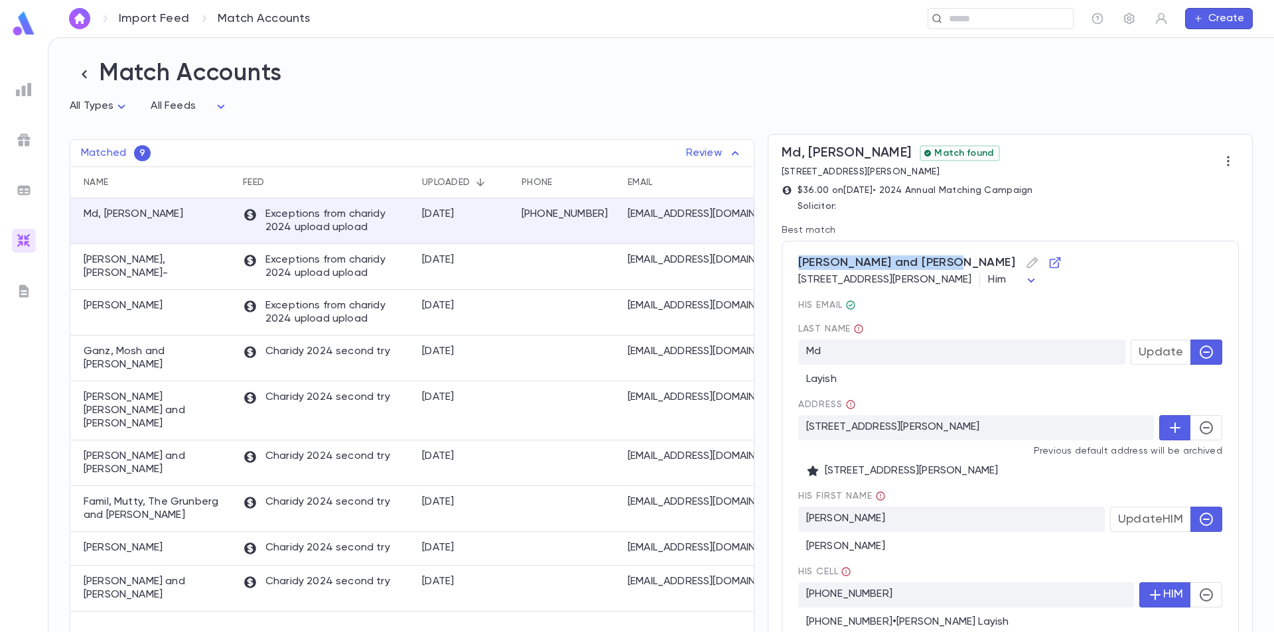
drag, startPoint x: 796, startPoint y: 264, endPoint x: 942, endPoint y: 263, distance: 146.7
click at [942, 263] on span "[PERSON_NAME] and [PERSON_NAME]" at bounding box center [1010, 262] width 424 height 21
copy span "[PERSON_NAME] and [PERSON_NAME]"
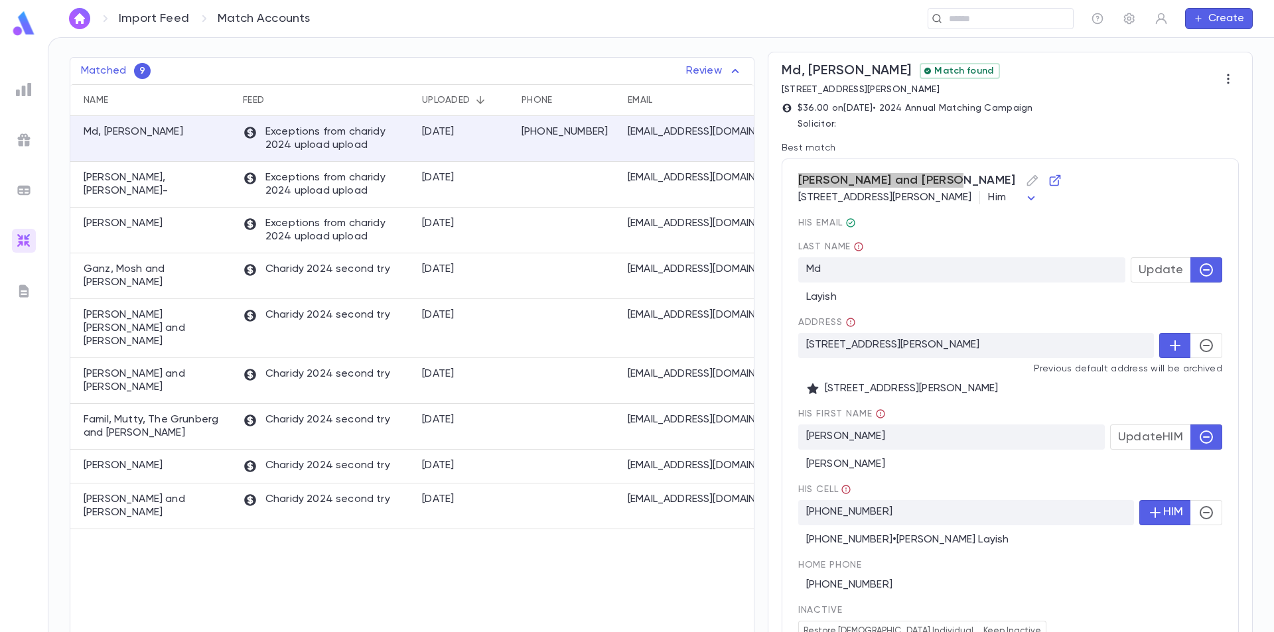
scroll to position [208, 0]
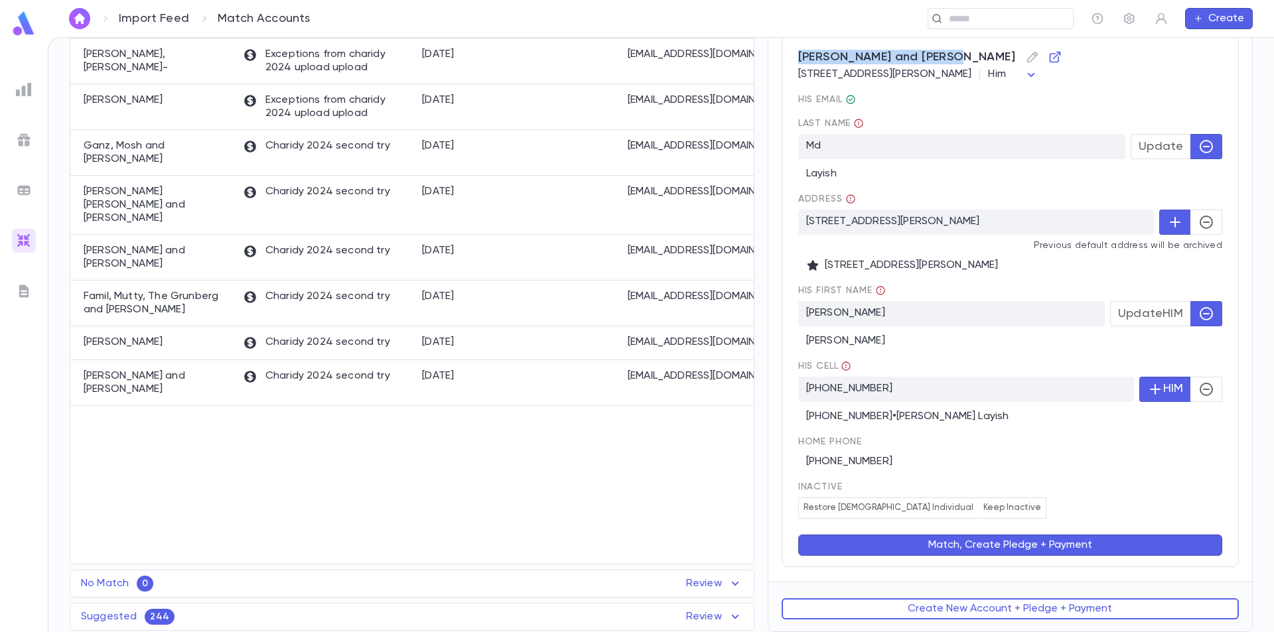
click at [1005, 544] on button "Match, Create Pledge + Payment" at bounding box center [1010, 545] width 424 height 21
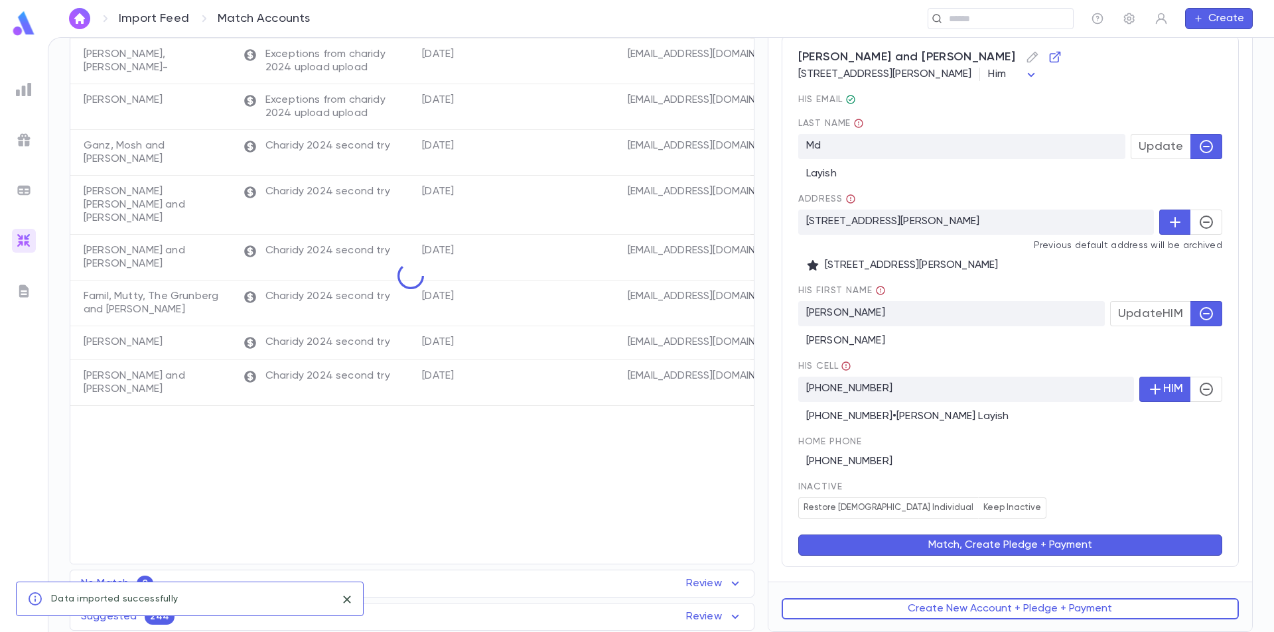
scroll to position [0, 0]
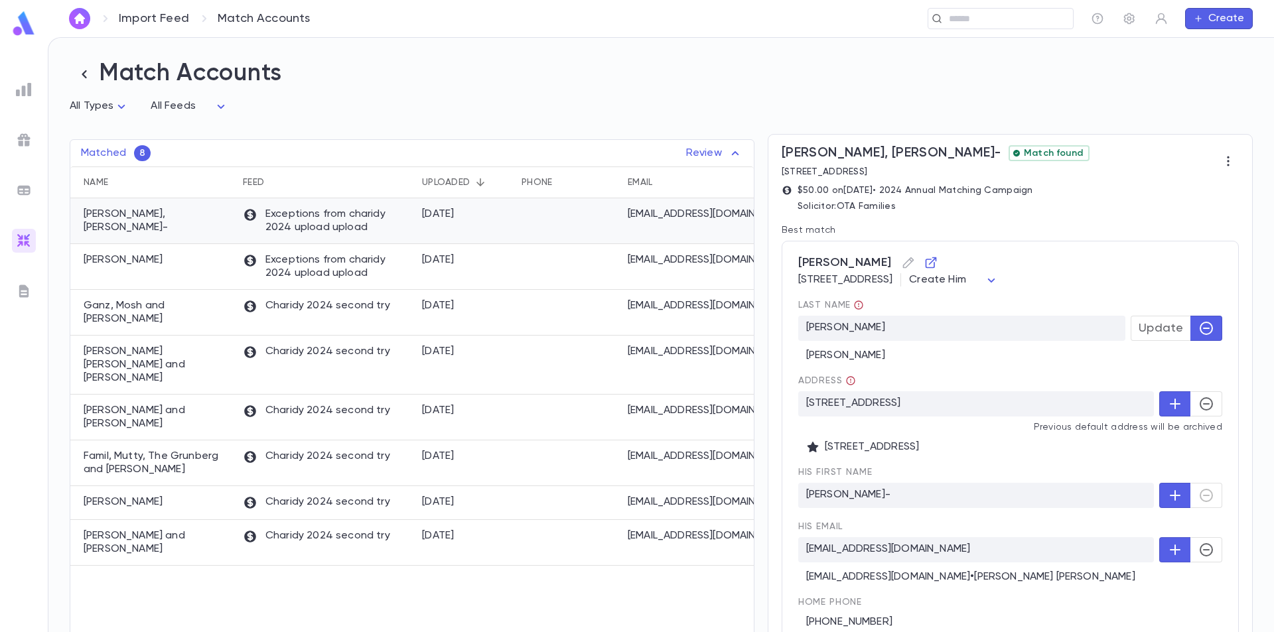
click at [595, 229] on div at bounding box center [568, 221] width 106 height 46
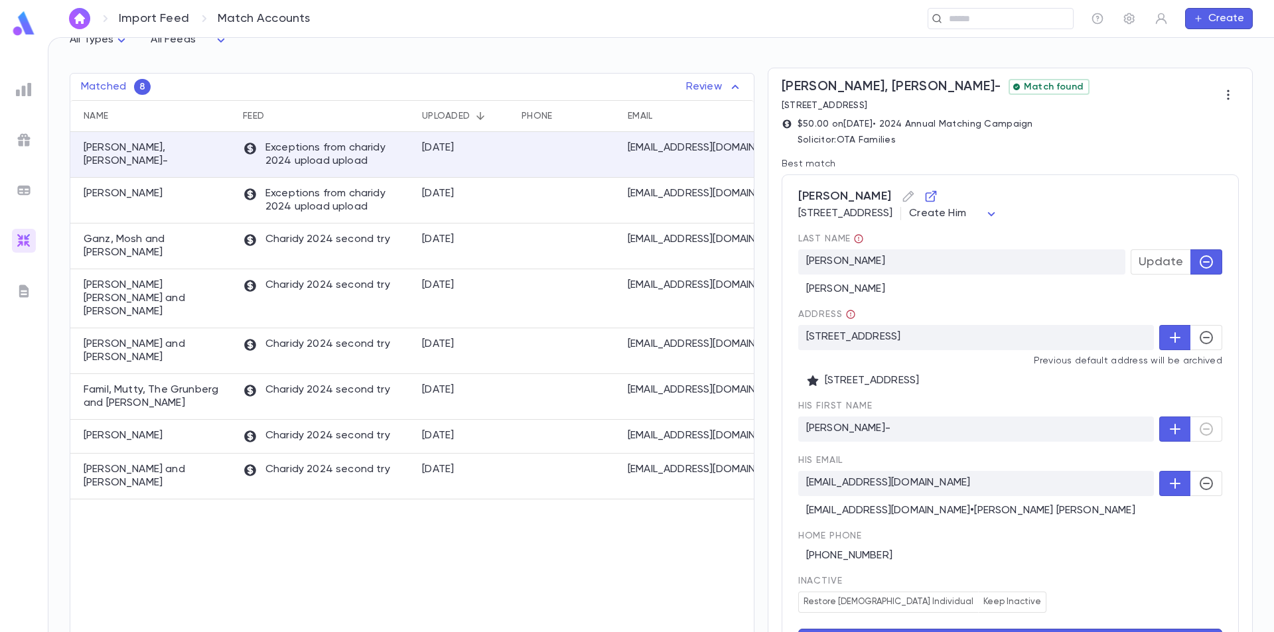
click at [1150, 215] on body "Import Feed Match Accounts ​ Create Match Accounts All Types * All Feeds * Matc…" at bounding box center [637, 334] width 1274 height 595
click at [1134, 264] on span "Her" at bounding box center [1147, 265] width 67 height 13
type input "***"
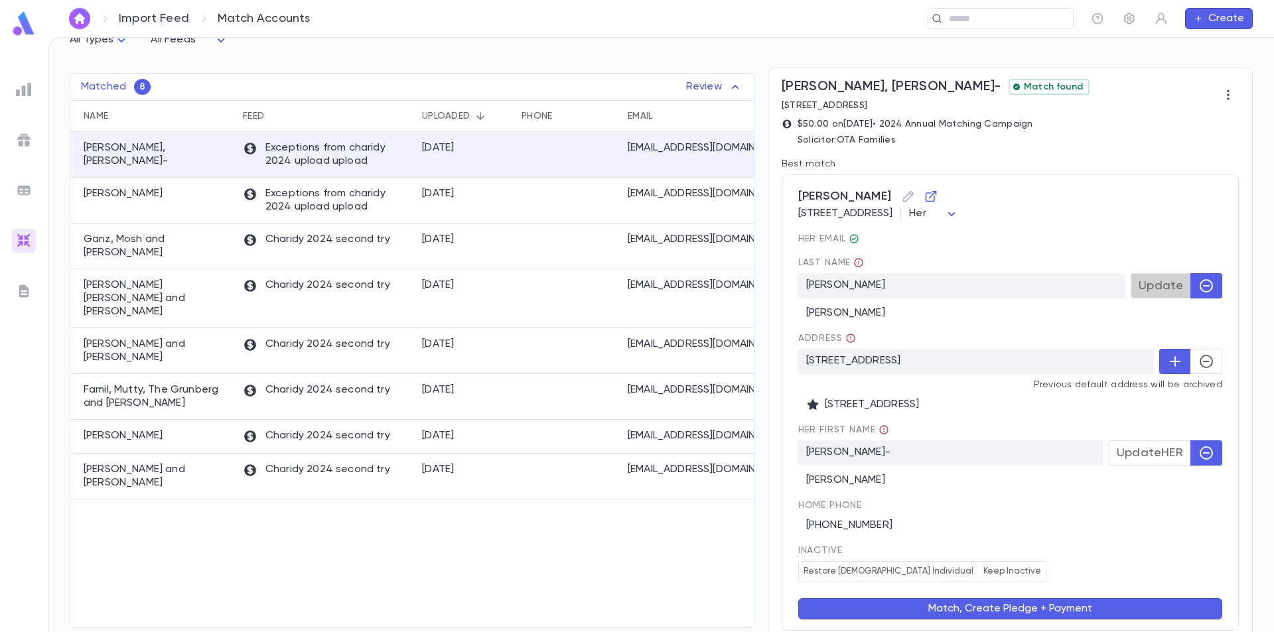
click at [1165, 291] on span "Update" at bounding box center [1161, 286] width 44 height 15
click at [1142, 459] on span "Update HER" at bounding box center [1150, 453] width 66 height 15
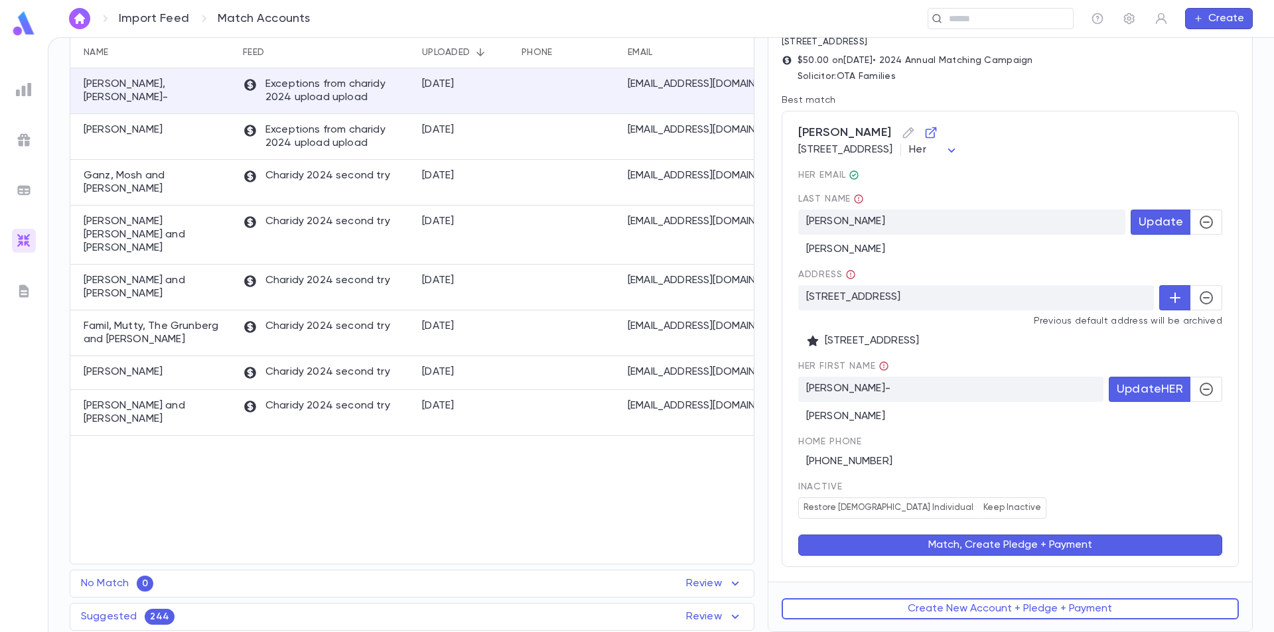
click at [1009, 548] on button "Match, Create Pledge + Payment" at bounding box center [1010, 545] width 424 height 21
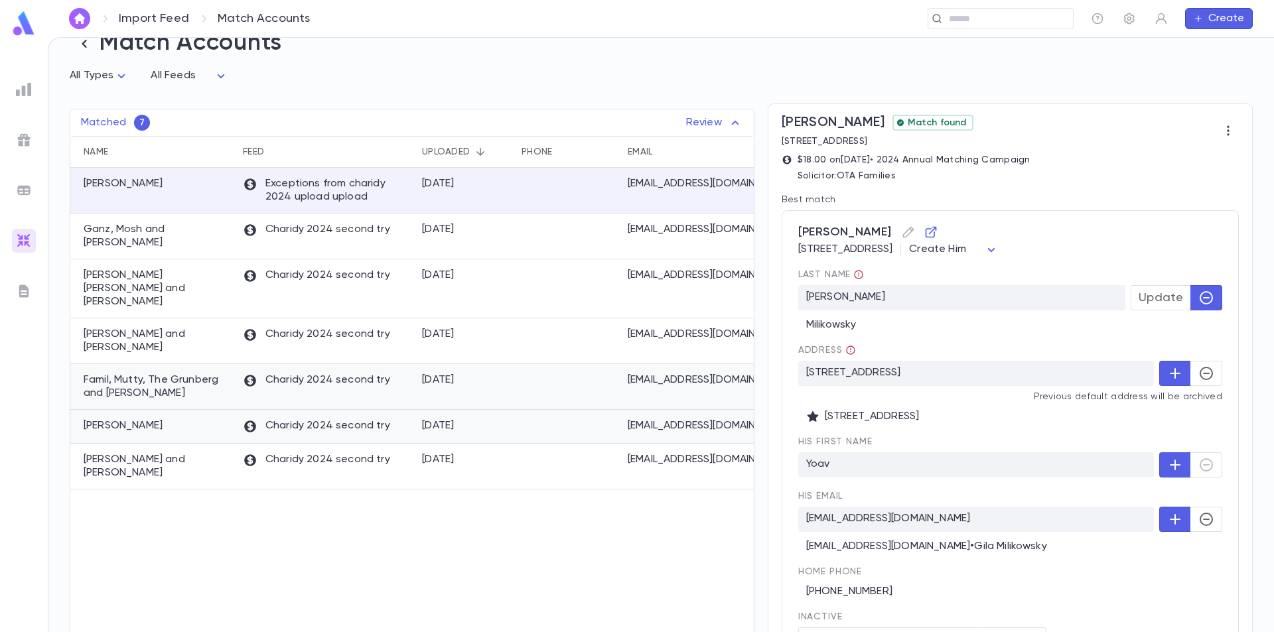
scroll to position [0, 0]
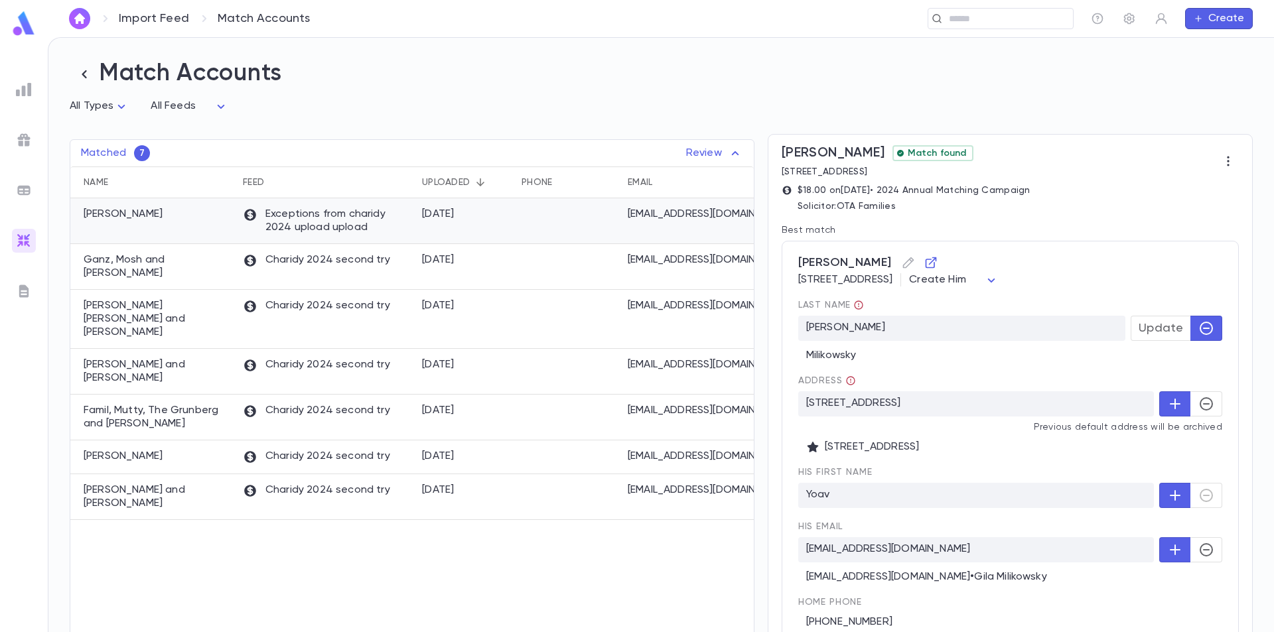
click at [556, 226] on div at bounding box center [568, 221] width 106 height 46
click at [1185, 278] on body "Import Feed Match Accounts ​ Create Match Accounts All Types * All Feeds * Matc…" at bounding box center [637, 334] width 1274 height 595
click at [1155, 331] on span "Her" at bounding box center [1173, 331] width 67 height 13
type input "***"
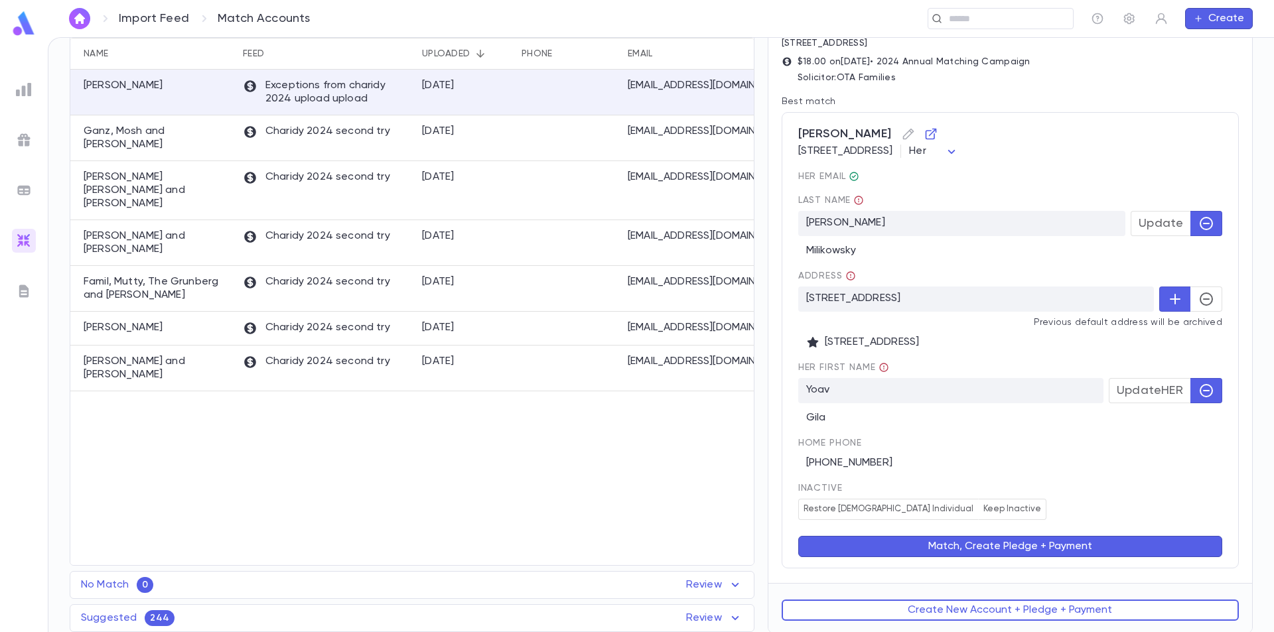
scroll to position [132, 0]
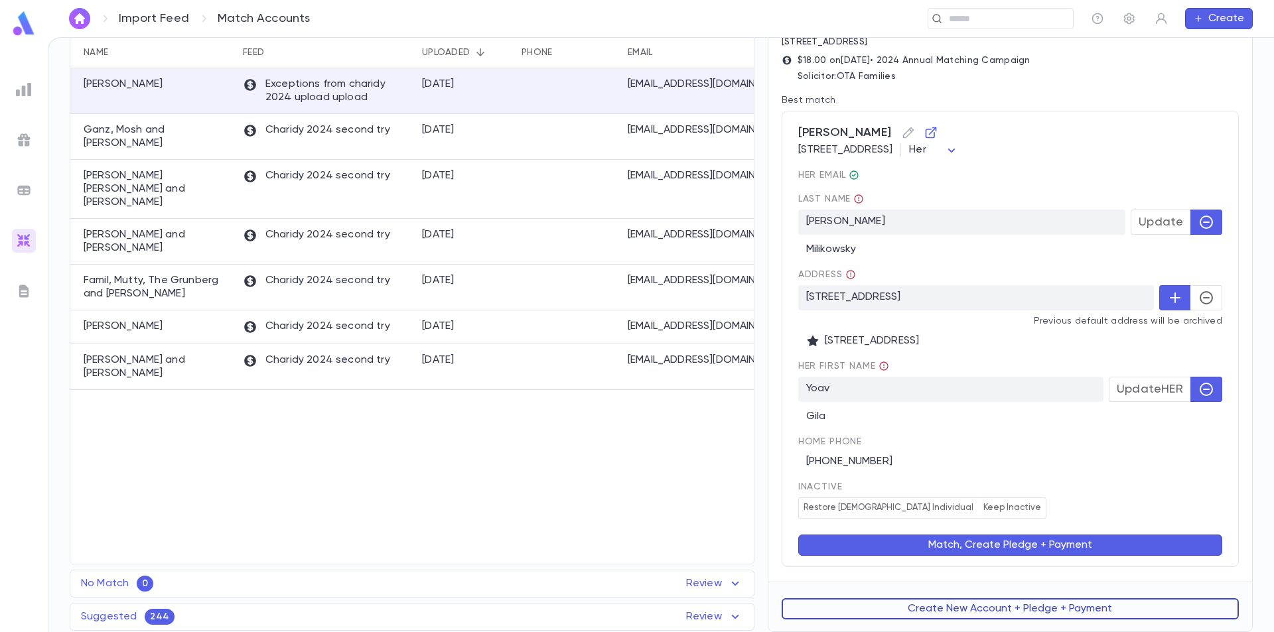
click at [984, 606] on button "Create New Account + Pledge + Payment" at bounding box center [1010, 609] width 457 height 21
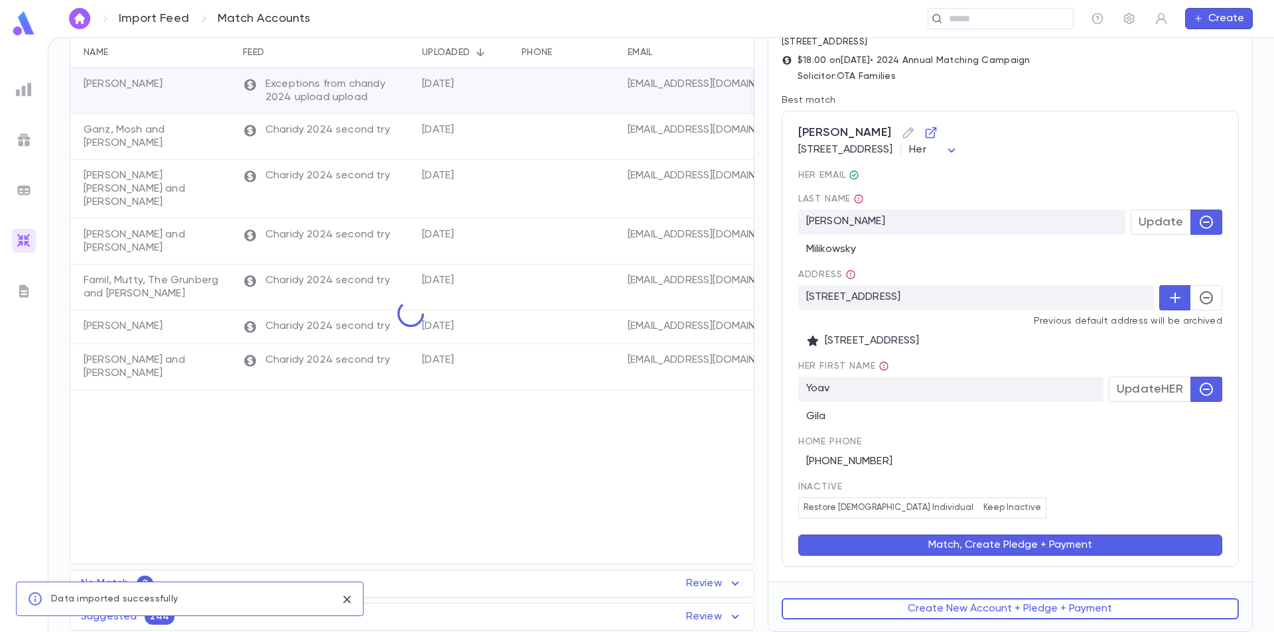
scroll to position [0, 0]
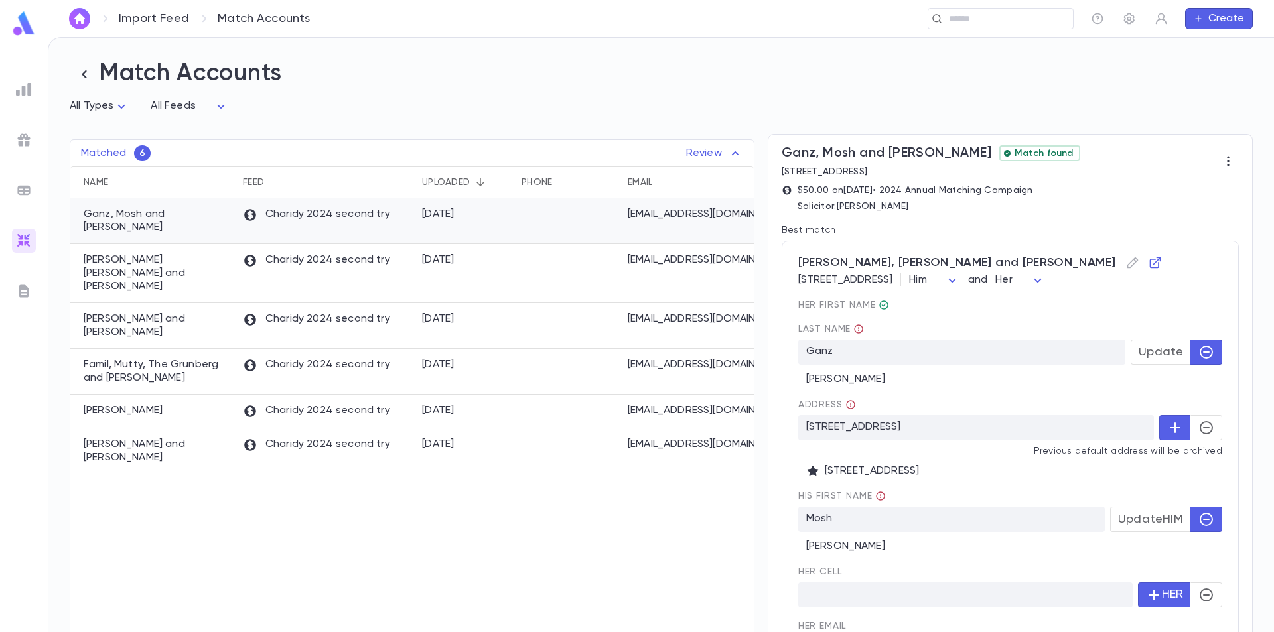
click at [536, 232] on div at bounding box center [568, 221] width 106 height 46
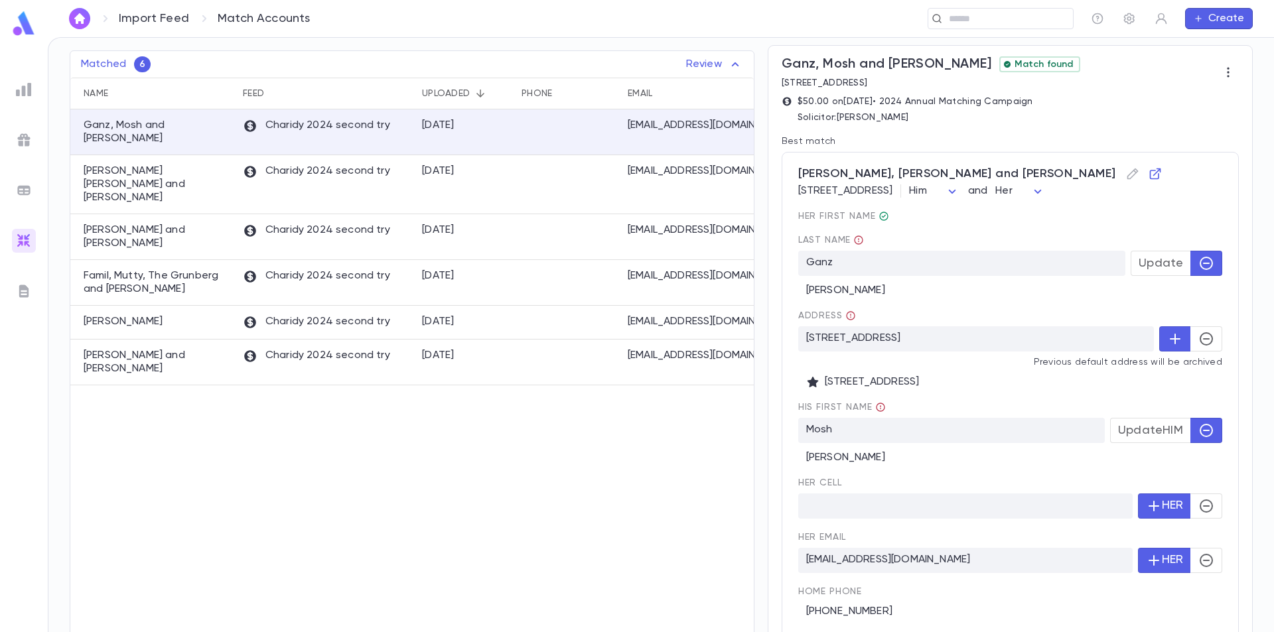
scroll to position [66, 0]
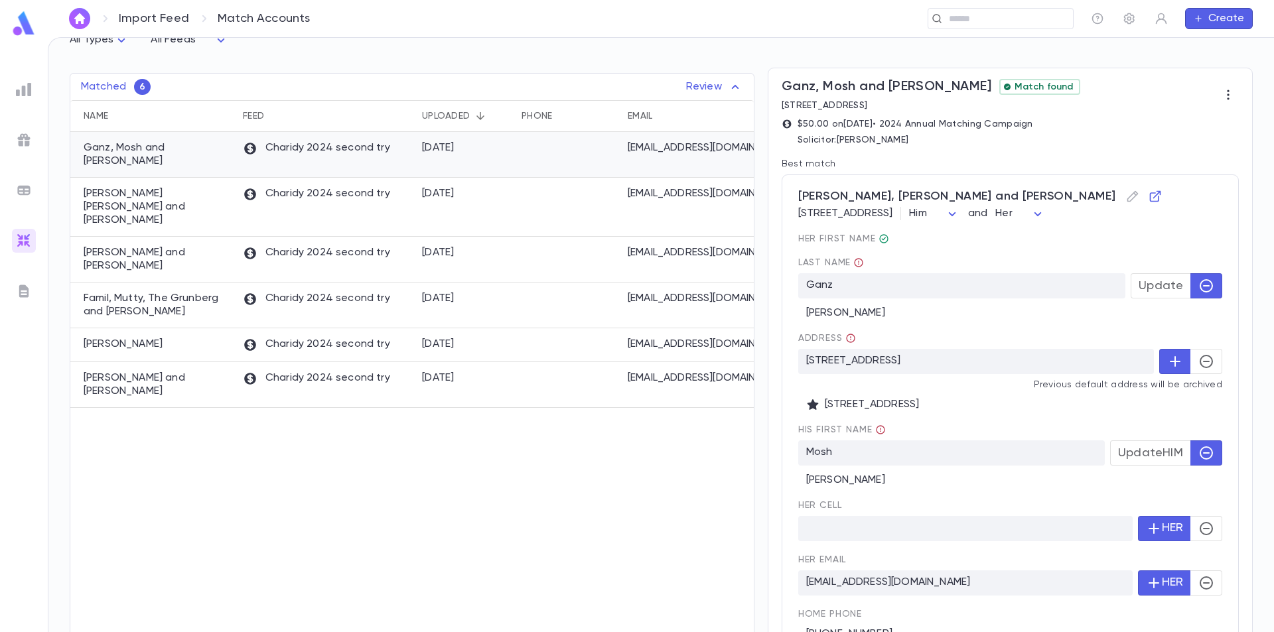
drag, startPoint x: 608, startPoint y: 146, endPoint x: 751, endPoint y: 155, distance: 143.0
click at [751, 155] on div "Ganz, Mosh and [PERSON_NAME] 2024 second try [DATE] [EMAIL_ADDRESS][DOMAIN_NAME…" at bounding box center [580, 155] width 1021 height 46
drag, startPoint x: 748, startPoint y: 155, endPoint x: 700, endPoint y: 162, distance: 48.2
click at [700, 162] on div "[EMAIL_ADDRESS][DOMAIN_NAME]" at bounding box center [702, 155] width 162 height 46
click at [455, 145] on div "[DATE]" at bounding box center [438, 147] width 33 height 13
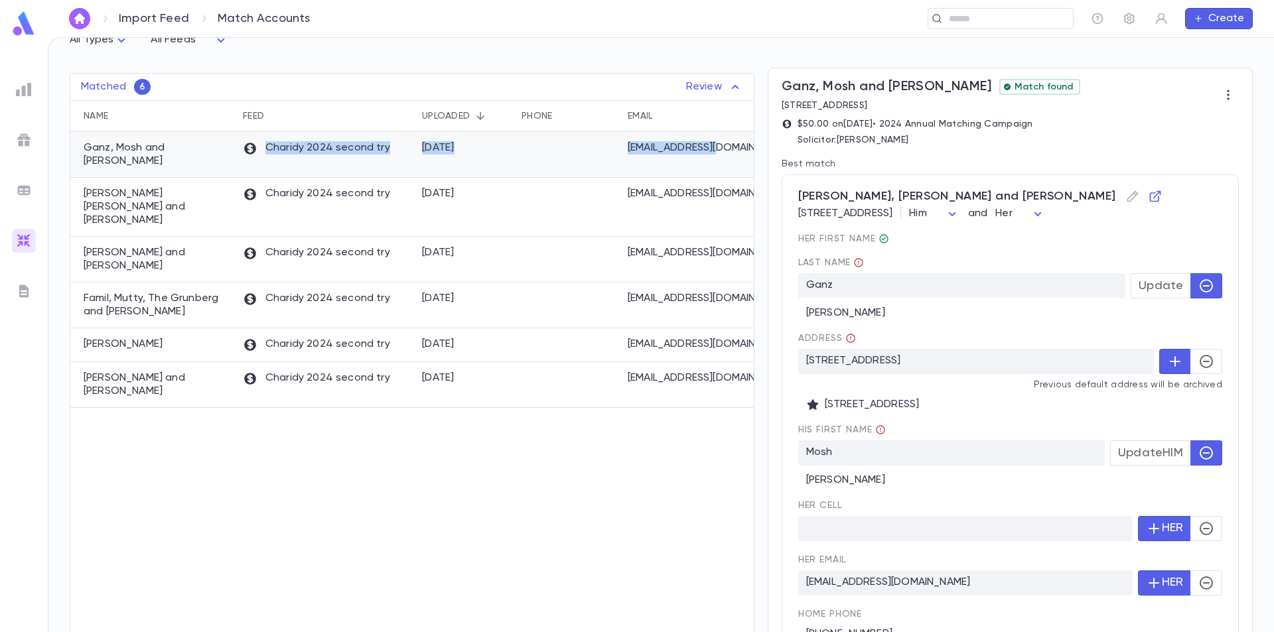
scroll to position [0, 341]
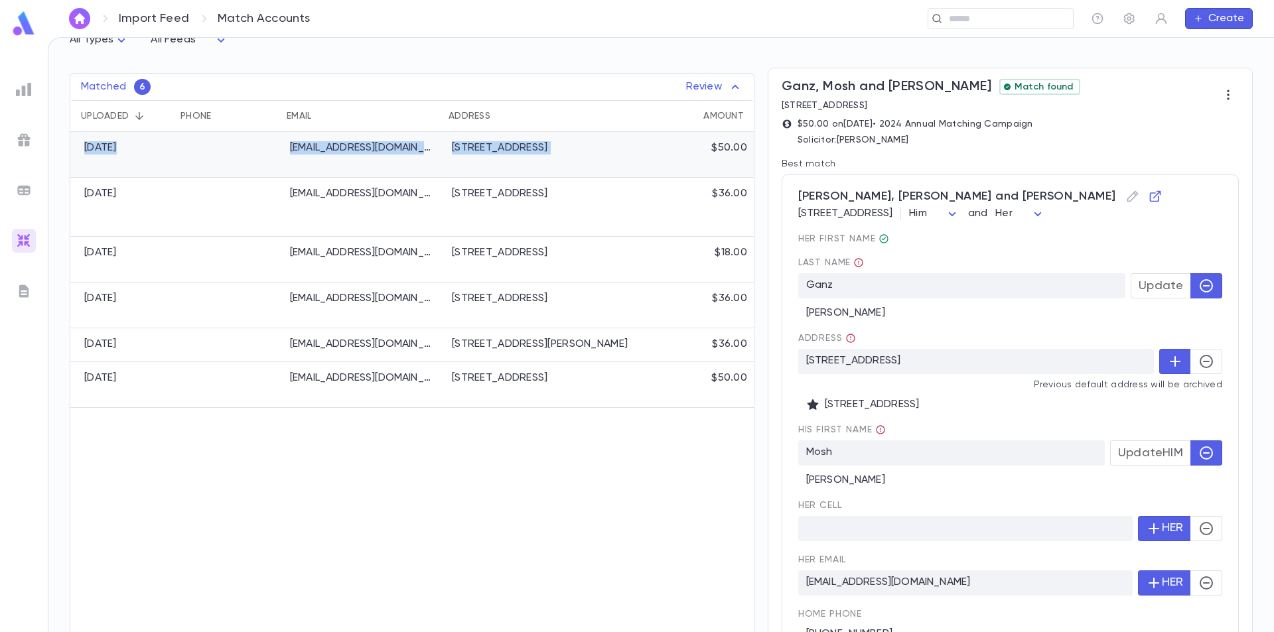
drag, startPoint x: 261, startPoint y: 162, endPoint x: 686, endPoint y: 159, distance: 424.1
click at [686, 159] on div "Ganz, Mosh and [PERSON_NAME] 2024 second try [DATE] [EMAIL_ADDRESS][DOMAIN_NAME…" at bounding box center [243, 155] width 1021 height 46
click at [686, 159] on div "$50.00" at bounding box center [716, 155] width 76 height 46
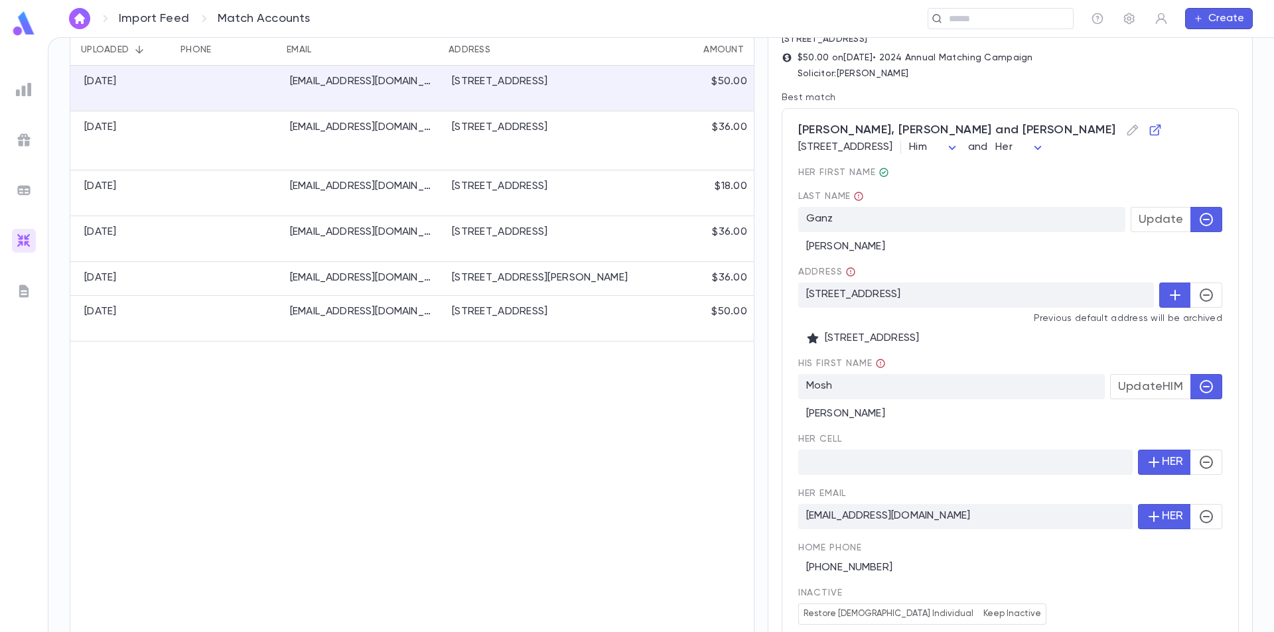
scroll to position [0, 0]
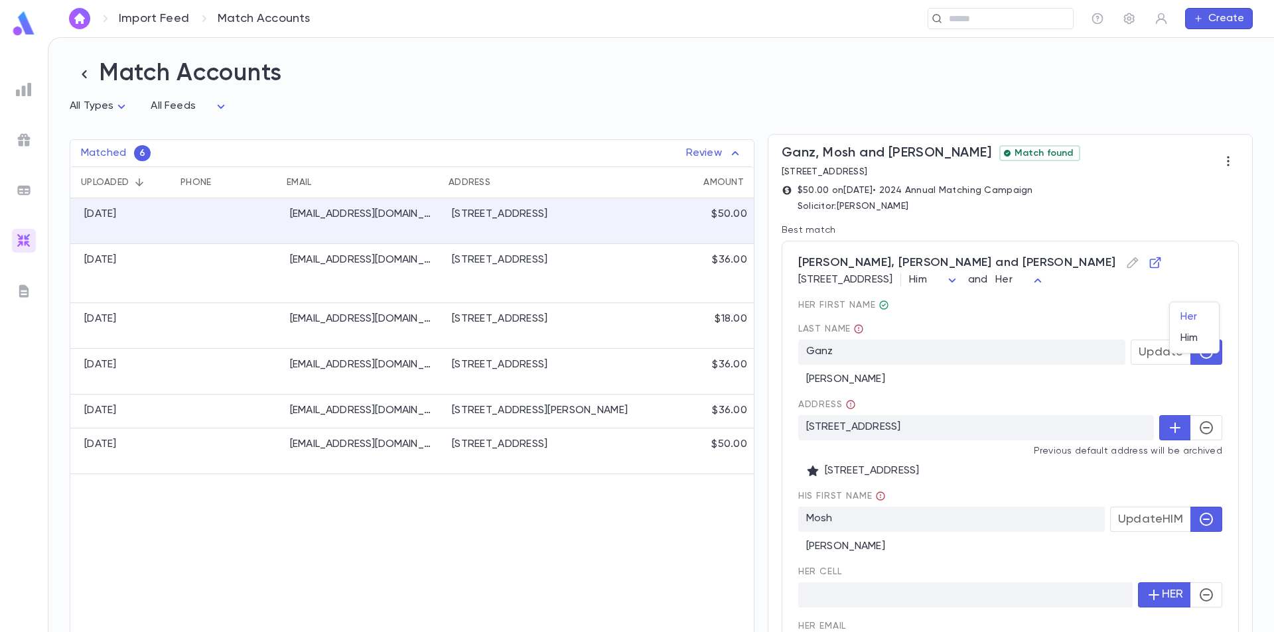
click at [1207, 286] on body "Import Feed Match Accounts ​ Create Match Accounts All Types * All Feeds * Matc…" at bounding box center [637, 334] width 1274 height 595
click at [1194, 315] on span "Her" at bounding box center [1195, 317] width 28 height 13
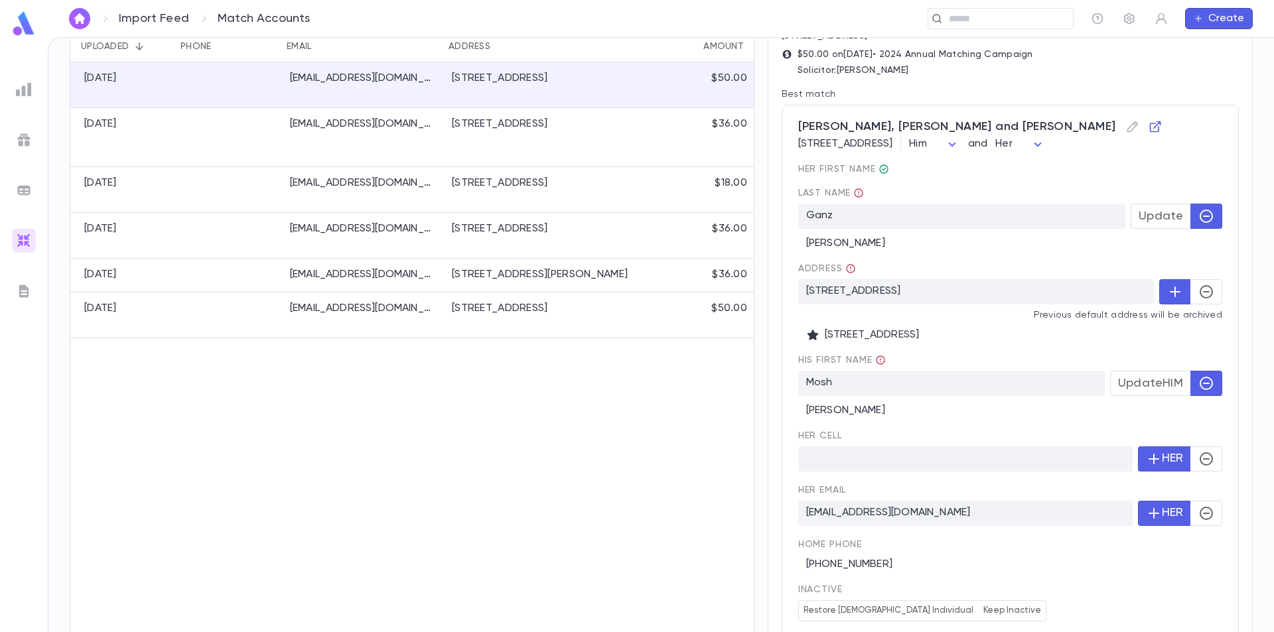
scroll to position [133, 0]
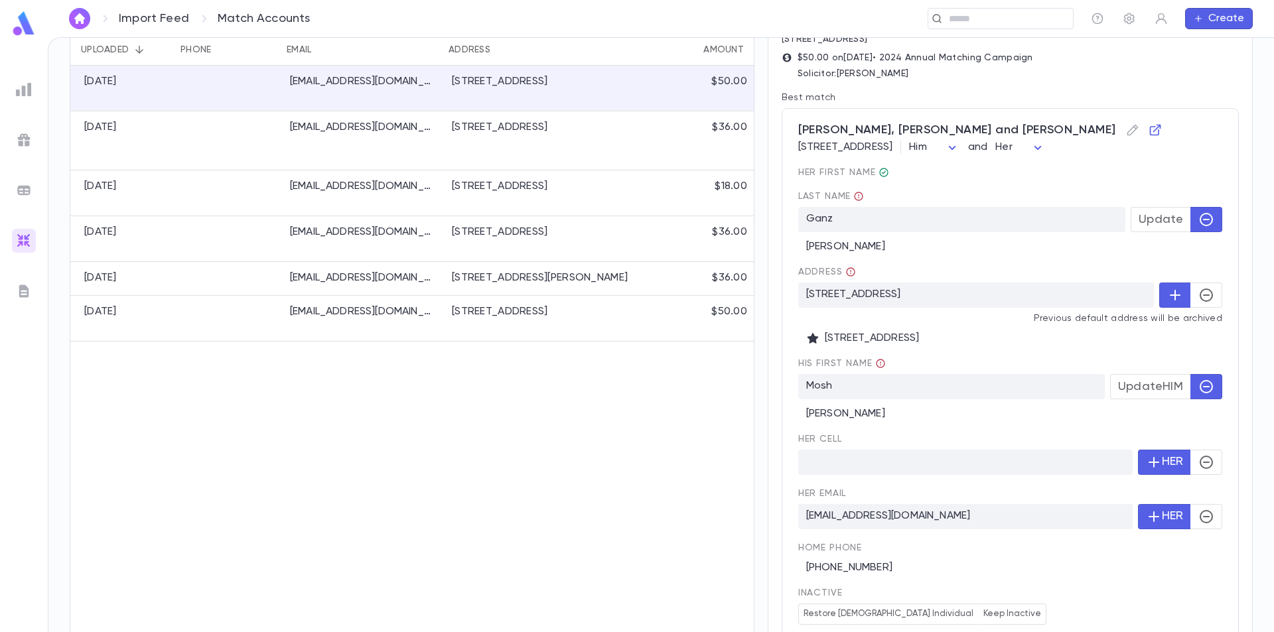
click at [879, 190] on body "Import Feed Match Accounts ​ Create Match Accounts All Types * All Feeds * Matc…" at bounding box center [637, 334] width 1274 height 595
click at [903, 178] on span "Her first Name" at bounding box center [1010, 172] width 424 height 11
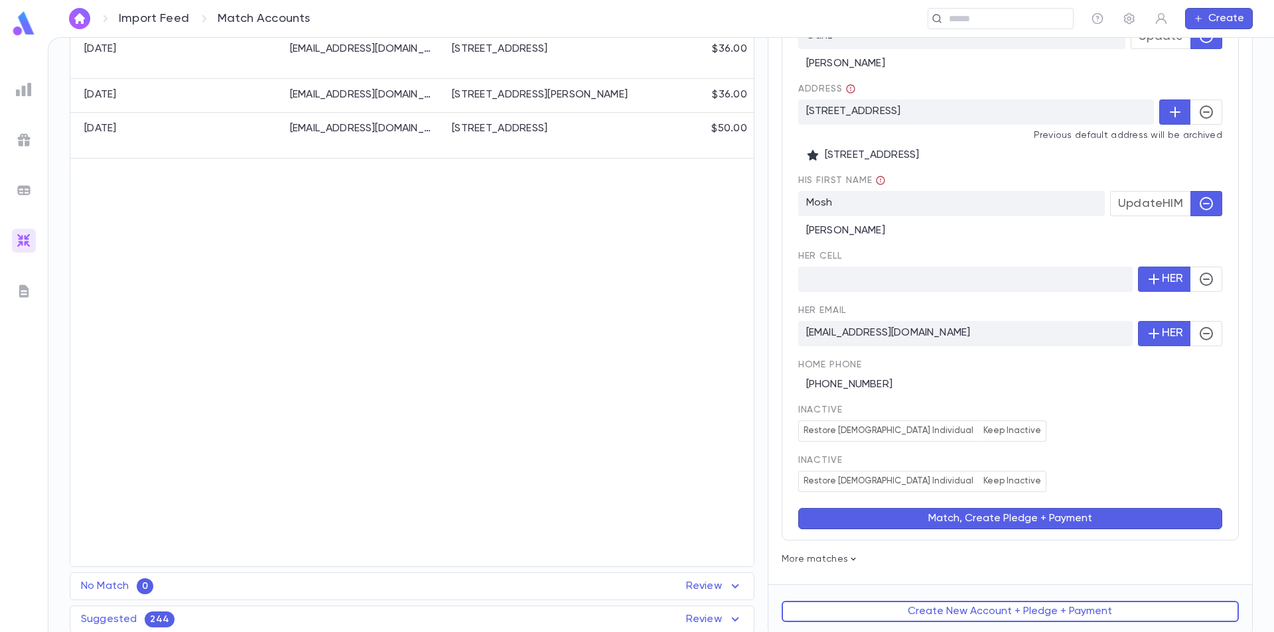
scroll to position [332, 0]
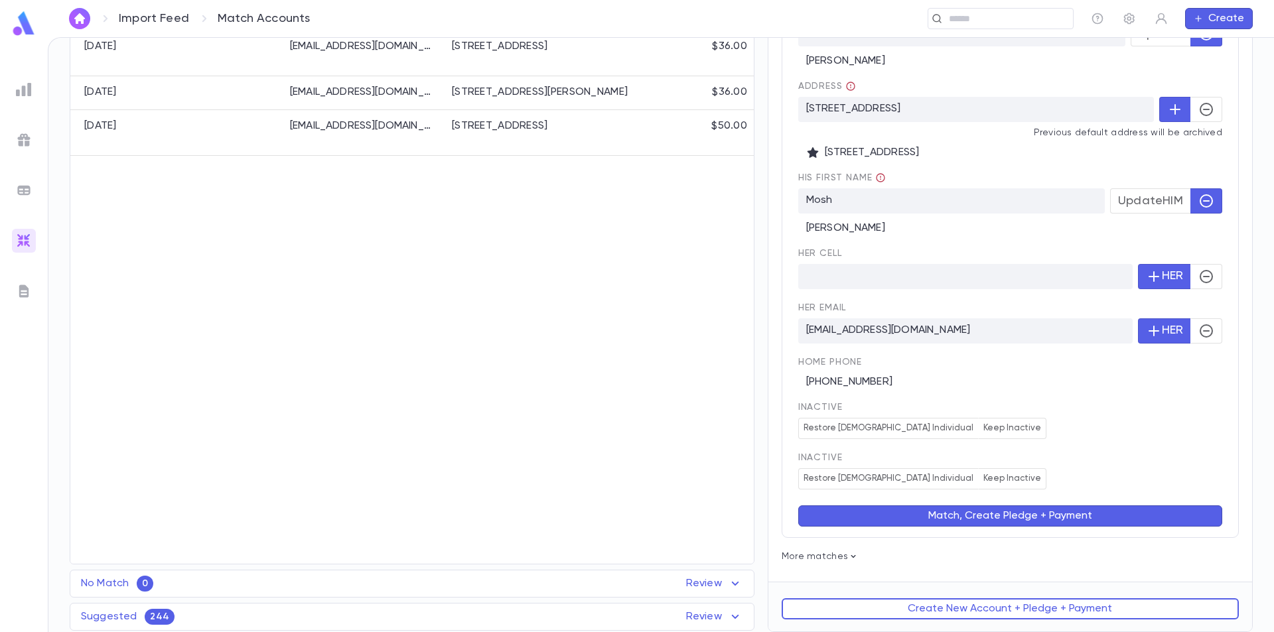
click at [1005, 518] on button "Match, Create Pledge + Payment" at bounding box center [1010, 516] width 424 height 21
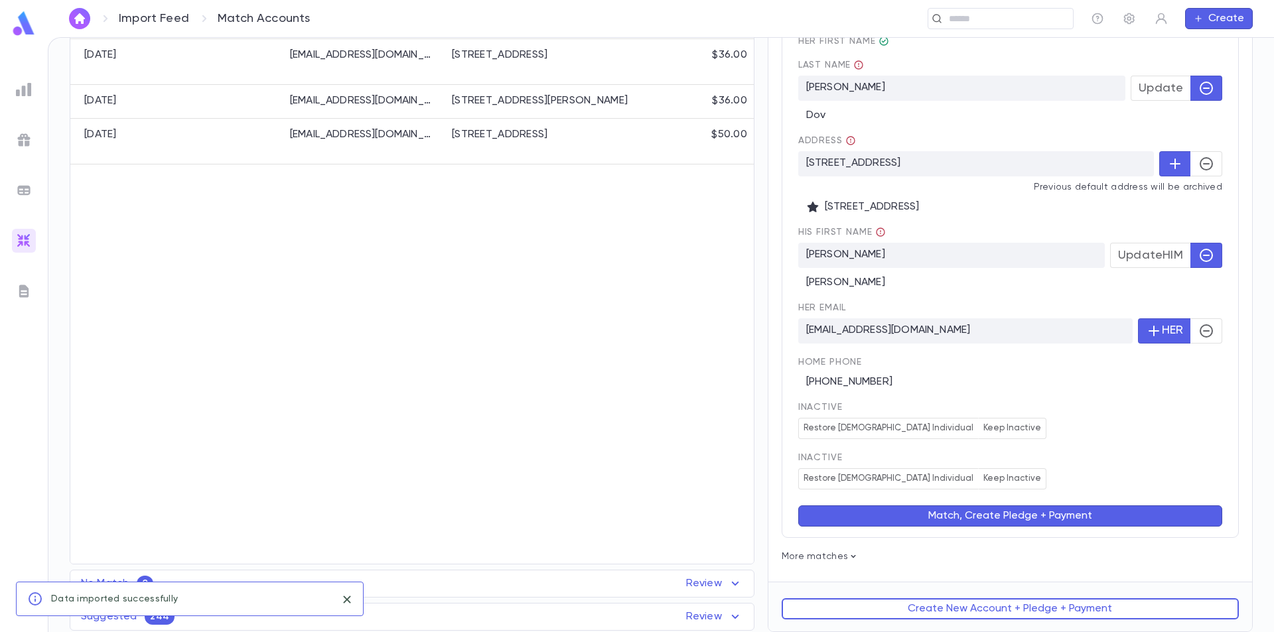
scroll to position [0, 0]
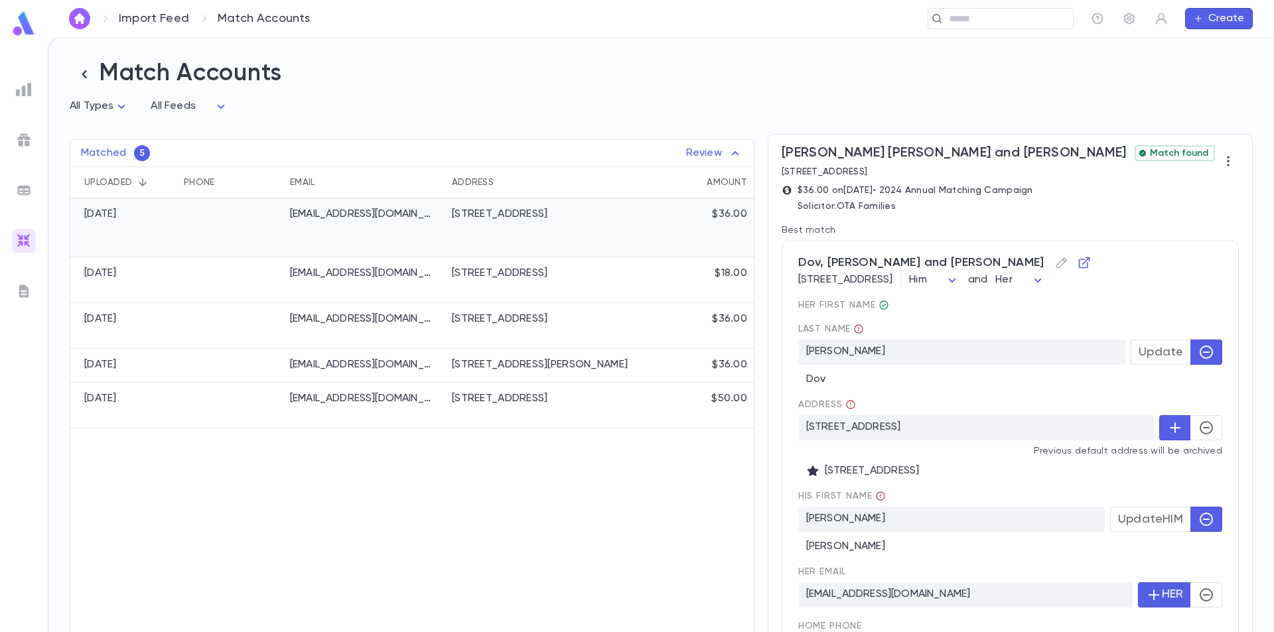
click at [302, 215] on p "[EMAIL_ADDRESS][DOMAIN_NAME]" at bounding box center [363, 214] width 146 height 13
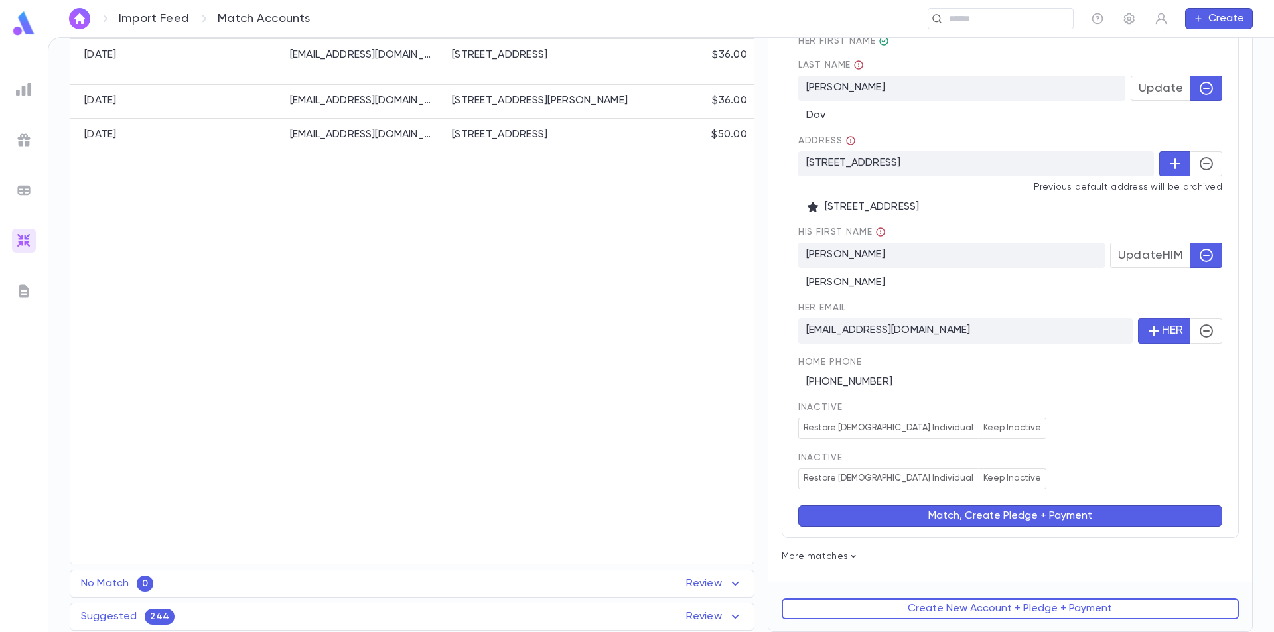
scroll to position [279, 0]
click at [1011, 514] on button "Match, Create Pledge + Payment" at bounding box center [1010, 516] width 424 height 21
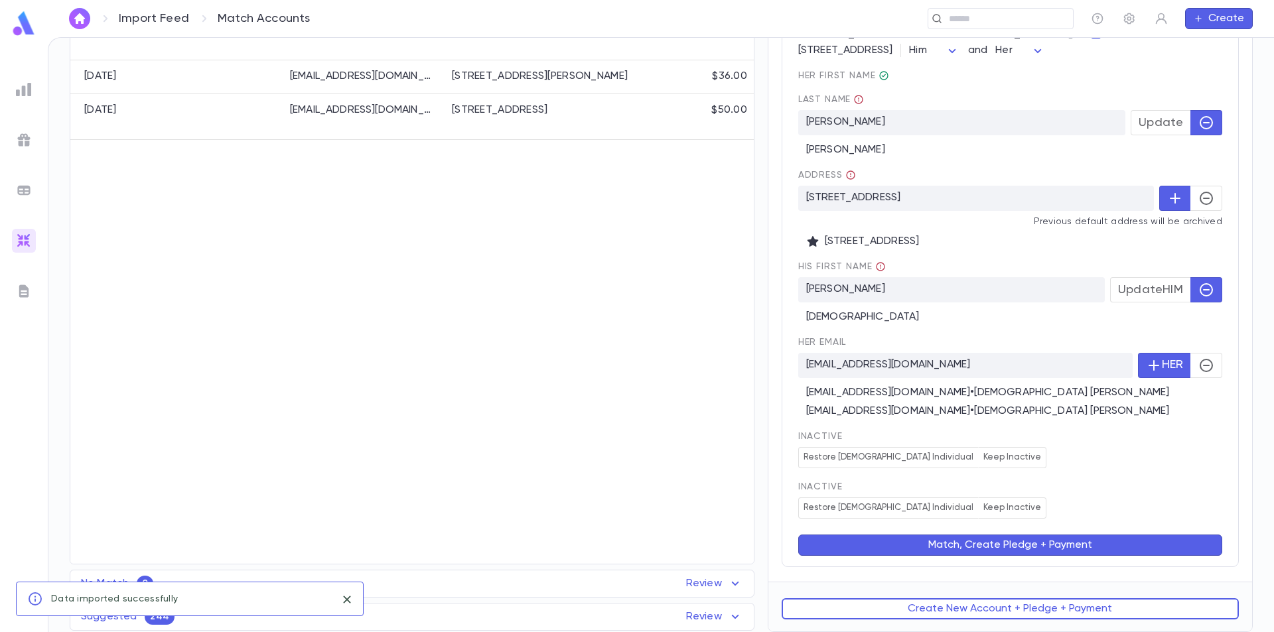
scroll to position [0, 0]
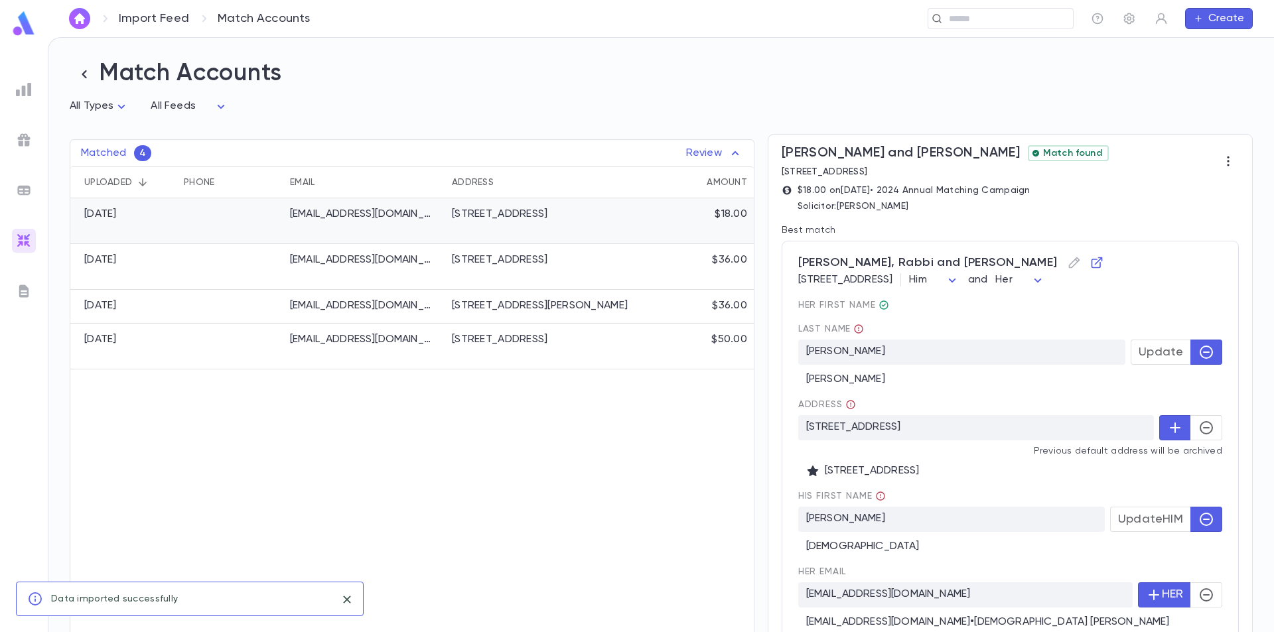
click at [374, 218] on p "[EMAIL_ADDRESS][DOMAIN_NAME]" at bounding box center [363, 214] width 146 height 13
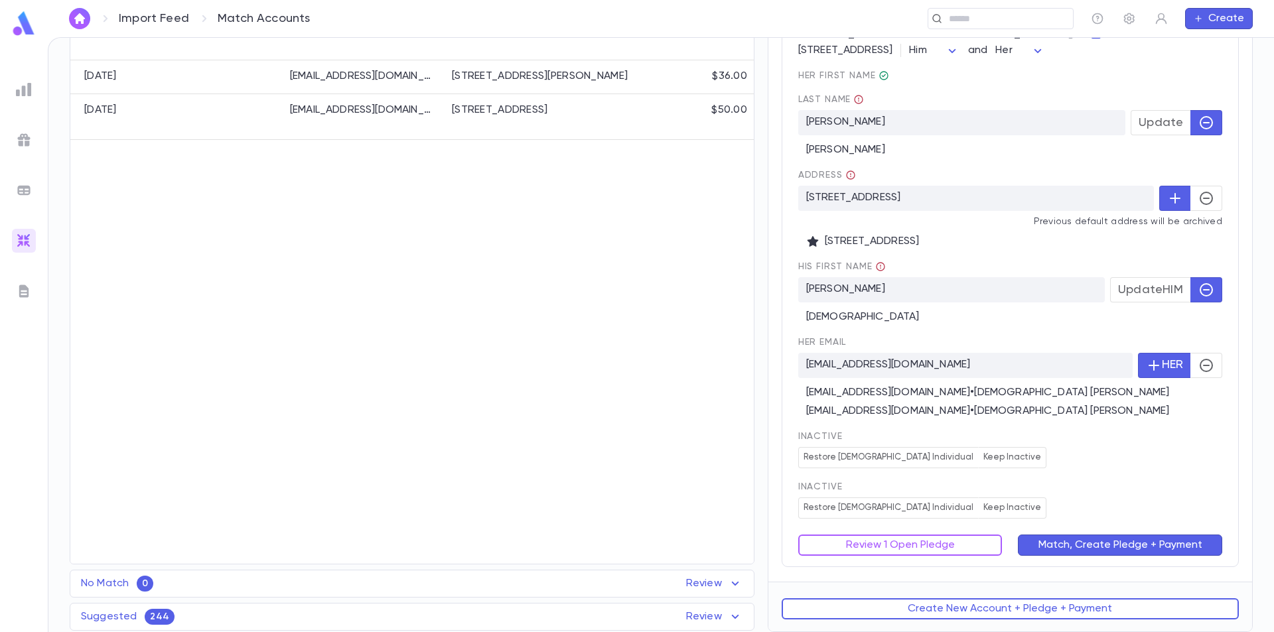
scroll to position [245, 0]
click at [1203, 368] on icon "button" at bounding box center [1207, 366] width 16 height 16
click at [1083, 546] on button "Match, Create Pledge + Payment" at bounding box center [1120, 545] width 204 height 21
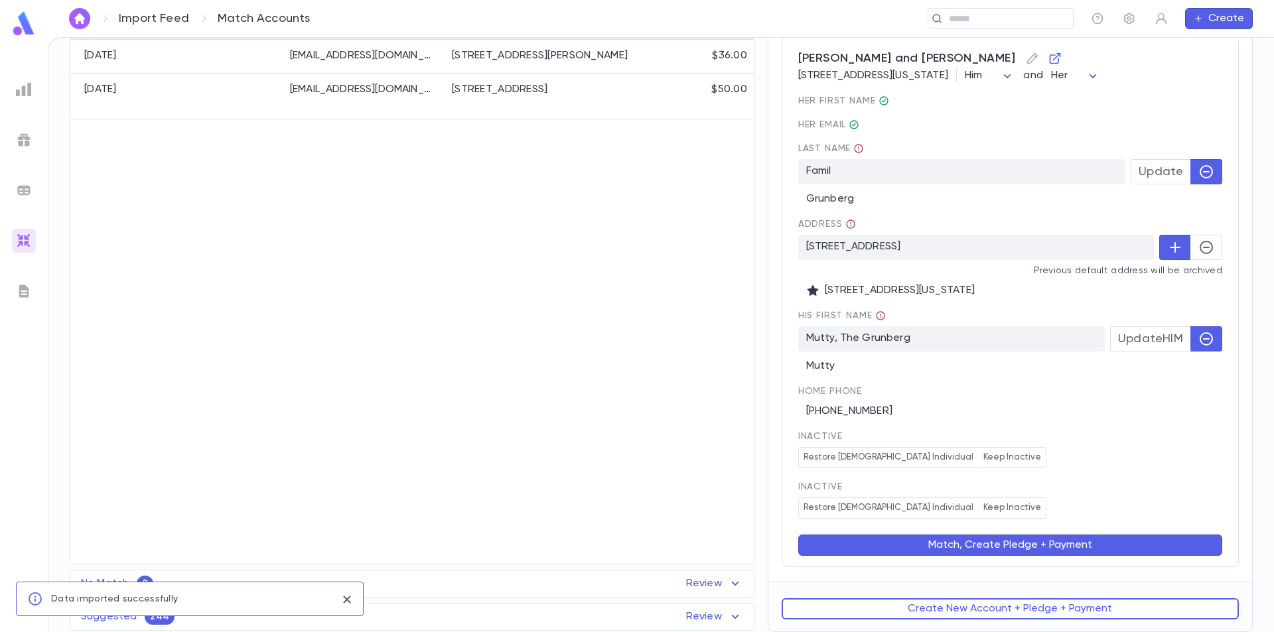
scroll to position [0, 0]
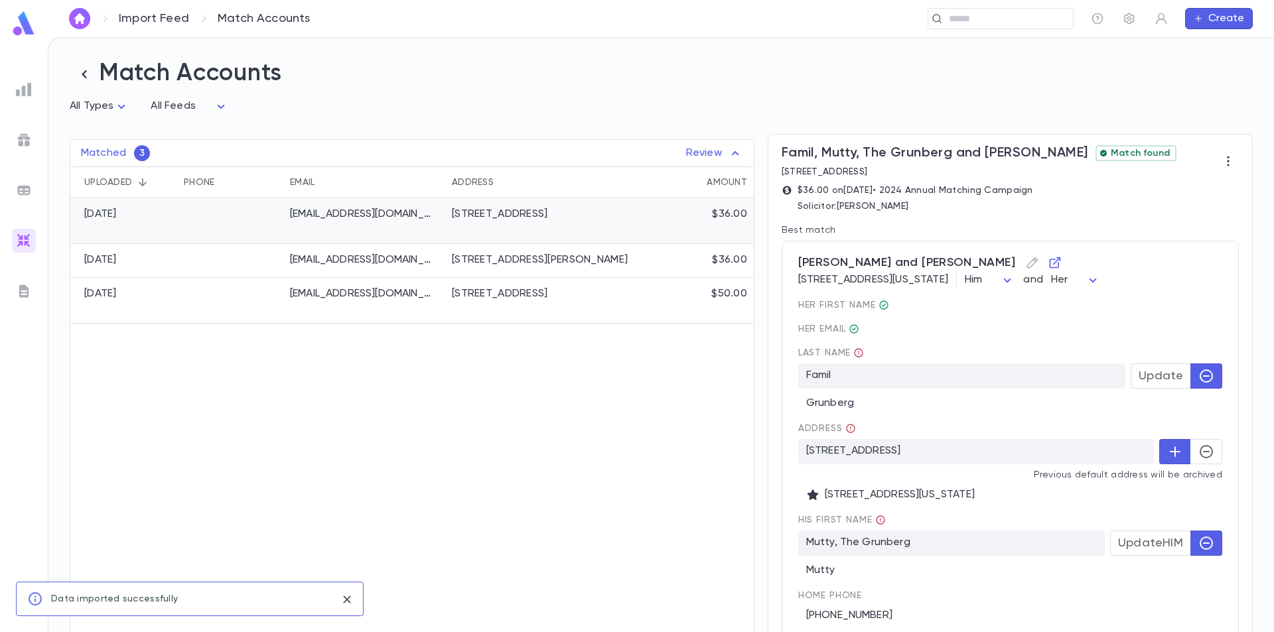
click at [238, 225] on div at bounding box center [230, 221] width 106 height 46
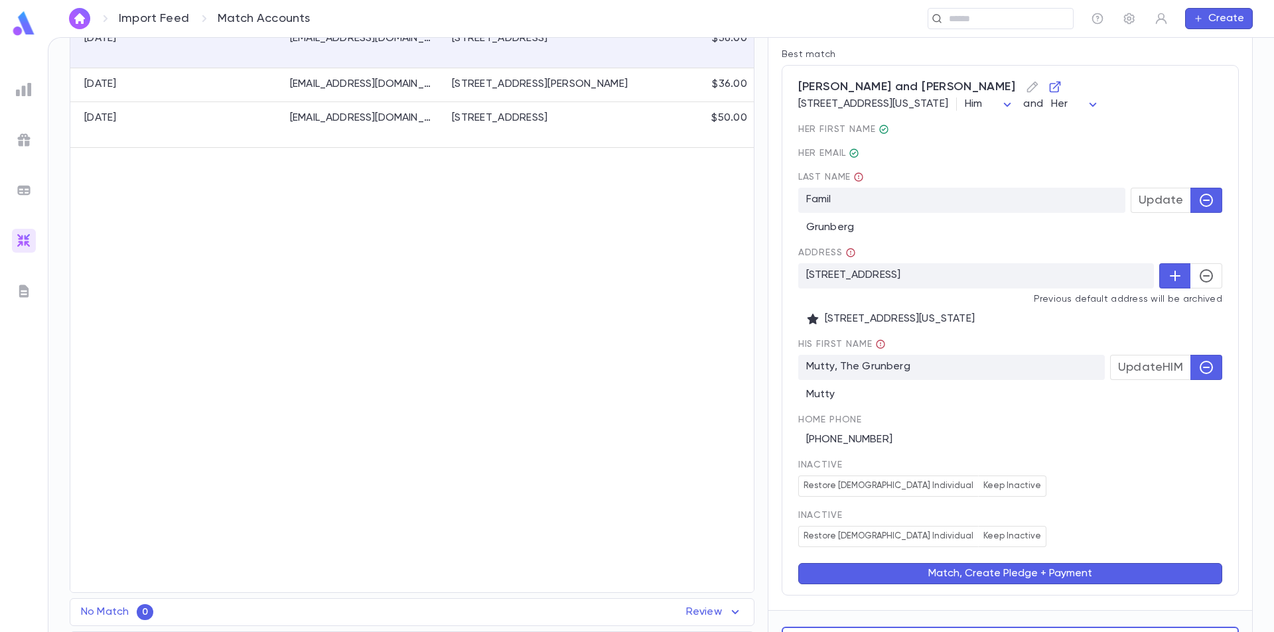
scroll to position [206, 0]
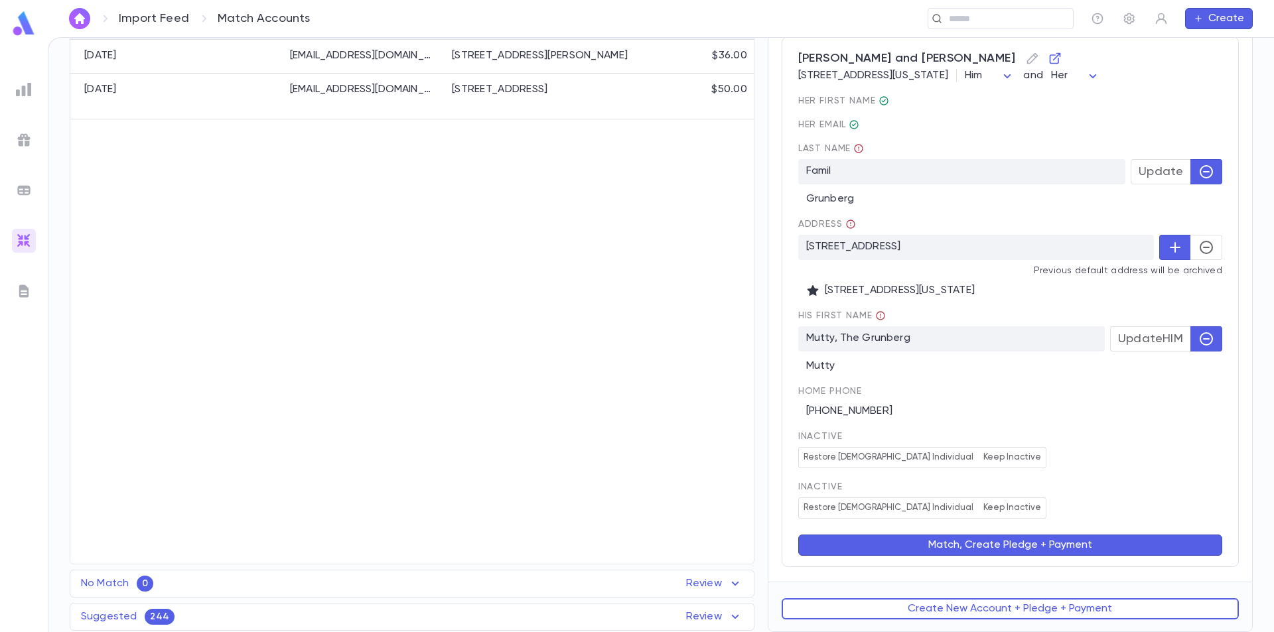
click at [1005, 540] on button "Match, Create Pledge + Payment" at bounding box center [1010, 545] width 424 height 21
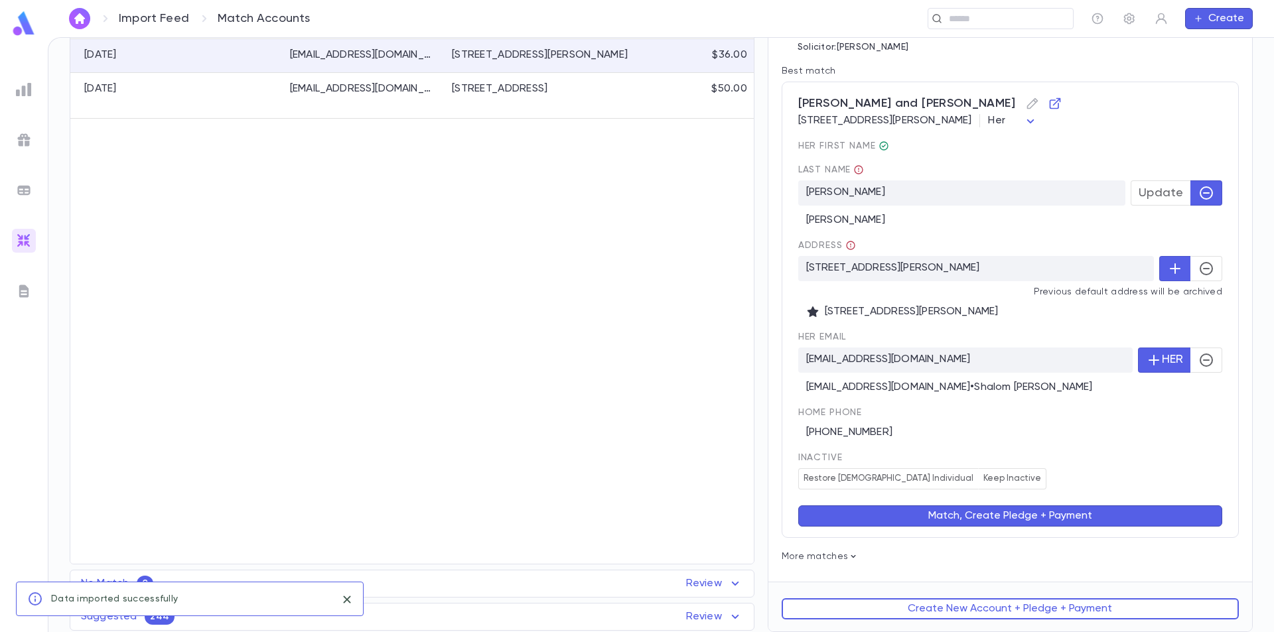
scroll to position [0, 0]
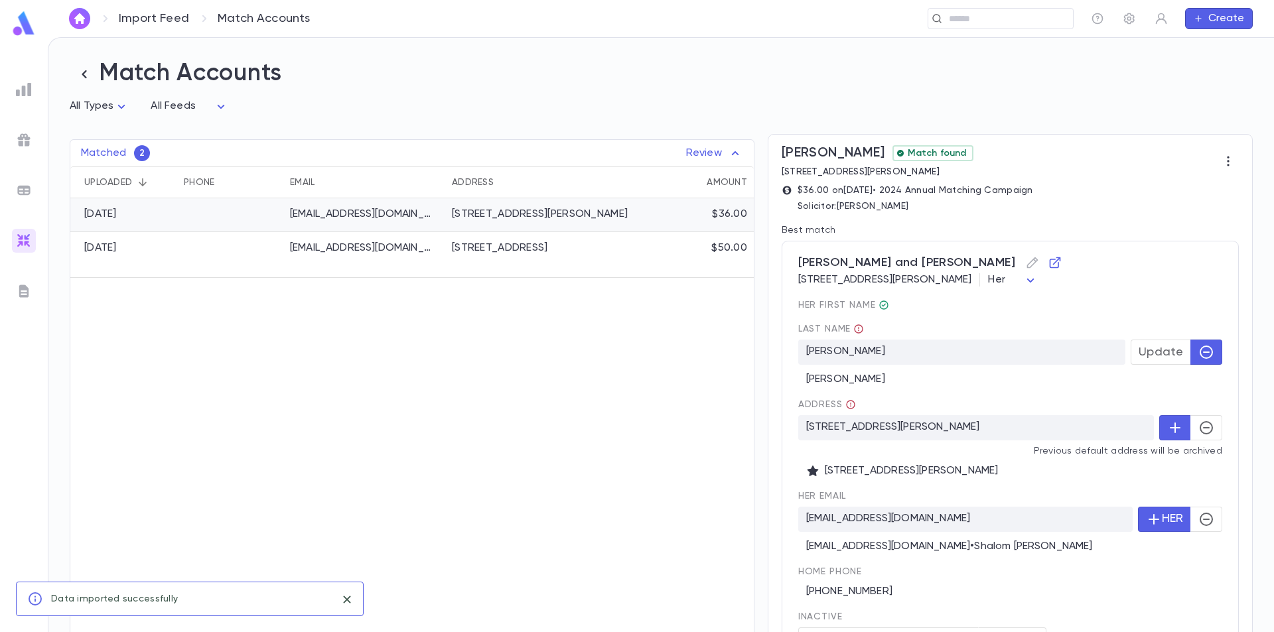
click at [500, 221] on div "[STREET_ADDRESS][PERSON_NAME]" at bounding box center [540, 214] width 176 height 13
click at [1029, 266] on icon "button" at bounding box center [1032, 262] width 13 height 13
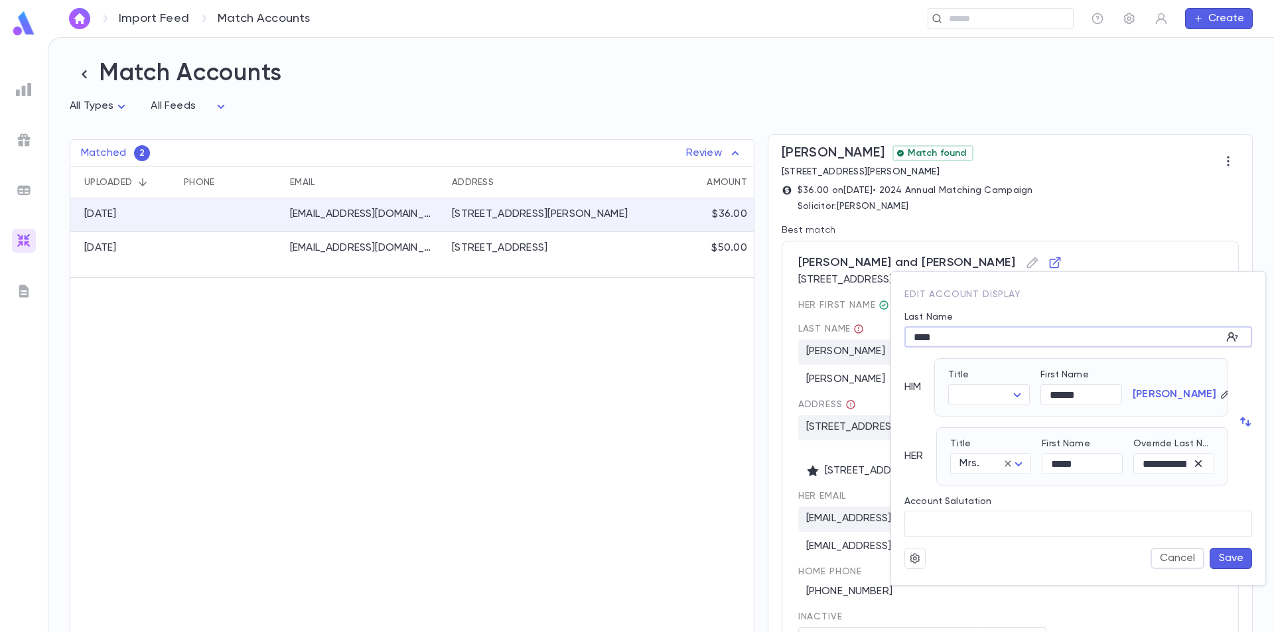
drag, startPoint x: 965, startPoint y: 342, endPoint x: 911, endPoint y: 337, distance: 54.0
click at [911, 337] on input "****" at bounding box center [1063, 337] width 317 height 21
type input "**********"
click at [1011, 395] on body "Import Feed Match Accounts ​ Create Match Accounts All Types * All Feeds * Matc…" at bounding box center [637, 334] width 1274 height 595
click at [1000, 439] on span "[DEMOGRAPHIC_DATA]" at bounding box center [1020, 441] width 113 height 13
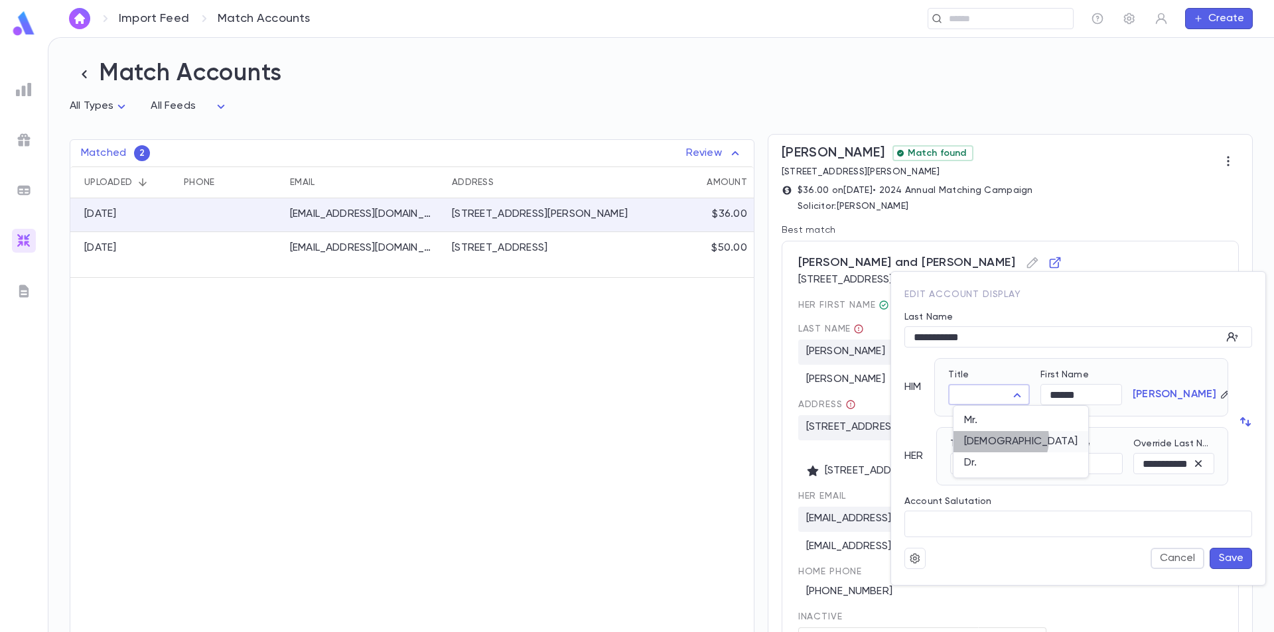
type input "*****"
click at [1091, 400] on input "******" at bounding box center [1082, 395] width 82 height 21
type input "**********"
click at [1197, 463] on icon "button" at bounding box center [1198, 463] width 13 height 13
click at [1228, 563] on button "Save" at bounding box center [1231, 558] width 42 height 21
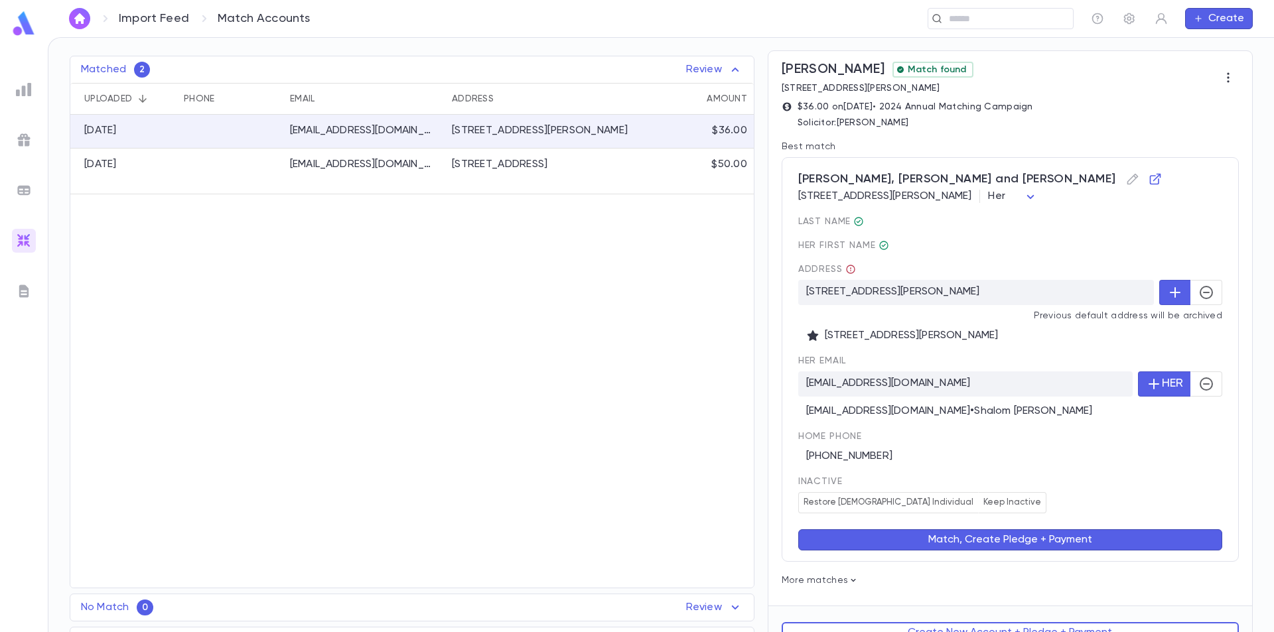
scroll to position [110, 0]
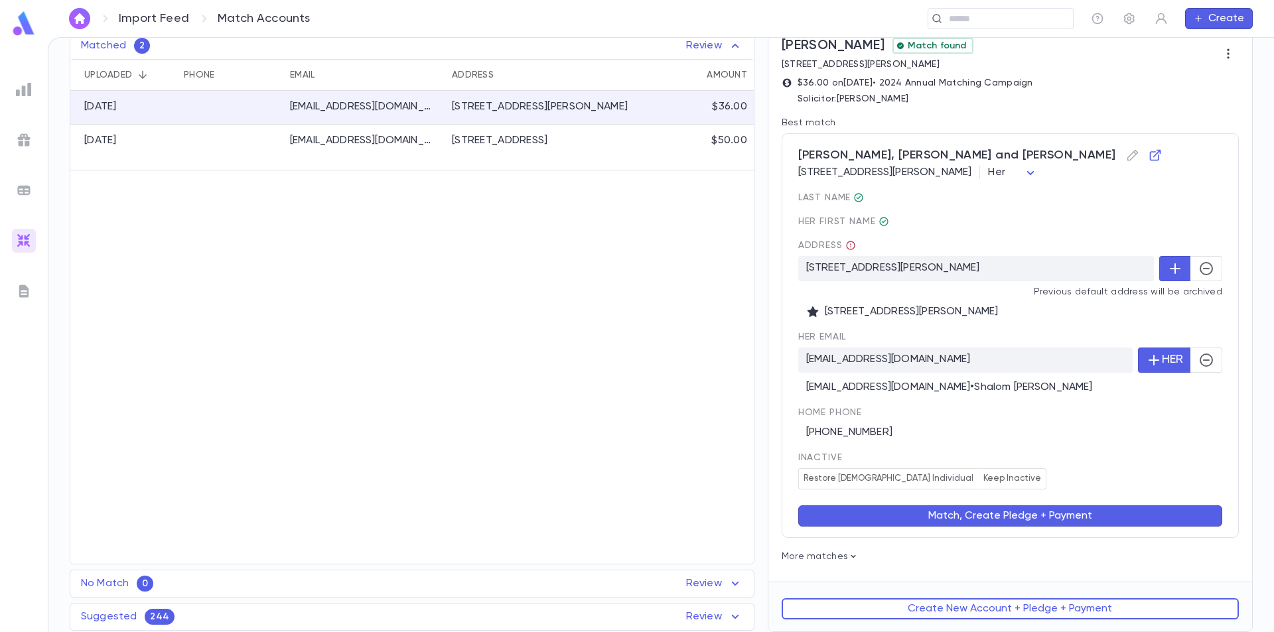
click at [998, 518] on button "Match, Create Pledge + Payment" at bounding box center [1010, 516] width 424 height 21
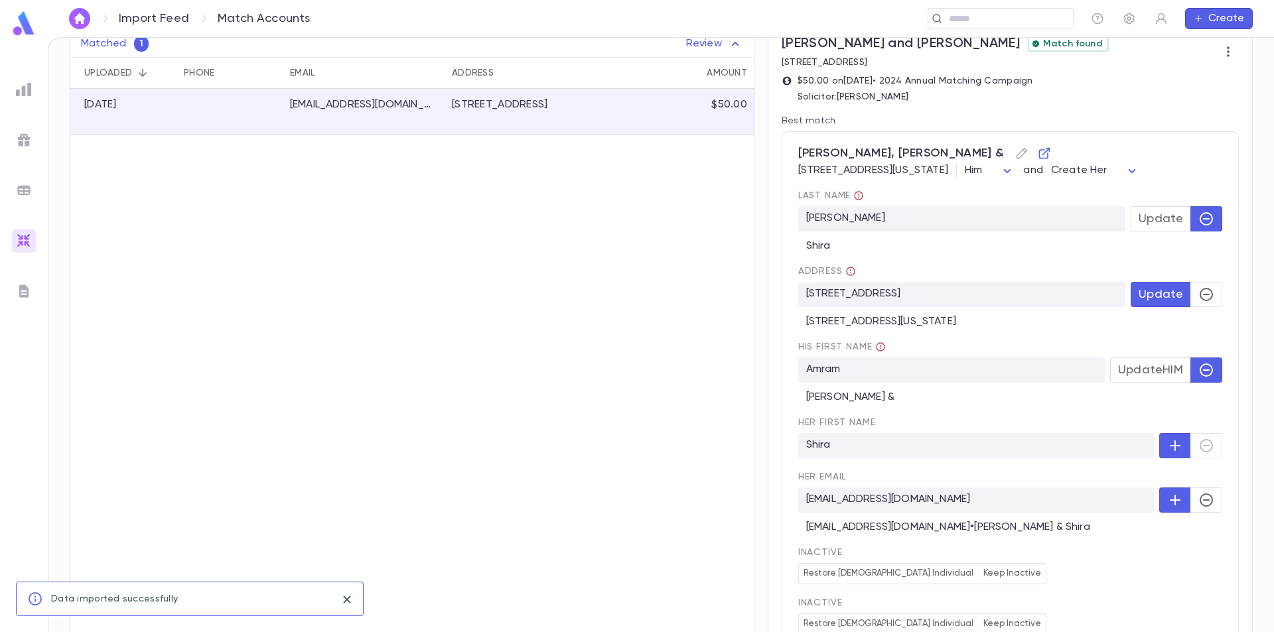
scroll to position [0, 0]
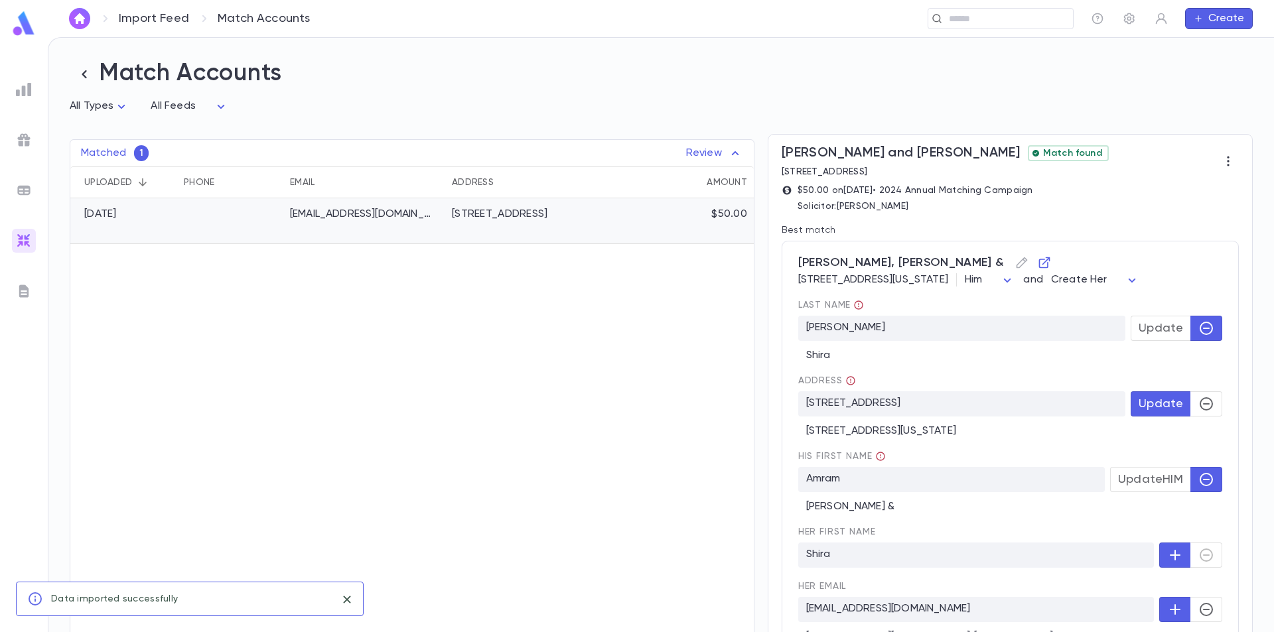
click at [225, 225] on div at bounding box center [230, 221] width 106 height 46
click at [1015, 263] on icon "button" at bounding box center [1021, 262] width 13 height 13
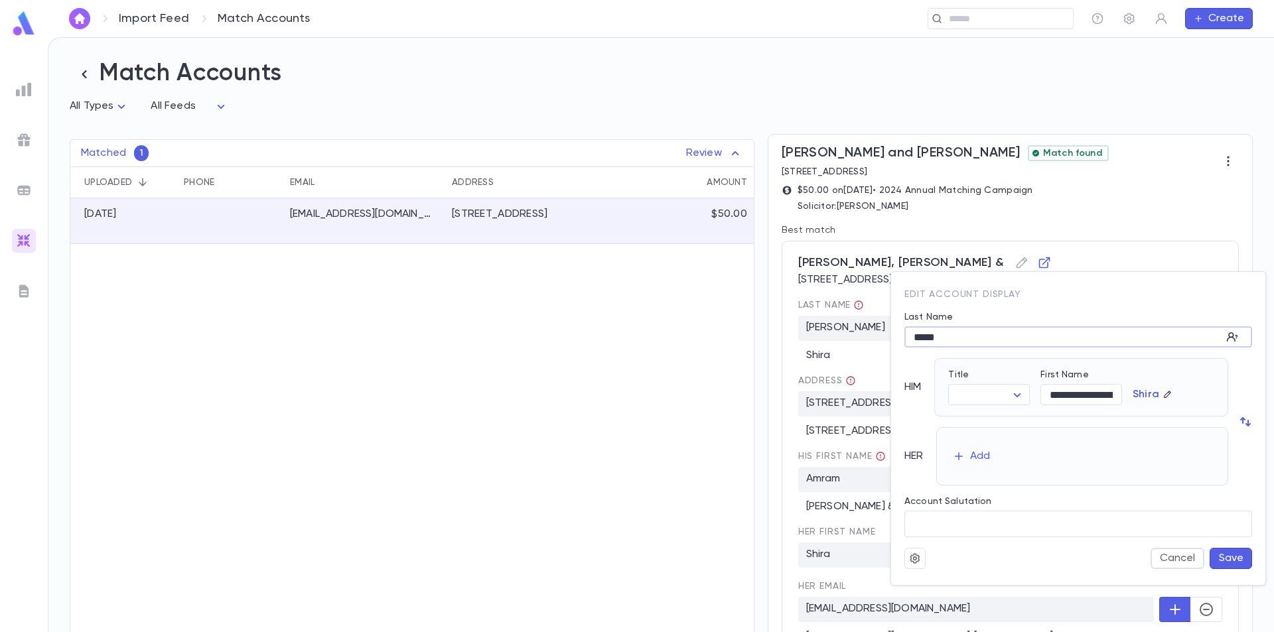
drag, startPoint x: 955, startPoint y: 342, endPoint x: 886, endPoint y: 340, distance: 69.0
click at [886, 340] on div "**********" at bounding box center [637, 316] width 1274 height 632
type input "**********"
click at [995, 394] on body "Import Feed Match Accounts ​ Create Match Accounts All Types * All Feeds * Matc…" at bounding box center [637, 334] width 1274 height 595
click at [994, 425] on span "Mr." at bounding box center [1020, 420] width 113 height 13
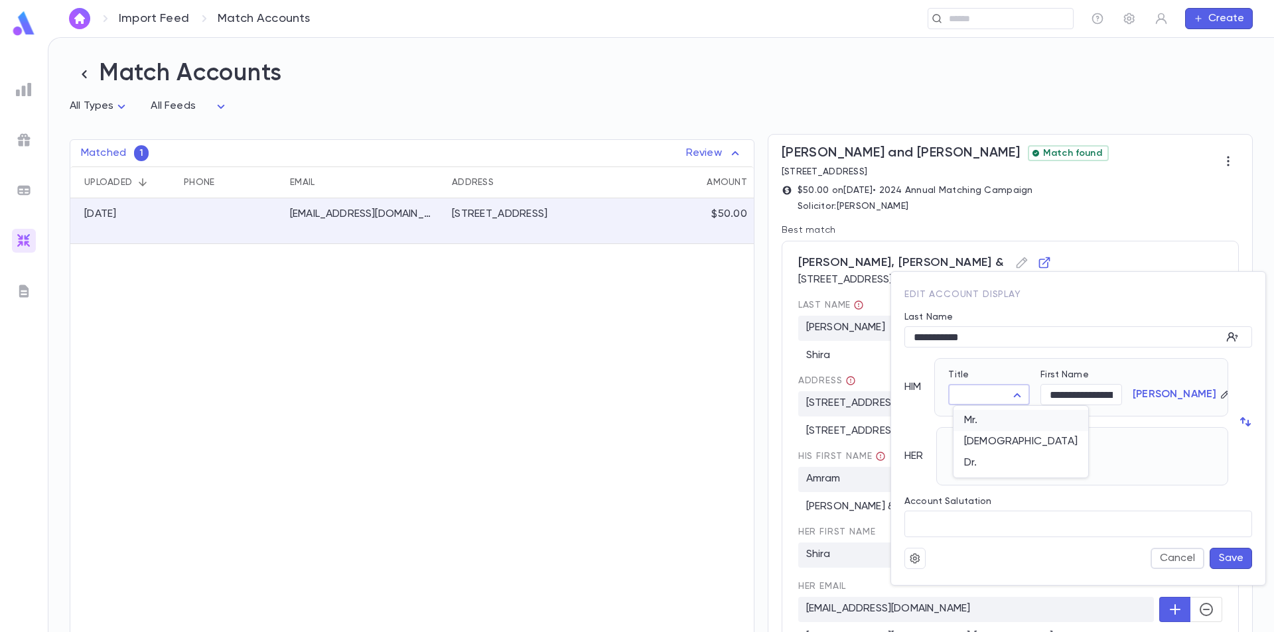
type input "***"
drag, startPoint x: 1112, startPoint y: 393, endPoint x: 1031, endPoint y: 390, distance: 81.0
click at [1031, 390] on div "**********" at bounding box center [1076, 382] width 277 height 46
type input "*****"
click at [961, 451] on icon "button" at bounding box center [959, 457] width 12 height 12
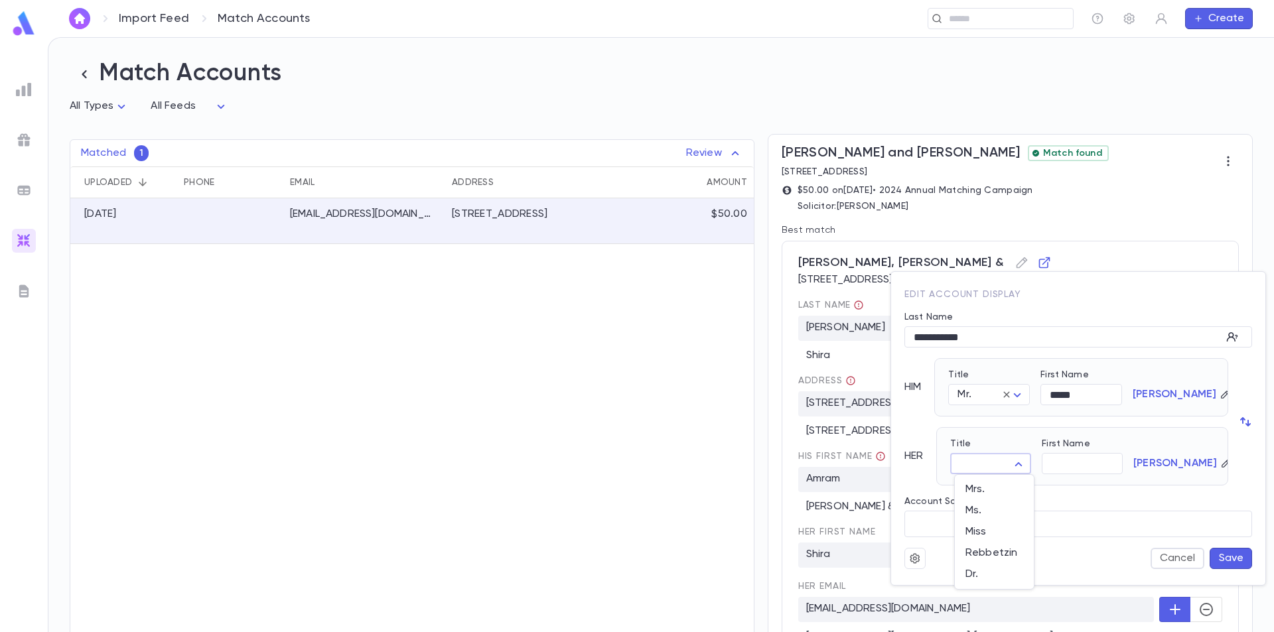
click at [990, 463] on body "Import Feed Match Accounts ​ Create Match Accounts All Types * All Feeds * Matc…" at bounding box center [637, 334] width 1274 height 595
click at [987, 488] on span "Mrs." at bounding box center [995, 489] width 58 height 13
type input "****"
click at [1066, 449] on div "First Name" at bounding box center [1082, 446] width 81 height 15
click at [1065, 460] on input "First Name" at bounding box center [1082, 464] width 81 height 21
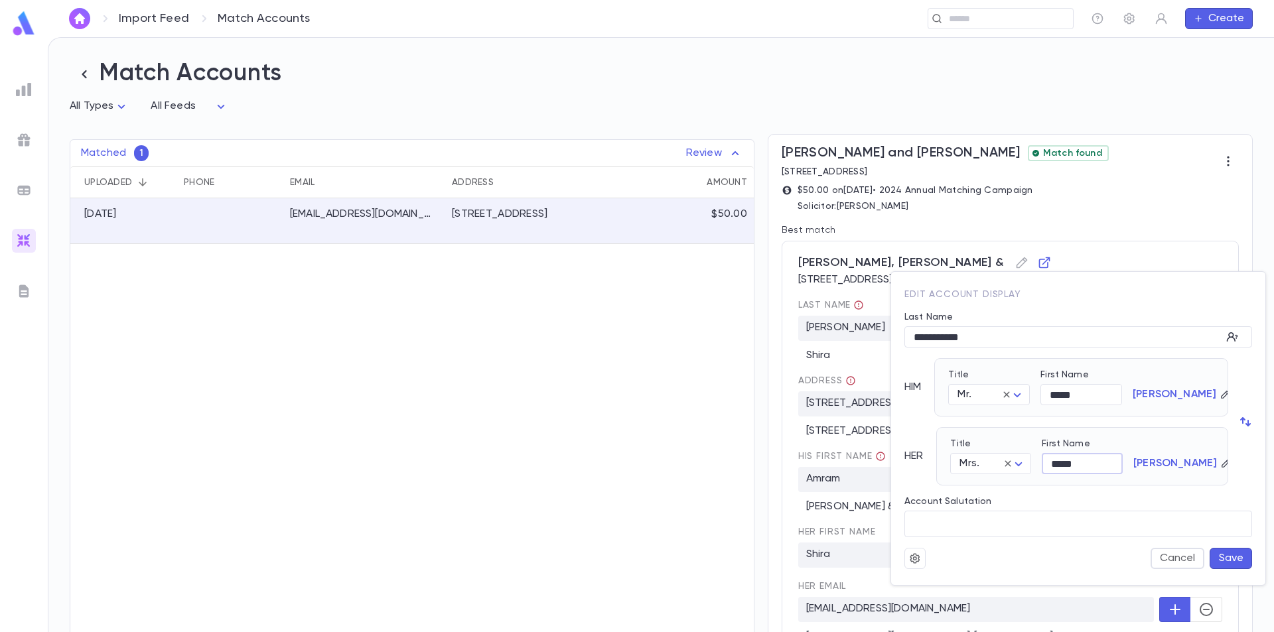
type input "*****"
click at [1160, 486] on div "Account Salutation ​" at bounding box center [1073, 512] width 358 height 52
click at [1220, 557] on button "Save" at bounding box center [1231, 558] width 42 height 21
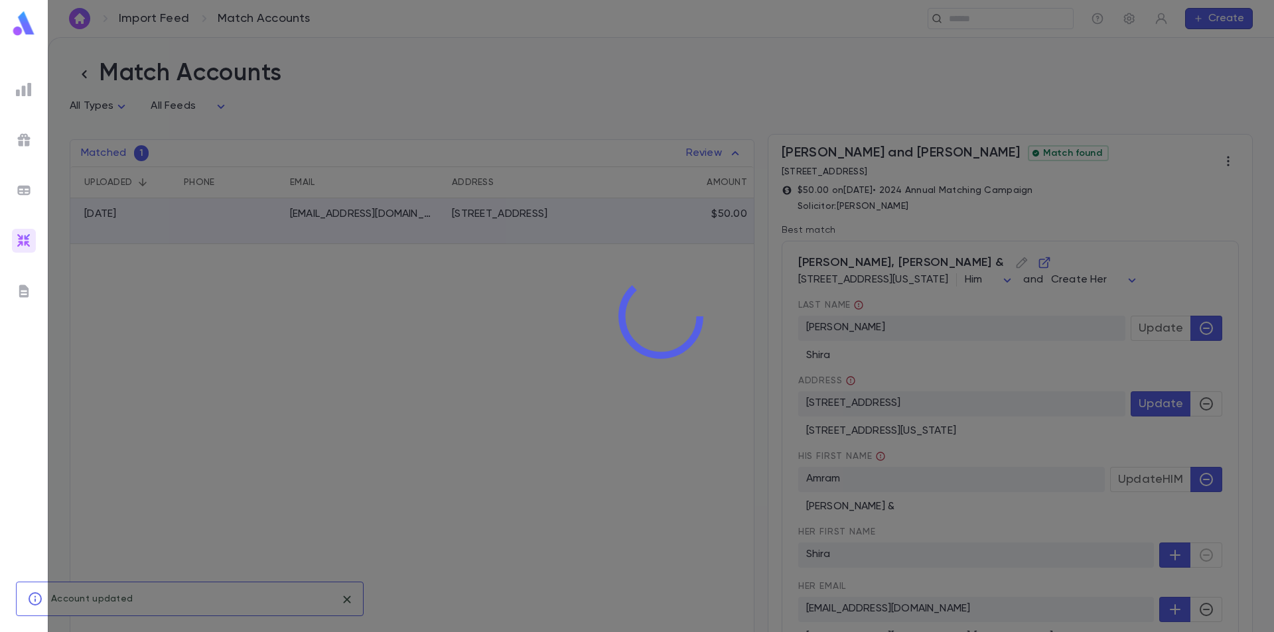
type input "***"
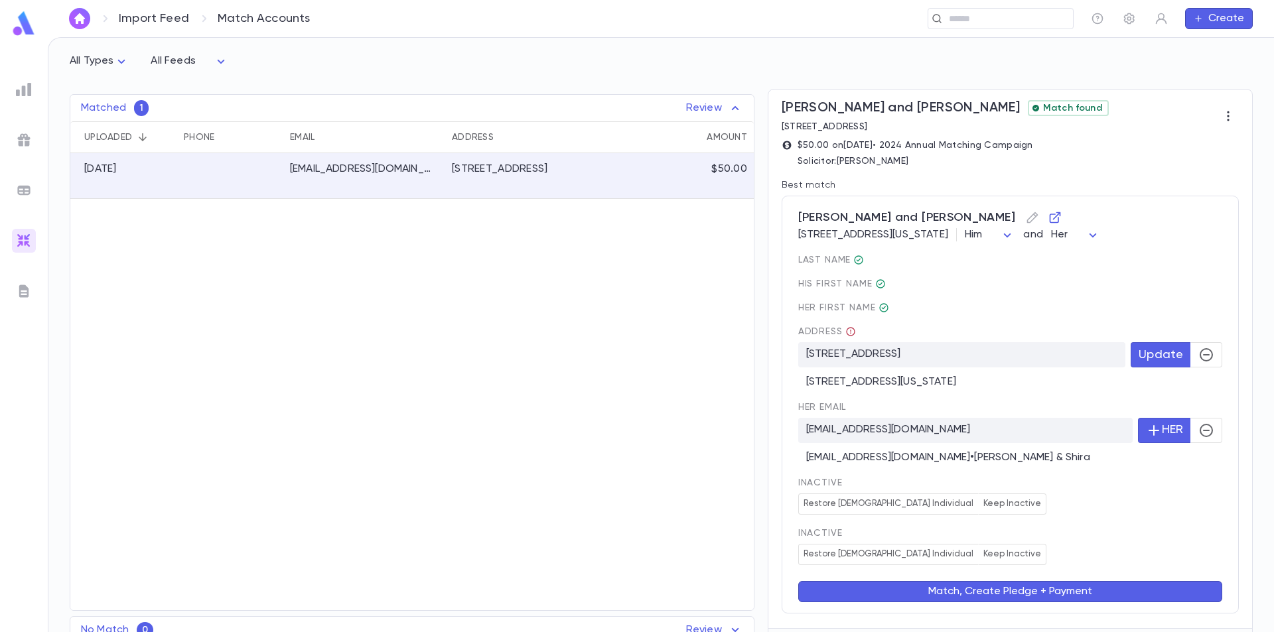
scroll to position [66, 0]
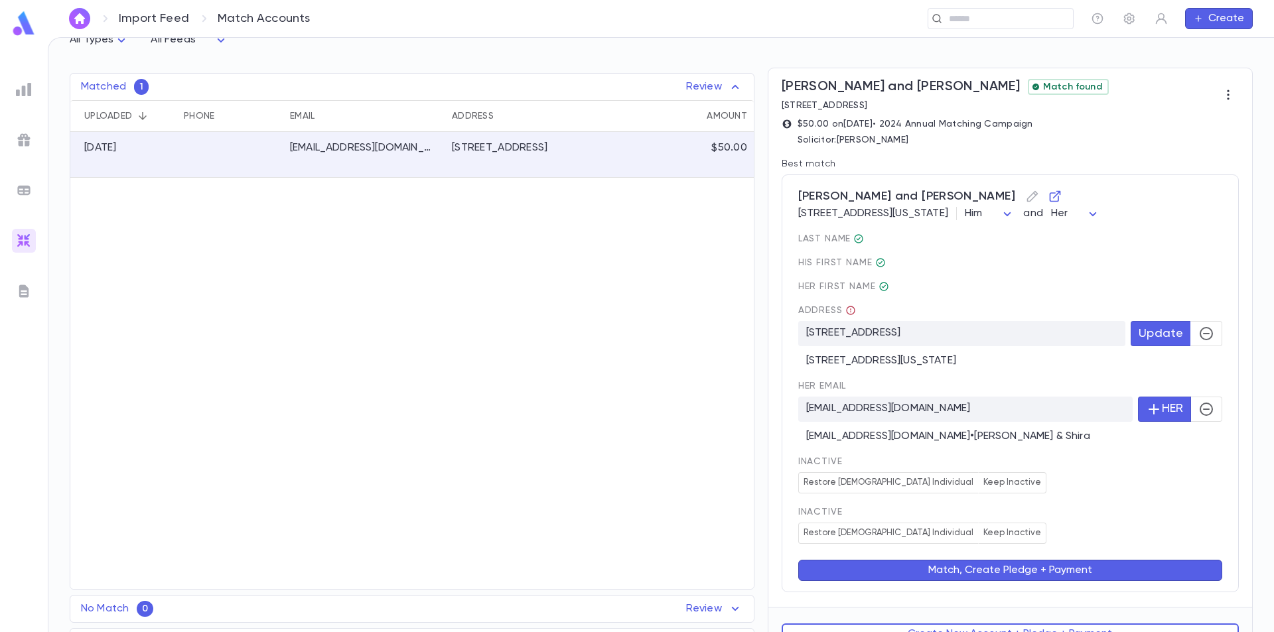
click at [1202, 409] on icon "button" at bounding box center [1207, 410] width 16 height 16
click at [1163, 411] on button "HER" at bounding box center [1164, 409] width 53 height 25
click at [1076, 568] on button "Match, Create Pledge + Payment" at bounding box center [1010, 570] width 424 height 21
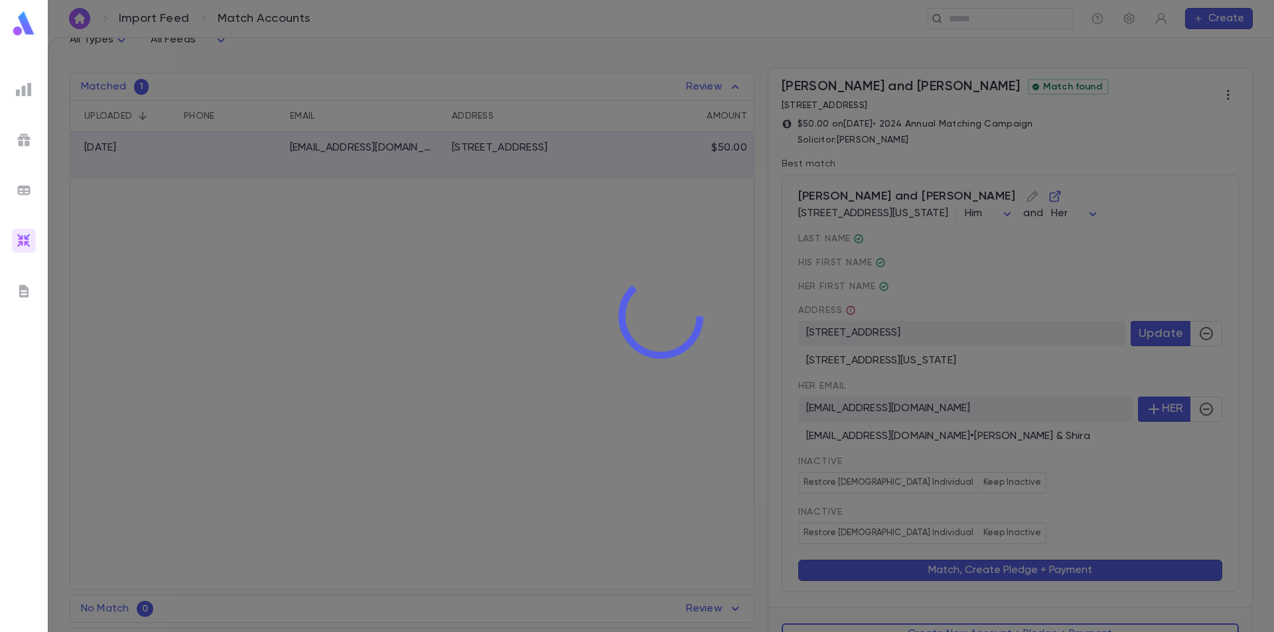
scroll to position [0, 0]
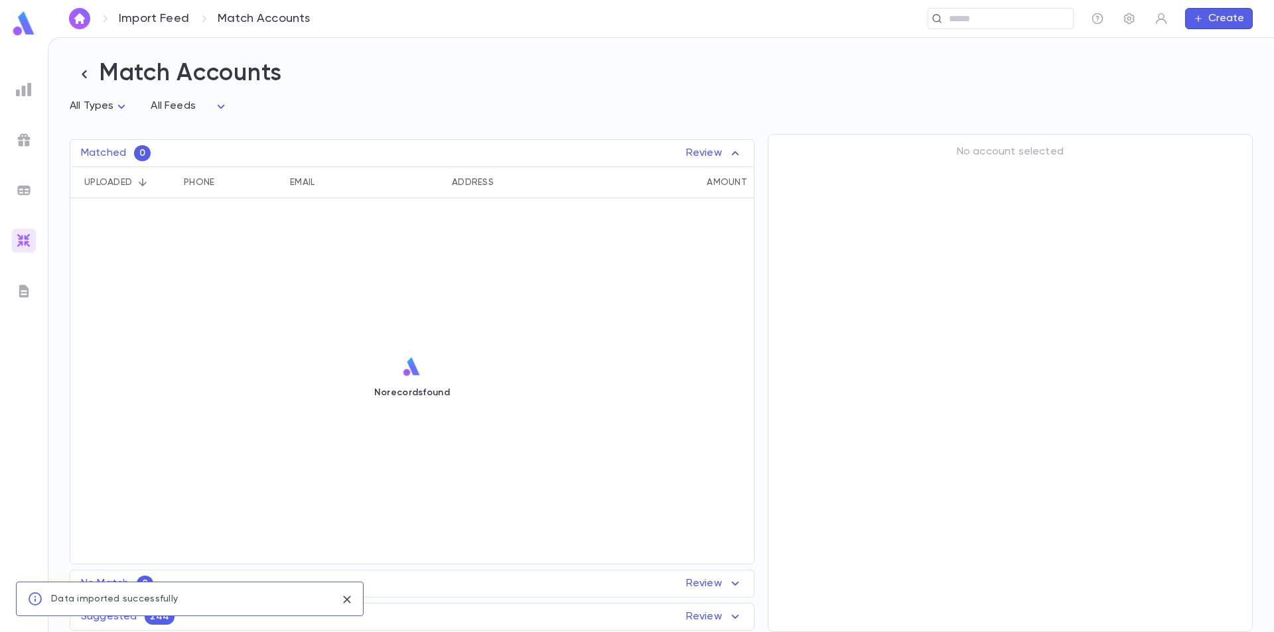
click at [107, 71] on h2 "Match Accounts" at bounding box center [661, 74] width 1183 height 30
click at [85, 76] on icon "button" at bounding box center [84, 74] width 19 height 19
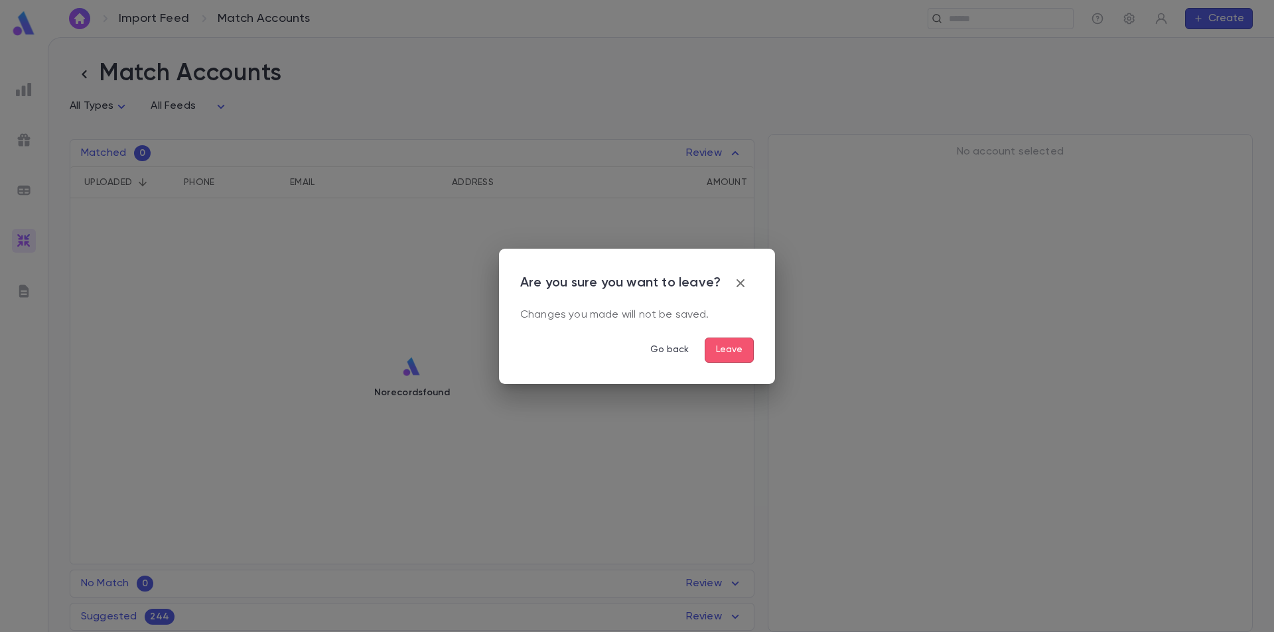
drag, startPoint x: 728, startPoint y: 355, endPoint x: 753, endPoint y: 303, distance: 58.2
click at [755, 310] on div "Are you sure you want to leave? Changes you made will not be saved. Go back Lea…" at bounding box center [637, 316] width 276 height 135
click at [742, 279] on icon "button" at bounding box center [741, 283] width 16 height 16
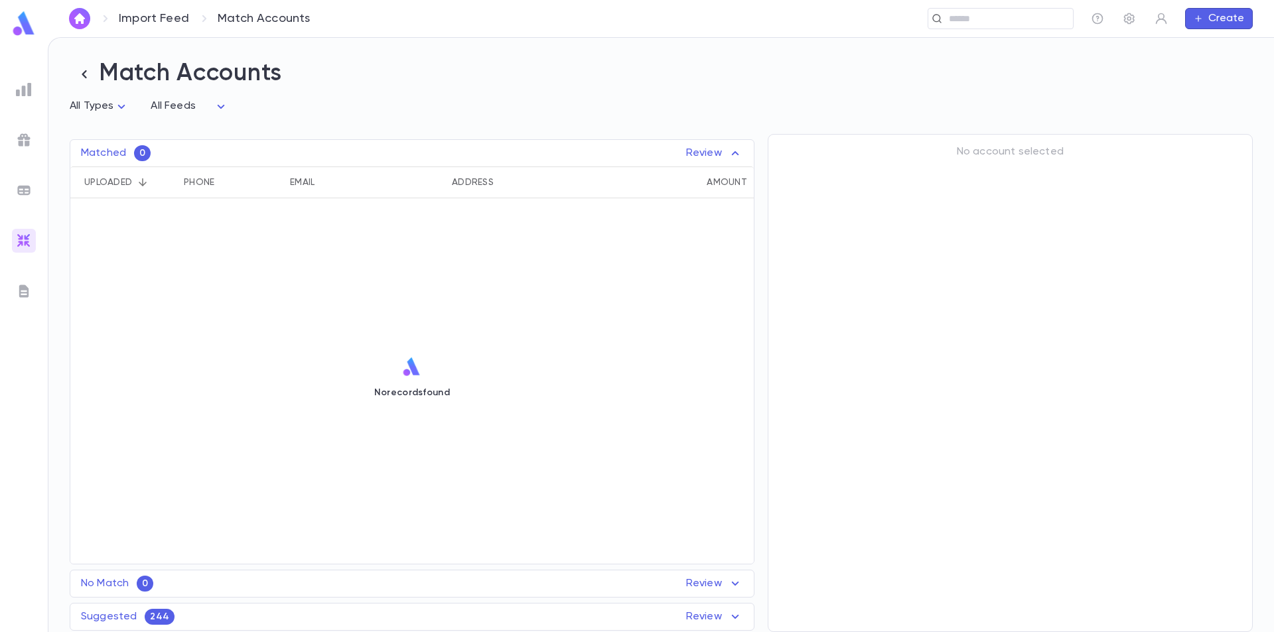
click at [153, 611] on div "244" at bounding box center [159, 617] width 29 height 16
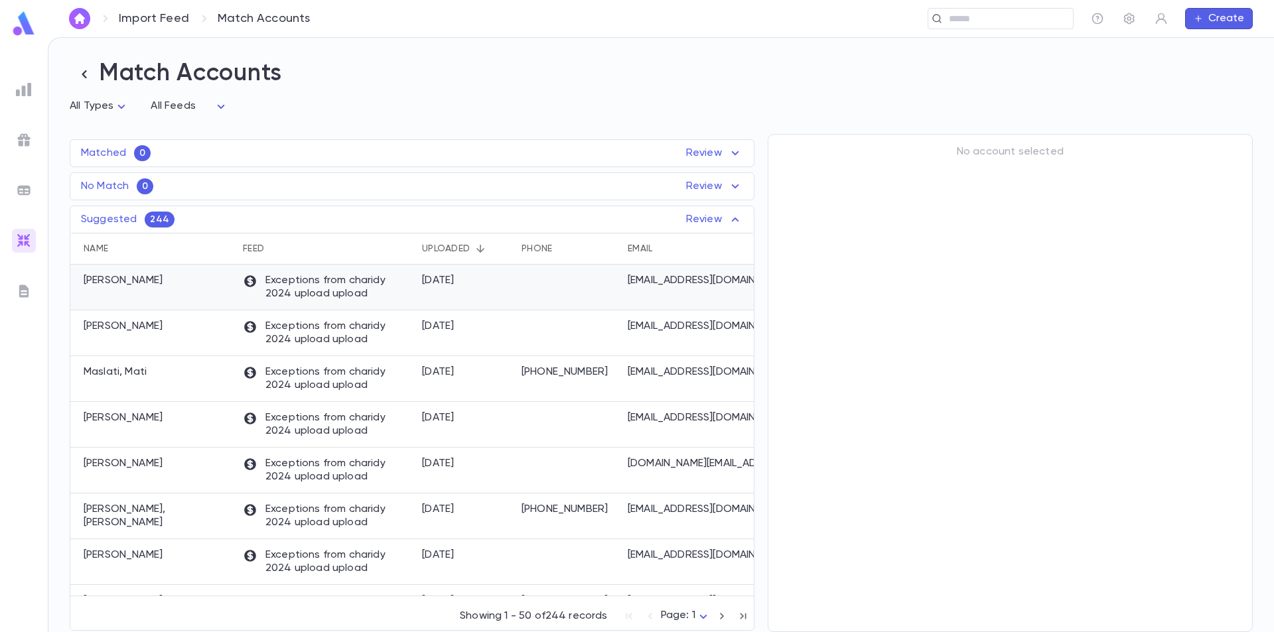
click at [212, 293] on div "[PERSON_NAME]" at bounding box center [153, 288] width 166 height 46
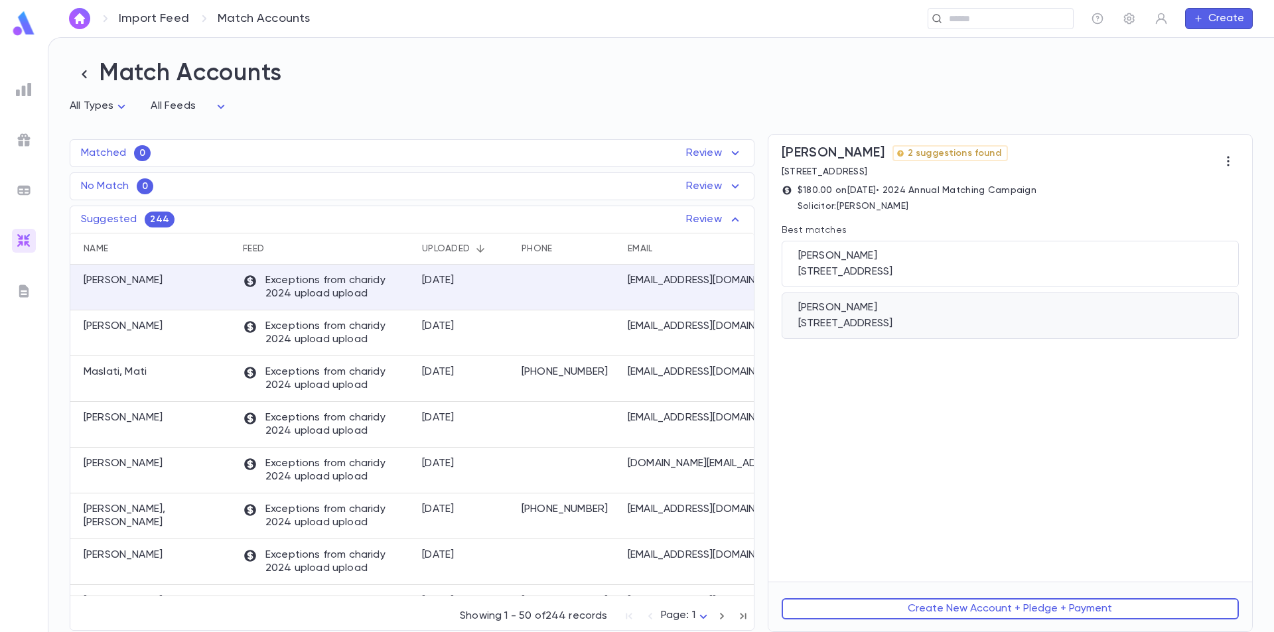
click at [986, 308] on div "[PERSON_NAME]" at bounding box center [1010, 307] width 424 height 13
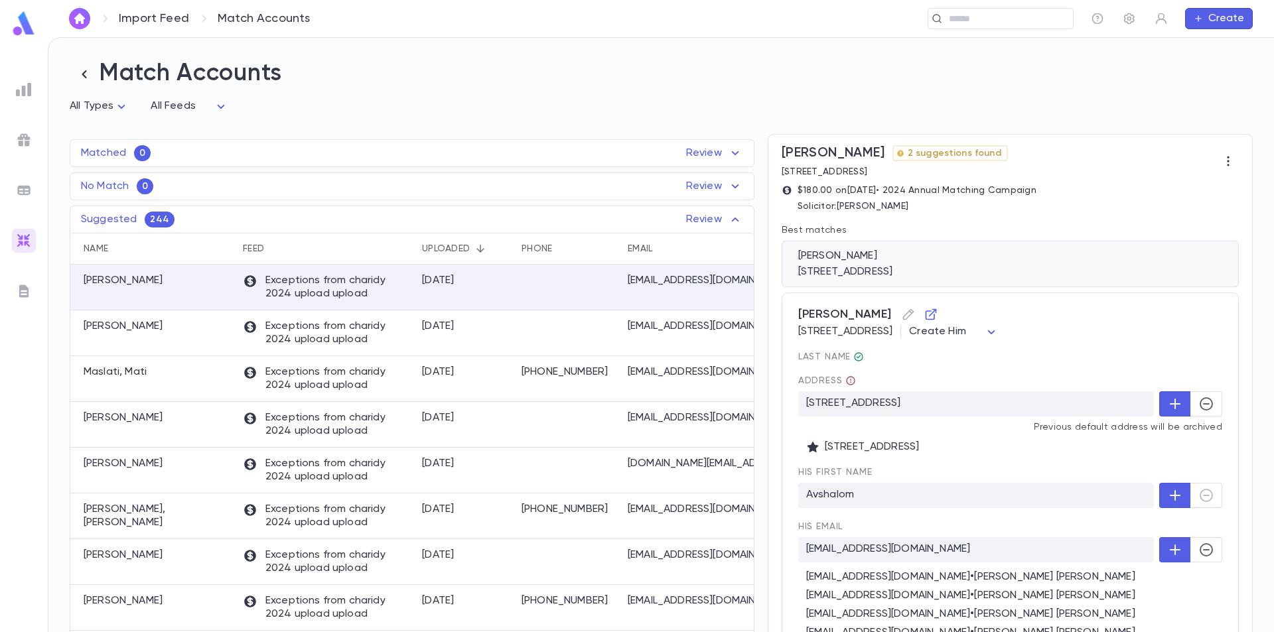
click at [877, 272] on div "[STREET_ADDRESS]" at bounding box center [1010, 271] width 424 height 13
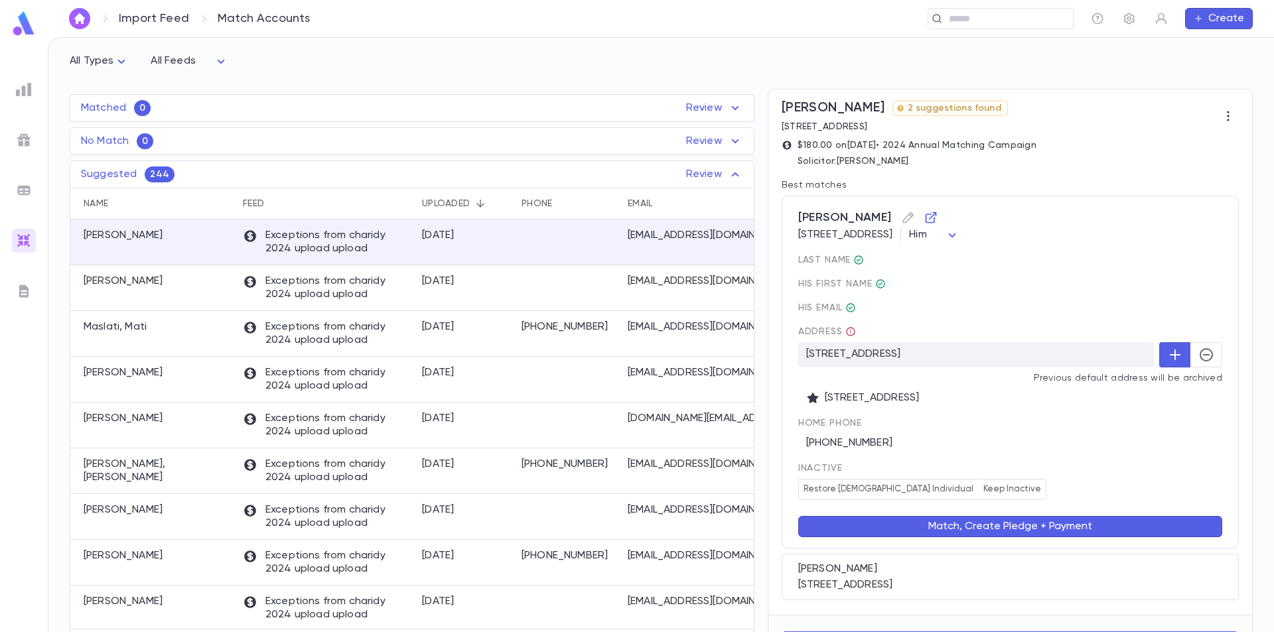
scroll to position [80, 0]
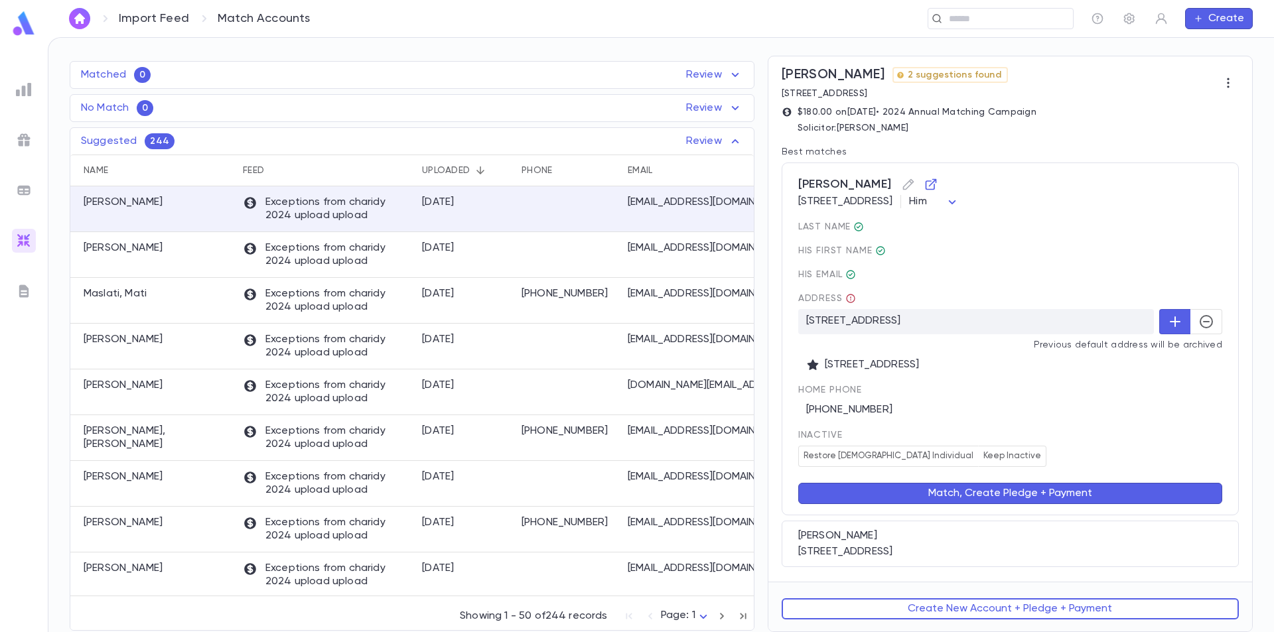
click at [1009, 496] on button "Match, Create Pledge + Payment" at bounding box center [1010, 493] width 424 height 21
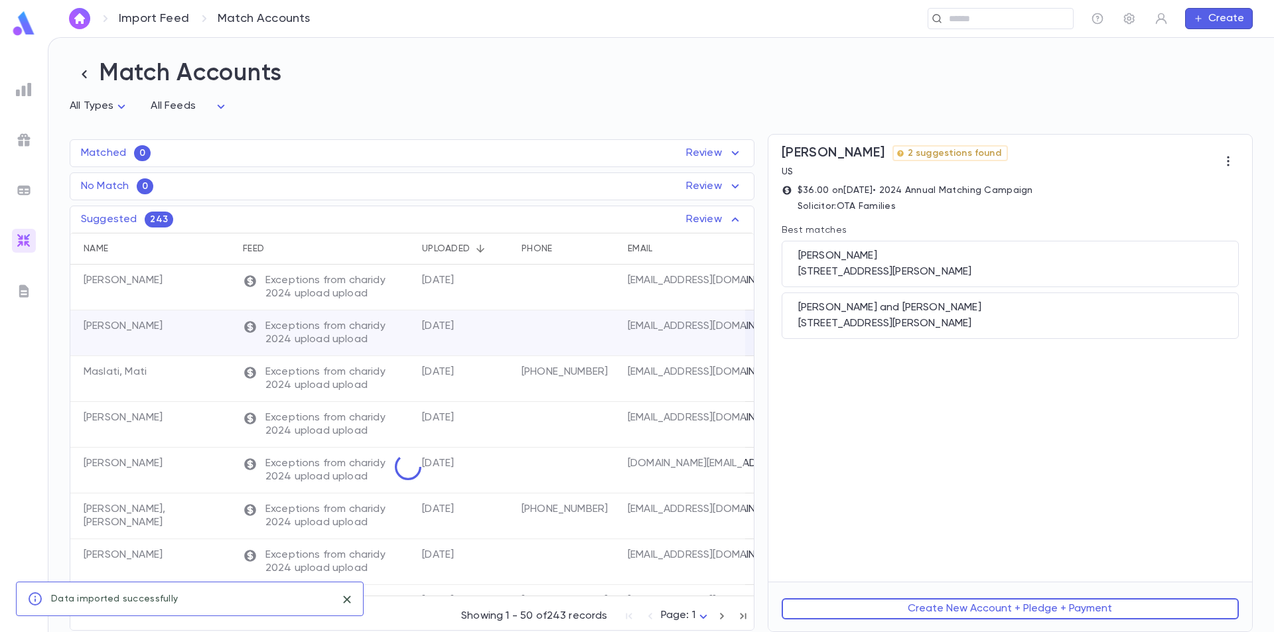
scroll to position [0, 0]
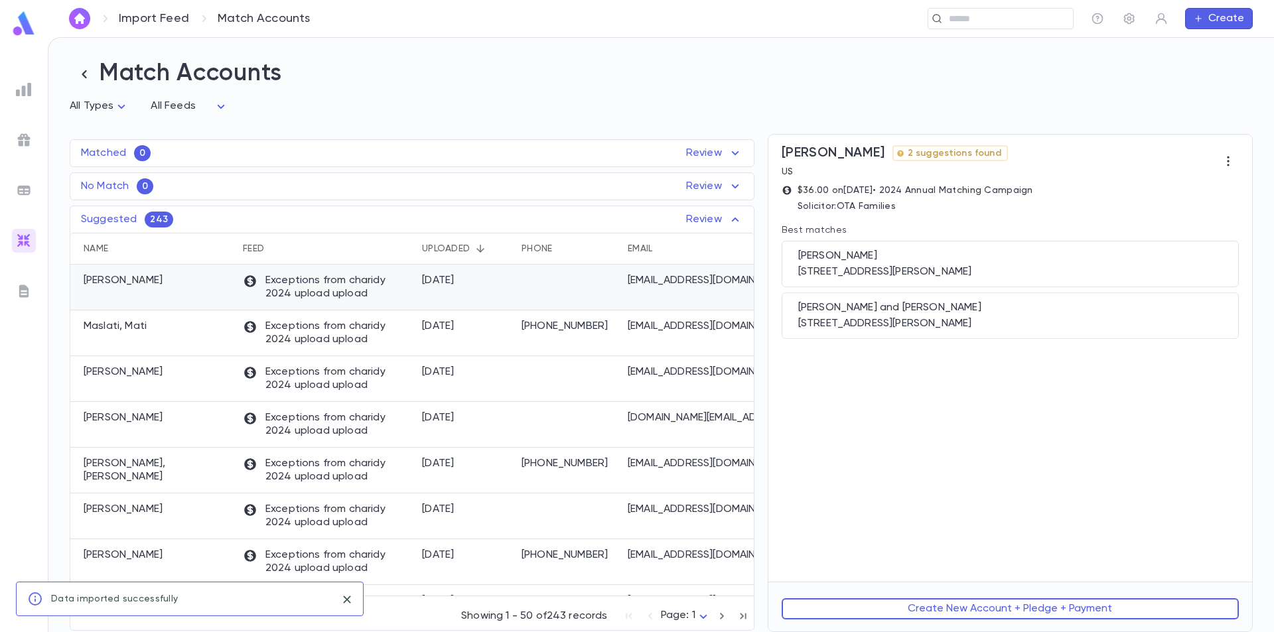
click at [409, 287] on div "Exceptions from charidy 2024 upload upload" at bounding box center [325, 288] width 179 height 46
click at [1037, 273] on div "[STREET_ADDRESS][PERSON_NAME]" at bounding box center [1010, 271] width 424 height 13
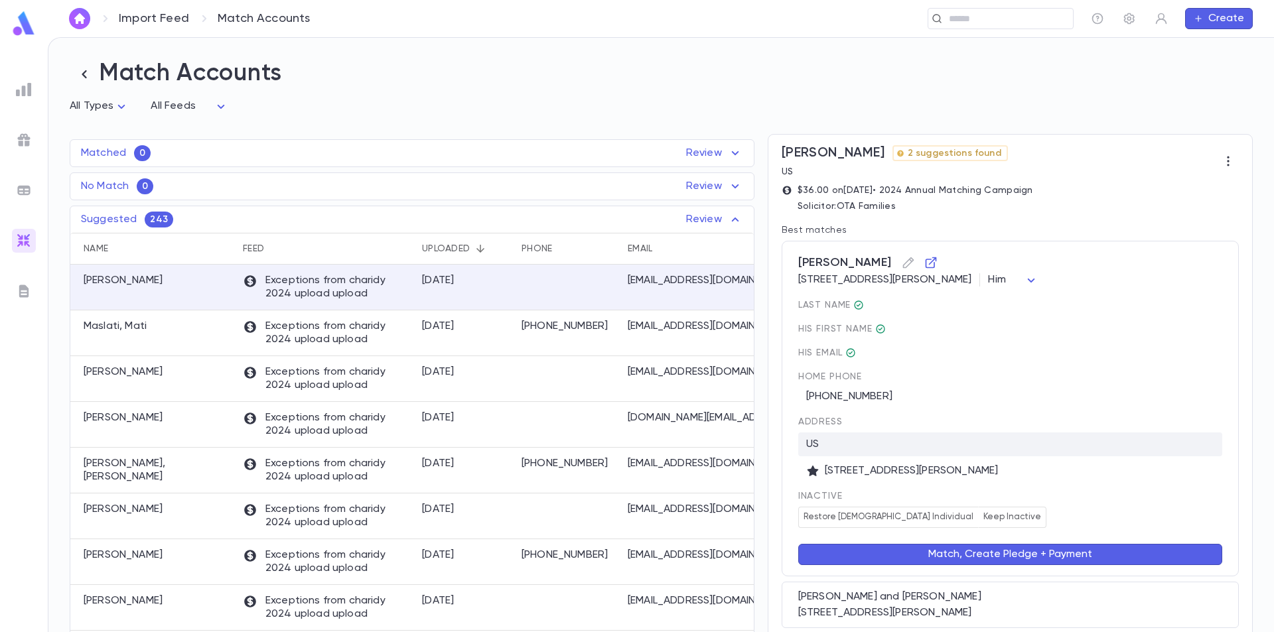
scroll to position [63, 0]
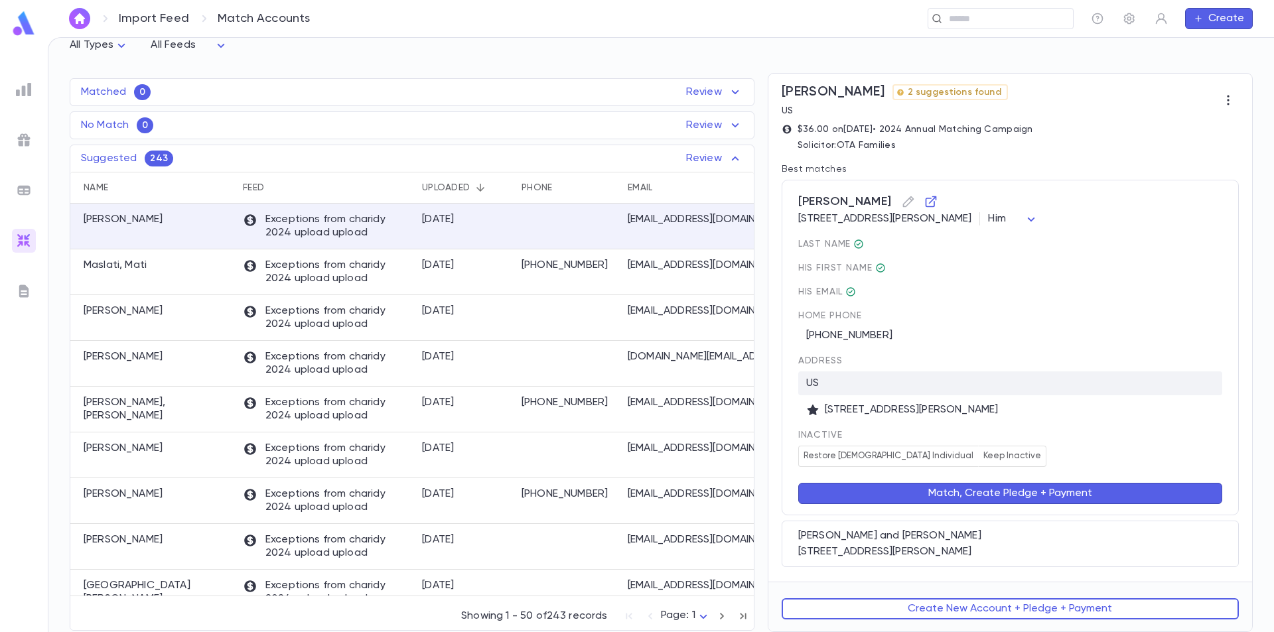
click at [952, 494] on button "Match, Create Pledge + Payment" at bounding box center [1010, 493] width 424 height 21
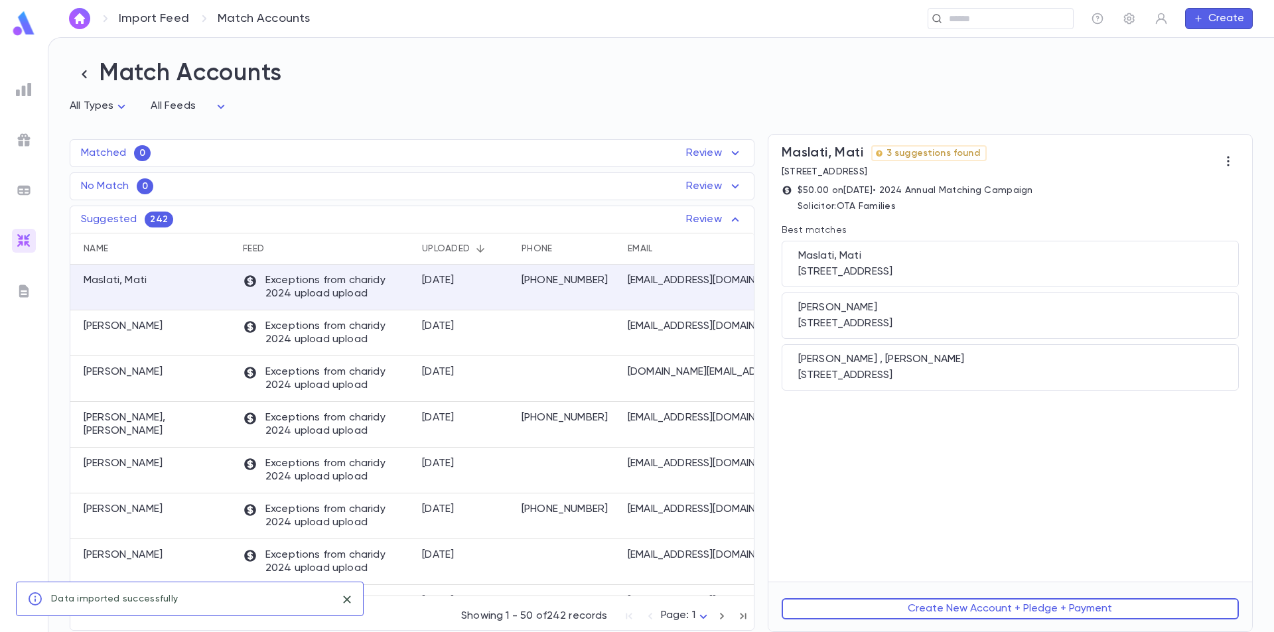
scroll to position [0, 0]
click at [425, 293] on div "[DATE]" at bounding box center [465, 288] width 100 height 46
click at [1009, 267] on div "Maslati, Mati [STREET_ADDRESS]" at bounding box center [1010, 264] width 457 height 46
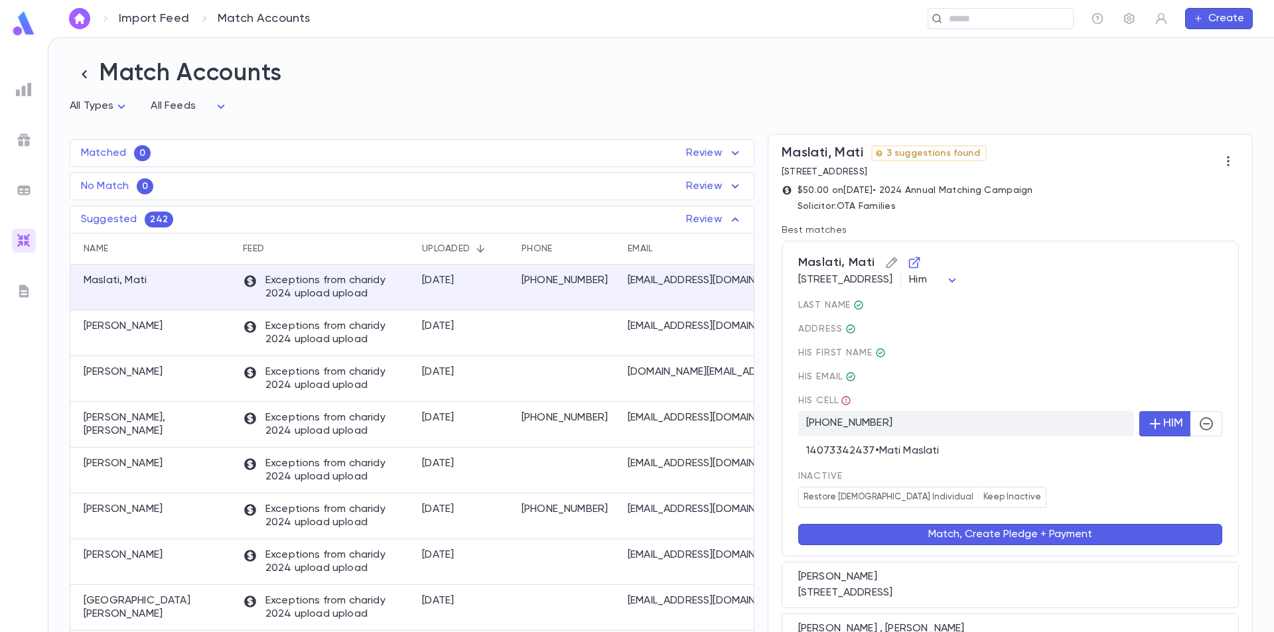
click at [887, 265] on icon "button" at bounding box center [892, 263] width 11 height 11
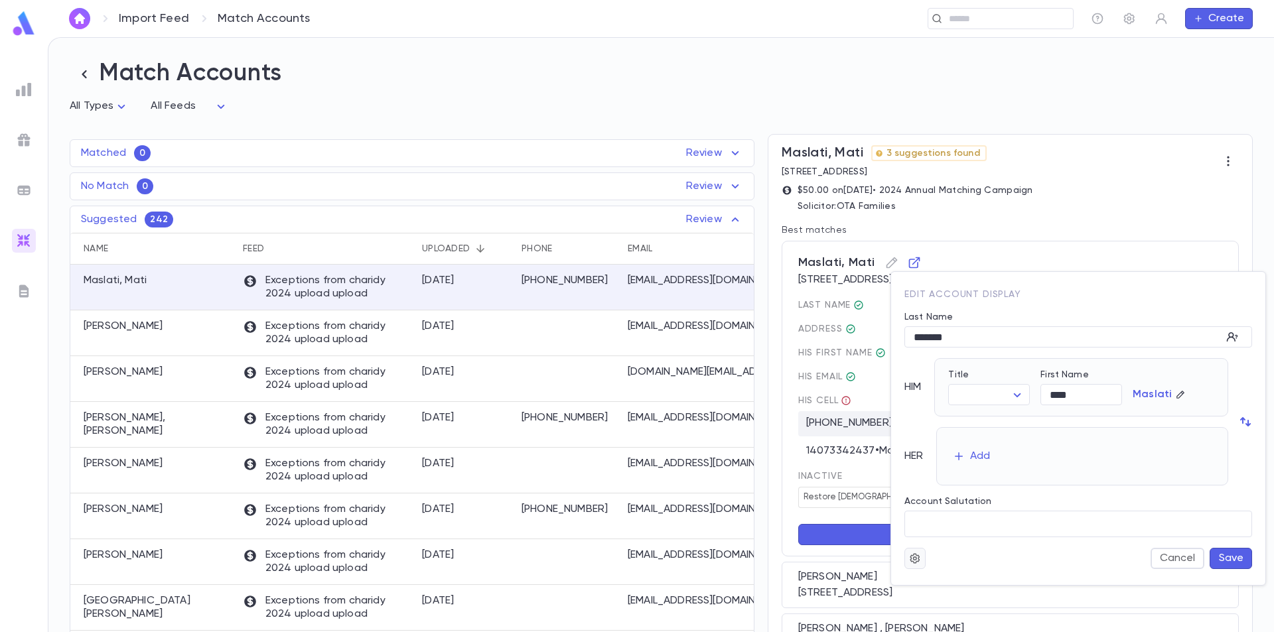
click at [918, 561] on icon "button" at bounding box center [915, 558] width 10 height 10
click at [1039, 506] on div at bounding box center [637, 316] width 1274 height 632
click at [1226, 561] on button "Save" at bounding box center [1231, 558] width 42 height 21
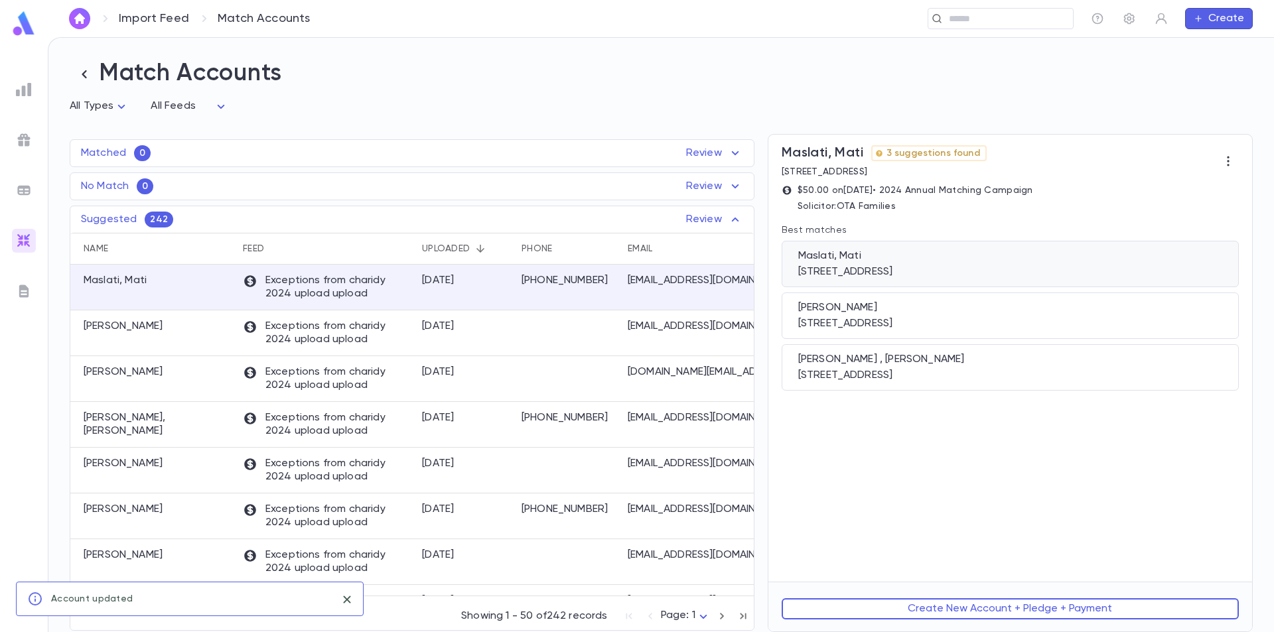
click at [982, 261] on div "Maslati, Mati" at bounding box center [1010, 256] width 424 height 13
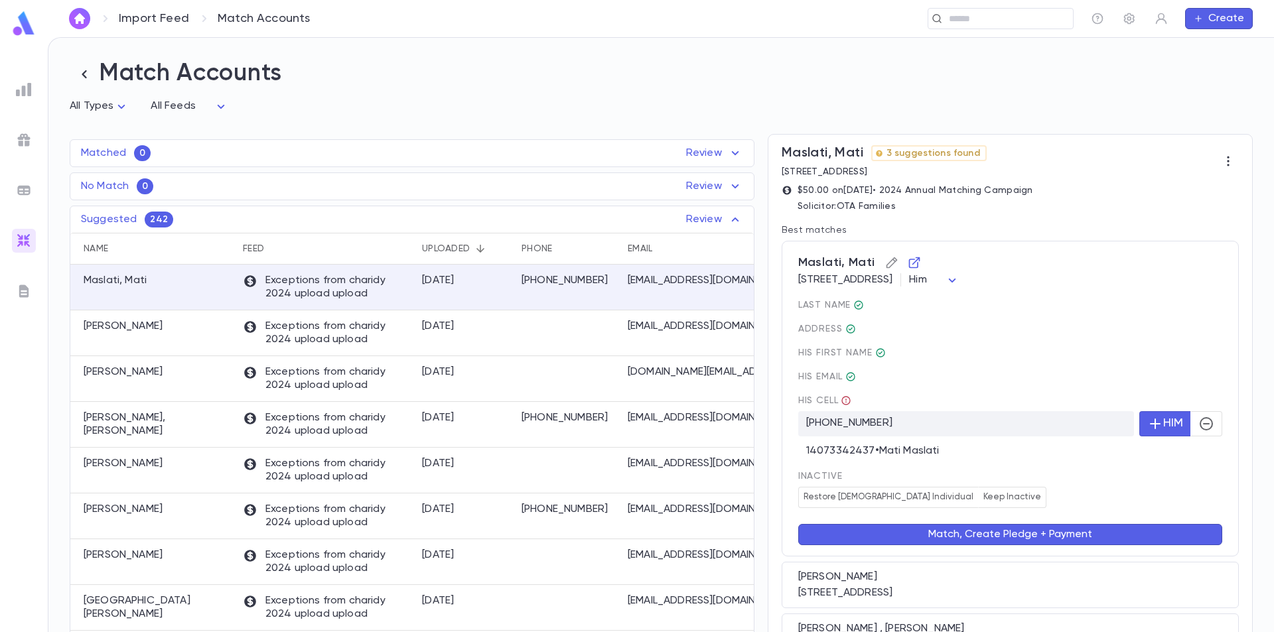
click at [887, 263] on icon "button" at bounding box center [892, 263] width 11 height 11
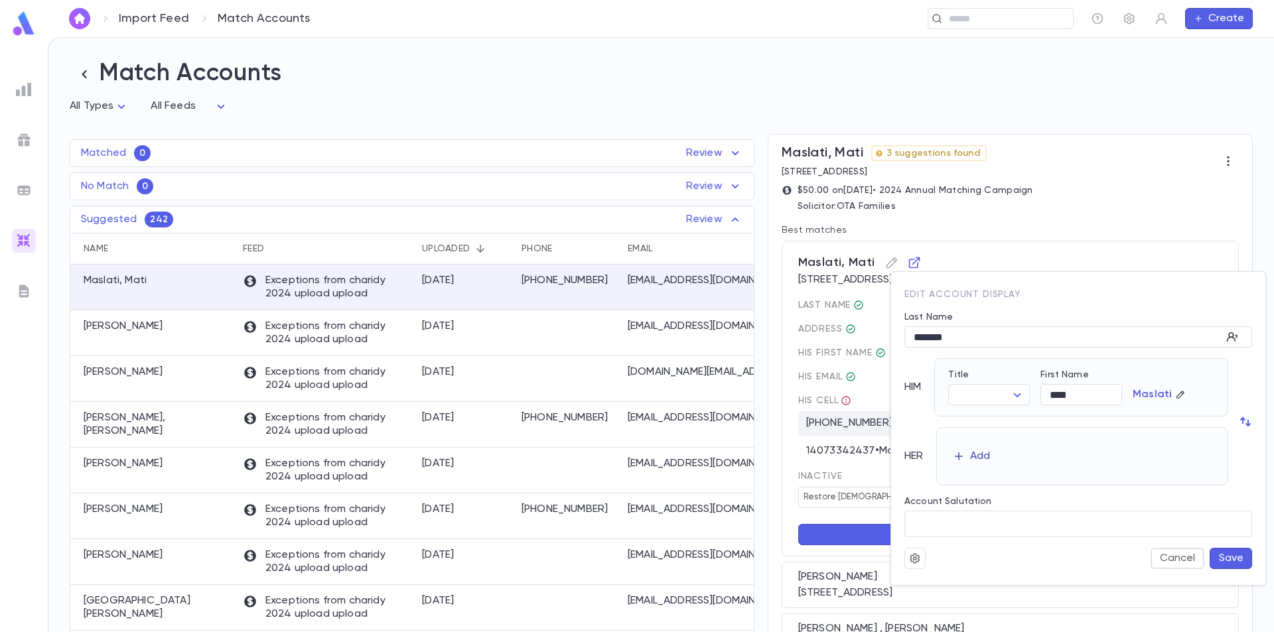
click at [977, 459] on div "Add" at bounding box center [980, 456] width 20 height 13
click at [990, 460] on body "Import Feed Match Accounts ​ Create Match Accounts All Types * All Feeds * Matc…" at bounding box center [637, 334] width 1274 height 595
click at [1169, 485] on div at bounding box center [637, 316] width 1274 height 632
click at [942, 534] on input "Account Salutation" at bounding box center [1079, 525] width 348 height 26
click at [1176, 579] on button "Cancel" at bounding box center [1178, 571] width 54 height 21
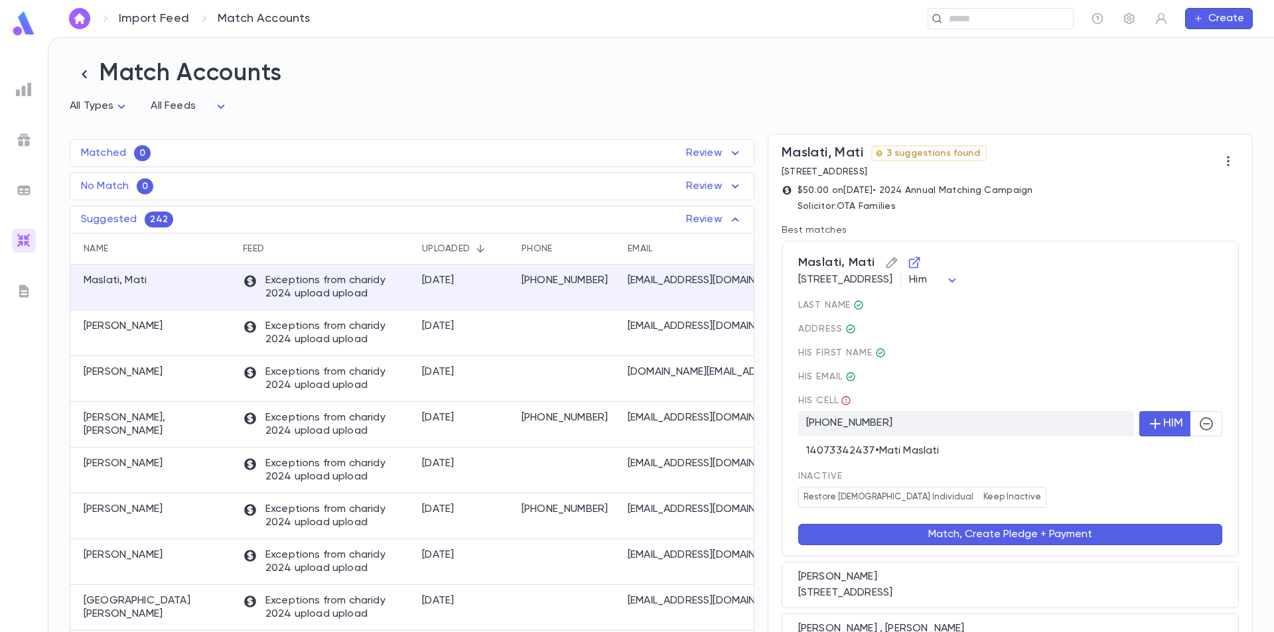
click at [887, 263] on icon "button" at bounding box center [892, 263] width 11 height 11
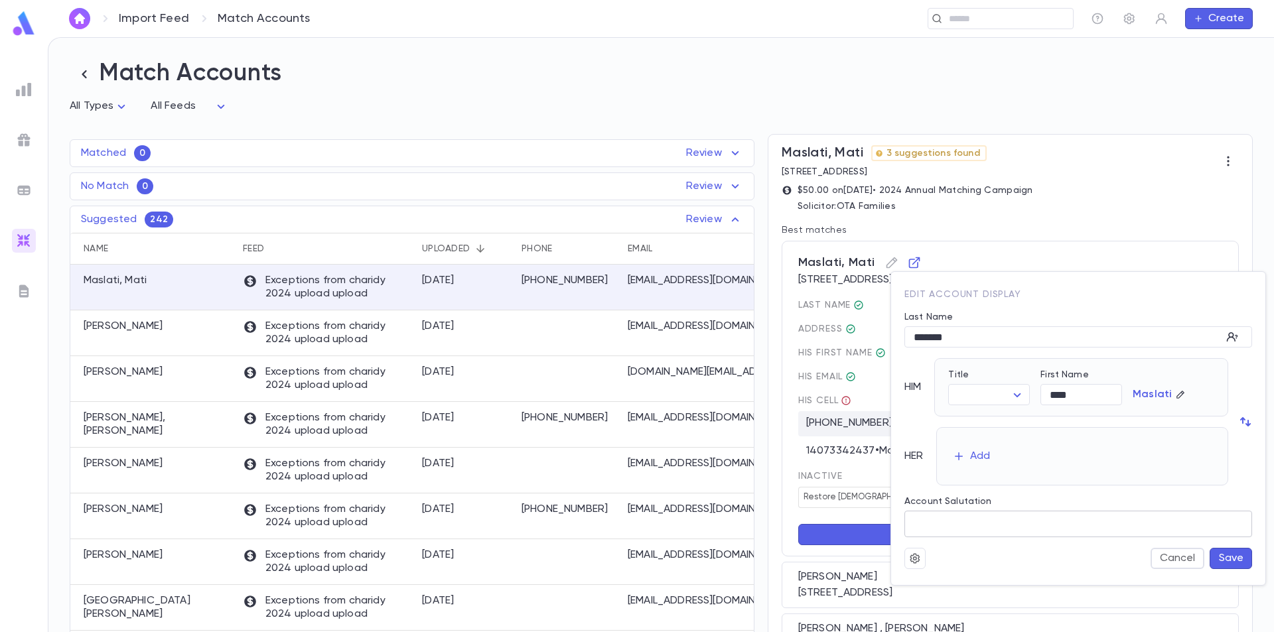
click at [990, 530] on input "Account Salutation" at bounding box center [1079, 525] width 348 height 26
type input "*"
click at [1181, 558] on button "Cancel" at bounding box center [1178, 558] width 54 height 21
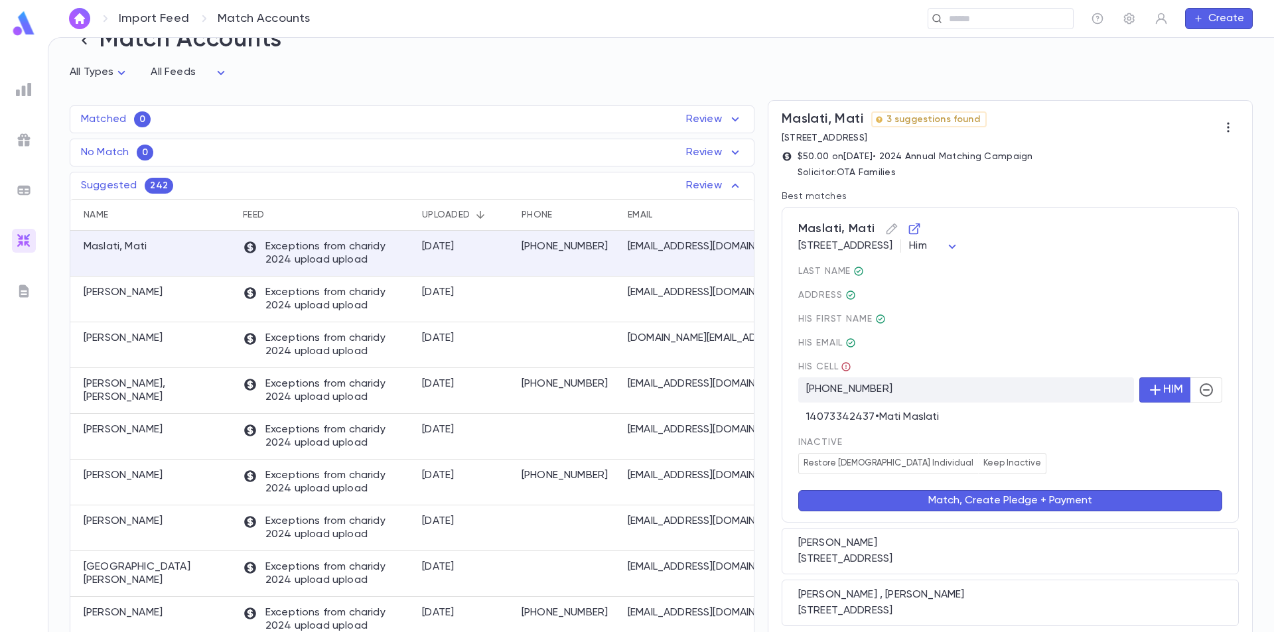
scroll to position [95, 0]
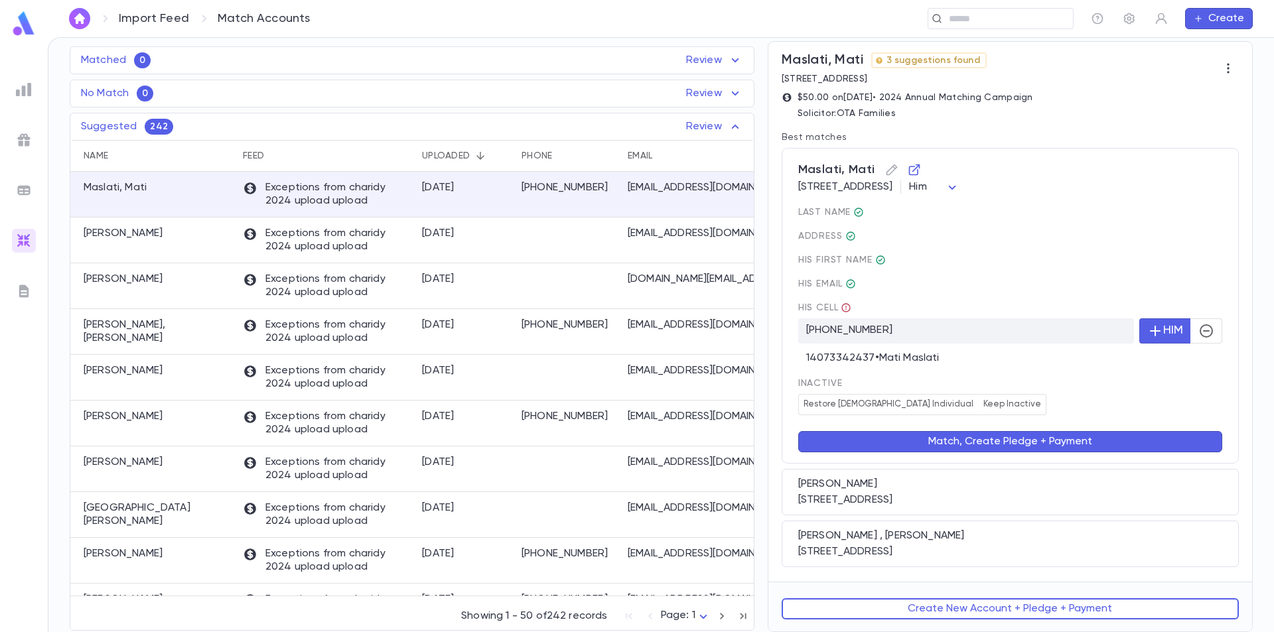
click at [1000, 440] on button "Match, Create Pledge + Payment" at bounding box center [1010, 441] width 424 height 21
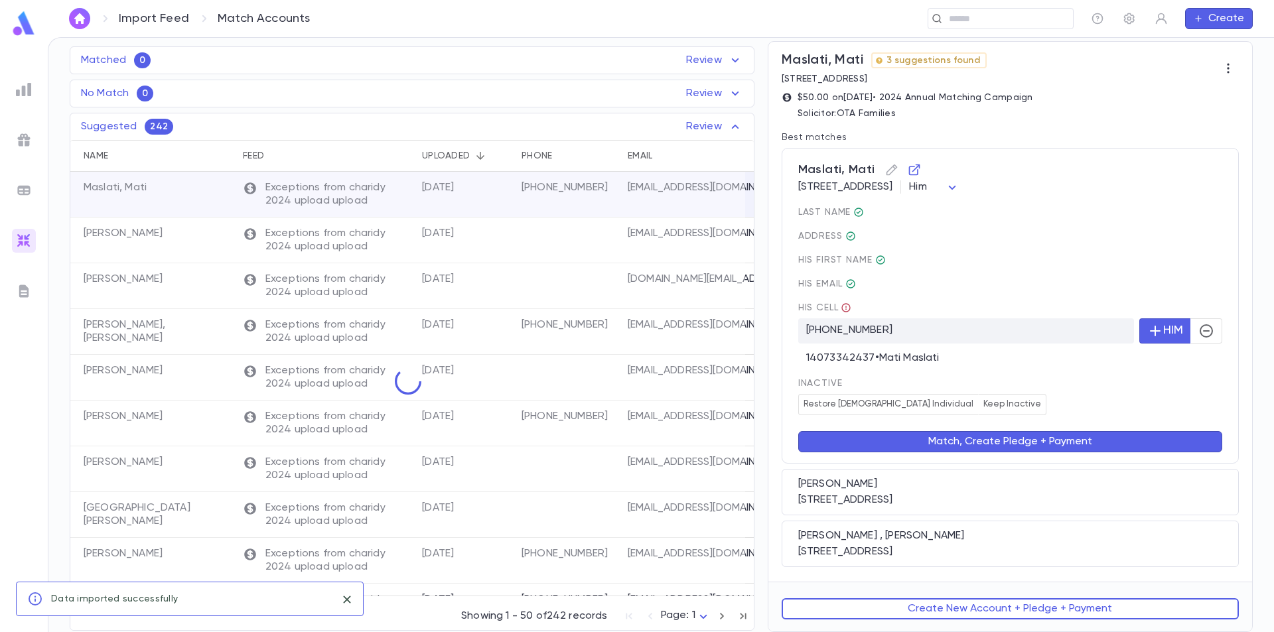
scroll to position [0, 0]
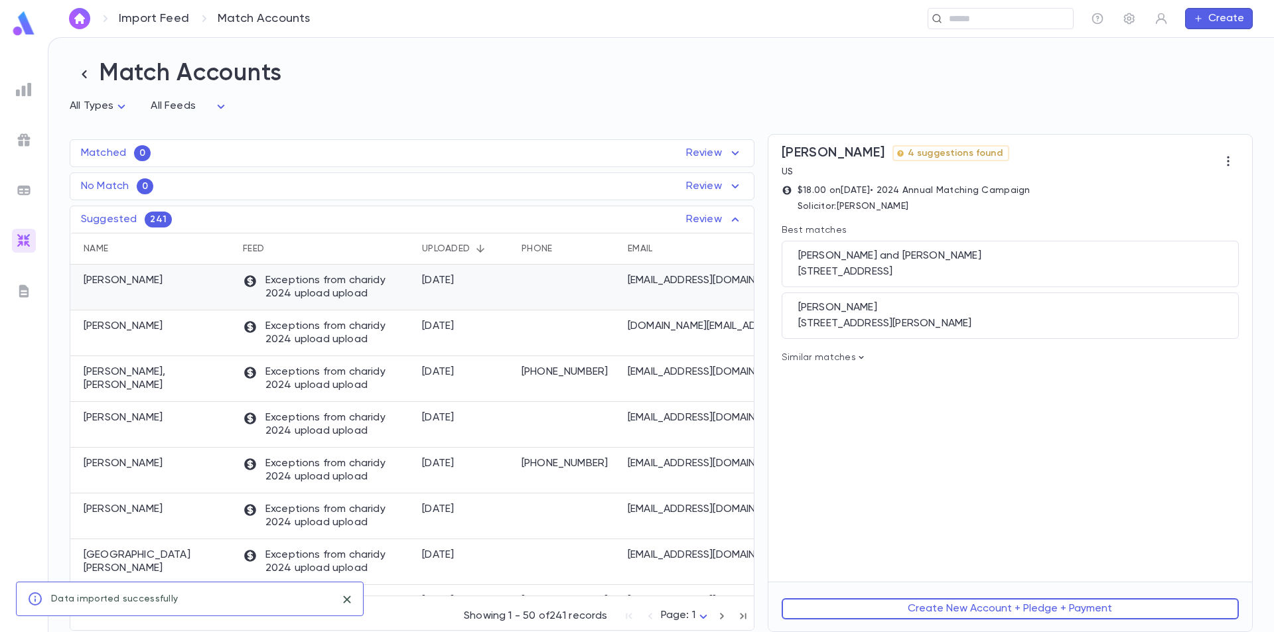
click at [358, 307] on div "Exceptions from charidy 2024 upload upload" at bounding box center [325, 288] width 179 height 46
click at [916, 261] on div "[PERSON_NAME] and [PERSON_NAME]" at bounding box center [1010, 256] width 424 height 13
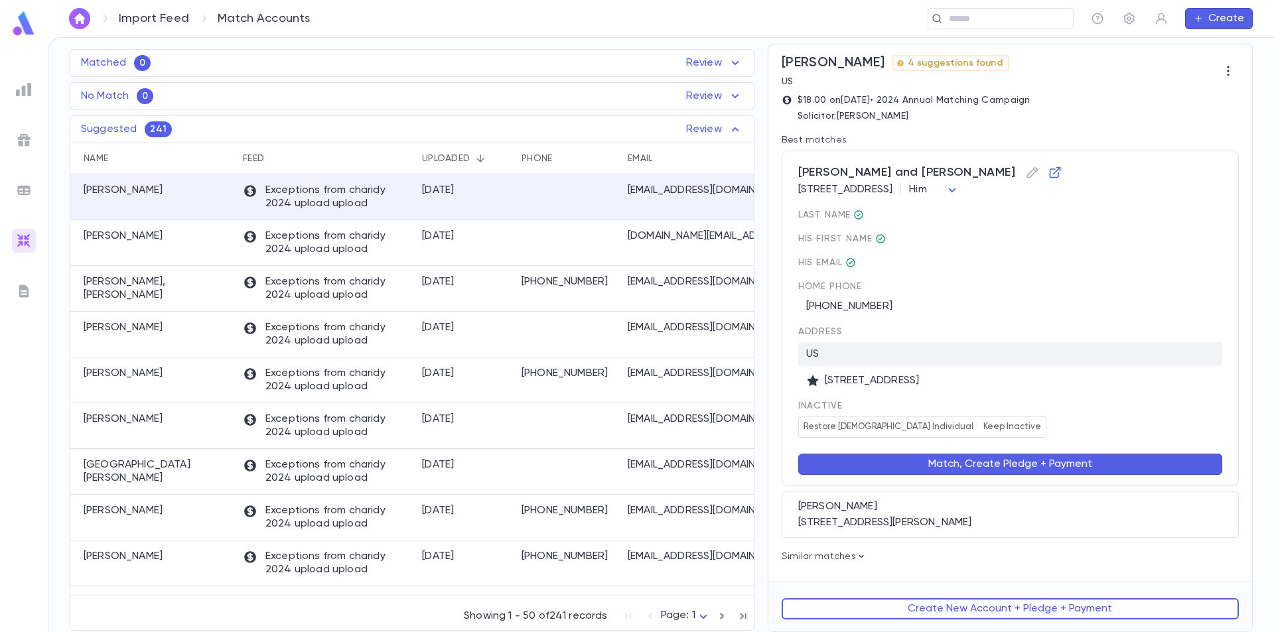
scroll to position [92, 0]
click at [962, 468] on button "Match, Create Pledge + Payment" at bounding box center [1010, 464] width 424 height 21
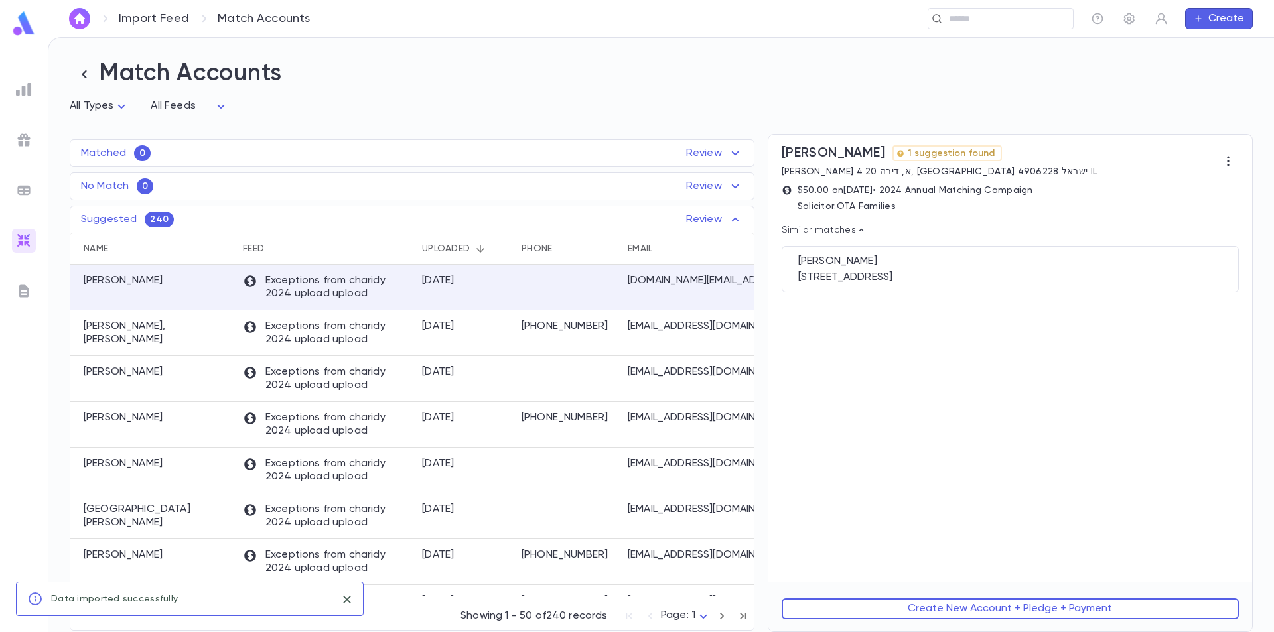
scroll to position [0, 0]
click at [478, 289] on div "[DATE]" at bounding box center [465, 288] width 100 height 46
click at [948, 275] on div "[STREET_ADDRESS]" at bounding box center [1010, 277] width 424 height 13
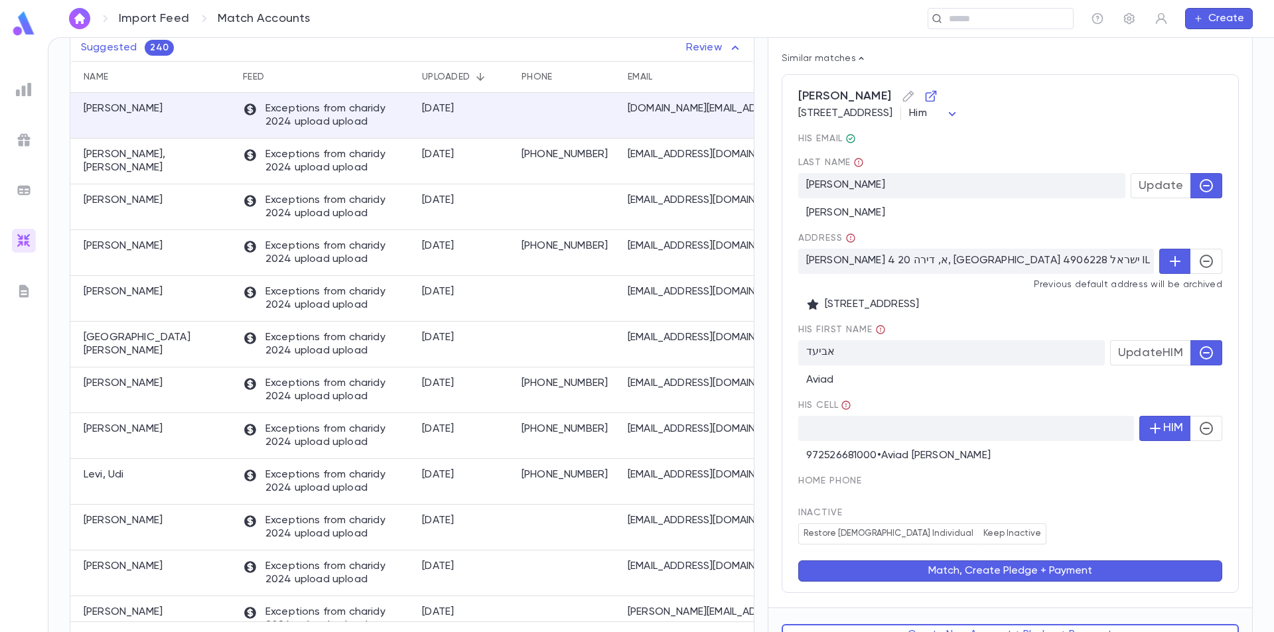
scroll to position [200, 0]
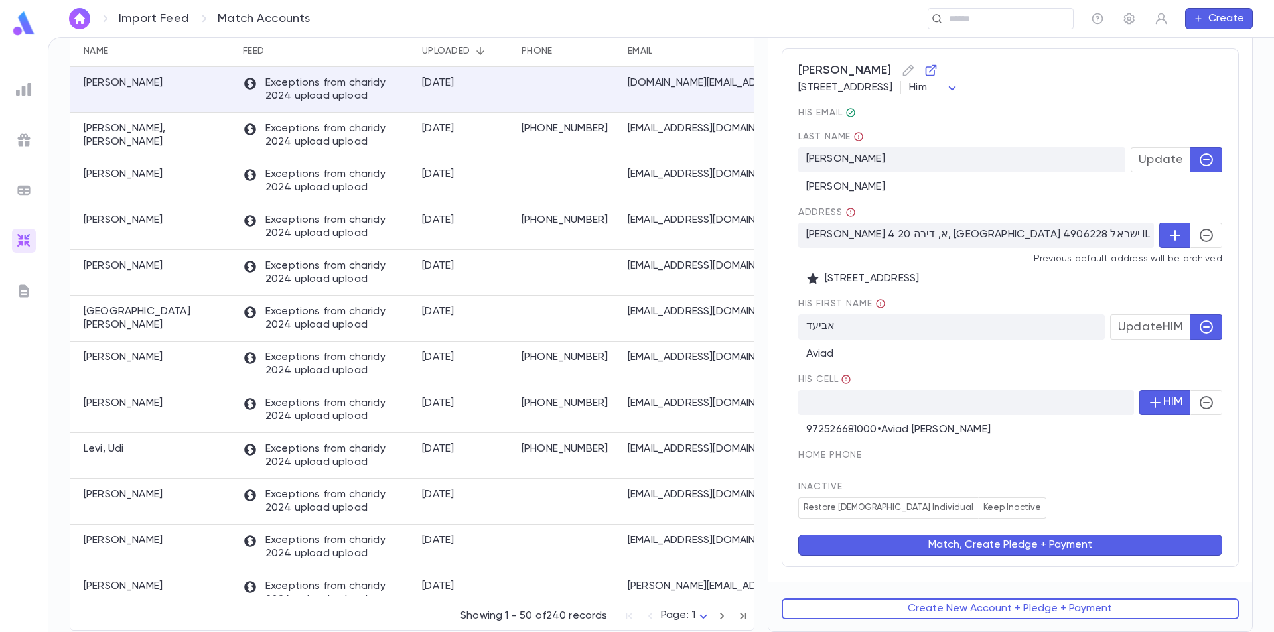
drag, startPoint x: 1156, startPoint y: 167, endPoint x: 1149, endPoint y: 192, distance: 26.9
click at [1149, 192] on div "last Name [PERSON_NAME] Update [PERSON_NAME]" at bounding box center [1010, 162] width 424 height 62
click at [1200, 243] on icon "button" at bounding box center [1207, 236] width 16 height 16
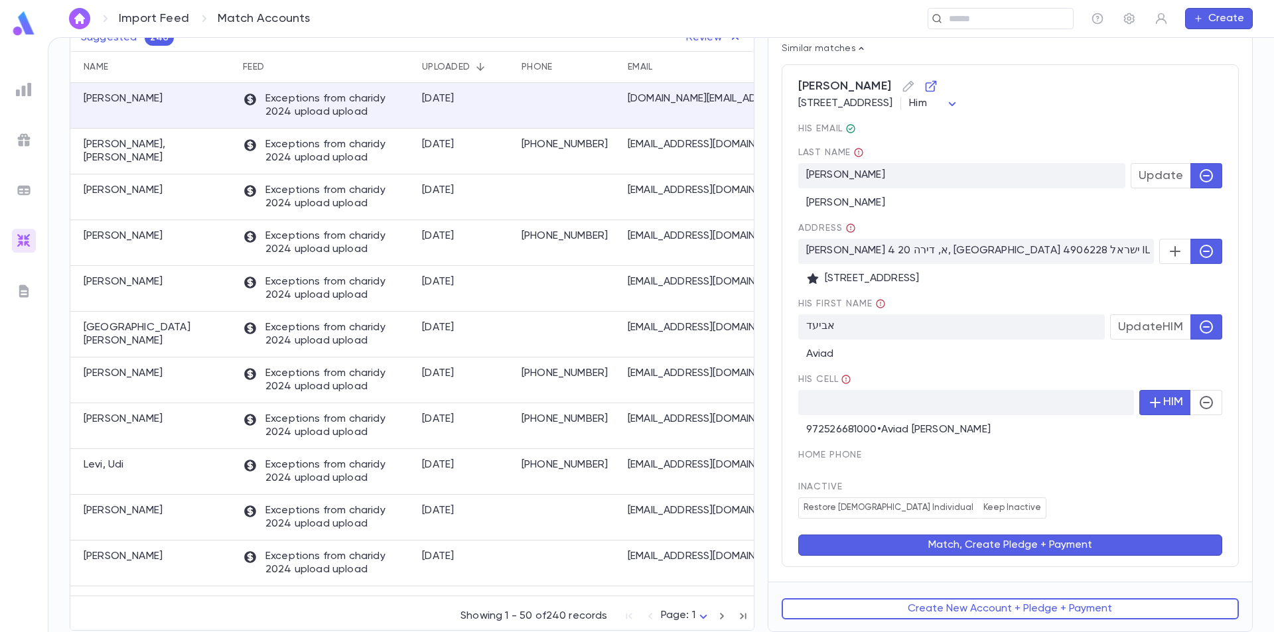
scroll to position [184, 0]
click at [1025, 545] on button "Match, Create Pledge + Payment" at bounding box center [1010, 545] width 424 height 21
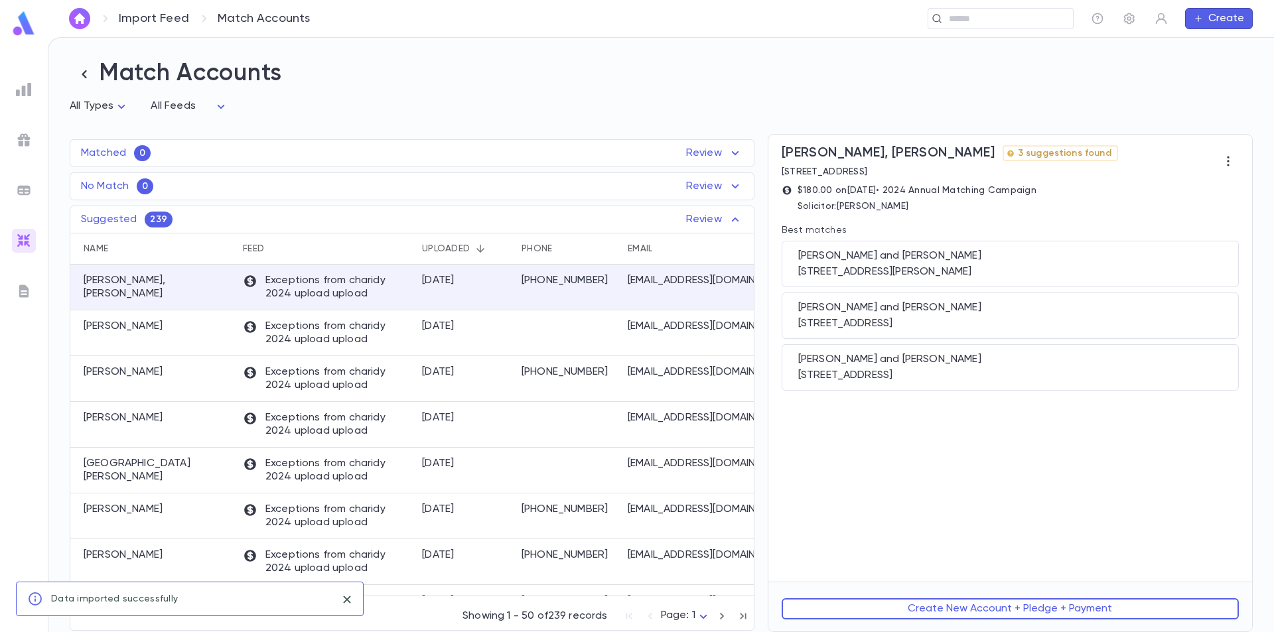
scroll to position [0, 0]
click at [553, 283] on p "[PHONE_NUMBER]" at bounding box center [568, 280] width 93 height 13
click at [1014, 315] on div "[PERSON_NAME] and [PERSON_NAME]" at bounding box center [1010, 307] width 424 height 13
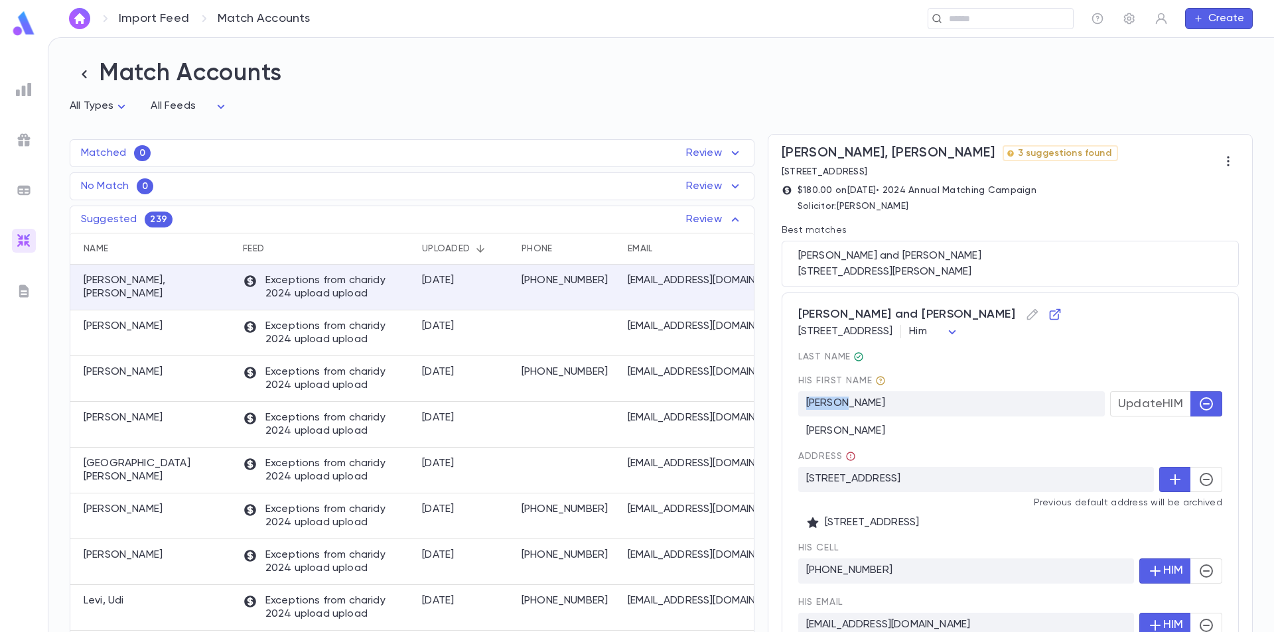
drag, startPoint x: 843, startPoint y: 405, endPoint x: 786, endPoint y: 406, distance: 57.1
click at [786, 406] on div "[PERSON_NAME] and [PERSON_NAME] [STREET_ADDRESS] Him *** last Name His first Na…" at bounding box center [1010, 526] width 457 height 466
click at [844, 405] on p "[PERSON_NAME]" at bounding box center [951, 404] width 307 height 25
click at [1026, 318] on icon "button" at bounding box center [1032, 314] width 13 height 13
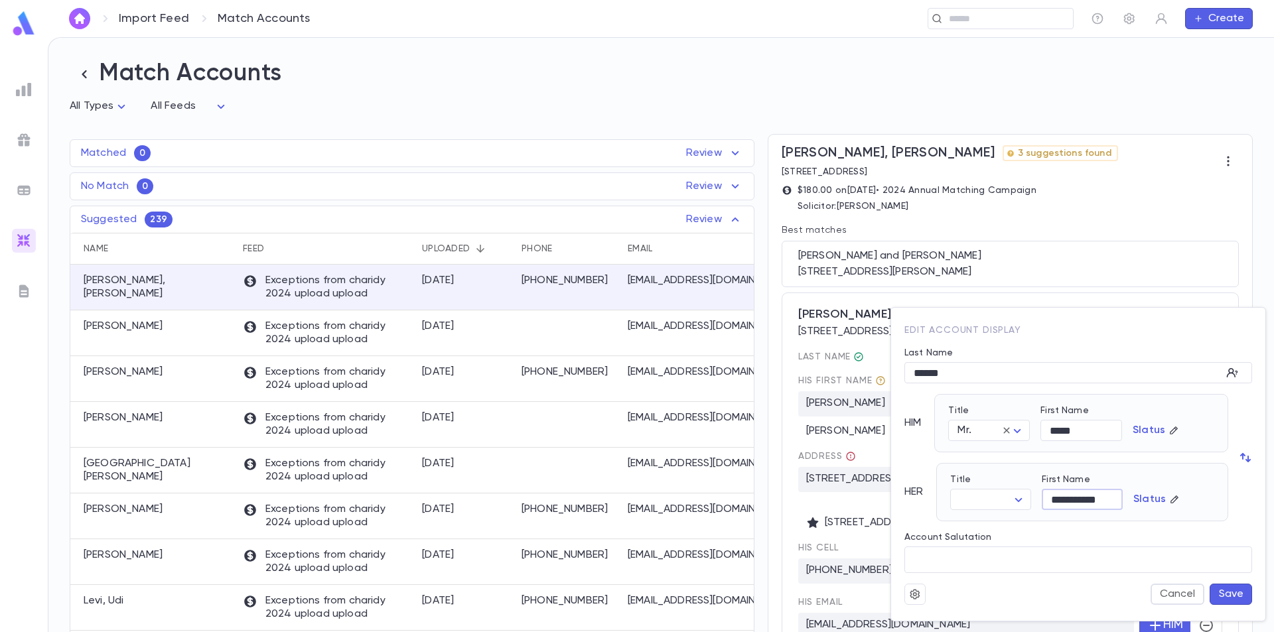
drag, startPoint x: 1113, startPoint y: 504, endPoint x: 1082, endPoint y: 508, distance: 30.8
click at [1082, 507] on input "**********" at bounding box center [1082, 500] width 81 height 21
type input "*****"
click at [1238, 594] on button "Save" at bounding box center [1231, 594] width 42 height 21
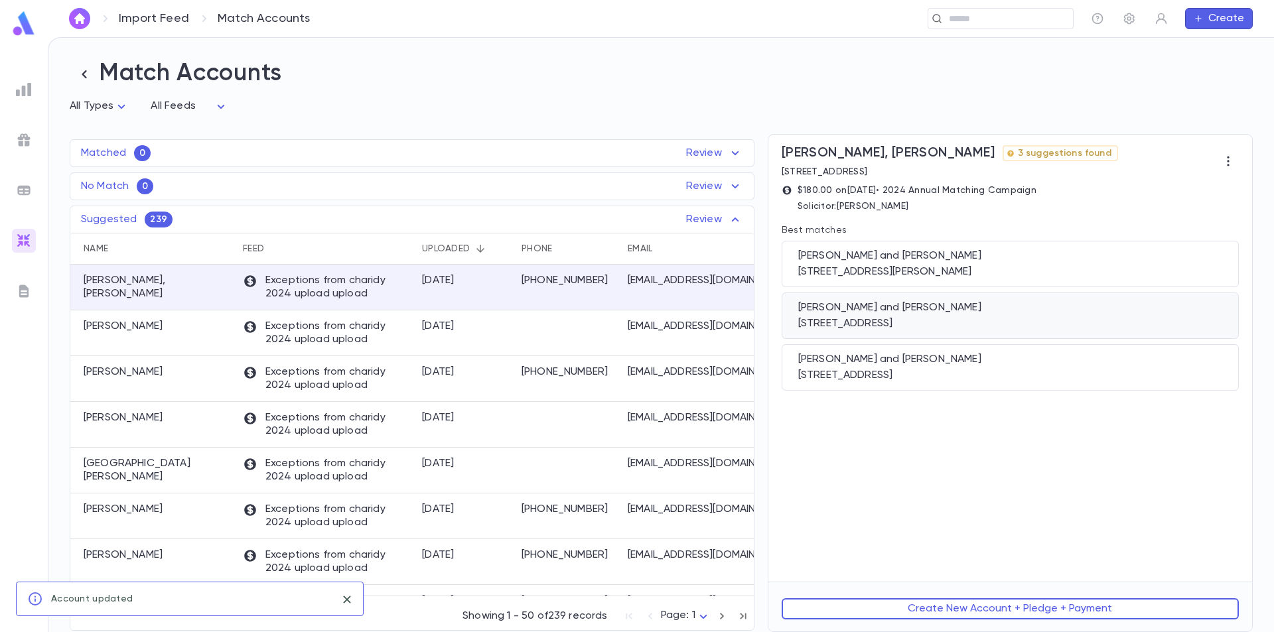
click at [973, 321] on div "[STREET_ADDRESS]" at bounding box center [1010, 323] width 424 height 13
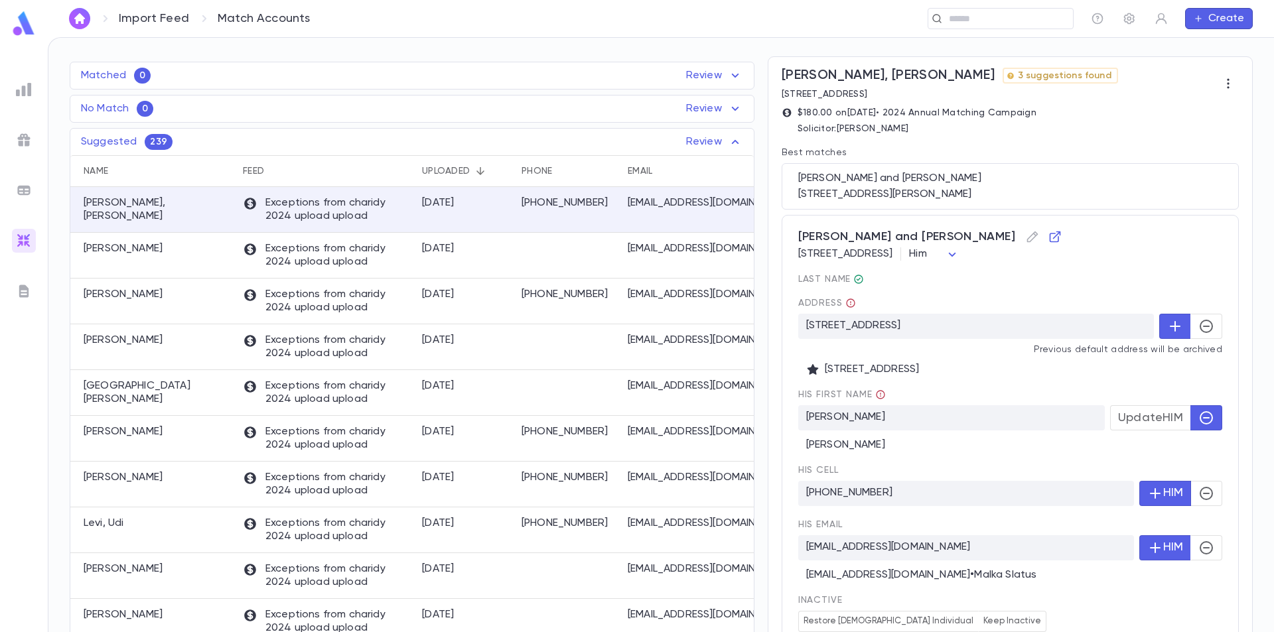
scroll to position [66, 0]
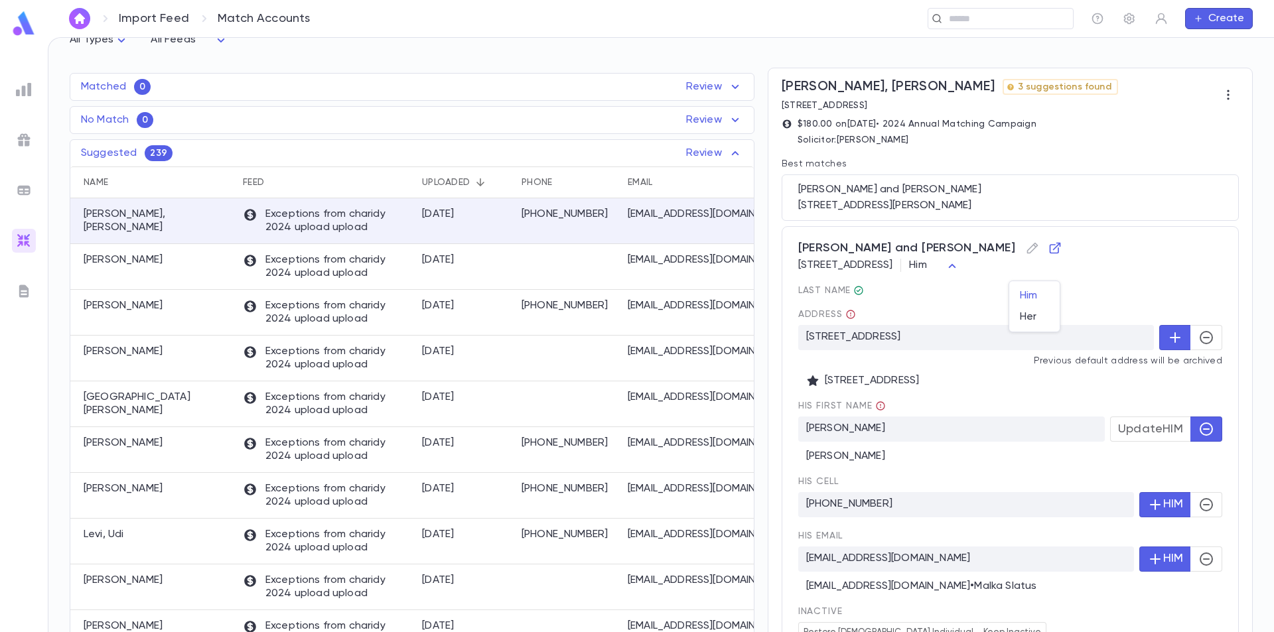
click at [1052, 263] on body "Import Feed Match Accounts ​ Create Match Accounts All Types * All Feeds * Matc…" at bounding box center [637, 334] width 1274 height 595
click at [1036, 312] on span "Her" at bounding box center [1034, 317] width 29 height 13
type input "***"
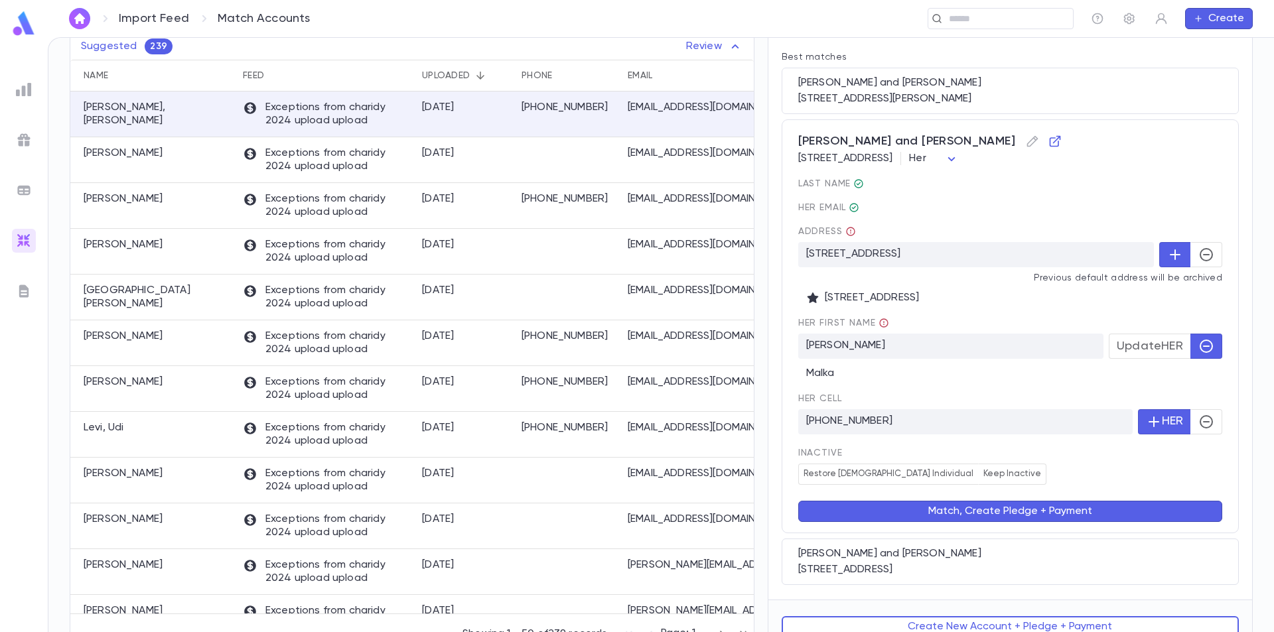
scroll to position [193, 0]
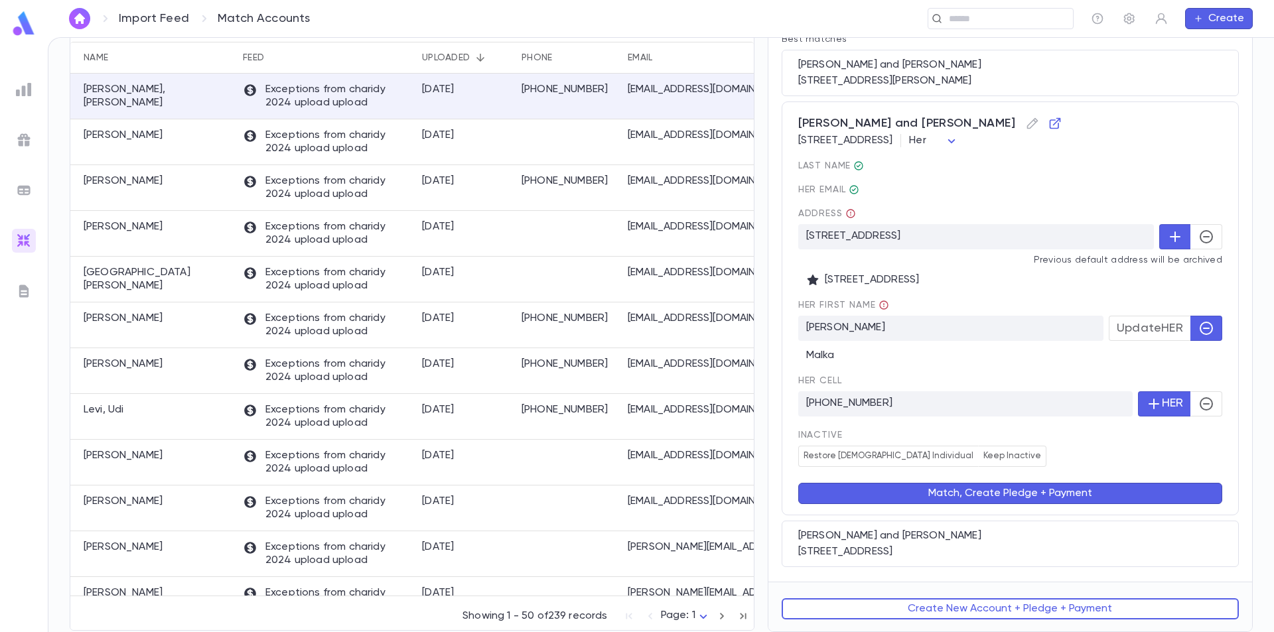
click at [999, 494] on button "Match, Create Pledge + Payment" at bounding box center [1010, 493] width 424 height 21
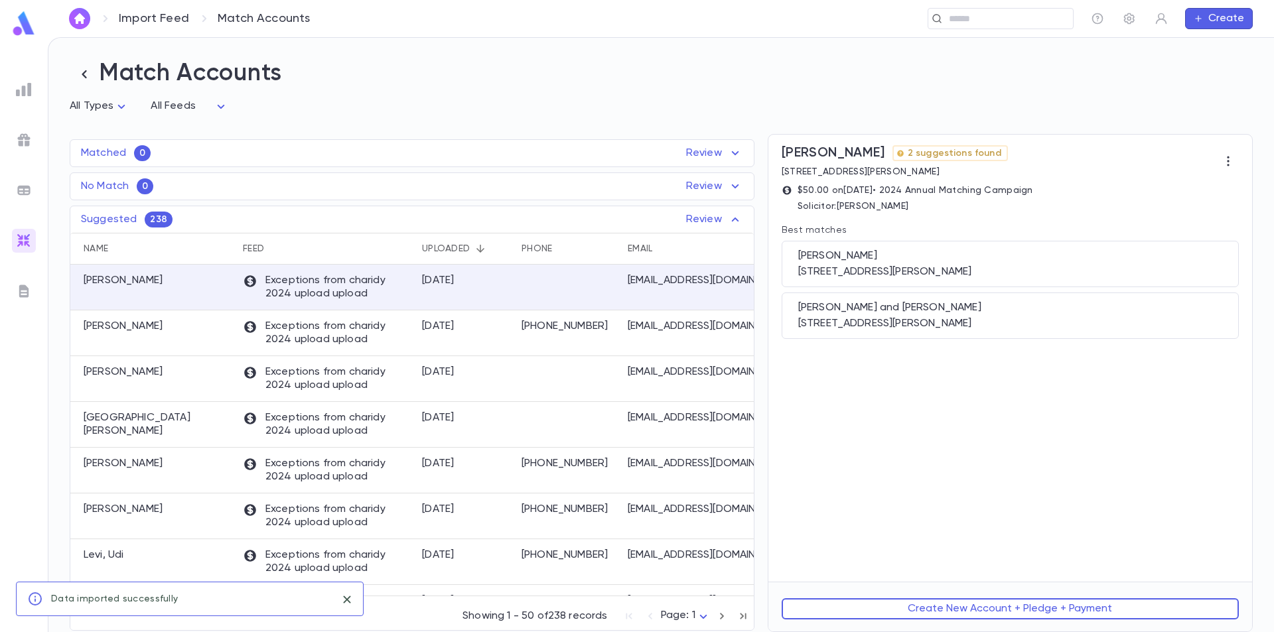
scroll to position [0, 0]
click at [314, 294] on p "Exceptions from charidy 2024 upload upload" at bounding box center [326, 287] width 166 height 27
click at [1006, 311] on div "[PERSON_NAME] and [PERSON_NAME]" at bounding box center [1010, 307] width 424 height 13
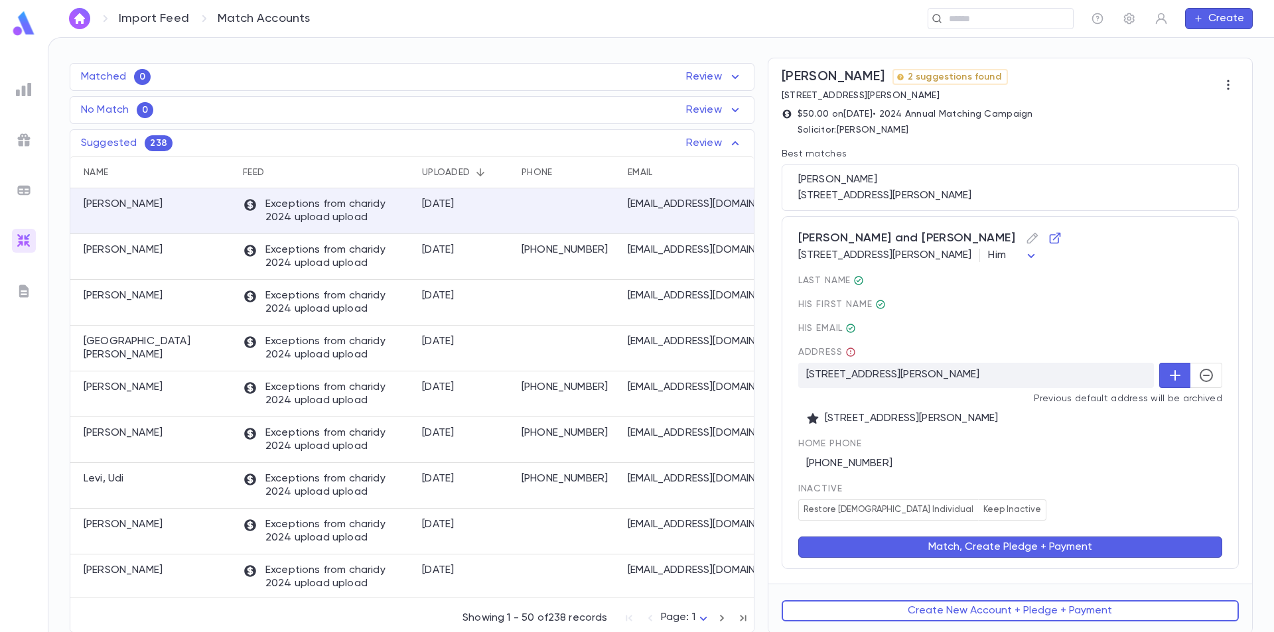
scroll to position [80, 0]
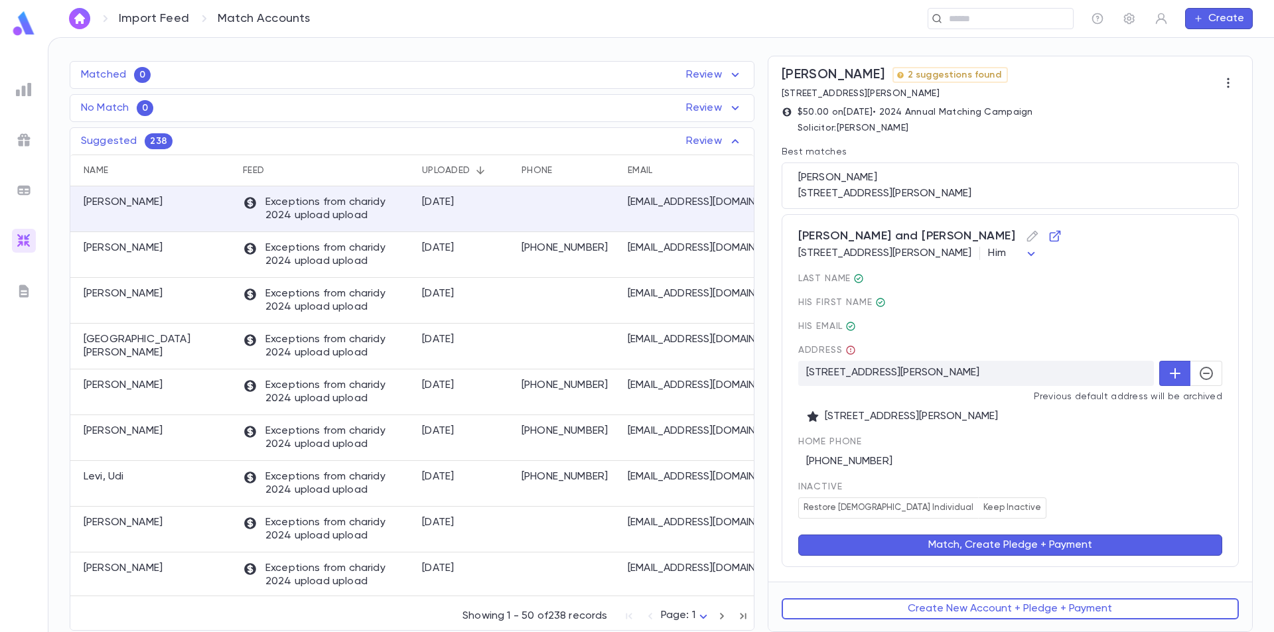
click at [1019, 550] on button "Match, Create Pledge + Payment" at bounding box center [1010, 545] width 424 height 21
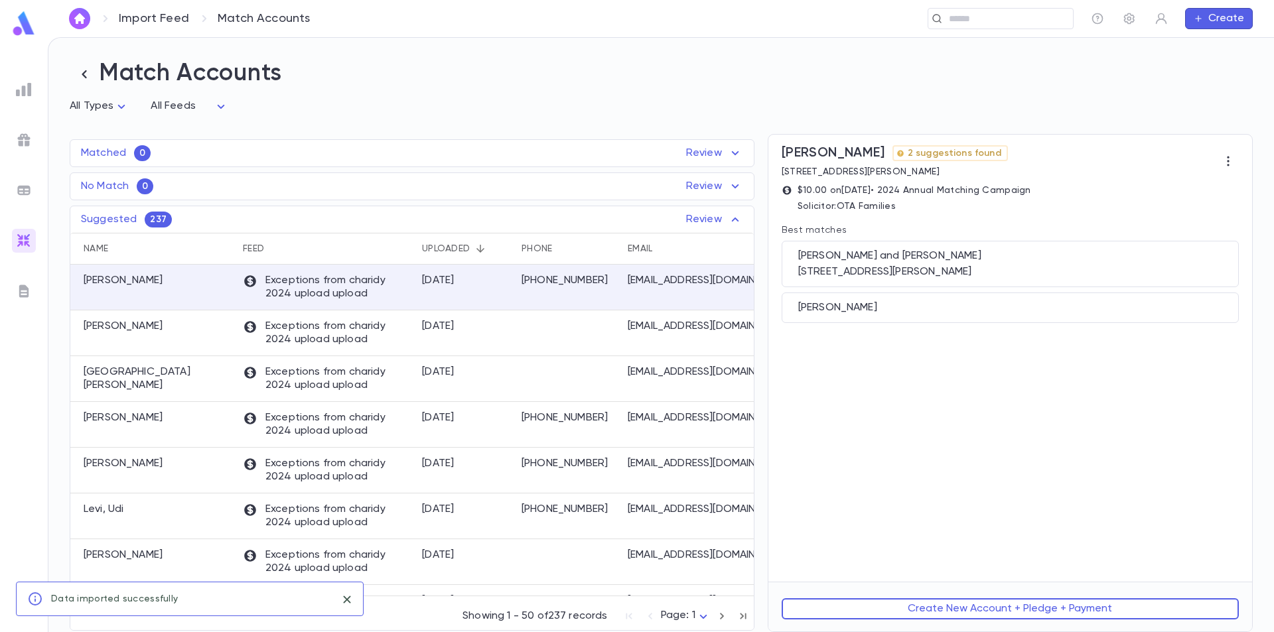
scroll to position [0, 0]
click at [366, 284] on p "Exceptions from charidy 2024 upload upload" at bounding box center [326, 287] width 166 height 27
click at [1037, 269] on div "[STREET_ADDRESS][PERSON_NAME]" at bounding box center [1010, 271] width 424 height 13
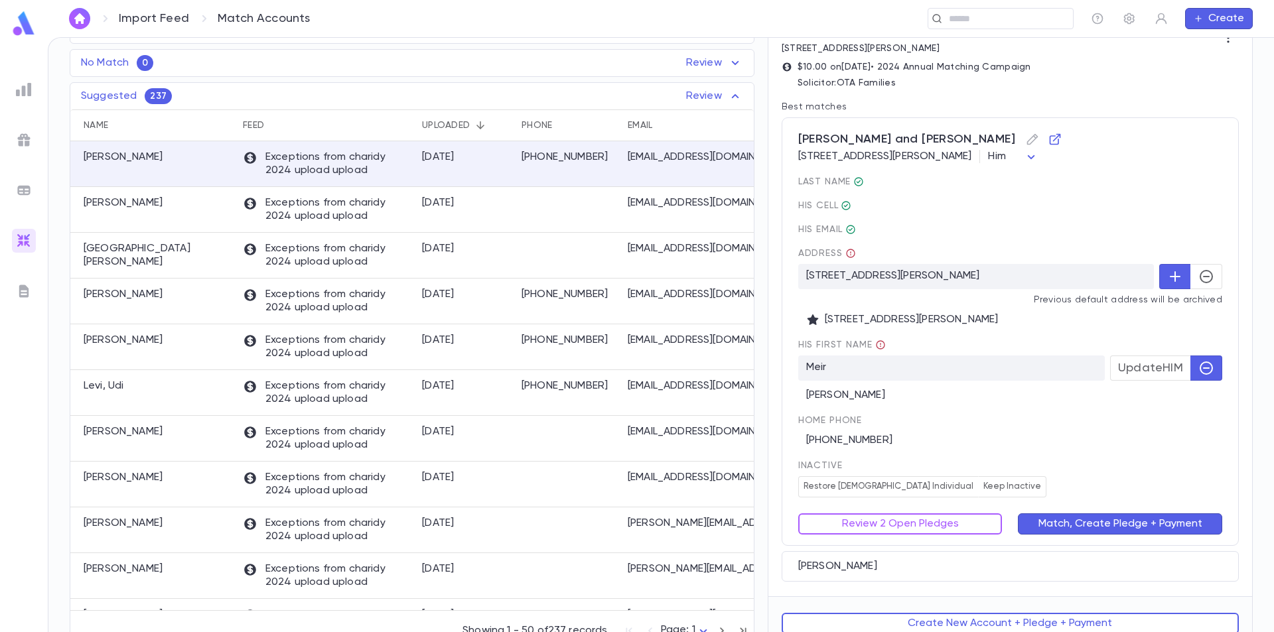
scroll to position [140, 0]
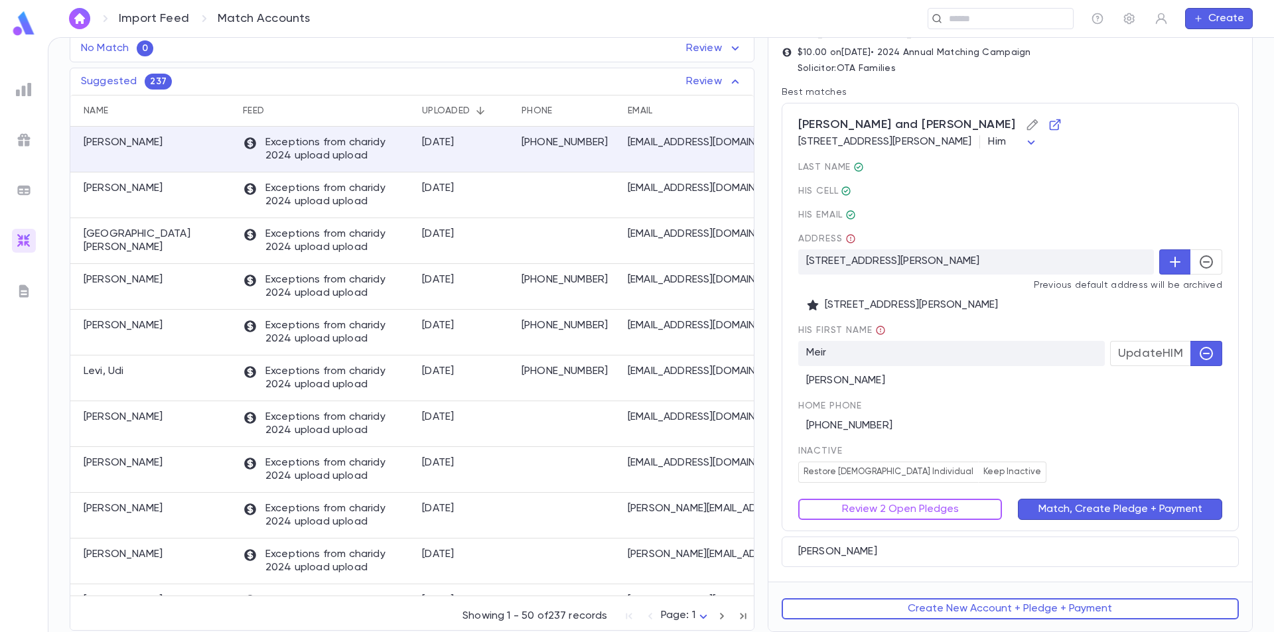
click at [1026, 127] on icon "button" at bounding box center [1032, 124] width 13 height 13
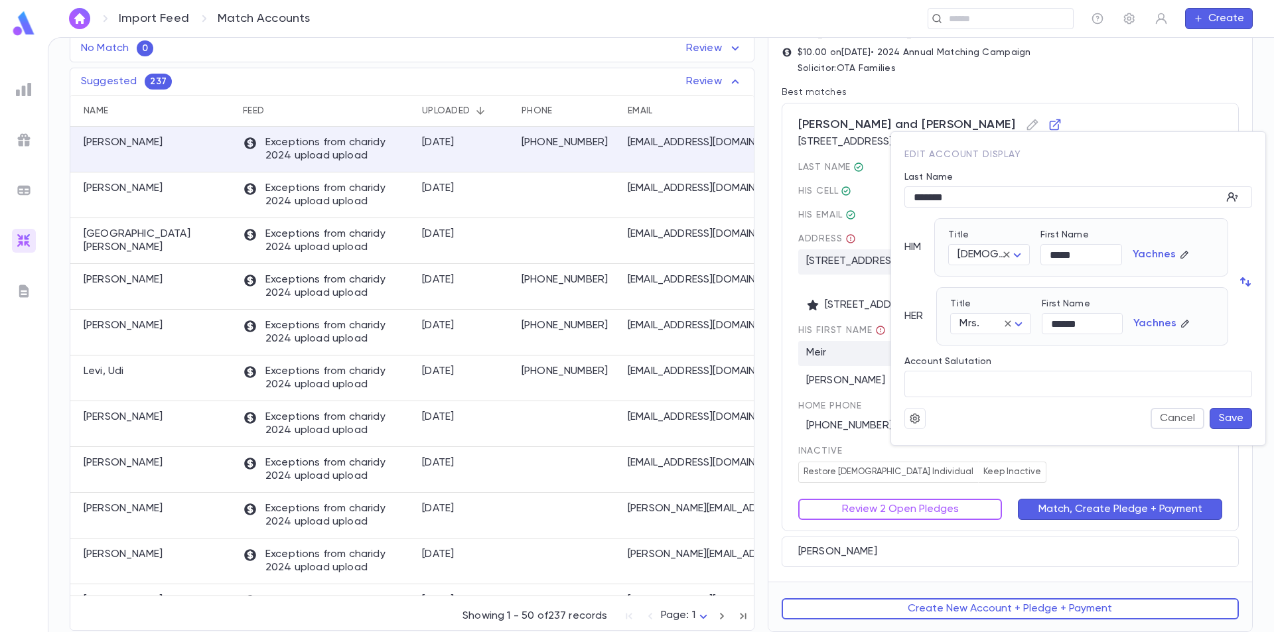
click at [1091, 126] on div at bounding box center [637, 316] width 1274 height 632
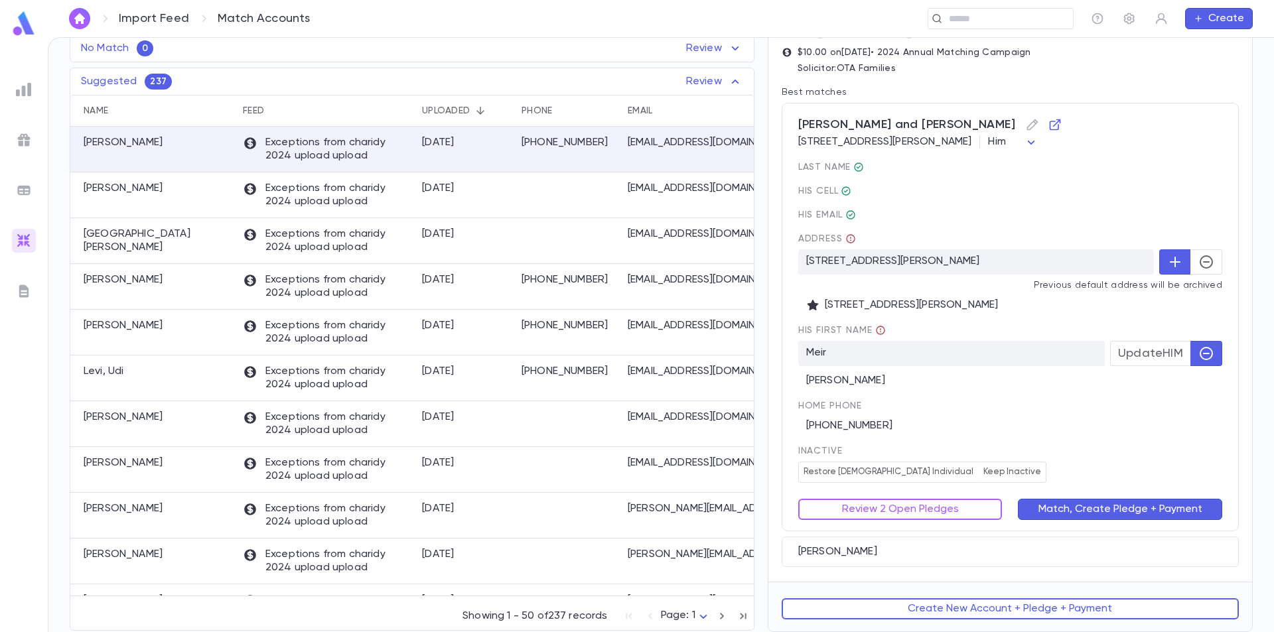
click at [1066, 511] on button "Match, Create Pledge + Payment" at bounding box center [1120, 509] width 204 height 21
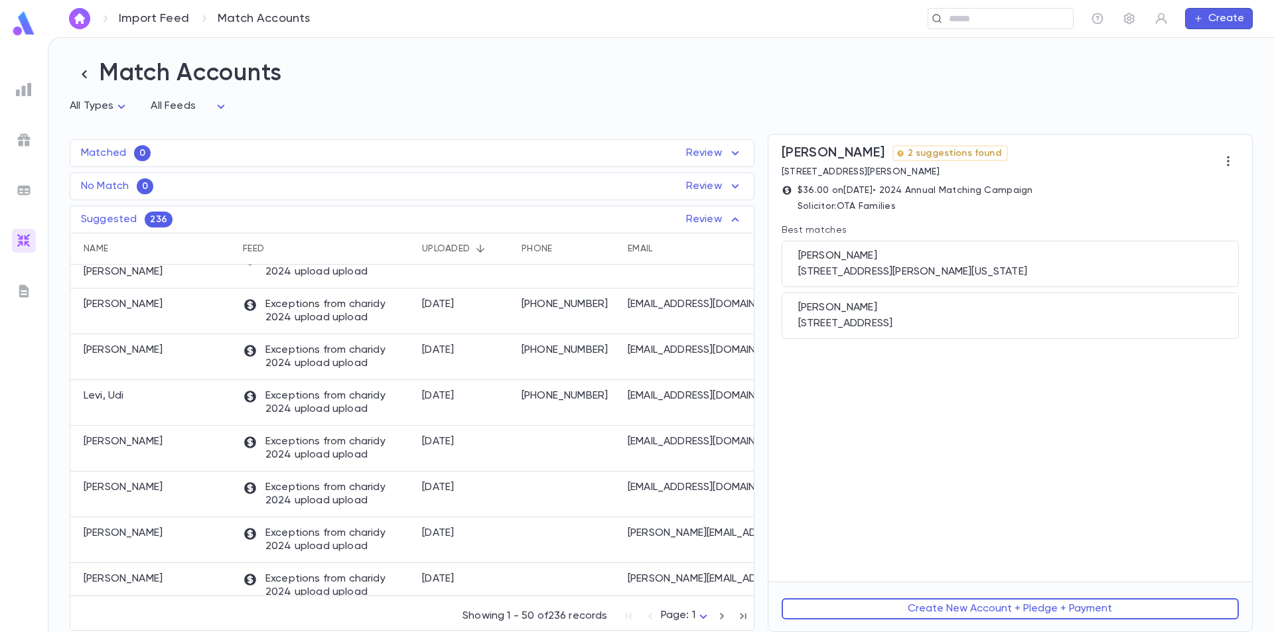
scroll to position [0, 0]
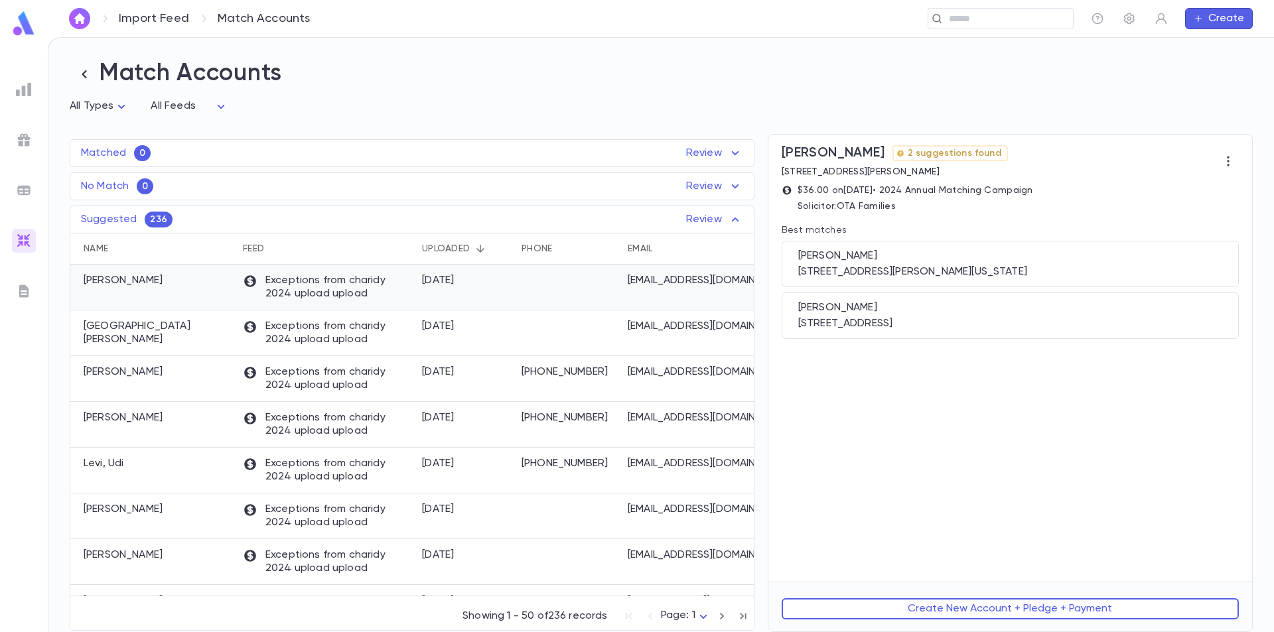
click at [188, 291] on div "[PERSON_NAME]" at bounding box center [153, 288] width 166 height 46
click at [1061, 266] on div "[PERSON_NAME] [STREET_ADDRESS][PERSON_NAME][US_STATE]" at bounding box center [1010, 264] width 457 height 46
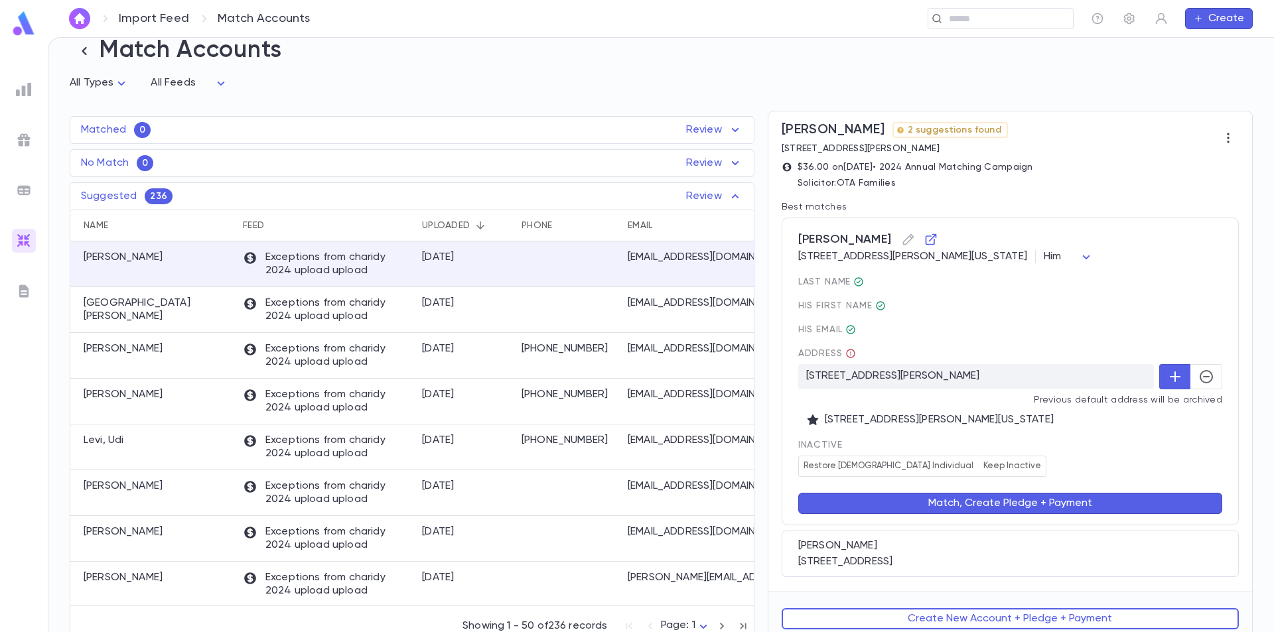
scroll to position [35, 0]
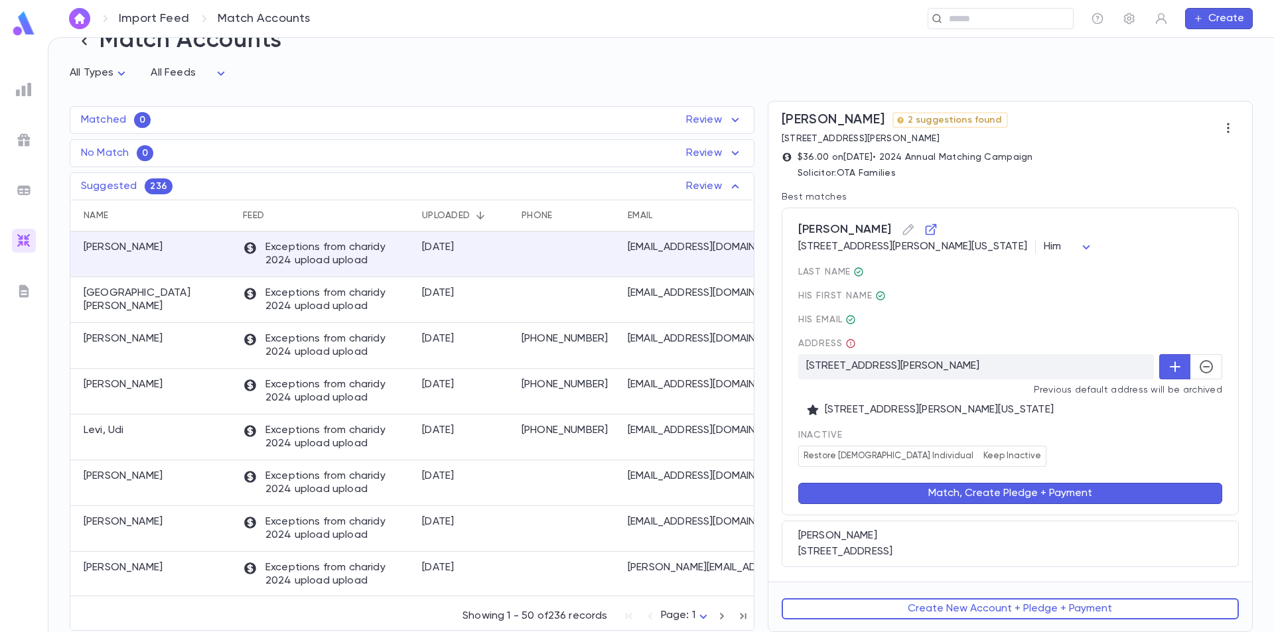
click at [988, 496] on button "Match, Create Pledge + Payment" at bounding box center [1010, 493] width 424 height 21
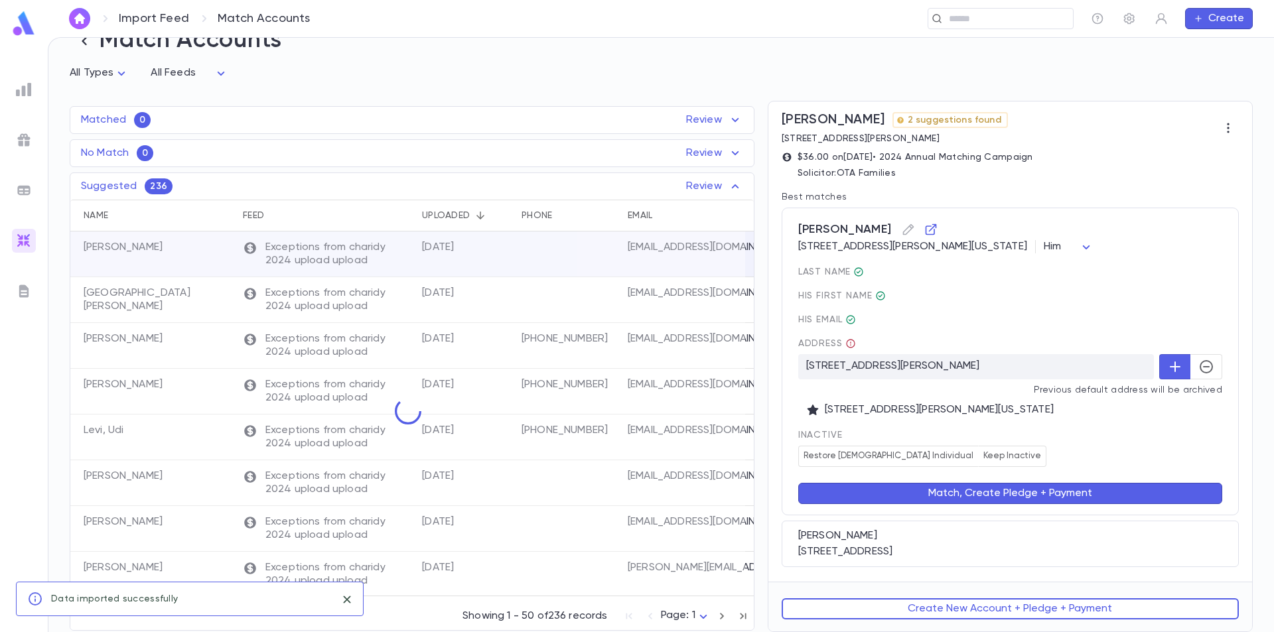
scroll to position [0, 0]
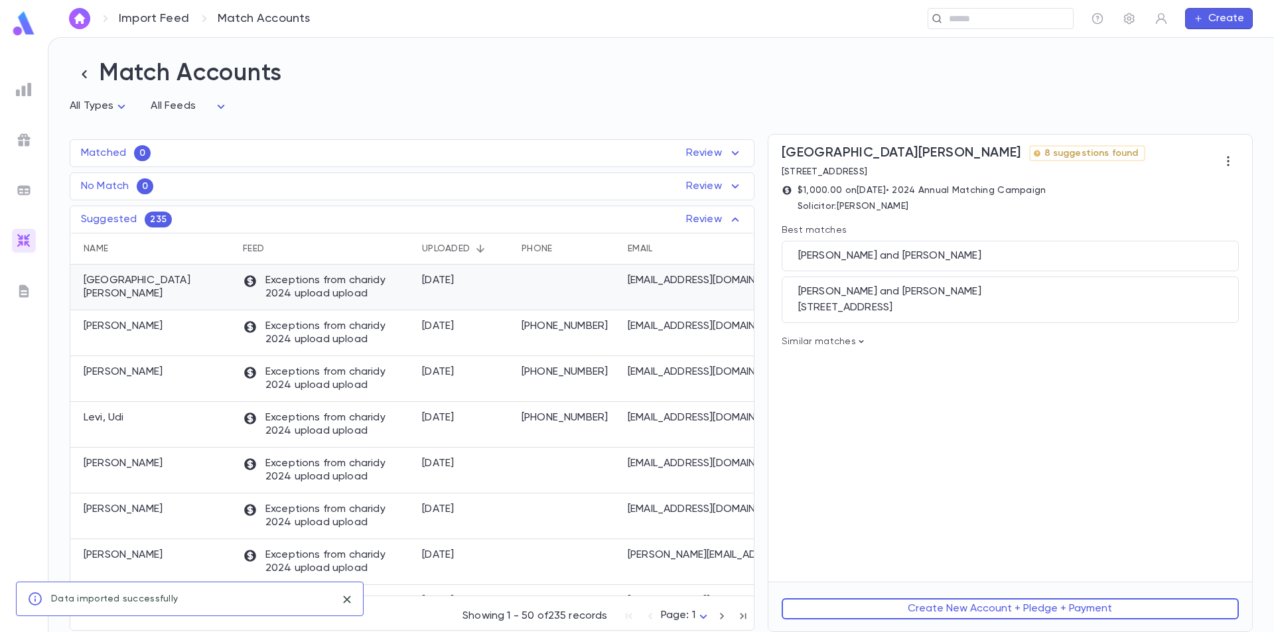
click at [557, 303] on div at bounding box center [568, 288] width 106 height 46
click at [924, 303] on div "[GEOGRAPHIC_DATA][PERSON_NAME] and [PERSON_NAME] [STREET_ADDRESS]" at bounding box center [1010, 300] width 457 height 46
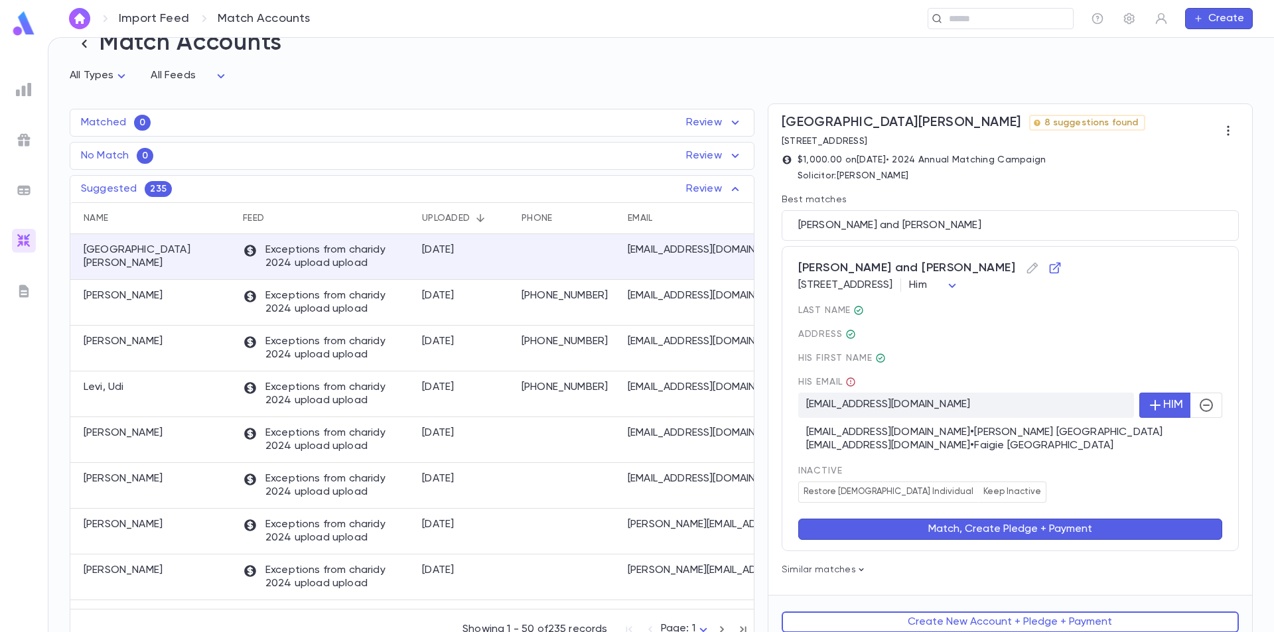
scroll to position [46, 0]
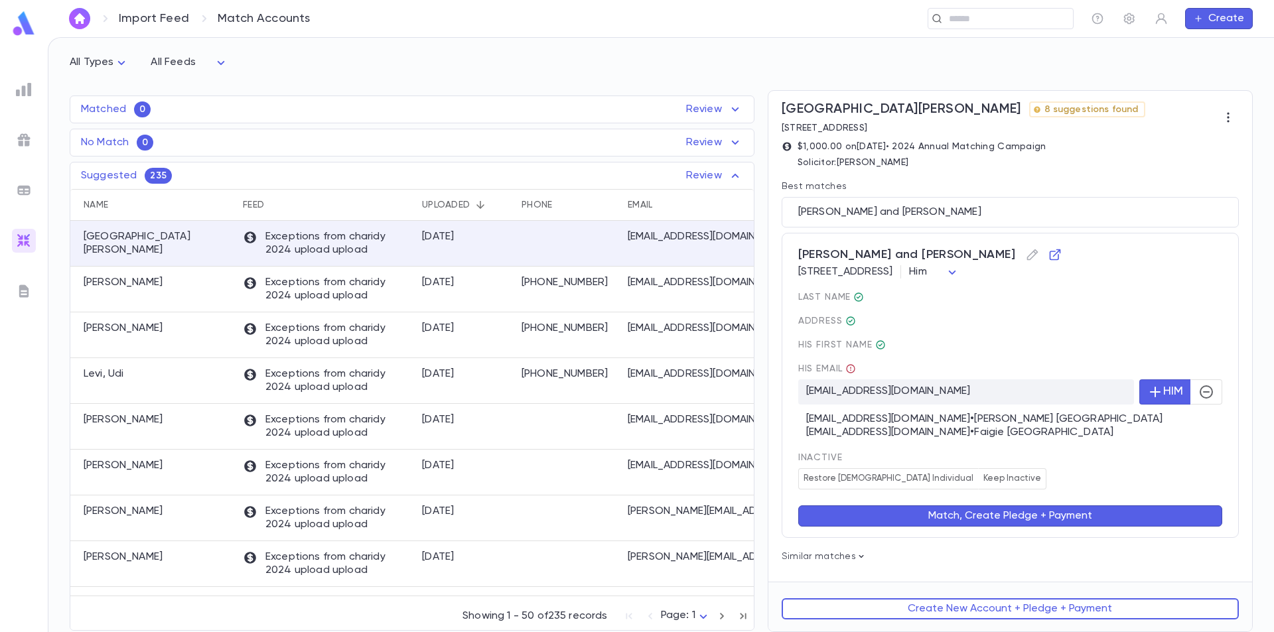
click at [995, 516] on button "Match, Create Pledge + Payment" at bounding box center [1010, 516] width 424 height 21
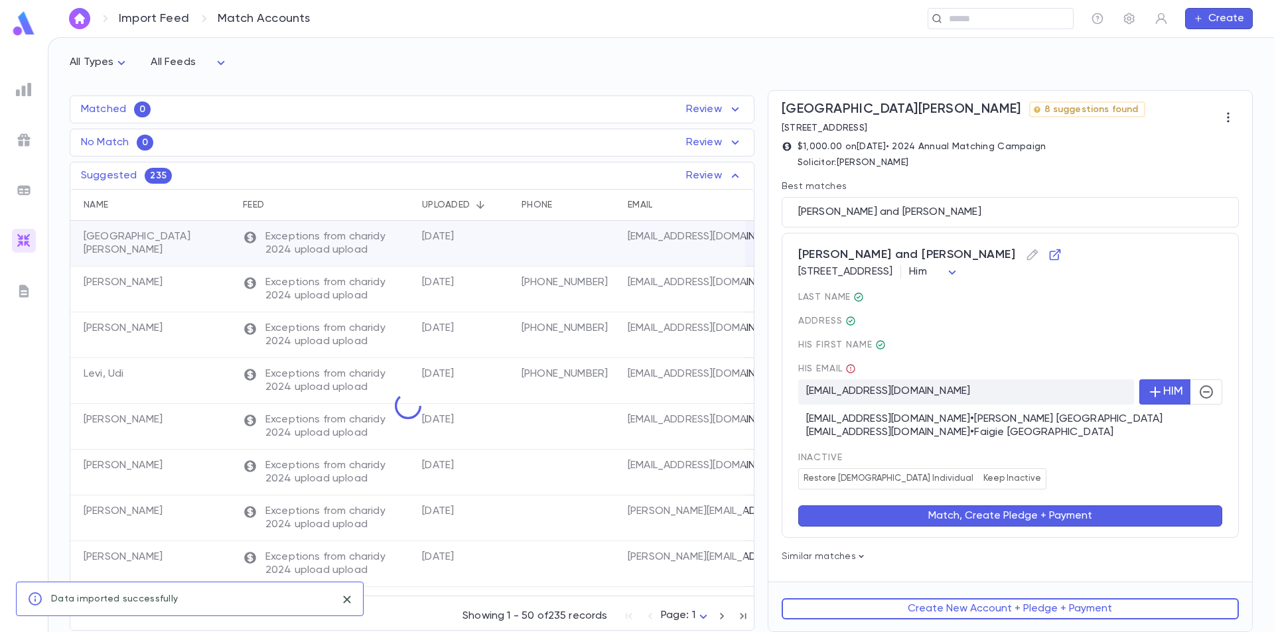
scroll to position [0, 0]
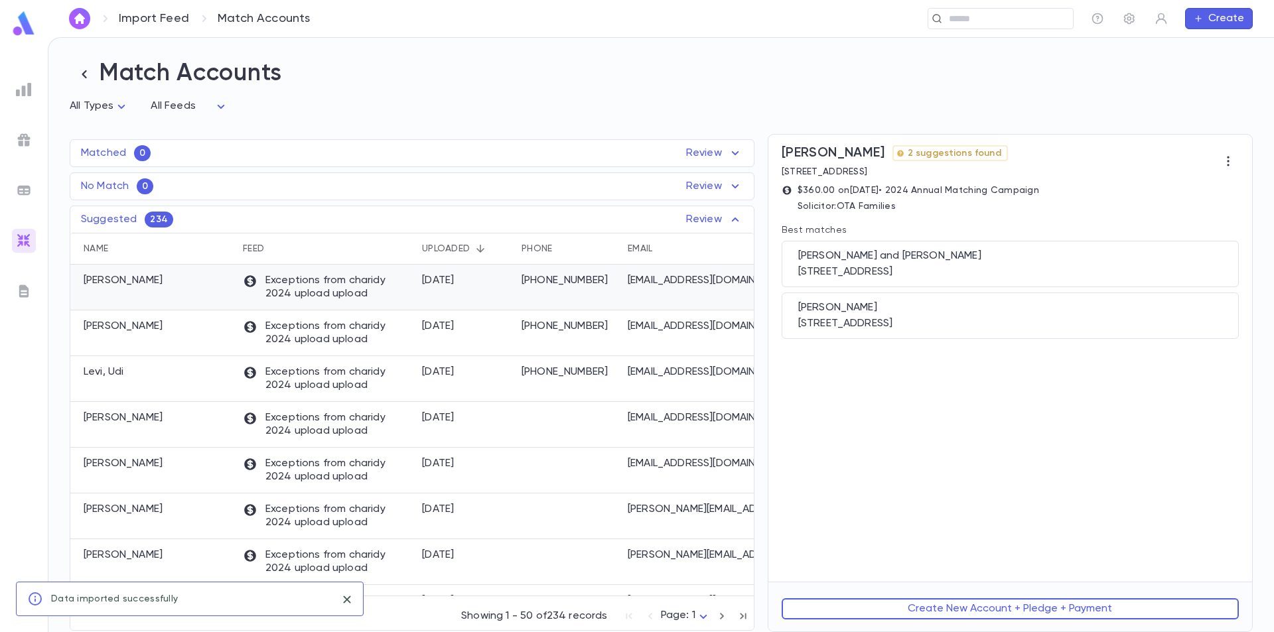
click at [201, 290] on div "[PERSON_NAME]" at bounding box center [153, 288] width 166 height 46
click at [1055, 265] on div "[PERSON_NAME][GEOGRAPHIC_DATA] and Aviva [STREET_ADDRESS]" at bounding box center [1010, 264] width 457 height 46
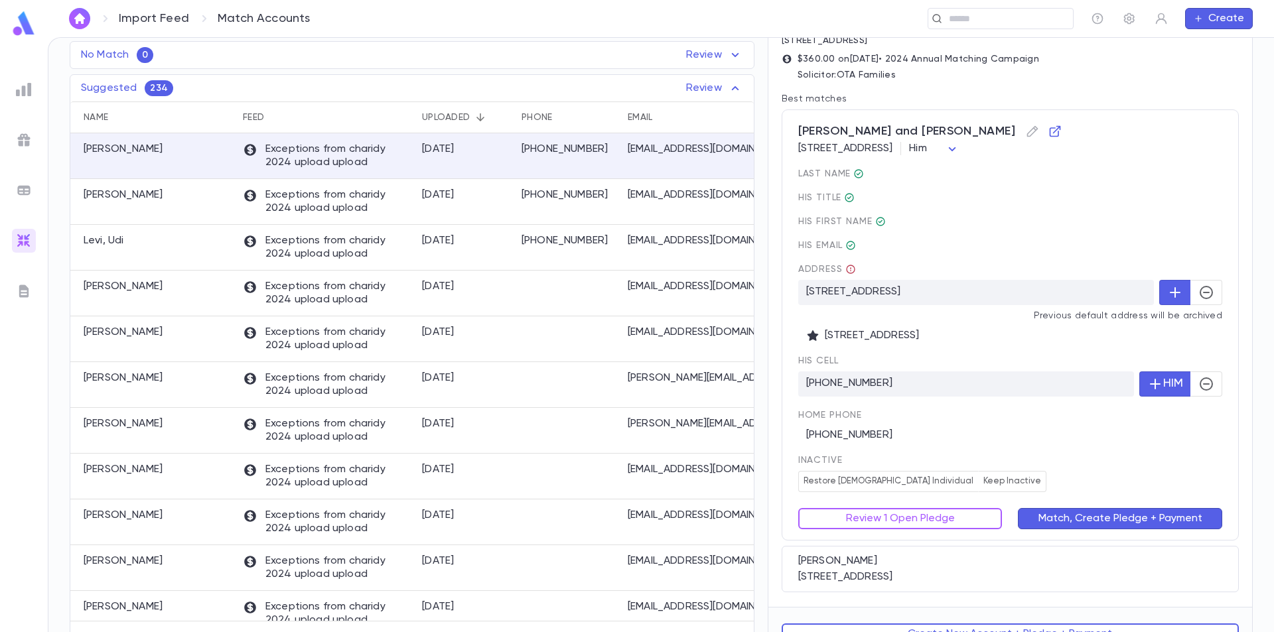
scroll to position [133, 0]
click at [1080, 521] on button "Match, Create Pledge + Payment" at bounding box center [1120, 517] width 204 height 21
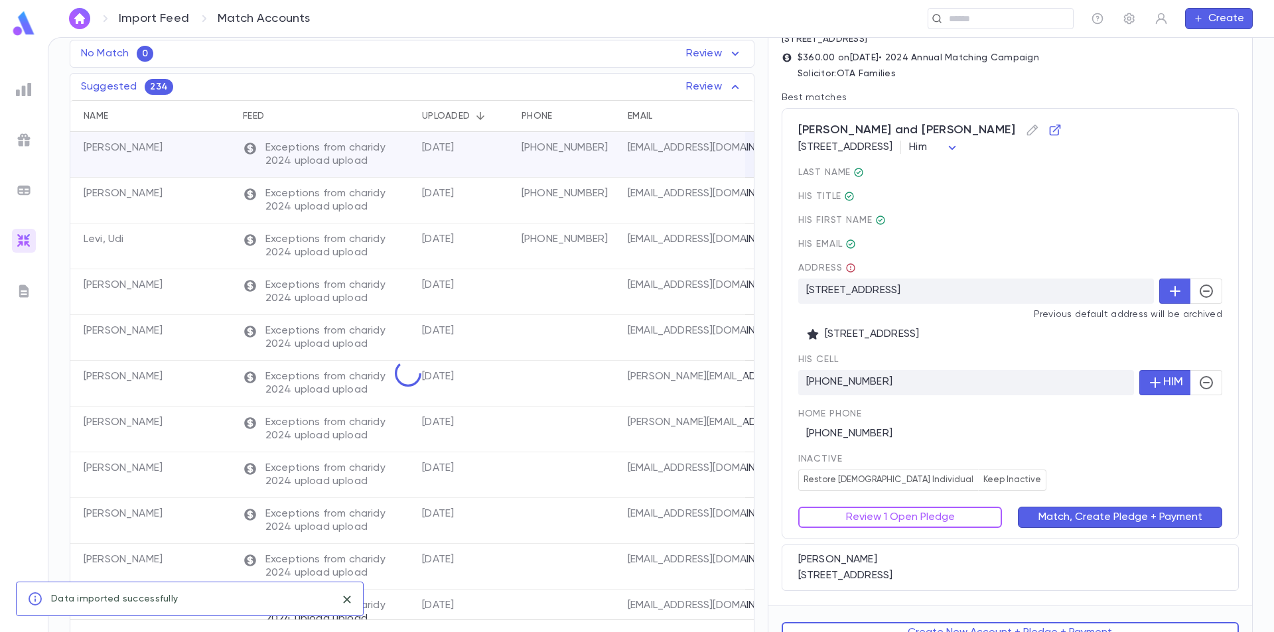
scroll to position [0, 0]
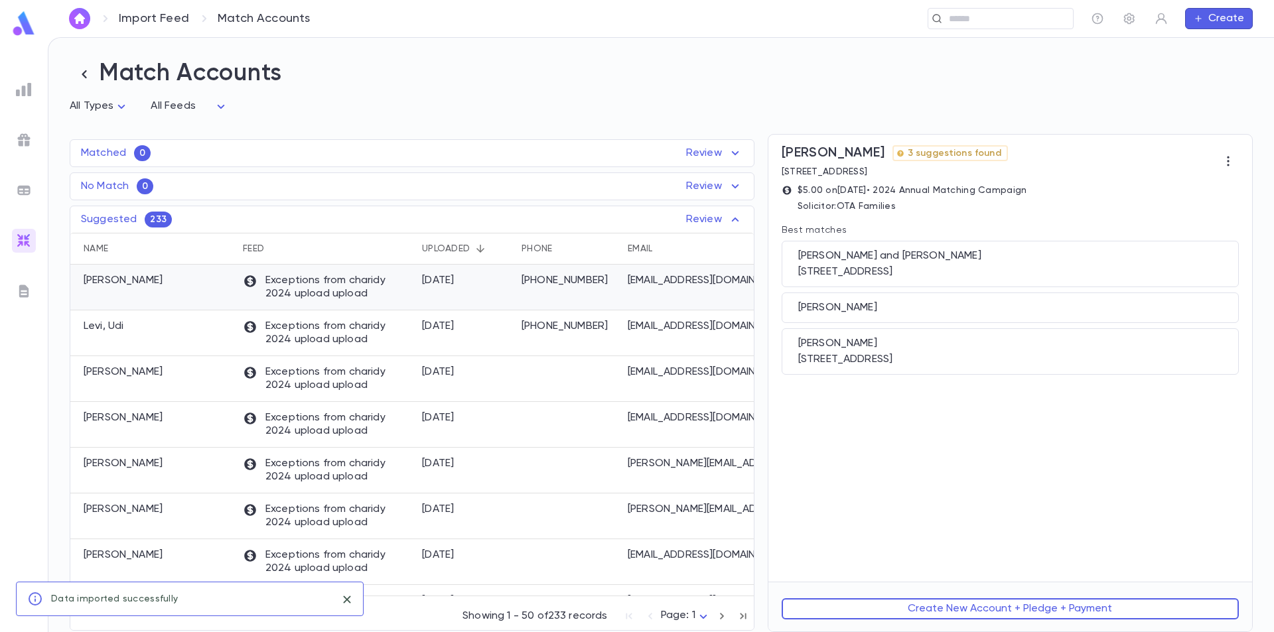
click at [486, 288] on div "[DATE]" at bounding box center [465, 288] width 100 height 46
click at [983, 263] on div "[PERSON_NAME] and [PERSON_NAME]" at bounding box center [1010, 256] width 424 height 13
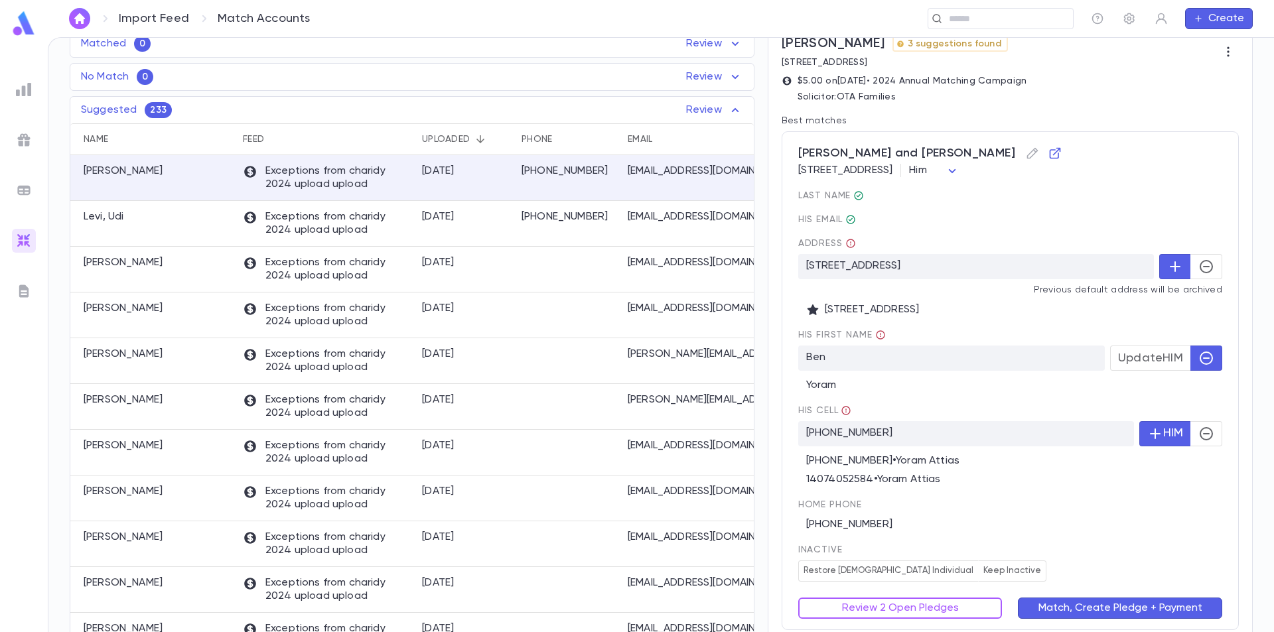
scroll to position [133, 0]
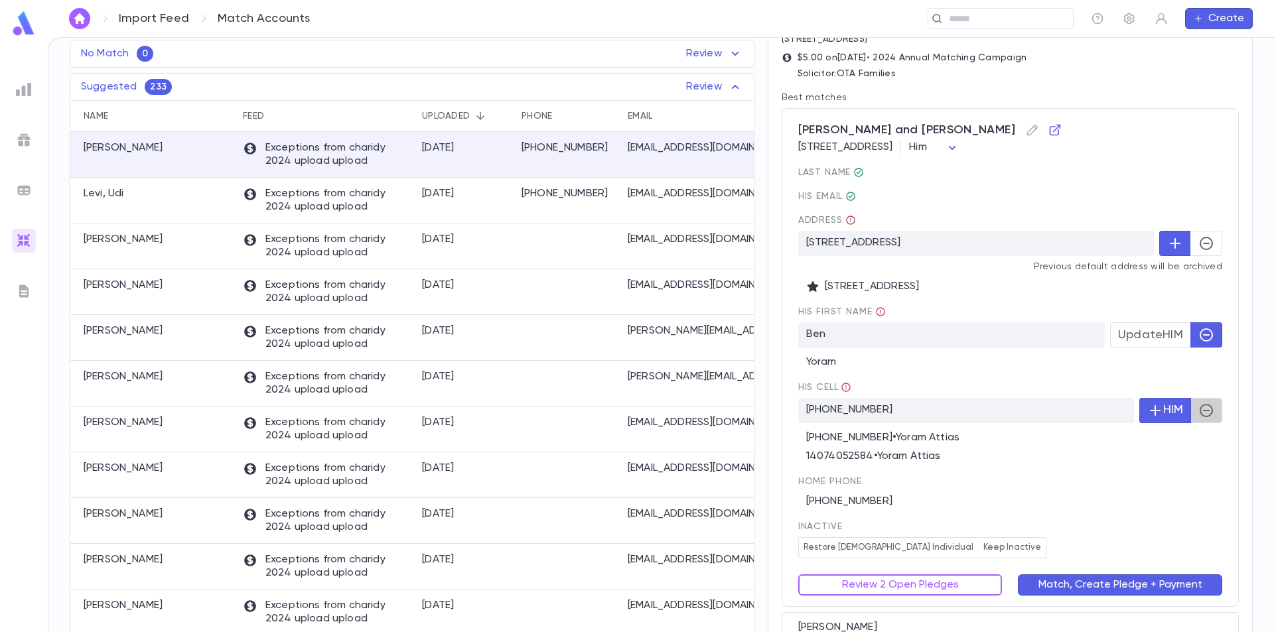
click at [1199, 411] on icon "button" at bounding box center [1207, 411] width 16 height 16
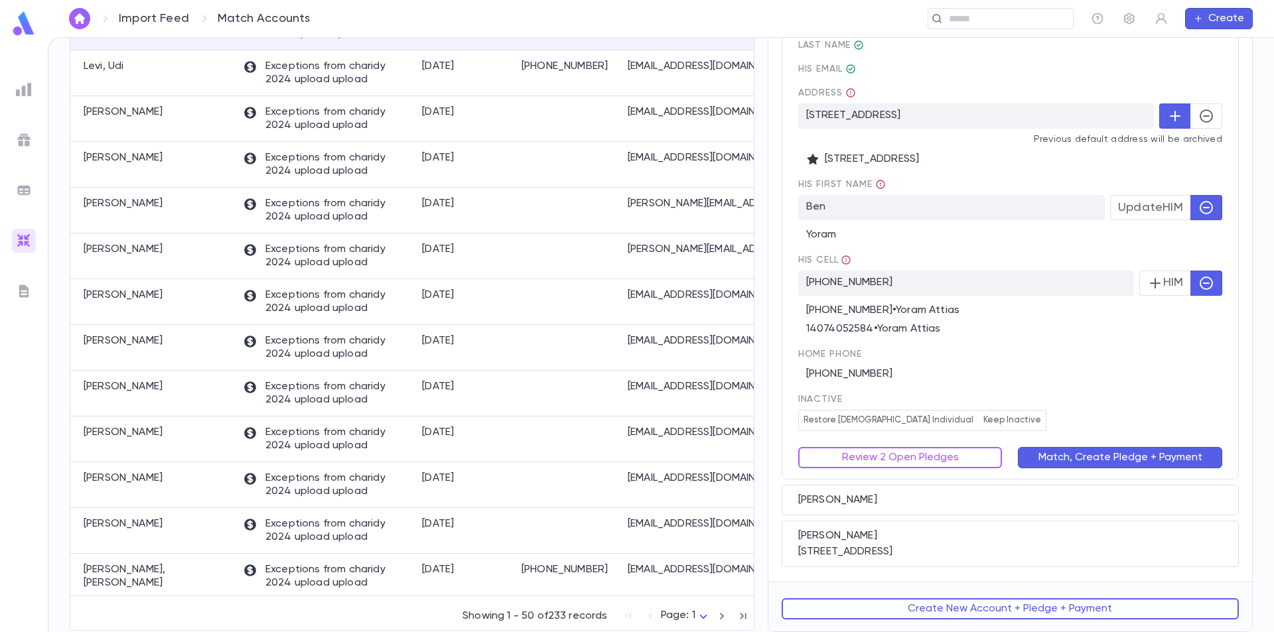
scroll to position [262, 0]
click at [1072, 459] on button "Match, Create Pledge + Payment" at bounding box center [1120, 457] width 204 height 21
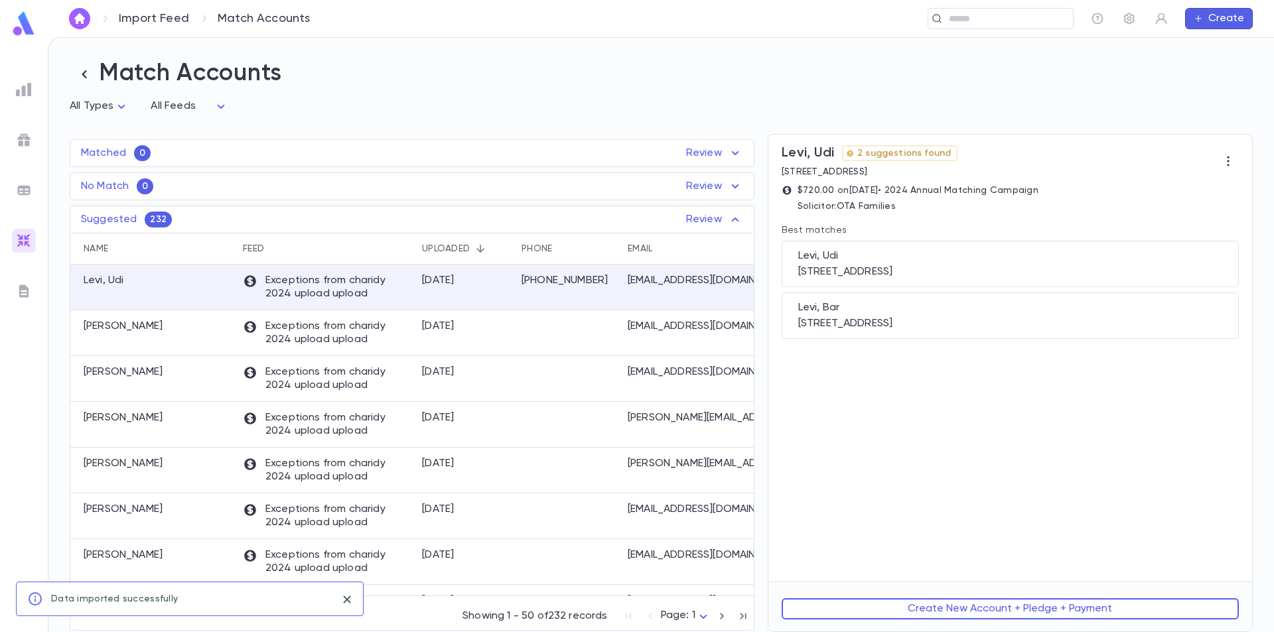
scroll to position [0, 0]
click at [184, 279] on div "Levi, Udi" at bounding box center [153, 288] width 166 height 46
click at [978, 270] on div "[STREET_ADDRESS]" at bounding box center [1010, 271] width 424 height 13
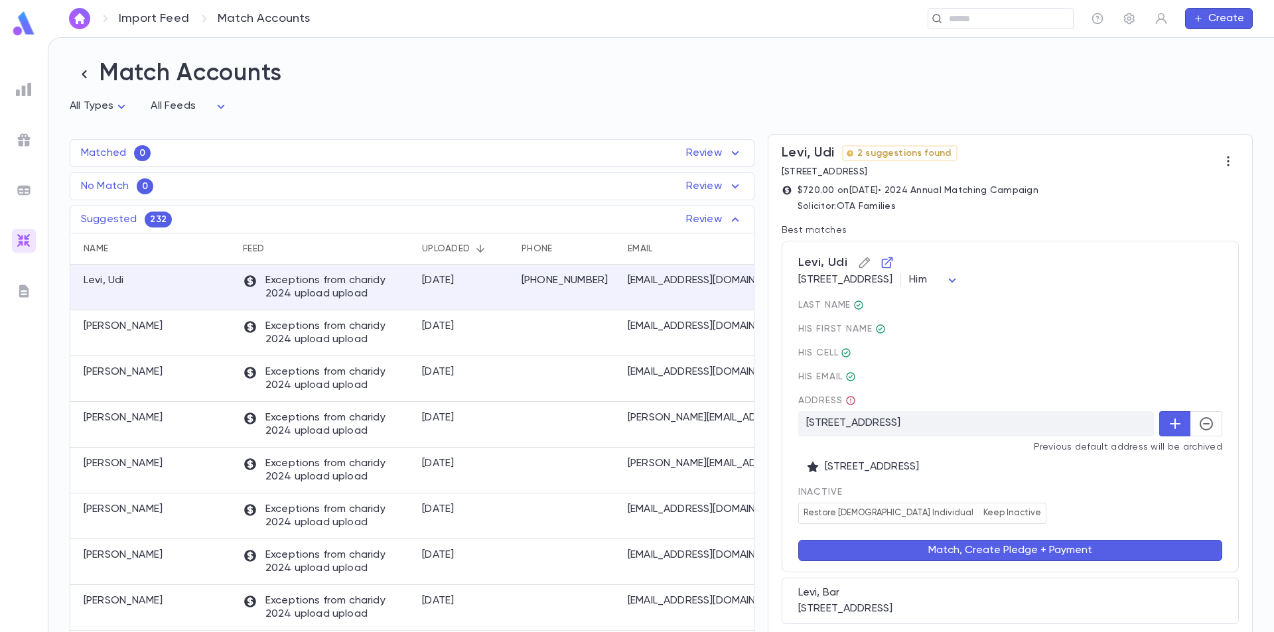
click at [859, 262] on icon "button" at bounding box center [864, 262] width 13 height 13
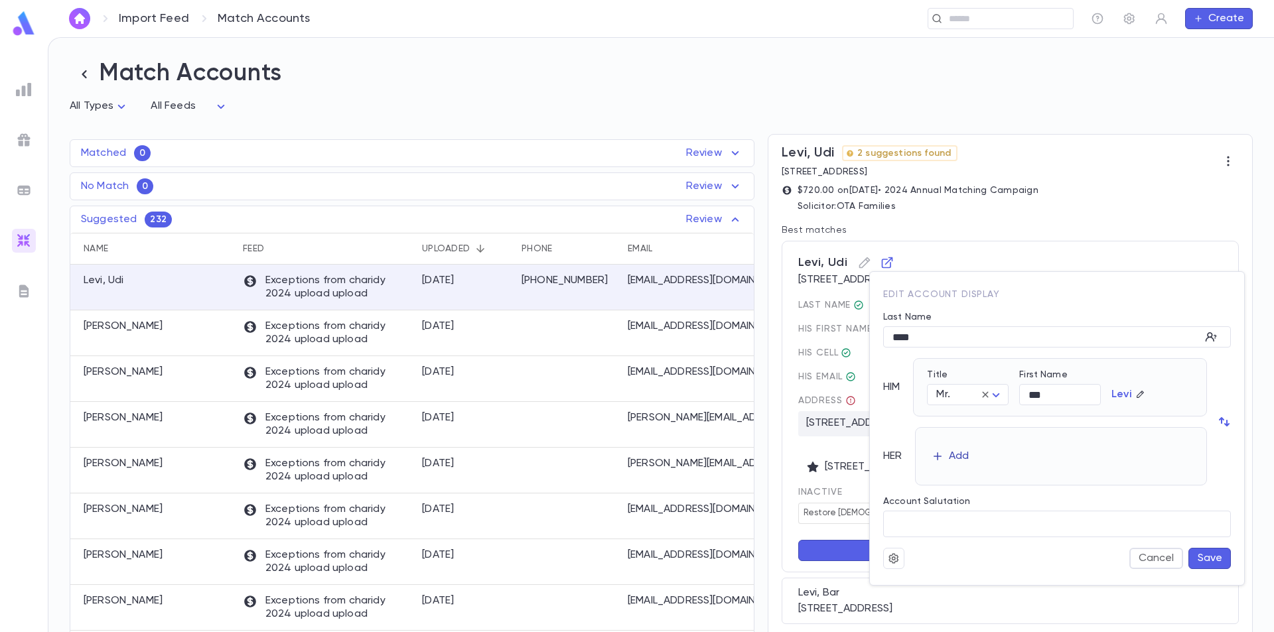
click at [959, 455] on div "Add" at bounding box center [959, 456] width 20 height 13
click at [970, 463] on body "Import Feed Match Accounts ​ Create Match Accounts All Types * All Feeds * Matc…" at bounding box center [637, 334] width 1274 height 595
click at [965, 494] on span "Mrs." at bounding box center [973, 489] width 58 height 13
type input "****"
click at [1061, 467] on input "First Name" at bounding box center [1061, 464] width 81 height 21
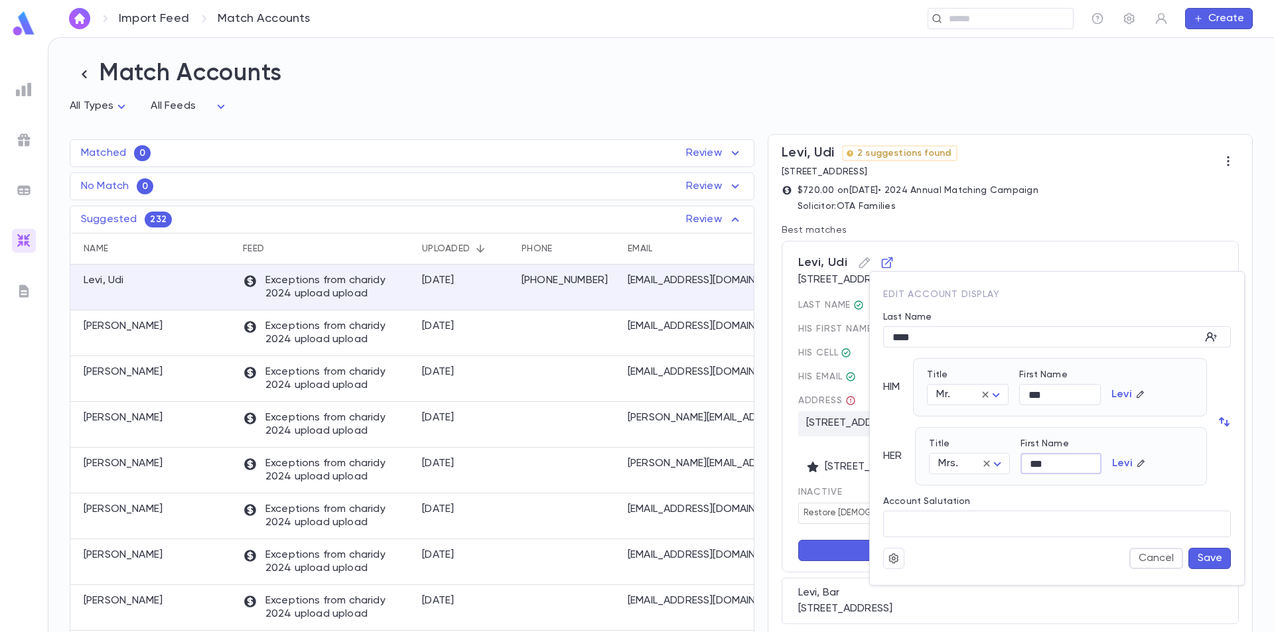
type input "***"
click at [1138, 464] on icon "button" at bounding box center [1141, 463] width 9 height 9
click at [1128, 462] on input "Override Last Name" at bounding box center [1141, 464] width 58 height 21
type input "*****"
click at [1170, 502] on div "Account Salutation" at bounding box center [1057, 503] width 348 height 15
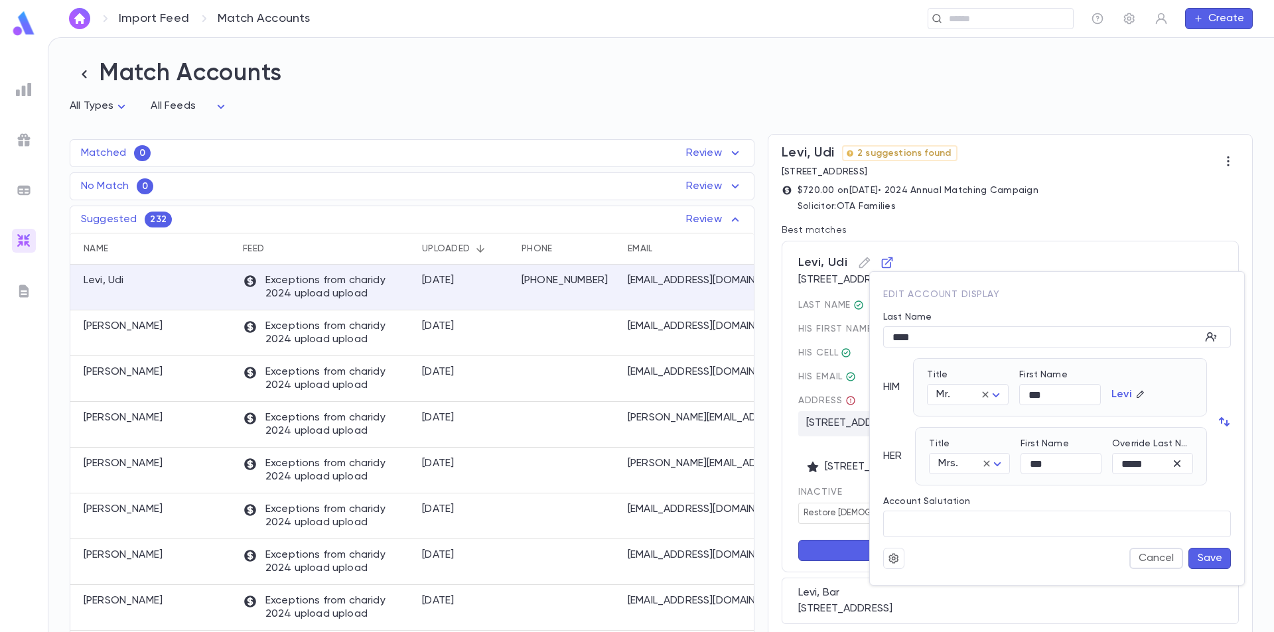
click at [1209, 563] on button "Save" at bounding box center [1210, 558] width 42 height 21
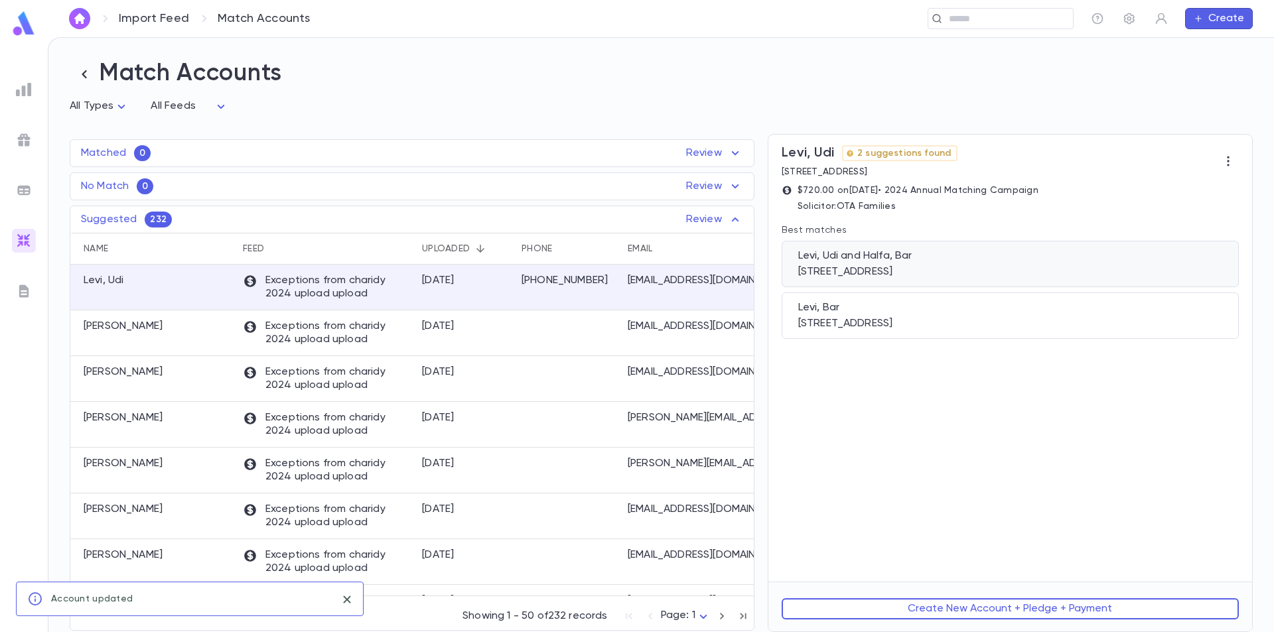
click at [980, 261] on div "Levi, Udi and Halfa, Bar" at bounding box center [1010, 256] width 424 height 13
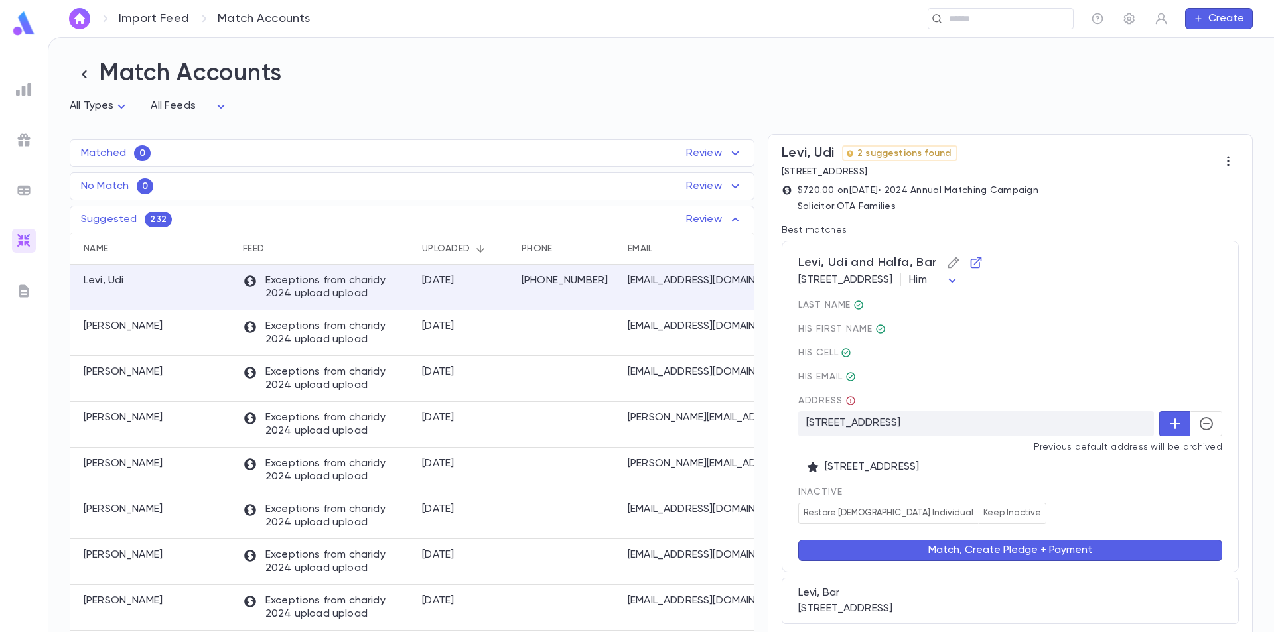
click at [947, 263] on icon "button" at bounding box center [953, 262] width 13 height 13
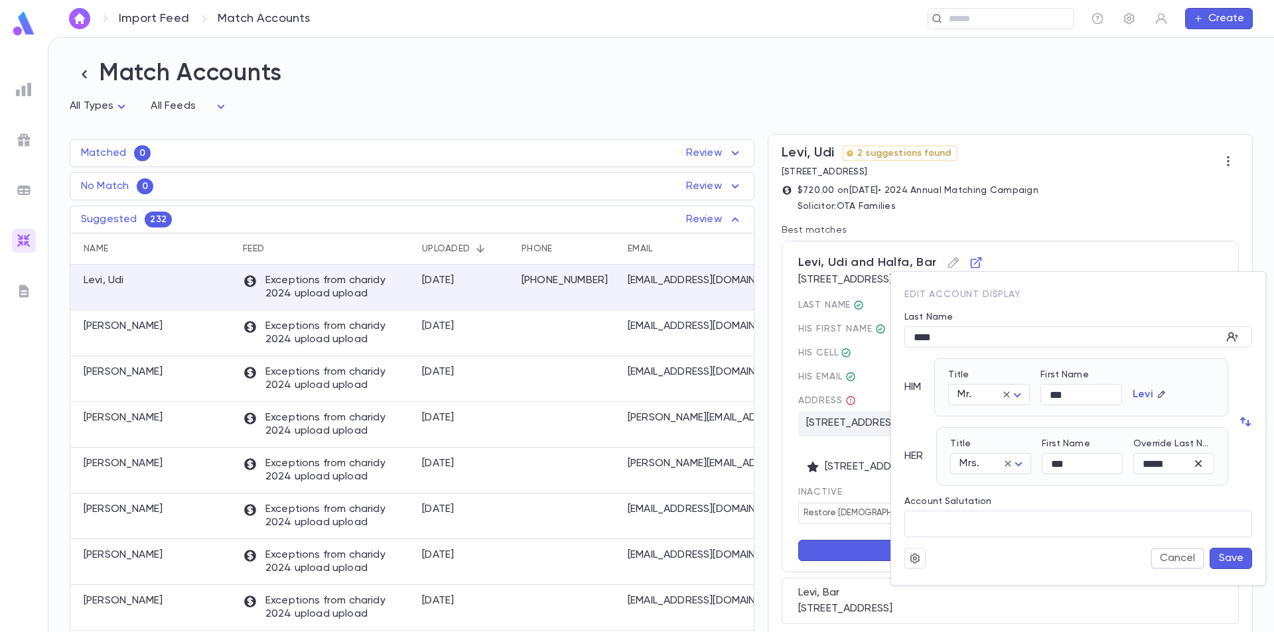
click at [1230, 563] on button "Save" at bounding box center [1231, 558] width 42 height 21
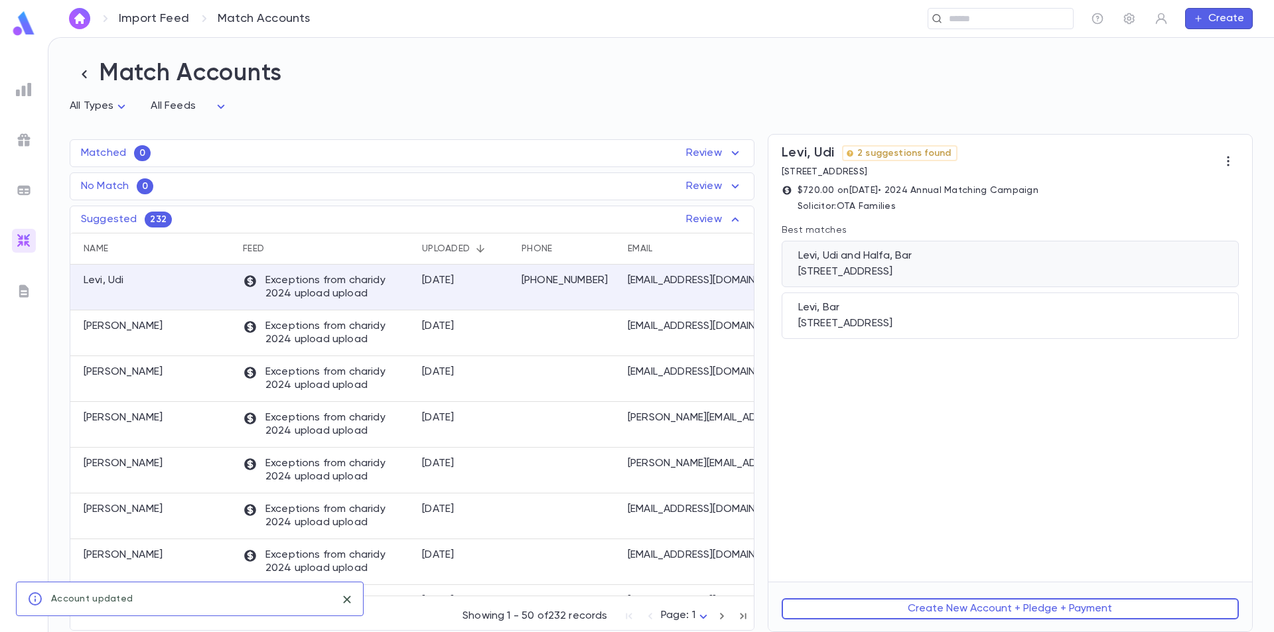
click at [903, 261] on div "Levi, Udi and Halfa, Bar" at bounding box center [1010, 256] width 424 height 13
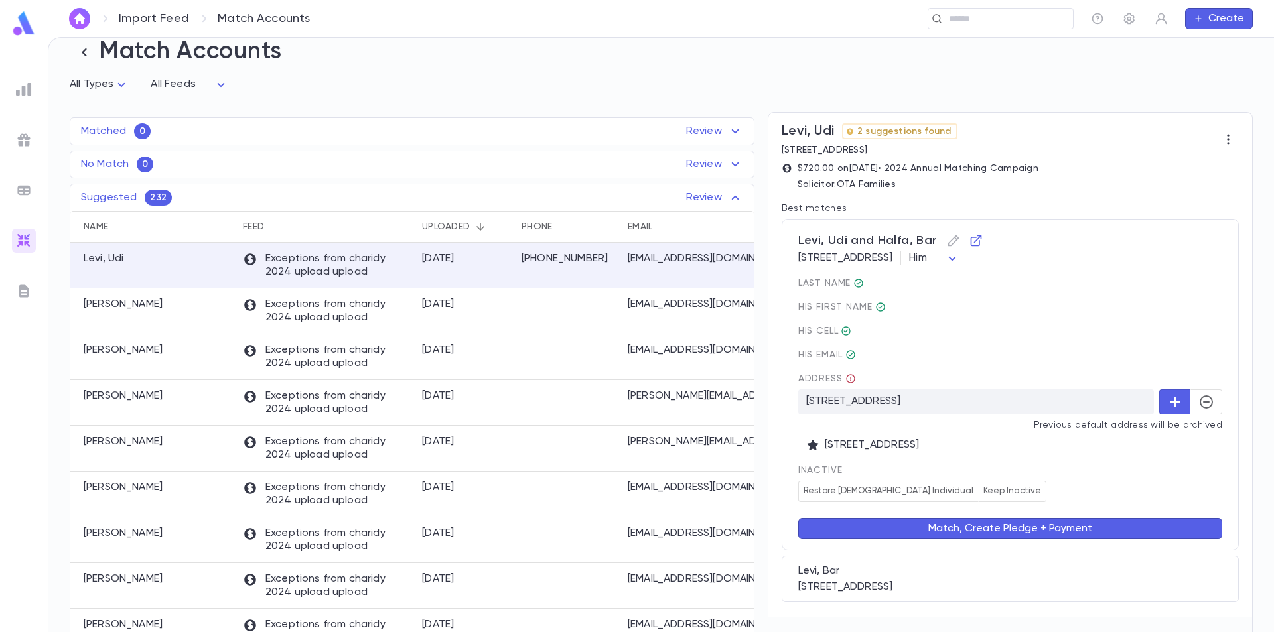
scroll to position [59, 0]
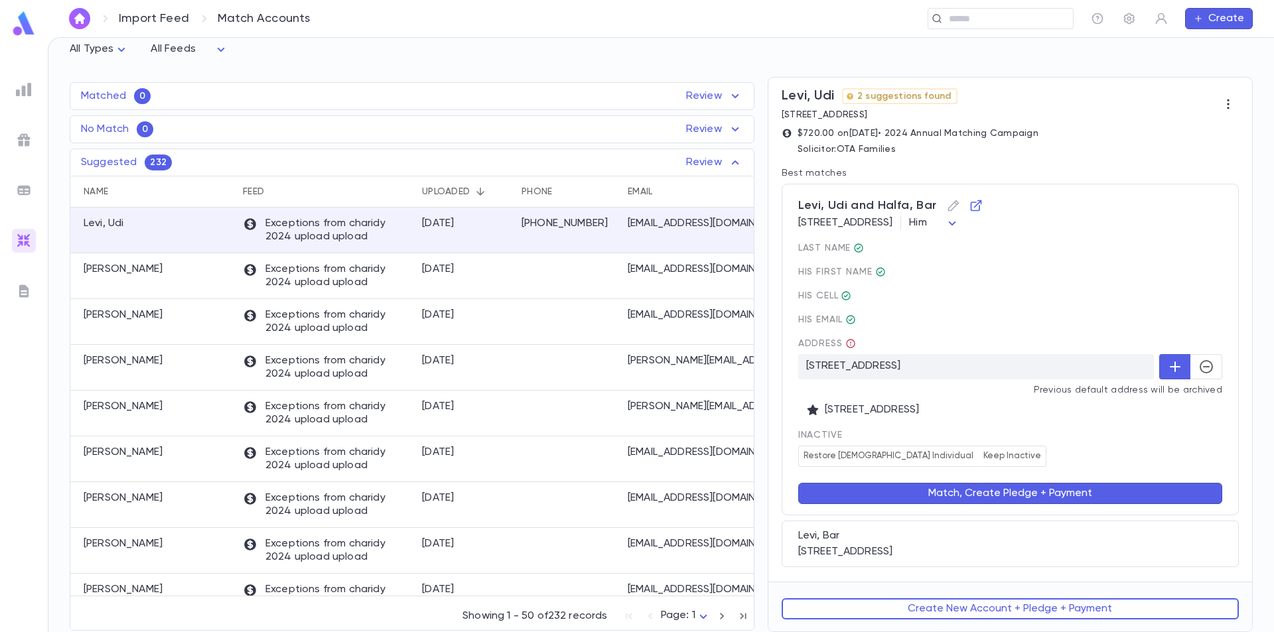
click at [1011, 490] on button "Match, Create Pledge + Payment" at bounding box center [1010, 493] width 424 height 21
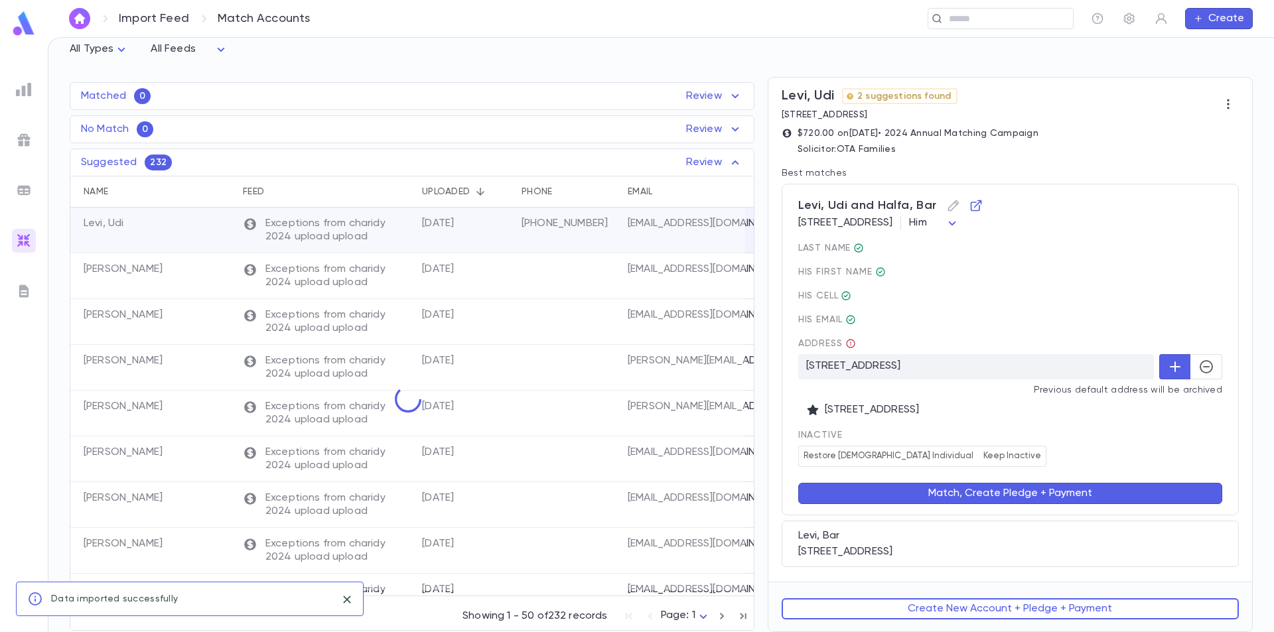
scroll to position [0, 0]
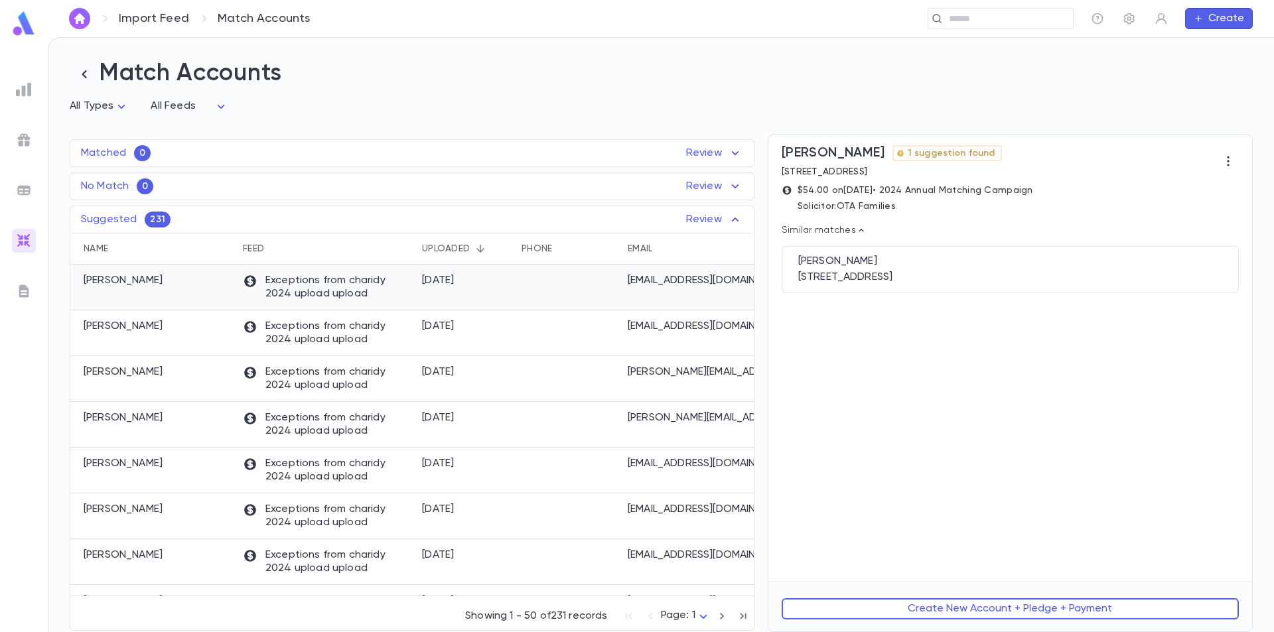
click at [459, 297] on div "[DATE]" at bounding box center [465, 288] width 100 height 46
click at [971, 275] on div "[STREET_ADDRESS]" at bounding box center [1010, 277] width 424 height 13
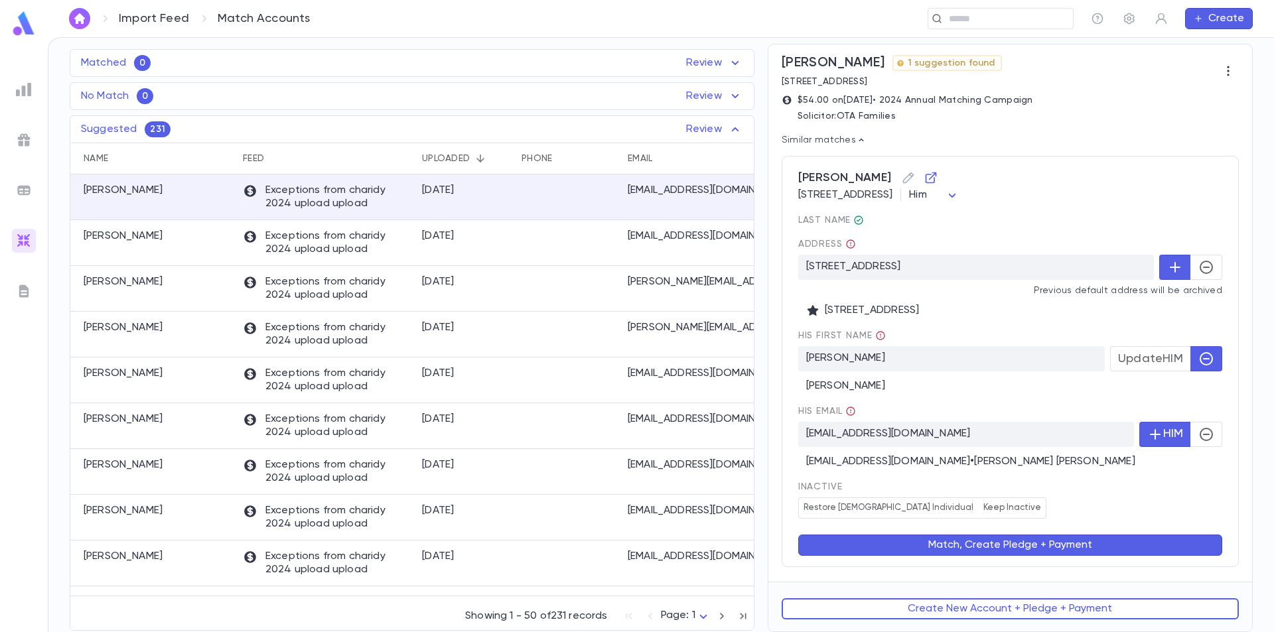
scroll to position [106, 0]
click at [1028, 548] on button "Match, Create Pledge + Payment" at bounding box center [1010, 545] width 424 height 21
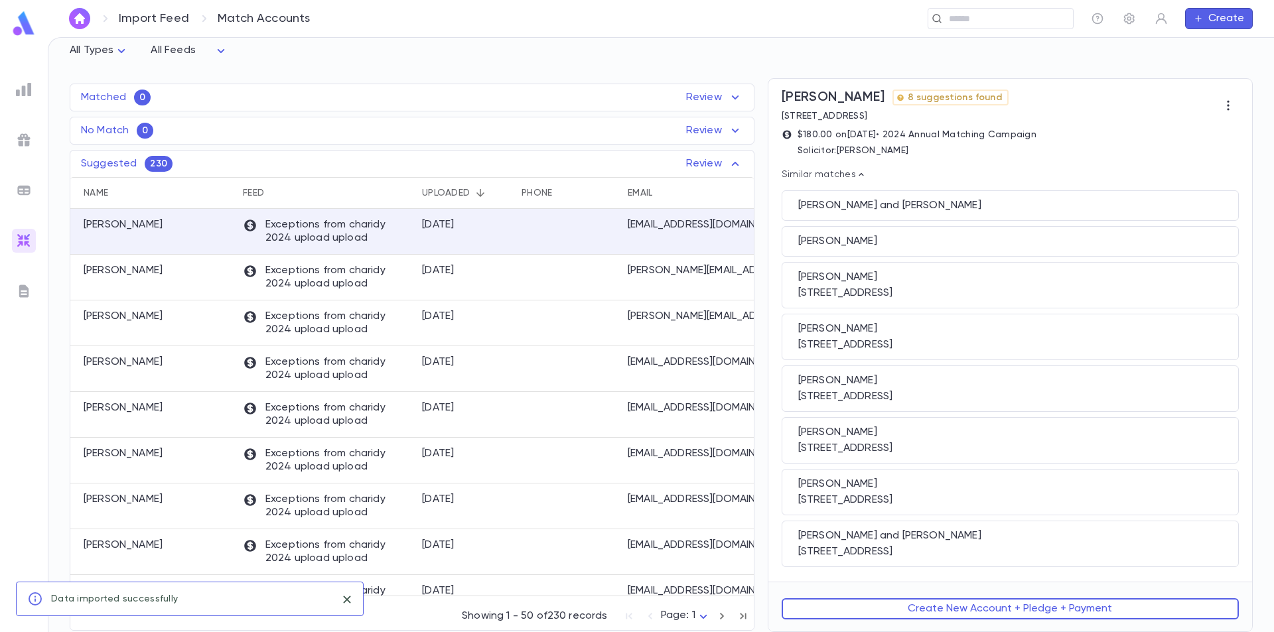
scroll to position [0, 0]
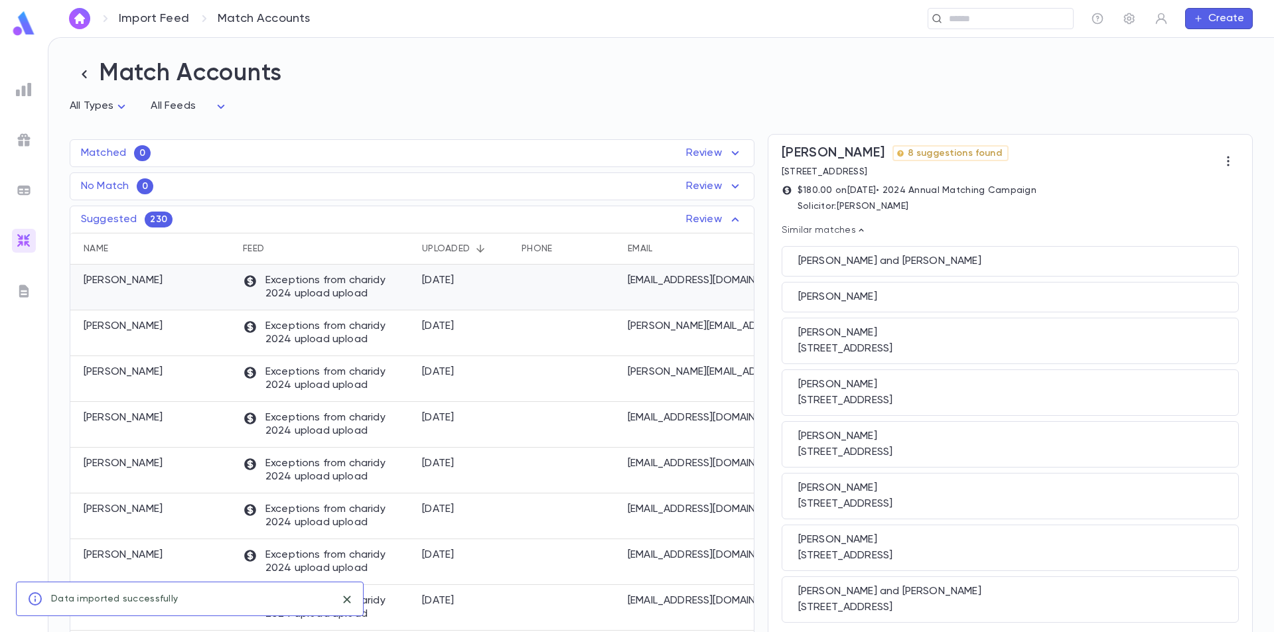
click at [508, 291] on div "[DATE]" at bounding box center [465, 288] width 100 height 46
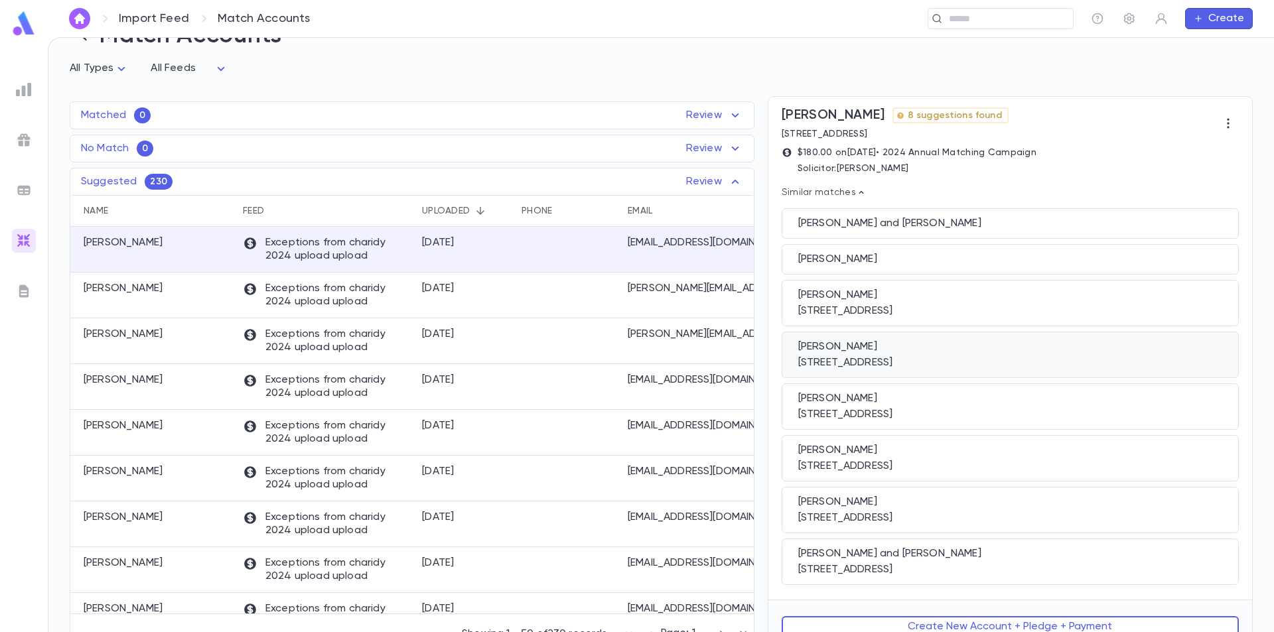
scroll to position [58, 0]
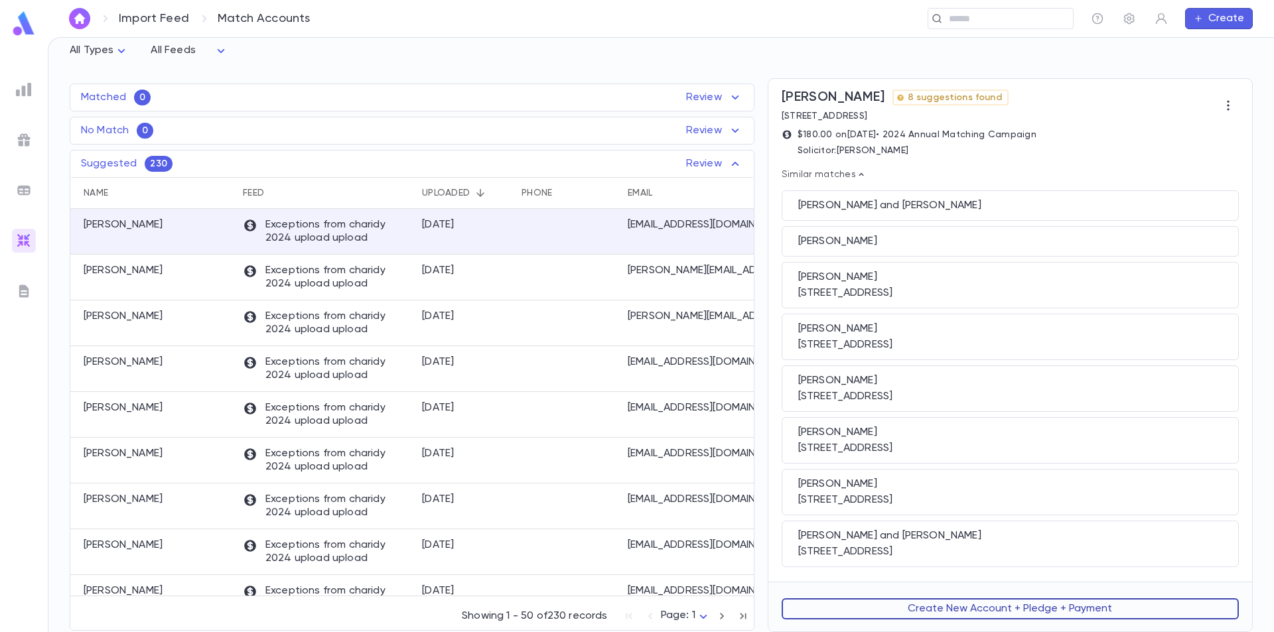
click at [973, 607] on button "Create New Account + Pledge + Payment" at bounding box center [1010, 609] width 457 height 21
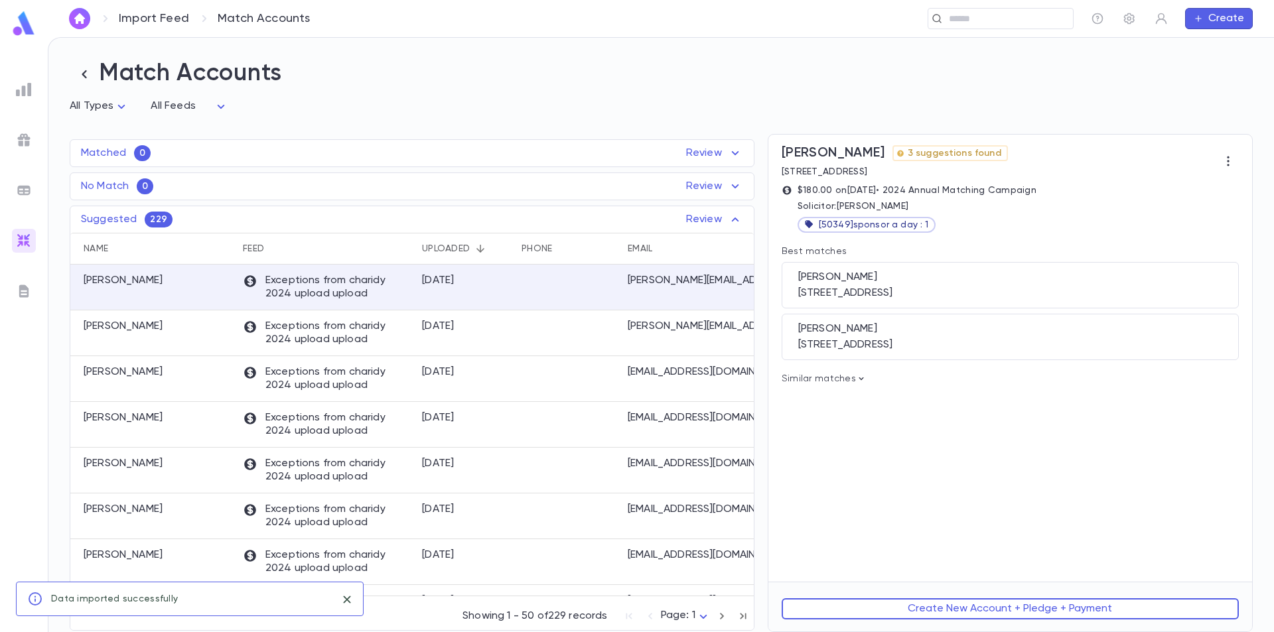
scroll to position [0, 0]
click at [396, 289] on p "Exceptions from charidy 2024 upload upload" at bounding box center [326, 287] width 166 height 27
click at [992, 291] on div "[STREET_ADDRESS]" at bounding box center [1010, 293] width 424 height 13
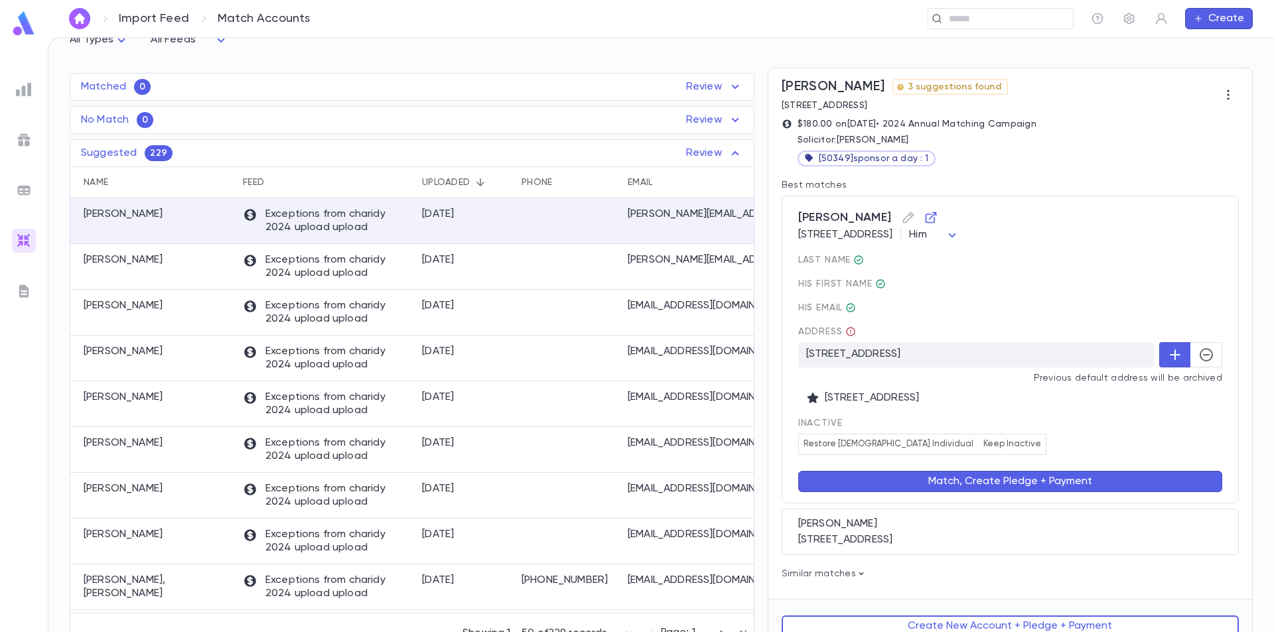
scroll to position [86, 0]
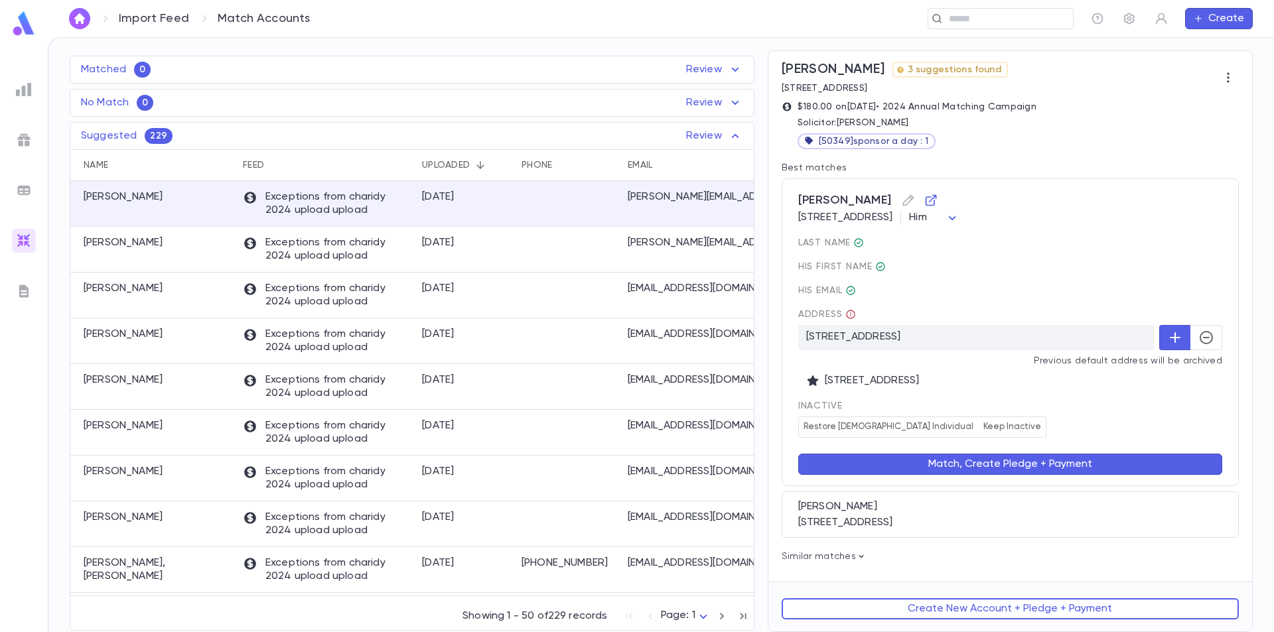
click at [1003, 465] on button "Match, Create Pledge + Payment" at bounding box center [1010, 464] width 424 height 21
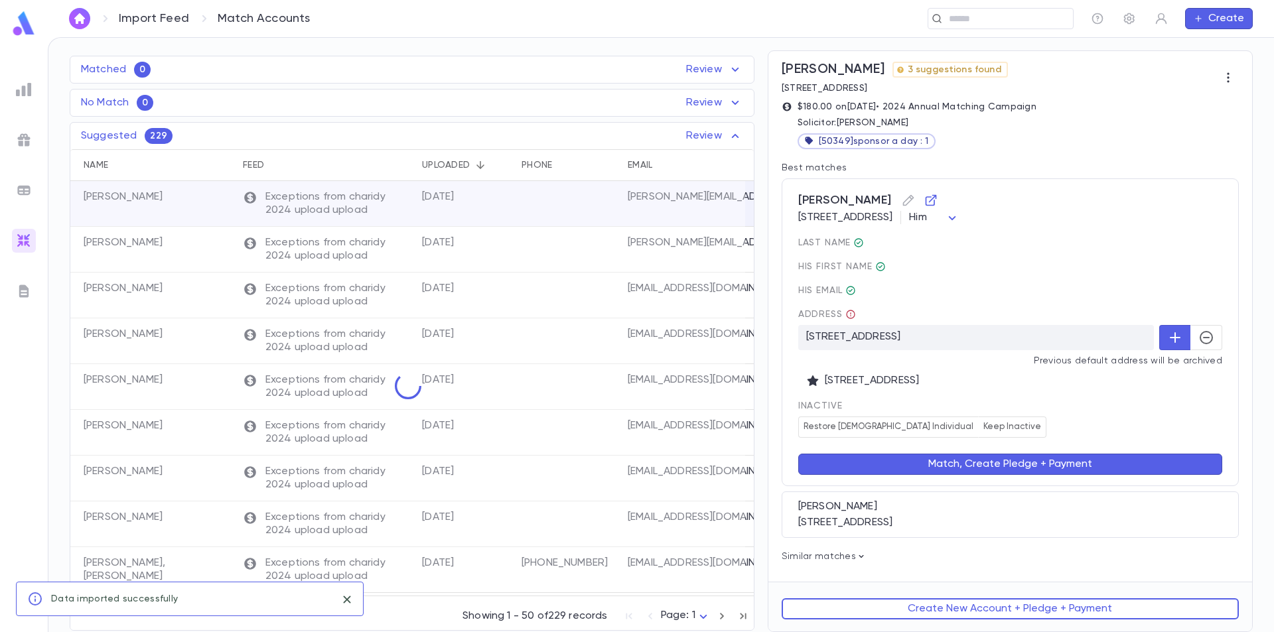
scroll to position [0, 0]
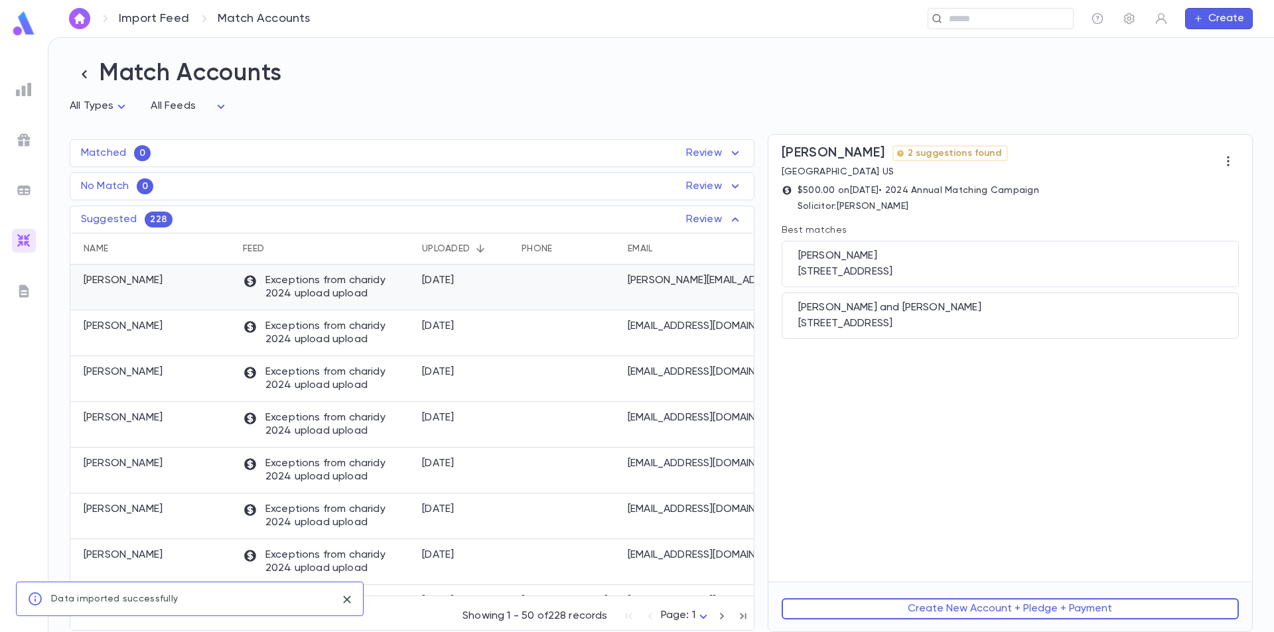
click at [324, 301] on p "Exceptions from charidy 2024 upload upload" at bounding box center [326, 287] width 166 height 27
click at [1019, 321] on div "[STREET_ADDRESS]" at bounding box center [1010, 323] width 424 height 13
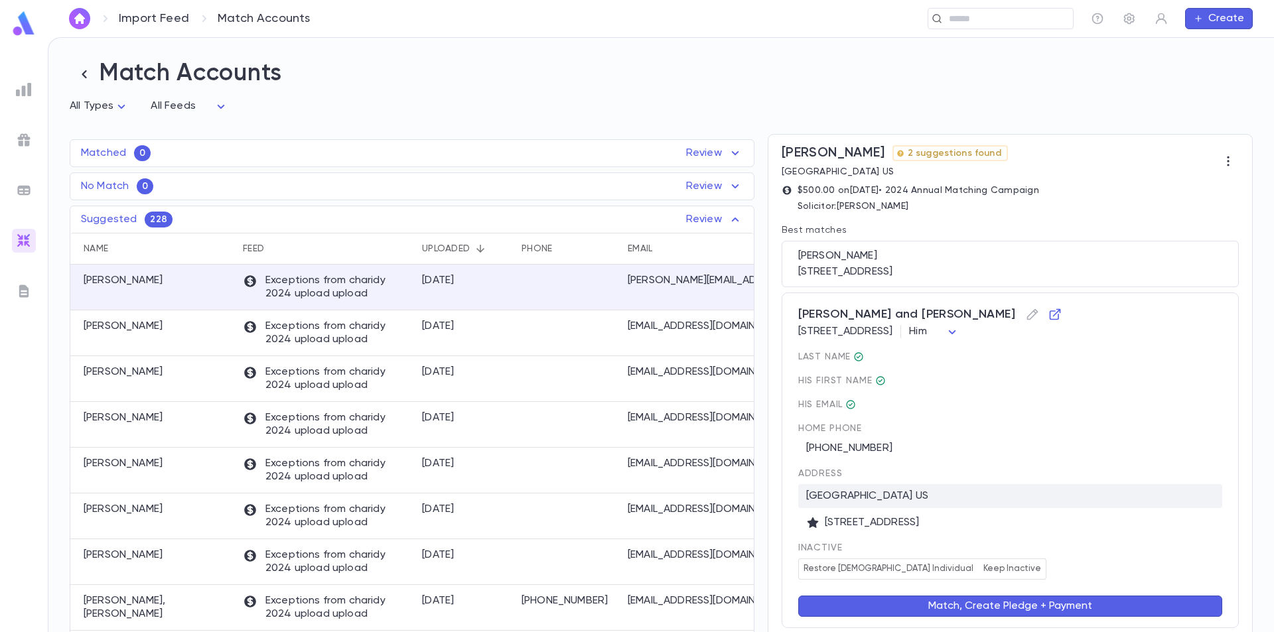
scroll to position [63, 0]
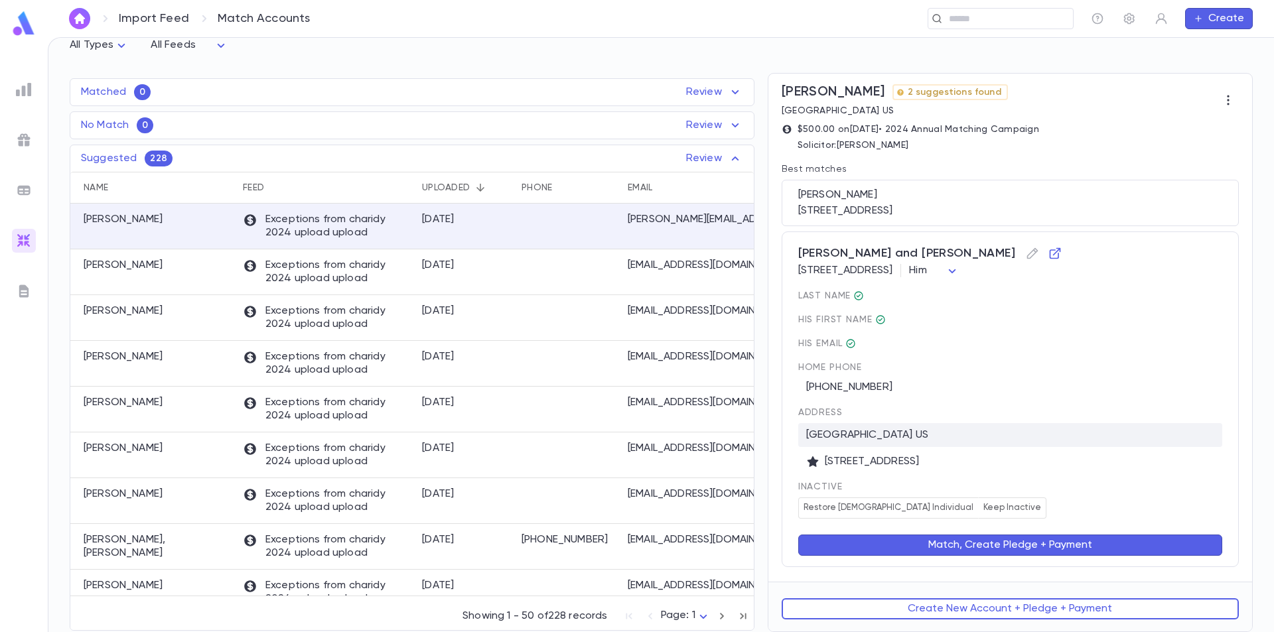
click at [984, 544] on button "Match, Create Pledge + Payment" at bounding box center [1010, 545] width 424 height 21
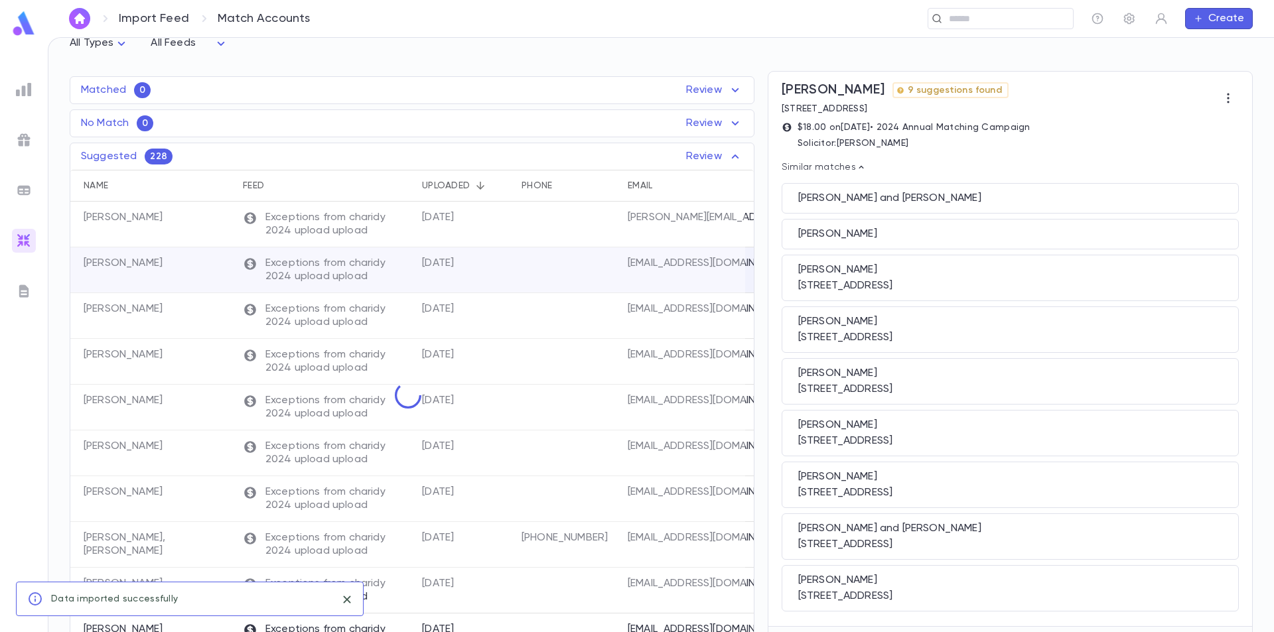
scroll to position [0, 0]
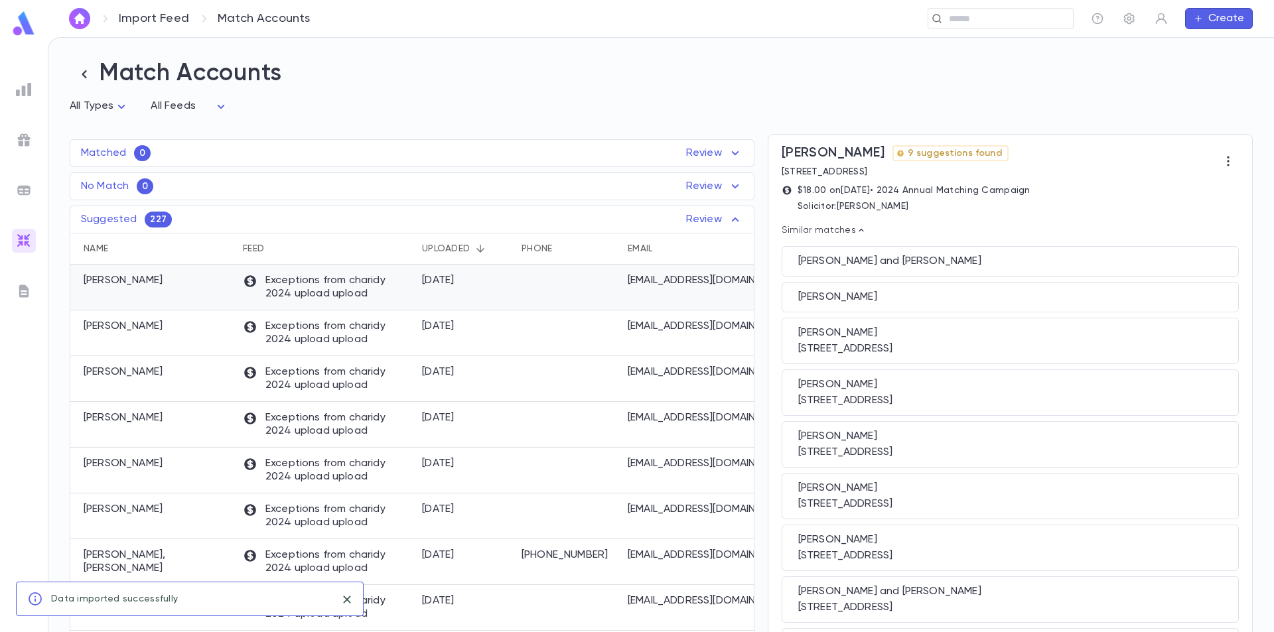
click at [478, 293] on div "[DATE]" at bounding box center [465, 288] width 100 height 46
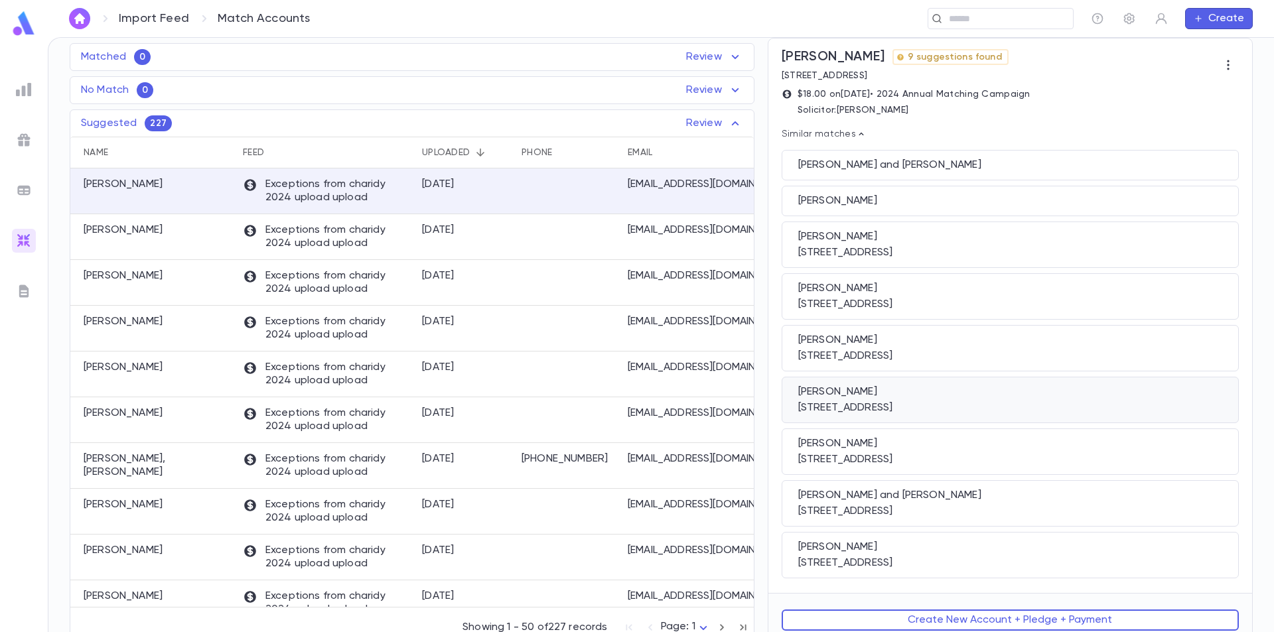
scroll to position [110, 0]
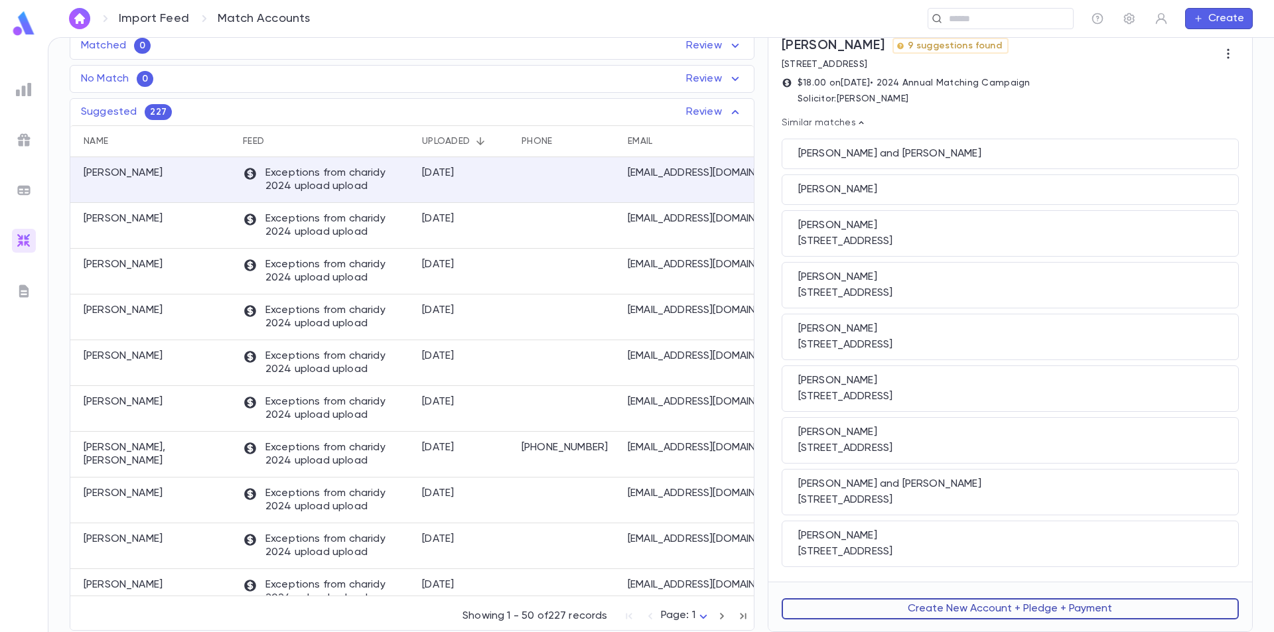
click at [956, 606] on button "Create New Account + Pledge + Payment" at bounding box center [1010, 609] width 457 height 21
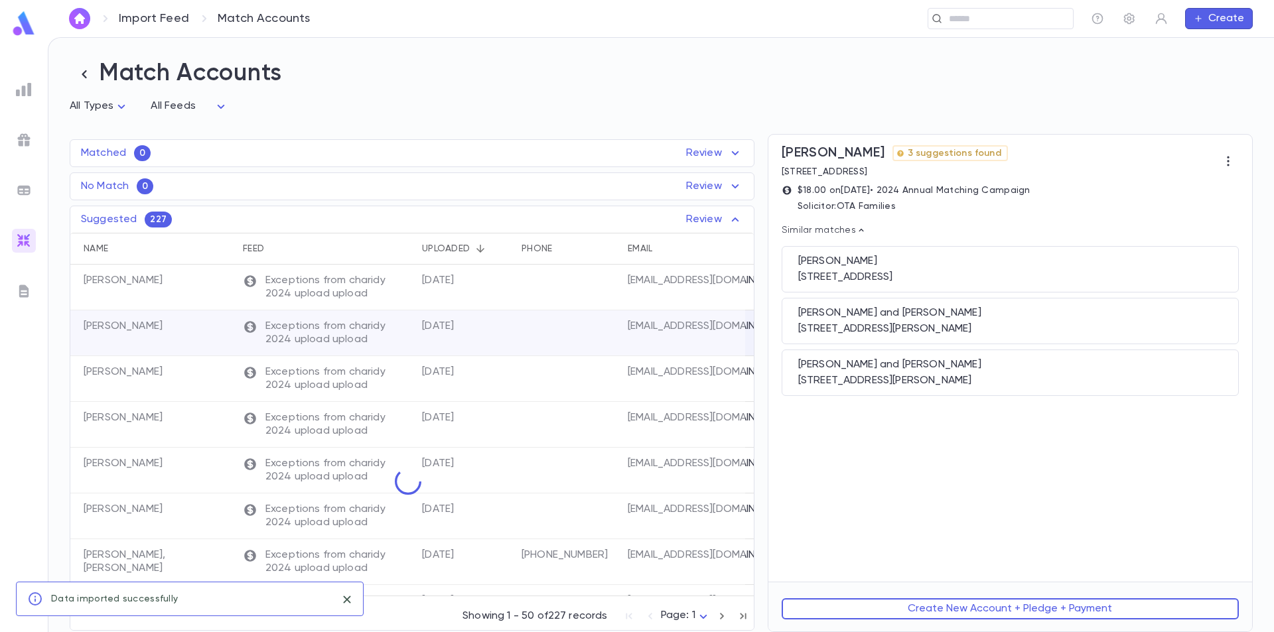
scroll to position [0, 0]
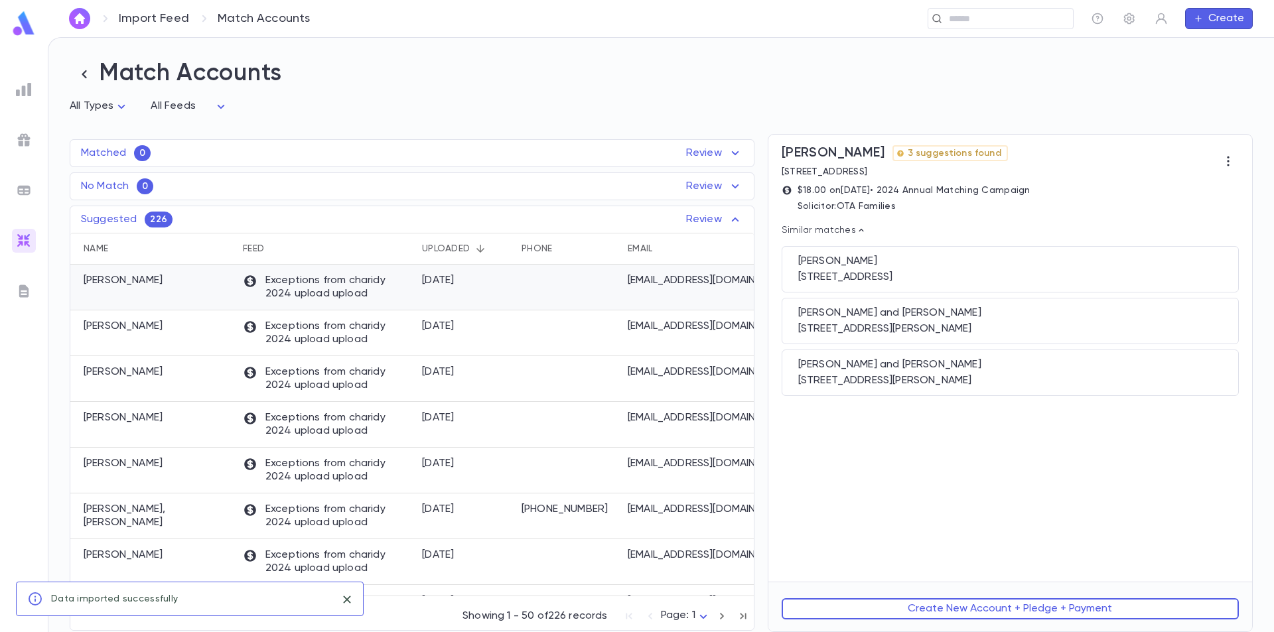
click at [275, 295] on p "Exceptions from charidy 2024 upload upload" at bounding box center [326, 287] width 166 height 27
drag, startPoint x: 569, startPoint y: 298, endPoint x: 652, endPoint y: 292, distance: 83.2
click at [735, 299] on div "[PERSON_NAME] Exceptions from charidy 2024 upload upload [DATE] [EMAIL_ADDRESS]…" at bounding box center [580, 288] width 1021 height 46
drag, startPoint x: 595, startPoint y: 281, endPoint x: 447, endPoint y: 279, distance: 148.0
click at [692, 279] on div "[PERSON_NAME] Exceptions from charidy 2024 upload upload [DATE] [EMAIL_ADDRESS]…" at bounding box center [580, 288] width 1021 height 46
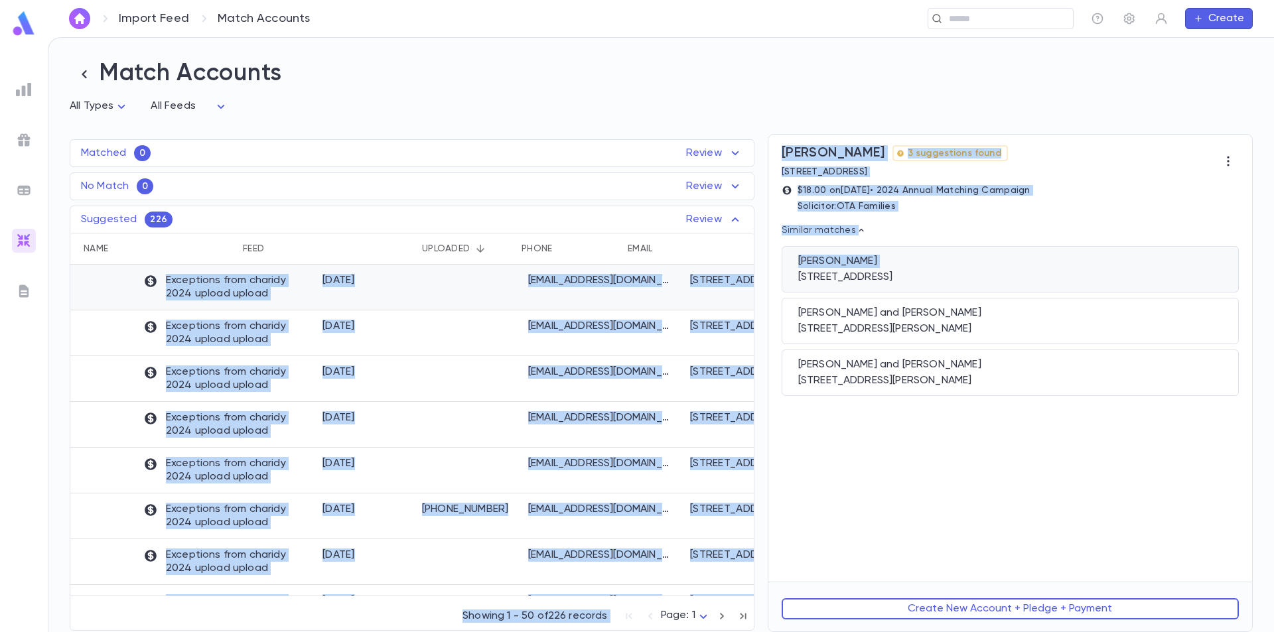
scroll to position [0, 343]
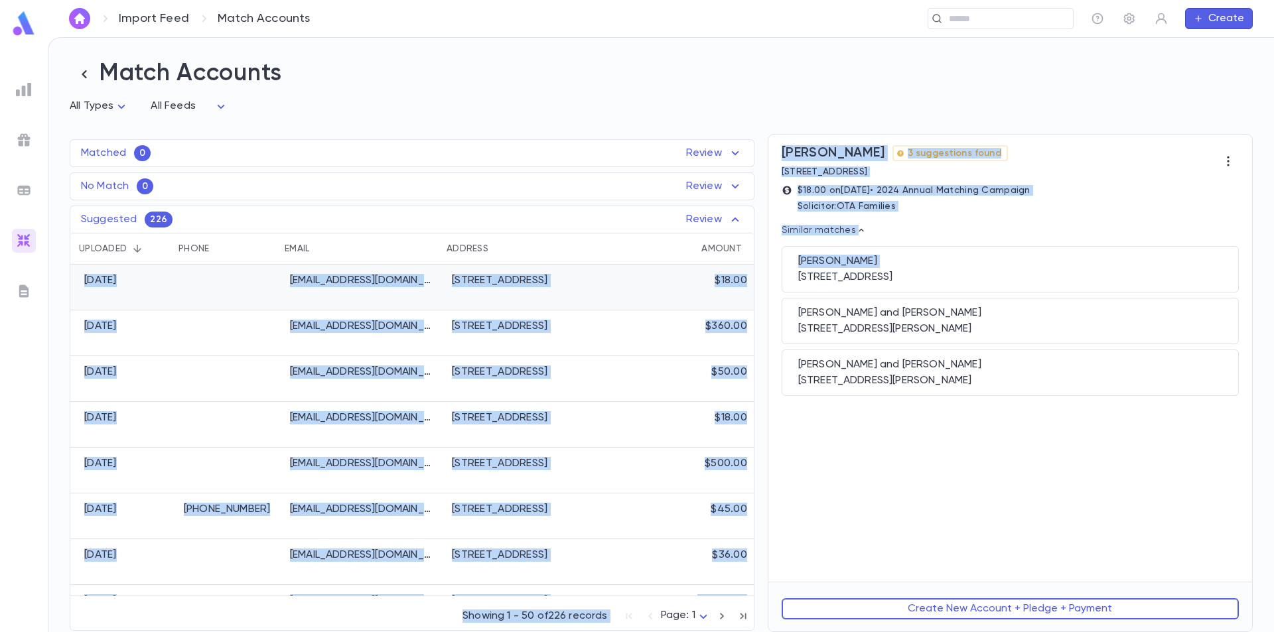
drag, startPoint x: 281, startPoint y: 275, endPoint x: 668, endPoint y: 293, distance: 387.3
click at [668, 293] on div "[PERSON_NAME] Exceptions from charidy 2024 upload upload [DATE] [EMAIL_ADDRESS]…" at bounding box center [243, 288] width 1021 height 46
click at [976, 613] on button "Create New Account + Pledge + Payment" at bounding box center [1010, 609] width 457 height 21
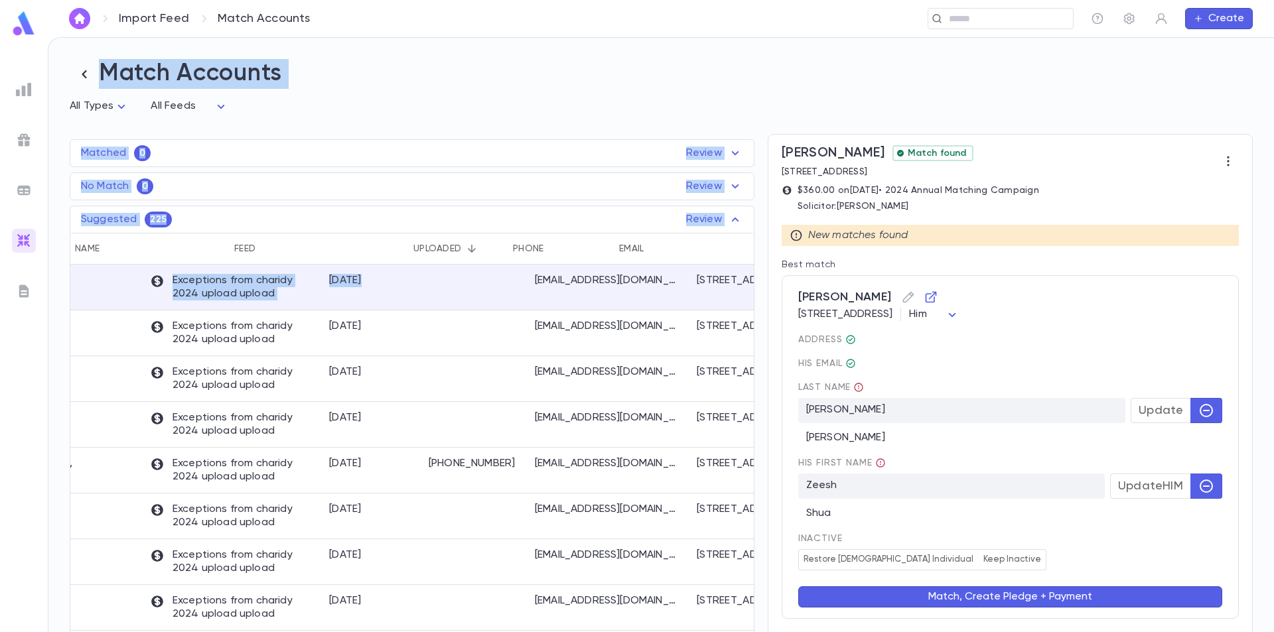
scroll to position [0, 0]
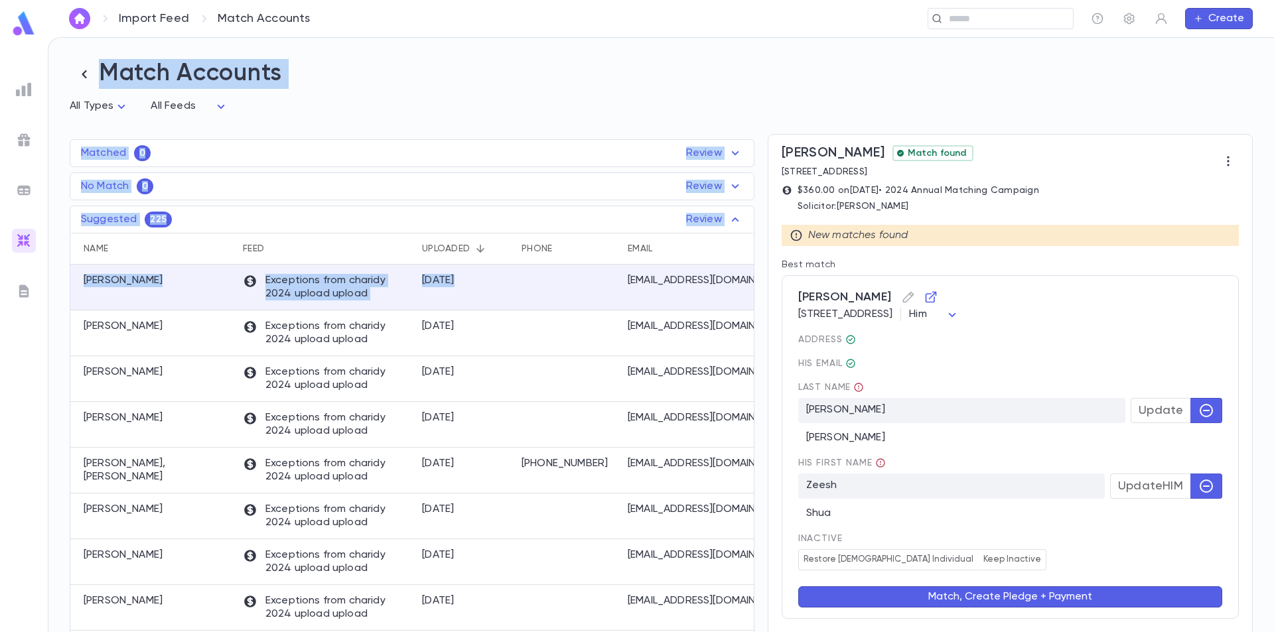
drag, startPoint x: 273, startPoint y: 283, endPoint x: 34, endPoint y: 275, distance: 239.7
click at [34, 275] on div "Import Feed Match Accounts ​ Create Match Accounts All Types * All Feeds * Matc…" at bounding box center [637, 334] width 1274 height 595
click at [206, 293] on div "[PERSON_NAME]" at bounding box center [153, 288] width 166 height 46
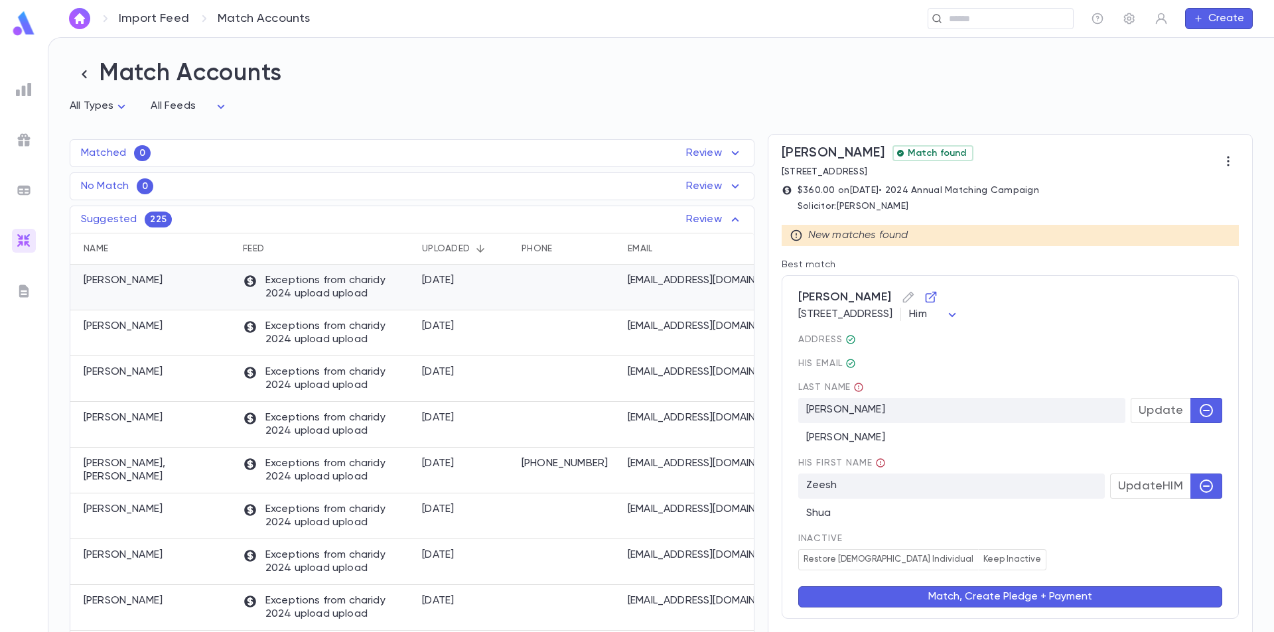
click at [225, 299] on div "[PERSON_NAME]" at bounding box center [153, 288] width 166 height 46
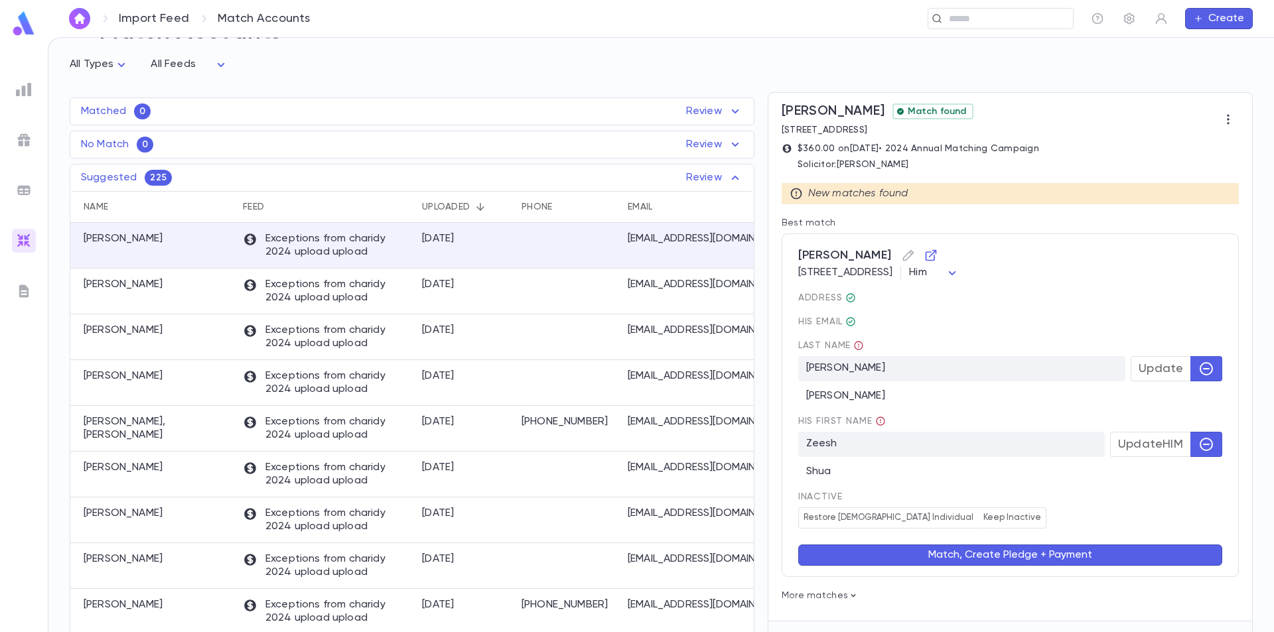
scroll to position [83, 0]
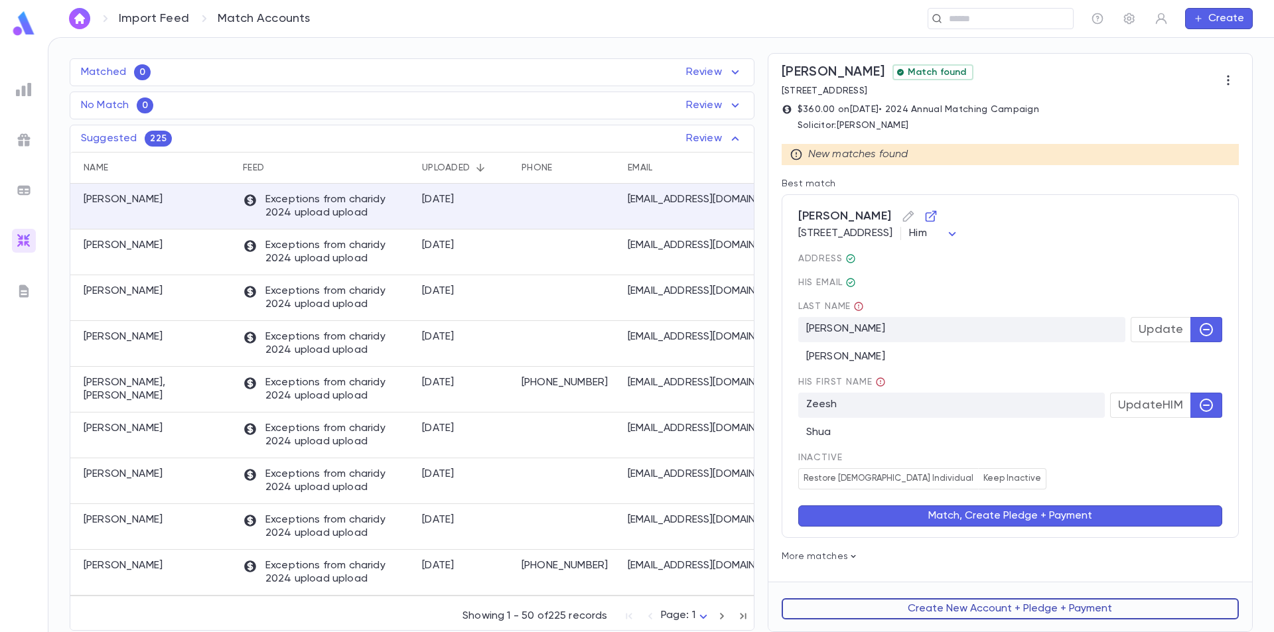
click at [931, 608] on button "Create New Account + Pledge + Payment" at bounding box center [1010, 609] width 457 height 21
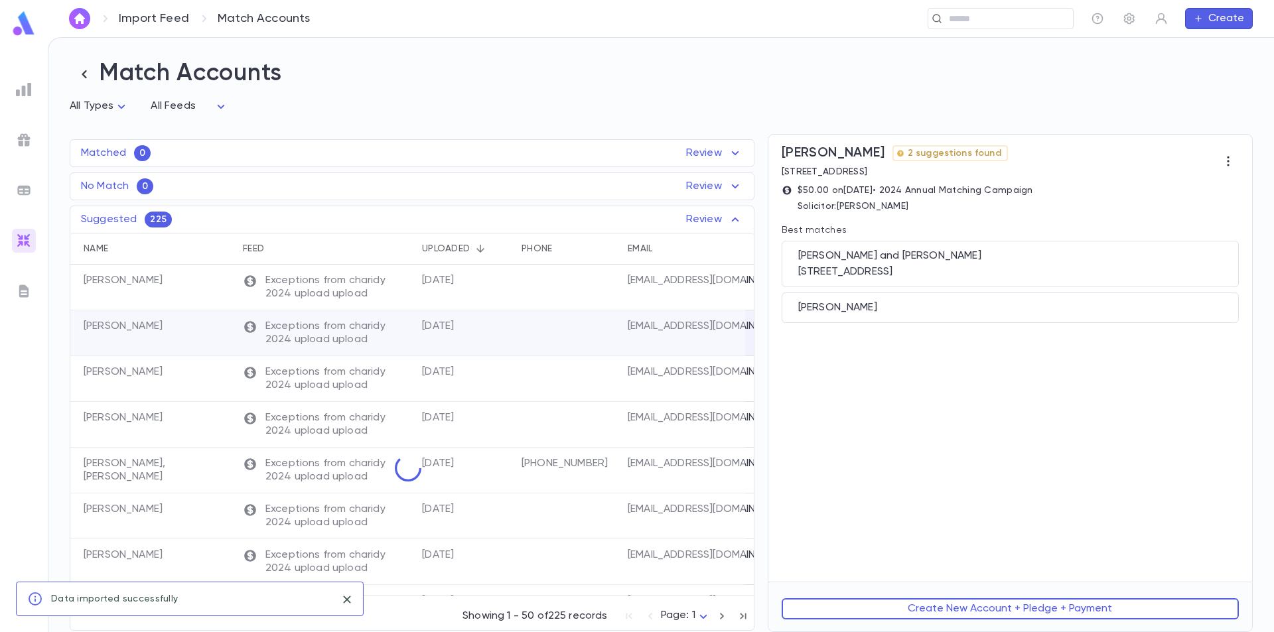
scroll to position [0, 0]
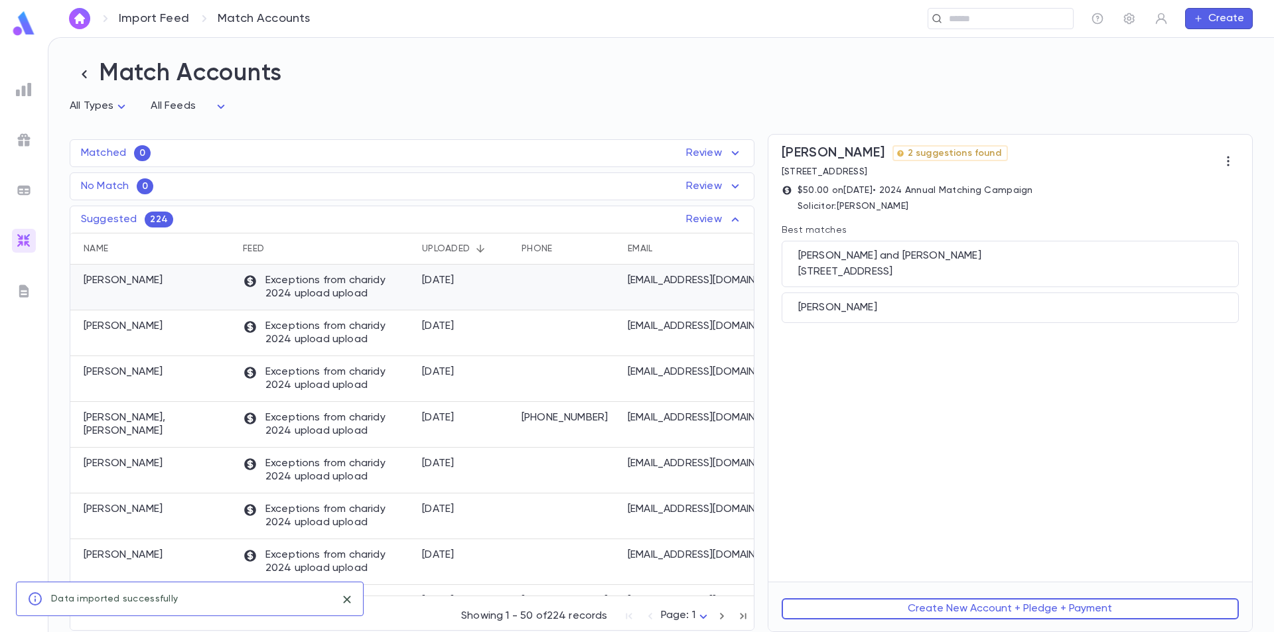
click at [210, 295] on div "[PERSON_NAME]" at bounding box center [153, 288] width 166 height 46
click at [1050, 265] on div "[PERSON_NAME] and [PERSON_NAME] [STREET_ADDRESS]" at bounding box center [1010, 264] width 457 height 46
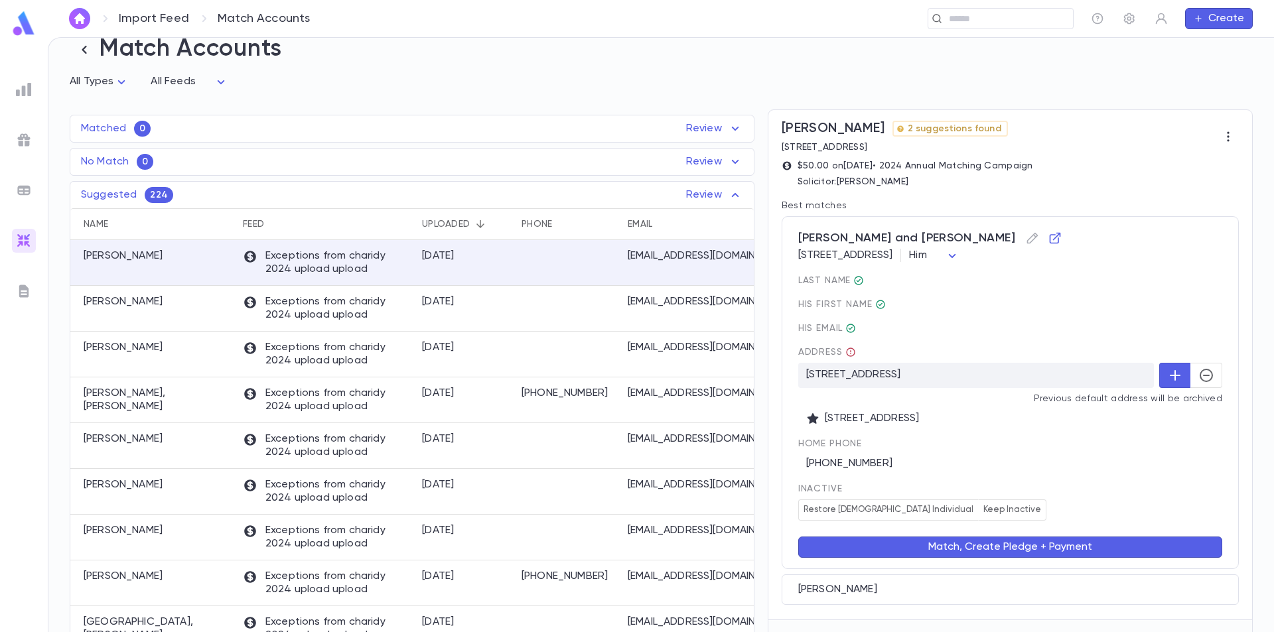
scroll to position [64, 0]
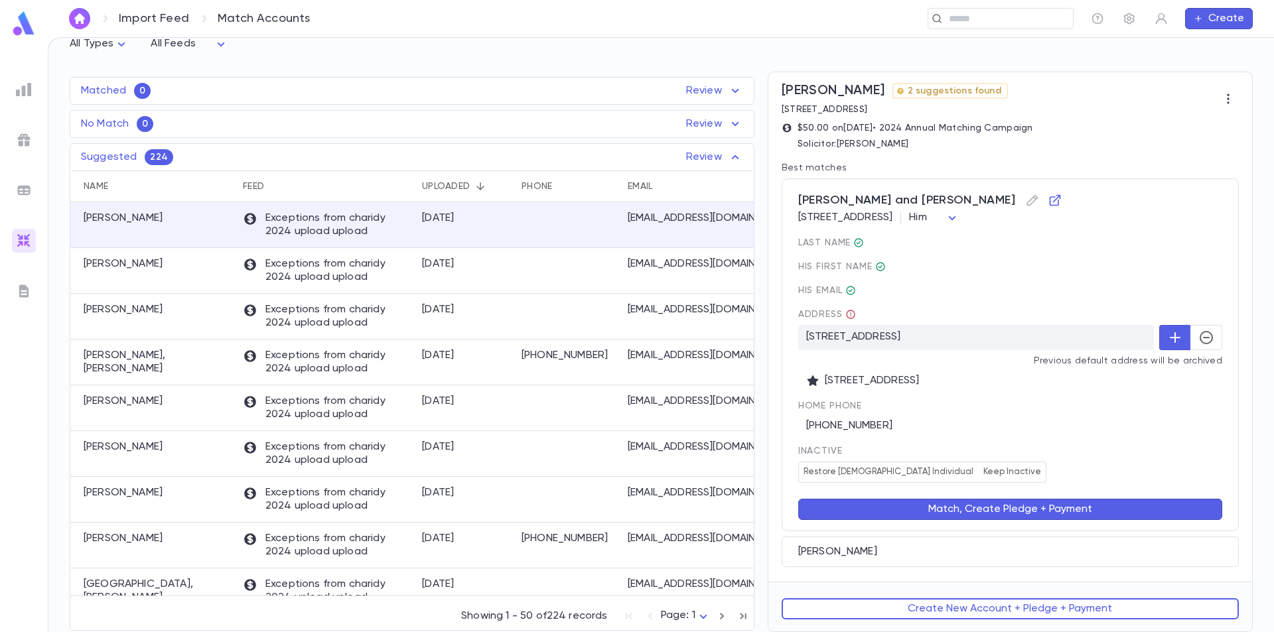
click at [1007, 510] on button "Match, Create Pledge + Payment" at bounding box center [1010, 509] width 424 height 21
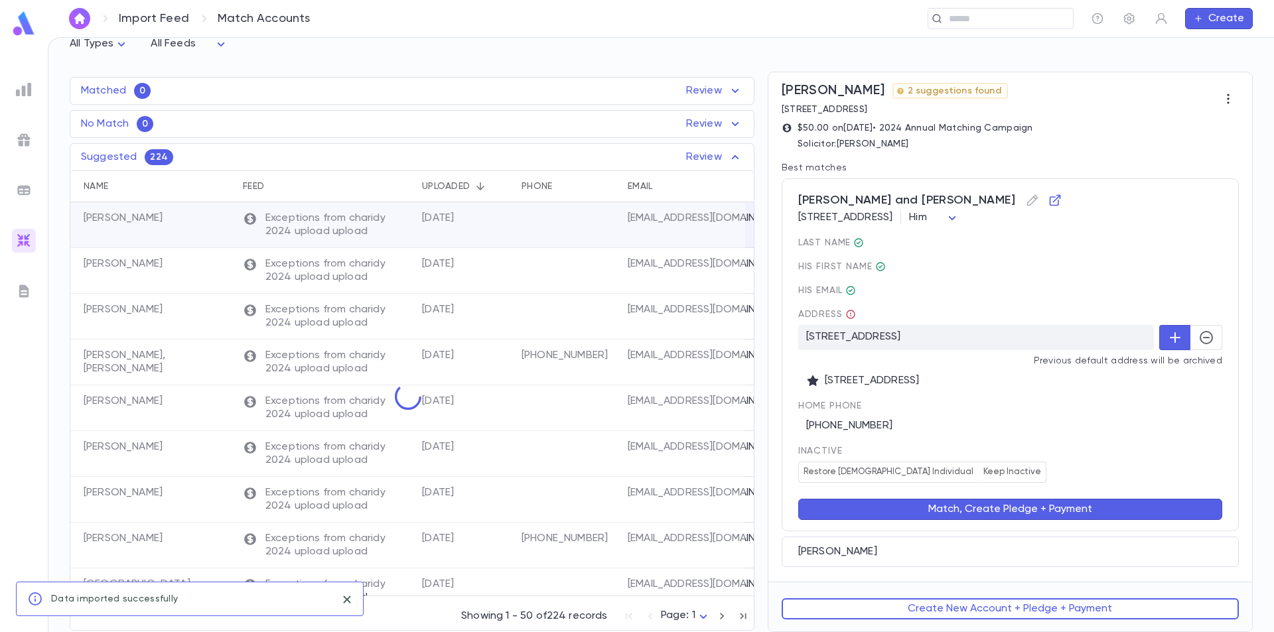
scroll to position [0, 0]
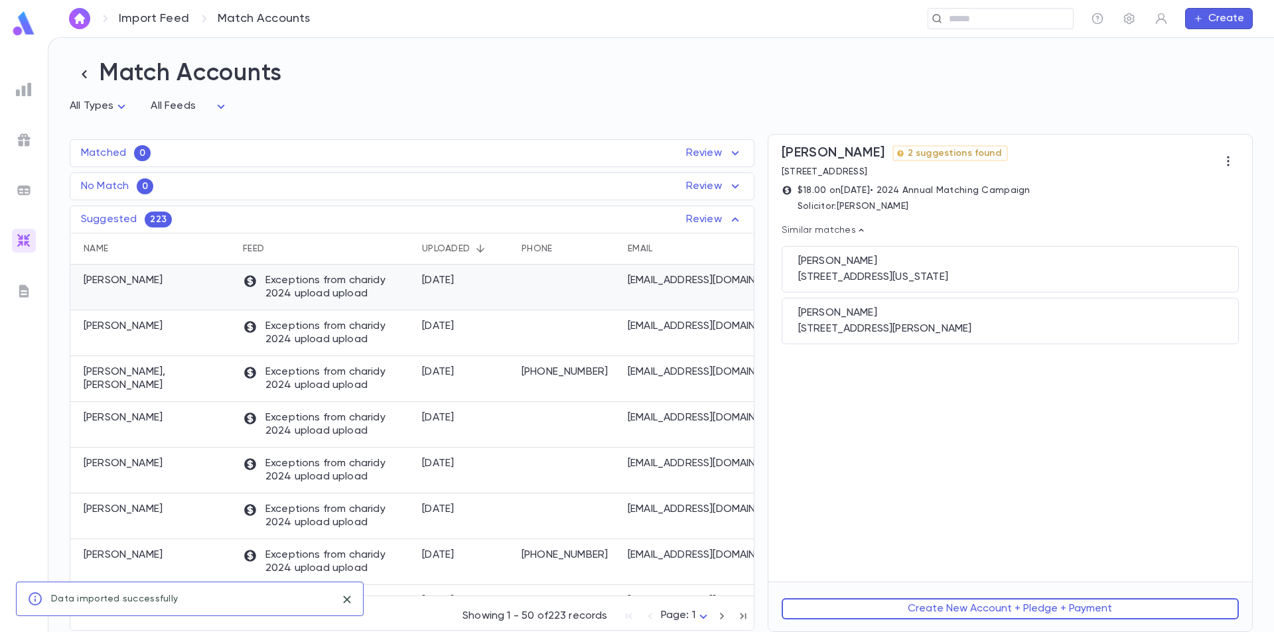
click at [200, 288] on div "[PERSON_NAME]" at bounding box center [153, 288] width 166 height 46
click at [984, 610] on button "Create New Account + Pledge + Payment" at bounding box center [1010, 609] width 457 height 21
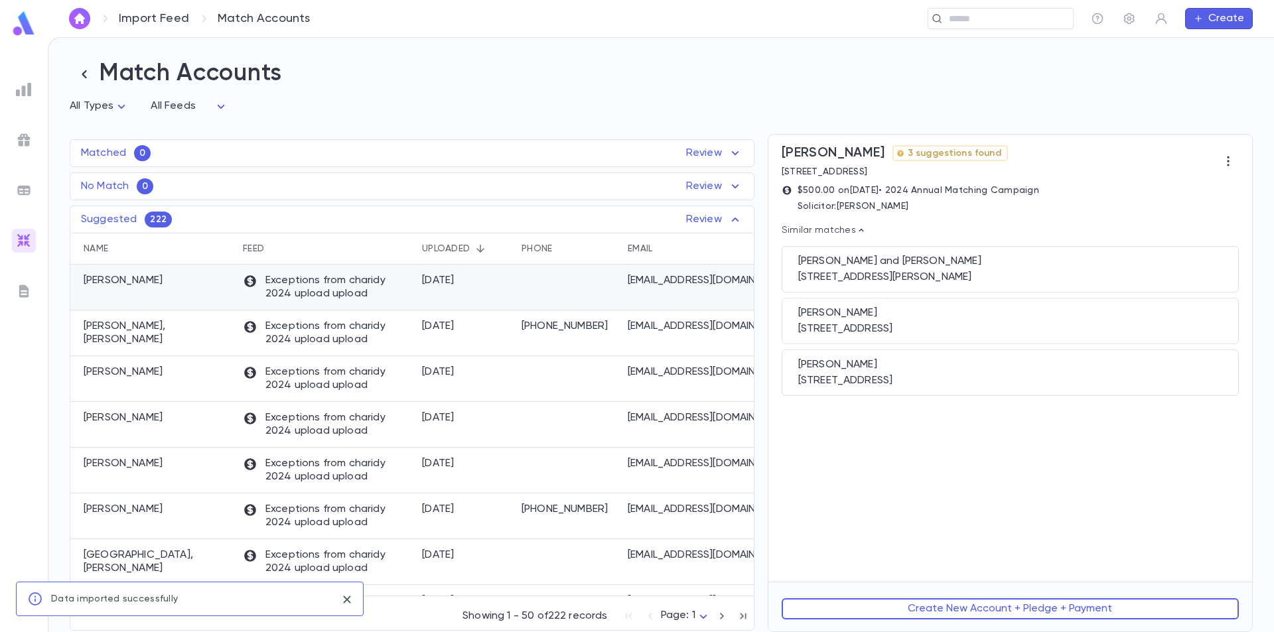
click at [467, 289] on div "[DATE]" at bounding box center [465, 288] width 100 height 46
click at [1106, 273] on div "[STREET_ADDRESS][PERSON_NAME]" at bounding box center [1010, 277] width 424 height 13
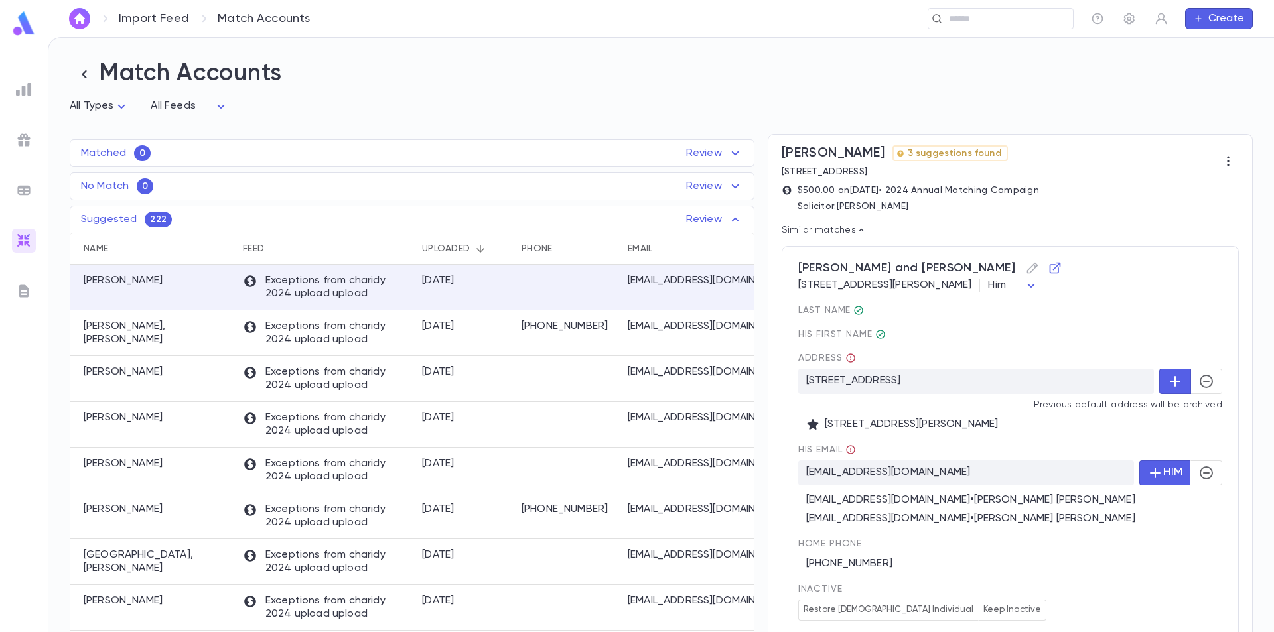
click at [1203, 387] on icon "button" at bounding box center [1207, 382] width 16 height 16
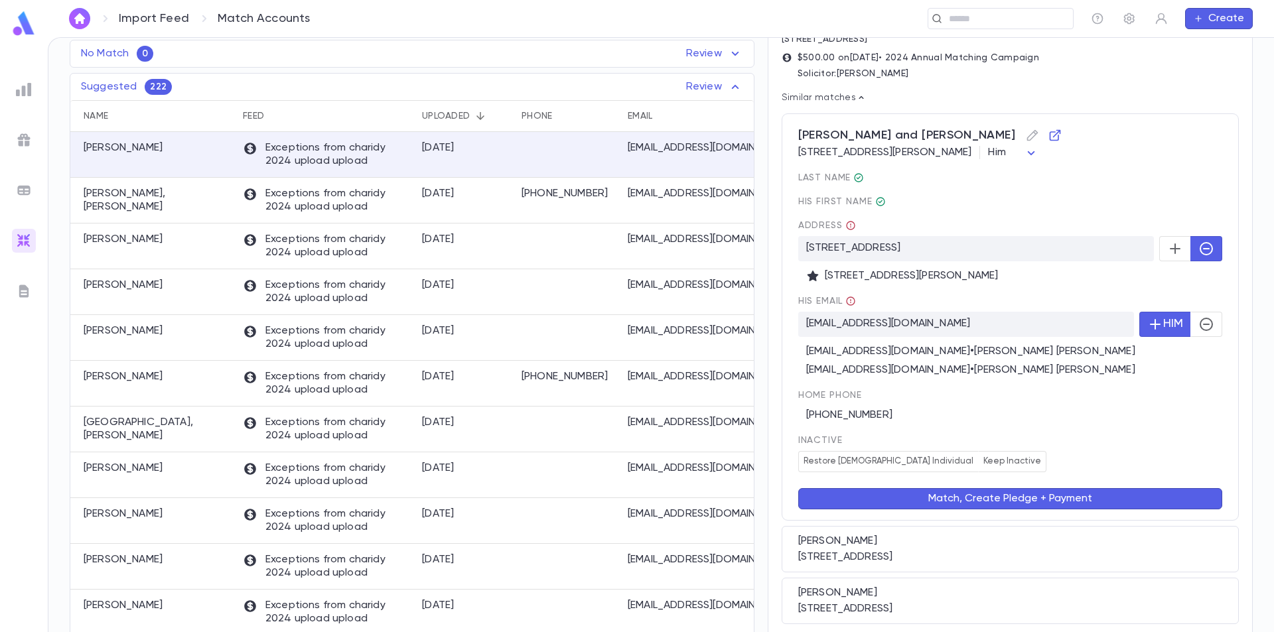
scroll to position [192, 0]
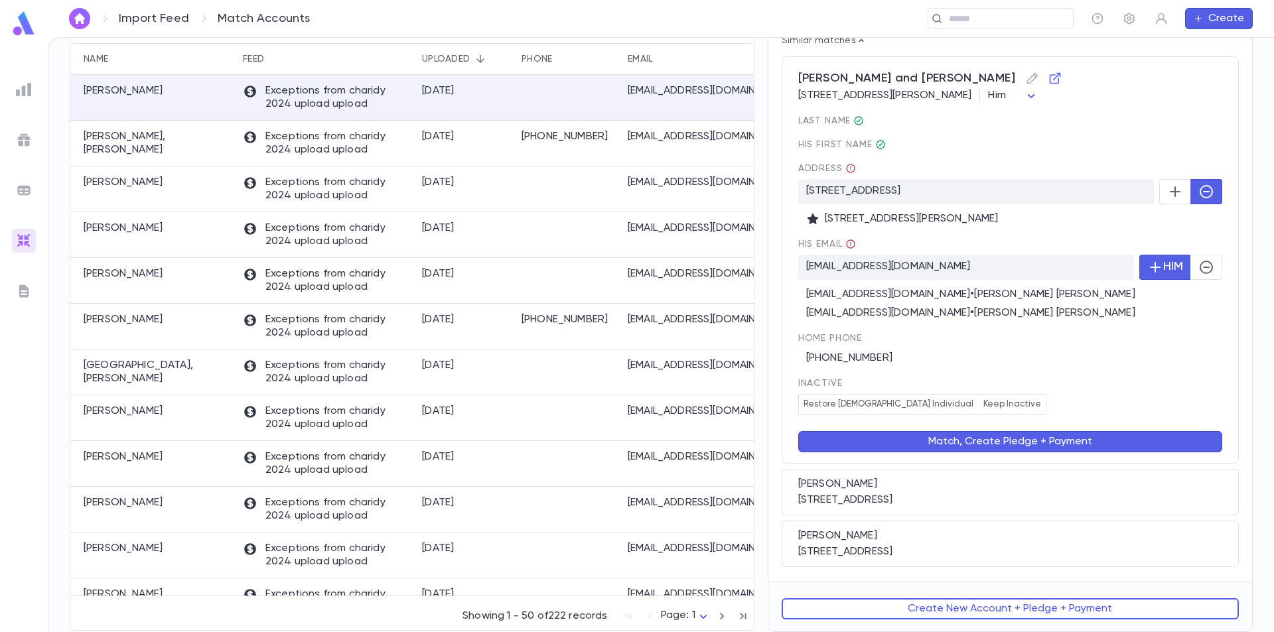
click at [985, 437] on button "Match, Create Pledge + Payment" at bounding box center [1010, 441] width 424 height 21
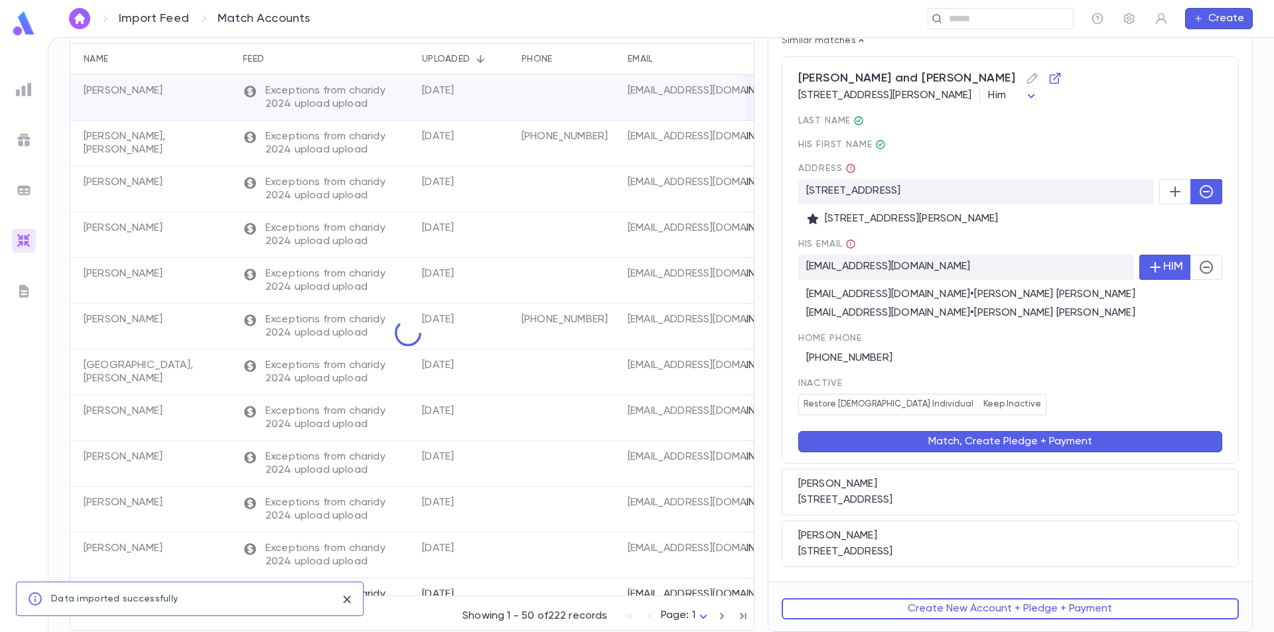
scroll to position [0, 0]
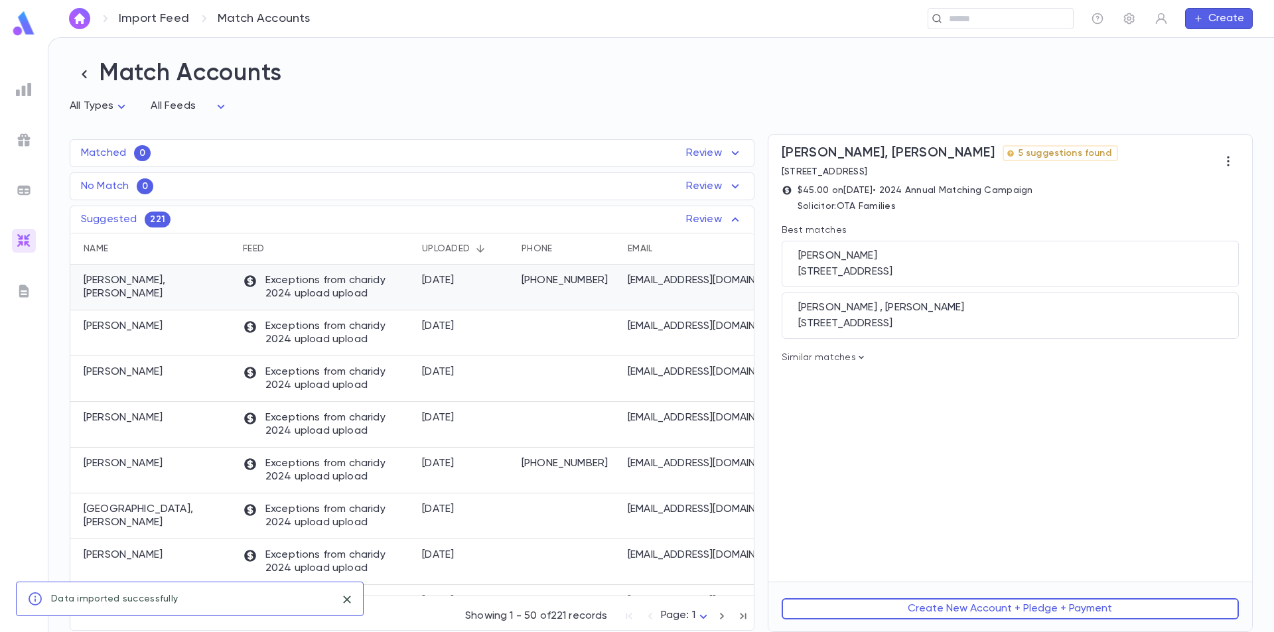
click at [200, 297] on div "[PERSON_NAME], [PERSON_NAME]" at bounding box center [153, 288] width 166 height 46
click at [980, 307] on div "[PERSON_NAME] , [PERSON_NAME]" at bounding box center [1010, 307] width 424 height 13
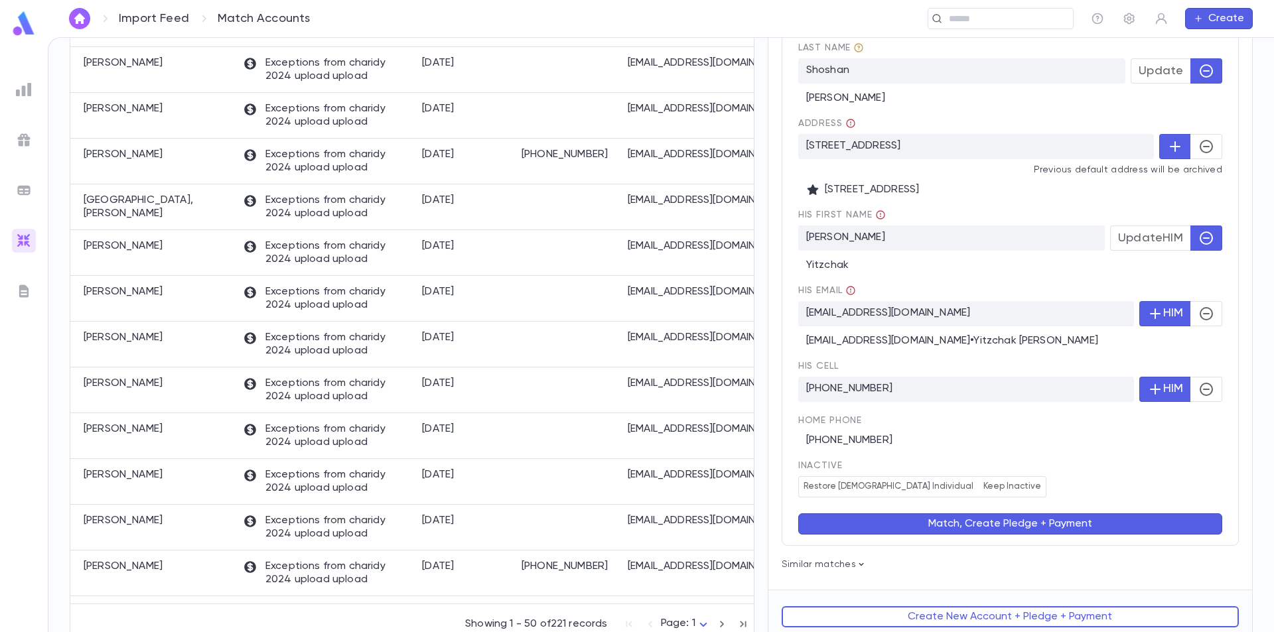
scroll to position [319, 0]
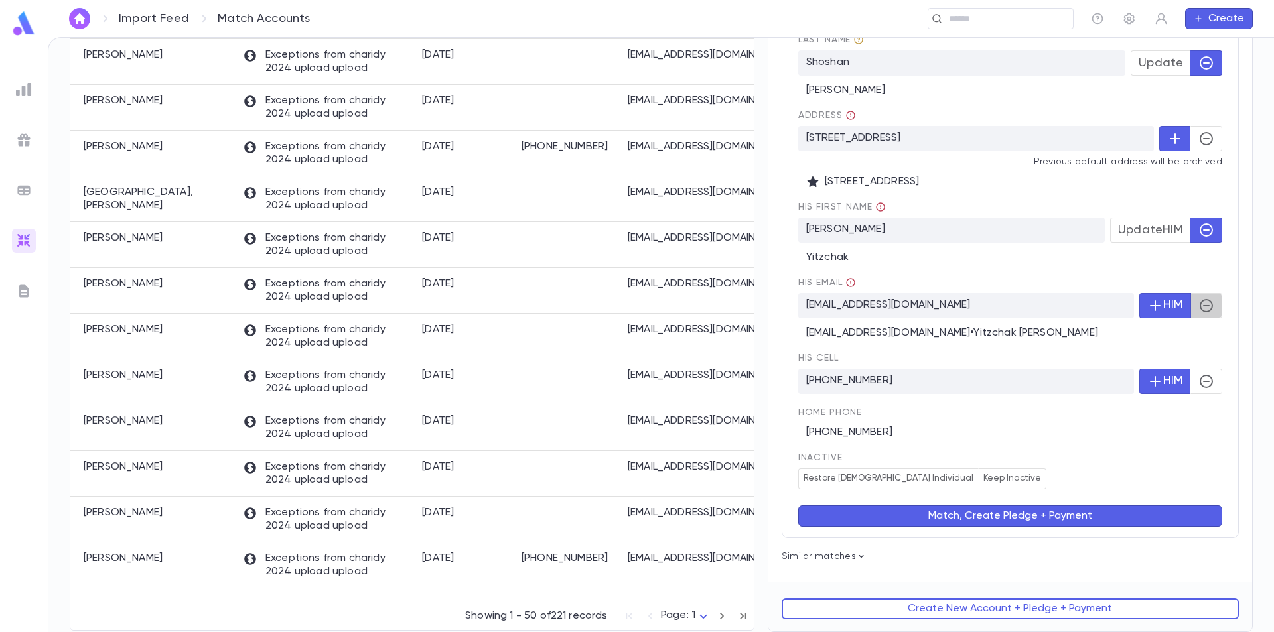
click at [1208, 308] on icon "button" at bounding box center [1207, 306] width 16 height 16
click at [1020, 522] on button "Match, Create Pledge + Payment" at bounding box center [1010, 516] width 424 height 21
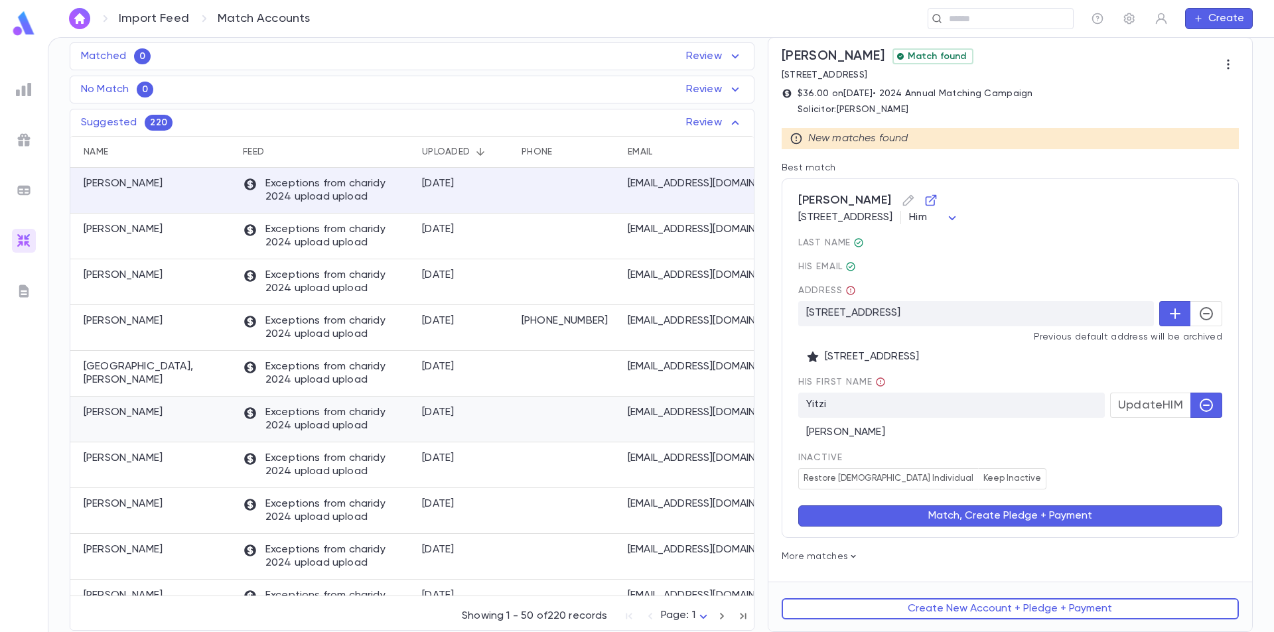
scroll to position [0, 0]
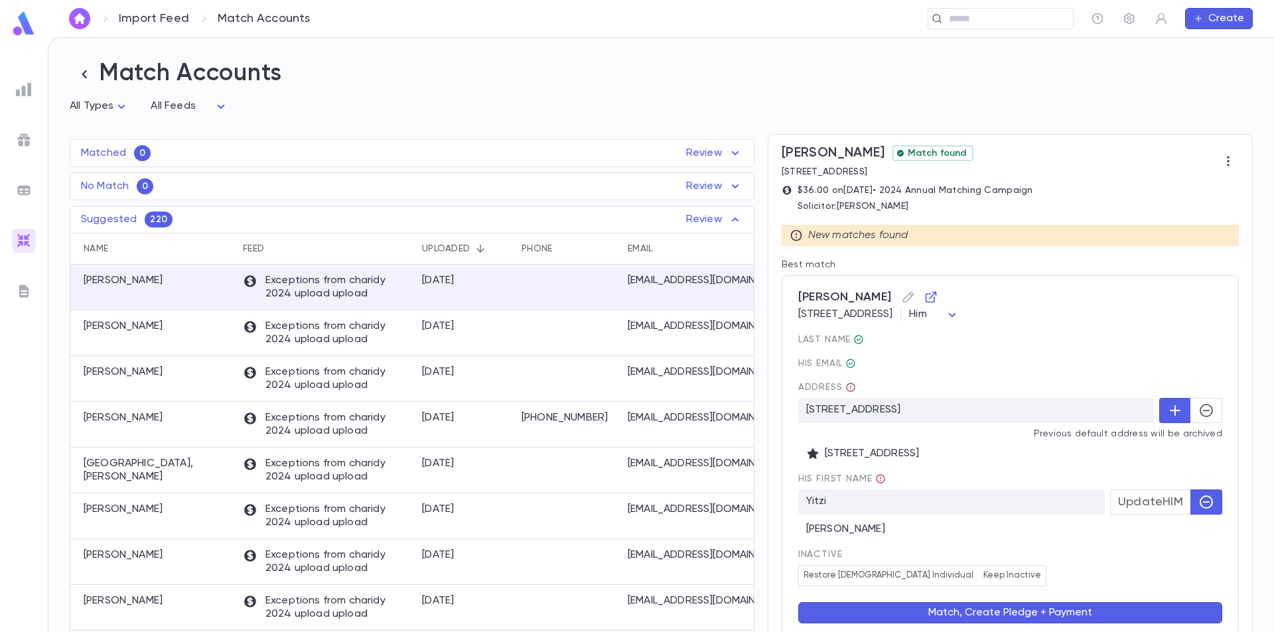
drag, startPoint x: 126, startPoint y: 75, endPoint x: 117, endPoint y: 76, distance: 8.7
click at [126, 75] on h2 "Match Accounts" at bounding box center [661, 74] width 1183 height 30
click at [84, 74] on icon "button" at bounding box center [84, 74] width 5 height 8
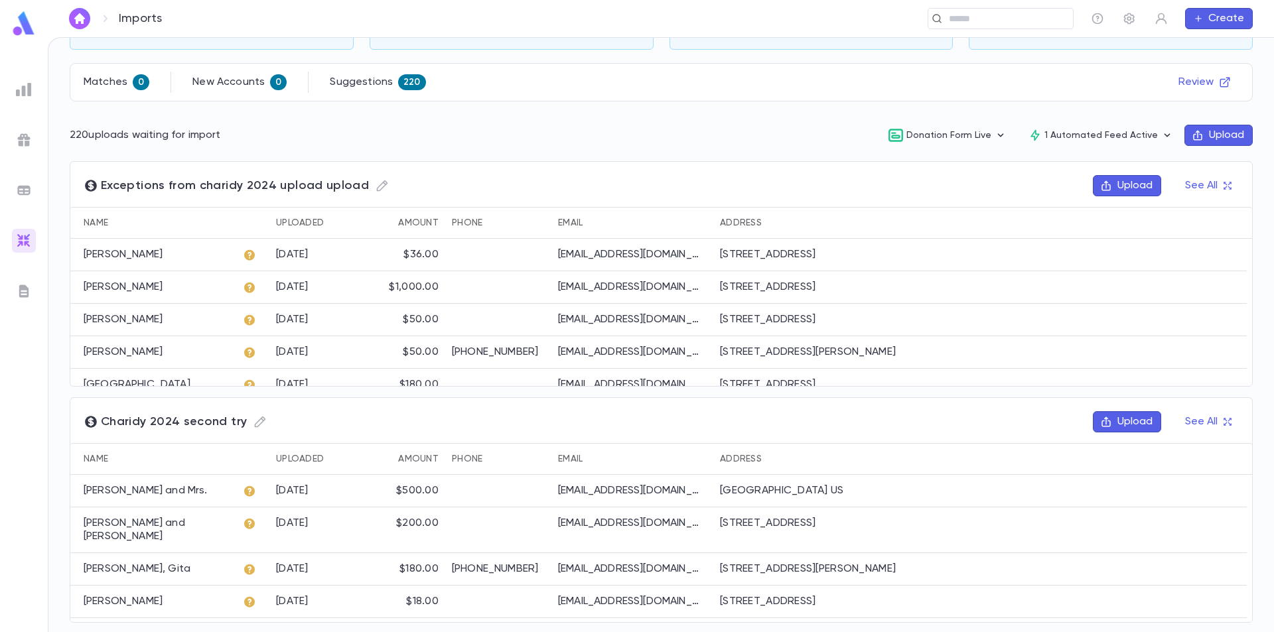
scroll to position [133, 0]
click at [1204, 419] on button "See All" at bounding box center [1208, 420] width 62 height 21
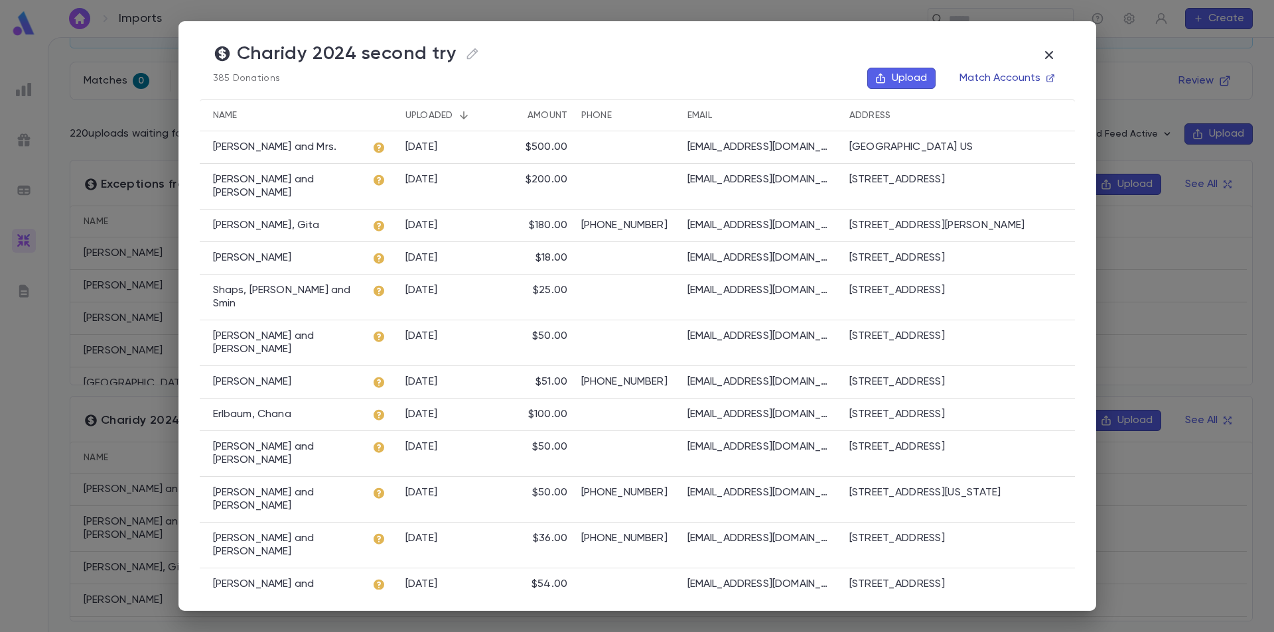
click at [1045, 77] on button "Match Accounts" at bounding box center [1007, 78] width 110 height 21
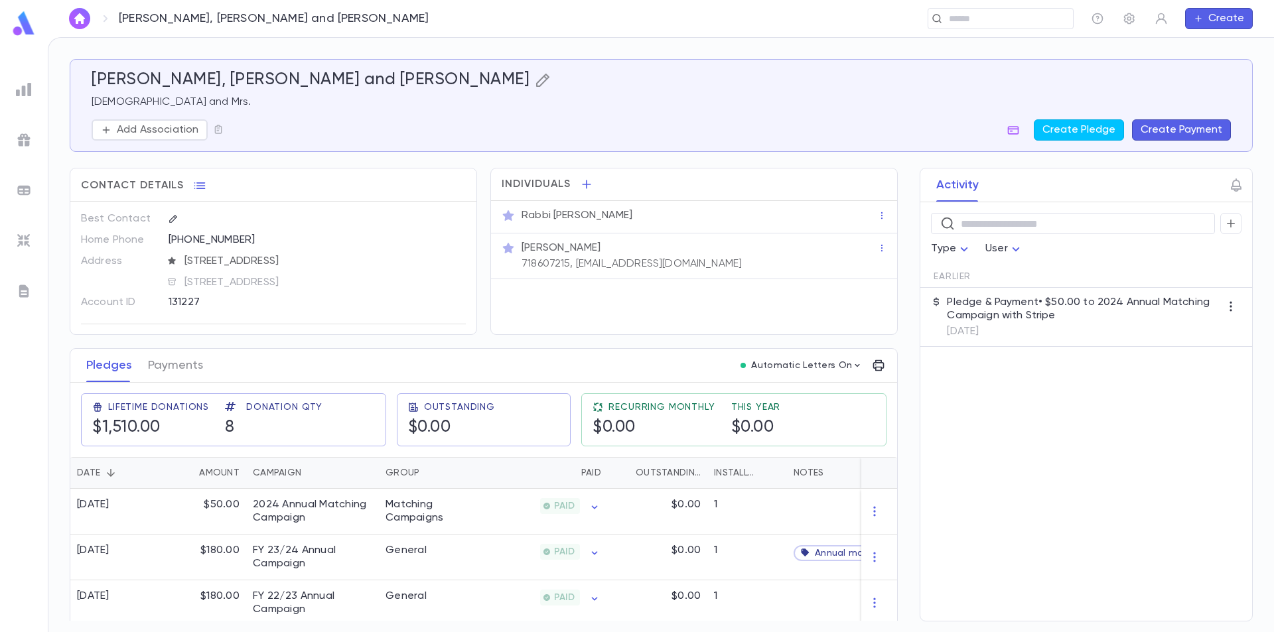
click at [535, 79] on icon "button" at bounding box center [543, 80] width 16 height 16
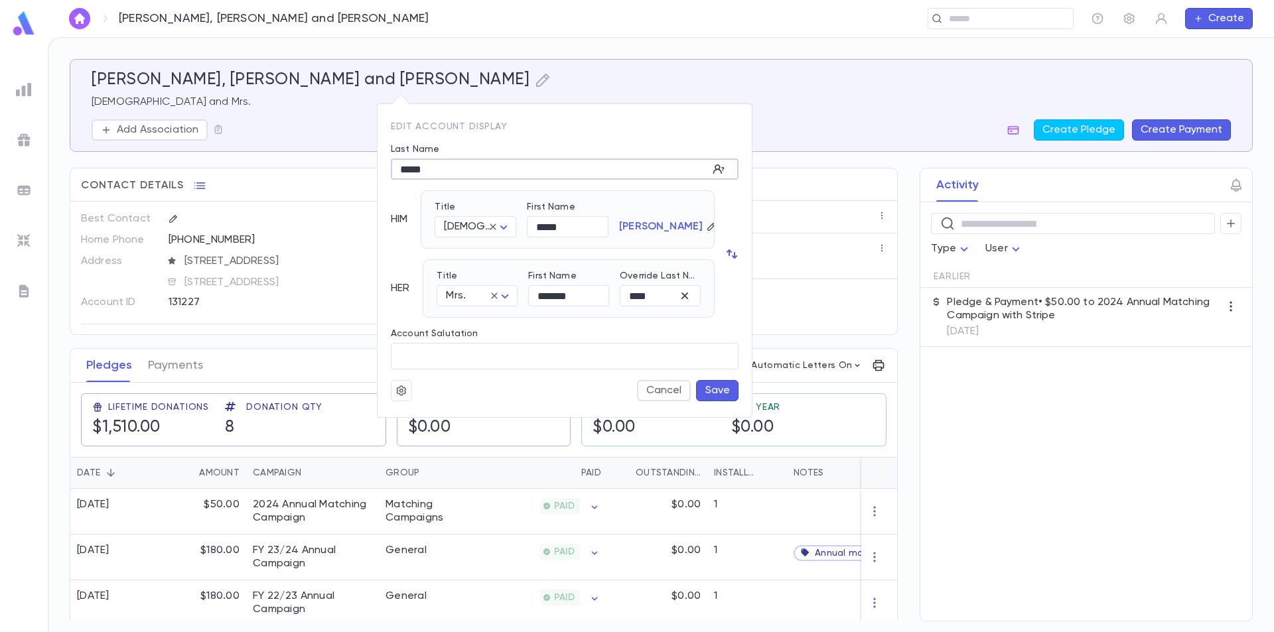
drag, startPoint x: 430, startPoint y: 169, endPoint x: 403, endPoint y: 167, distance: 27.3
click at [403, 167] on input "*****" at bounding box center [549, 169] width 317 height 21
type input "****"
click at [586, 224] on input "*****" at bounding box center [568, 227] width 82 height 21
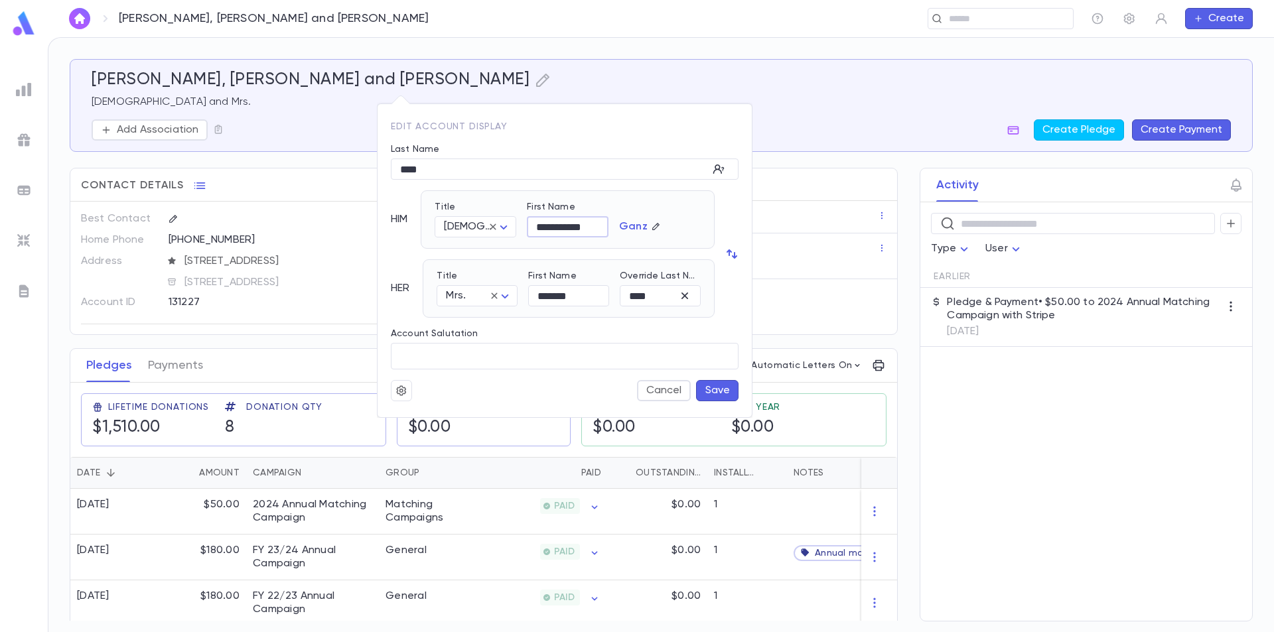
type input "**********"
click at [631, 199] on div "Ganz" at bounding box center [655, 214] width 92 height 46
click at [688, 297] on icon "button" at bounding box center [684, 295] width 13 height 13
click at [722, 392] on button "Save" at bounding box center [717, 390] width 42 height 21
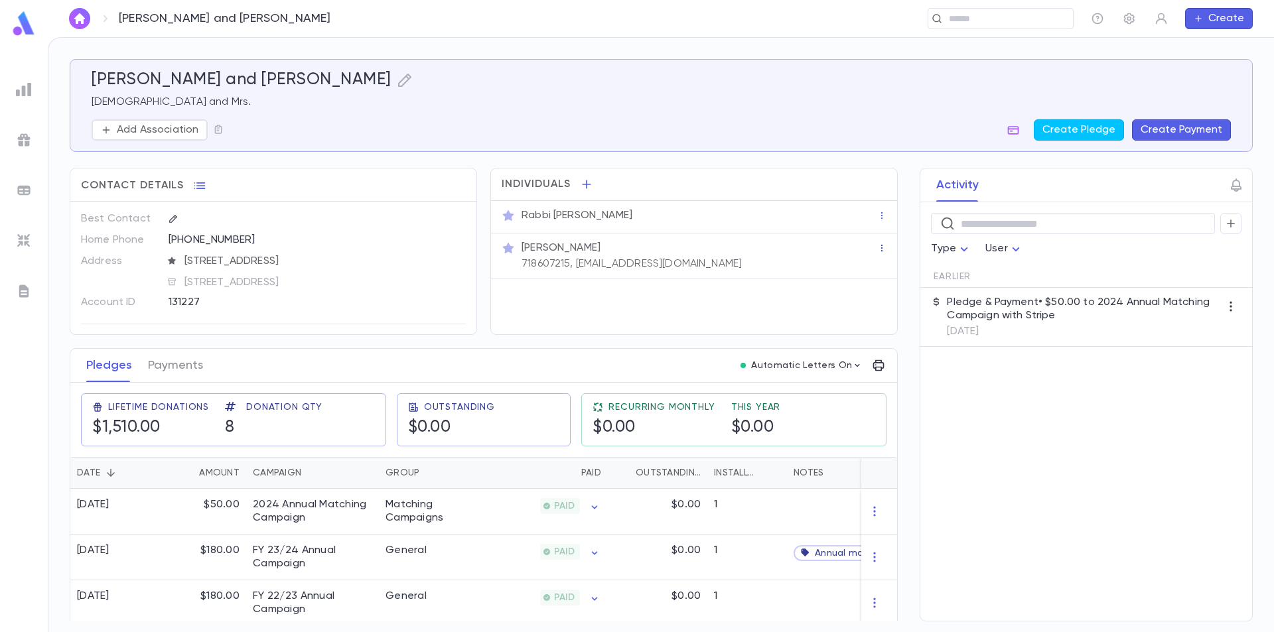
click at [877, 247] on icon "button" at bounding box center [881, 248] width 9 height 9
click at [684, 255] on div at bounding box center [637, 316] width 1274 height 632
click at [658, 261] on p "718607215, [EMAIL_ADDRESS][DOMAIN_NAME]" at bounding box center [632, 264] width 220 height 13
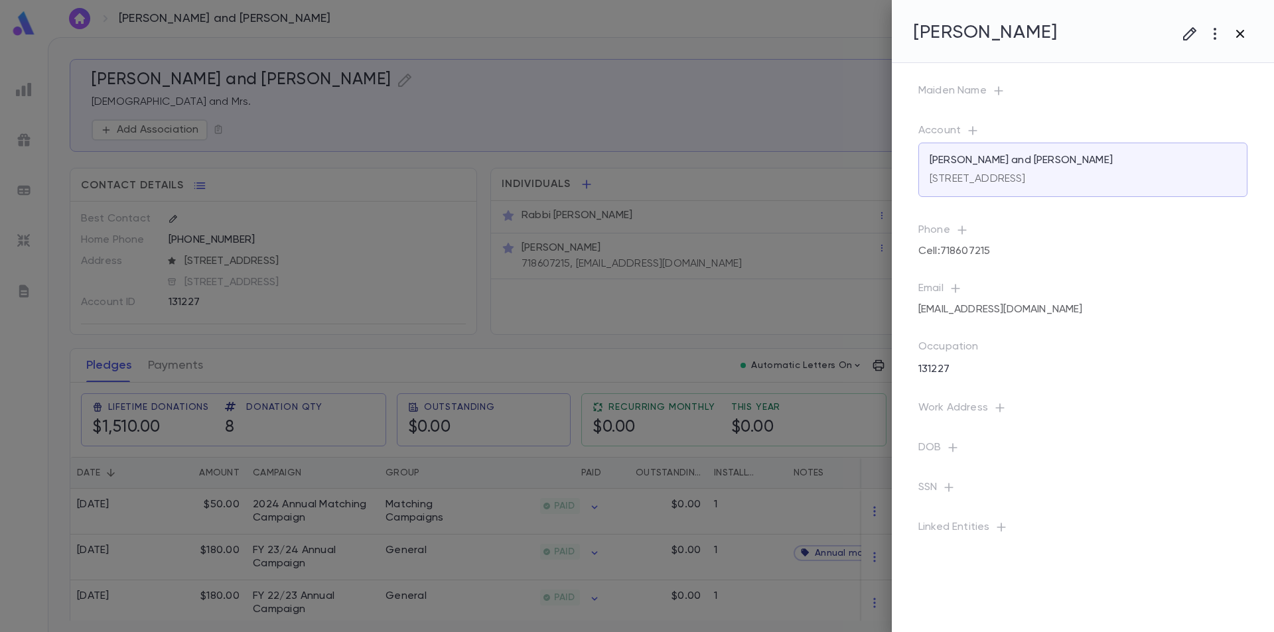
click at [1242, 33] on icon "button" at bounding box center [1240, 34] width 8 height 8
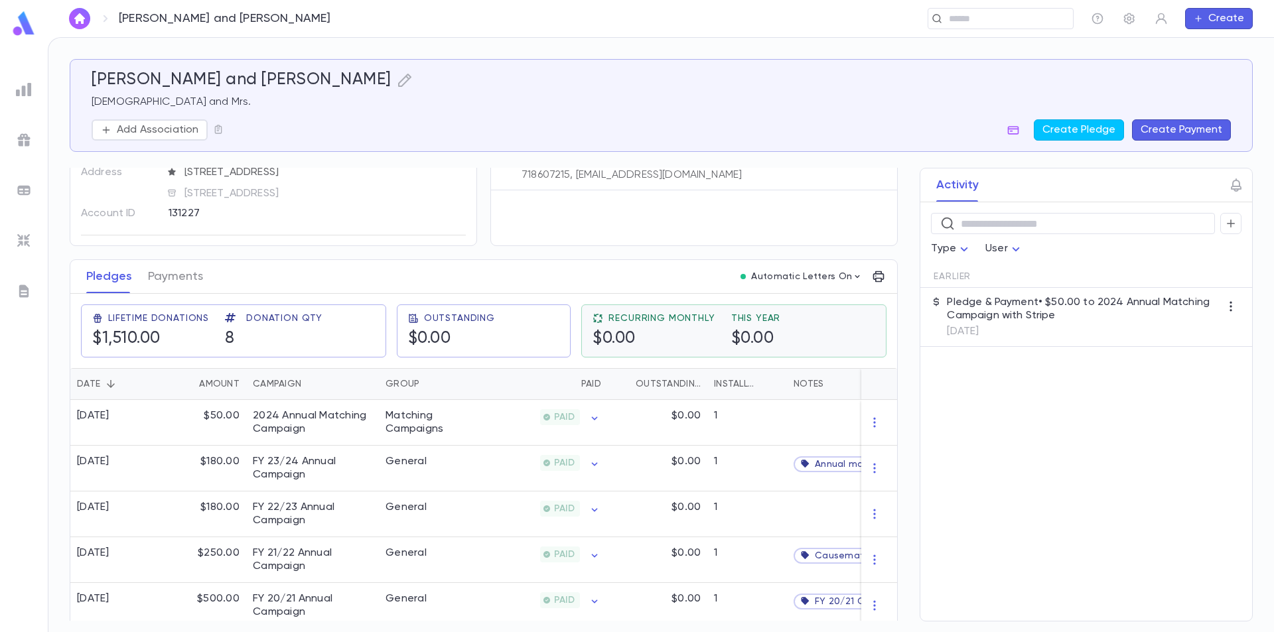
scroll to position [66, 0]
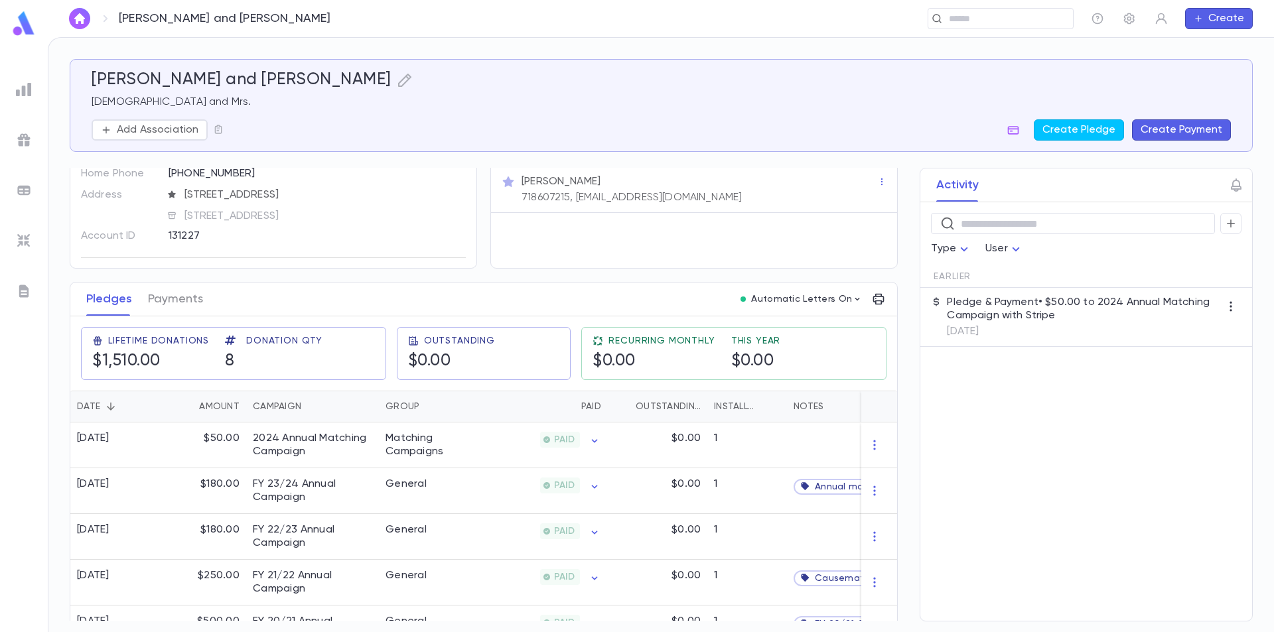
click at [24, 23] on img at bounding box center [24, 24] width 27 height 26
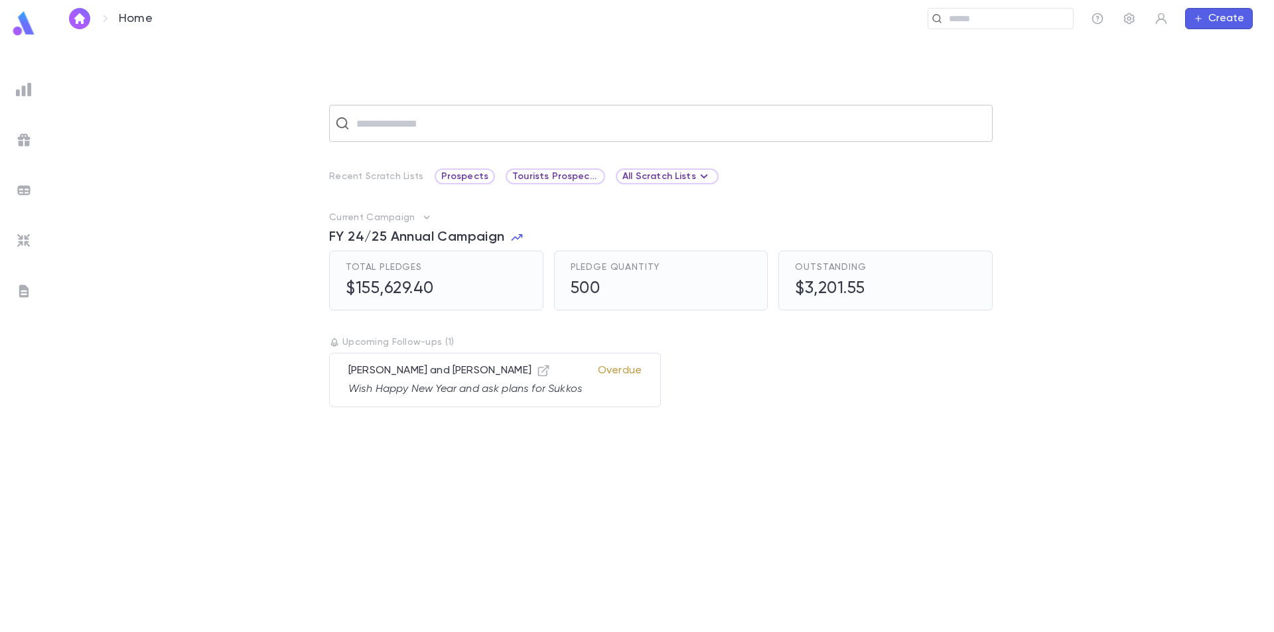
click at [377, 129] on input "text" at bounding box center [669, 123] width 634 height 25
click at [479, 120] on input "**********" at bounding box center [659, 123] width 615 height 25
type input "**********"
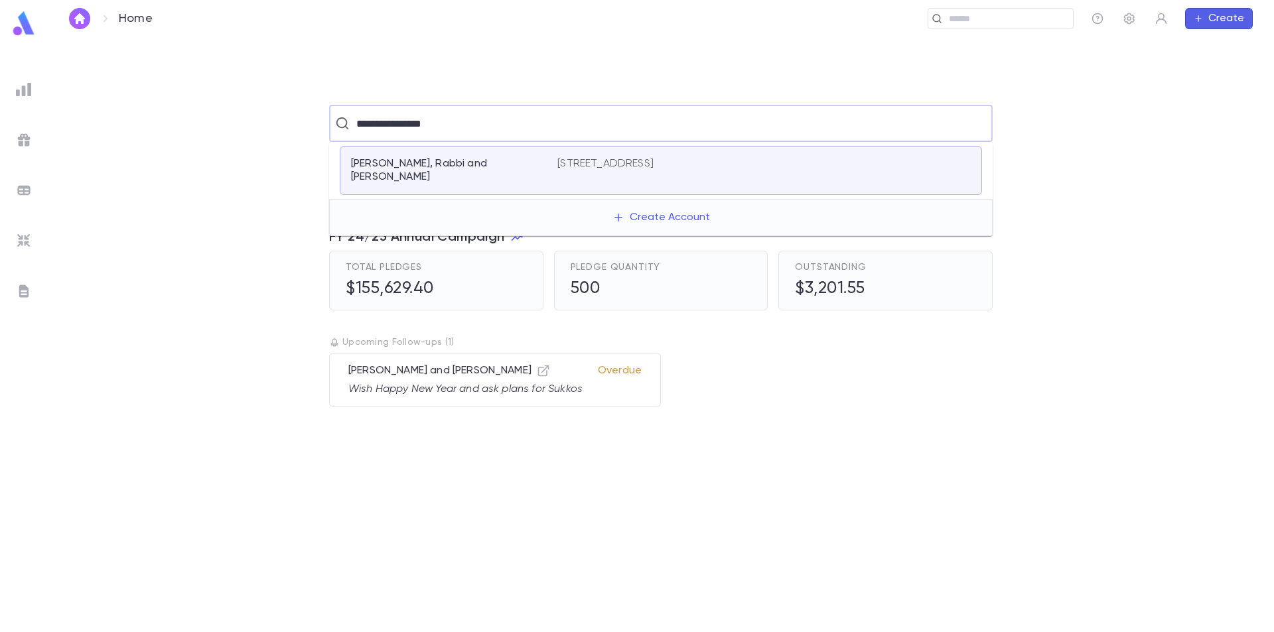
click at [479, 150] on div "[PERSON_NAME], Rabbi and [PERSON_NAME] [STREET_ADDRESS]" at bounding box center [661, 170] width 642 height 49
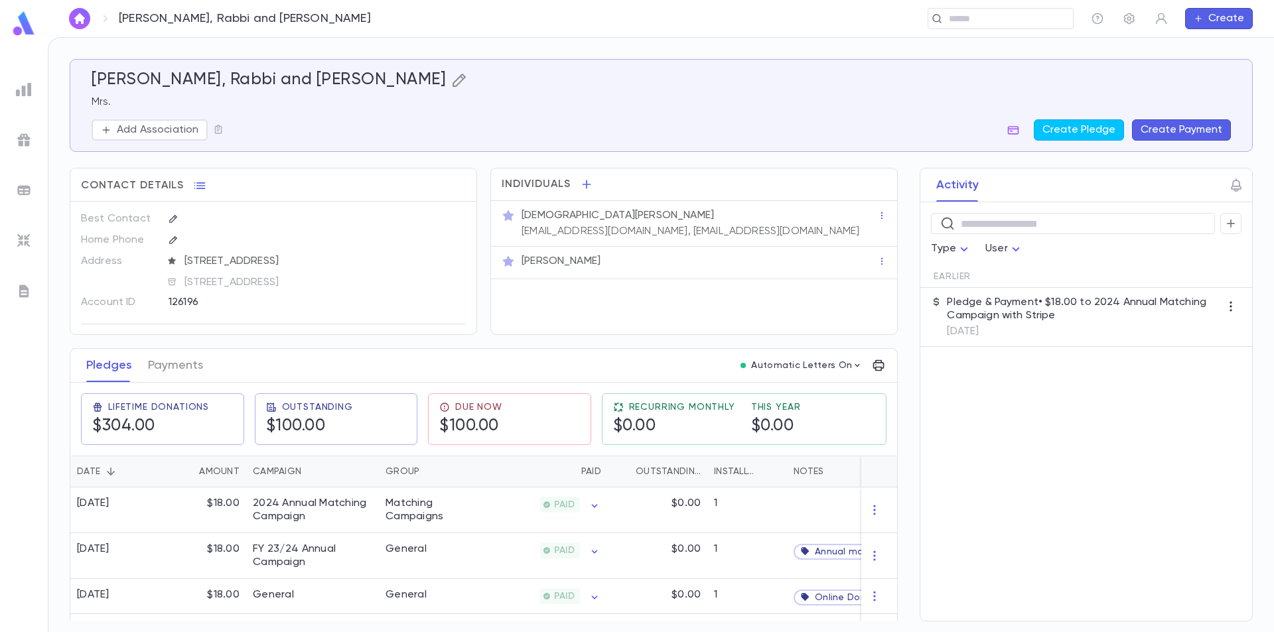
click at [451, 80] on icon "button" at bounding box center [459, 80] width 16 height 16
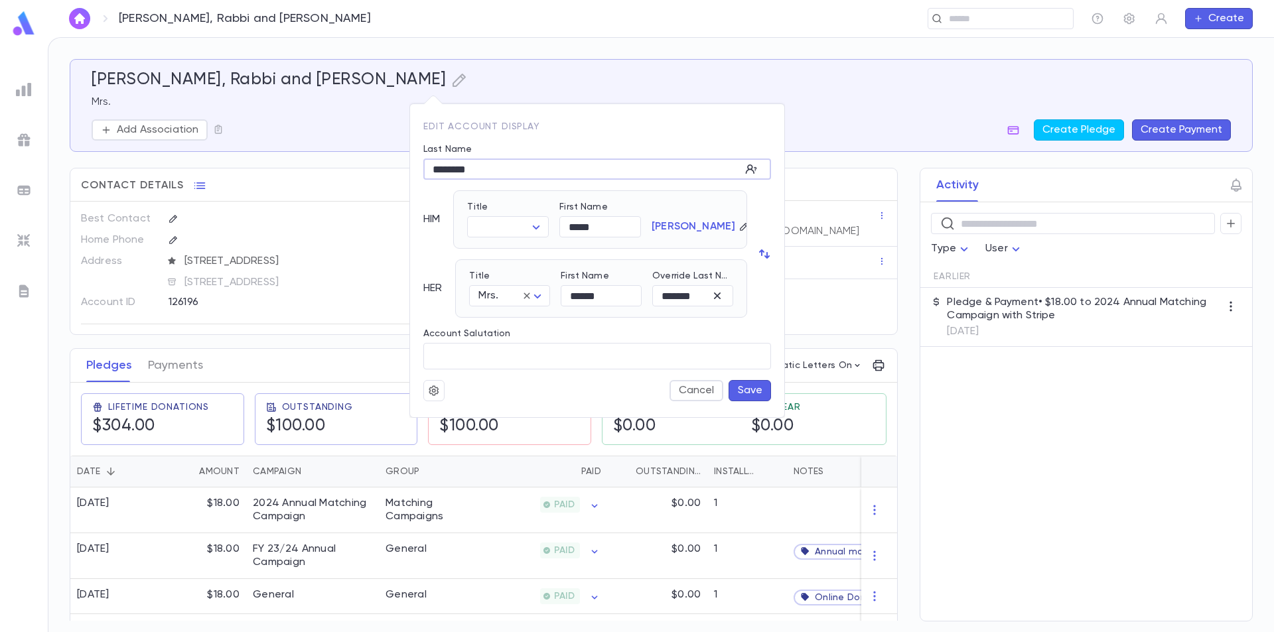
drag, startPoint x: 504, startPoint y: 169, endPoint x: 418, endPoint y: 168, distance: 86.3
click at [418, 169] on div "Last Name ******** ​" at bounding box center [592, 156] width 358 height 46
type input "*******"
click at [516, 228] on body "[PERSON_NAME], Rabbi and [PERSON_NAME] ​ Create [PERSON_NAME], [PERSON_NAME] an…" at bounding box center [637, 334] width 1274 height 595
click at [512, 271] on span "[DEMOGRAPHIC_DATA]" at bounding box center [539, 273] width 113 height 13
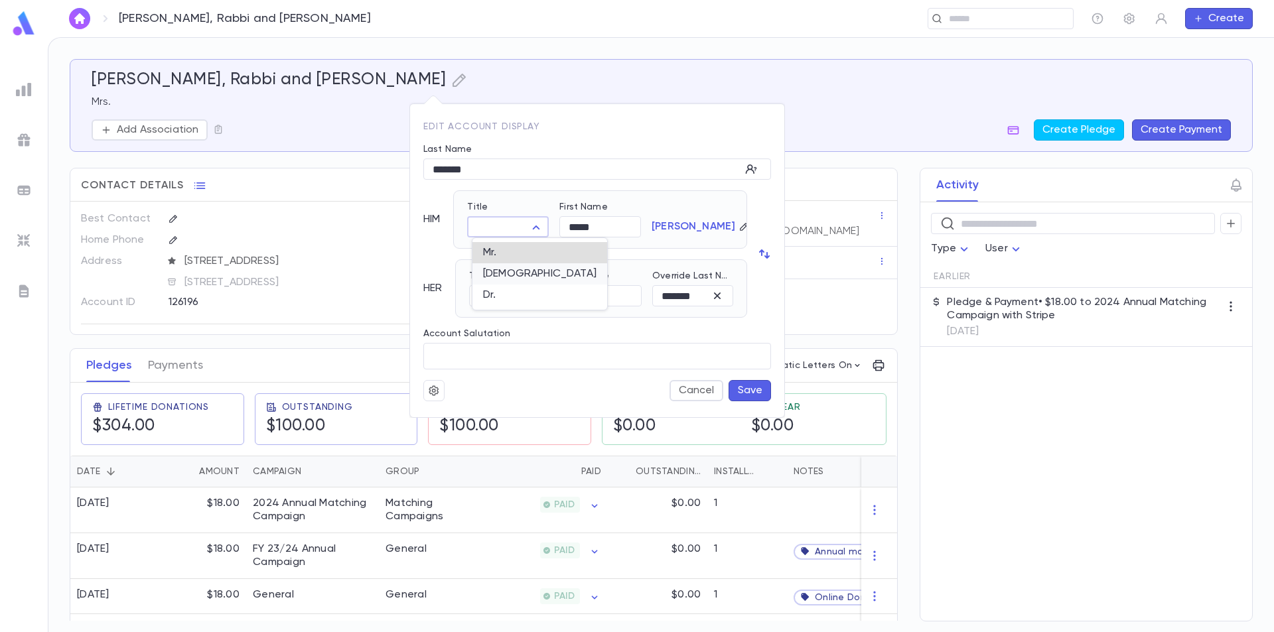
type input "*****"
drag, startPoint x: 611, startPoint y: 231, endPoint x: 561, endPoint y: 229, distance: 49.8
click at [561, 229] on input "*****" at bounding box center [600, 227] width 82 height 21
type input "********"
click at [703, 250] on div "HIM Title Rabbi ***** ​ First Name ******** ​ [PERSON_NAME] HER Title Mrs. ****…" at bounding box center [585, 253] width 324 height 127
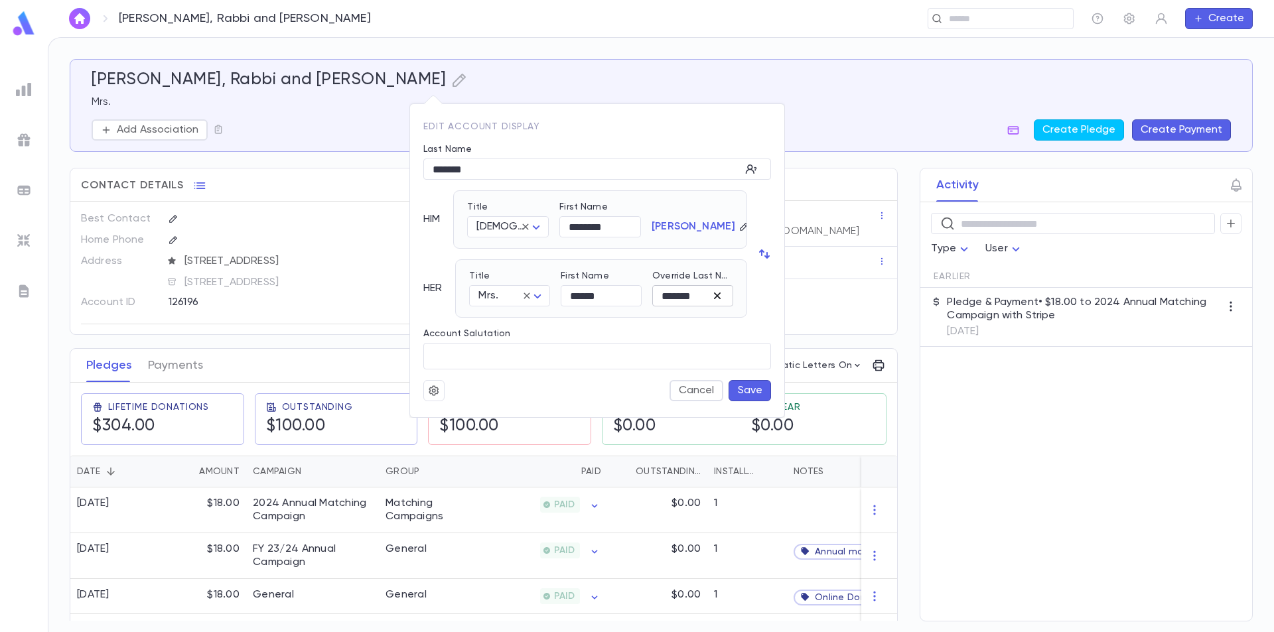
click at [721, 296] on icon "button" at bounding box center [717, 295] width 13 height 13
click at [761, 394] on button "Save" at bounding box center [750, 390] width 42 height 21
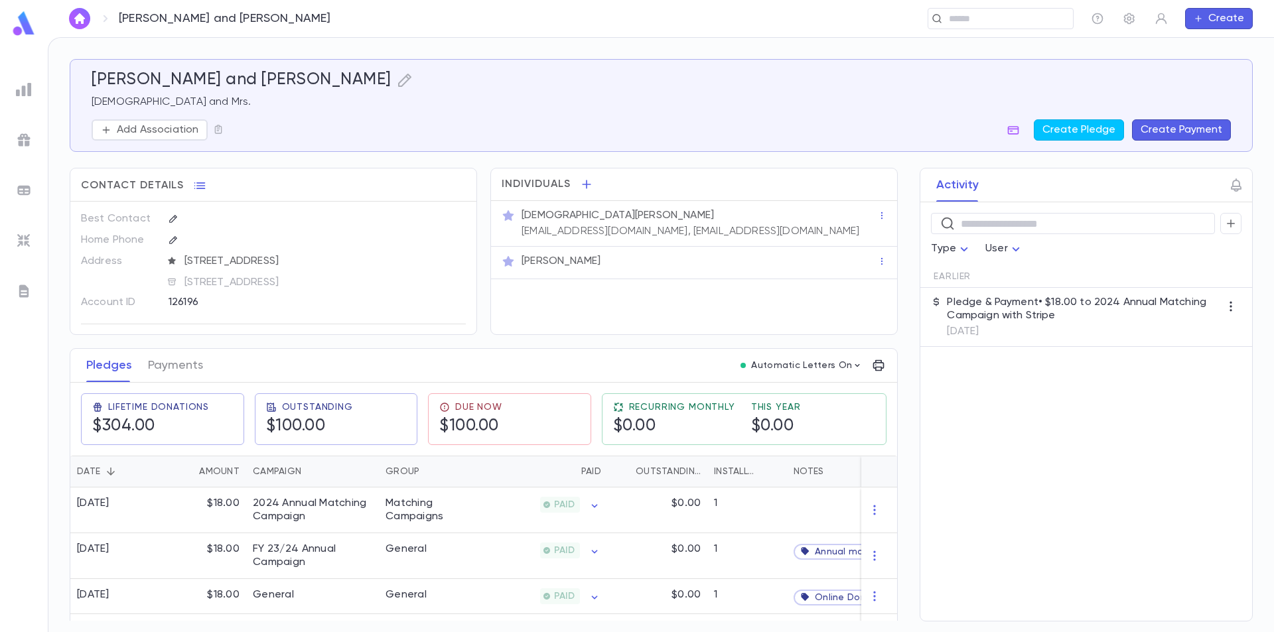
click at [21, 23] on img at bounding box center [24, 24] width 27 height 26
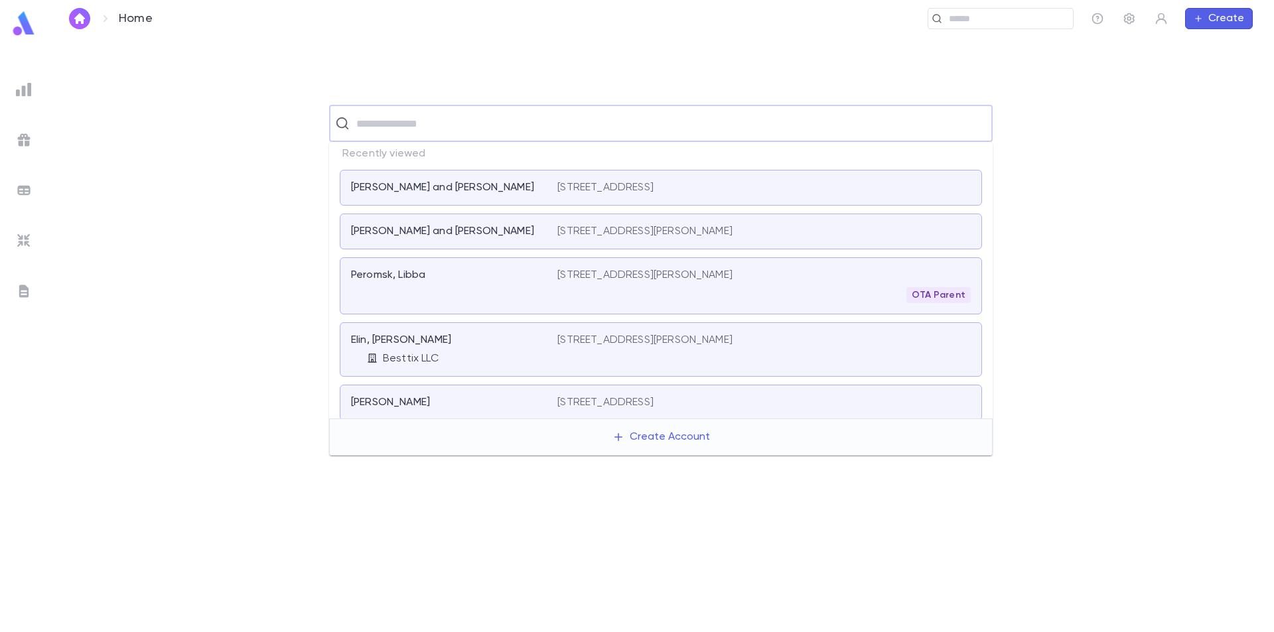
click at [395, 118] on input "text" at bounding box center [669, 123] width 634 height 25
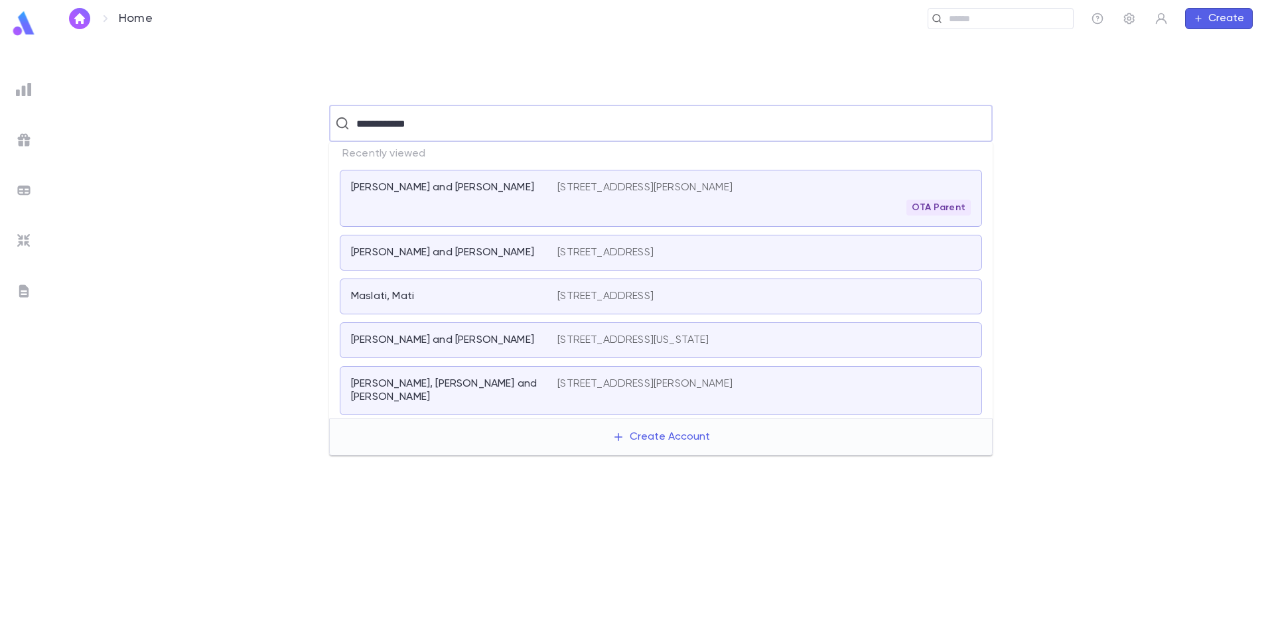
type input "**********"
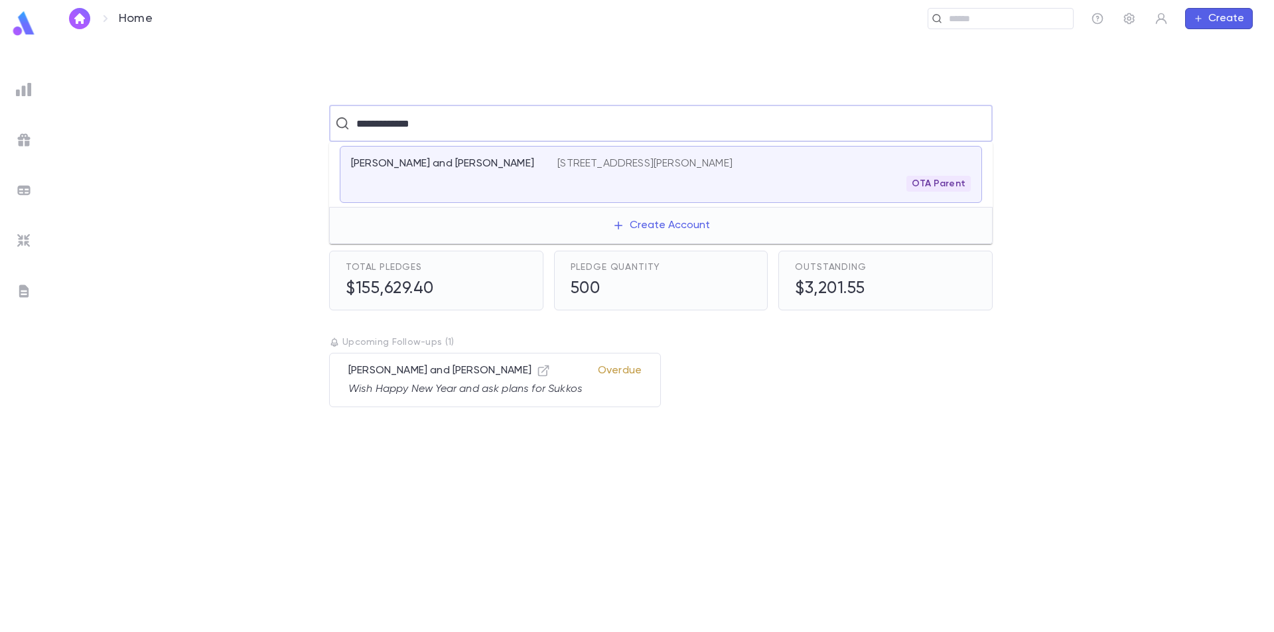
click at [419, 152] on div "[PERSON_NAME] and [PERSON_NAME] [STREET_ADDRESS][PERSON_NAME] OTA Parent" at bounding box center [661, 174] width 642 height 57
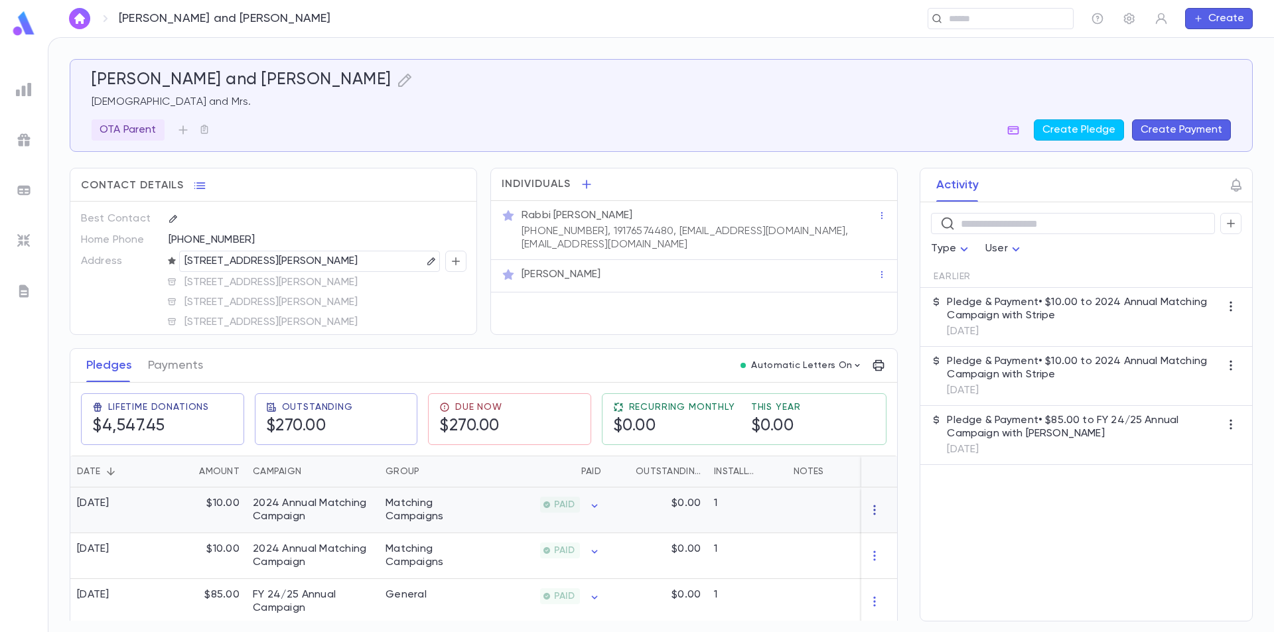
click at [868, 510] on icon "button" at bounding box center [874, 510] width 13 height 13
click at [824, 512] on div at bounding box center [637, 316] width 1274 height 632
click at [660, 502] on div "$0.00" at bounding box center [658, 511] width 100 height 46
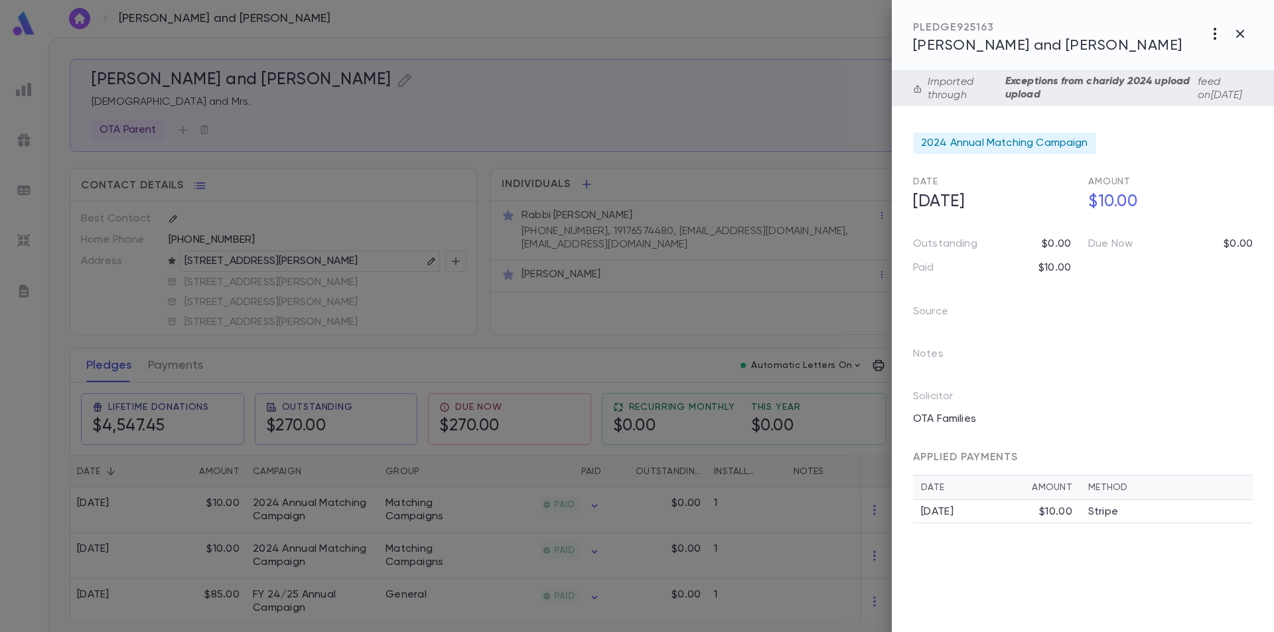
click at [1211, 31] on icon "button" at bounding box center [1215, 34] width 16 height 16
click at [1132, 228] on div at bounding box center [637, 316] width 1274 height 632
click at [948, 352] on icon "button" at bounding box center [954, 354] width 13 height 13
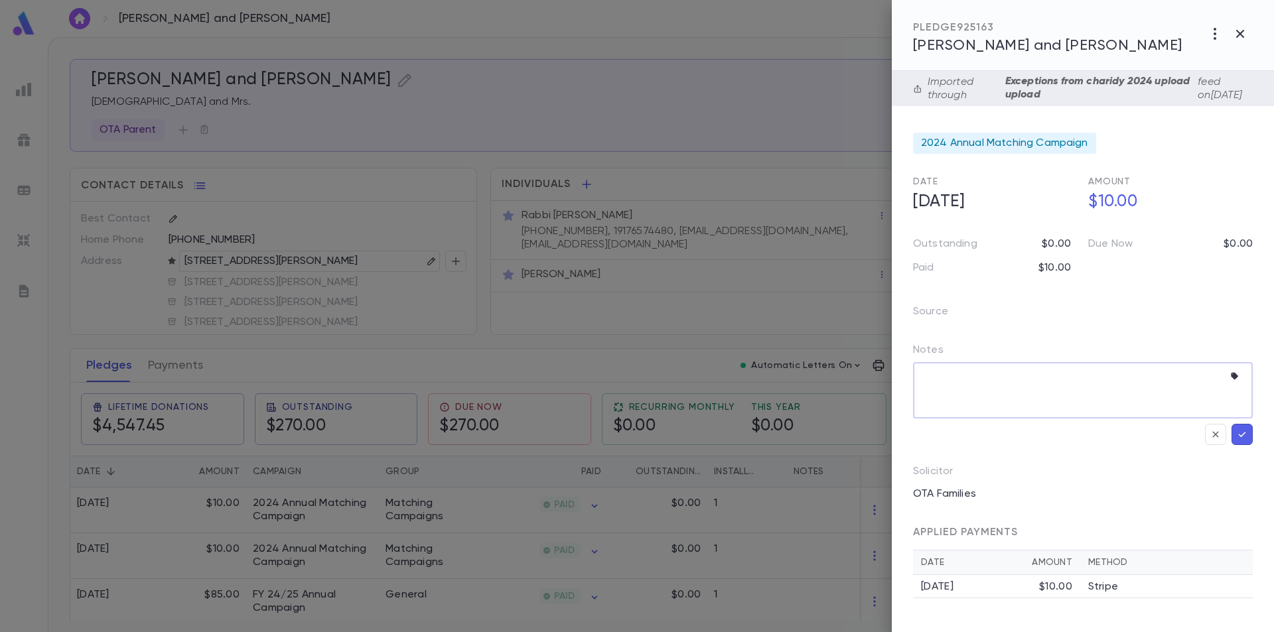
click at [954, 377] on textarea at bounding box center [1072, 390] width 301 height 56
type textarea "**********"
click at [1244, 430] on icon "button" at bounding box center [1242, 434] width 12 height 13
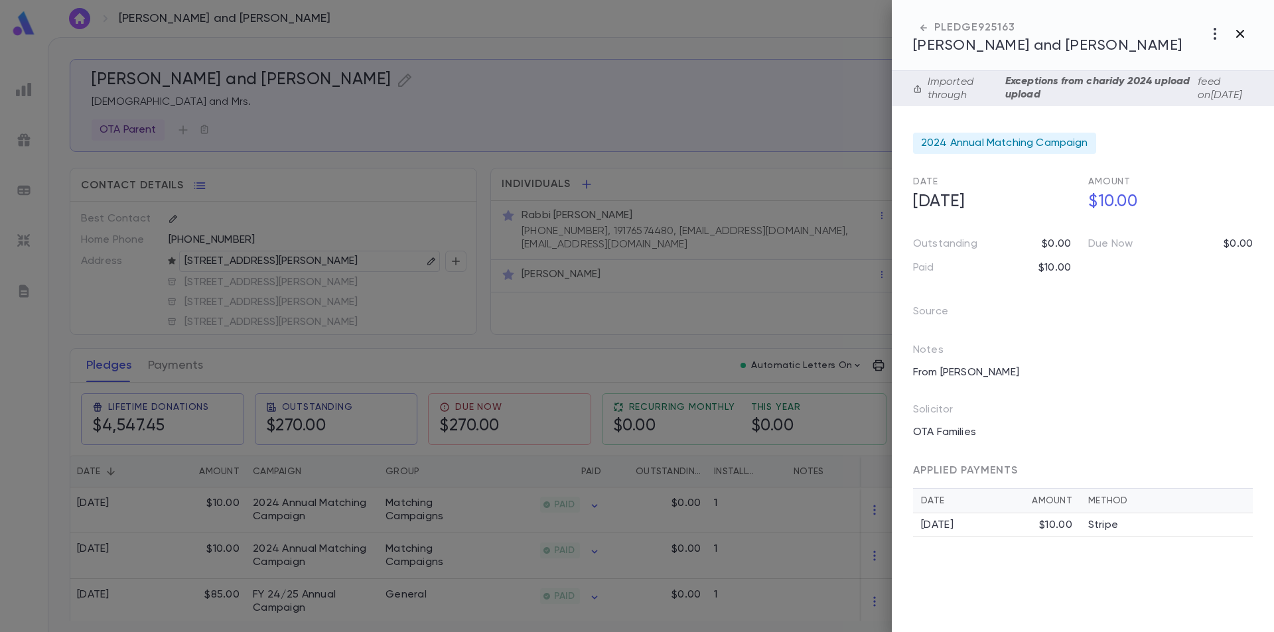
click at [1239, 37] on icon "button" at bounding box center [1240, 34] width 16 height 16
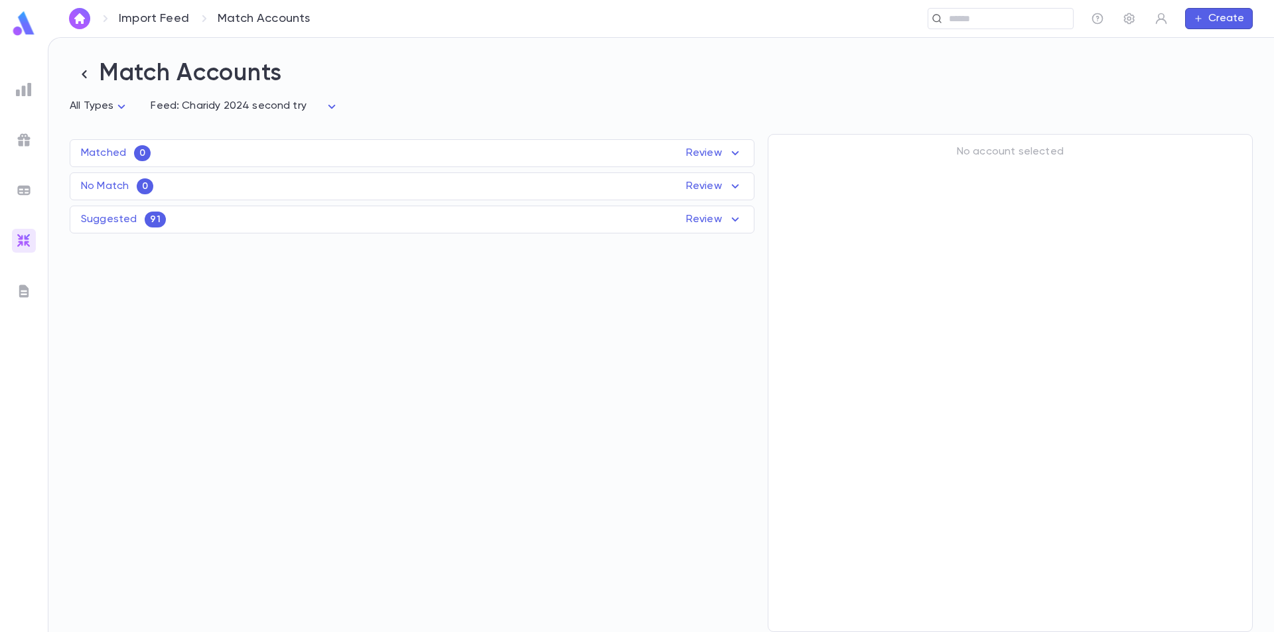
click at [132, 220] on p "Suggested" at bounding box center [109, 219] width 56 height 13
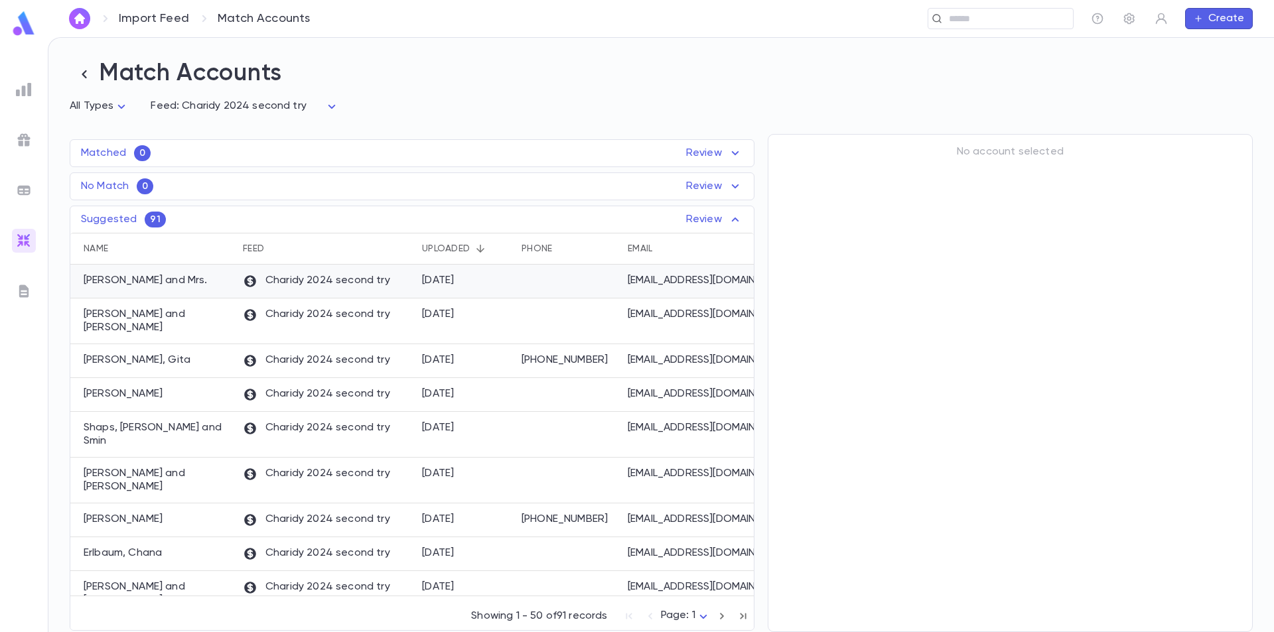
click at [236, 282] on div "[PERSON_NAME] and Mrs." at bounding box center [153, 282] width 166 height 34
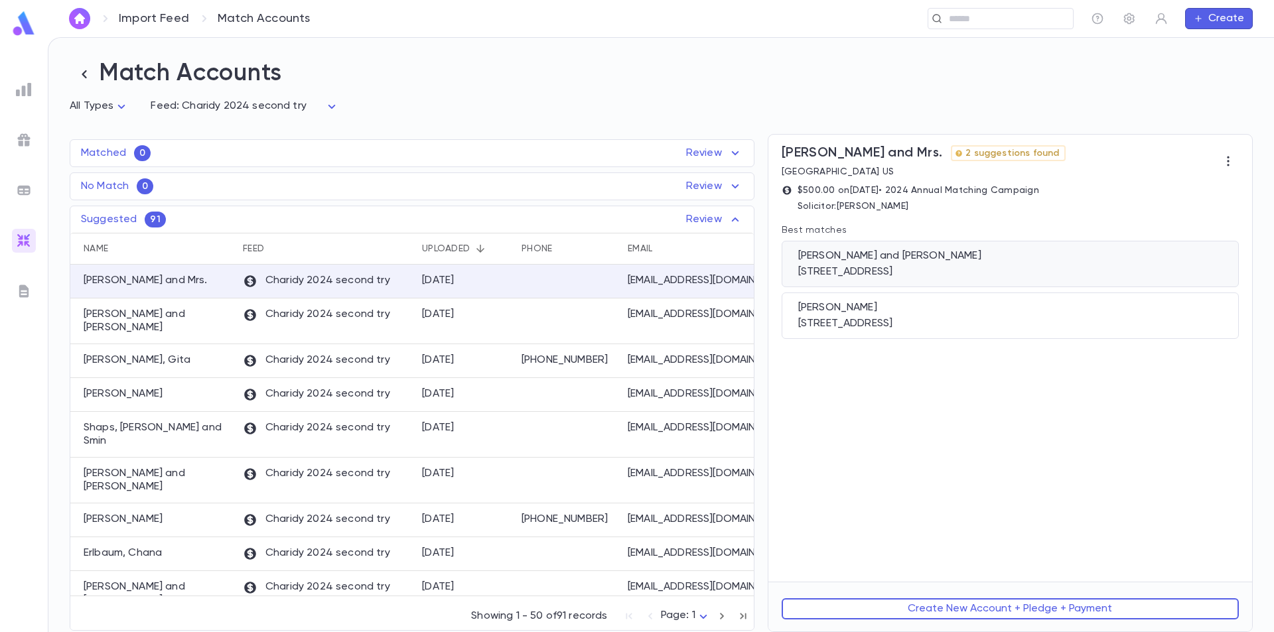
click at [1093, 268] on div "[STREET_ADDRESS]" at bounding box center [1010, 271] width 424 height 13
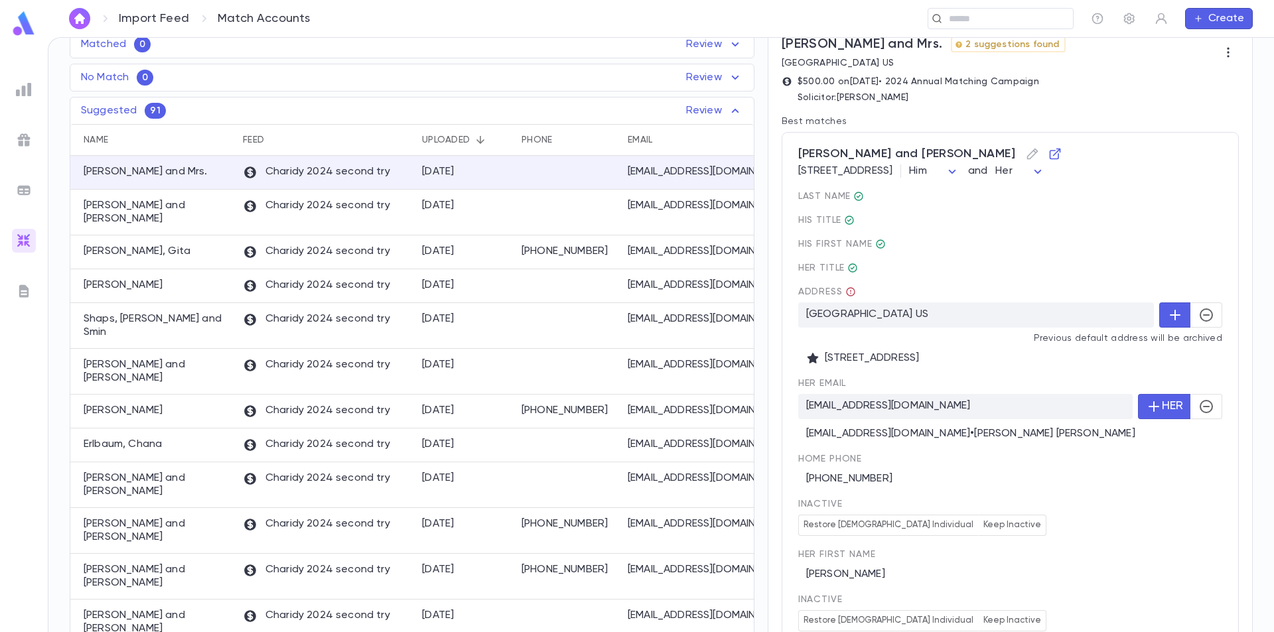
scroll to position [133, 0]
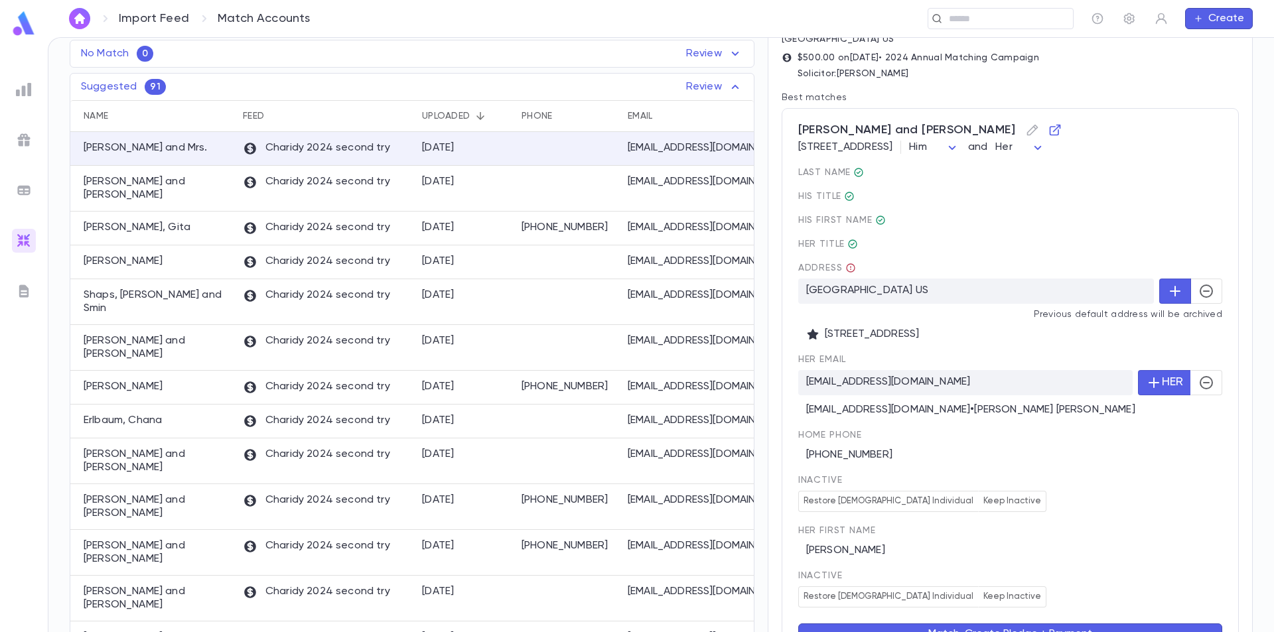
click at [1207, 294] on icon "button" at bounding box center [1206, 291] width 13 height 13
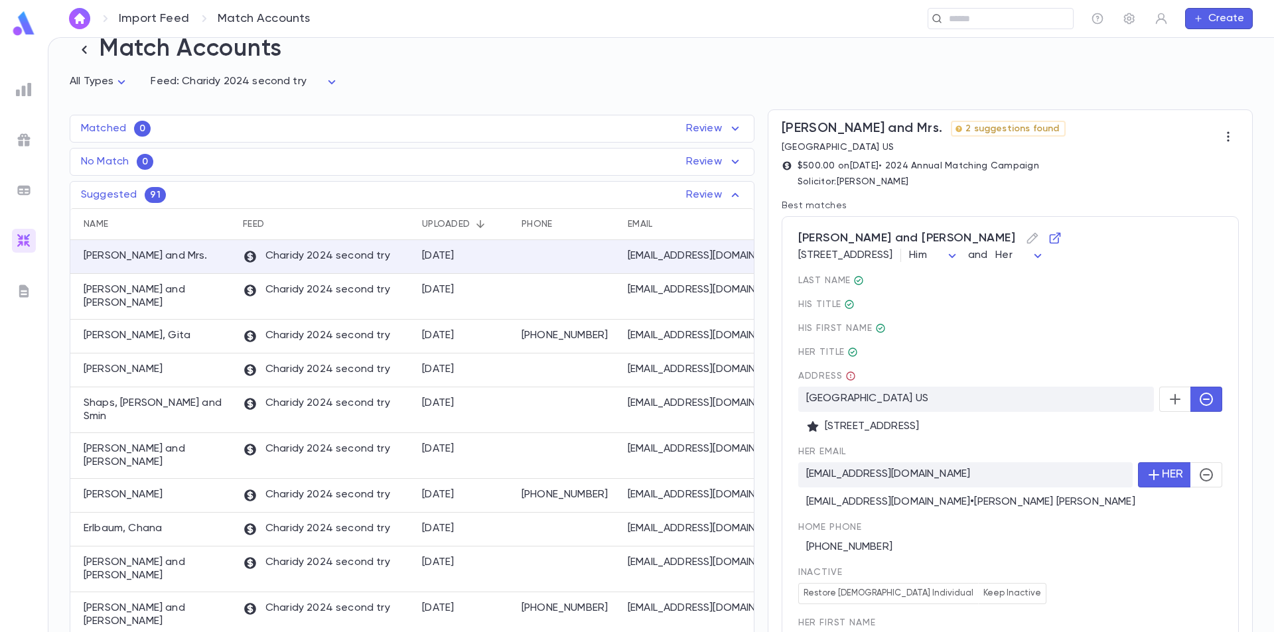
scroll to position [0, 0]
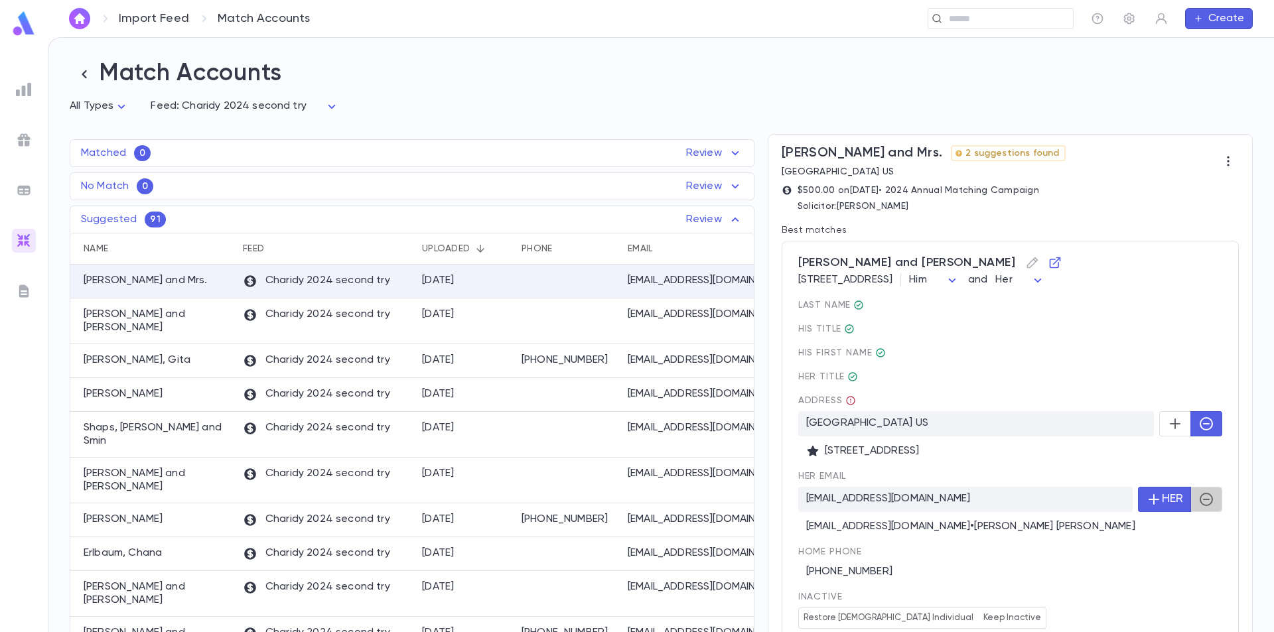
click at [1199, 503] on icon "button" at bounding box center [1207, 500] width 16 height 16
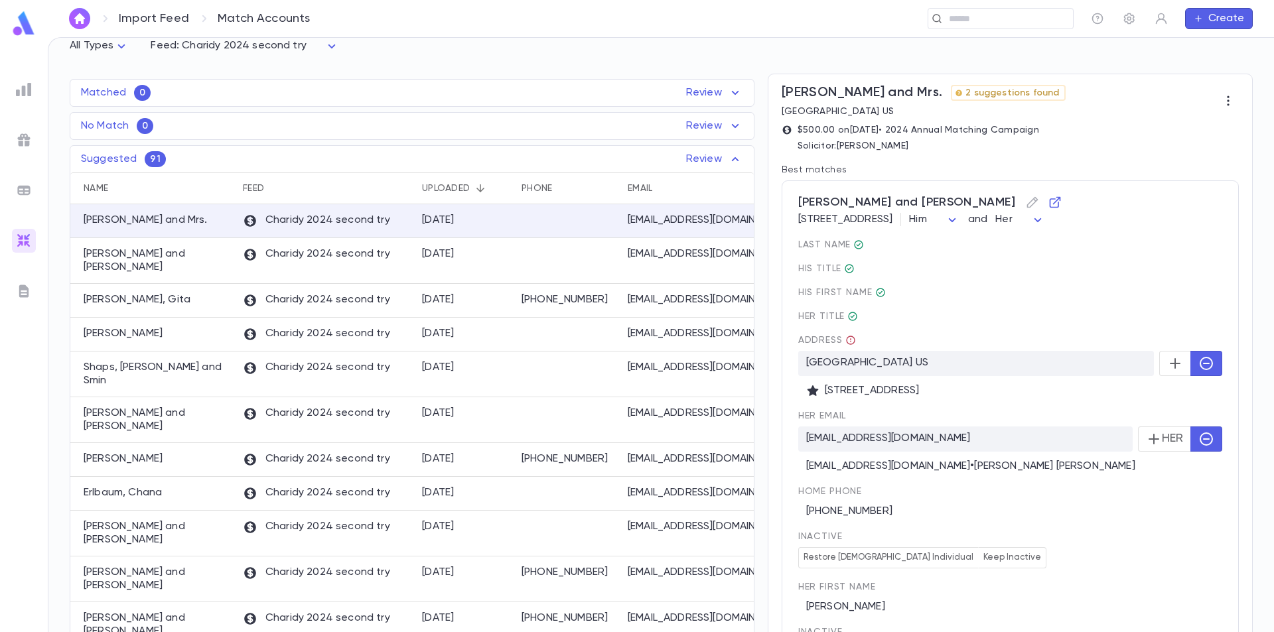
scroll to position [259, 0]
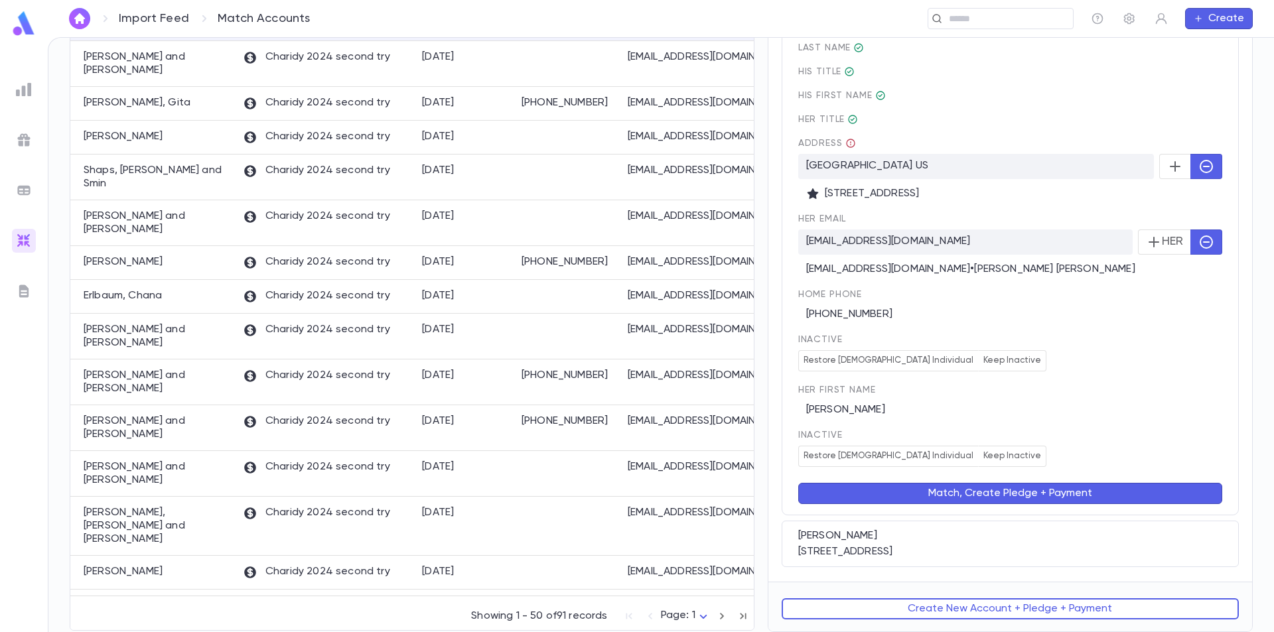
click at [1011, 495] on button "Match, Create Pledge + Payment" at bounding box center [1010, 493] width 424 height 21
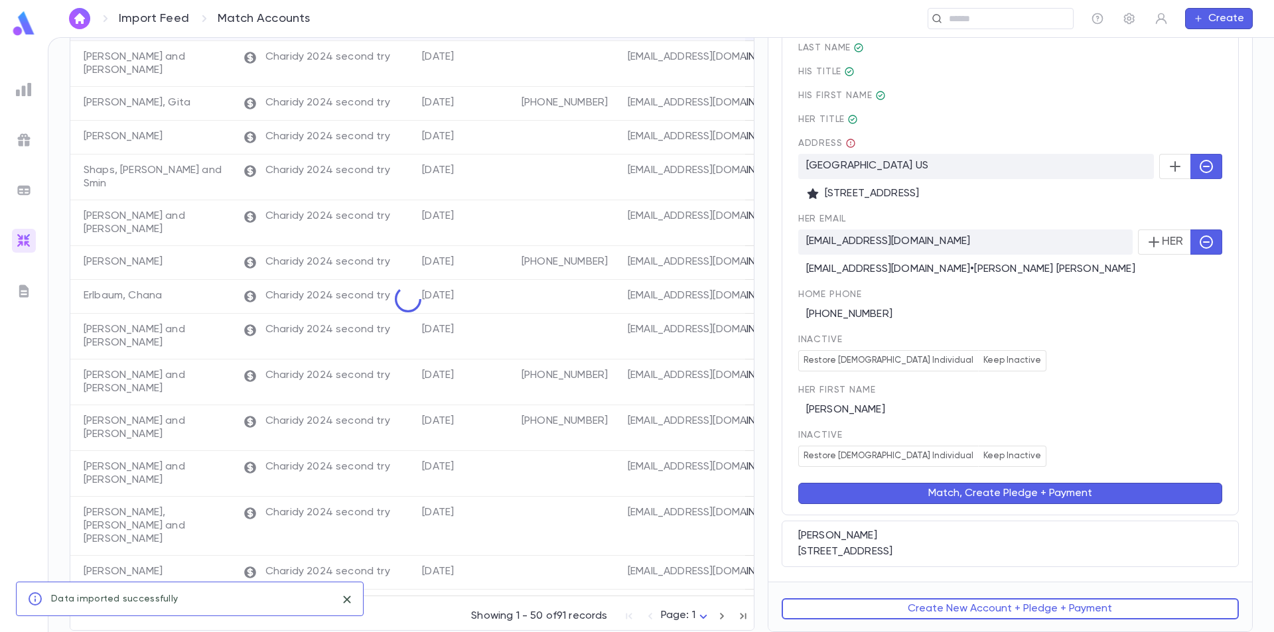
scroll to position [0, 0]
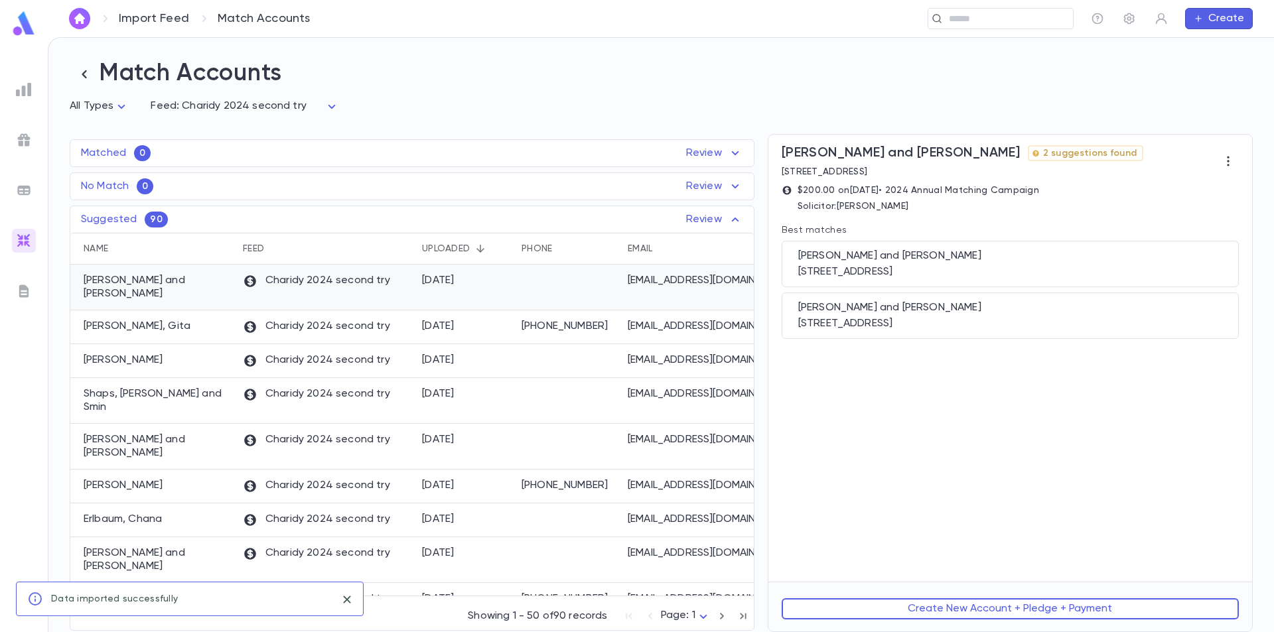
click at [215, 295] on p "[PERSON_NAME] and [PERSON_NAME]" at bounding box center [157, 287] width 146 height 27
click at [1016, 323] on div "[STREET_ADDRESS]" at bounding box center [1010, 323] width 424 height 13
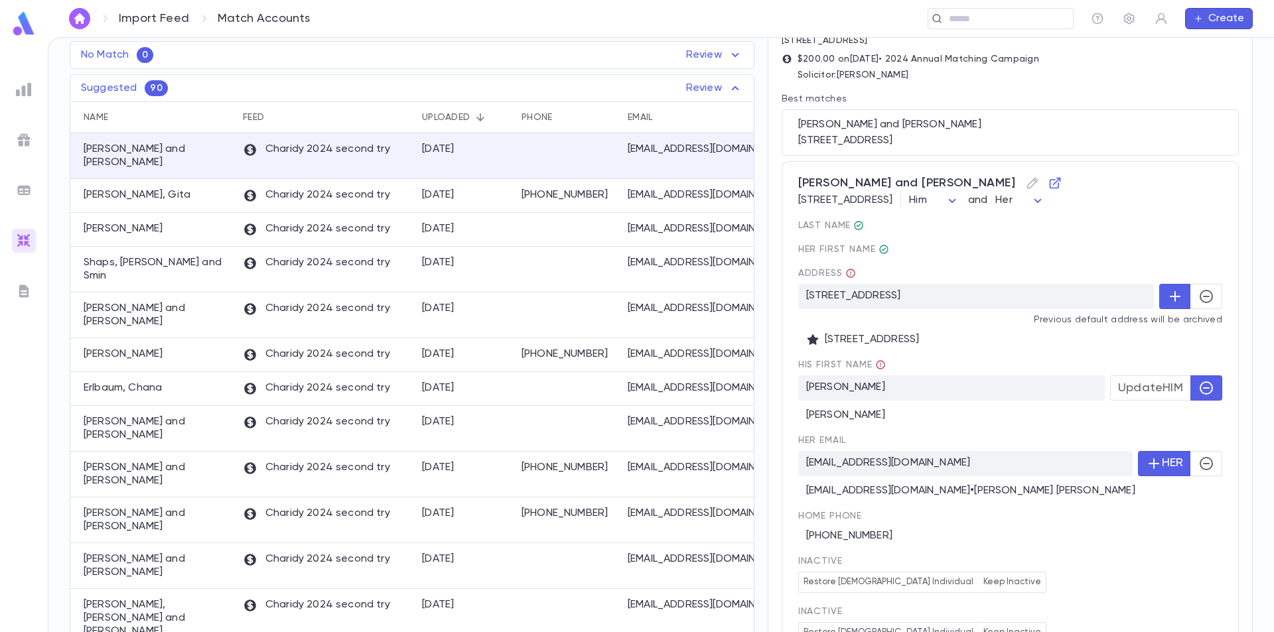
scroll to position [133, 0]
click at [1191, 308] on button "button" at bounding box center [1207, 295] width 32 height 25
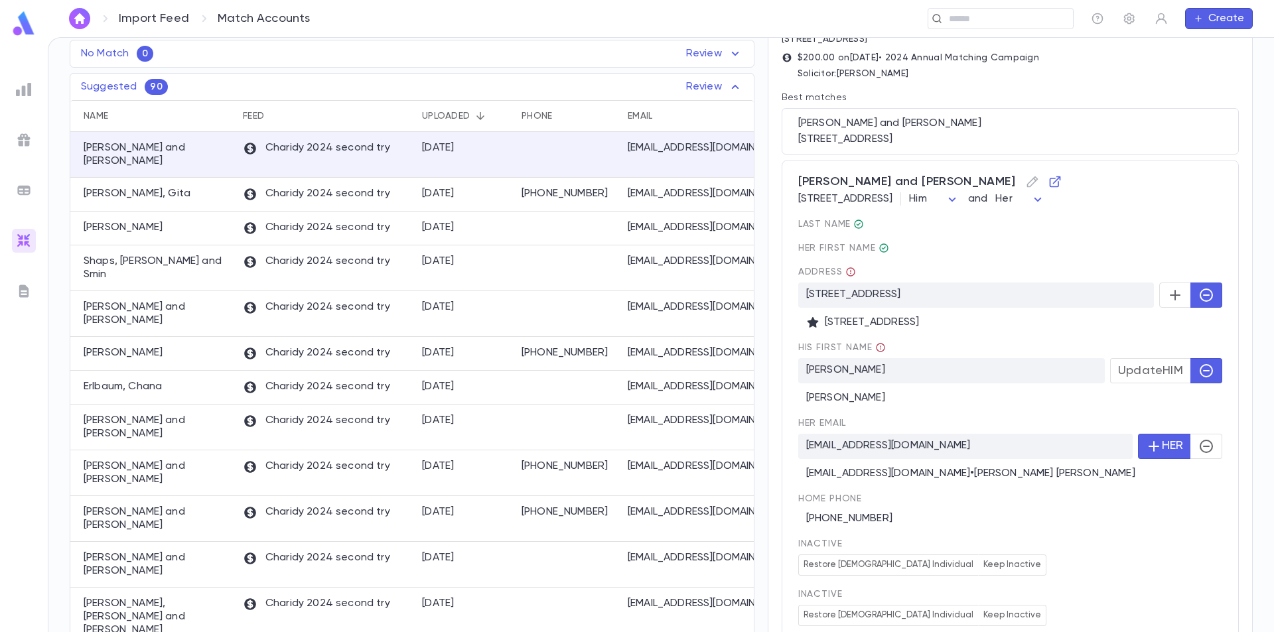
click at [1167, 303] on icon "button" at bounding box center [1175, 295] width 16 height 16
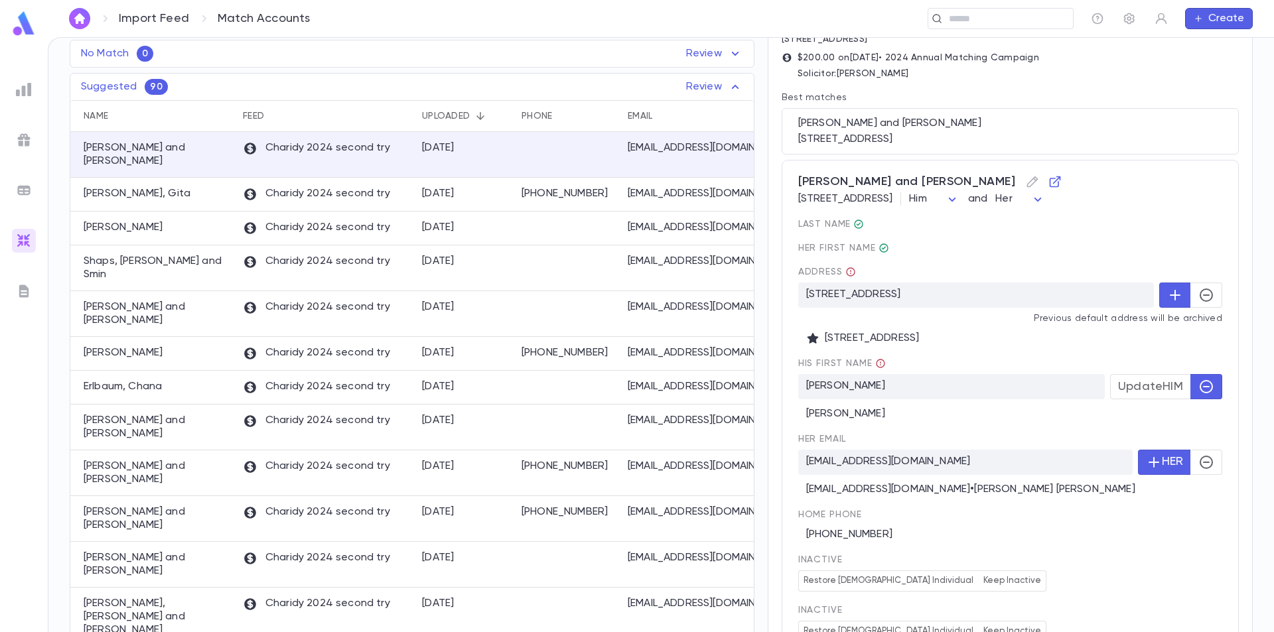
click at [1171, 394] on span "Update HIM" at bounding box center [1150, 387] width 65 height 15
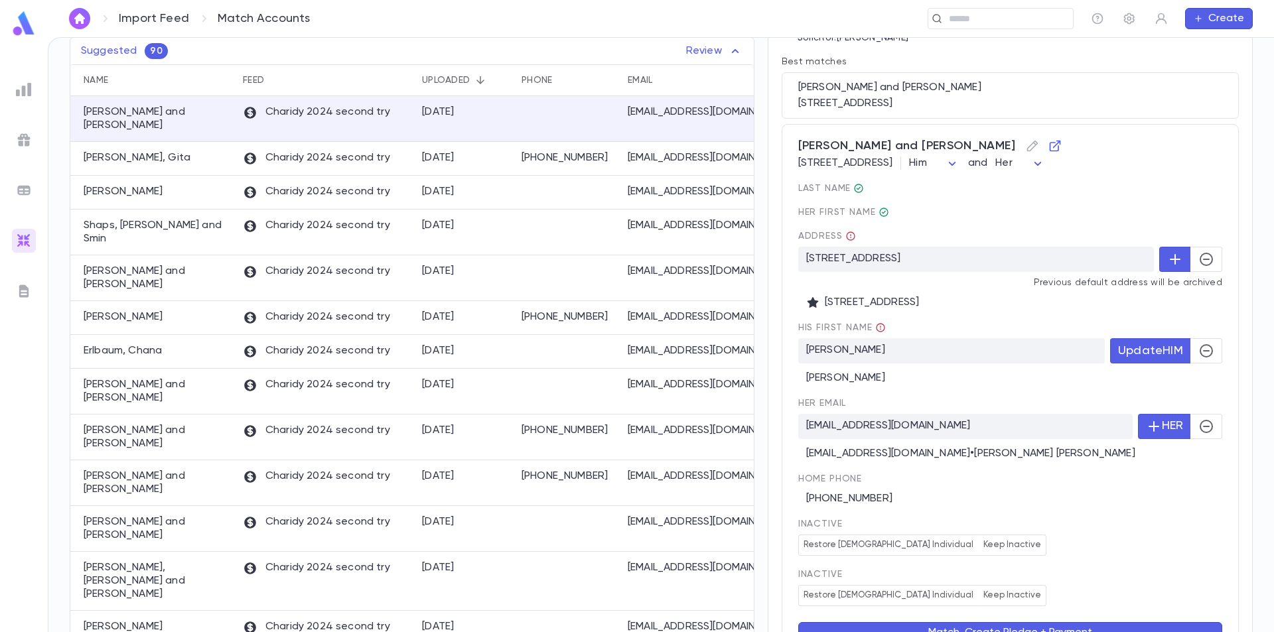
scroll to position [271, 0]
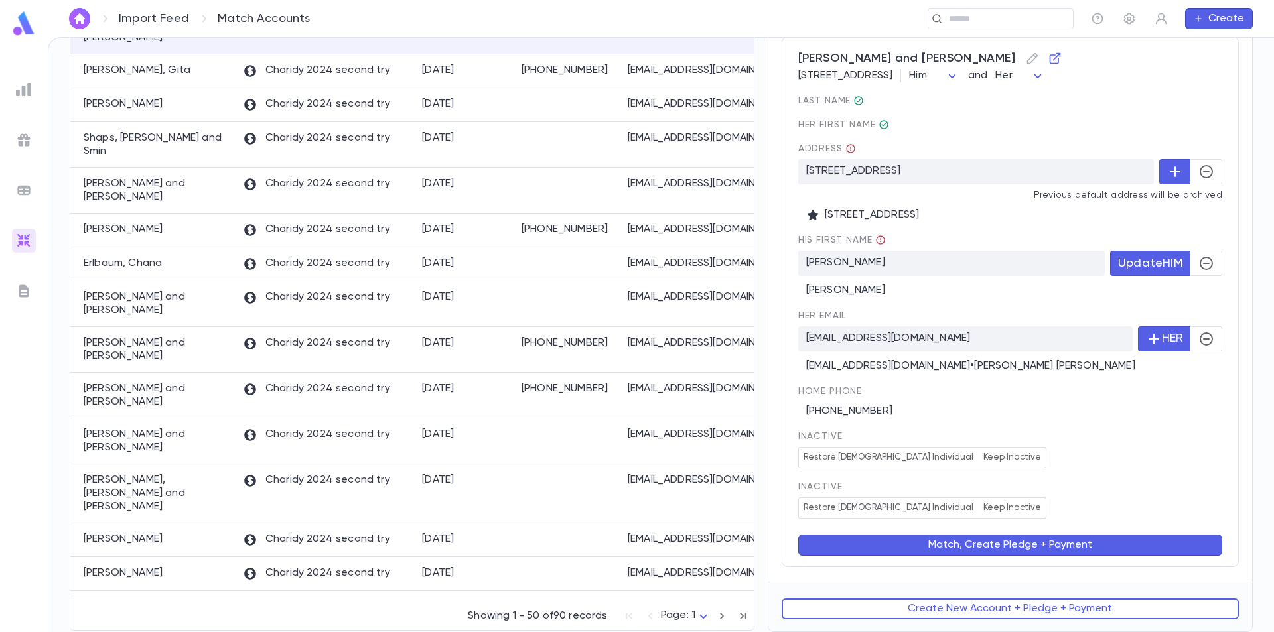
click at [1030, 542] on button "Match, Create Pledge + Payment" at bounding box center [1010, 545] width 424 height 21
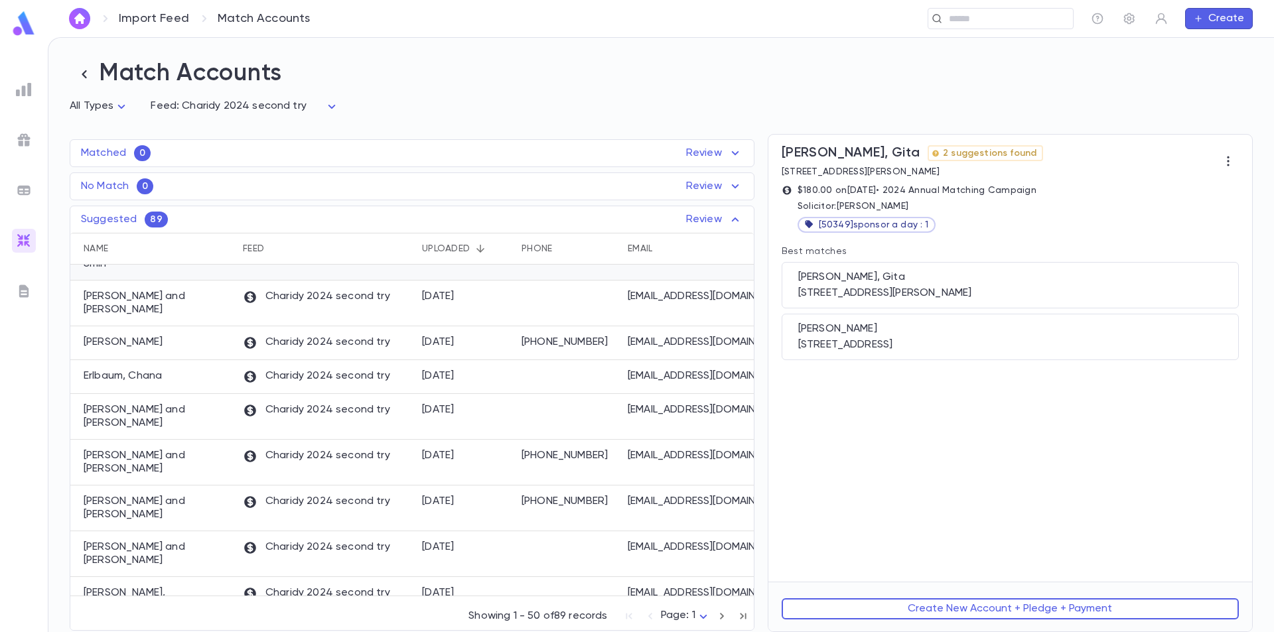
scroll to position [0, 0]
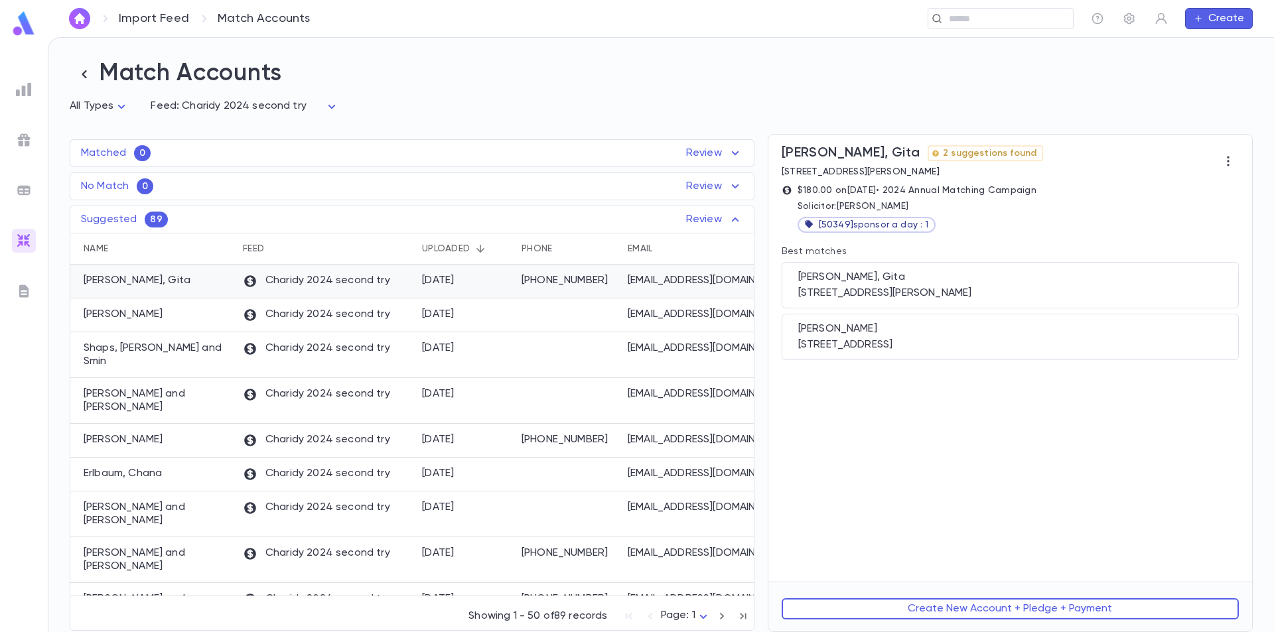
click at [413, 289] on div "Charidy 2024 second try" at bounding box center [325, 282] width 179 height 34
